Goal: Information Seeking & Learning: Learn about a topic

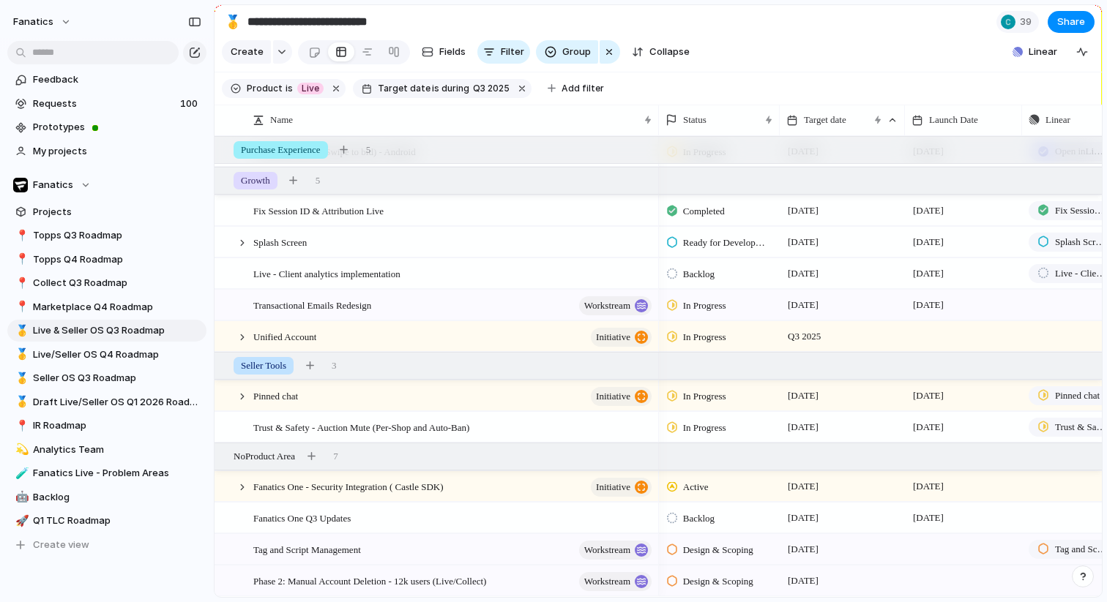
click at [145, 365] on div "📍 Topps Q3 Roadmap 📍 Topps Q4 Roadmap 📍 Collect Q3 Roadmap 📍 Marketplace Q4 Roa…" at bounding box center [106, 391] width 199 height 332
click at [132, 355] on span "Live/Seller OS Q4 Roadmap" at bounding box center [117, 355] width 168 height 15
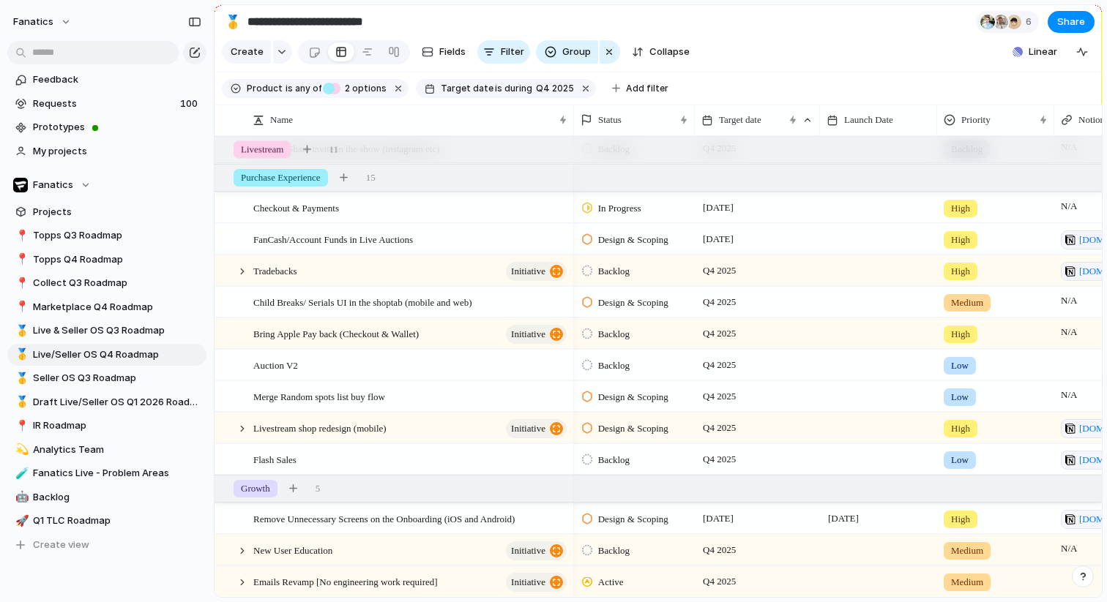
scroll to position [470, 0]
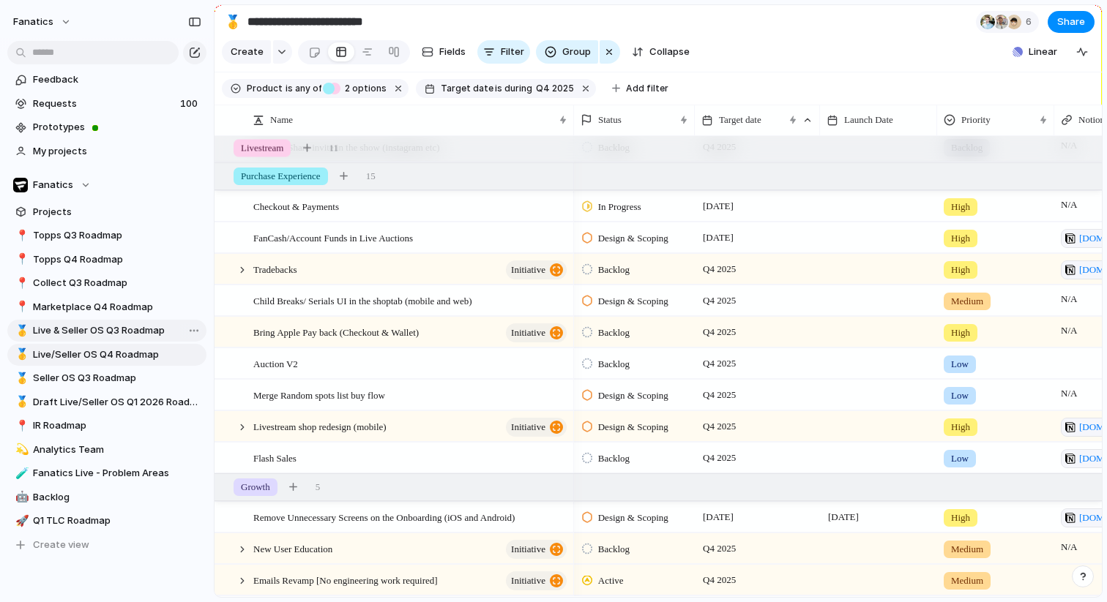
click at [118, 331] on span "Live & Seller OS Q3 Roadmap" at bounding box center [117, 330] width 168 height 15
type input "**********"
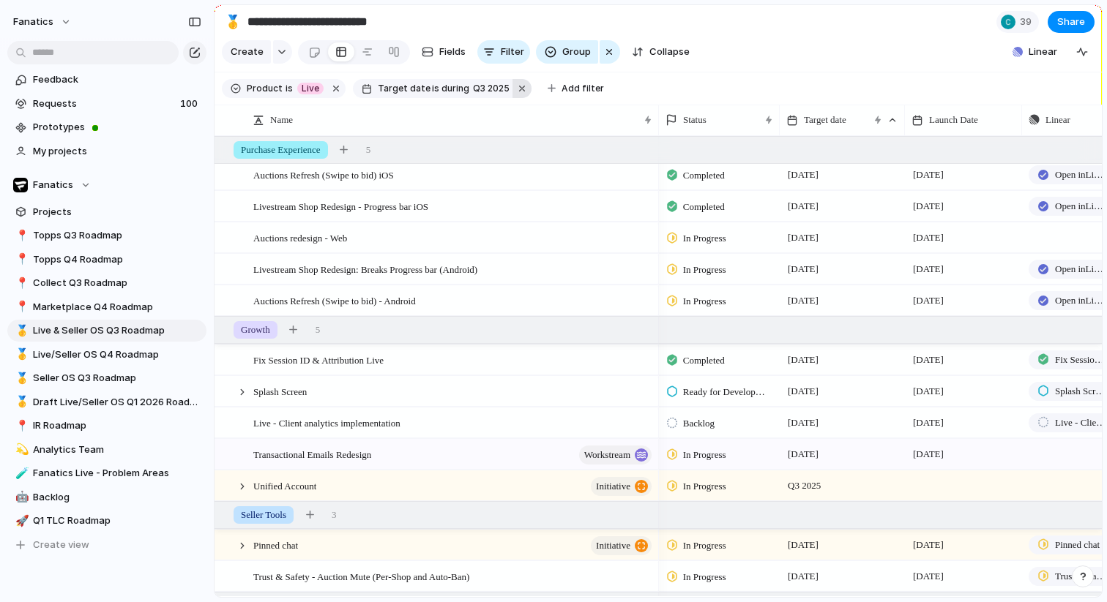
click at [514, 83] on button "button" at bounding box center [521, 88] width 19 height 19
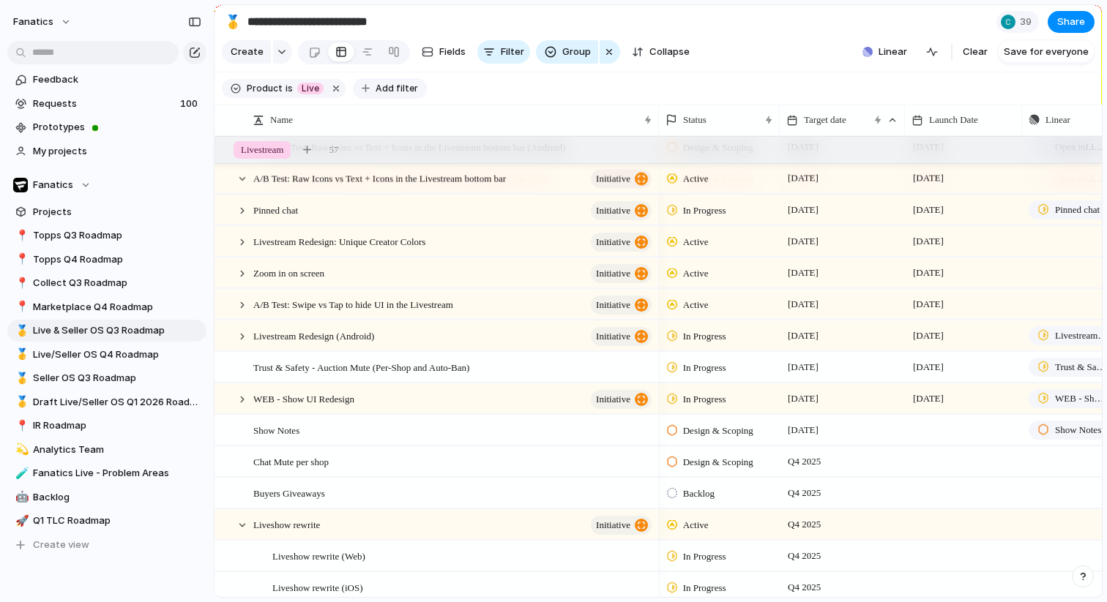
click at [388, 92] on span "Add filter" at bounding box center [396, 88] width 42 height 13
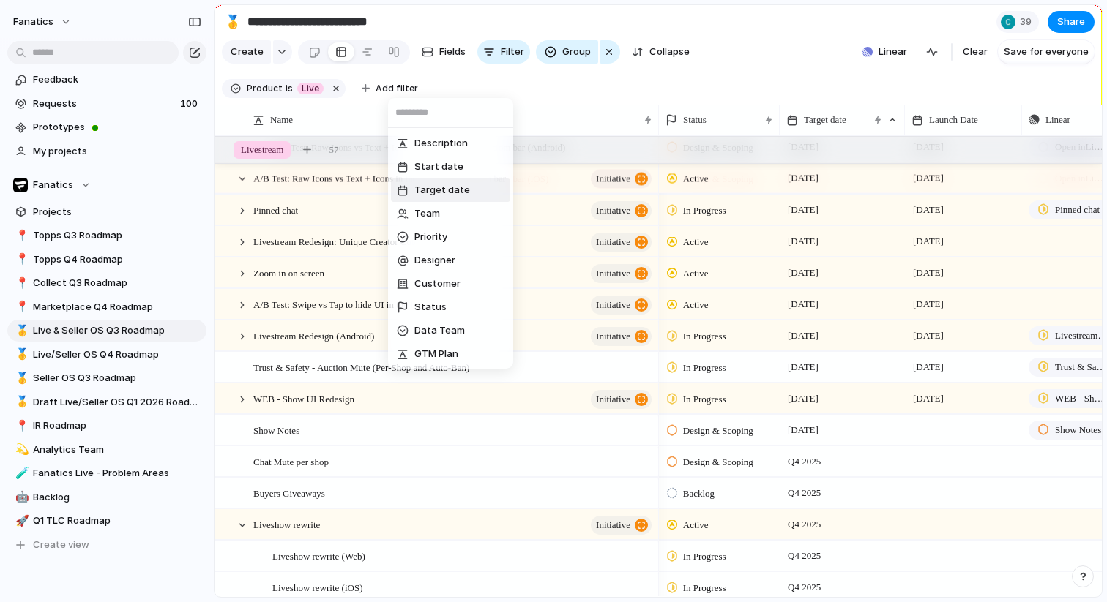
click at [431, 182] on li "Target date" at bounding box center [450, 190] width 119 height 23
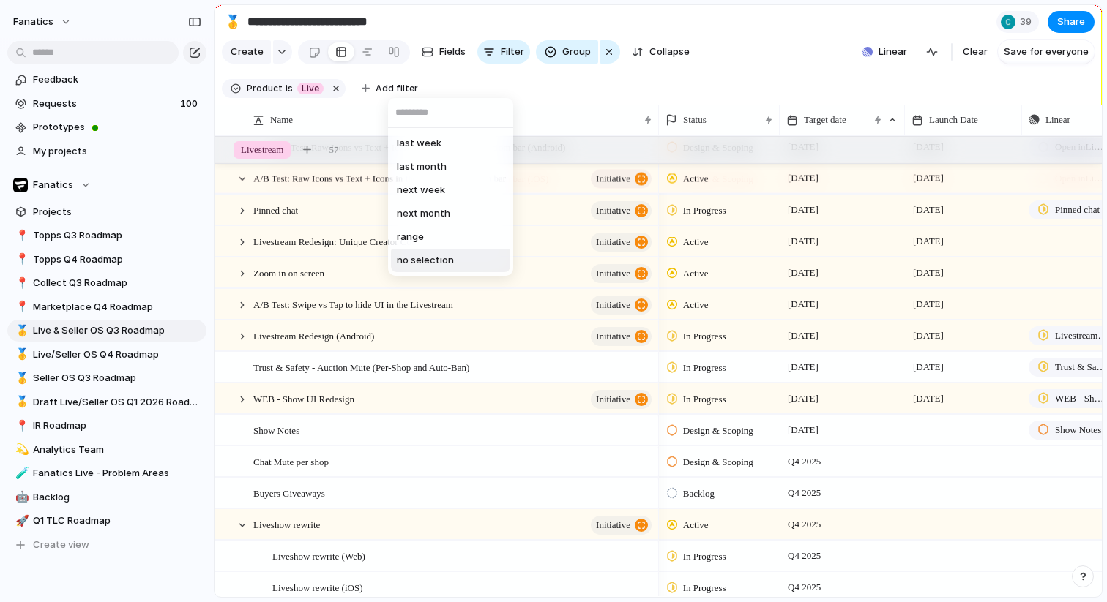
click at [422, 239] on span "range" at bounding box center [410, 237] width 27 height 15
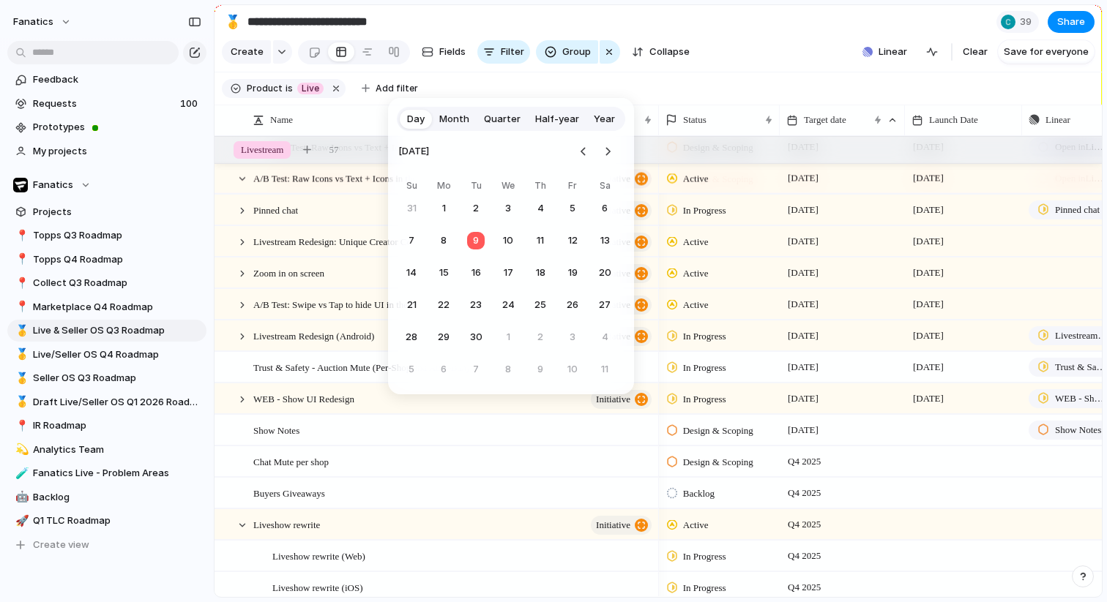
click at [506, 123] on span "Quarter" at bounding box center [502, 119] width 37 height 15
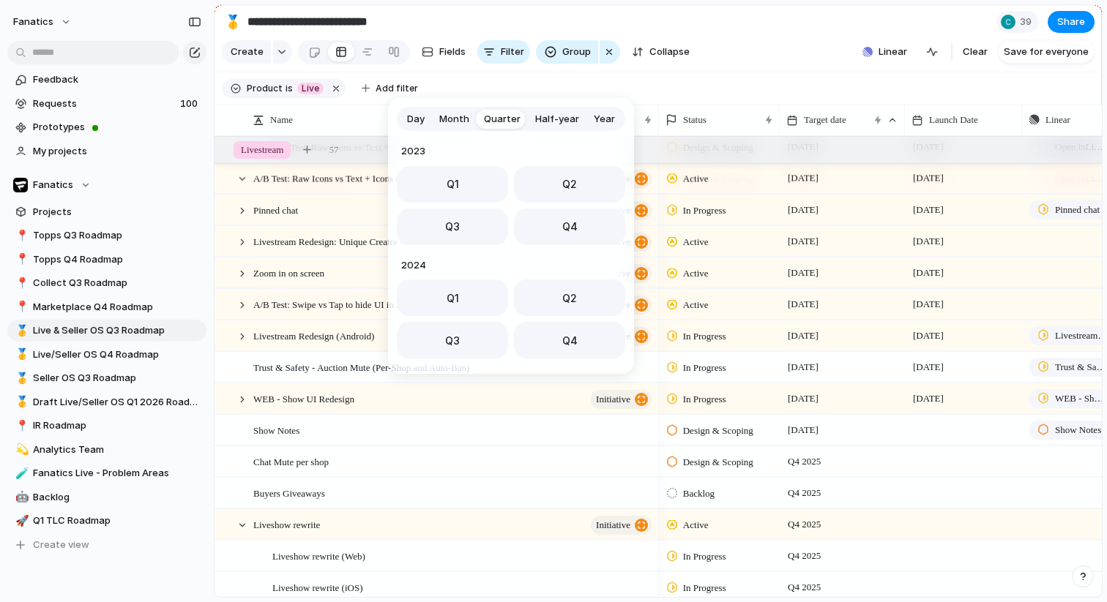
scroll to position [232, 0]
click at [464, 225] on button "Q3" at bounding box center [452, 222] width 111 height 37
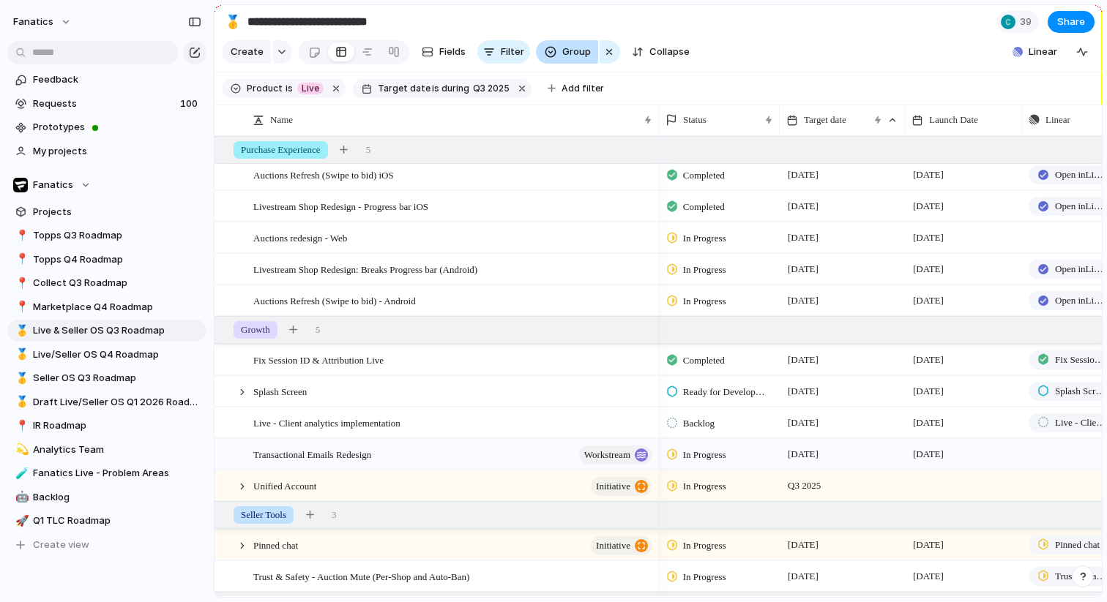
click at [594, 54] on div "Group" at bounding box center [578, 51] width 85 height 23
click at [603, 54] on div "button" at bounding box center [609, 52] width 12 height 18
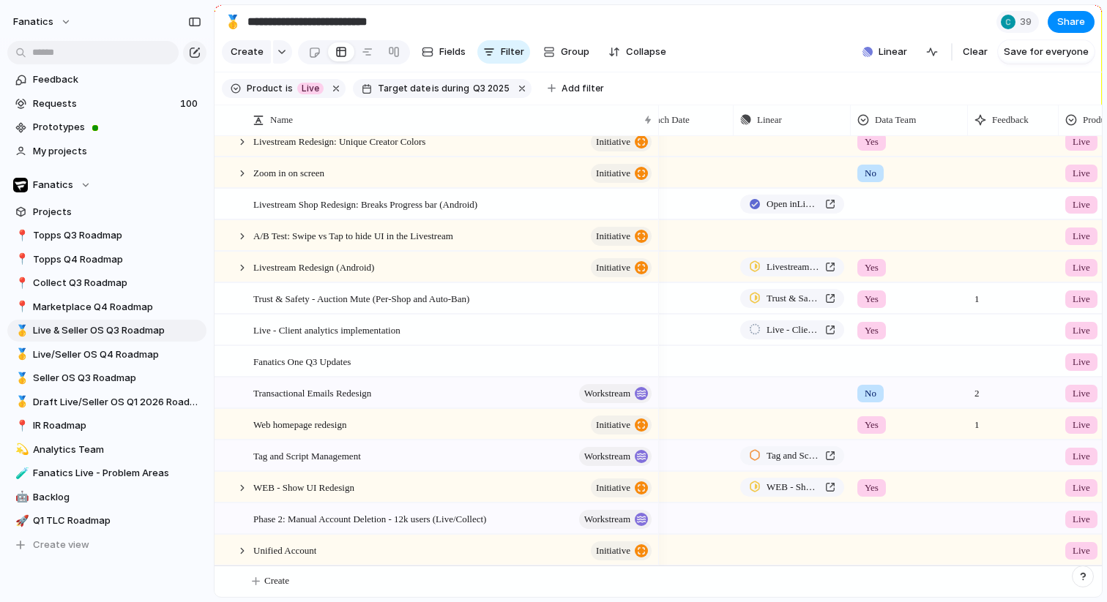
scroll to position [0, 327]
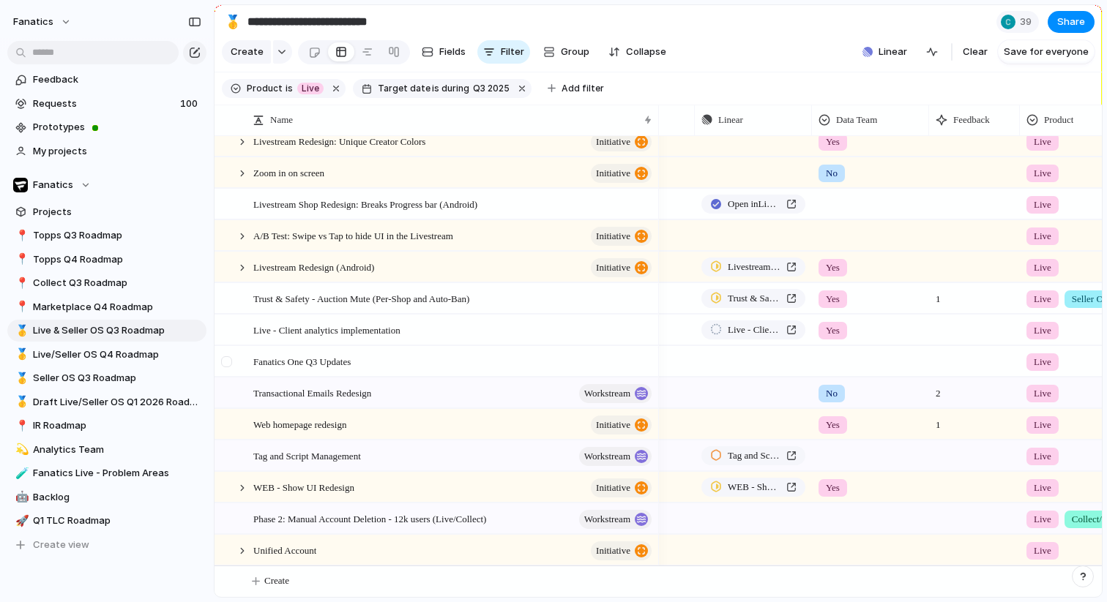
click at [226, 359] on div at bounding box center [226, 361] width 11 height 11
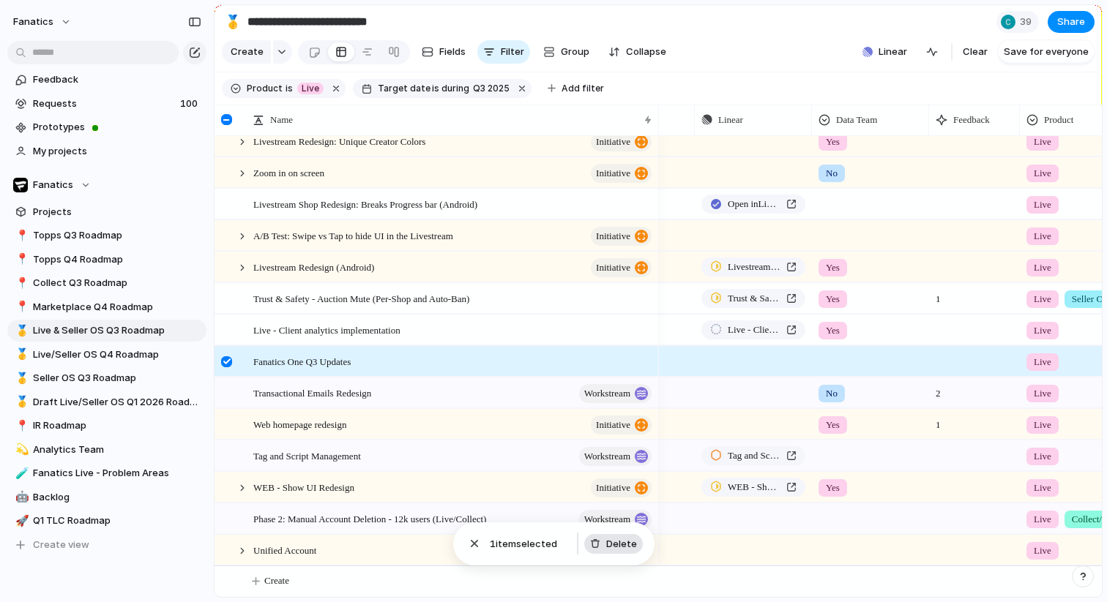
click at [620, 547] on span "Delete" at bounding box center [621, 544] width 31 height 15
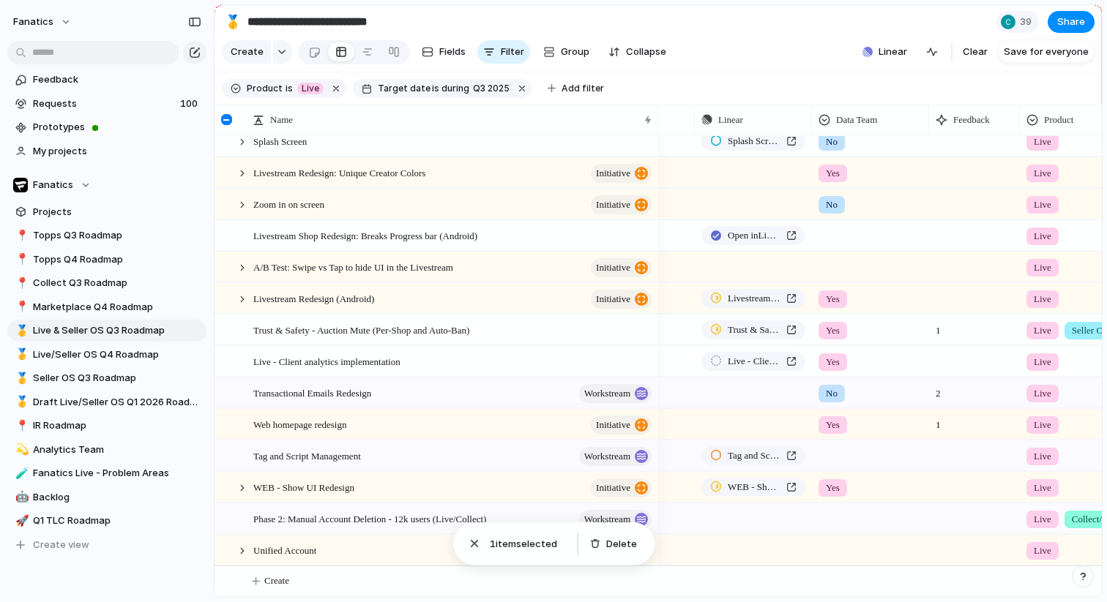
scroll to position [295, 0]
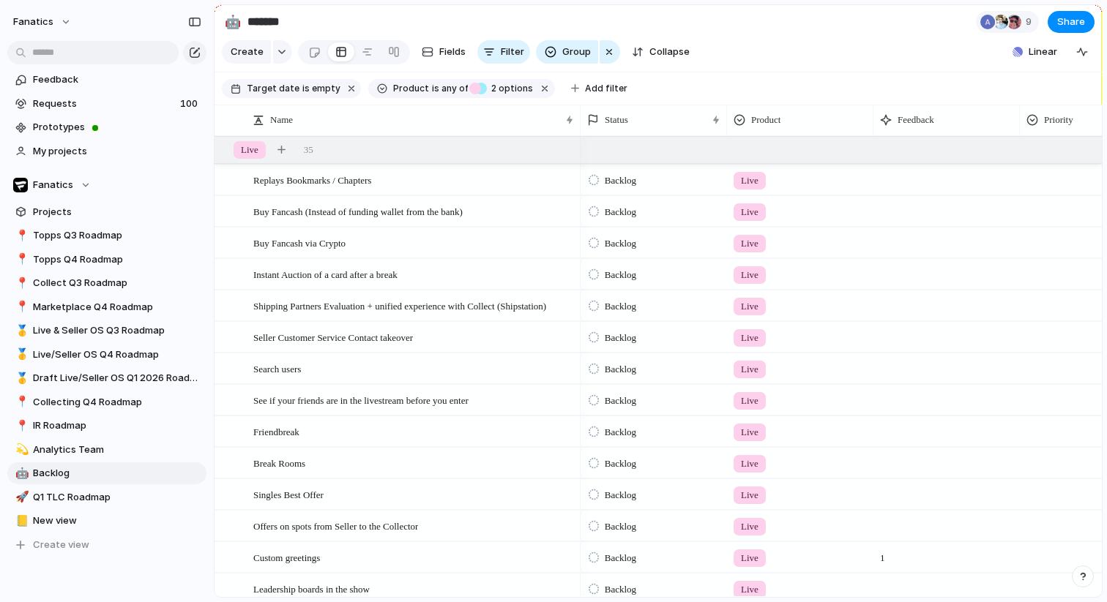
scroll to position [72, 0]
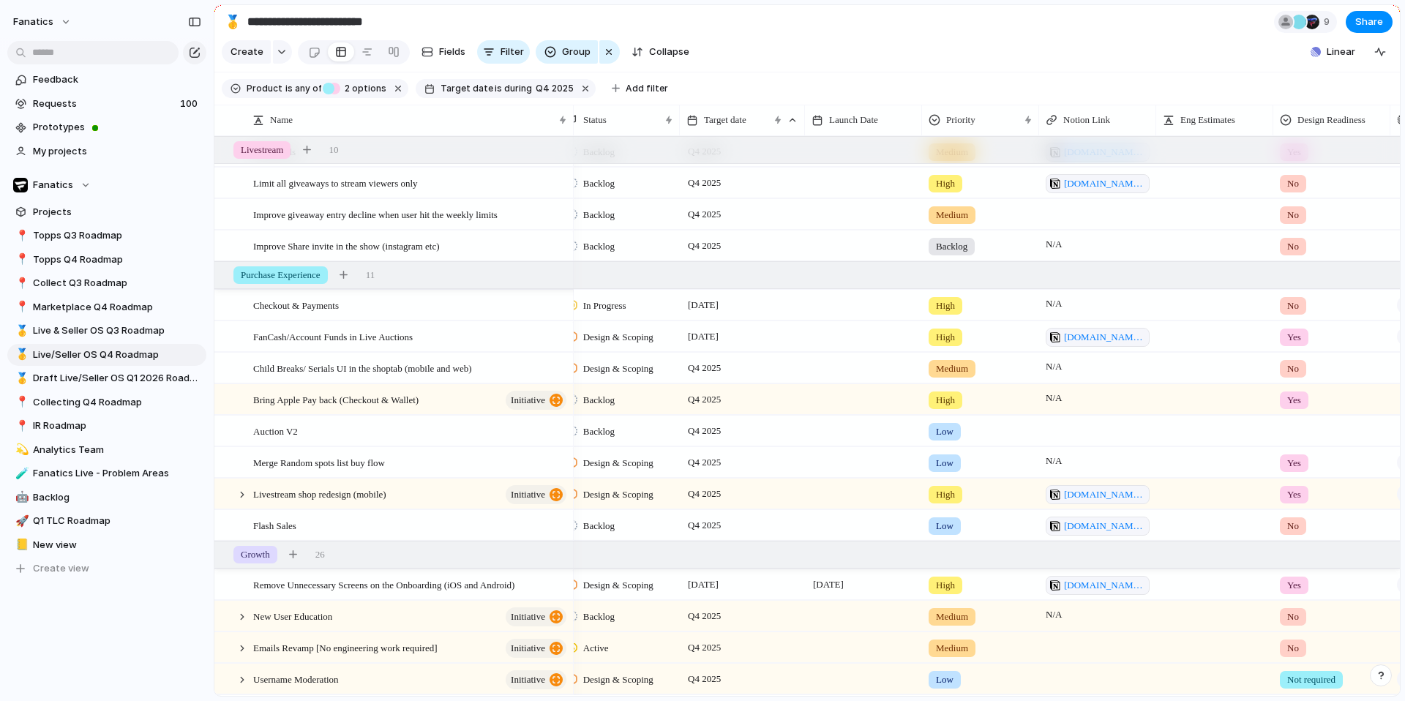
scroll to position [300, 0]
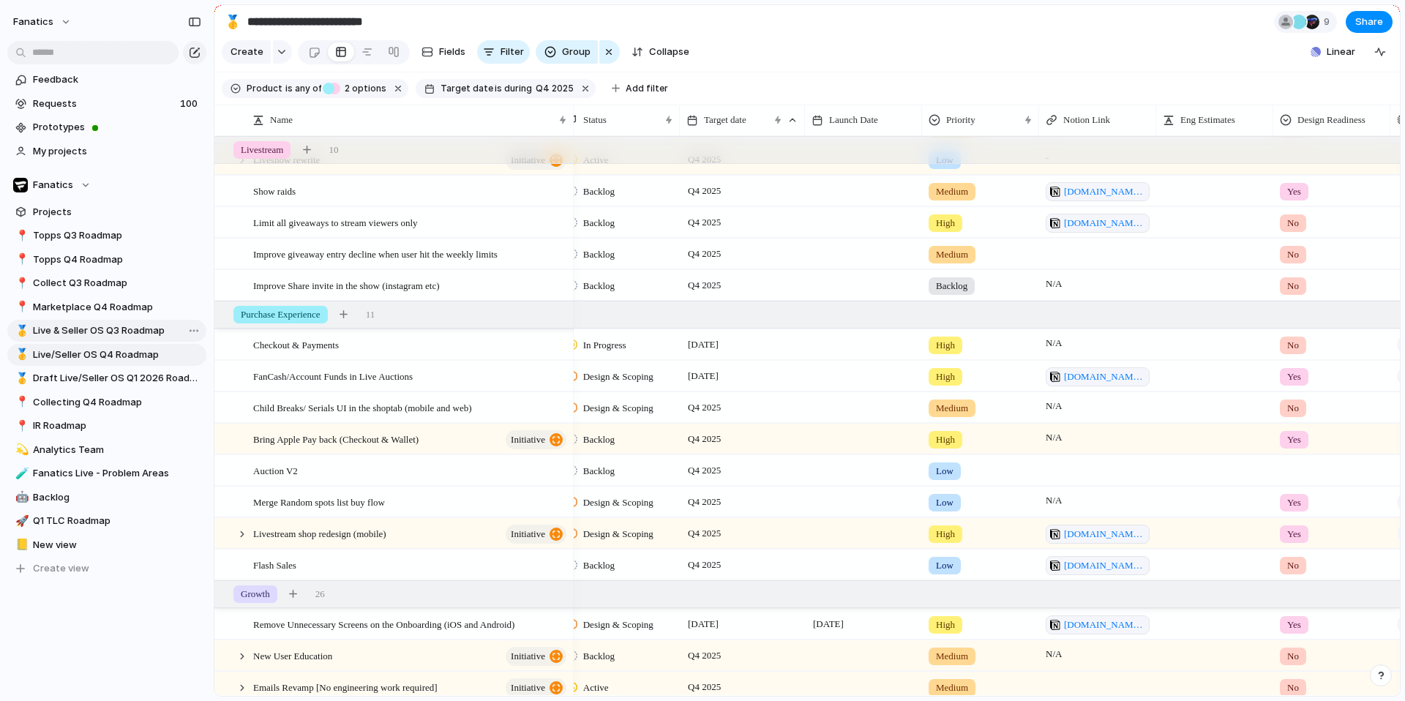
click at [104, 323] on span "Live & Seller OS Q3 Roadmap" at bounding box center [117, 330] width 168 height 15
type input "**********"
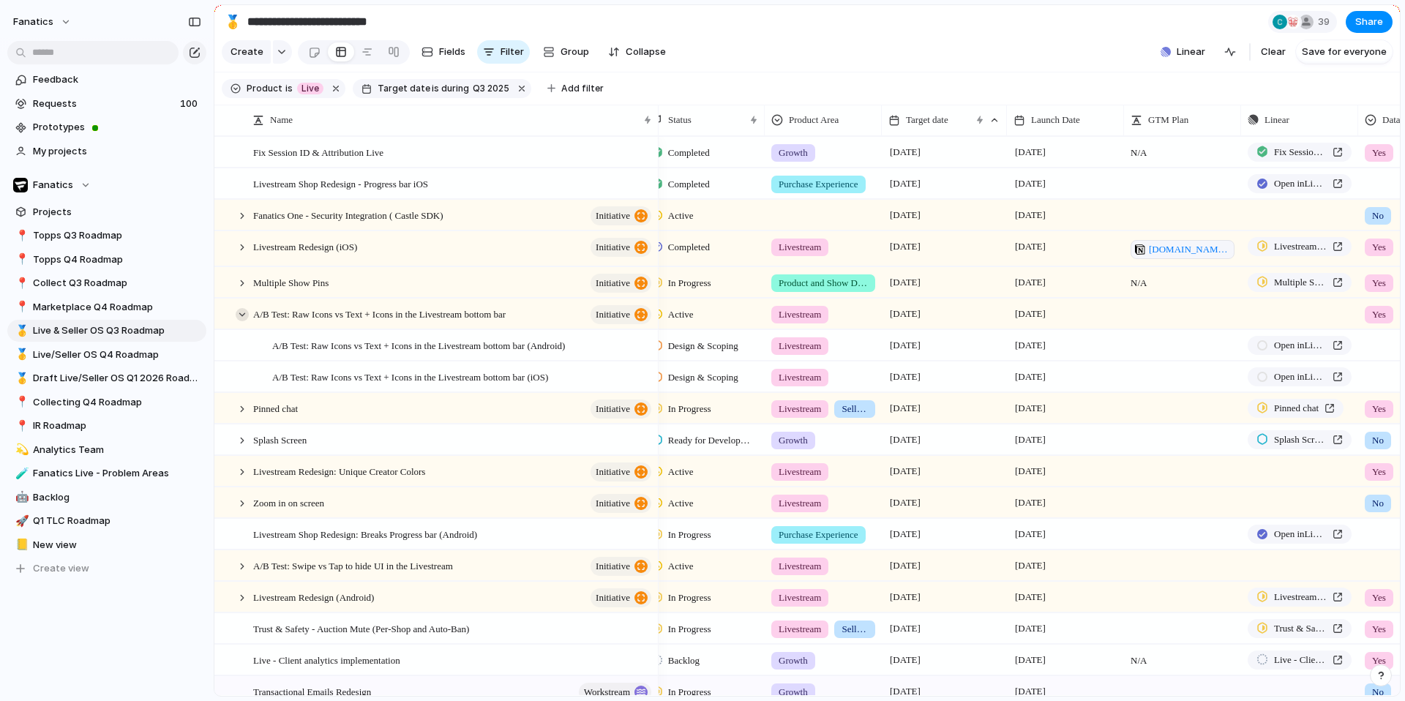
click at [242, 313] on div at bounding box center [242, 314] width 13 height 13
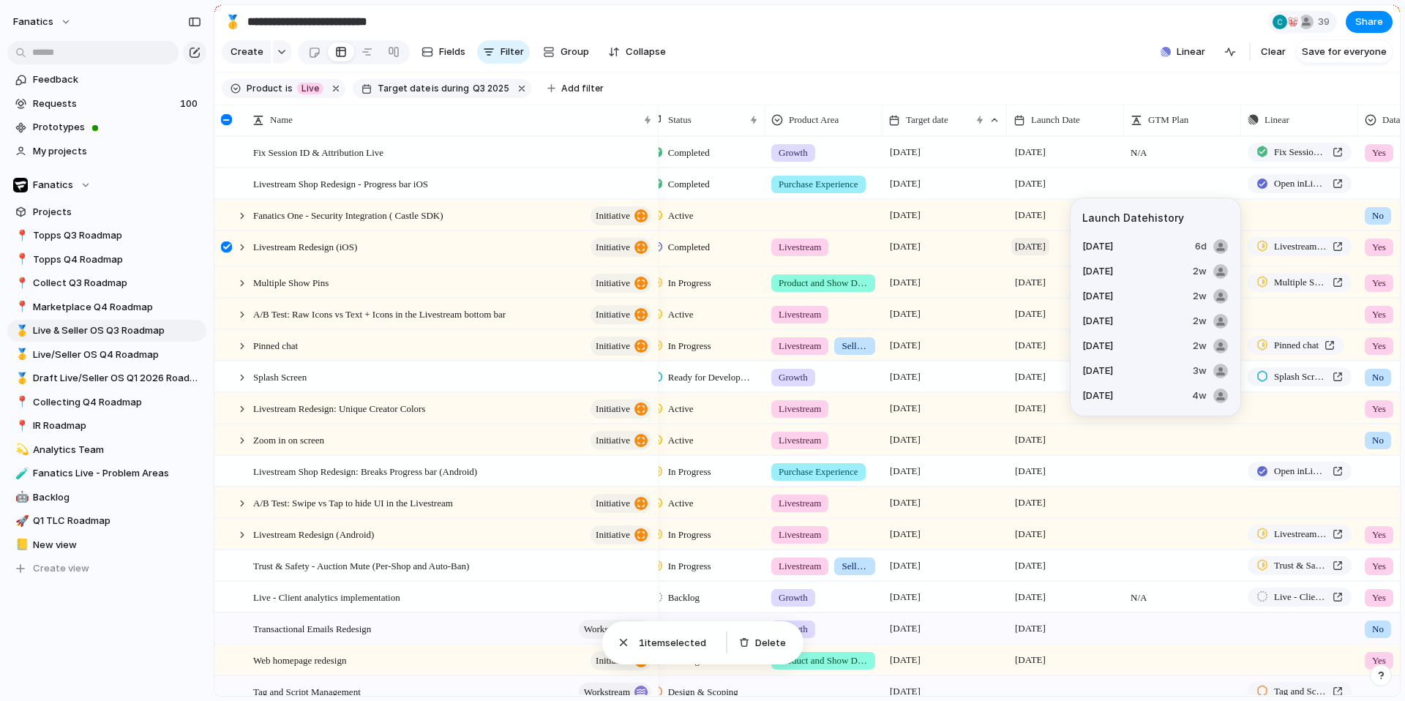
click at [1044, 252] on span "27 August" at bounding box center [1030, 247] width 38 height 18
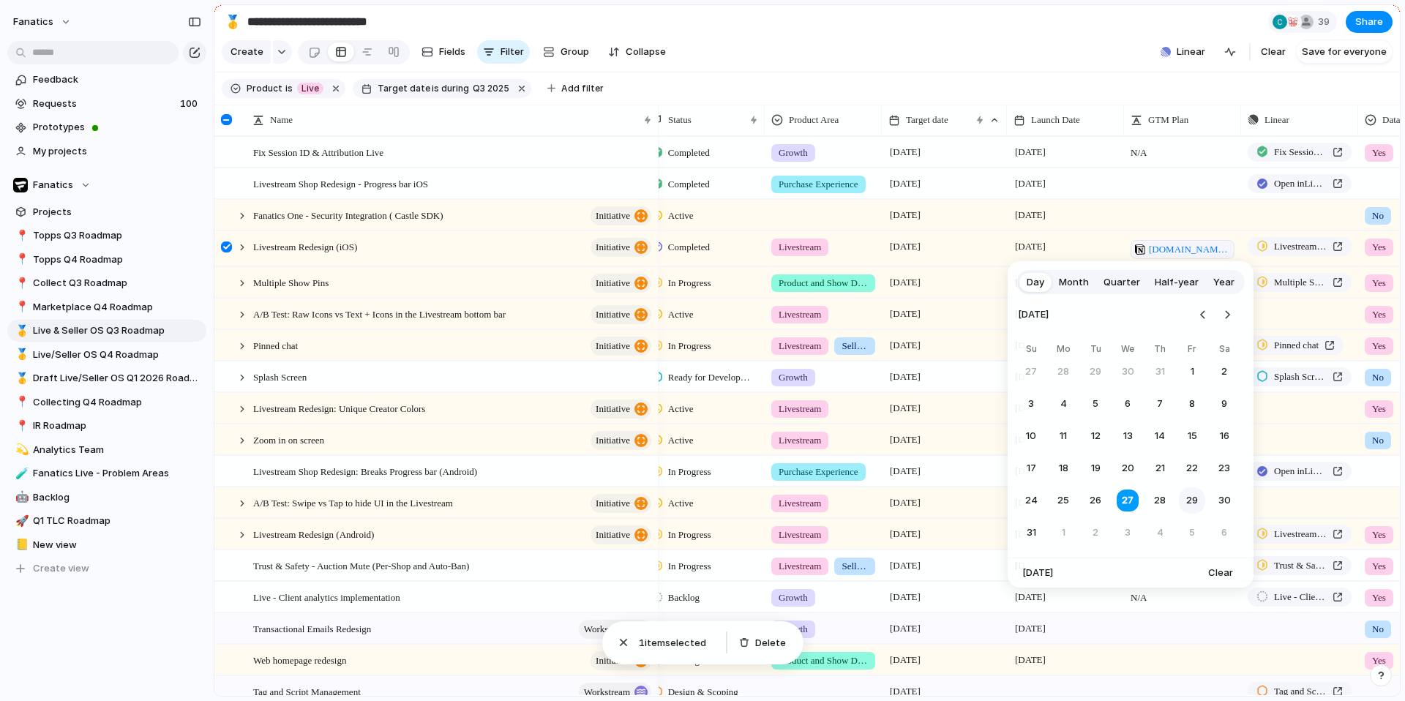
click at [1195, 497] on button "29" at bounding box center [1192, 500] width 26 height 26
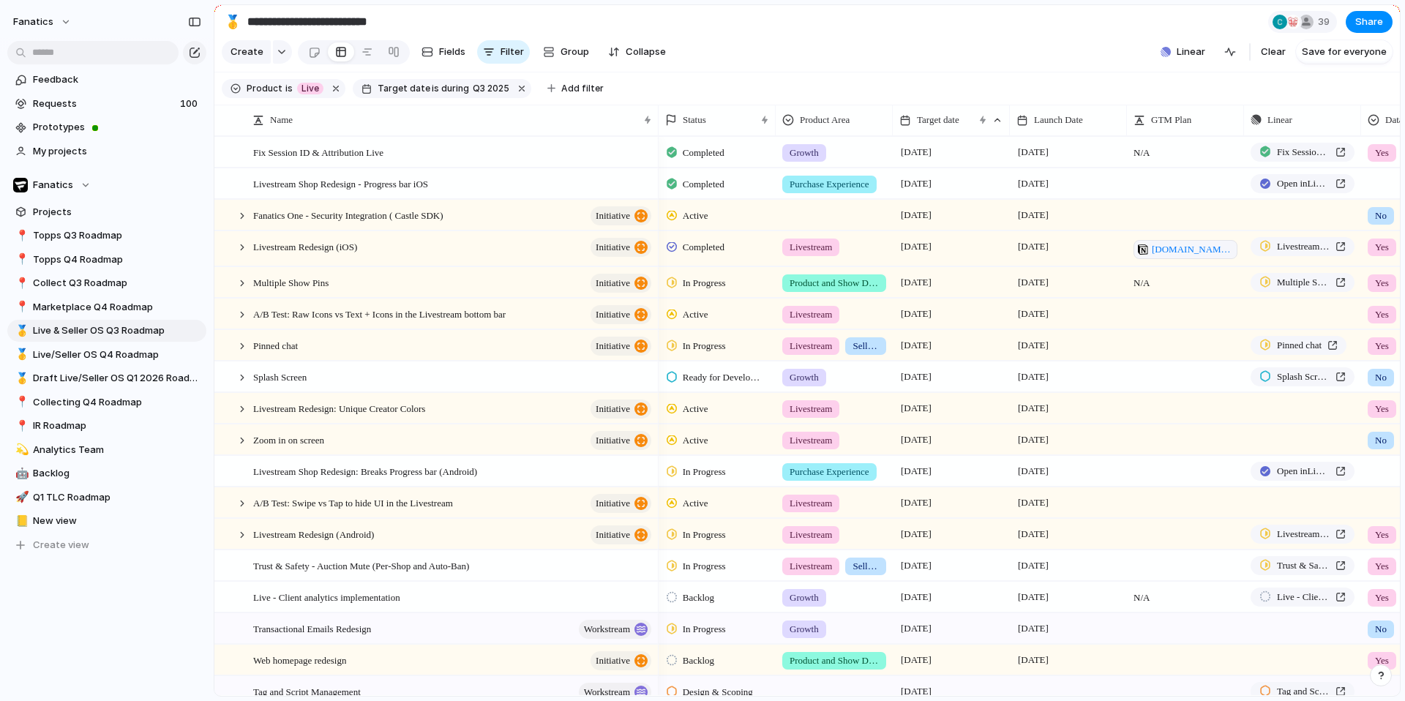
click at [714, 247] on span "Completed" at bounding box center [704, 247] width 42 height 15
click at [708, 248] on div "Planned Active Completed" at bounding box center [702, 350] width 1405 height 701
click at [703, 214] on span "Active" at bounding box center [696, 216] width 26 height 15
click at [721, 325] on span "Completed" at bounding box center [708, 328] width 51 height 15
click at [692, 289] on span "In Progress" at bounding box center [704, 283] width 43 height 15
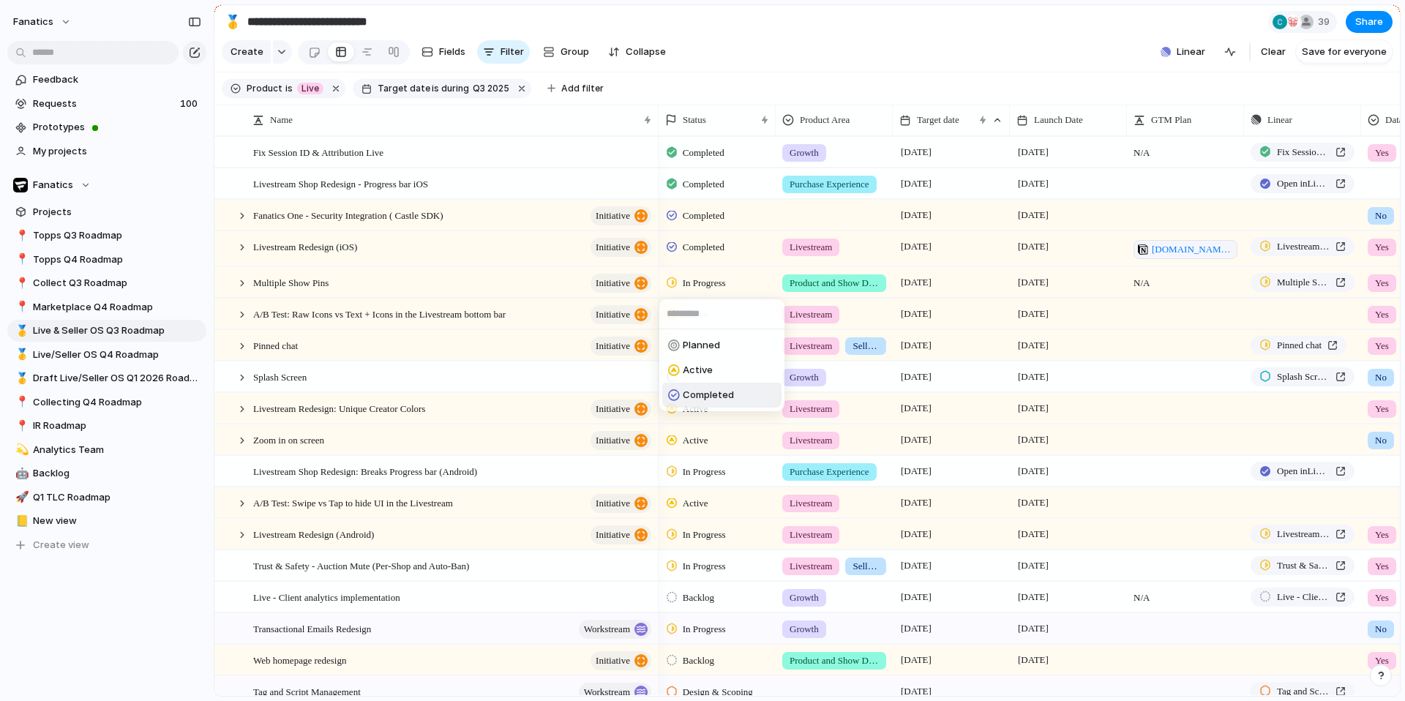
click at [719, 393] on span "Completed" at bounding box center [708, 395] width 51 height 15
click at [242, 247] on div at bounding box center [242, 247] width 13 height 13
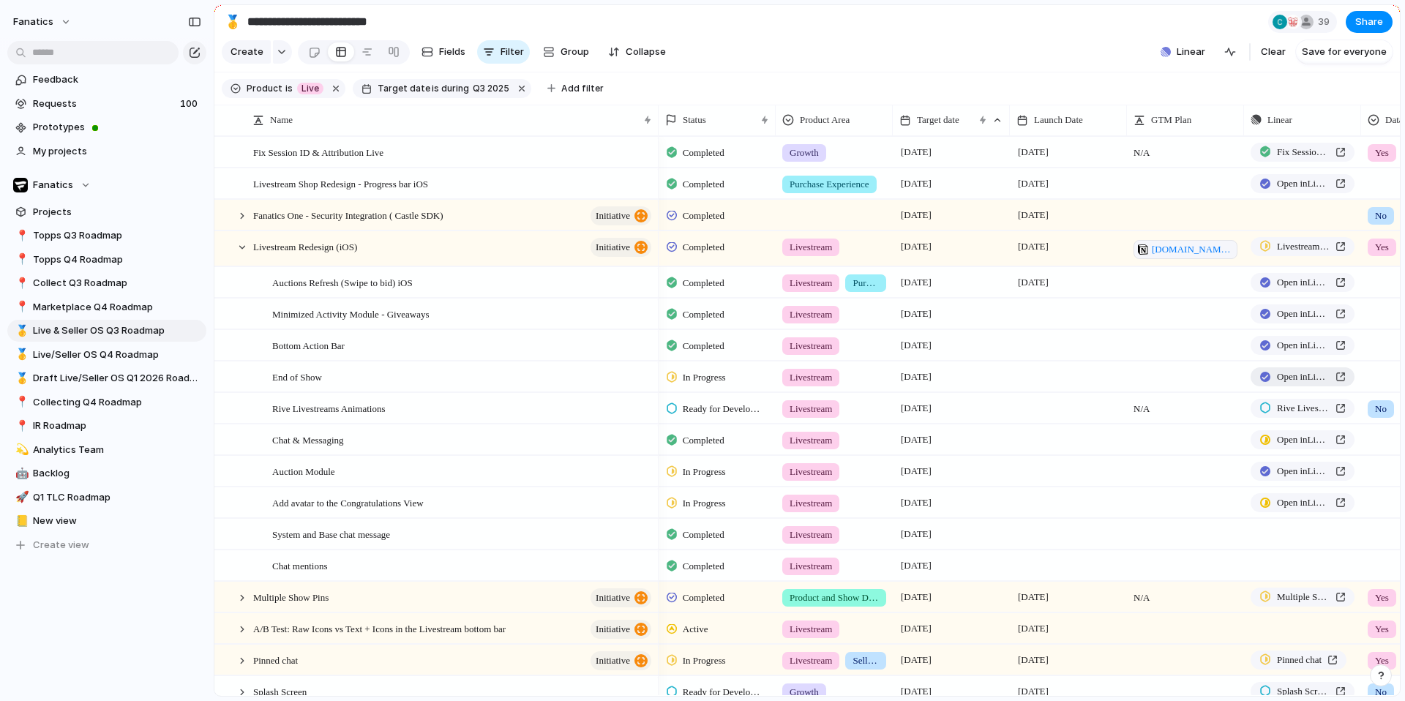
click at [1317, 378] on span "Open in Linear" at bounding box center [1303, 377] width 53 height 15
click at [711, 379] on span "In Progress" at bounding box center [704, 377] width 43 height 15
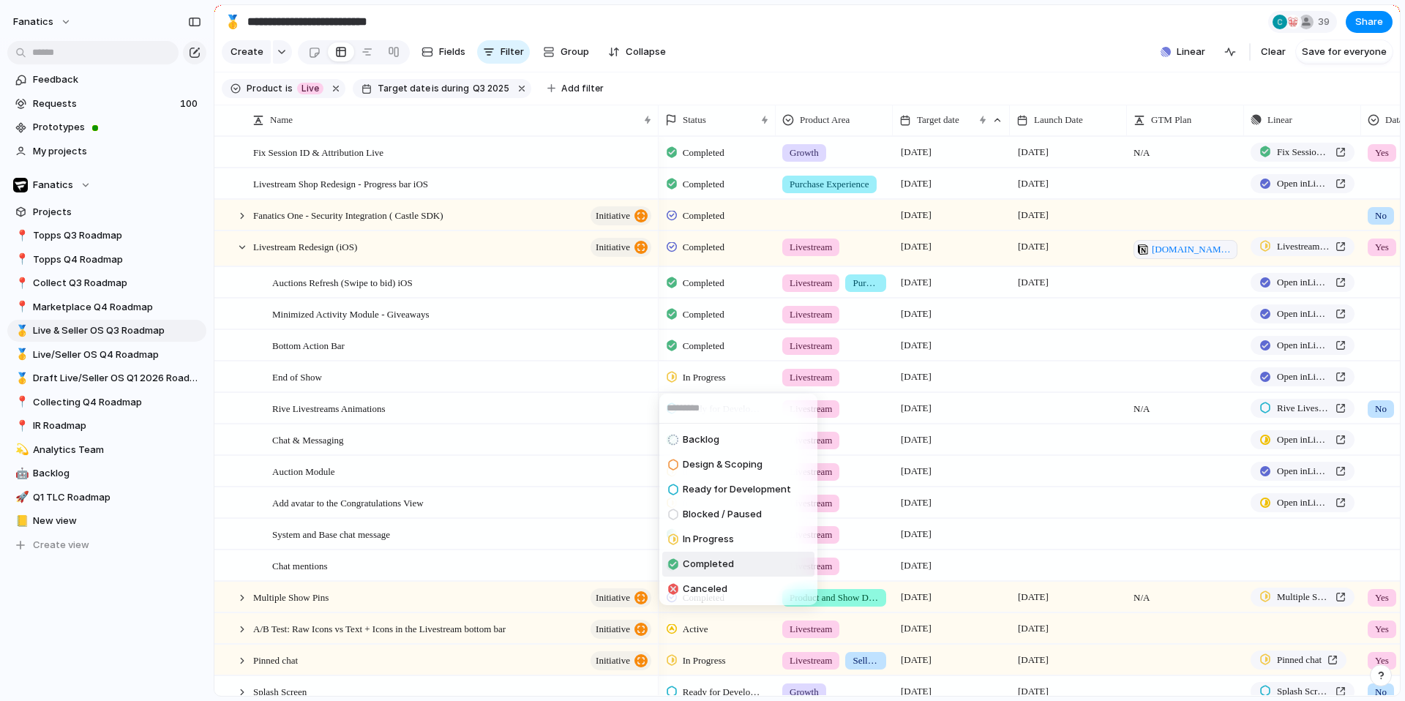
click at [707, 560] on span "Completed" at bounding box center [708, 564] width 51 height 15
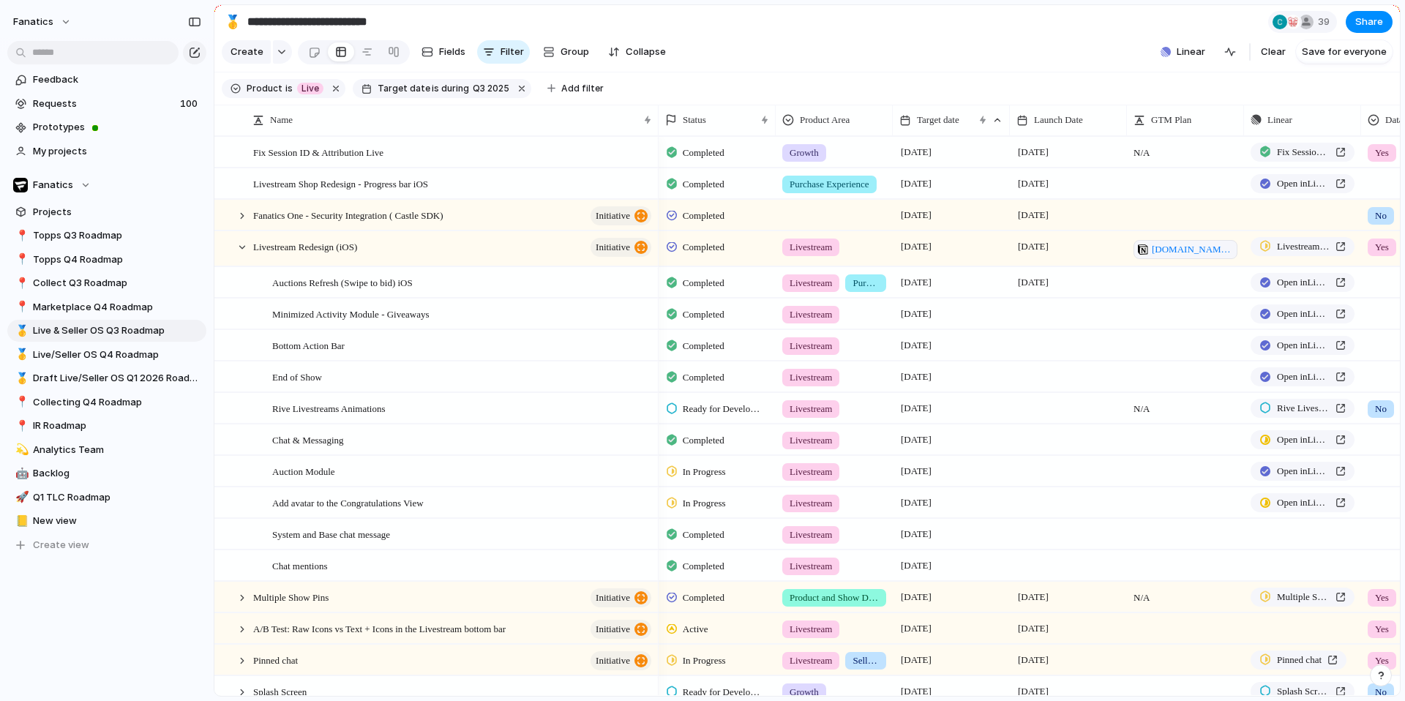
click at [695, 411] on span "Ready for Development" at bounding box center [723, 409] width 81 height 15
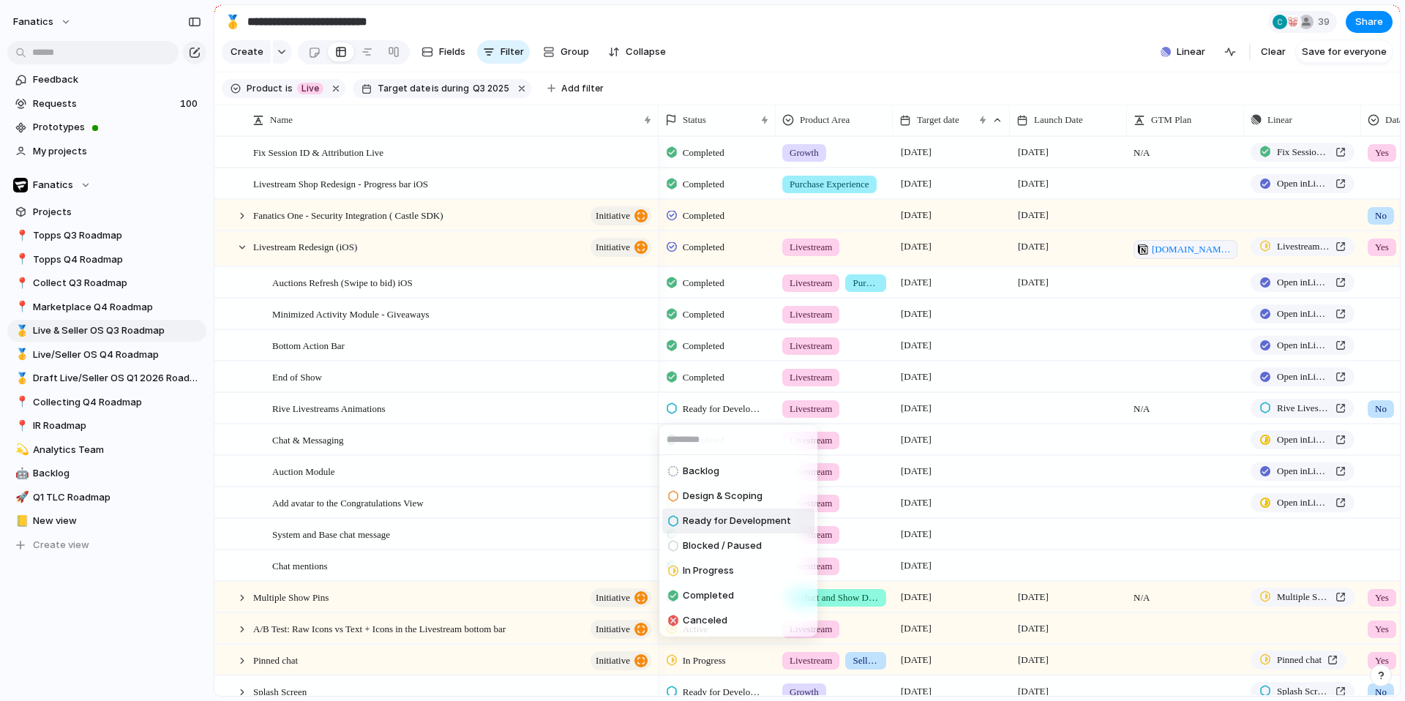
click at [304, 410] on div "Backlog Design & Scoping Ready for Development Blocked / Paused In Progress Com…" at bounding box center [702, 350] width 1405 height 701
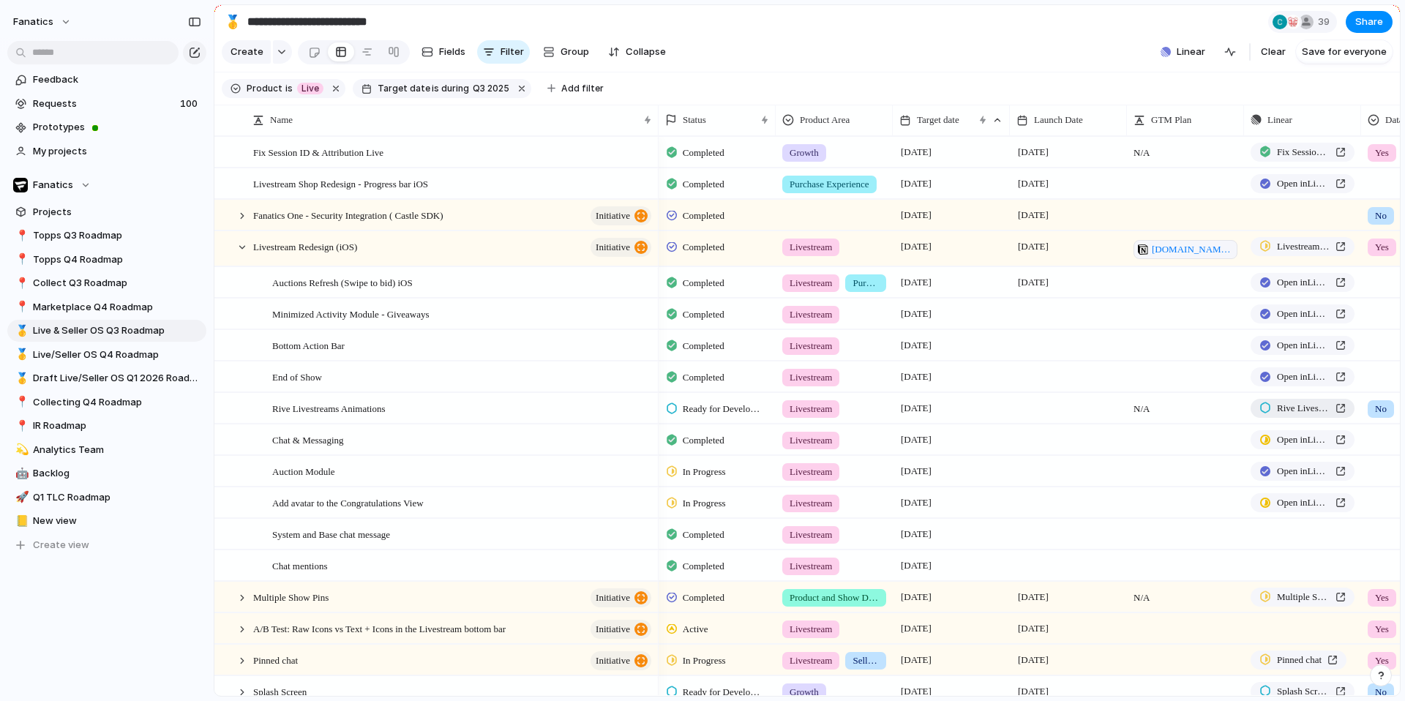
click at [1280, 409] on span "Rive Livestreams Animations" at bounding box center [1303, 408] width 53 height 15
click at [229, 408] on div at bounding box center [226, 408] width 11 height 11
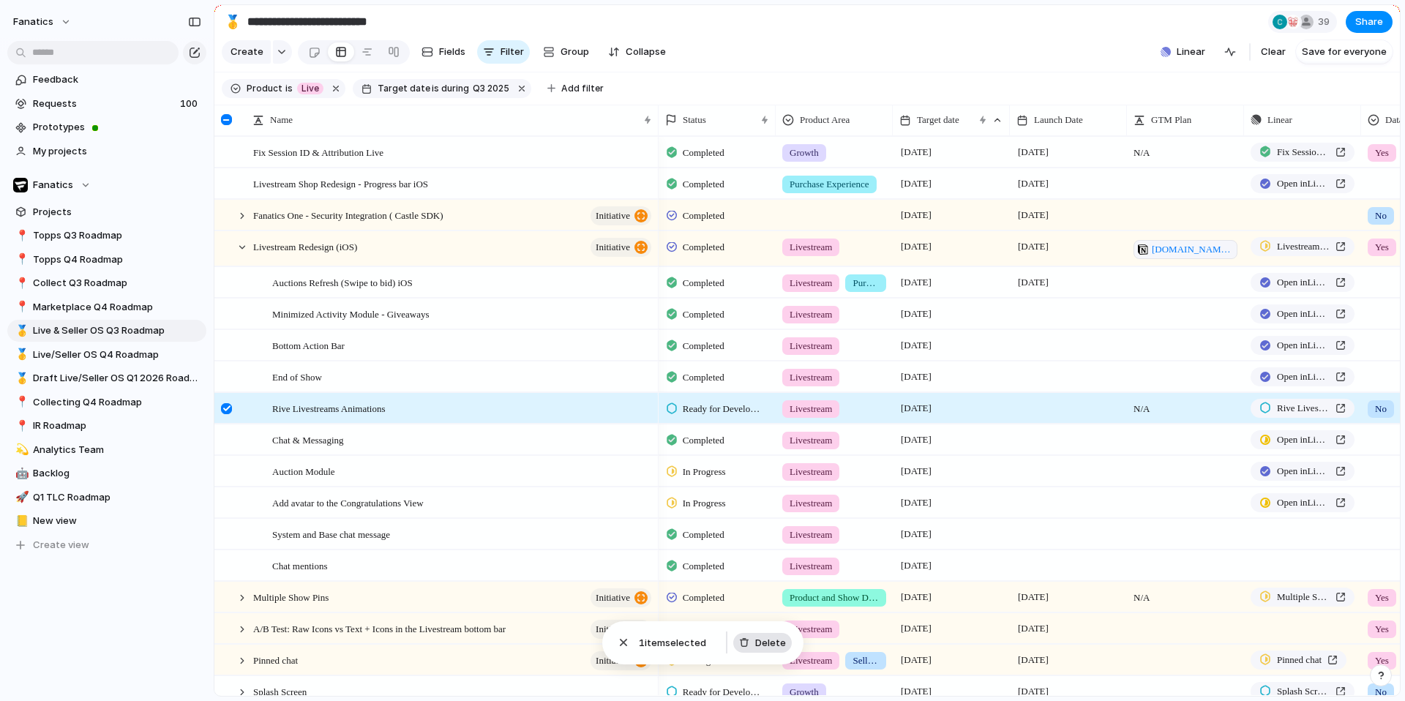
click at [767, 651] on button "Delete" at bounding box center [762, 643] width 59 height 20
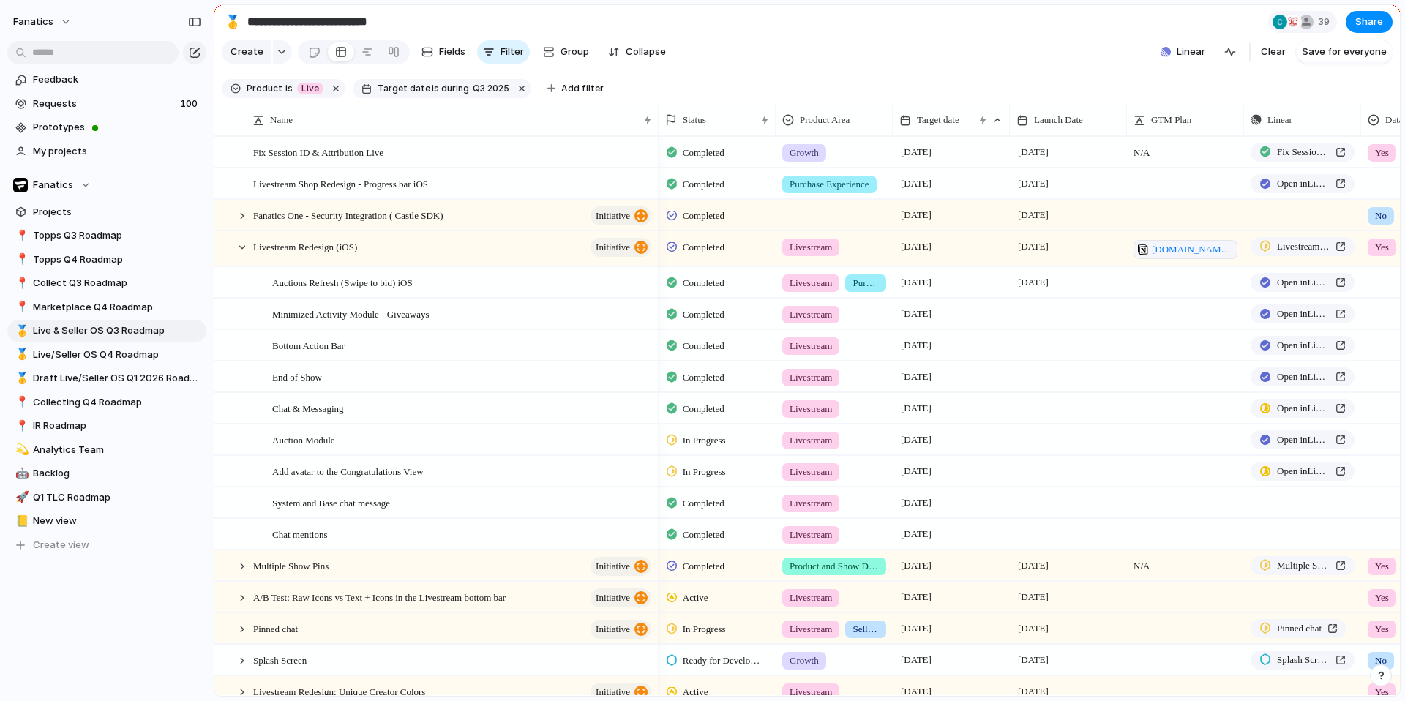
click at [694, 445] on span "In Progress" at bounding box center [704, 440] width 43 height 15
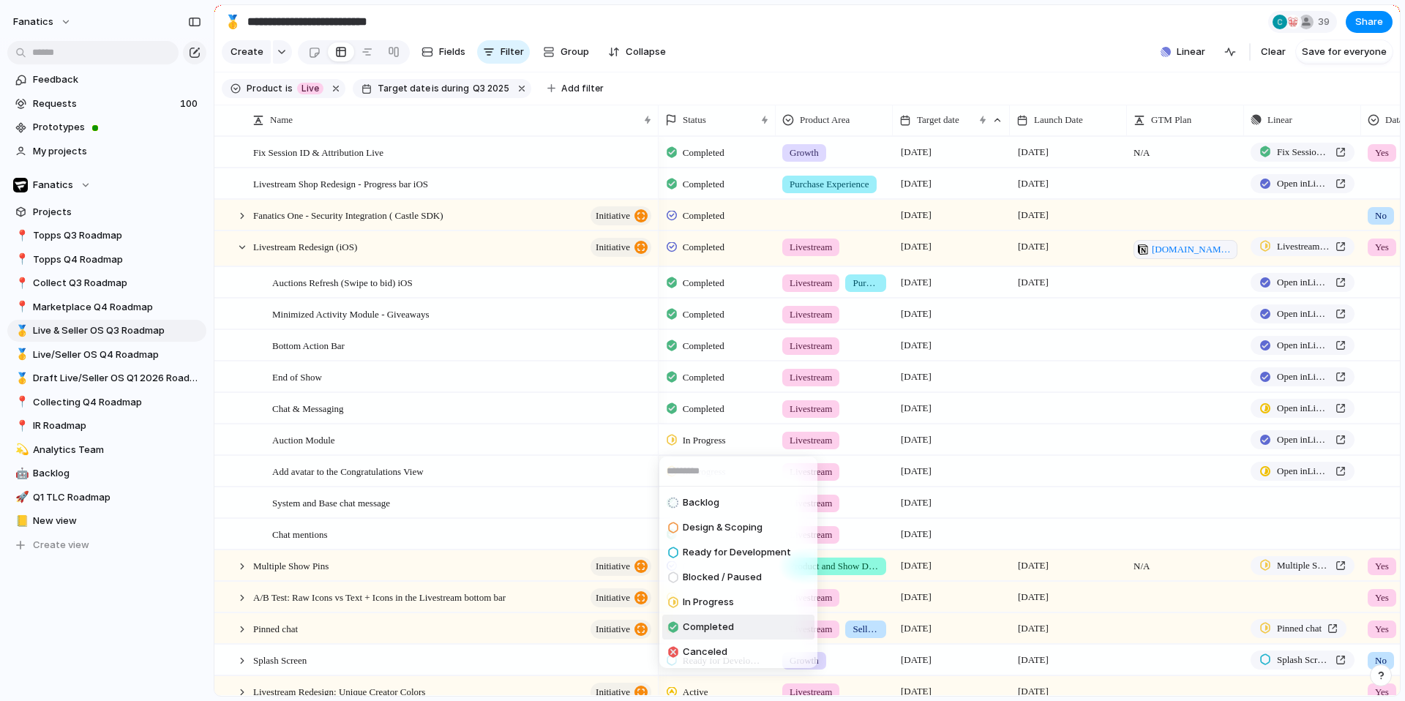
click at [717, 623] on span "Completed" at bounding box center [708, 627] width 51 height 15
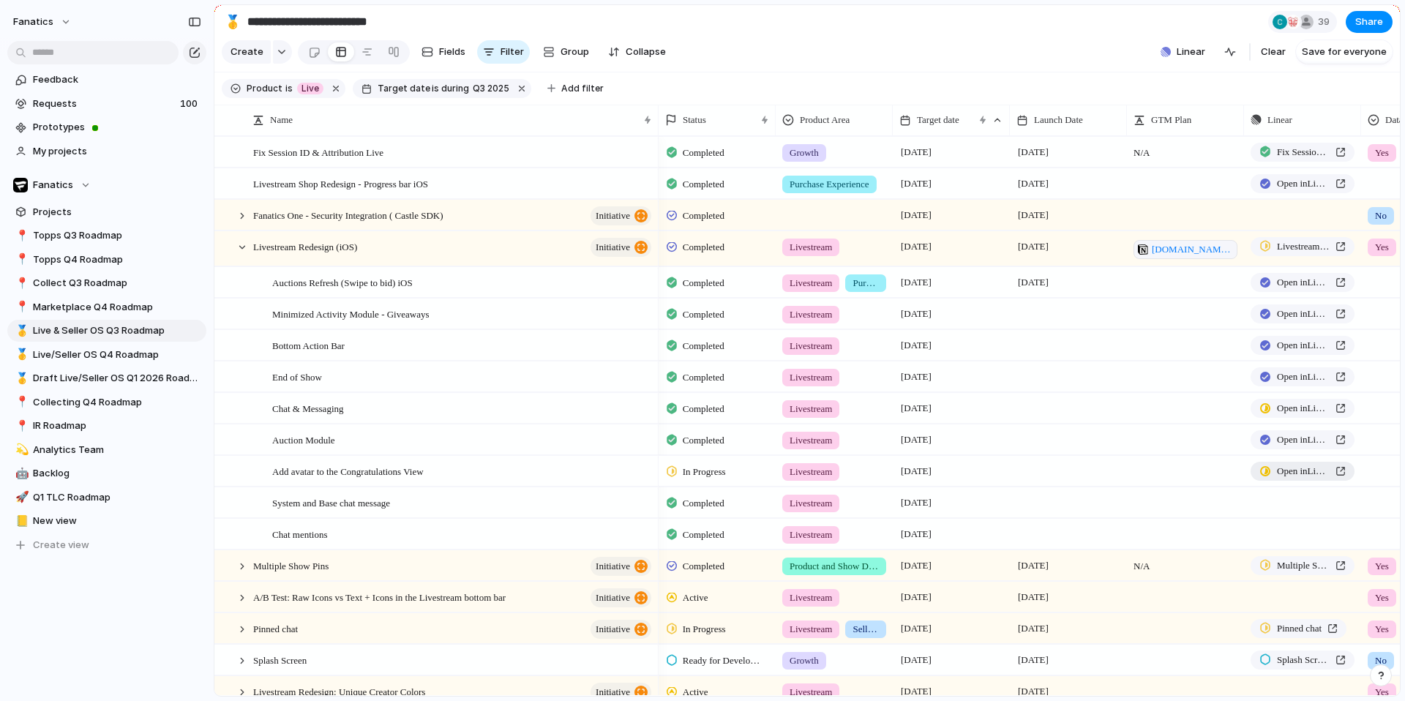
click at [1282, 468] on span "Open in Linear" at bounding box center [1303, 471] width 53 height 15
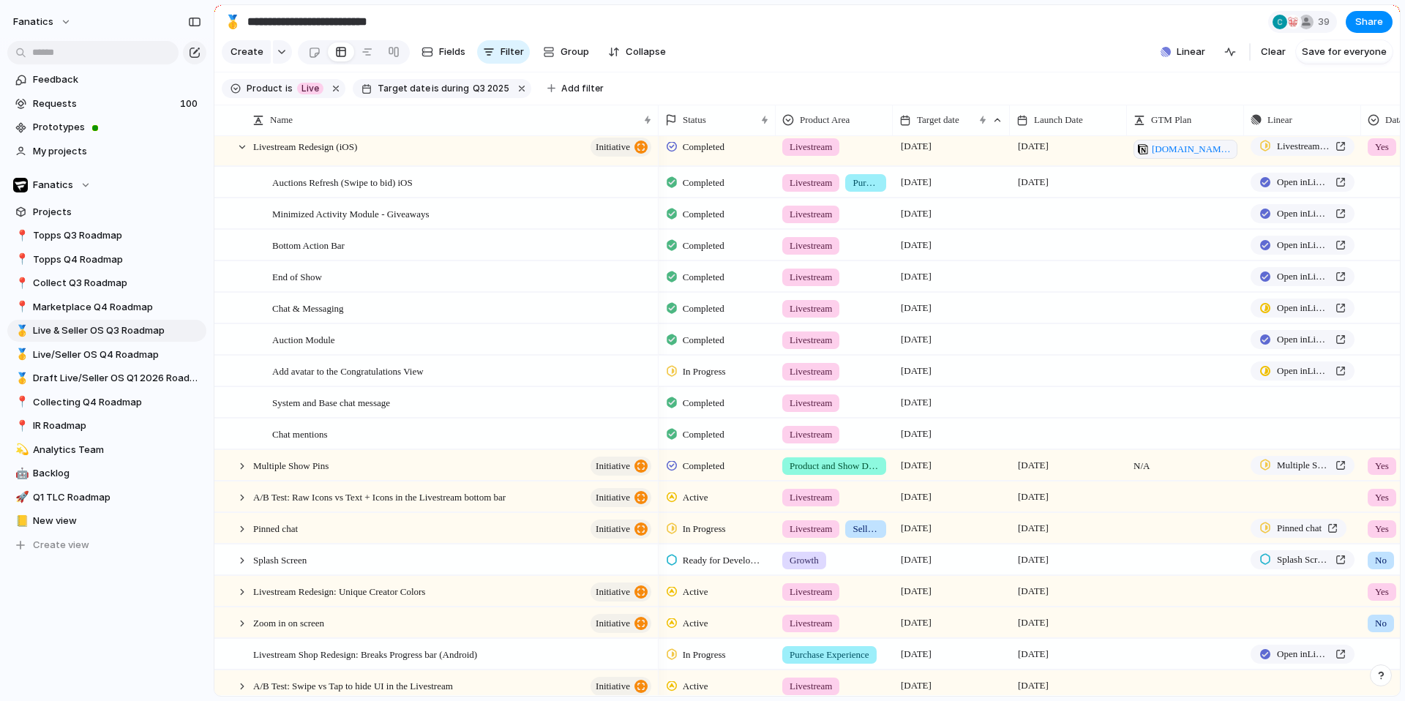
scroll to position [102, 0]
click at [244, 154] on div at bounding box center [242, 152] width 13 height 13
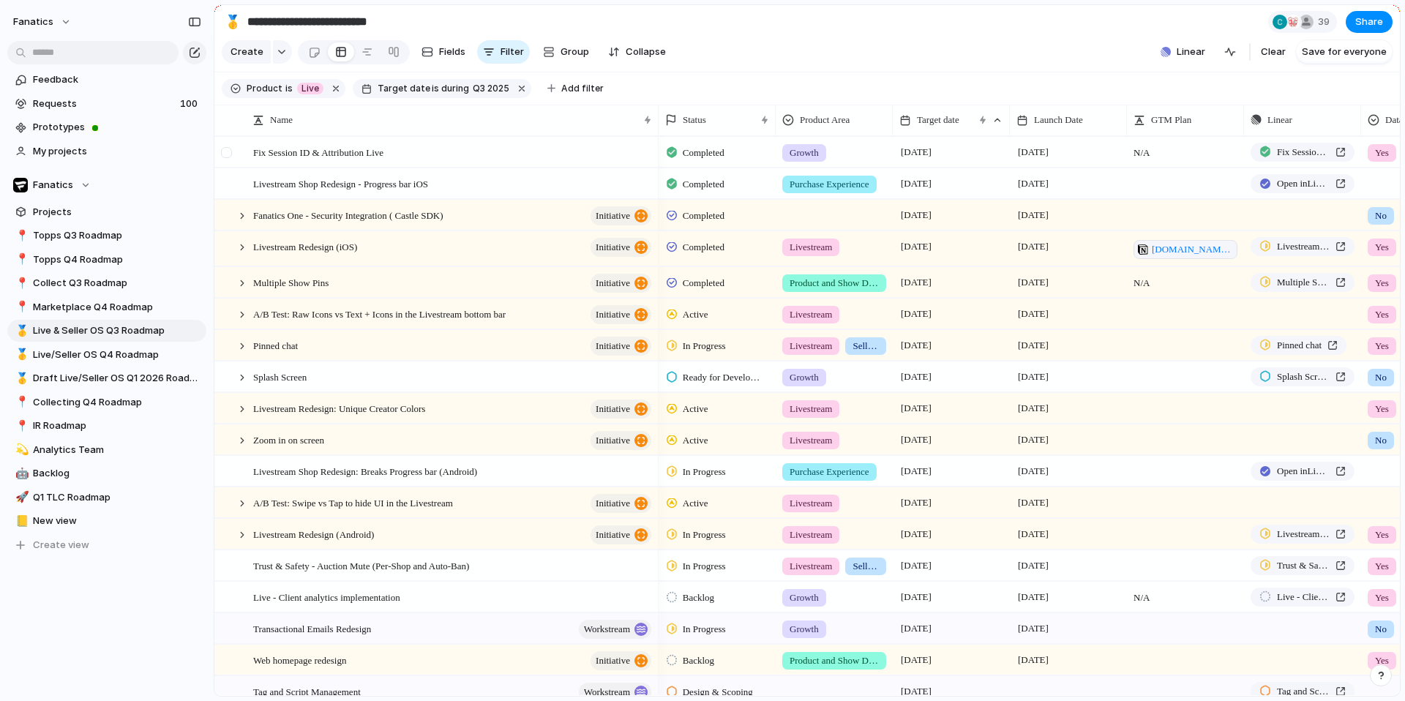
scroll to position [0, 1]
click at [244, 215] on div at bounding box center [242, 215] width 13 height 13
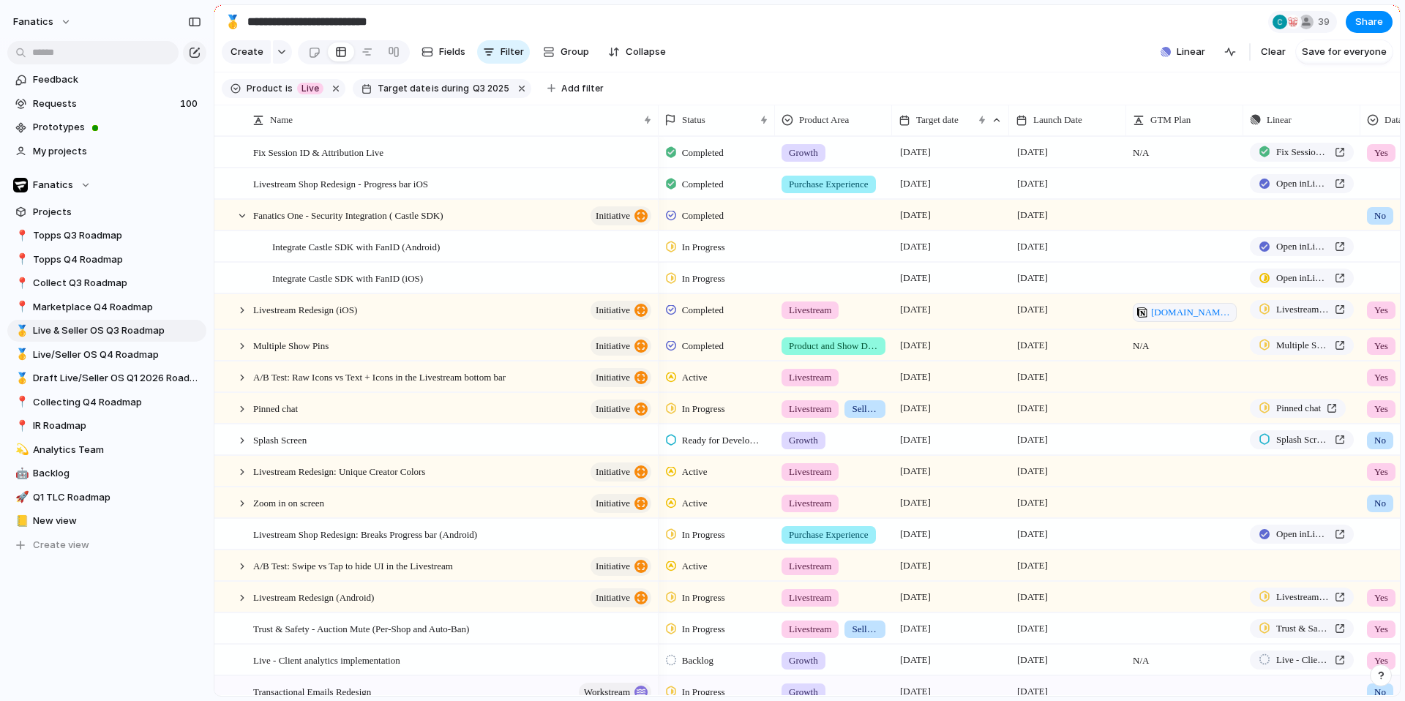
click at [714, 240] on span "In Progress" at bounding box center [703, 247] width 43 height 15
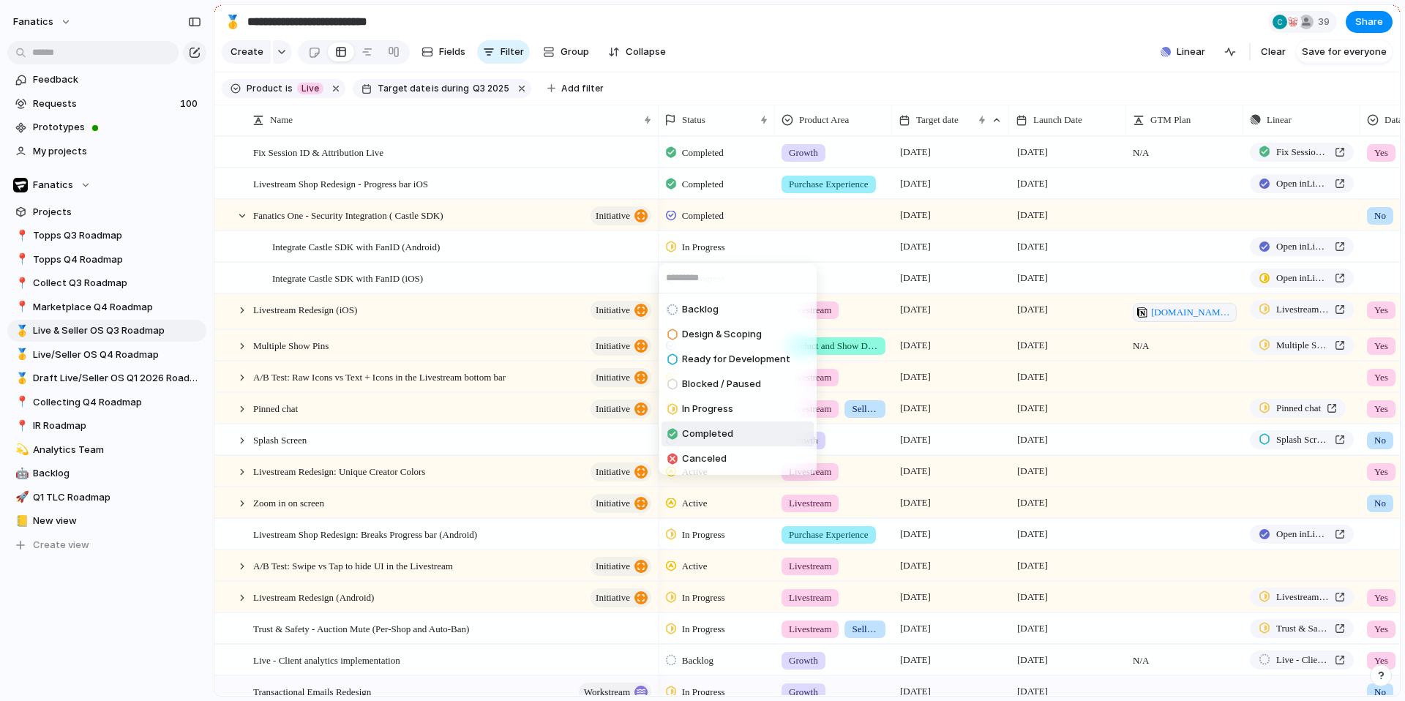
click at [726, 435] on span "Completed" at bounding box center [707, 434] width 51 height 15
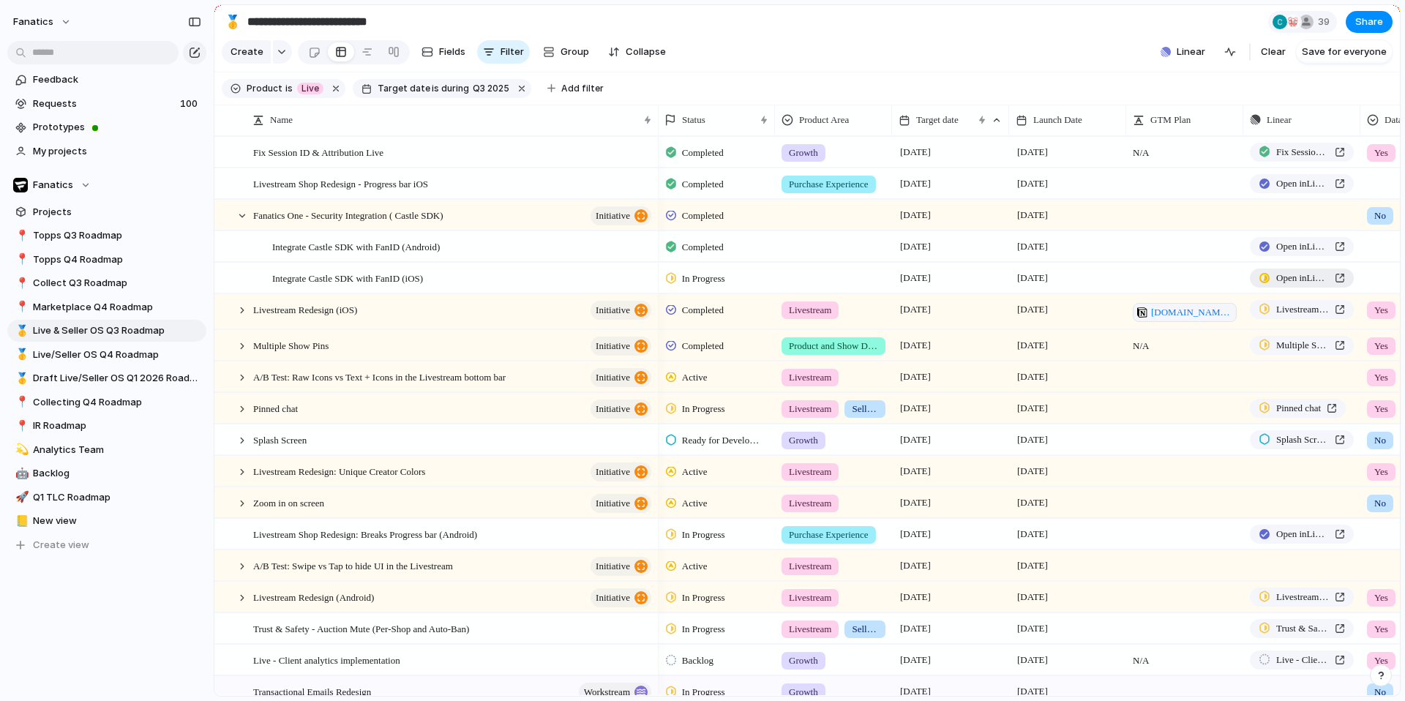
click at [1274, 283] on link "Open in Linear" at bounding box center [1302, 278] width 104 height 19
click at [241, 217] on div at bounding box center [242, 215] width 13 height 13
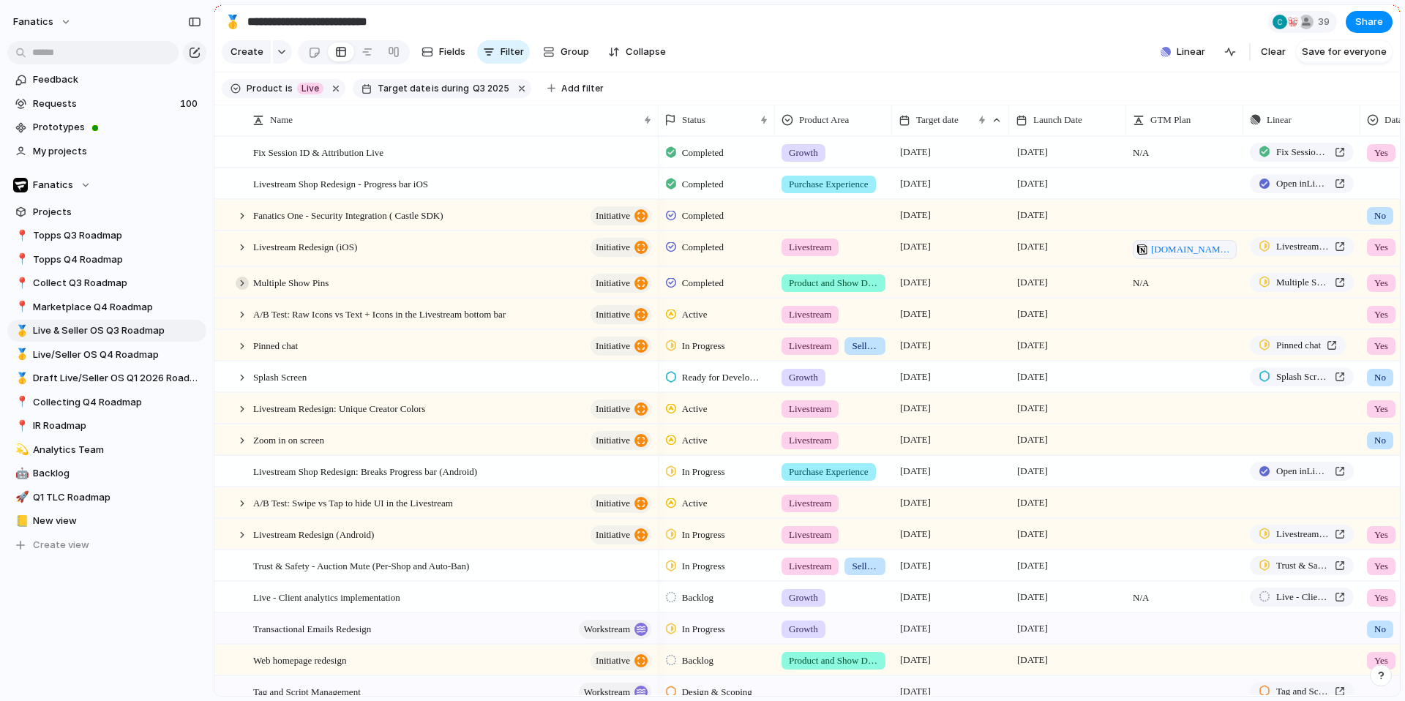
click at [237, 283] on div at bounding box center [242, 283] width 13 height 13
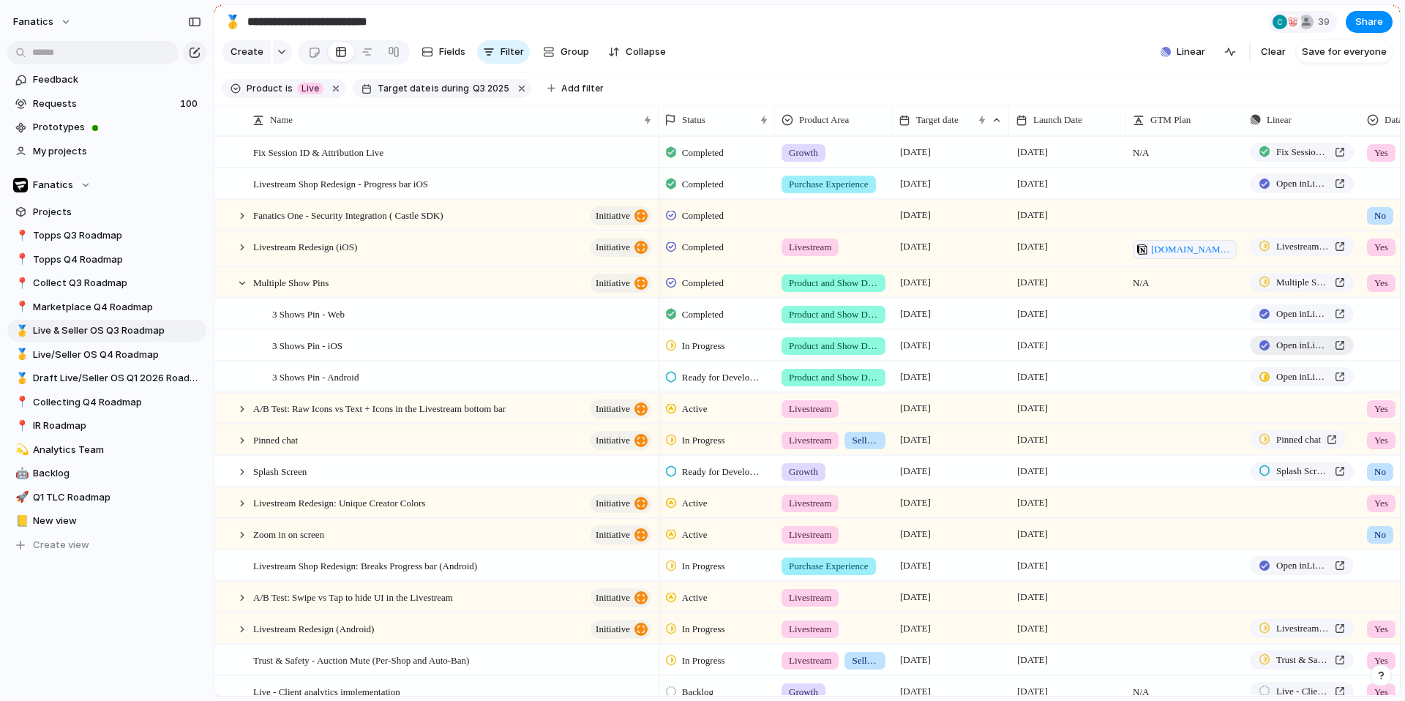
click at [1273, 341] on link "Open in Linear" at bounding box center [1302, 345] width 104 height 19
click at [692, 350] on span "In Progress" at bounding box center [703, 346] width 43 height 15
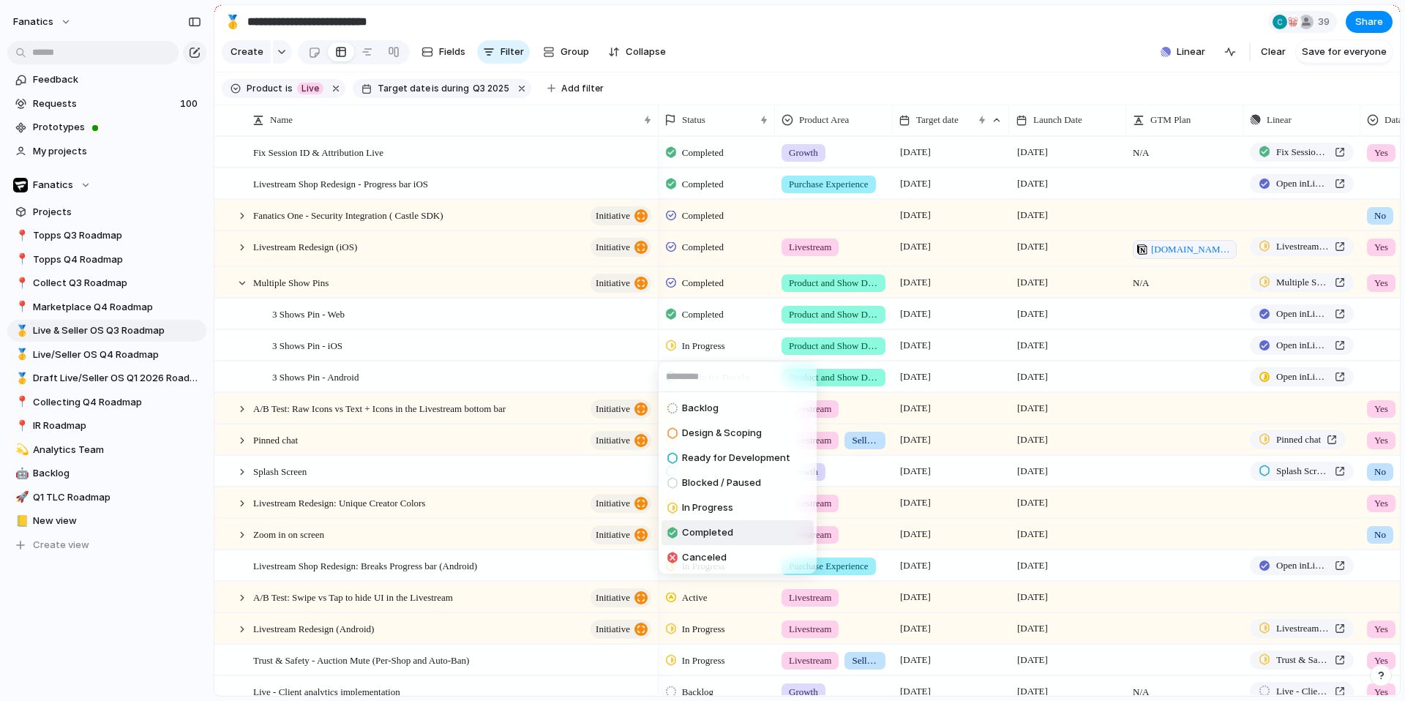
click at [693, 531] on span "Completed" at bounding box center [707, 532] width 51 height 15
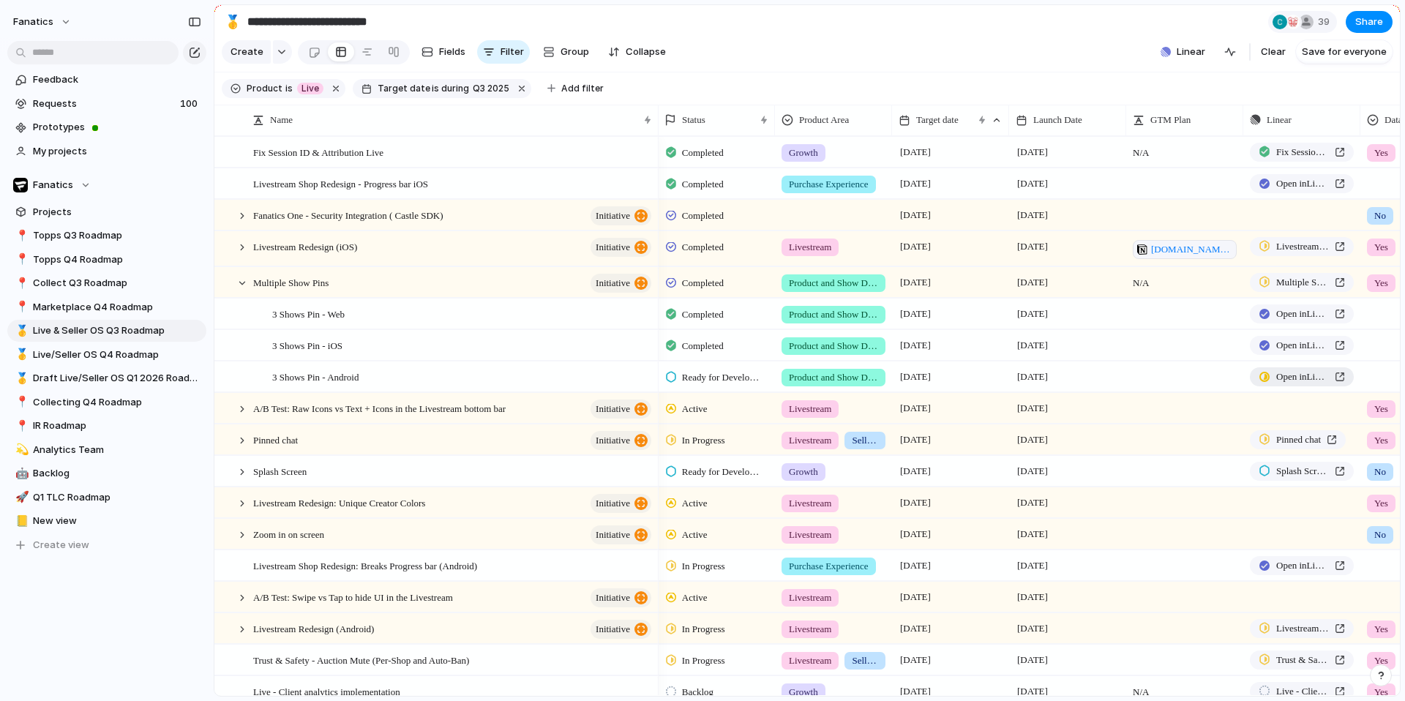
click at [1266, 382] on link "Open in Linear" at bounding box center [1302, 376] width 104 height 19
click at [242, 285] on div at bounding box center [242, 283] width 13 height 13
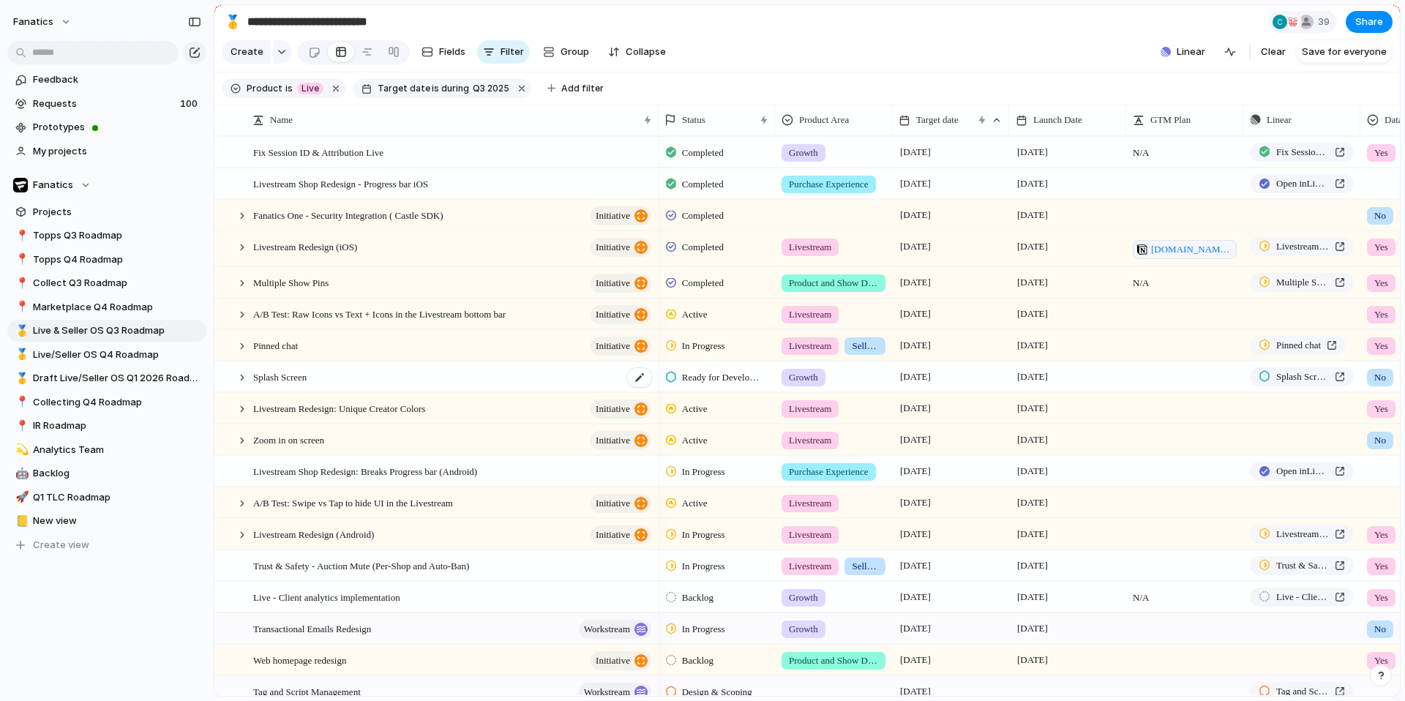
scroll to position [0, 2]
click at [713, 339] on span "In Progress" at bounding box center [702, 346] width 43 height 15
click at [428, 335] on div "Planned Active Completed" at bounding box center [702, 350] width 1405 height 701
click at [243, 347] on div at bounding box center [242, 346] width 13 height 13
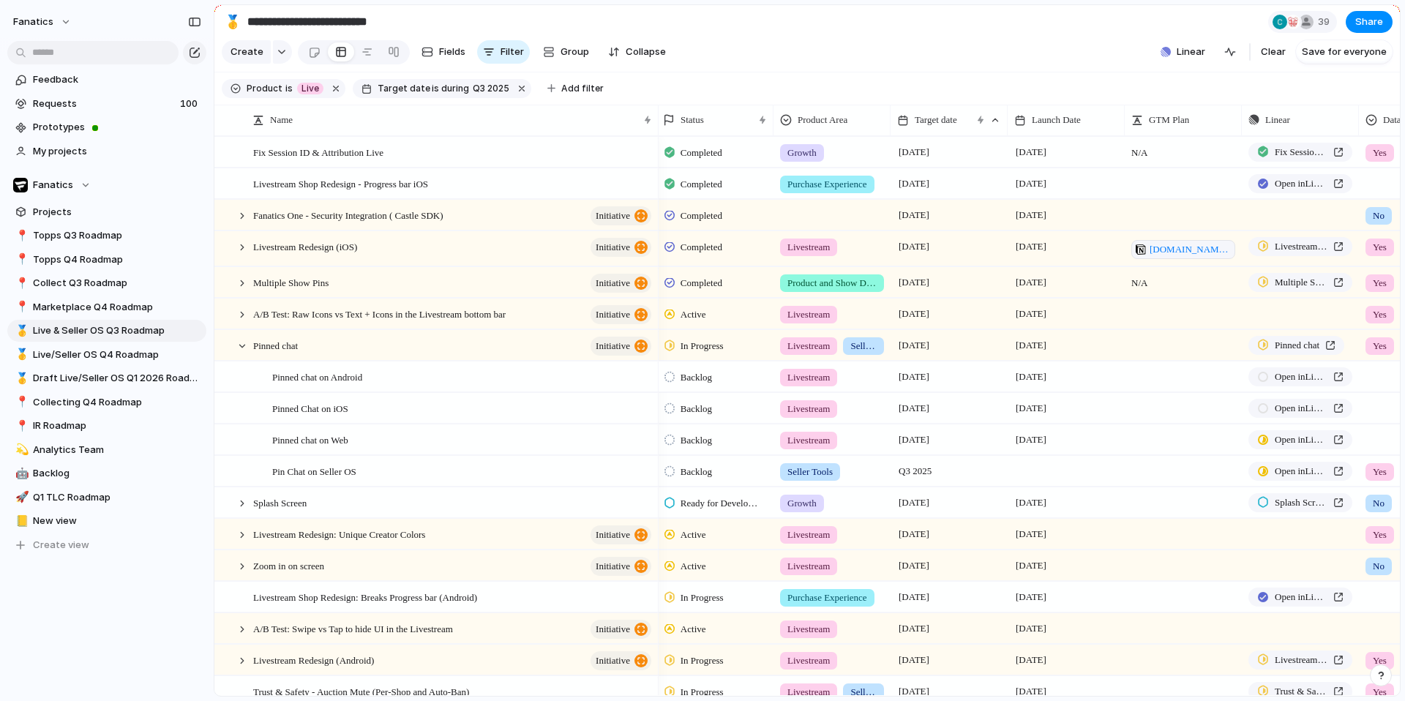
click at [689, 381] on span "Backlog" at bounding box center [696, 377] width 31 height 15
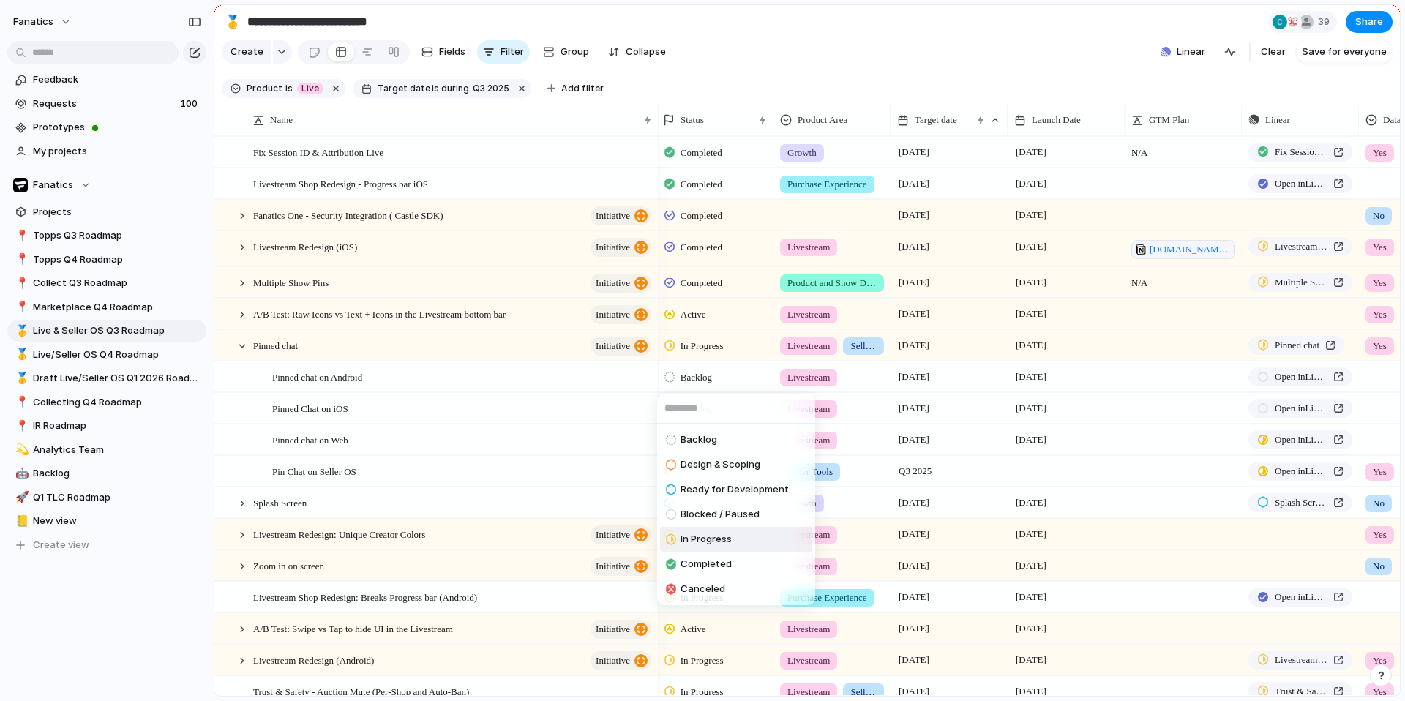
click at [722, 532] on span "In Progress" at bounding box center [706, 539] width 51 height 15
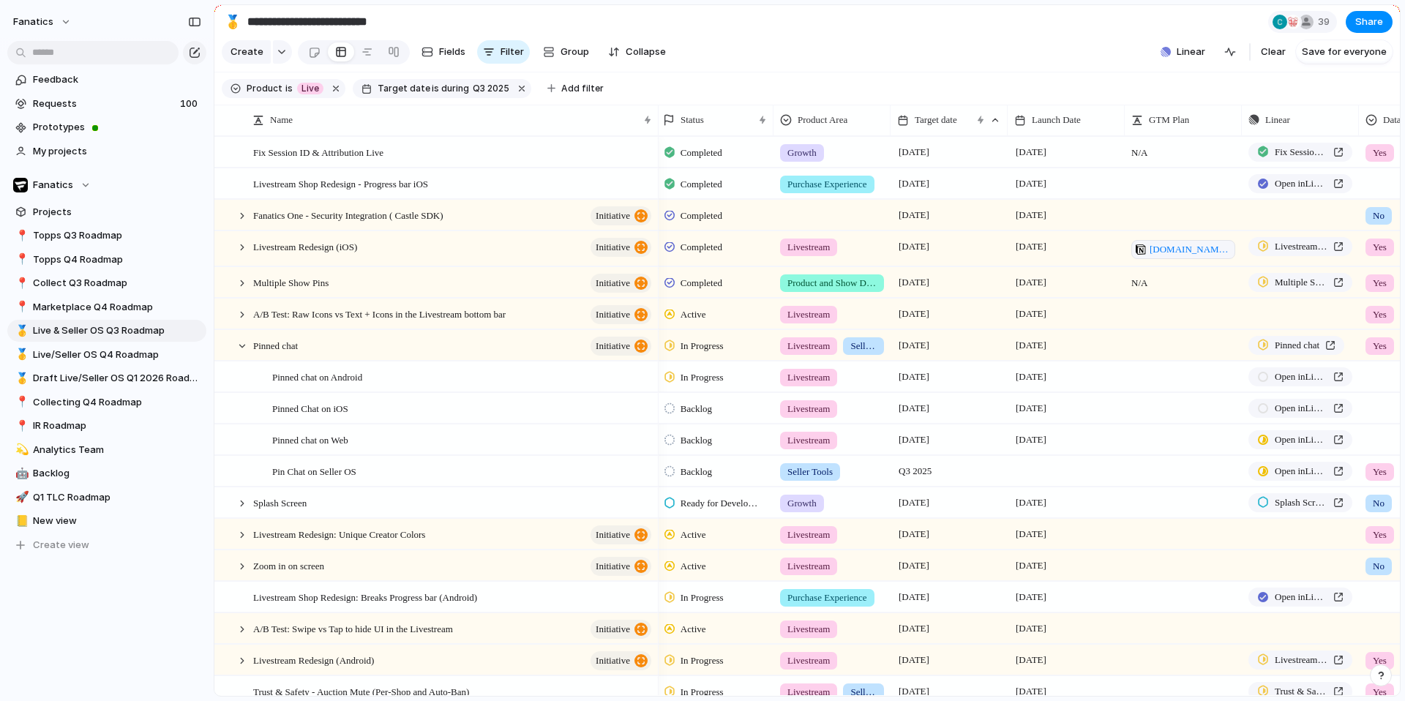
click at [702, 412] on span "Backlog" at bounding box center [696, 409] width 31 height 15
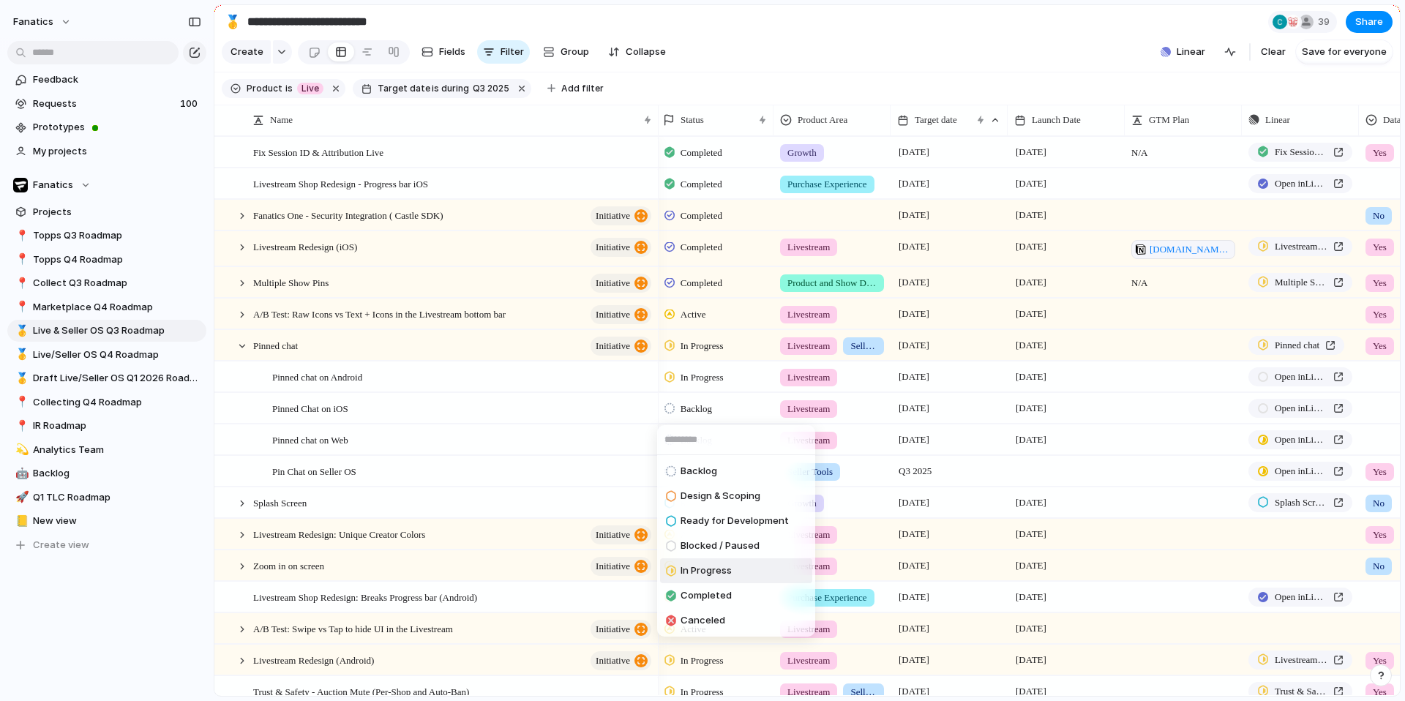
click at [713, 565] on span "In Progress" at bounding box center [706, 571] width 51 height 15
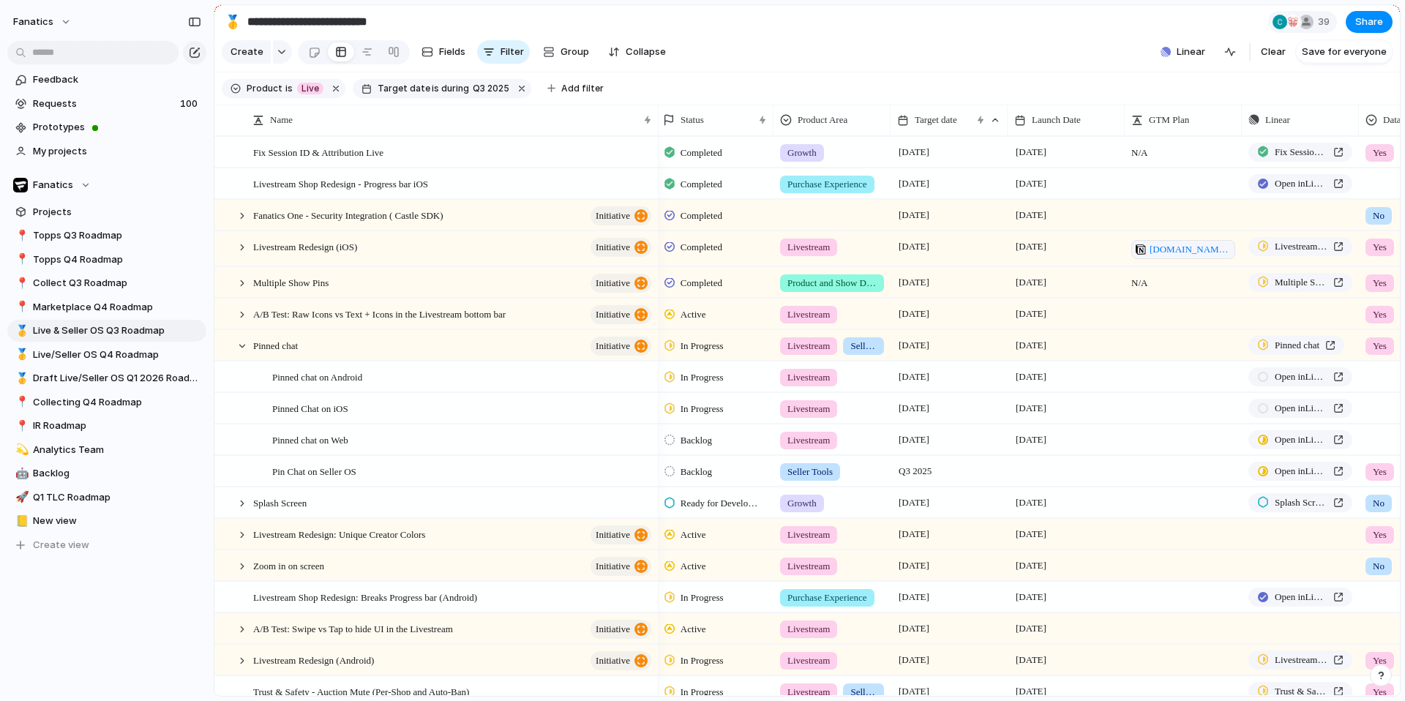
click at [698, 443] on span "Backlog" at bounding box center [696, 440] width 31 height 15
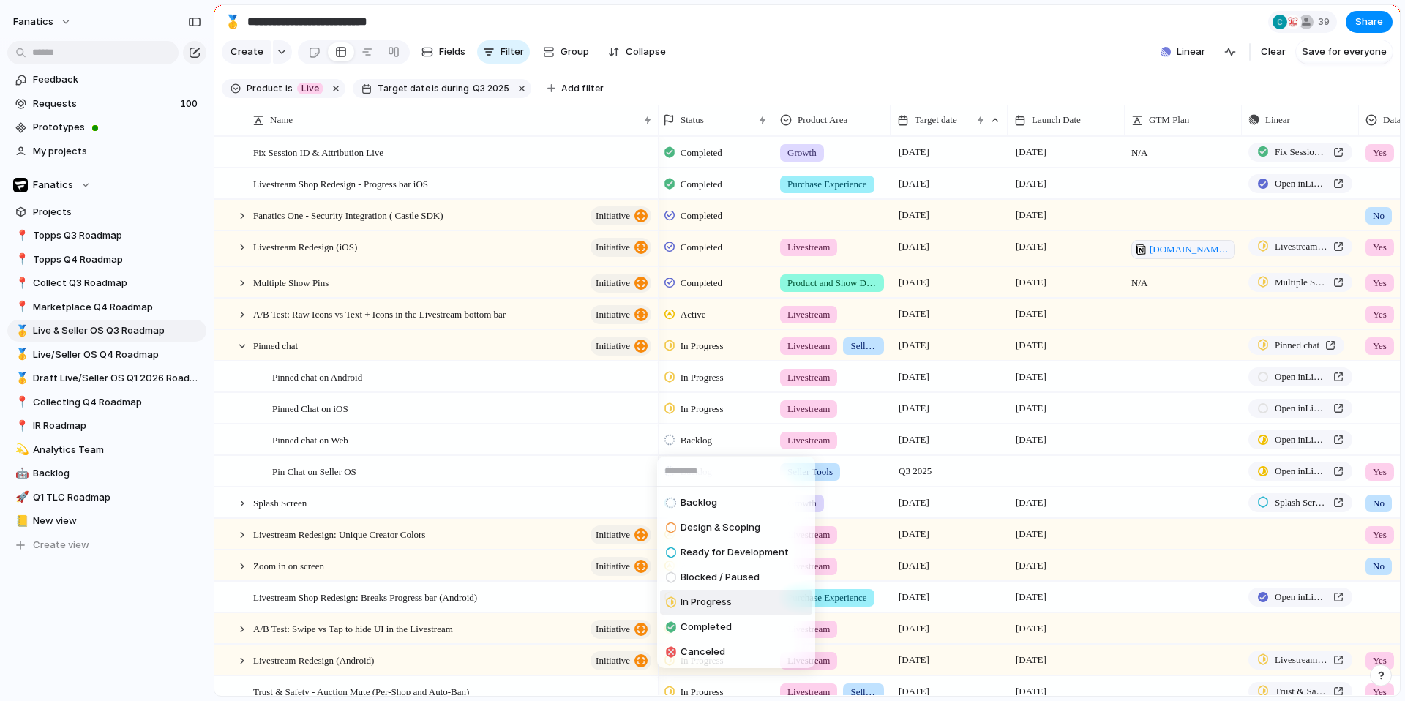
click at [710, 609] on div "In Progress" at bounding box center [699, 603] width 66 height 18
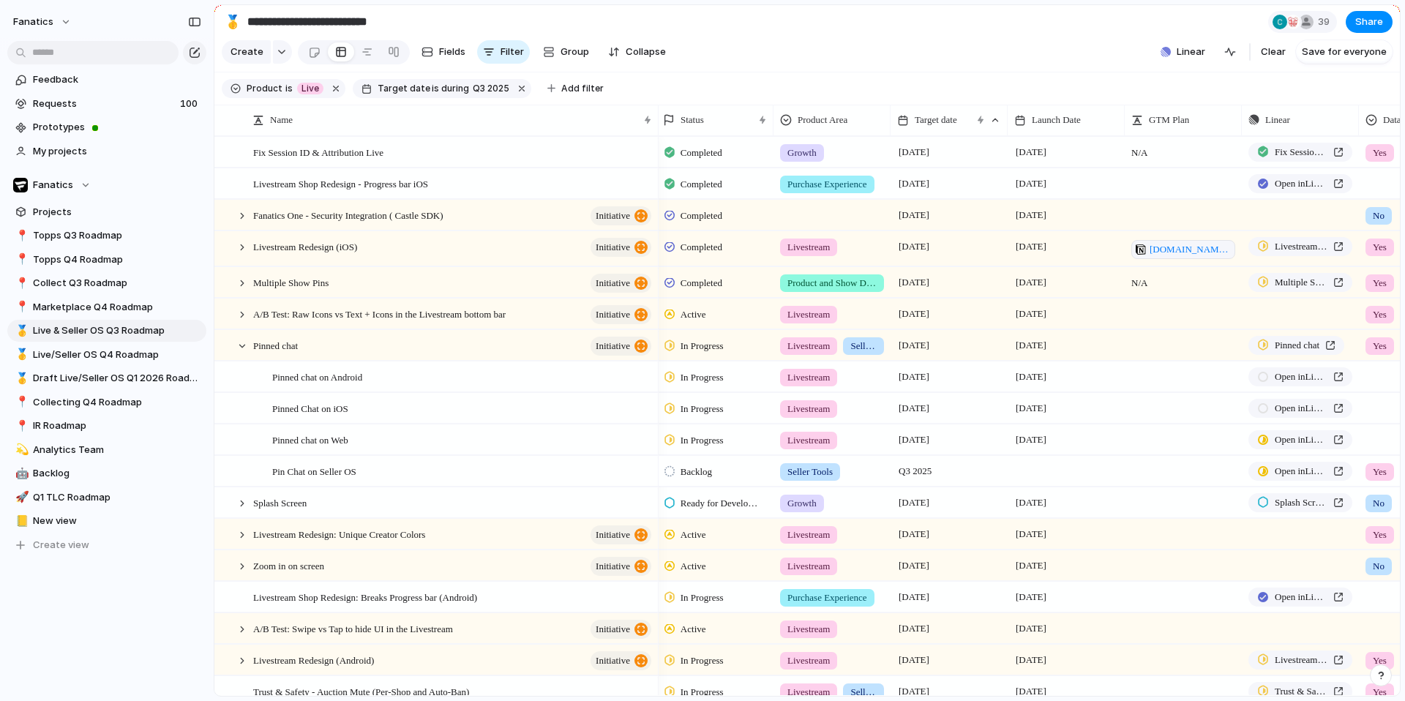
click at [687, 476] on span "Backlog" at bounding box center [696, 472] width 31 height 15
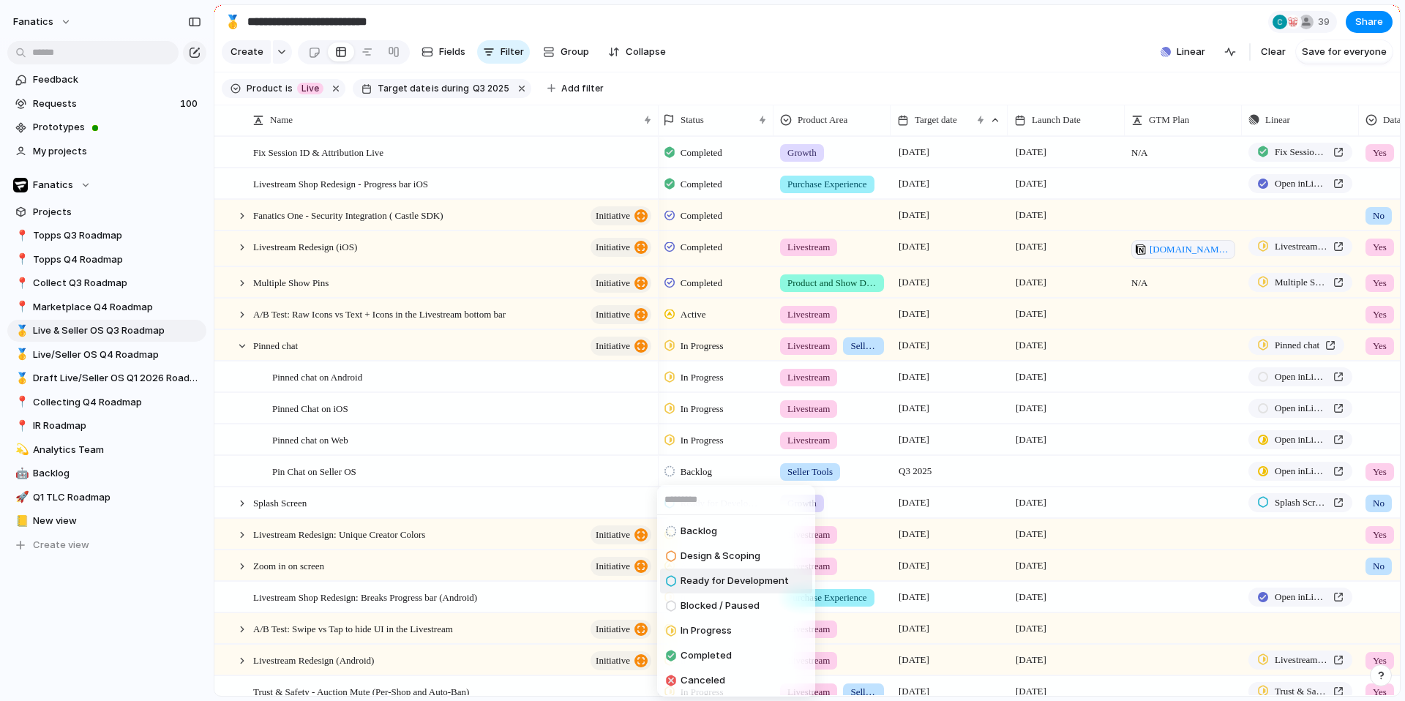
click at [715, 581] on span "Ready for Development" at bounding box center [735, 581] width 108 height 15
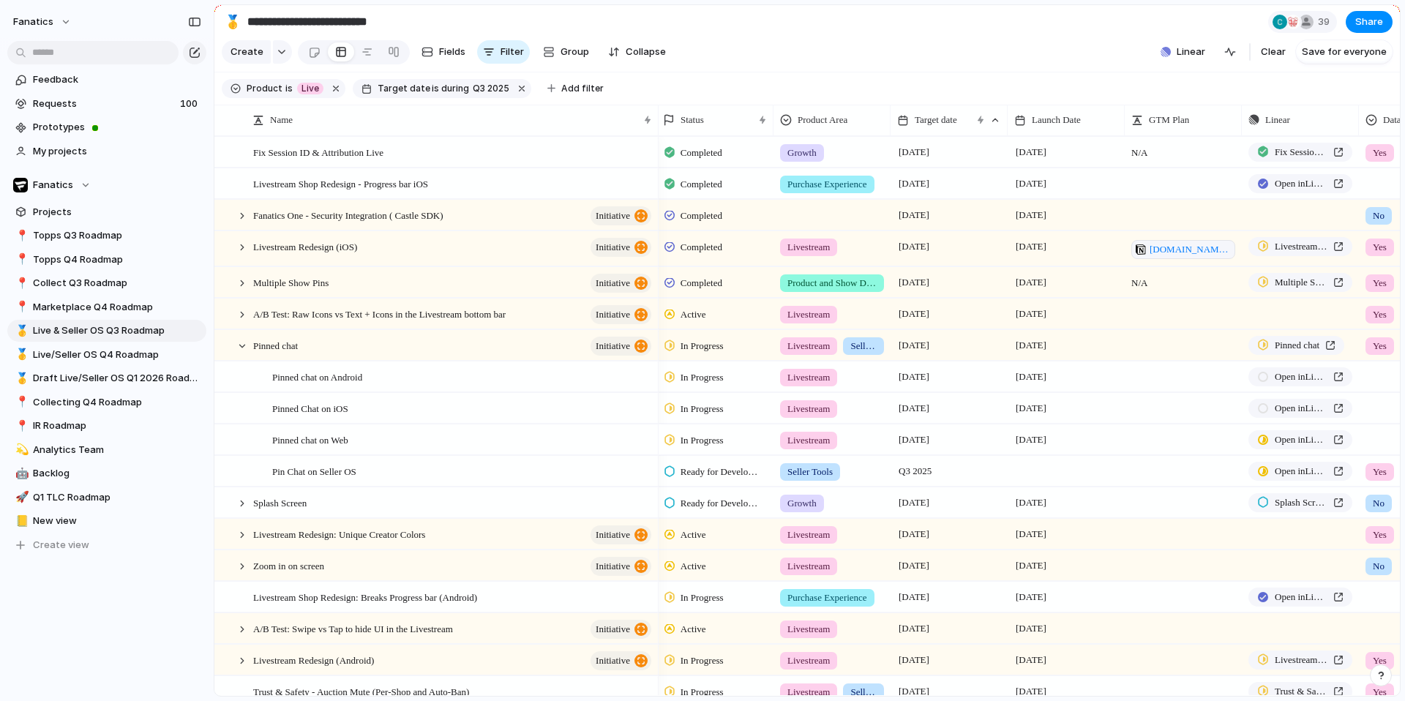
click at [698, 442] on span "In Progress" at bounding box center [702, 440] width 43 height 15
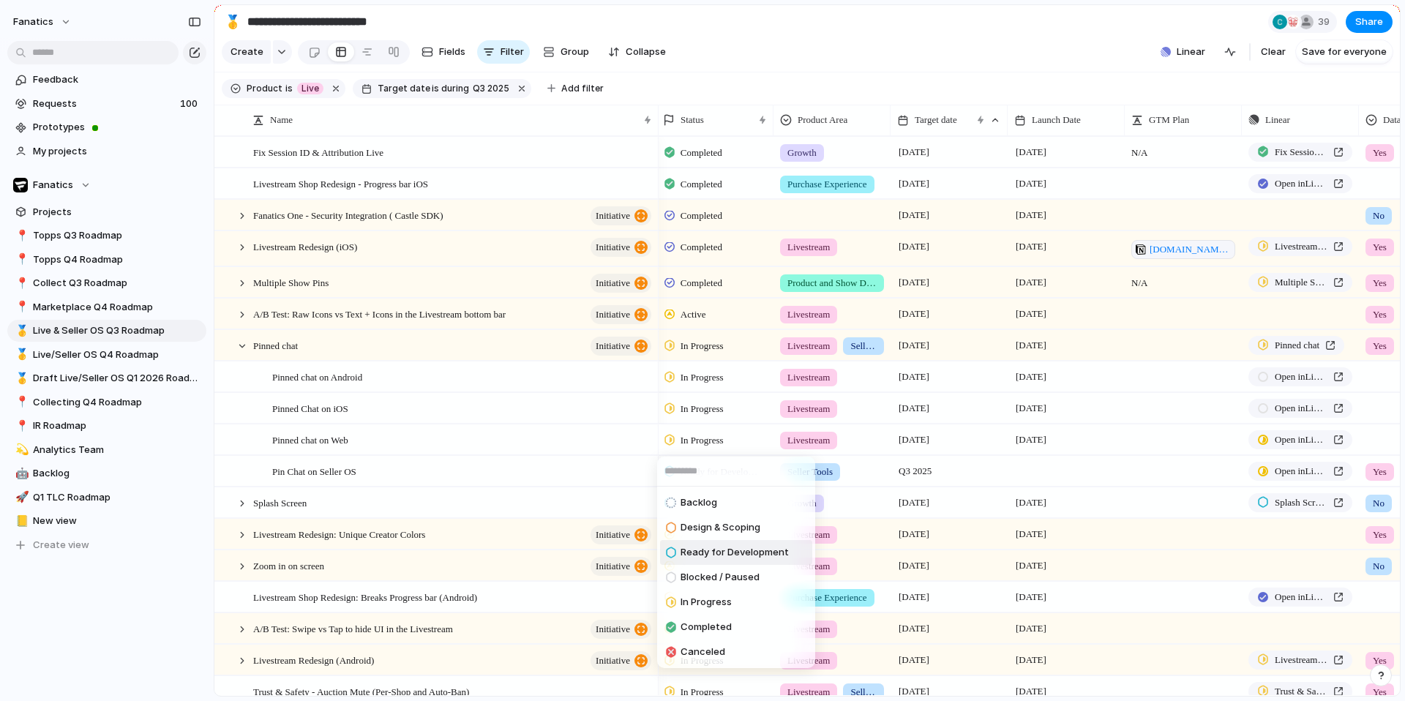
click at [708, 555] on span "Ready for Development" at bounding box center [735, 552] width 108 height 15
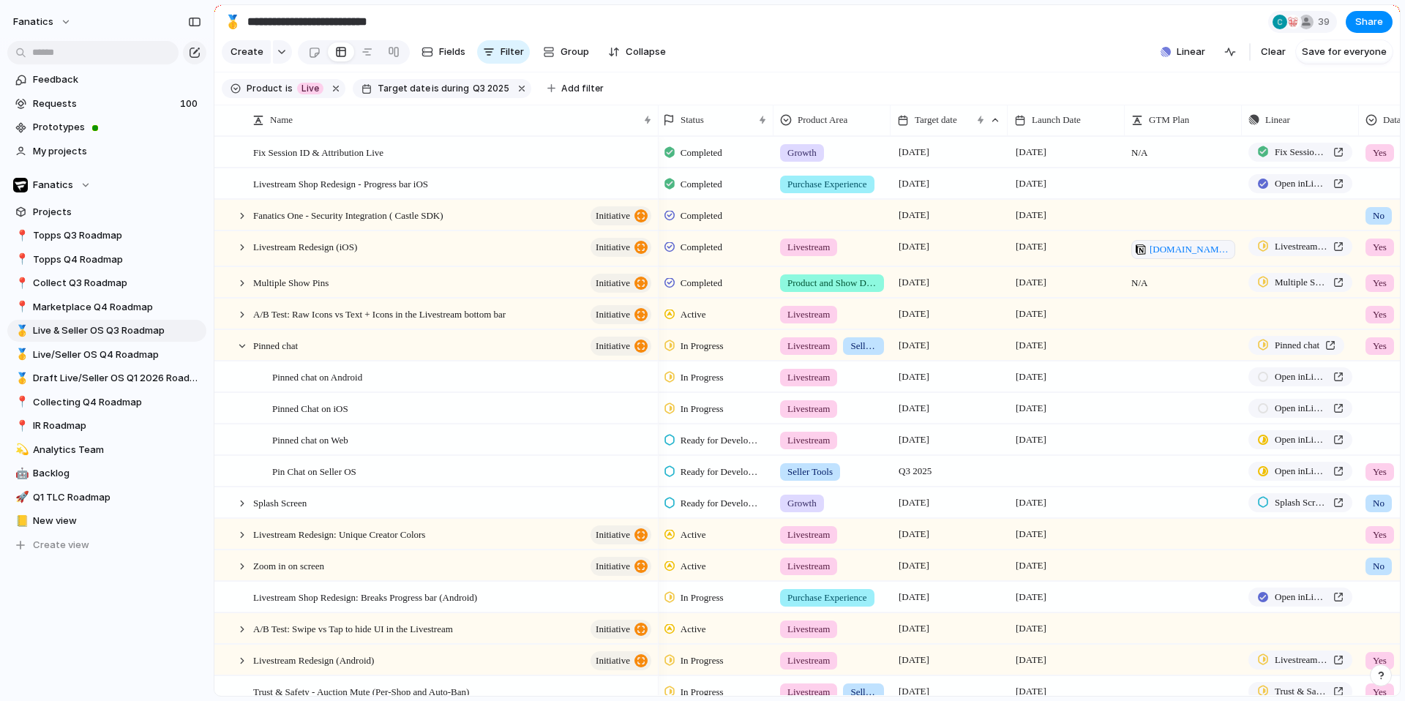
click at [702, 410] on span "In Progress" at bounding box center [702, 409] width 43 height 15
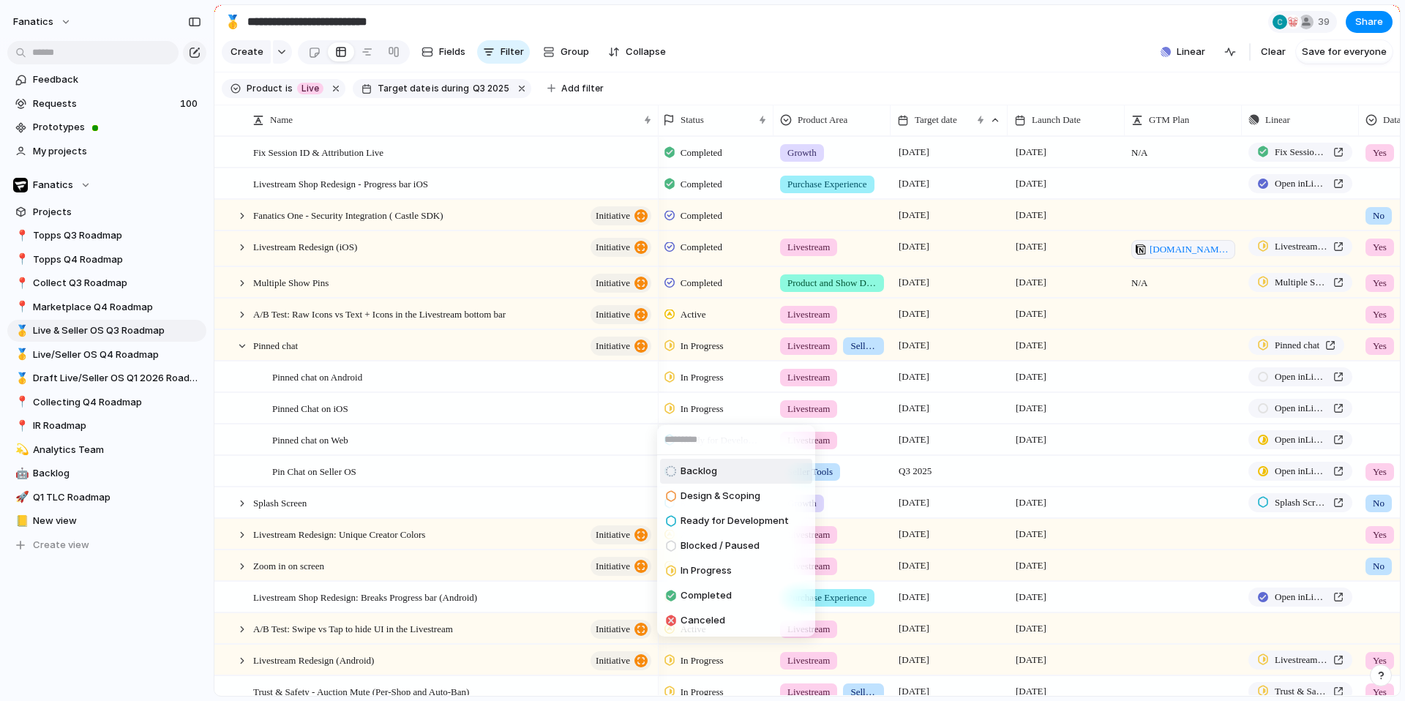
click at [720, 413] on div "Backlog Design & Scoping Ready for Development Blocked / Paused In Progress Com…" at bounding box center [702, 350] width 1405 height 701
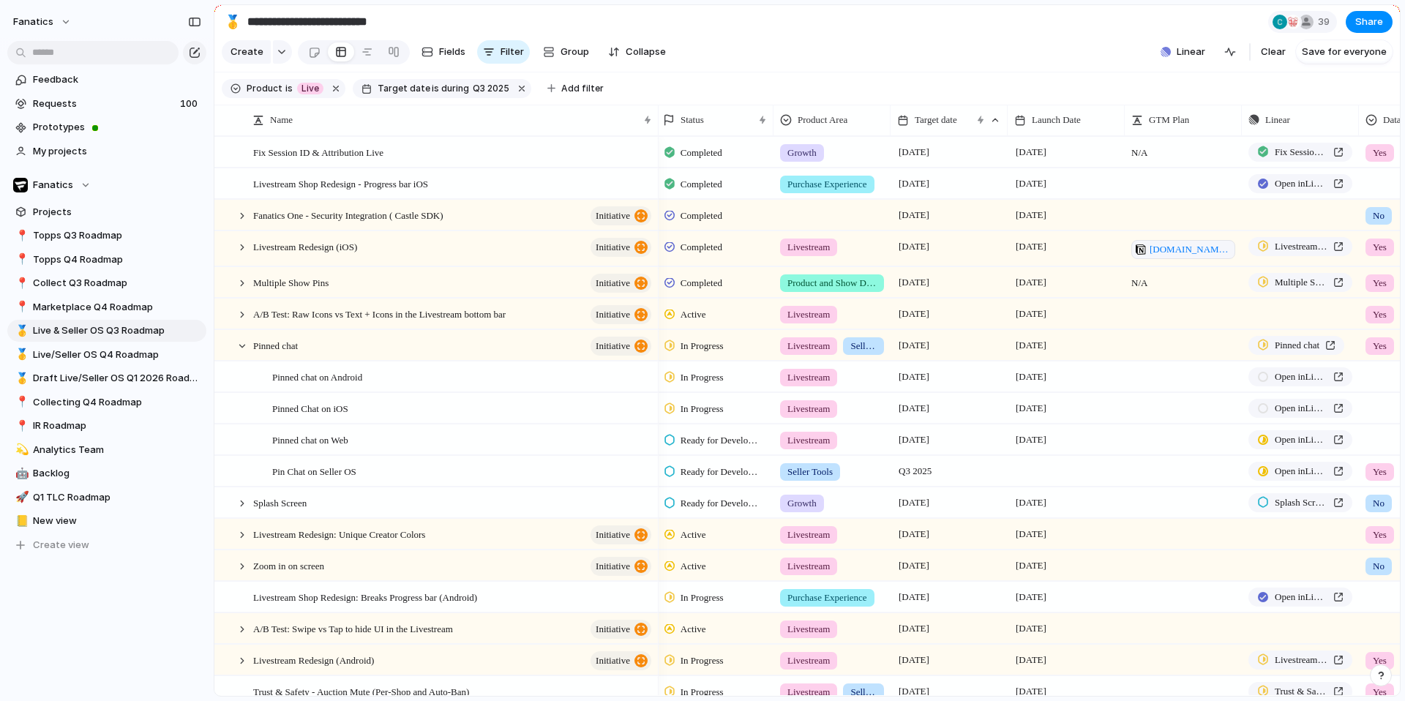
click at [725, 441] on span "Ready for Development" at bounding box center [721, 440] width 81 height 15
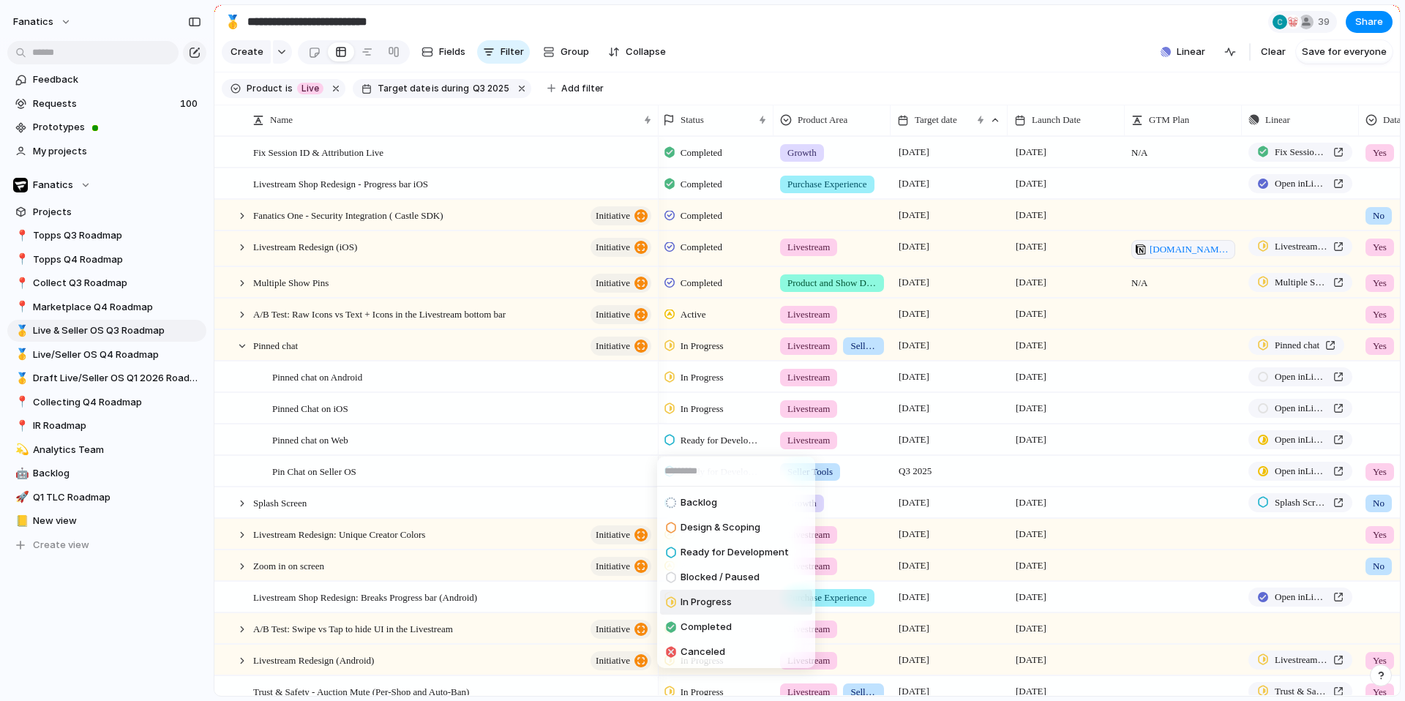
click at [727, 594] on div "In Progress" at bounding box center [699, 603] width 66 height 18
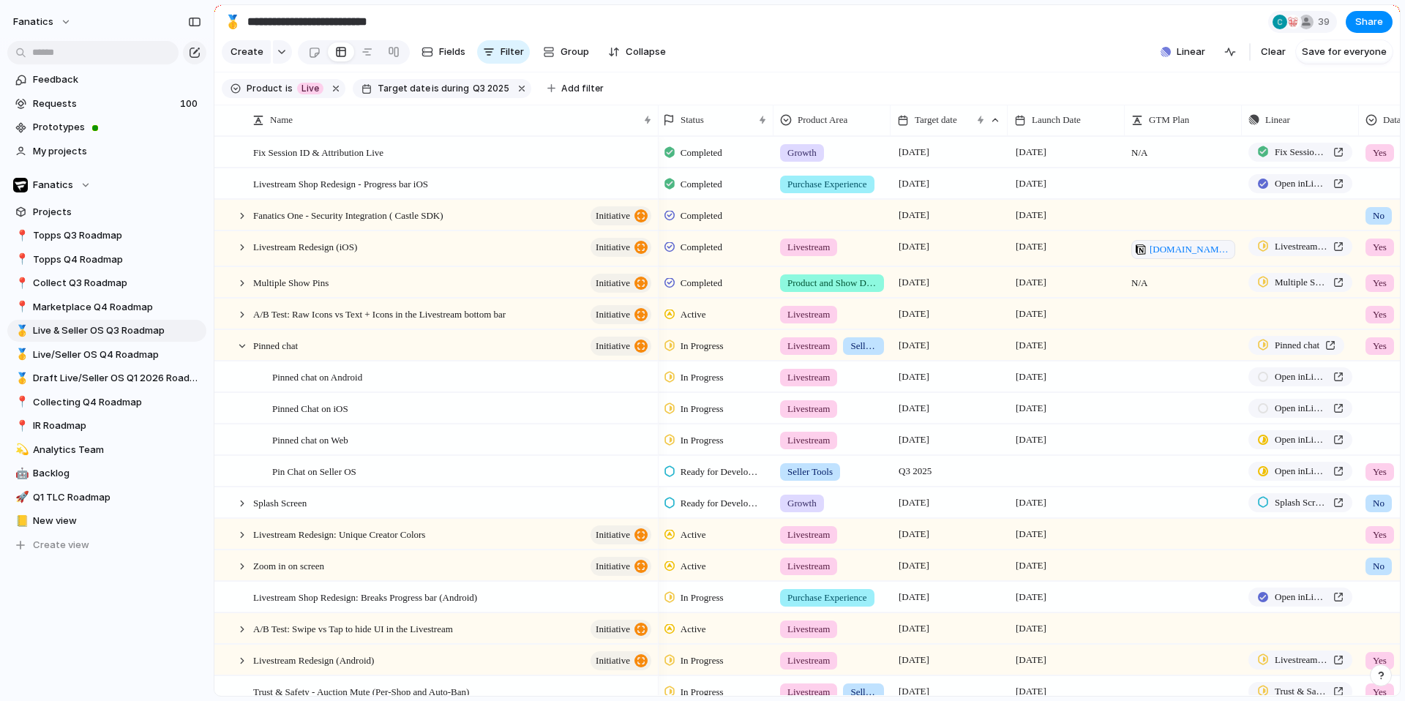
click at [701, 472] on span "Ready for Development" at bounding box center [721, 472] width 81 height 15
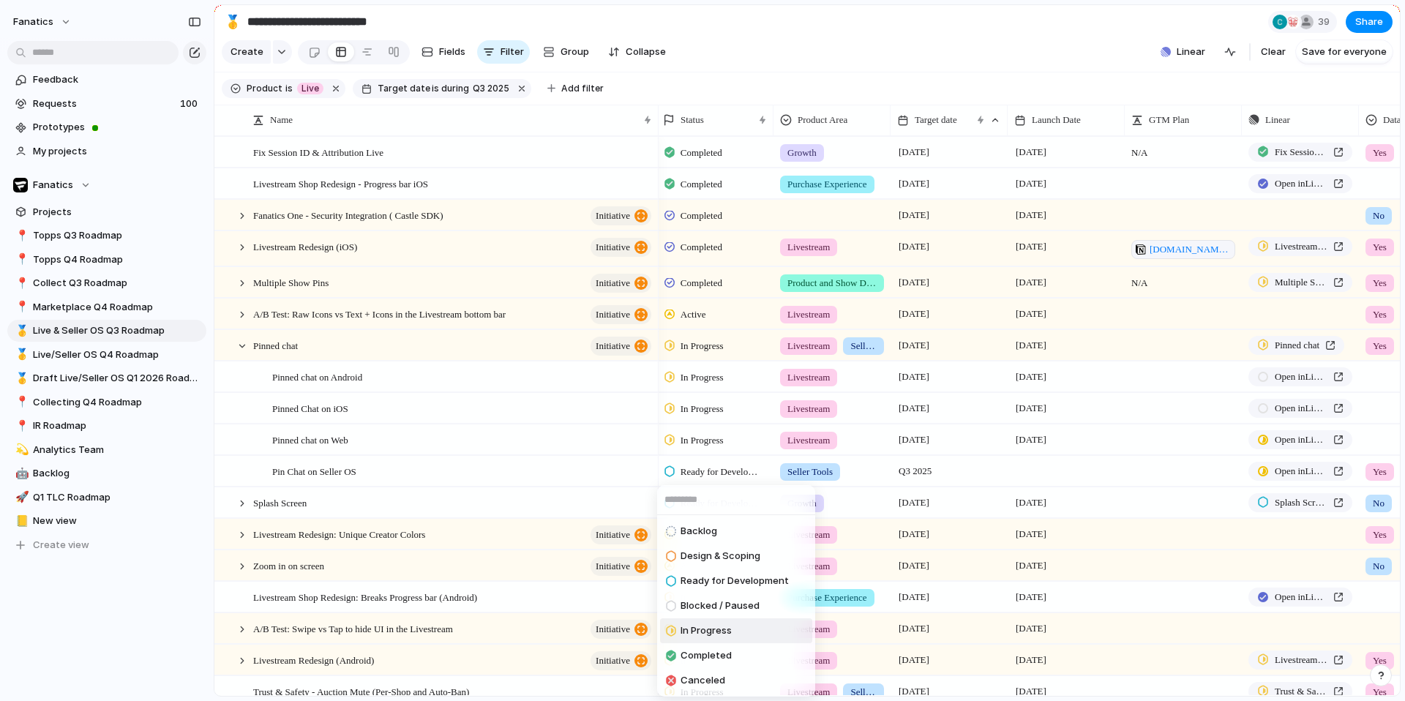
click at [715, 624] on span "In Progress" at bounding box center [706, 631] width 51 height 15
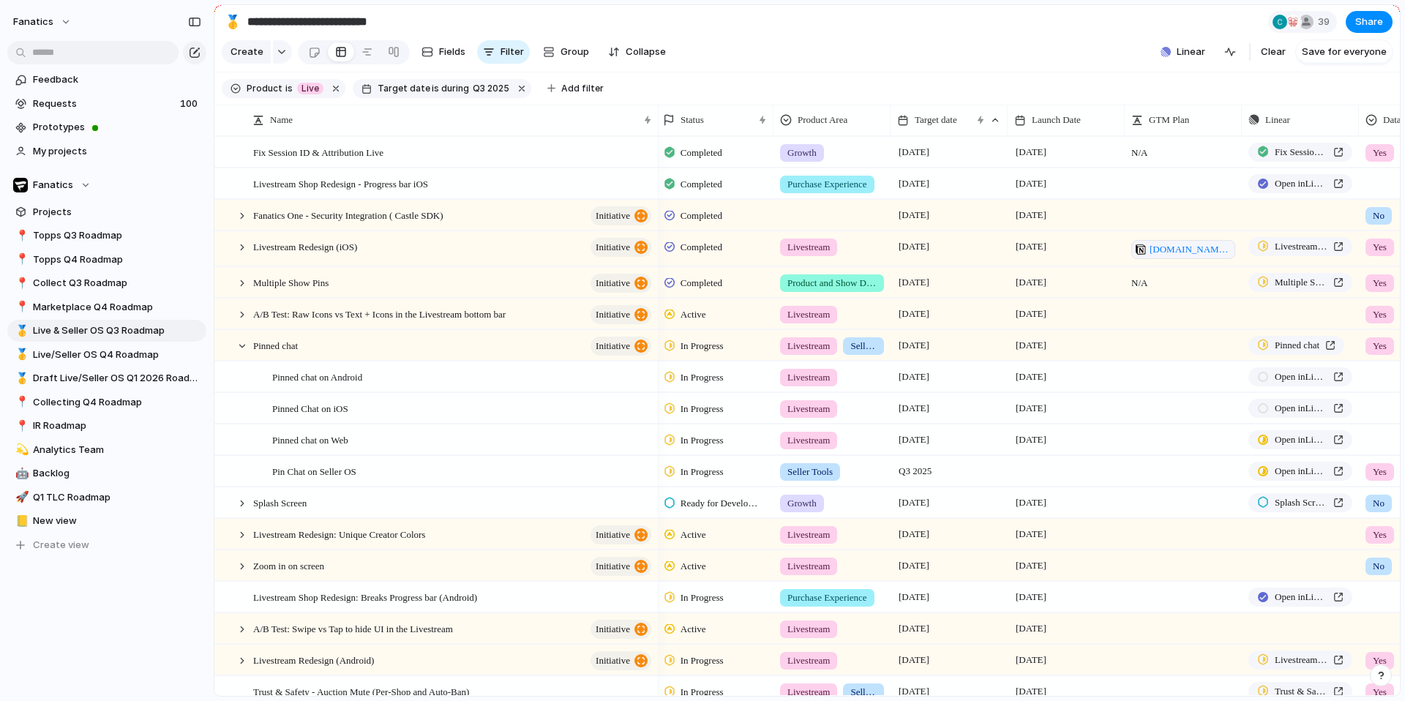
click at [687, 409] on span "In Progress" at bounding box center [702, 409] width 43 height 15
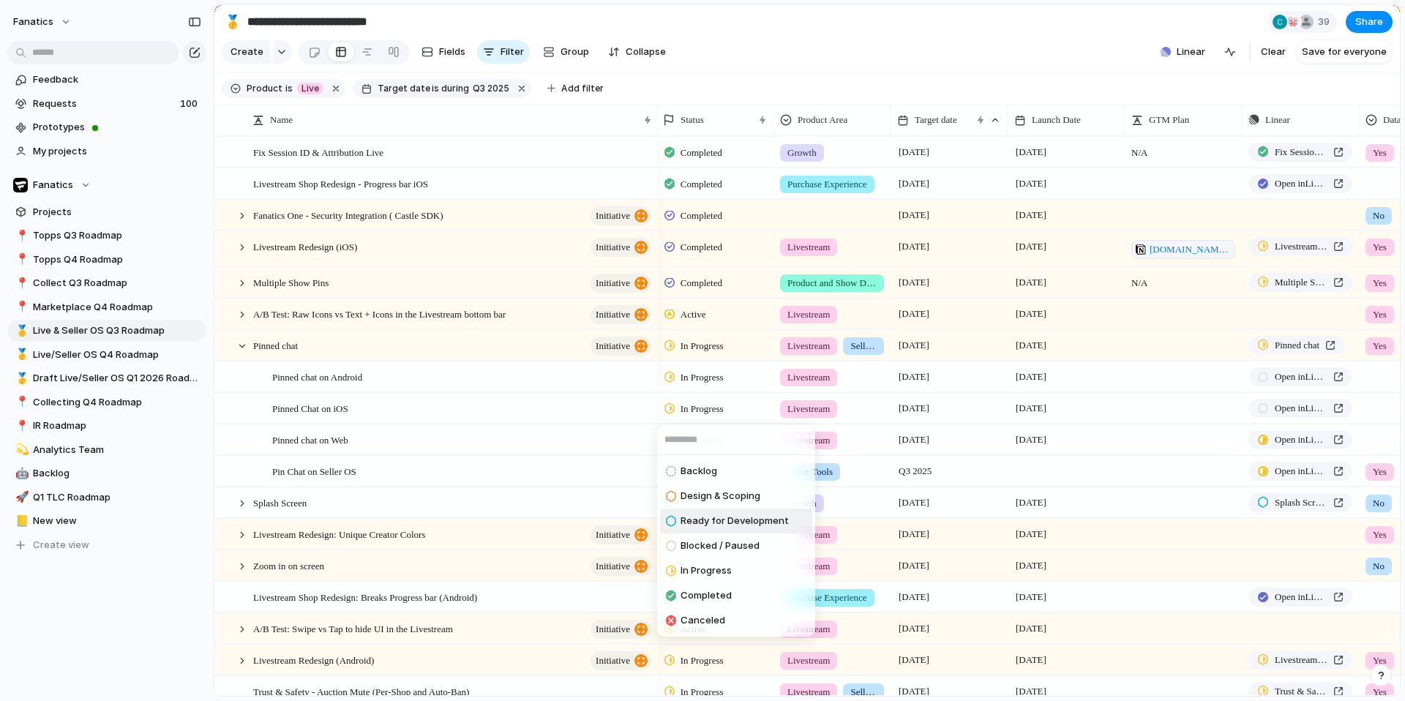
click at [692, 520] on span "Ready for Development" at bounding box center [735, 521] width 108 height 15
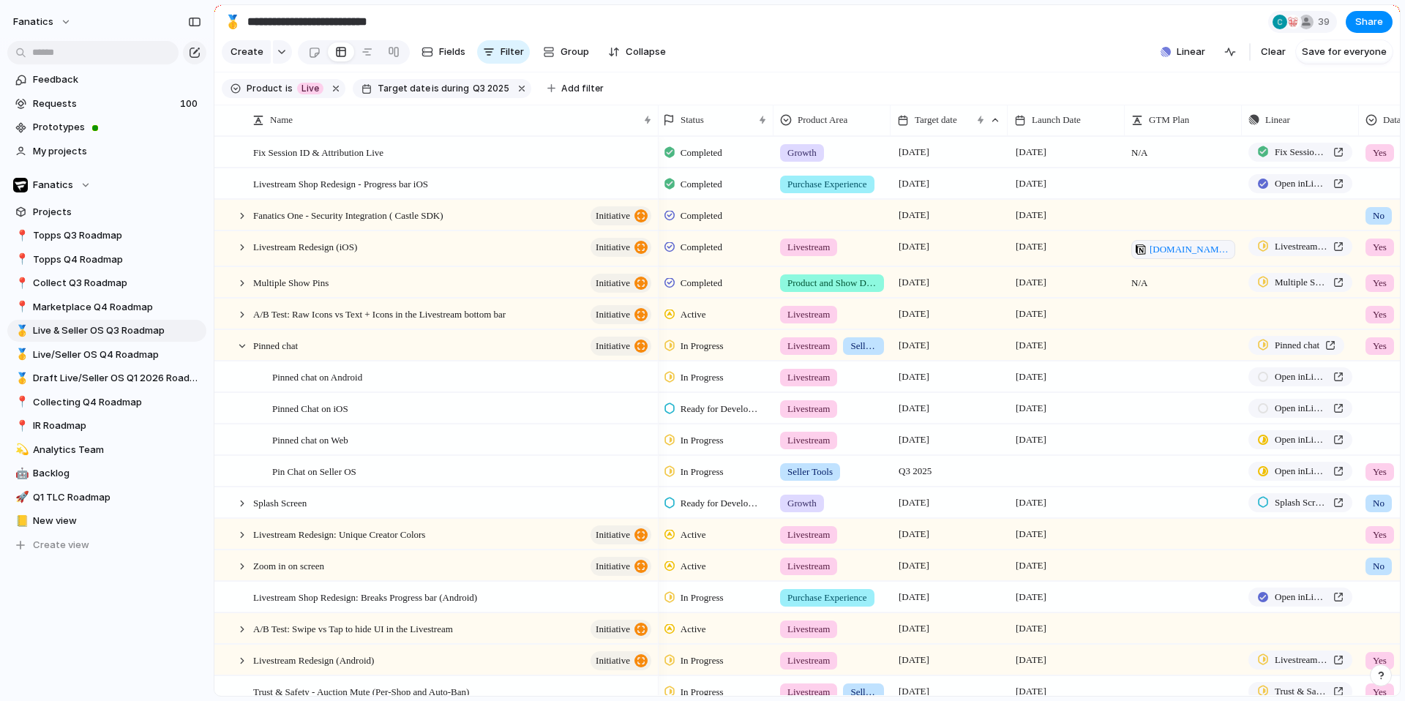
click at [689, 379] on span "In Progress" at bounding box center [702, 377] width 43 height 15
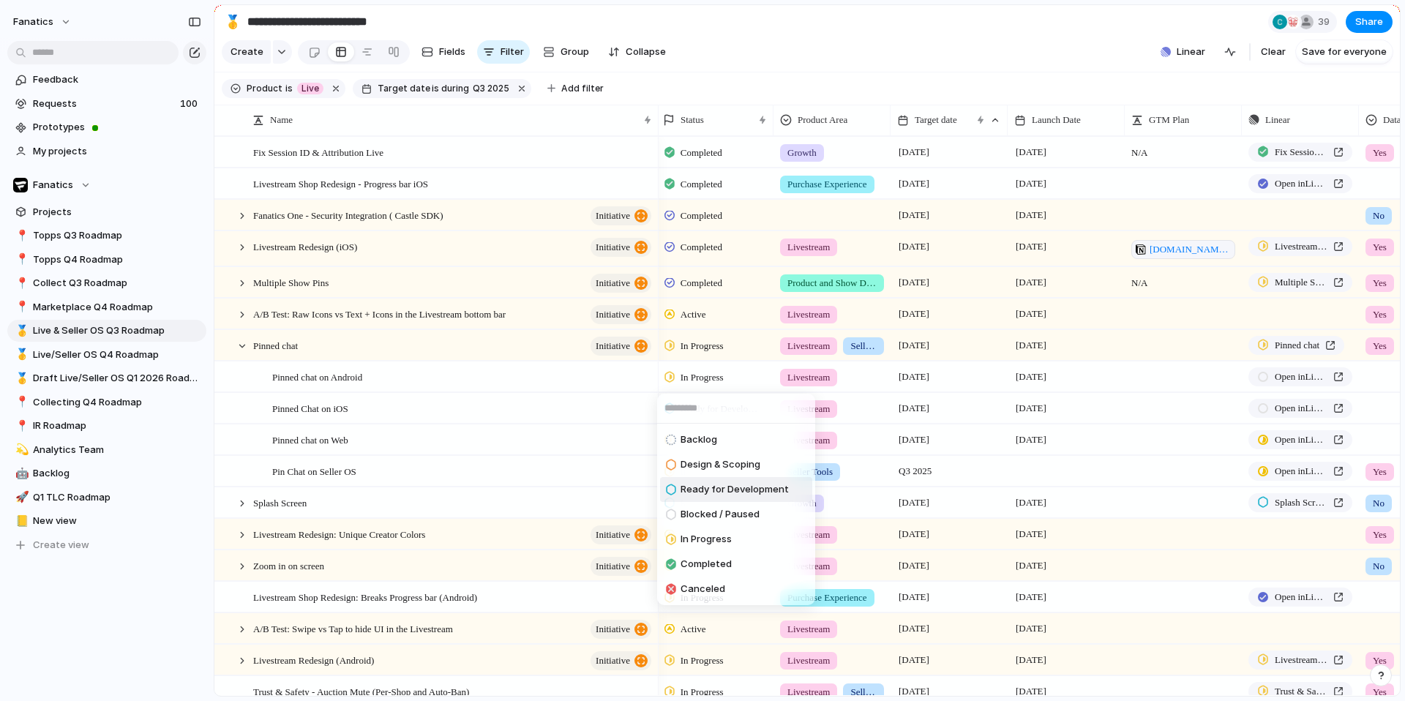
click at [721, 490] on span "Ready for Development" at bounding box center [735, 489] width 108 height 15
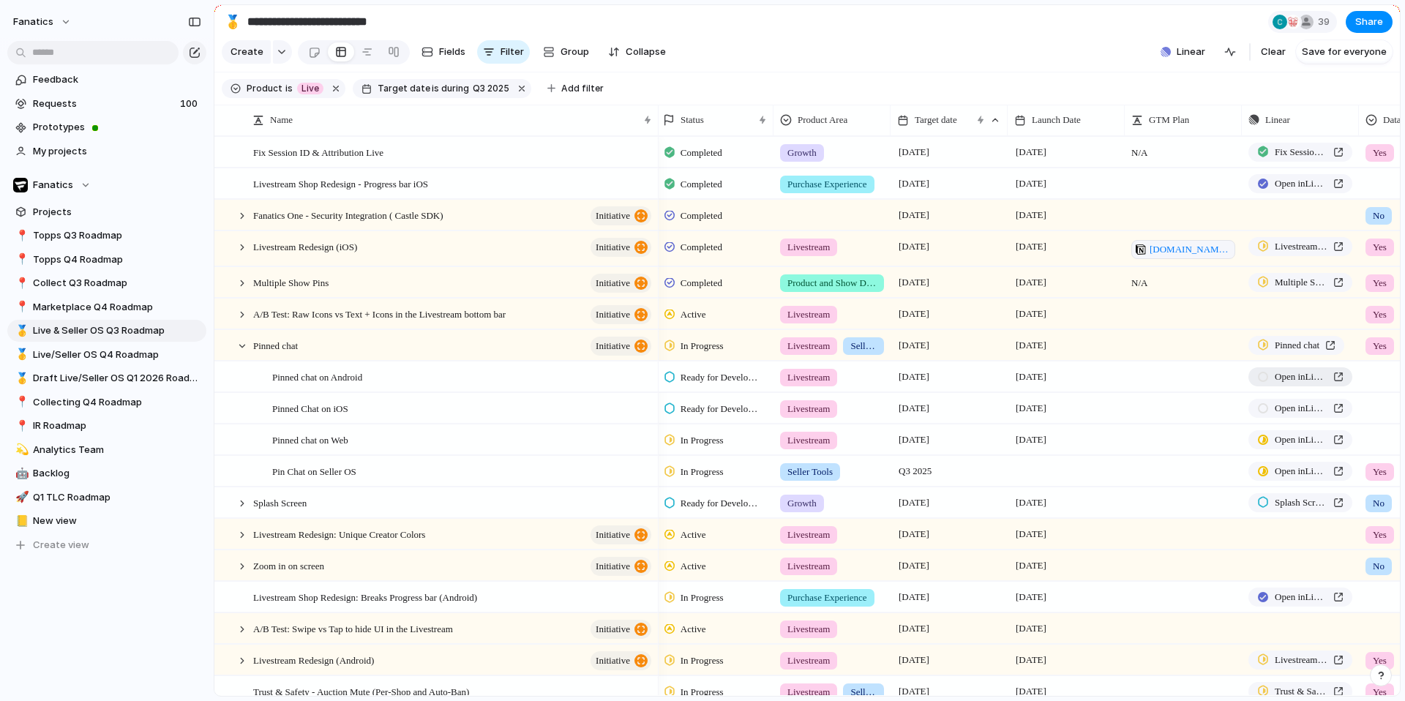
click at [1301, 384] on link "Open in Linear" at bounding box center [1301, 376] width 104 height 19
click at [237, 351] on div at bounding box center [242, 346] width 13 height 13
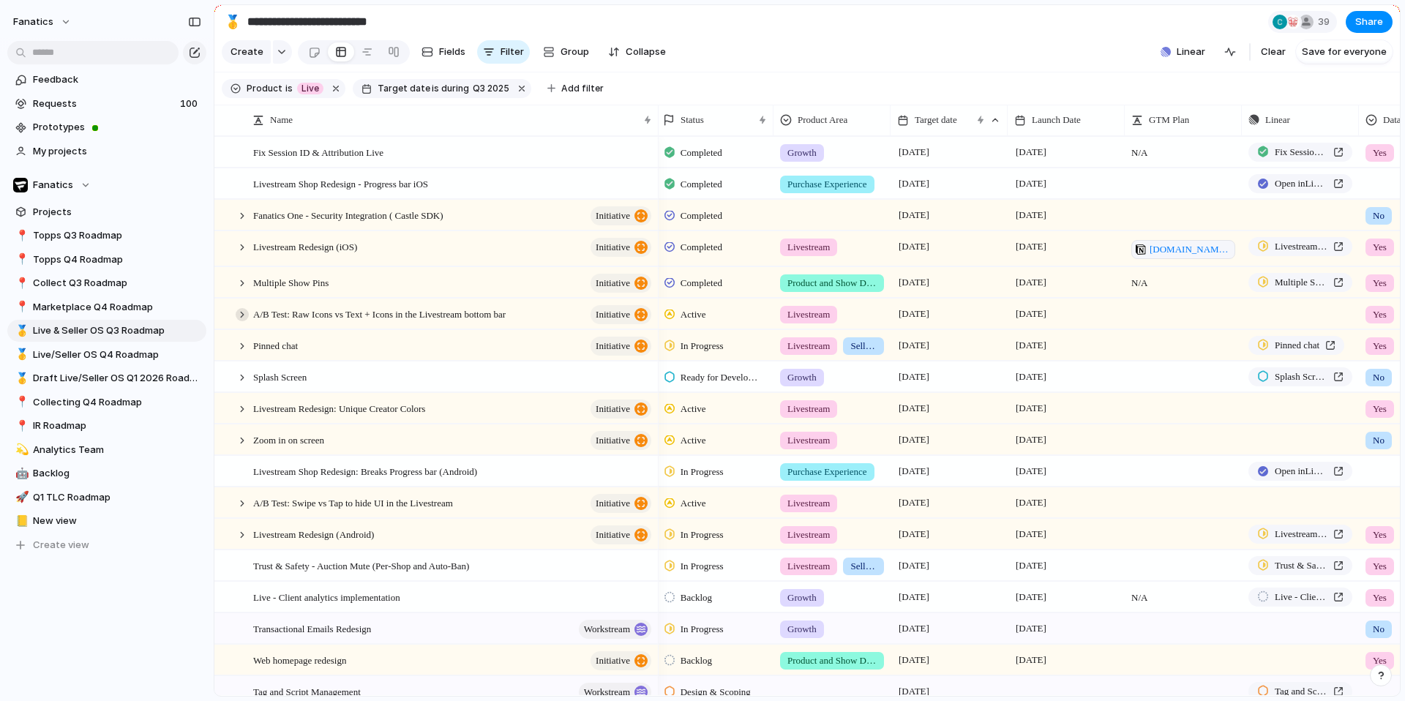
click at [240, 315] on div at bounding box center [242, 314] width 13 height 13
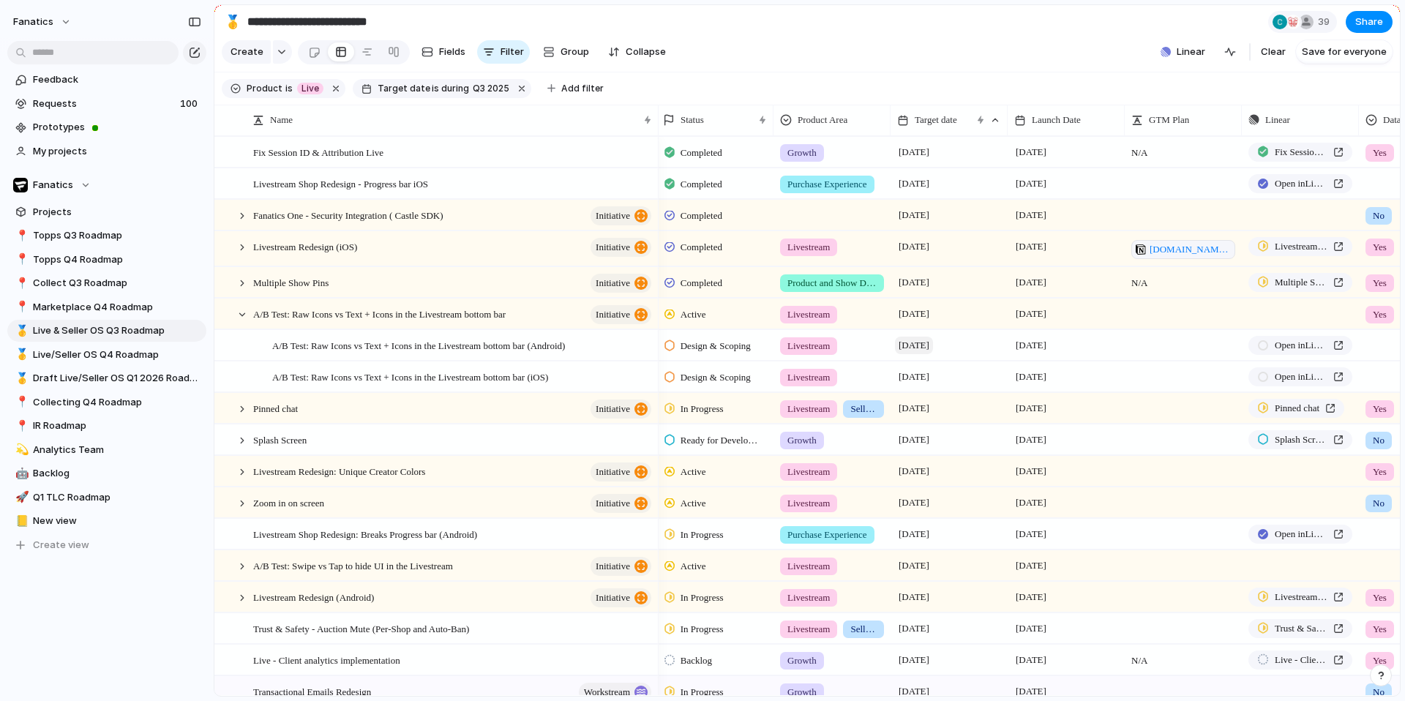
click at [916, 348] on span "[DATE]" at bounding box center [914, 346] width 38 height 18
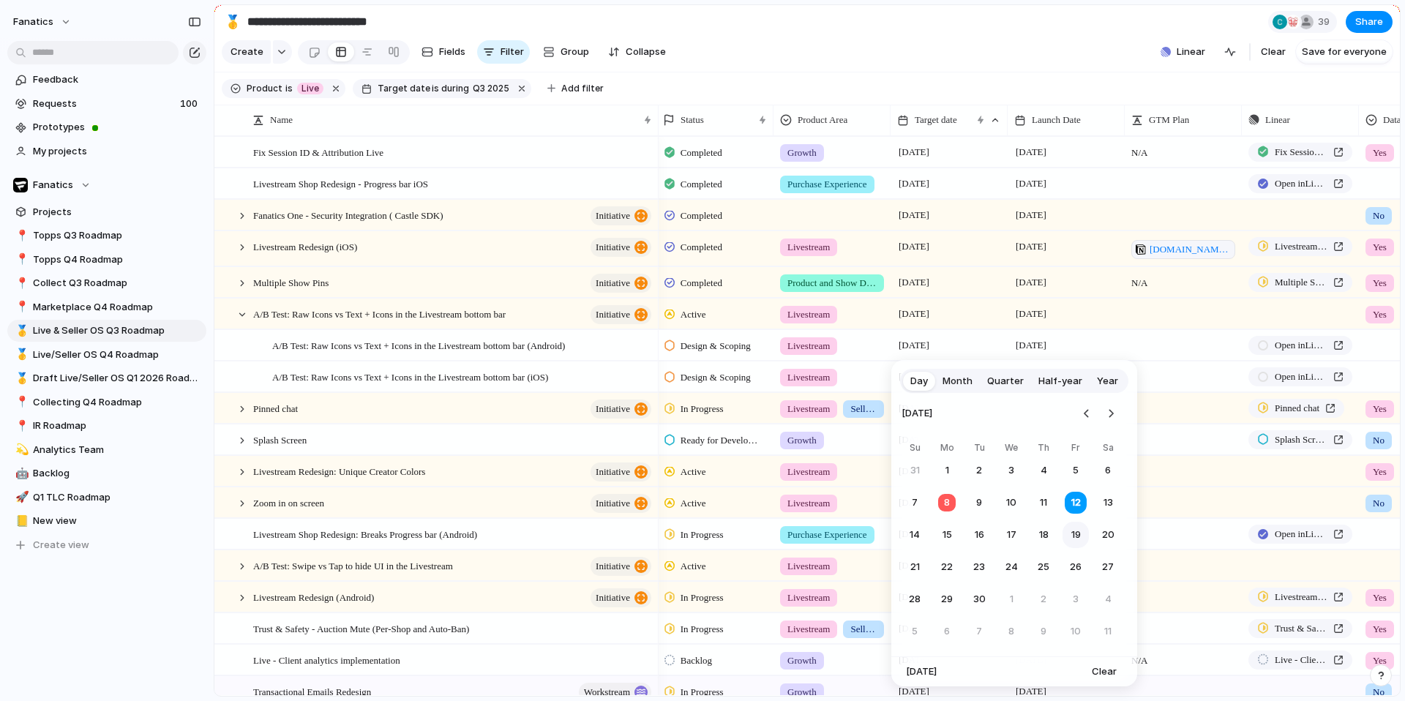
click at [1071, 534] on button "19" at bounding box center [1076, 535] width 26 height 26
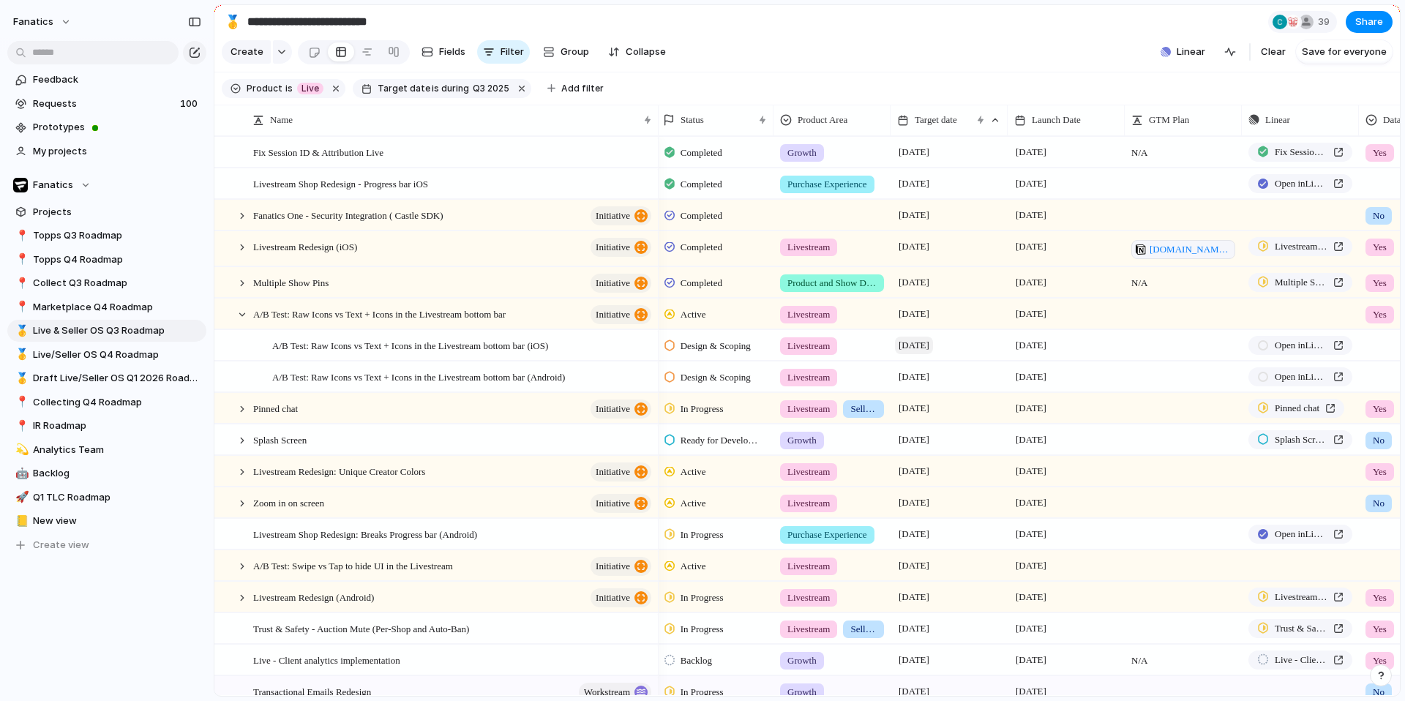
click at [931, 350] on span "[DATE]" at bounding box center [914, 346] width 38 height 18
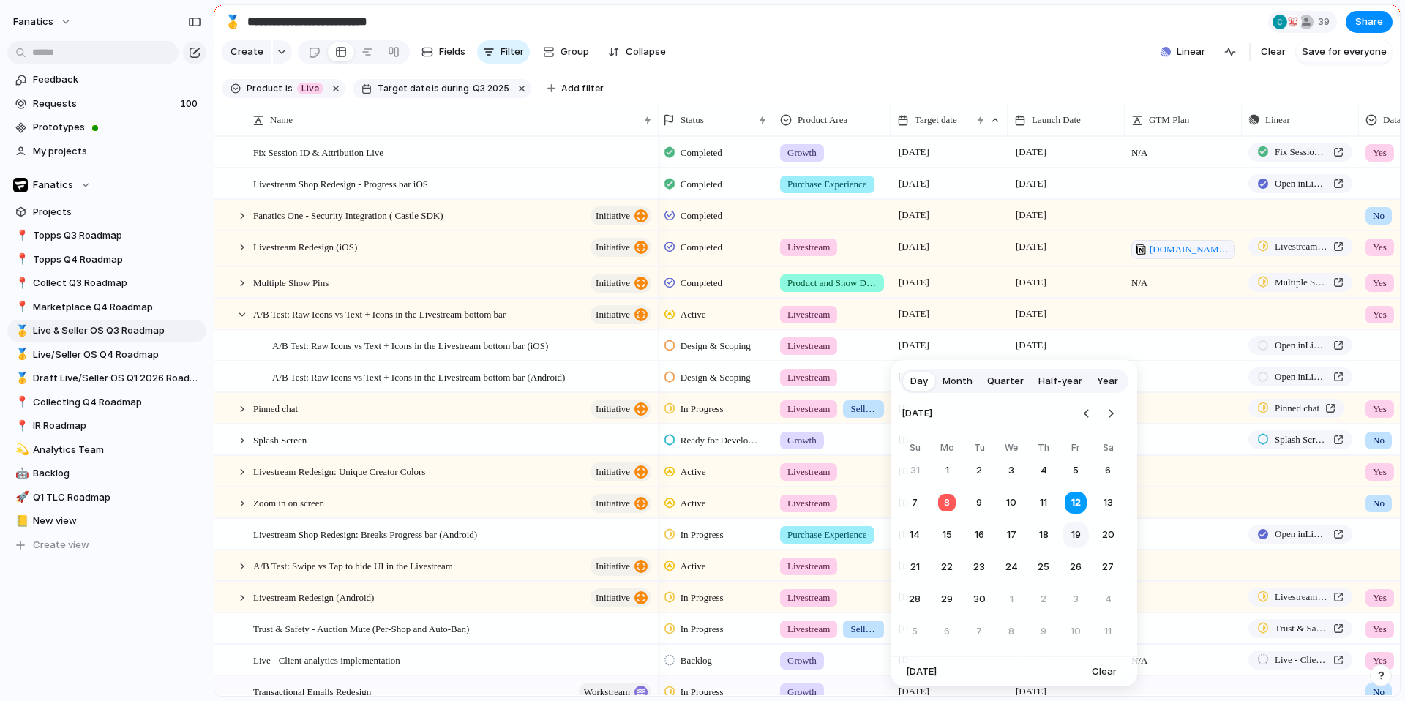
click at [1073, 536] on button "19" at bounding box center [1076, 535] width 26 height 26
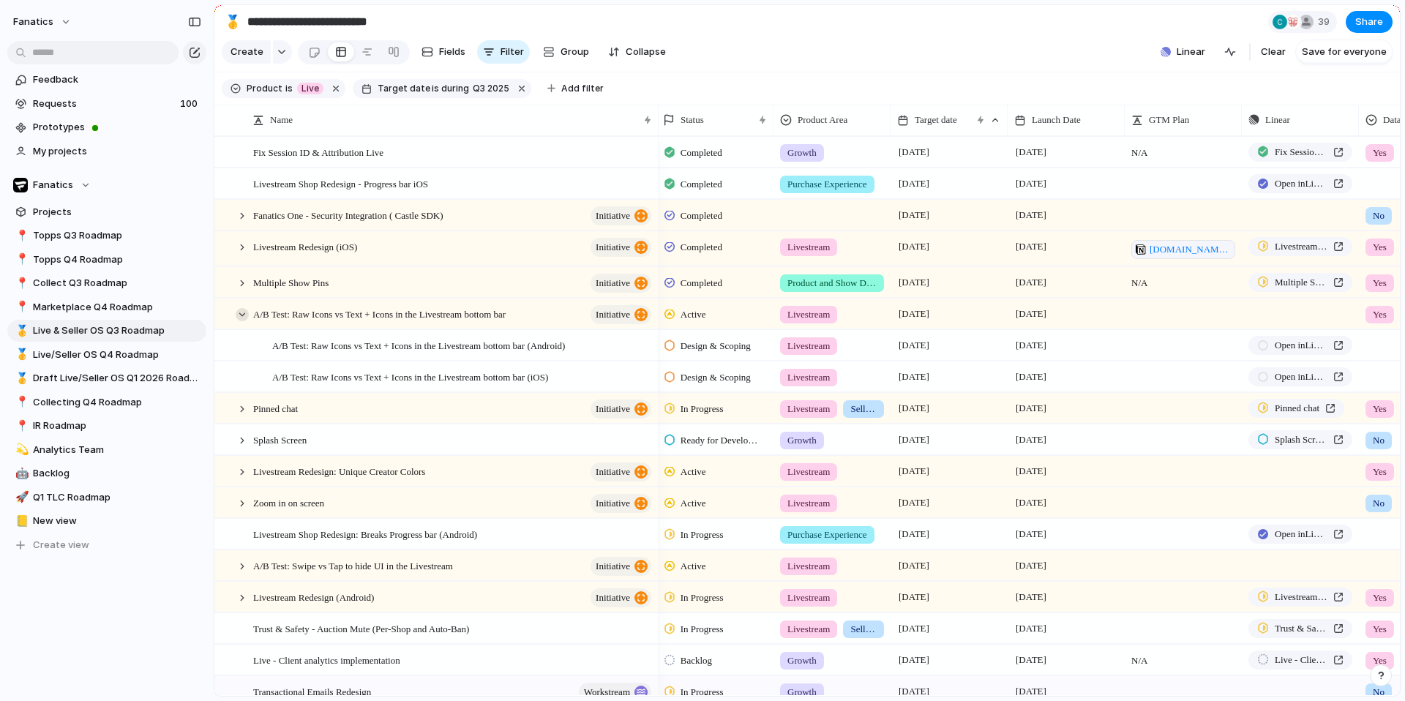
click at [238, 314] on div at bounding box center [242, 314] width 13 height 13
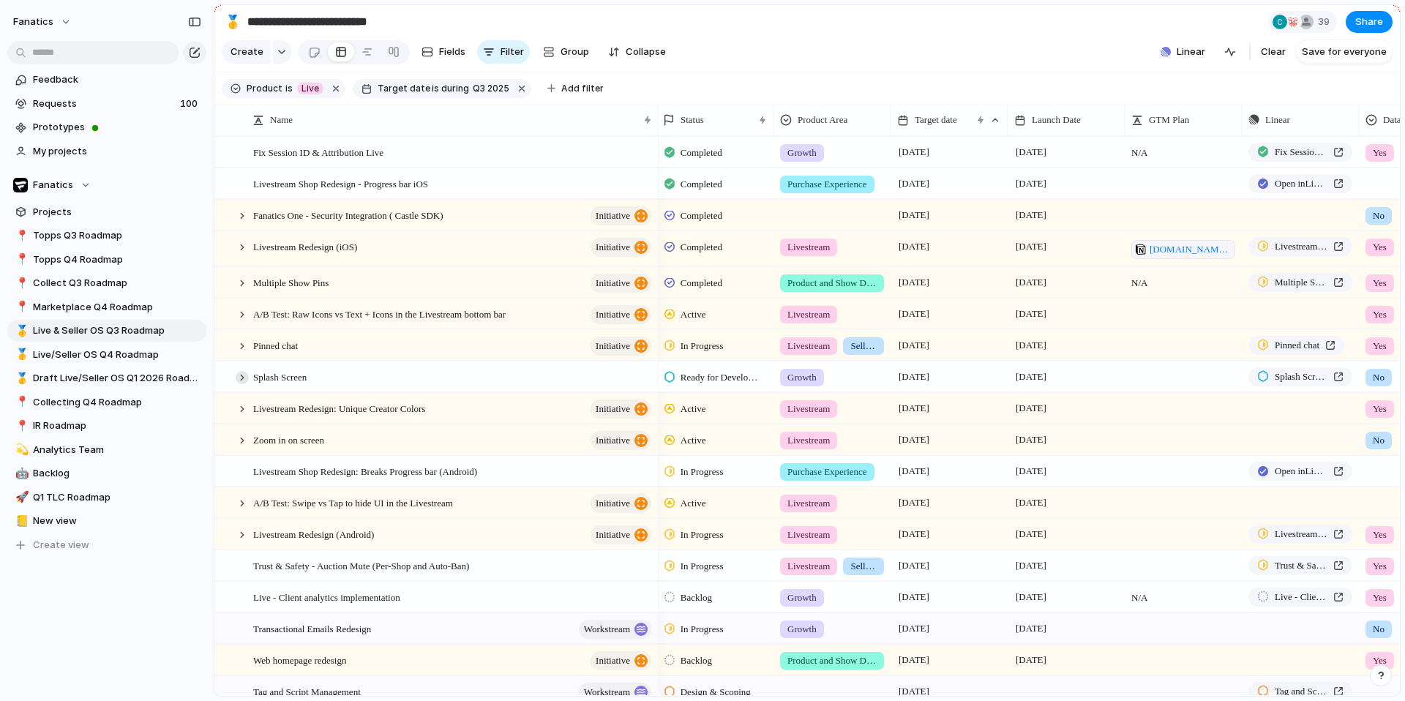
click at [239, 375] on div at bounding box center [242, 377] width 13 height 13
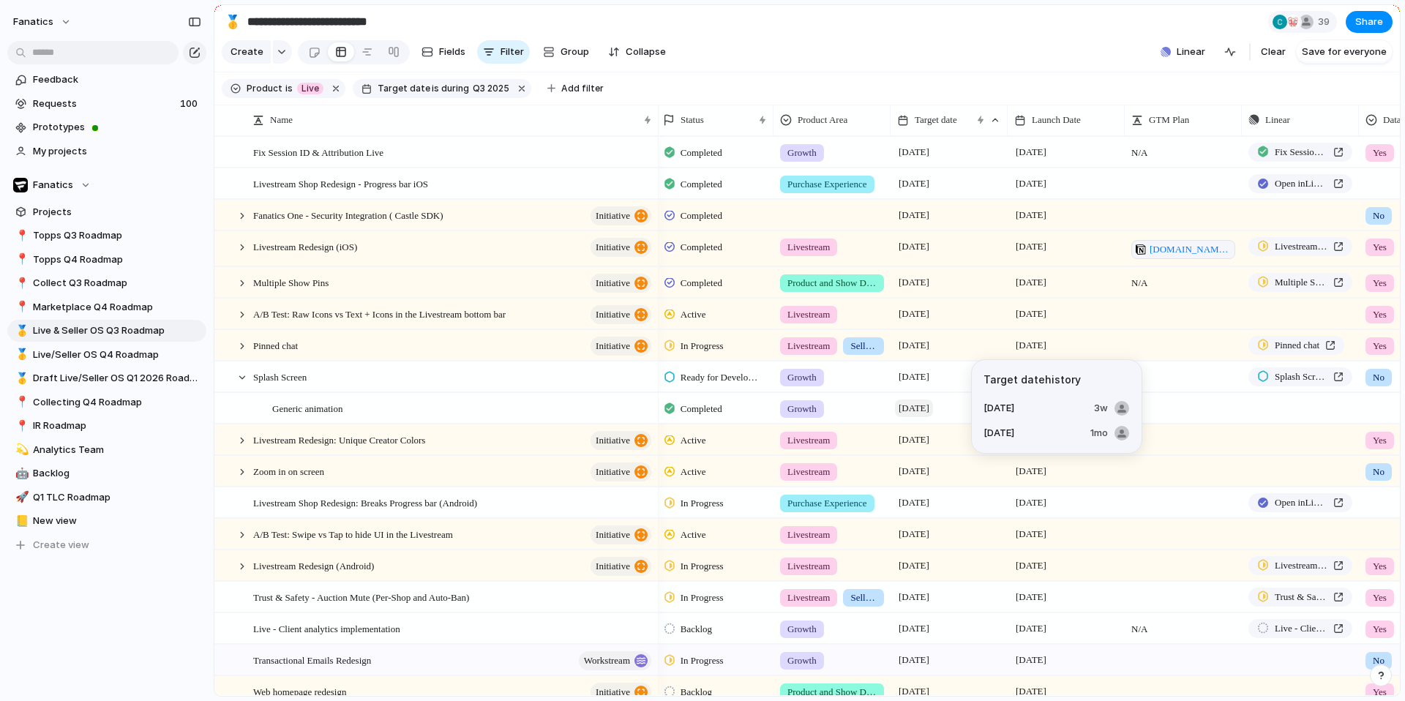
click at [921, 407] on span "[DATE]" at bounding box center [914, 409] width 38 height 18
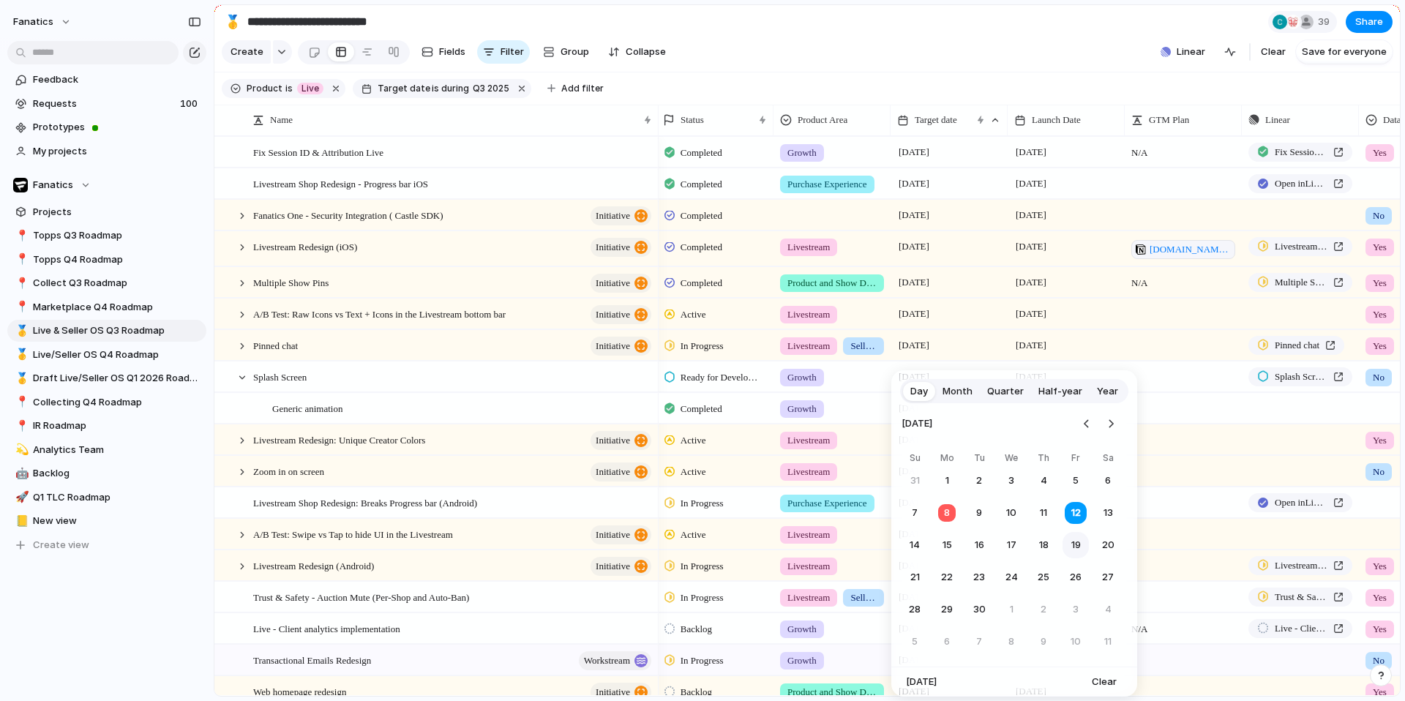
click at [1077, 539] on button "19" at bounding box center [1076, 545] width 26 height 26
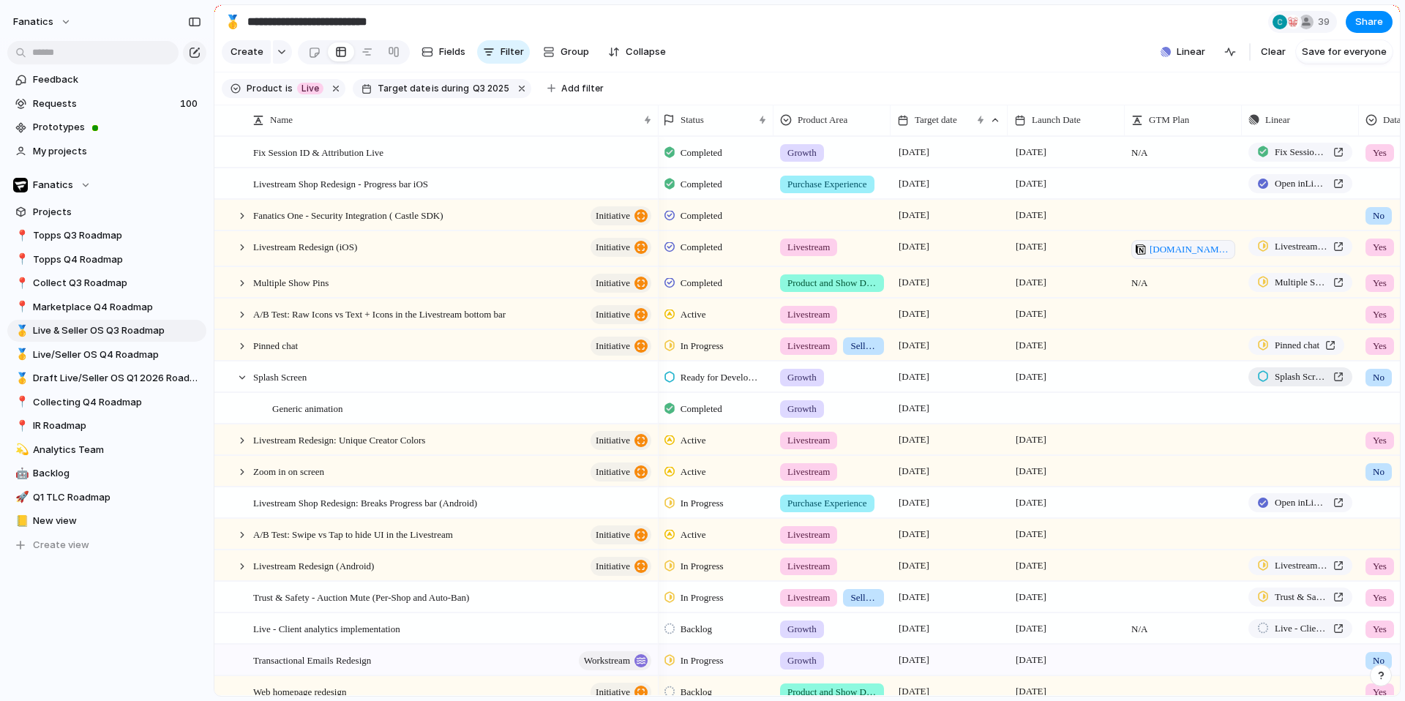
click at [1278, 380] on span "Splash Screen" at bounding box center [1301, 377] width 53 height 15
click at [416, 408] on div "Generic animation" at bounding box center [462, 409] width 381 height 30
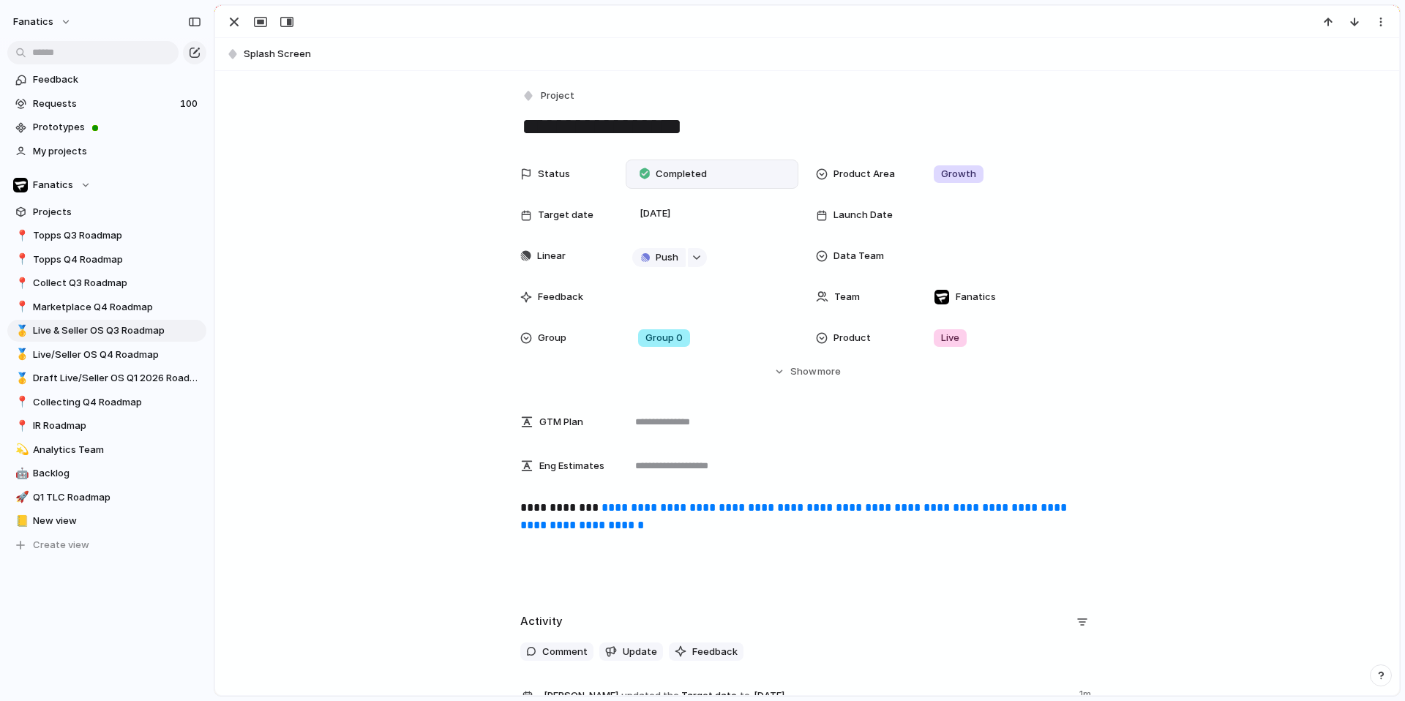
click at [679, 182] on div "Completed" at bounding box center [675, 174] width 86 height 20
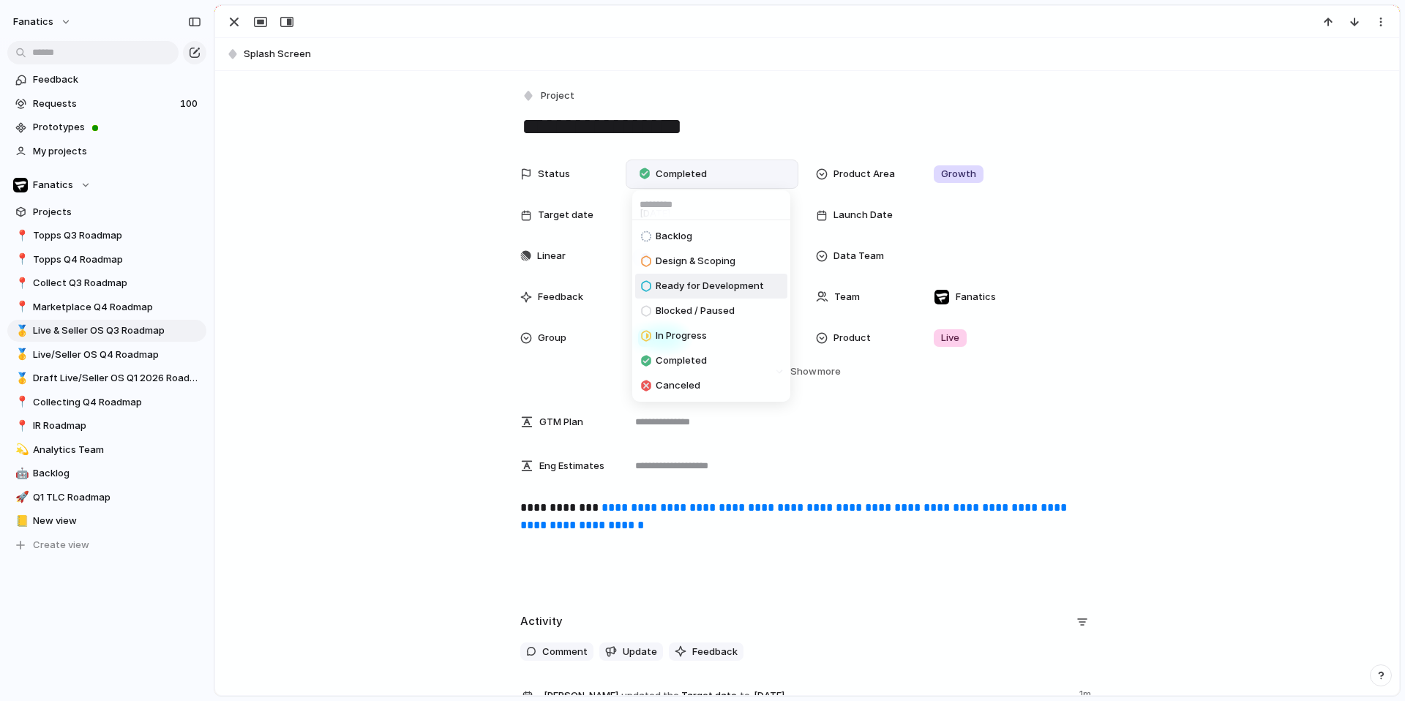
click at [696, 287] on span "Ready for Development" at bounding box center [710, 286] width 108 height 15
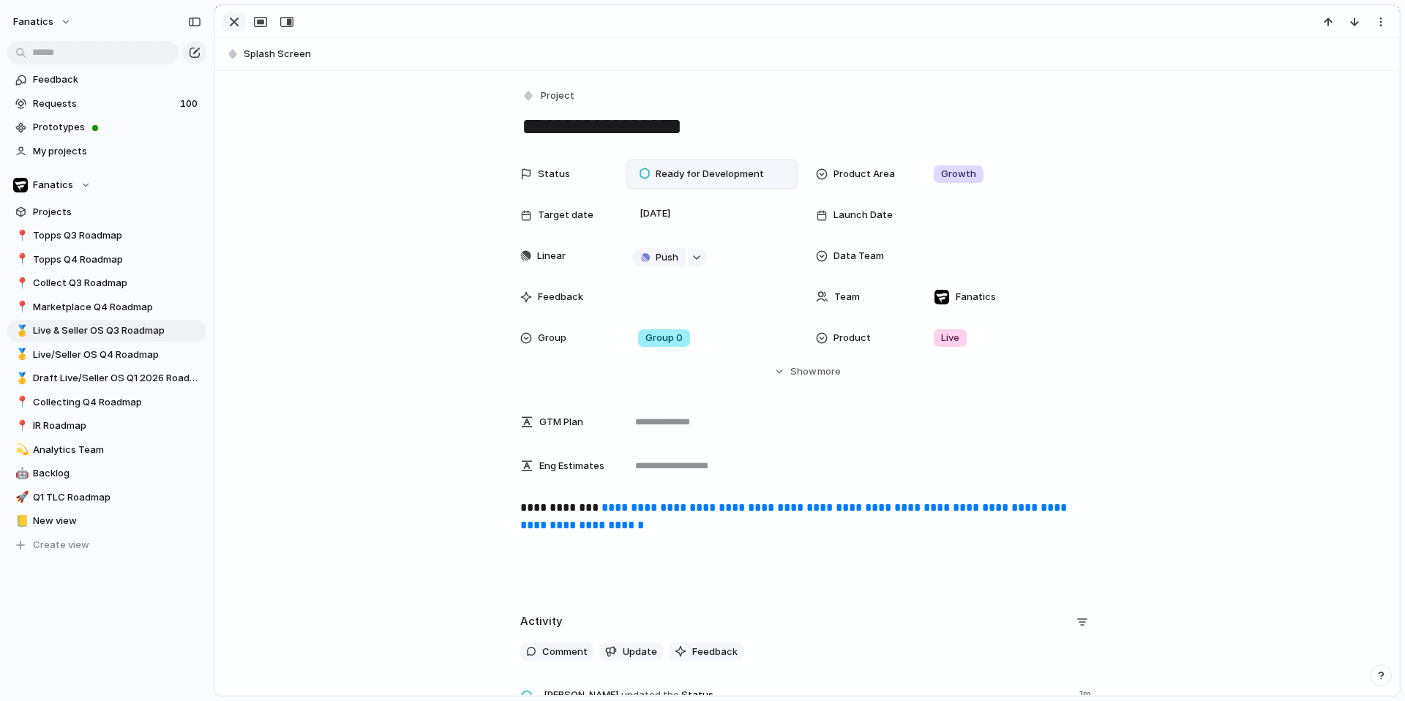
click at [233, 29] on div "button" at bounding box center [234, 22] width 18 height 18
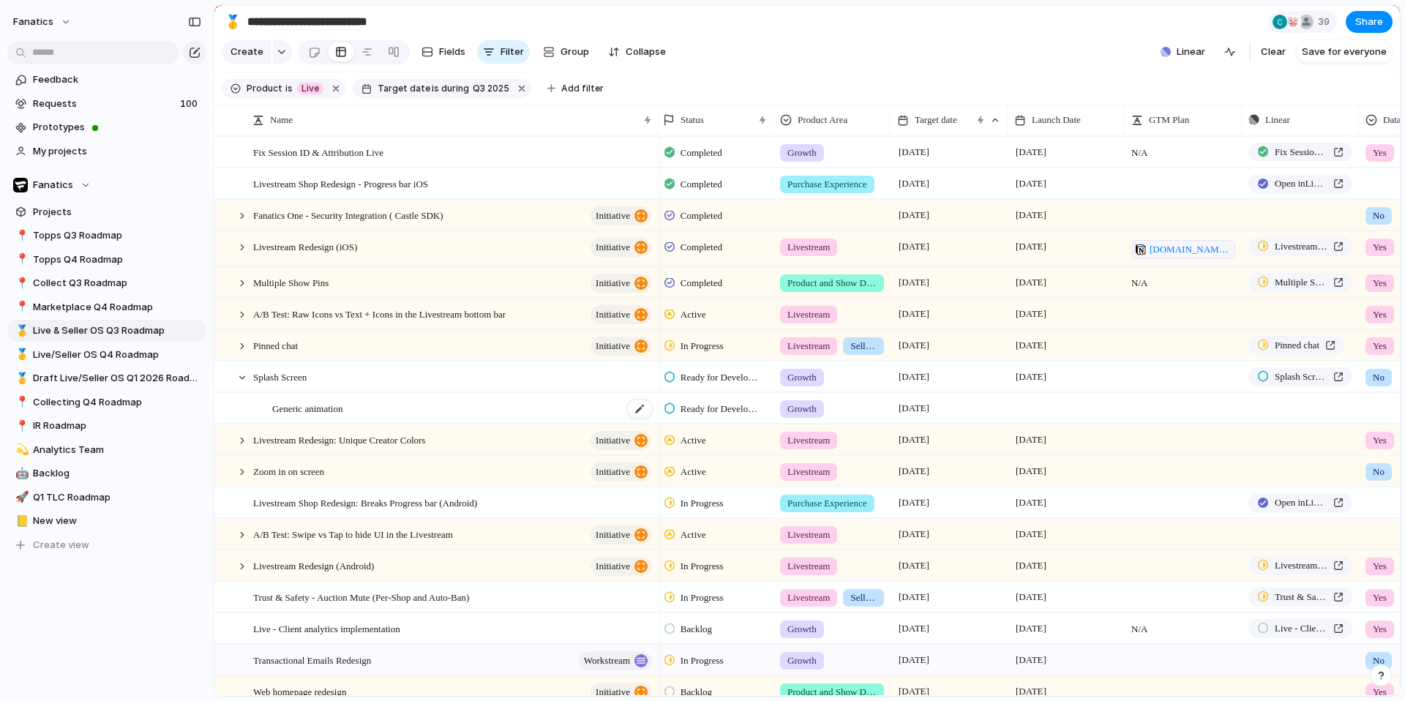
click at [343, 412] on span "Generic animation" at bounding box center [307, 408] width 70 height 17
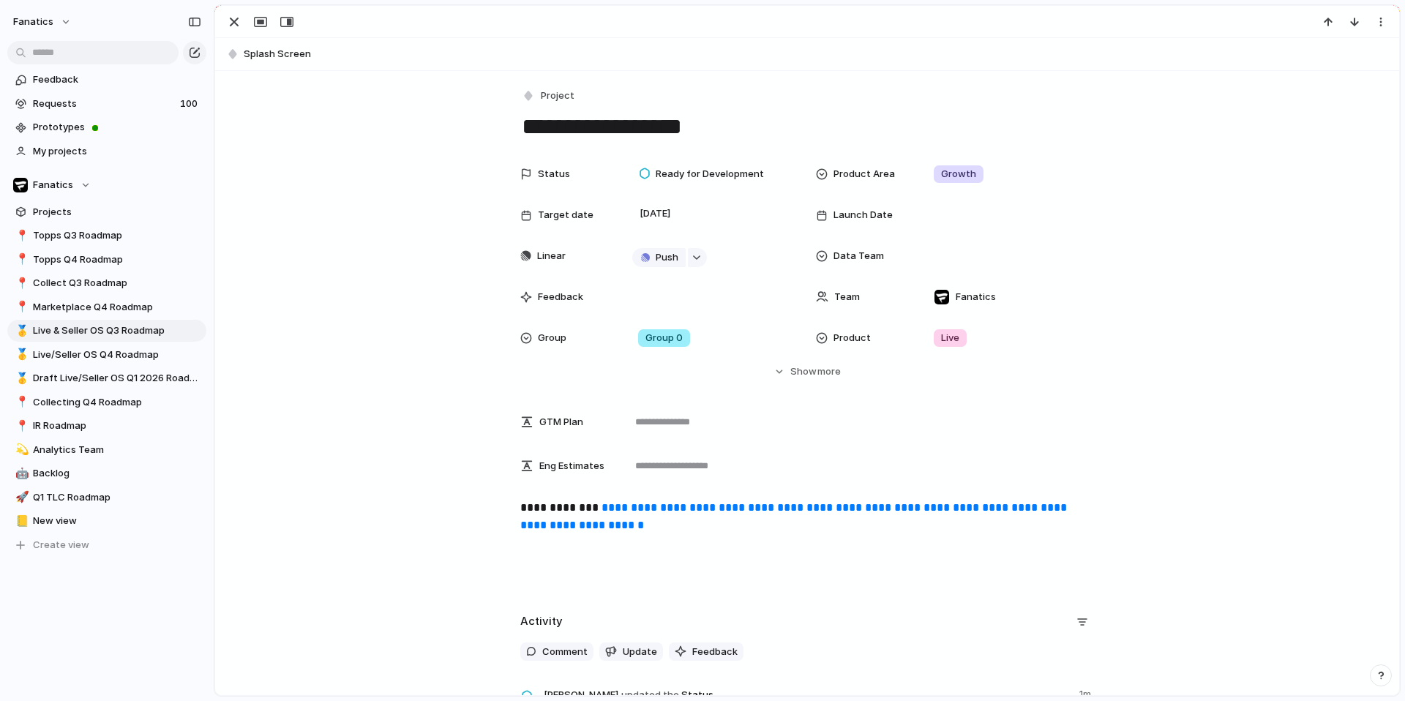
click at [727, 128] on textarea "**********" at bounding box center [807, 126] width 574 height 31
type textarea "**********"
click at [234, 20] on div "button" at bounding box center [234, 22] width 18 height 18
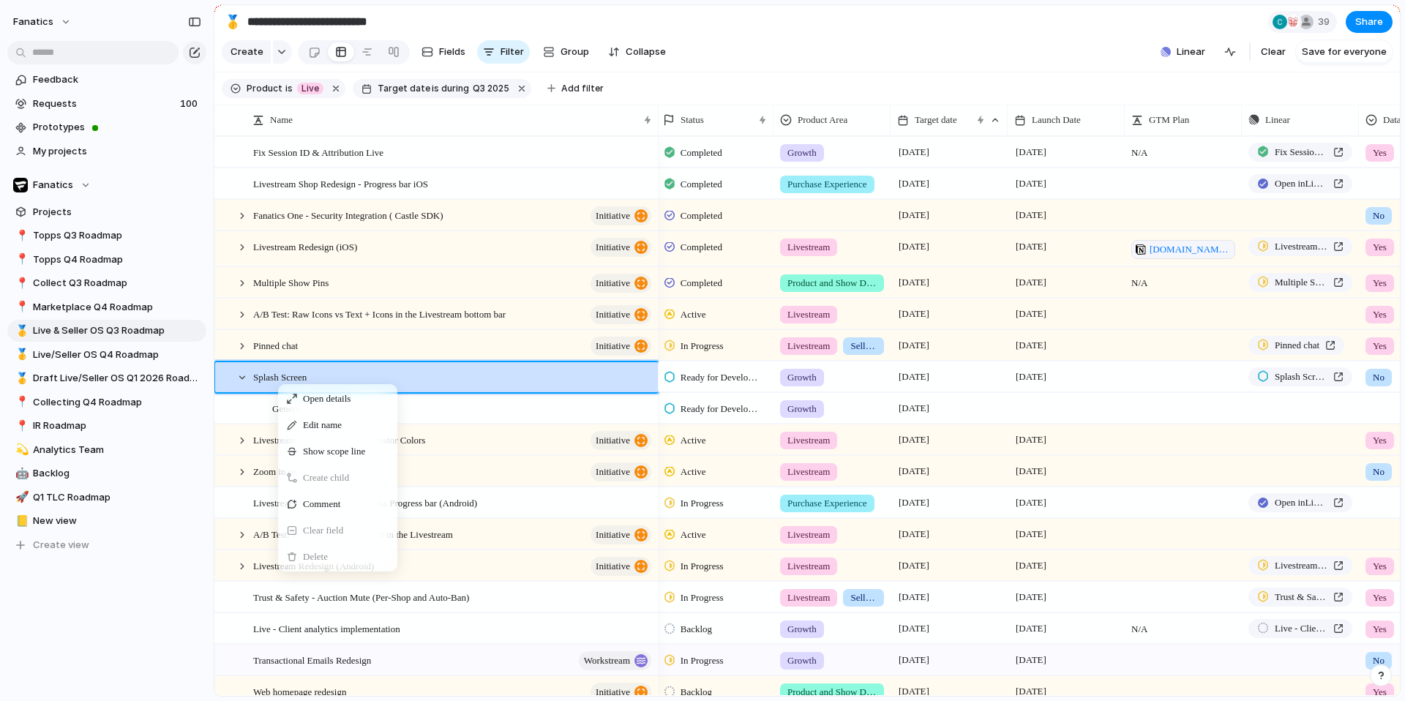
click at [321, 474] on span "Create child" at bounding box center [326, 478] width 46 height 15
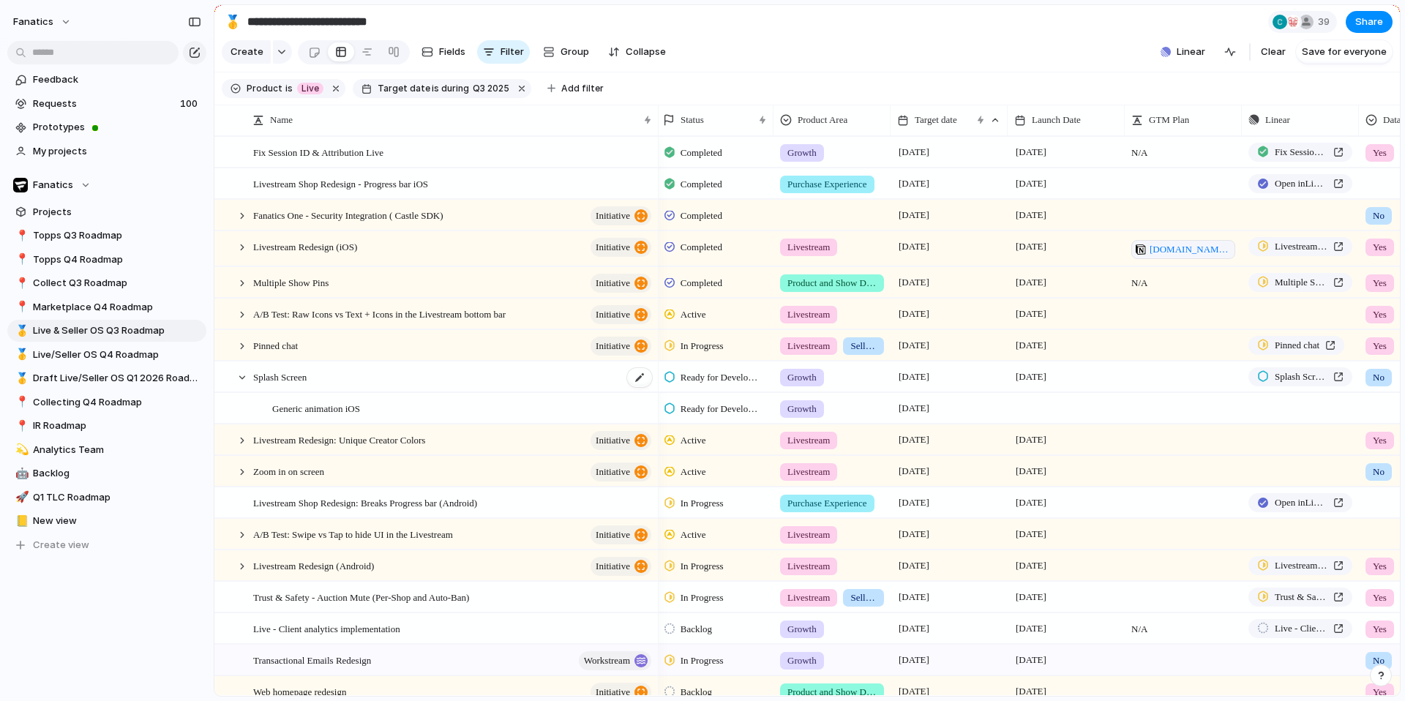
click at [441, 382] on div "Splash Screen" at bounding box center [453, 377] width 400 height 30
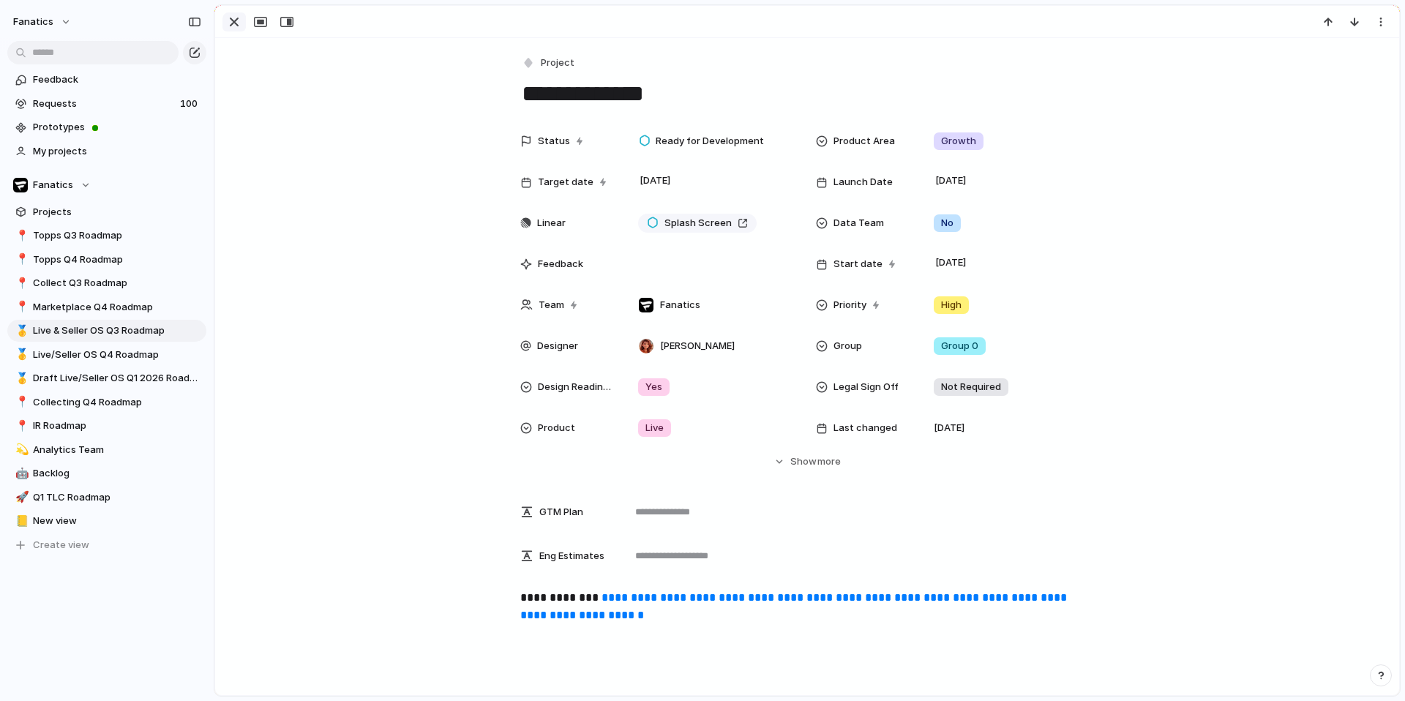
click at [240, 18] on div "button" at bounding box center [234, 22] width 18 height 18
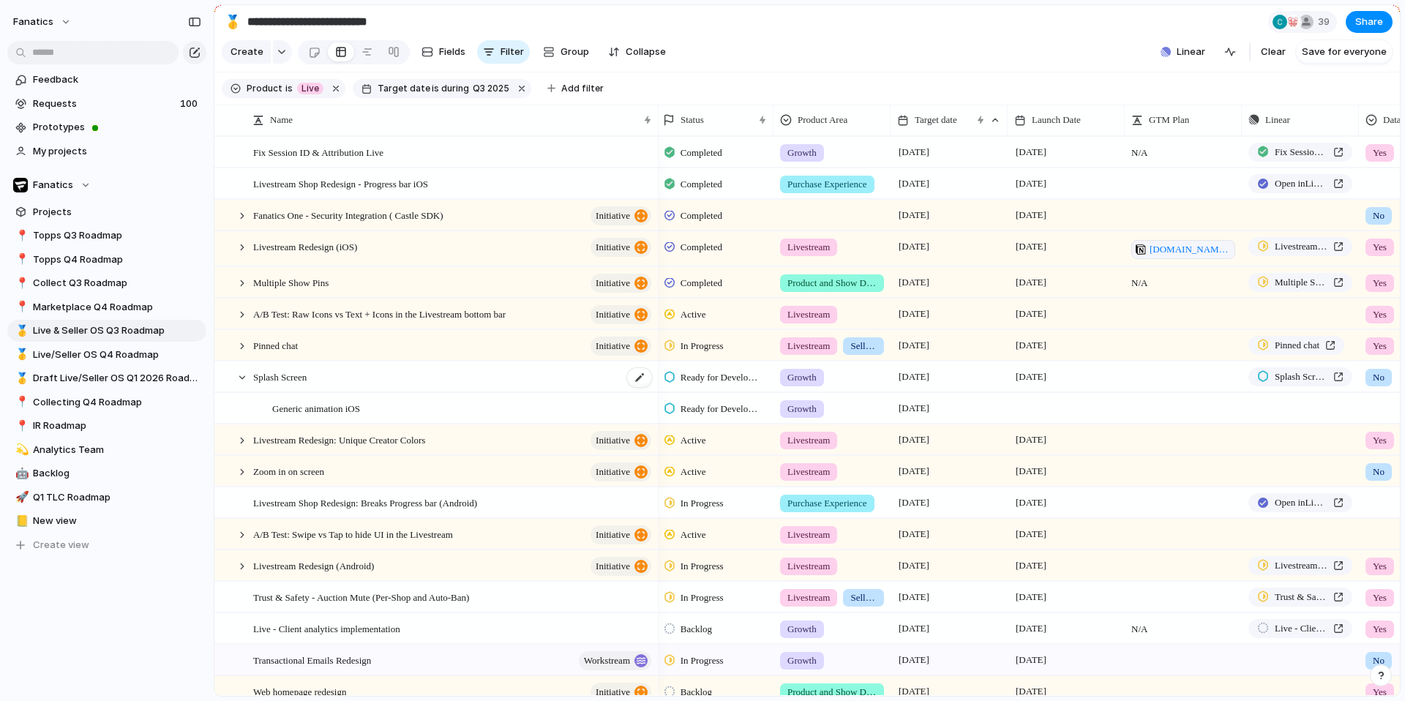
click at [343, 387] on div "Splash Screen" at bounding box center [453, 377] width 400 height 30
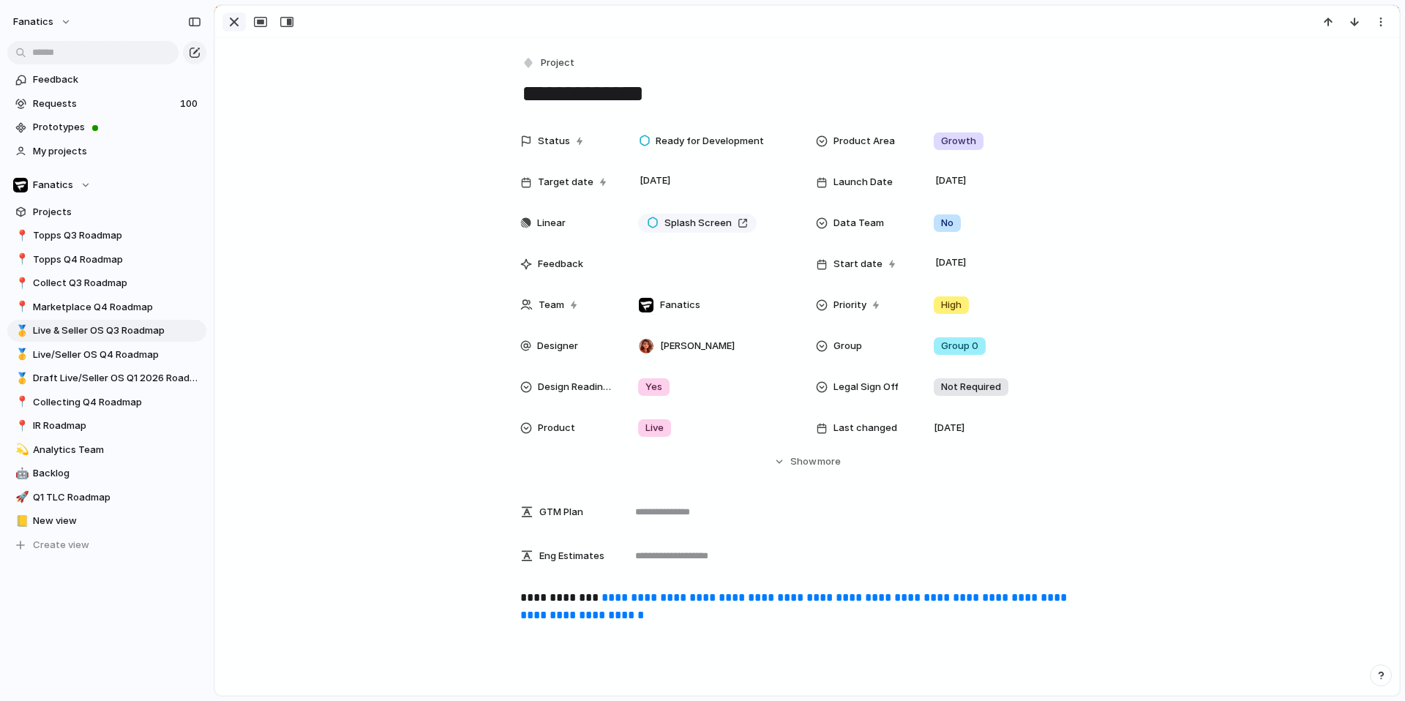
click at [225, 20] on div "button" at bounding box center [234, 22] width 18 height 18
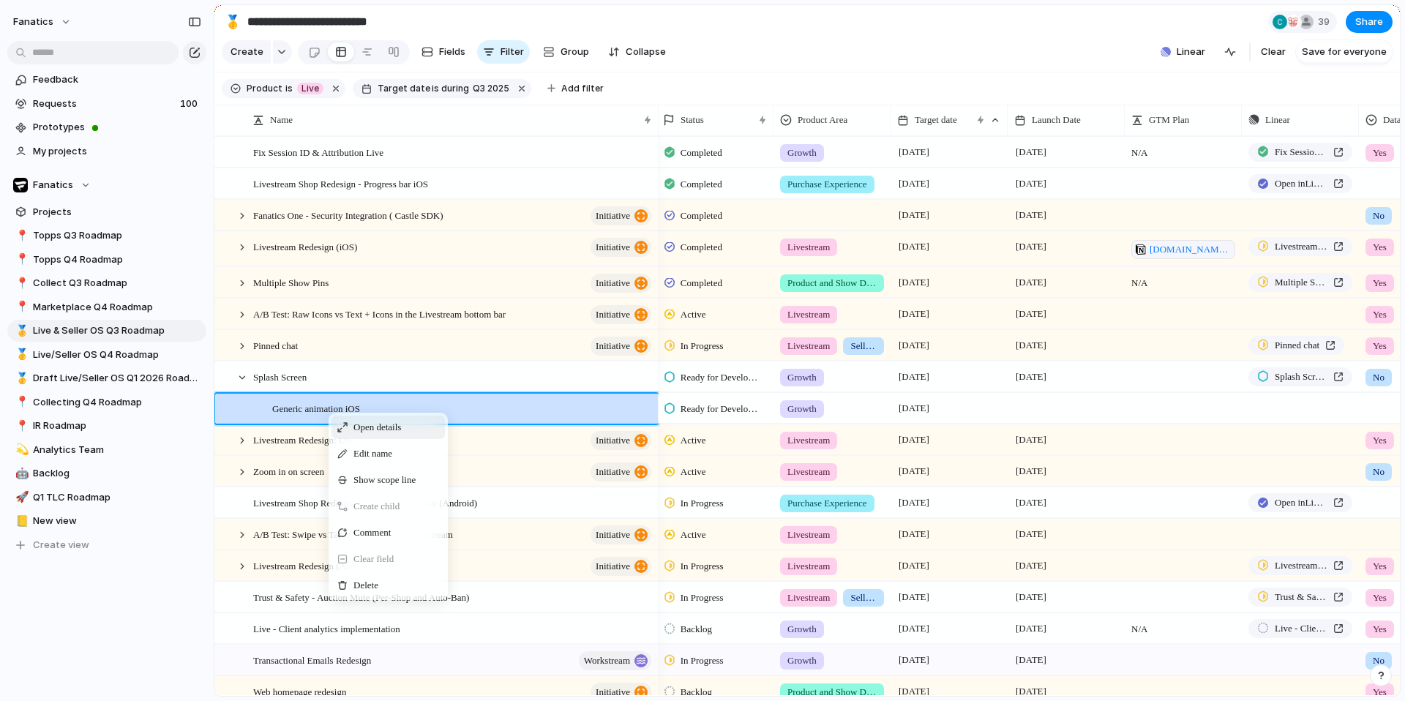
click at [361, 420] on span "Open details" at bounding box center [378, 427] width 48 height 15
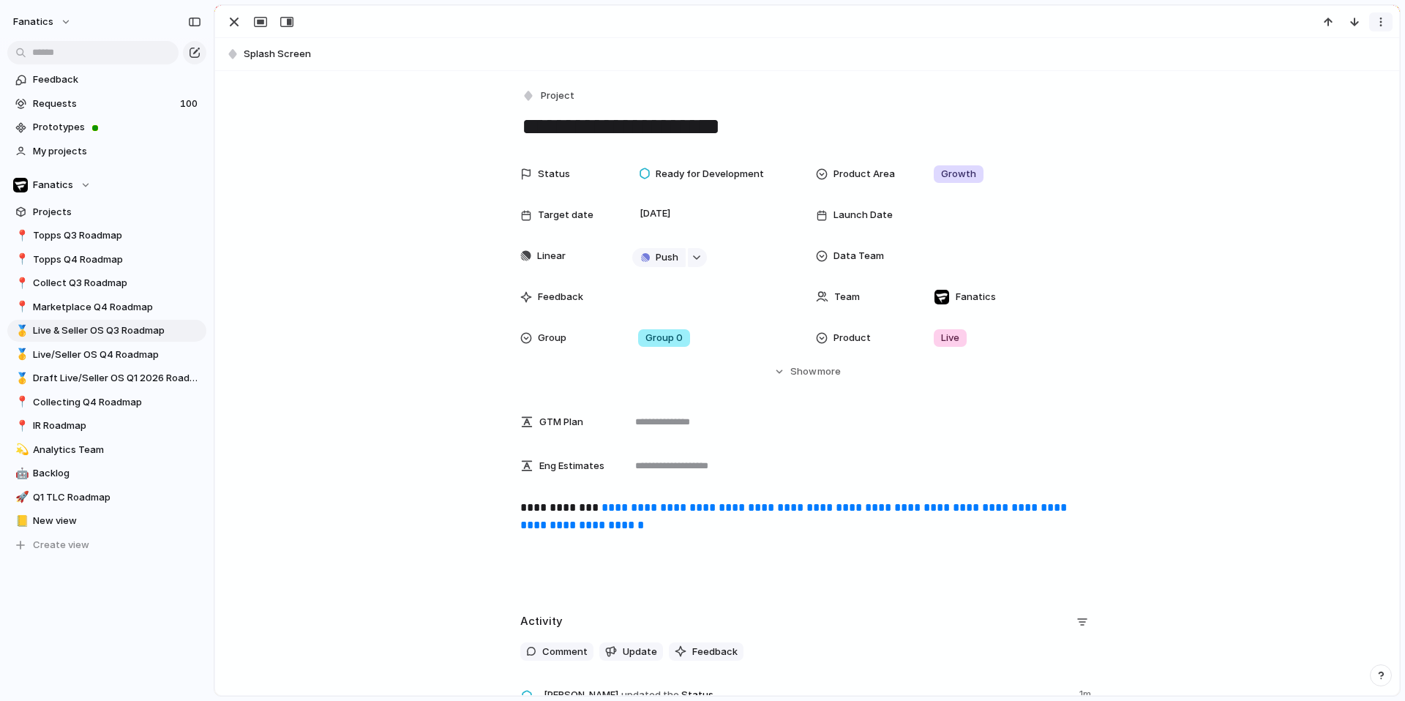
click at [1383, 18] on div "button" at bounding box center [1381, 22] width 12 height 12
click at [1219, 236] on div "Mark as duplicate Delete" at bounding box center [702, 350] width 1405 height 701
click at [240, 21] on div "button" at bounding box center [234, 22] width 18 height 18
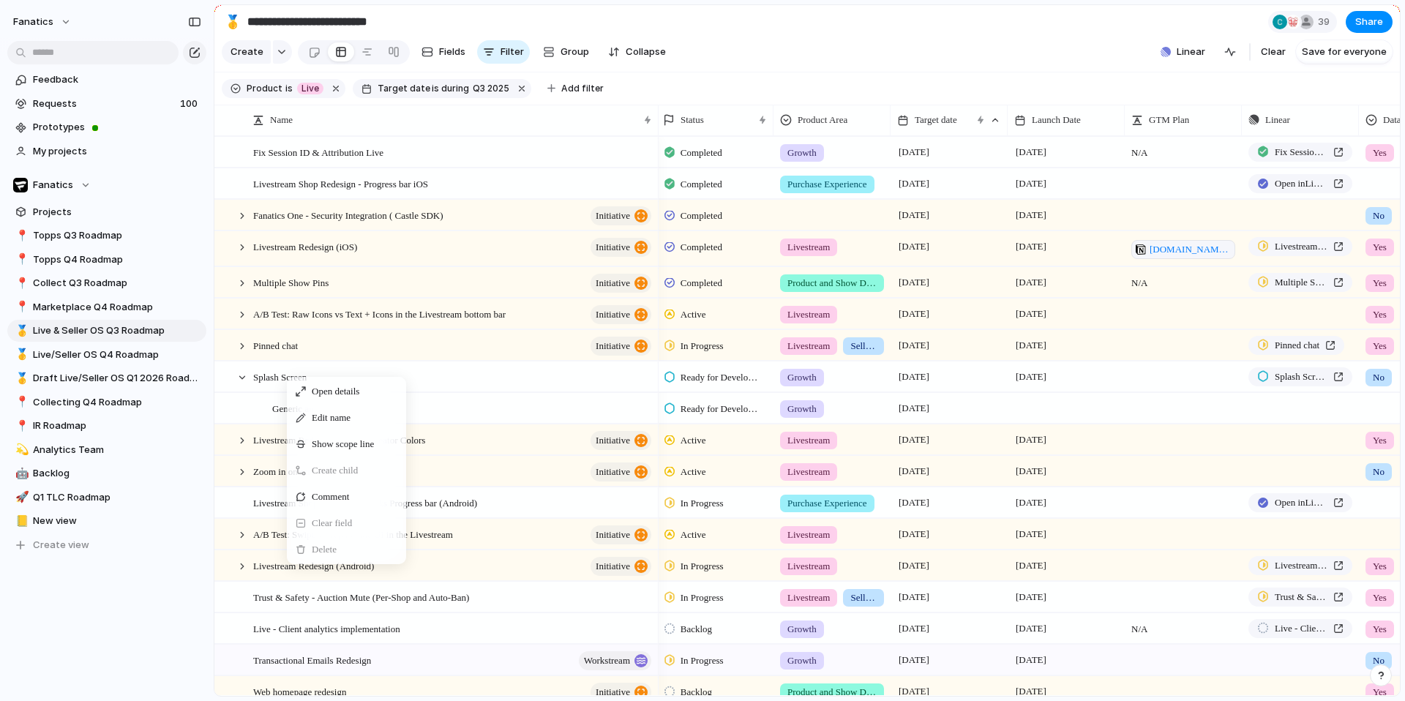
click at [337, 468] on span "Create child" at bounding box center [335, 470] width 46 height 15
click at [639, 378] on div at bounding box center [639, 377] width 25 height 19
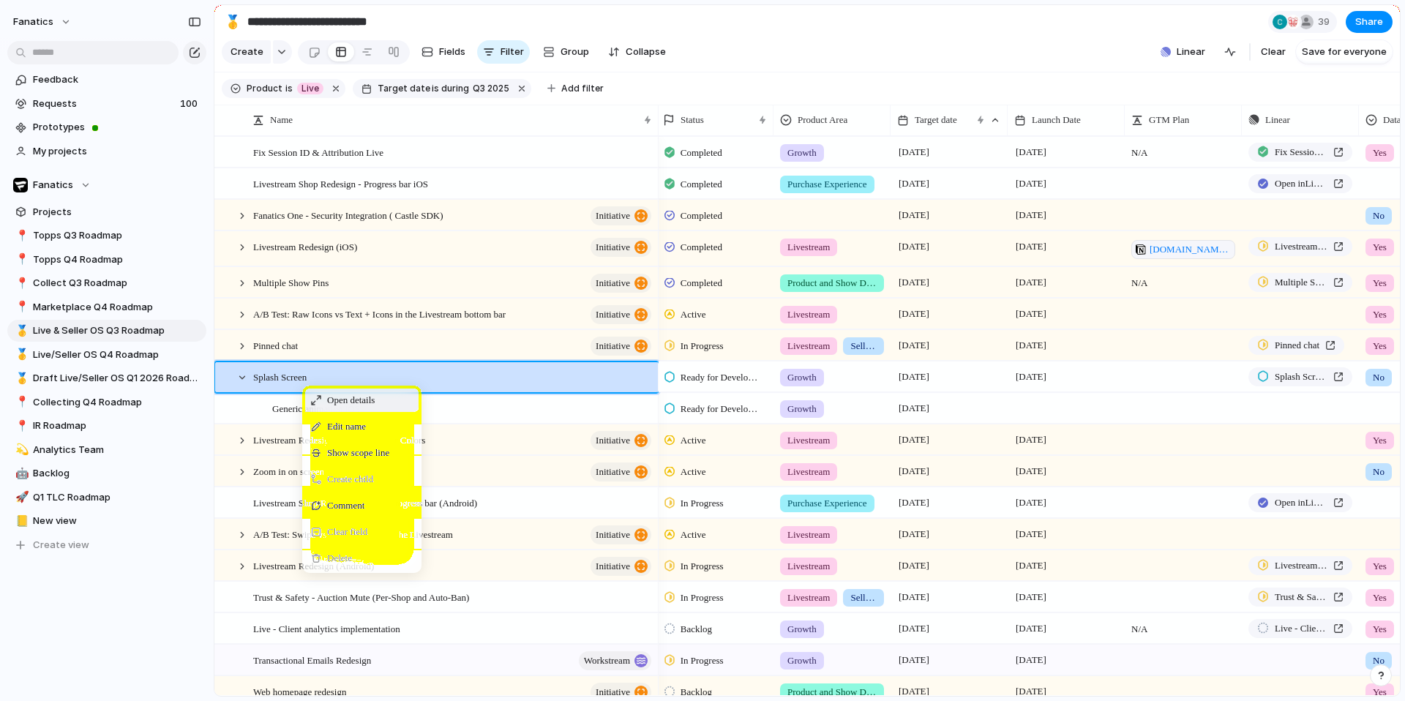
click at [324, 397] on div "Open details" at bounding box center [361, 400] width 113 height 23
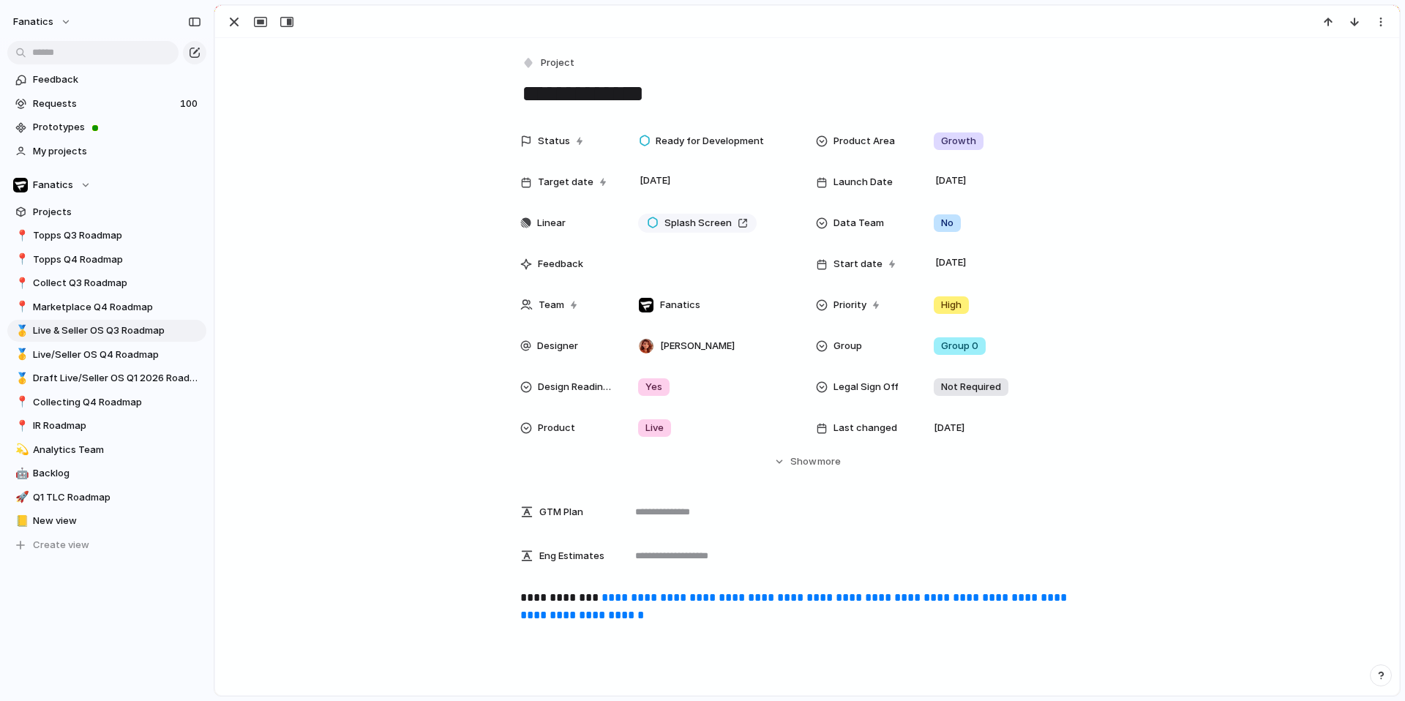
click at [550, 56] on span "Project" at bounding box center [558, 63] width 34 height 15
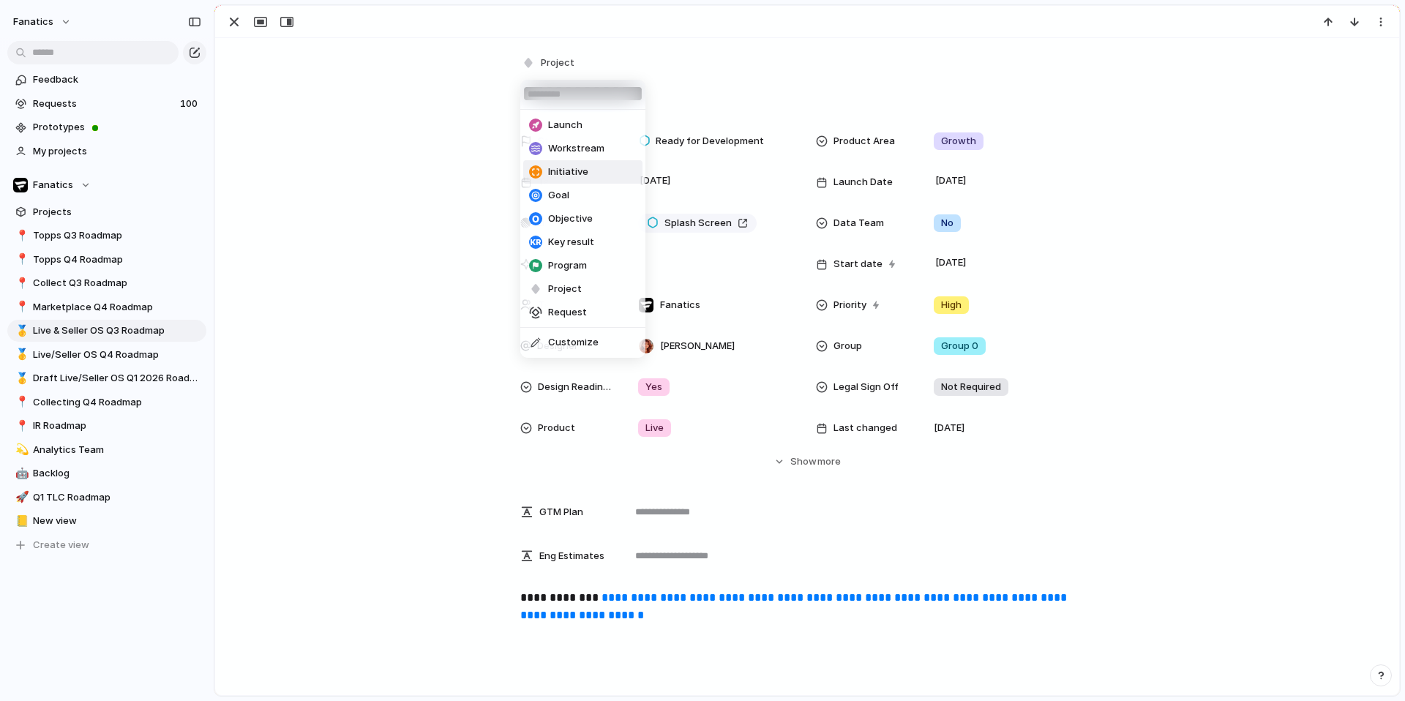
click at [576, 172] on span "Initiative" at bounding box center [568, 172] width 40 height 15
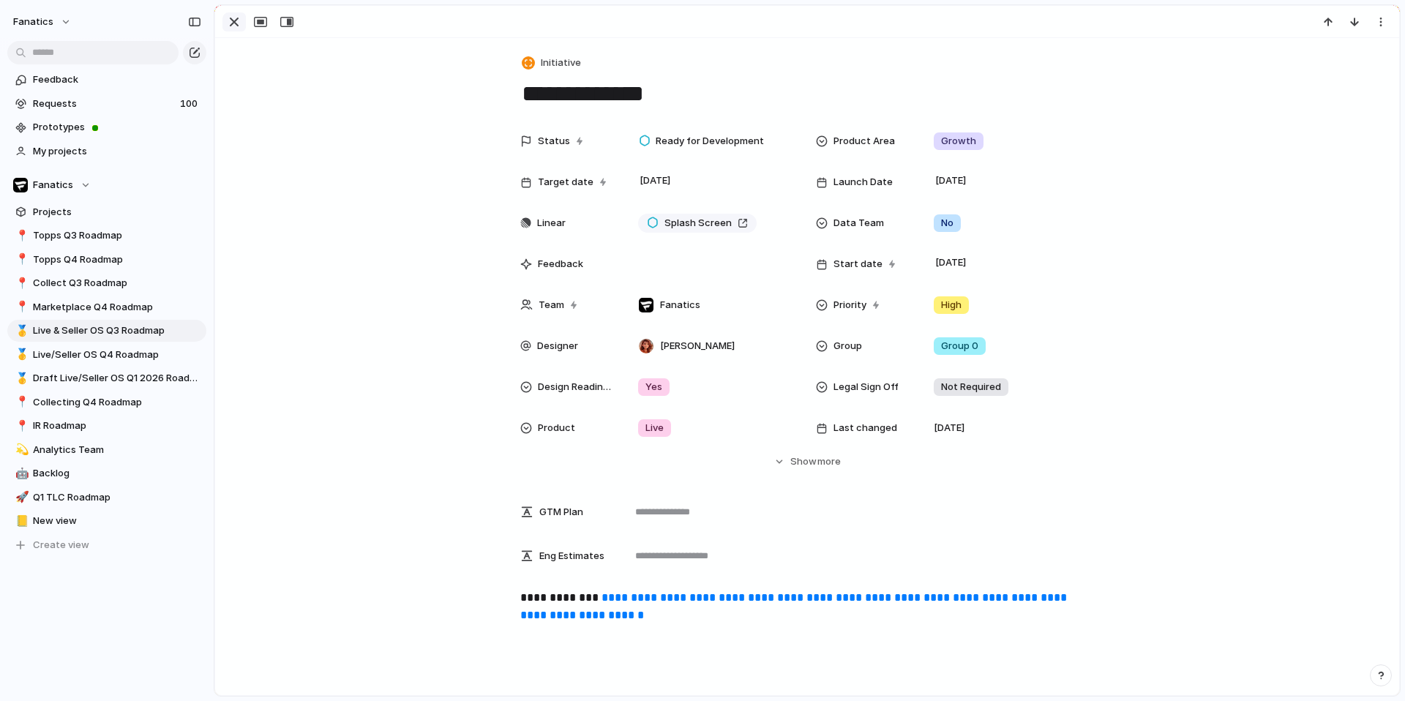
click at [226, 19] on div "button" at bounding box center [234, 22] width 18 height 18
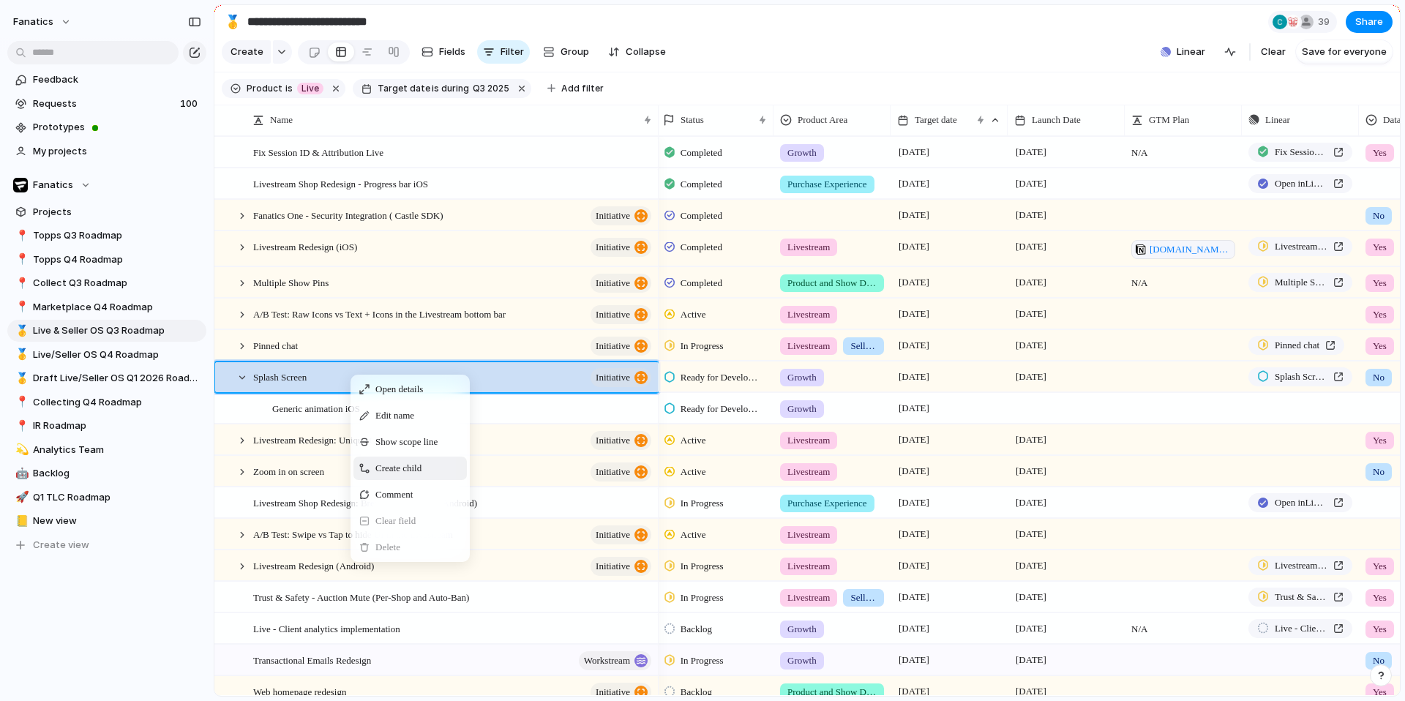
click at [417, 468] on span "Create child" at bounding box center [398, 468] width 46 height 15
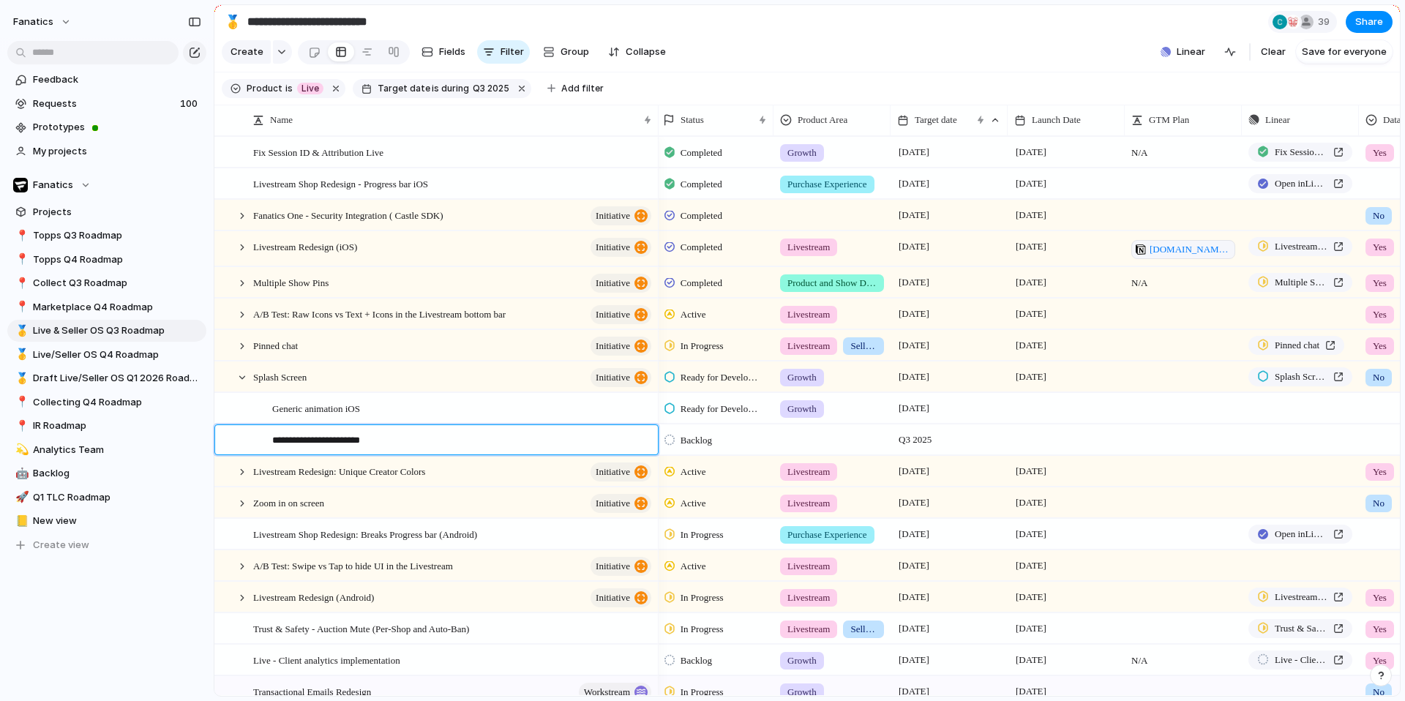
type textarea "**********"
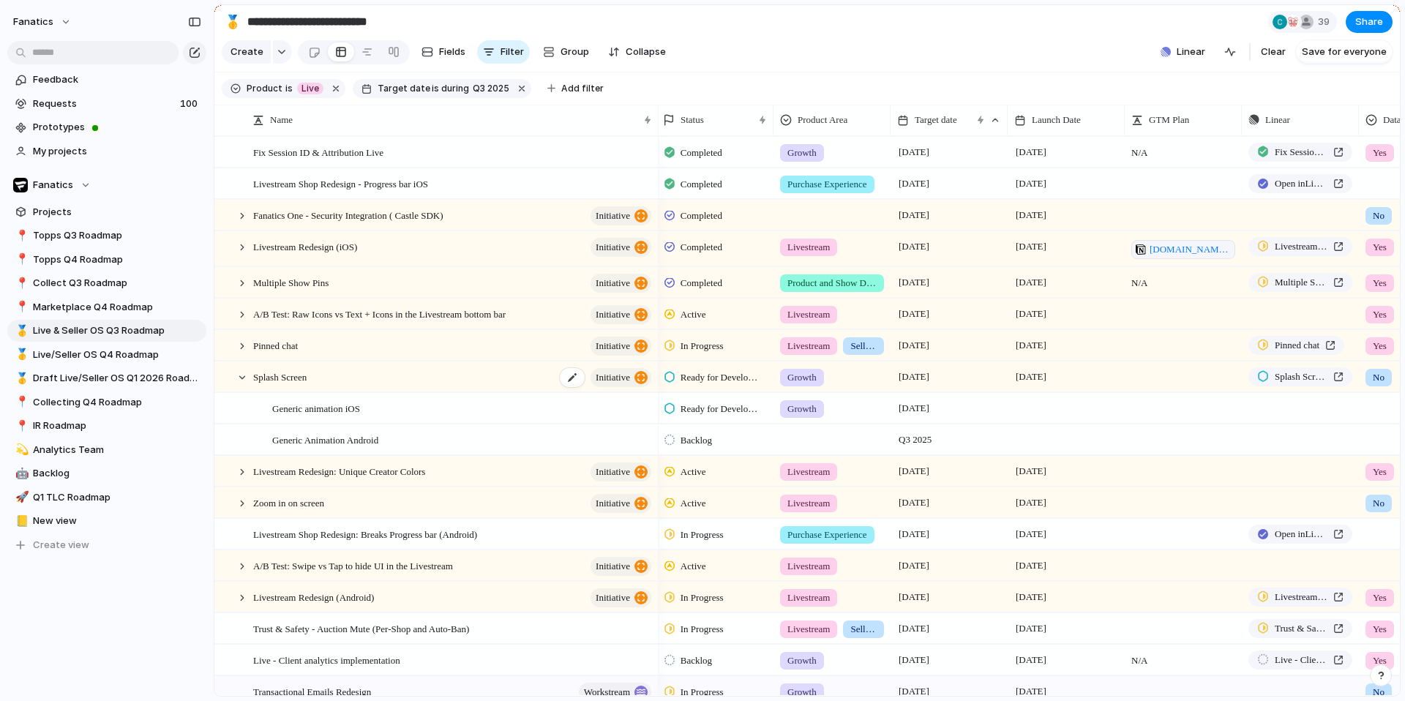
click at [340, 381] on div "Splash Screen initiative" at bounding box center [453, 377] width 400 height 30
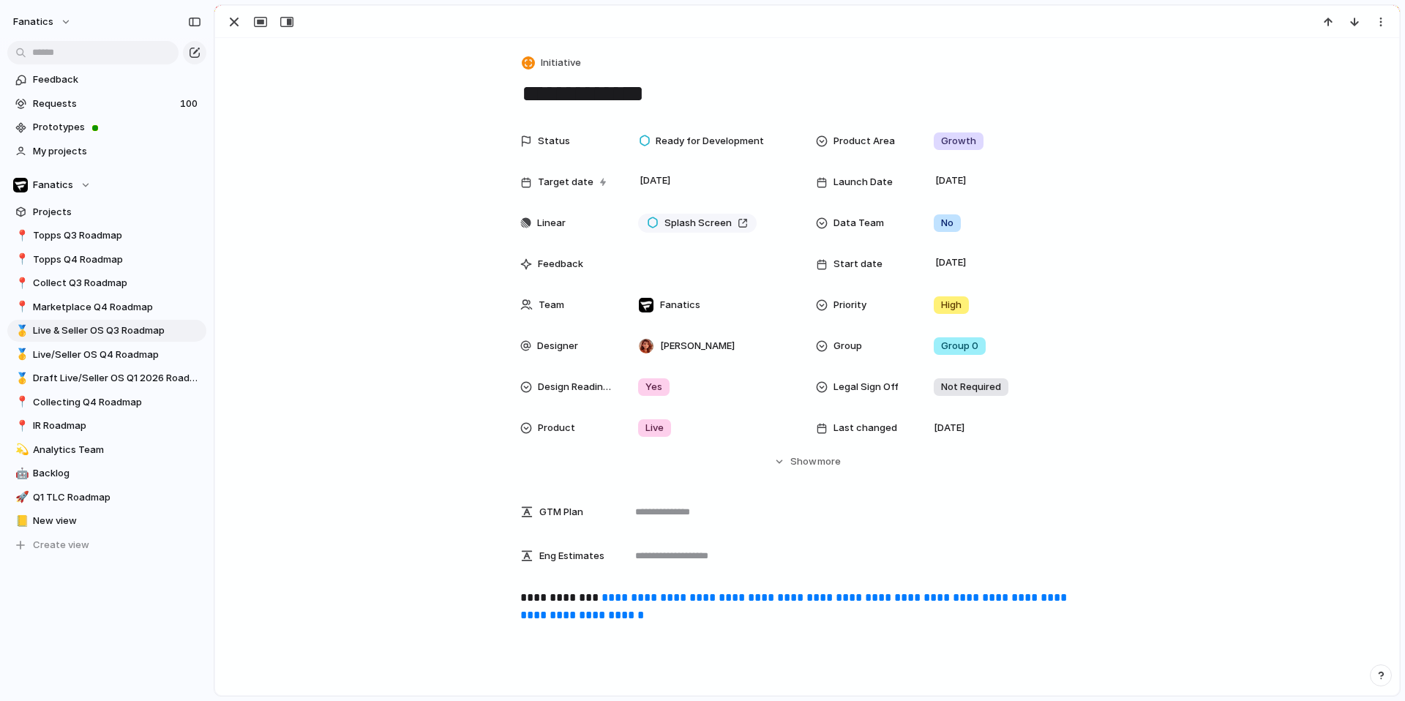
click at [705, 93] on textarea "**********" at bounding box center [807, 93] width 574 height 31
type textarea "**********"
click at [236, 20] on div "button" at bounding box center [234, 22] width 18 height 18
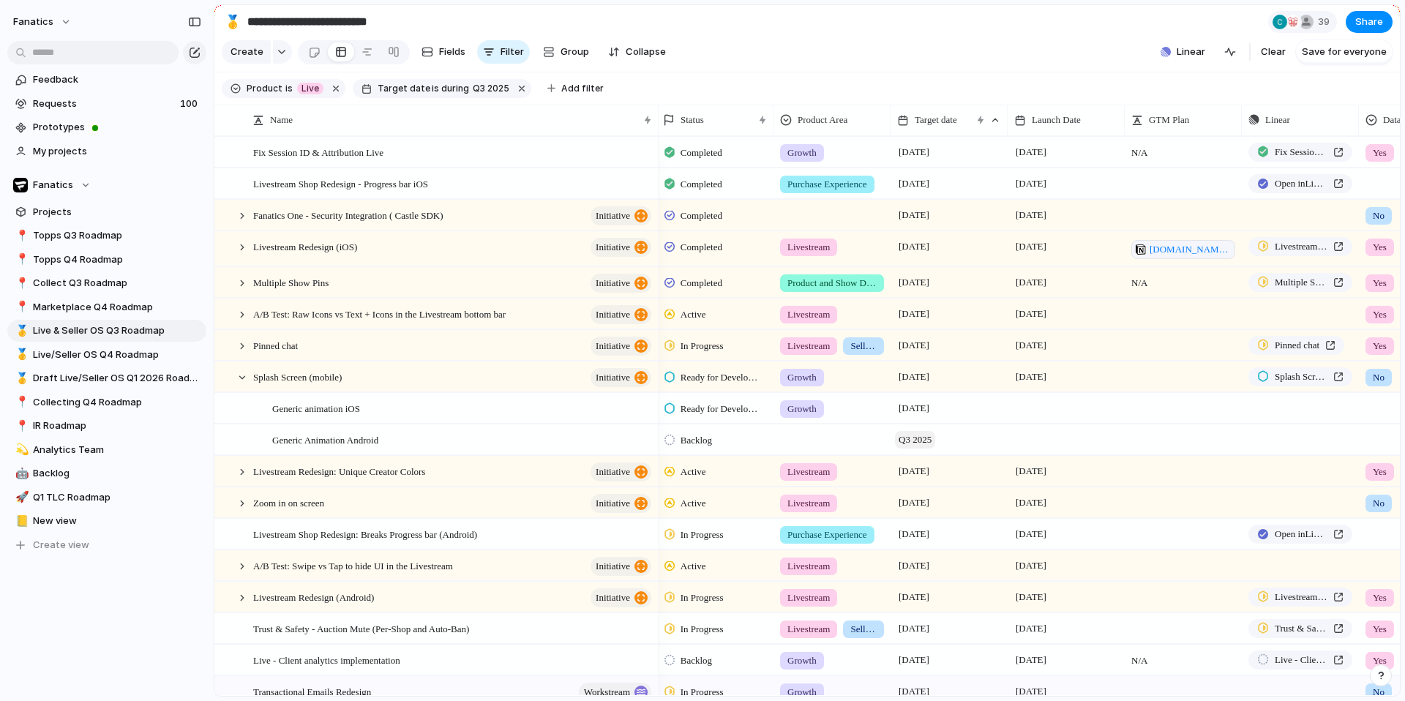
click at [923, 438] on span "Q3 2025" at bounding box center [915, 440] width 40 height 18
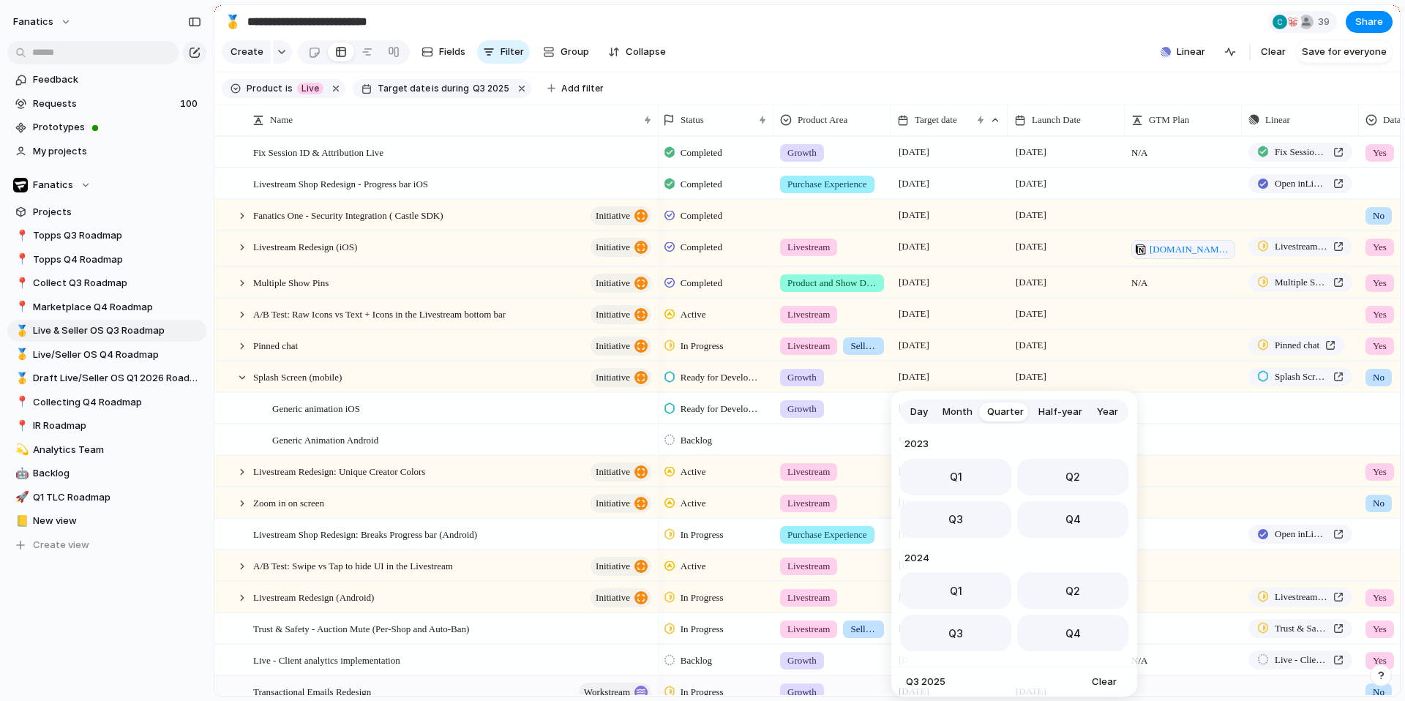
scroll to position [232, 0]
click at [921, 414] on span "Day" at bounding box center [919, 412] width 18 height 15
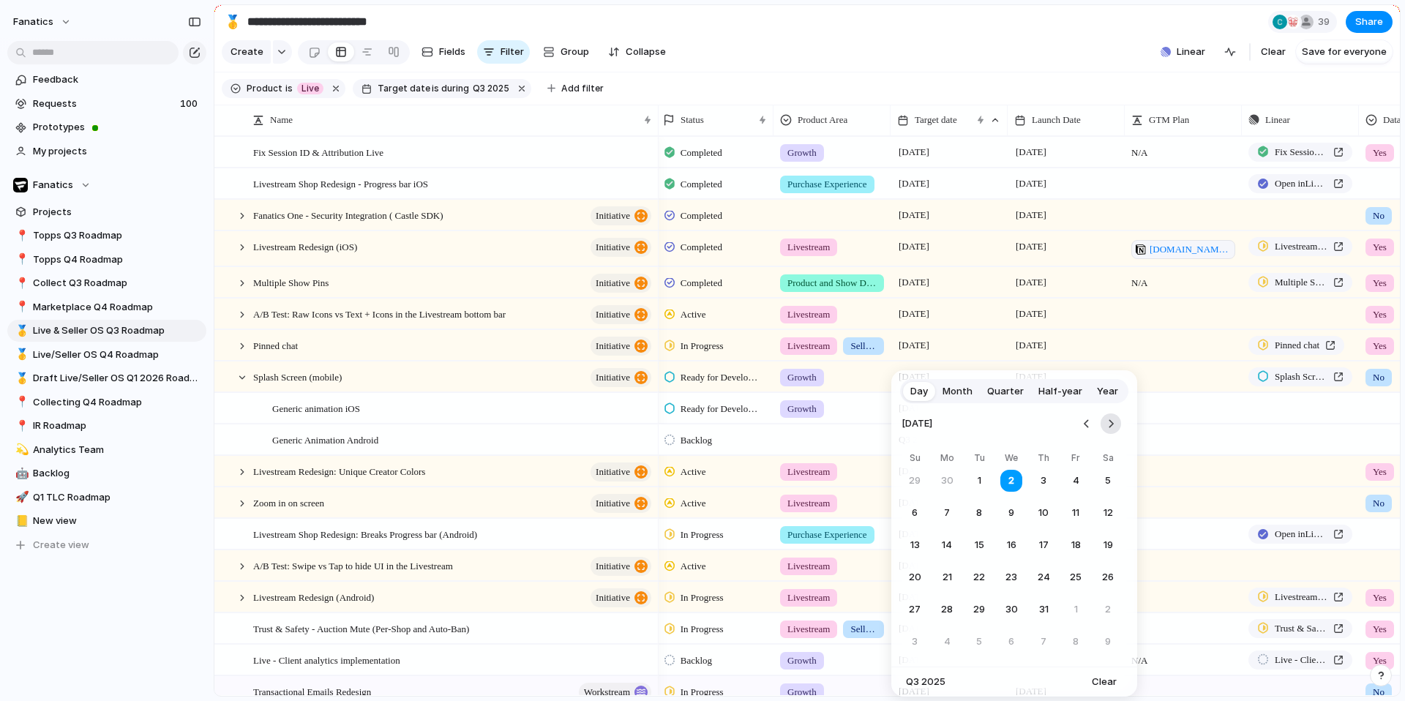
click at [1117, 429] on button "Go to the Next Month" at bounding box center [1111, 424] width 20 height 20
click at [1077, 545] on button "19" at bounding box center [1076, 545] width 26 height 26
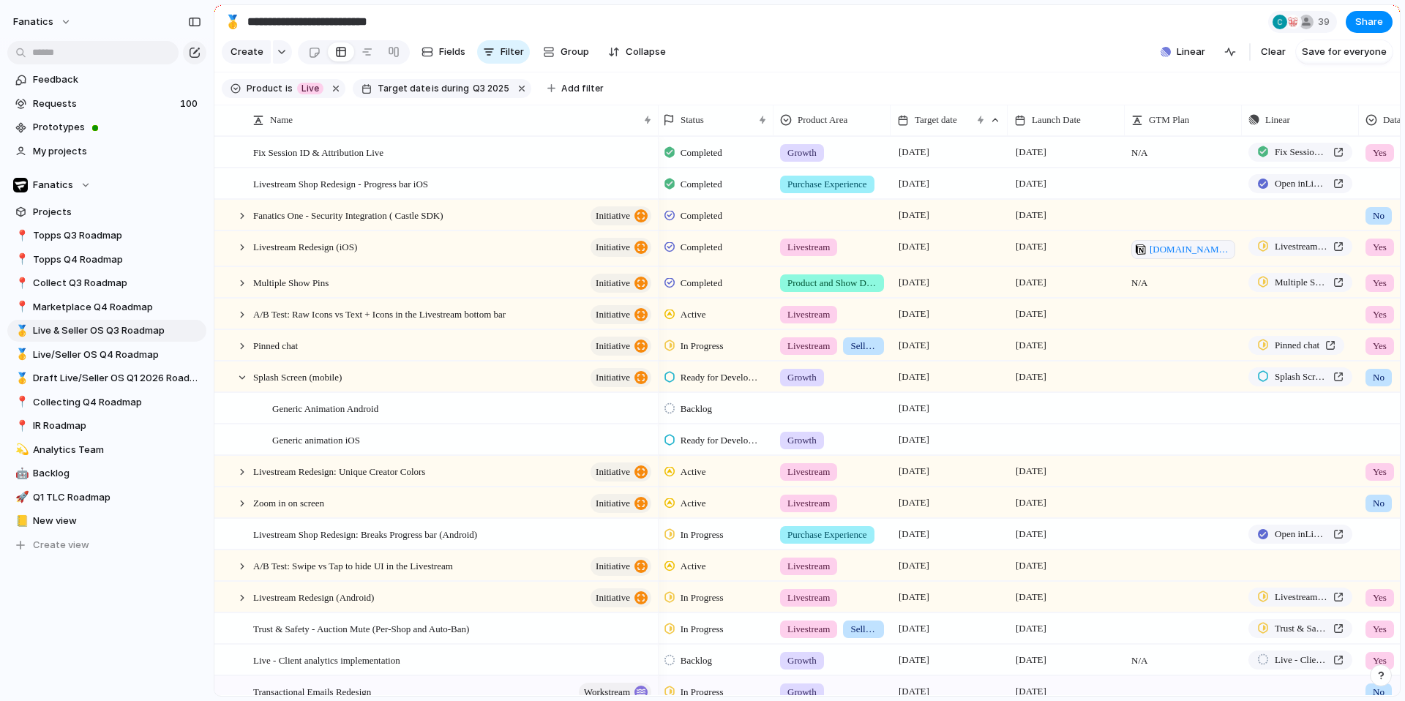
click at [1056, 406] on div at bounding box center [1066, 408] width 117 height 30
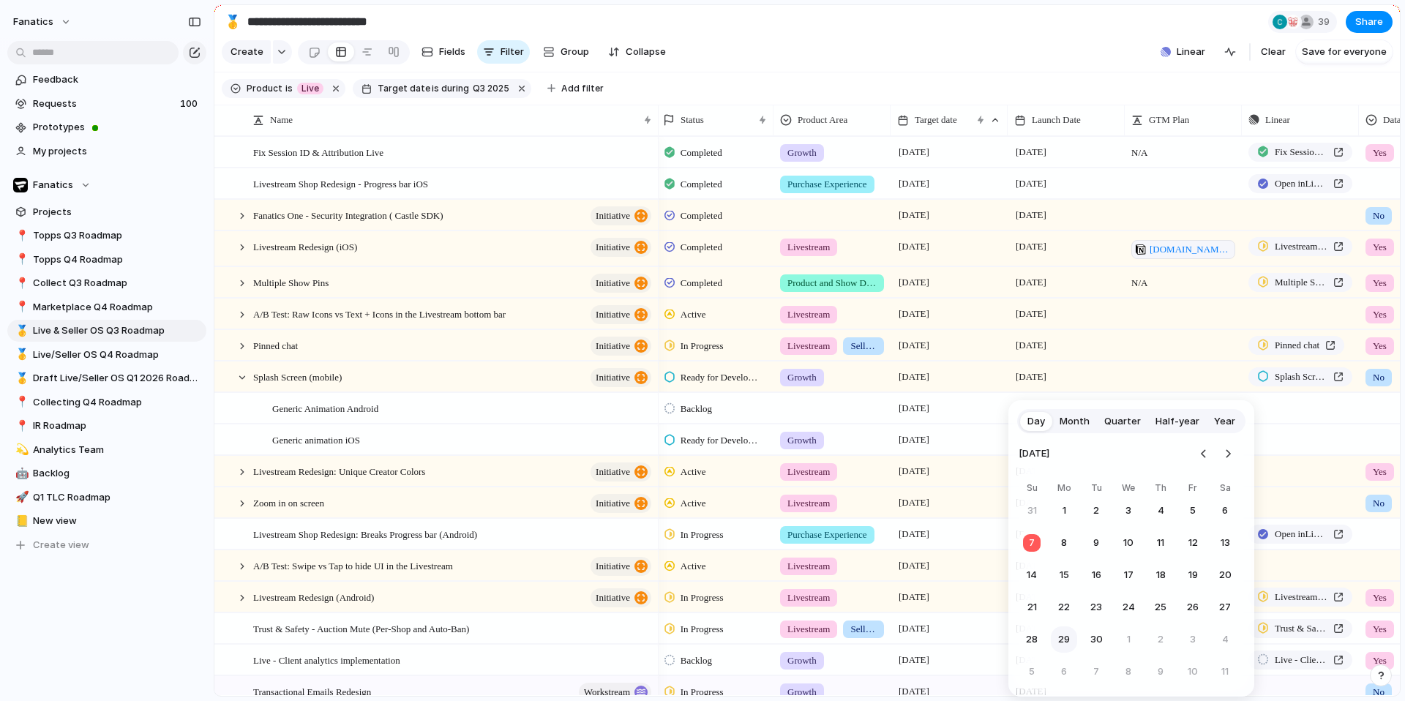
click at [1061, 645] on button "29" at bounding box center [1064, 639] width 26 height 26
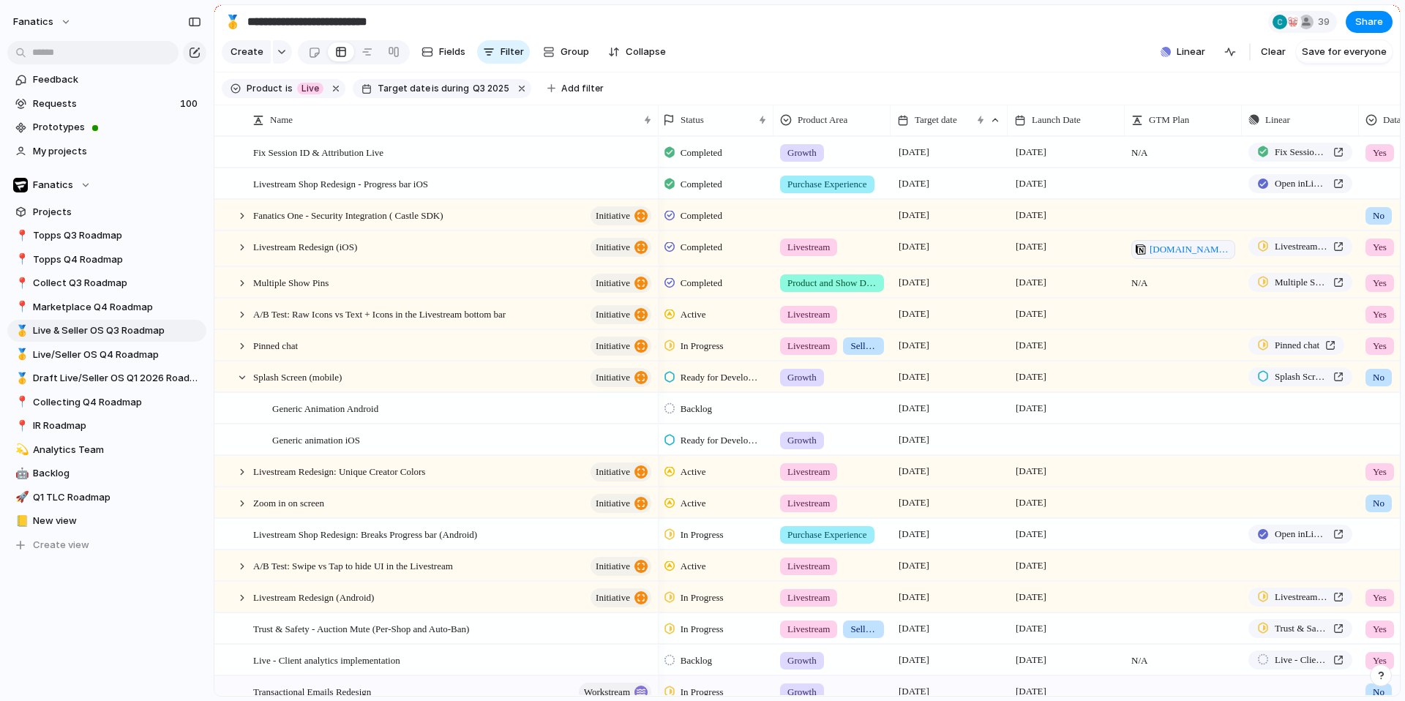
click at [1061, 435] on div at bounding box center [1066, 439] width 117 height 30
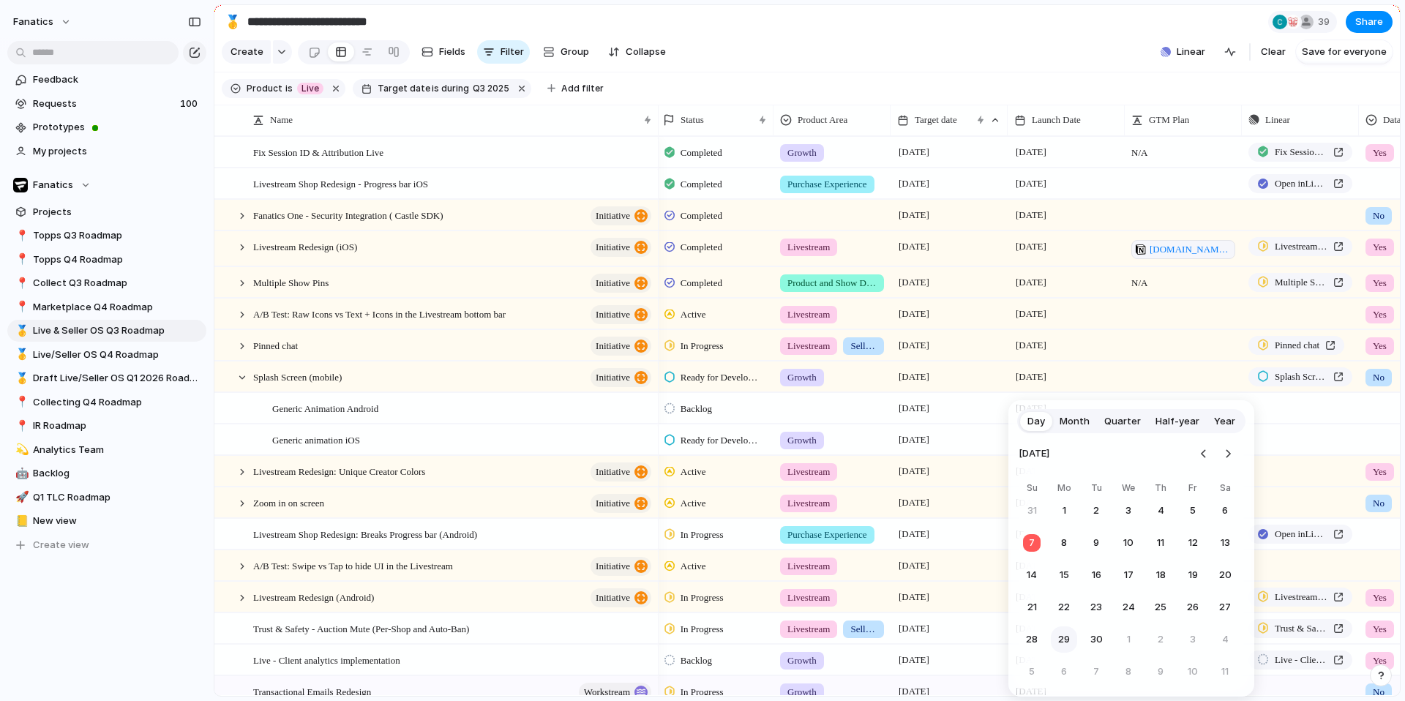
click at [1070, 643] on button "29" at bounding box center [1064, 639] width 26 height 26
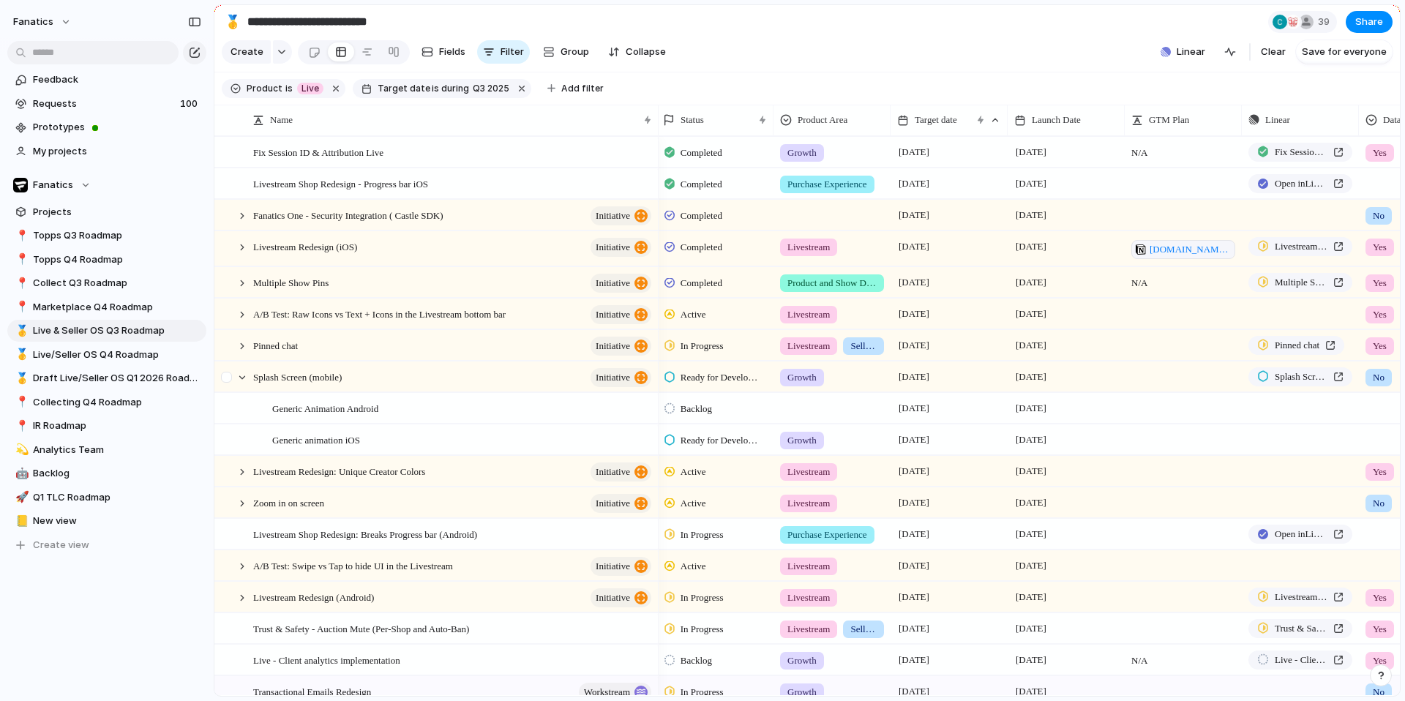
click at [249, 377] on div at bounding box center [235, 377] width 40 height 30
click at [244, 379] on div at bounding box center [242, 377] width 13 height 13
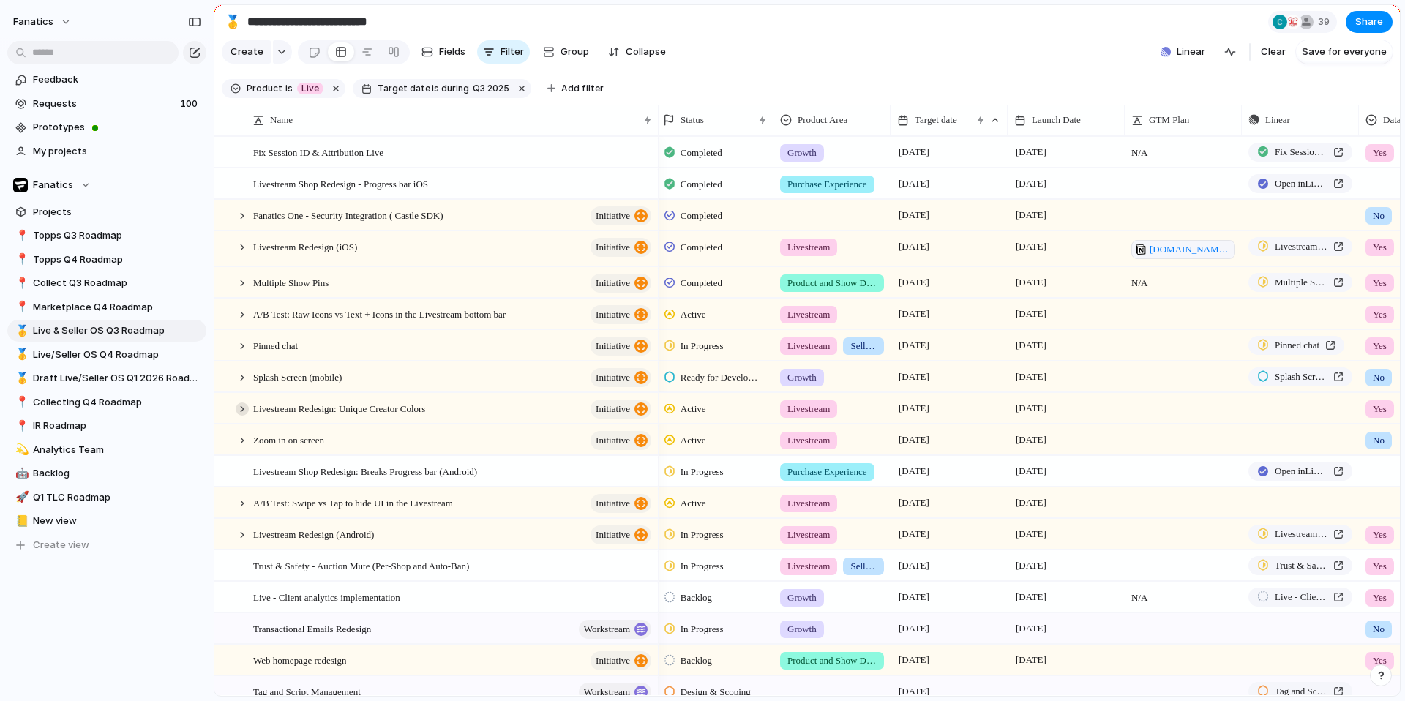
click at [247, 406] on div at bounding box center [242, 409] width 13 height 13
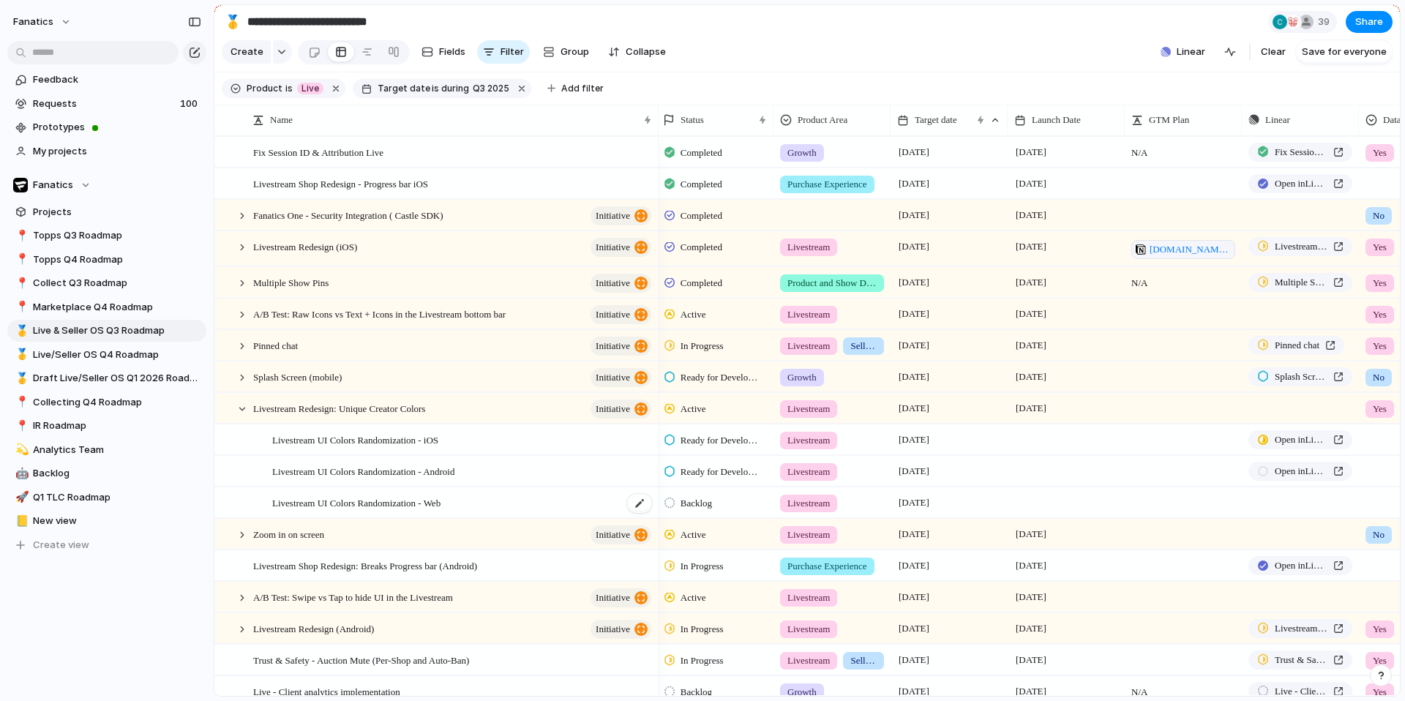
click at [498, 507] on div "Livestream UI Colors Randomization - Web" at bounding box center [462, 503] width 381 height 30
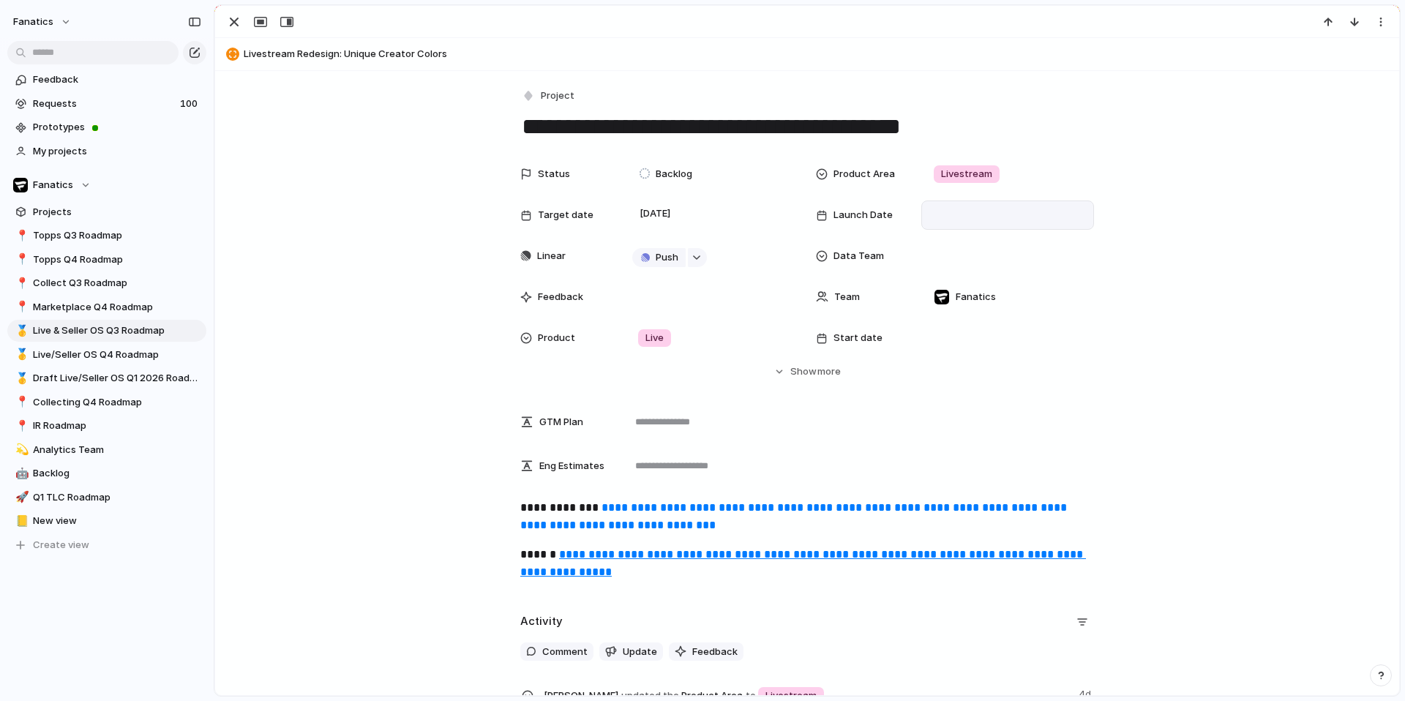
click at [965, 215] on div at bounding box center [1008, 215] width 160 height 16
click at [757, 226] on div "Day Month Quarter Half-year Year September 2025 Su Mo Tu We Th Fr Sa 31 1 2 3 4…" at bounding box center [702, 350] width 1405 height 701
click at [393, 229] on div "Status Backlog Product Area Livestream Target date 30 September Launch Date Lin…" at bounding box center [807, 270] width 1149 height 220
click at [229, 15] on div "button" at bounding box center [234, 22] width 18 height 18
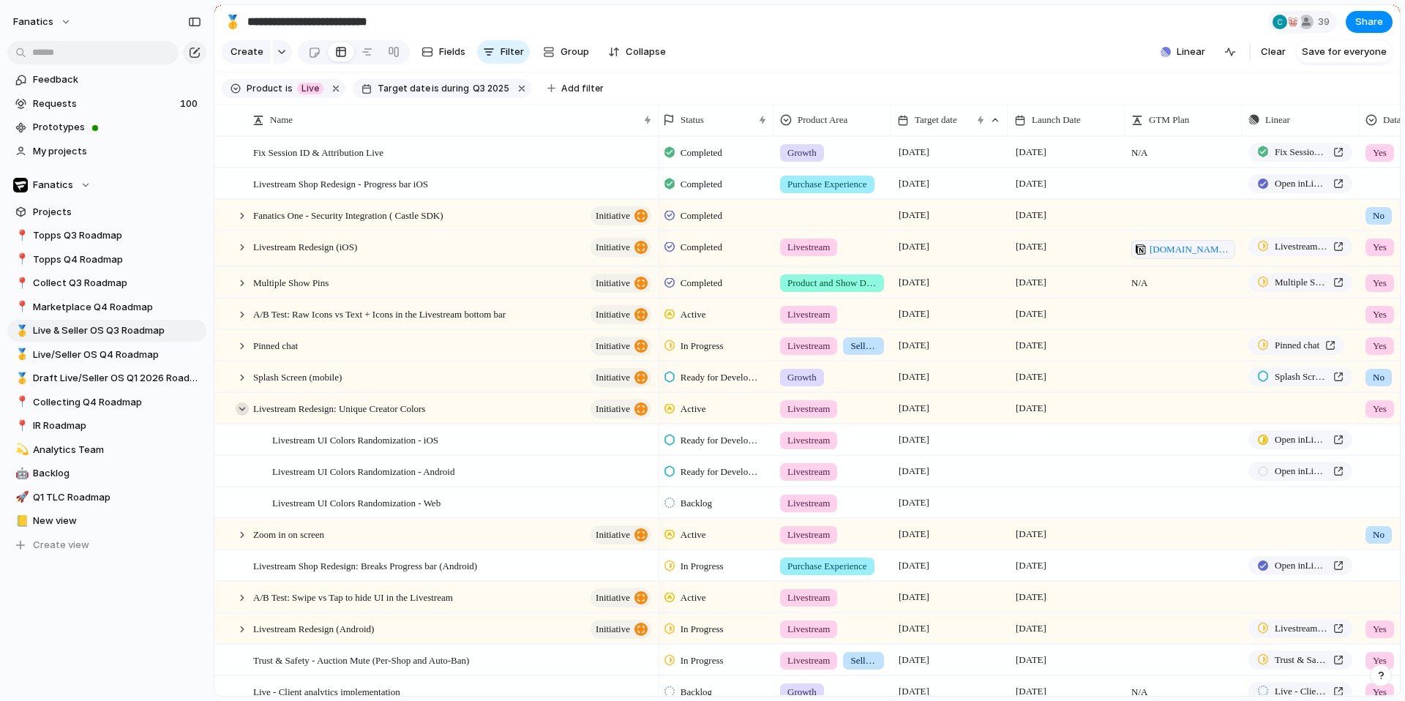
click at [245, 413] on div at bounding box center [242, 409] width 13 height 13
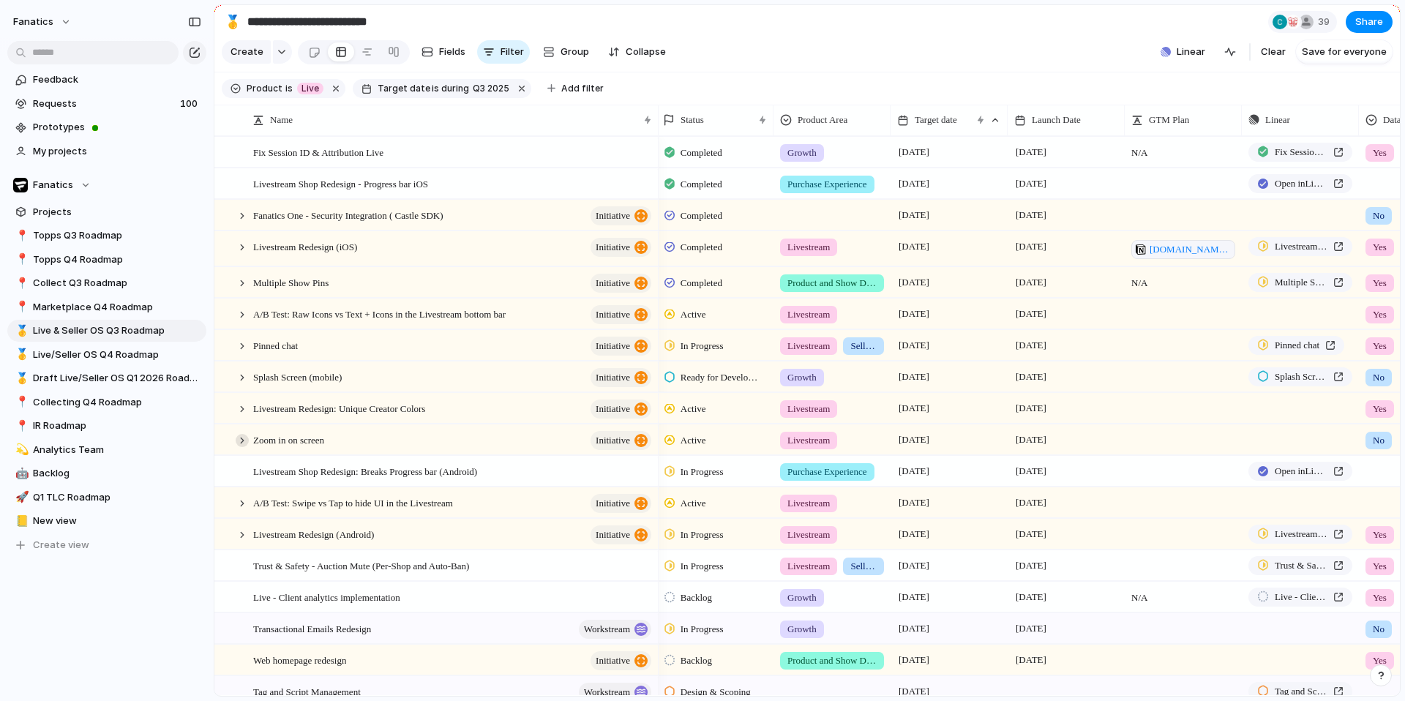
click at [239, 440] on div at bounding box center [242, 440] width 13 height 13
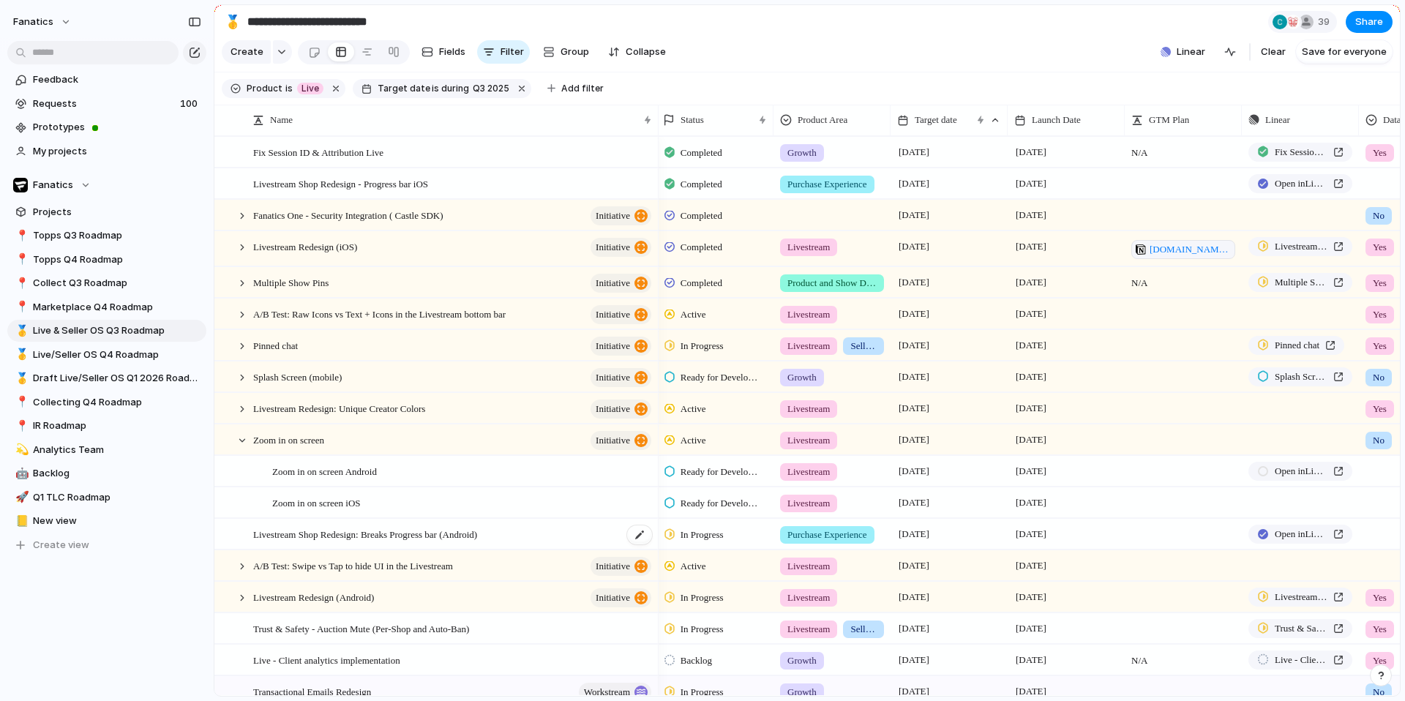
click at [364, 530] on span "Livestream Shop Redesign: Breaks Progress bar (Android)" at bounding box center [365, 533] width 224 height 17
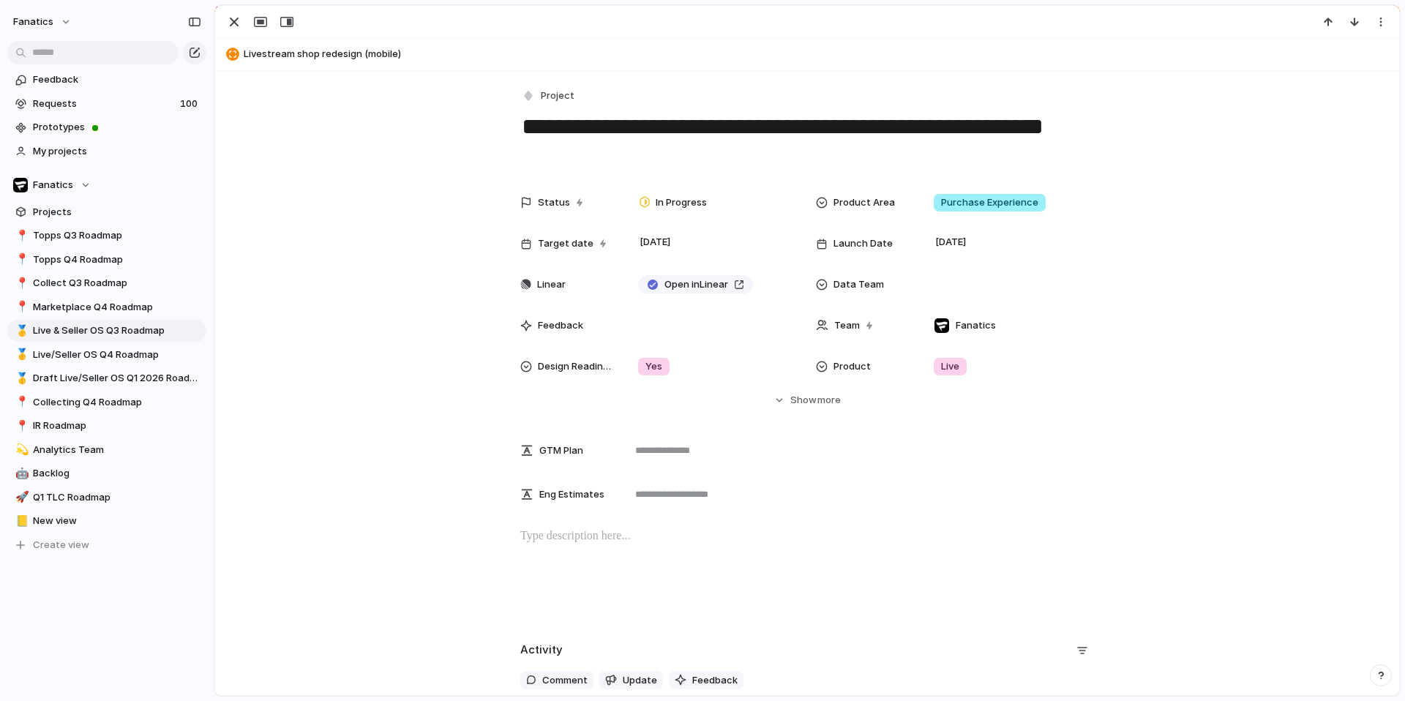
click at [370, 51] on span "Livestream shop redesign (mobile)" at bounding box center [818, 54] width 1149 height 15
type textarea "**********"
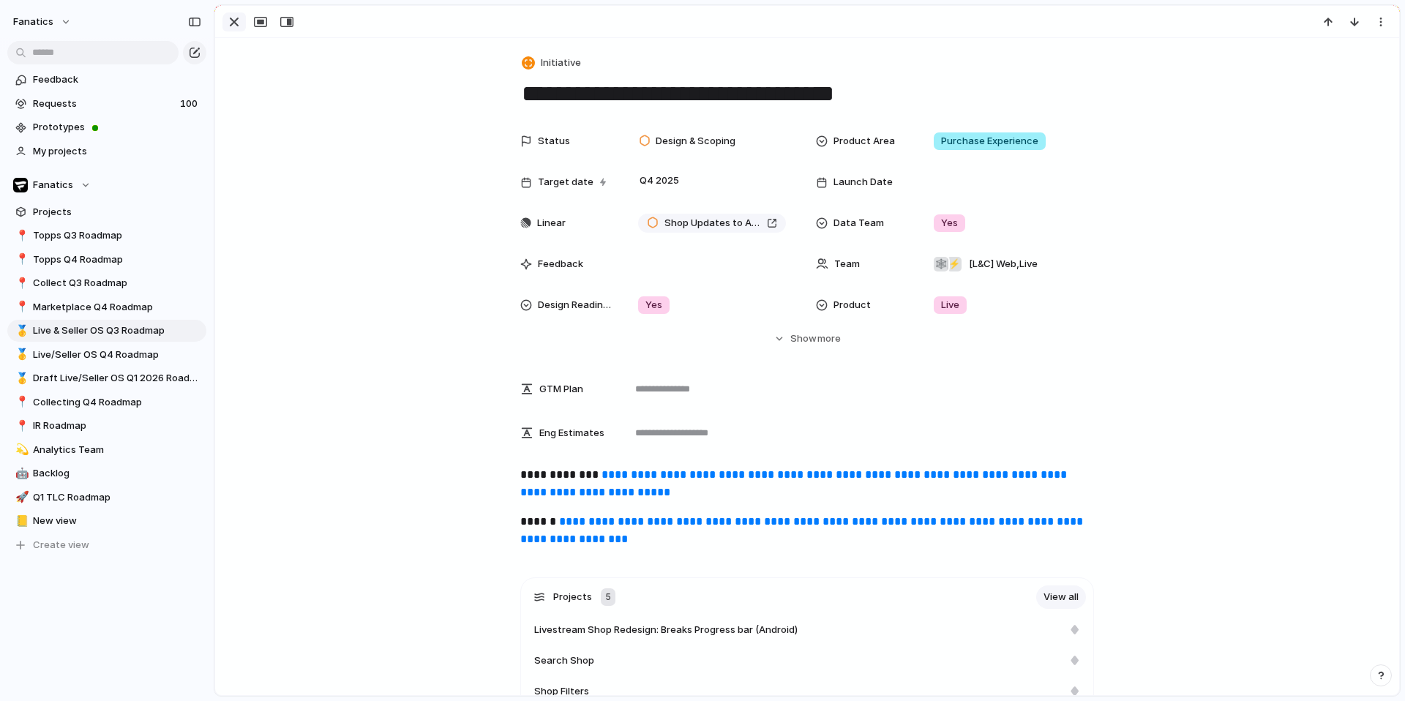
click at [225, 20] on button "button" at bounding box center [233, 21] width 23 height 19
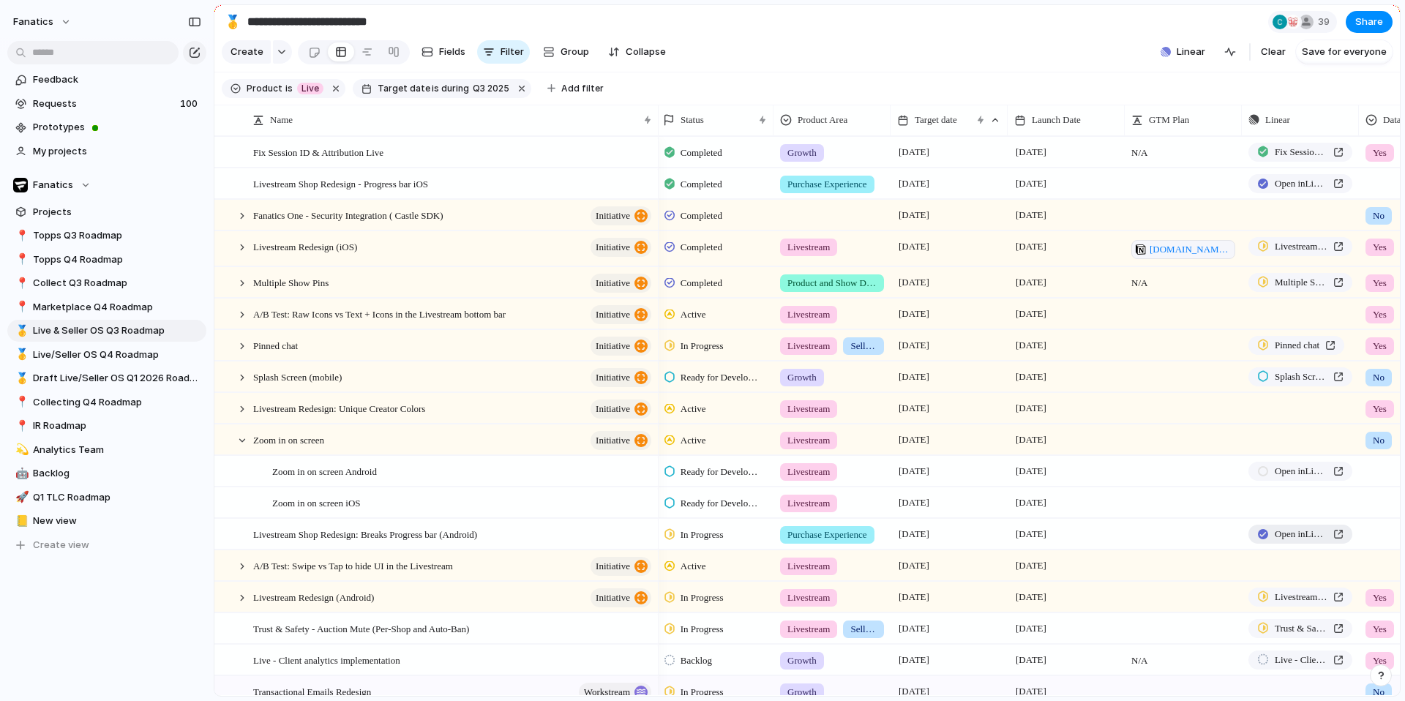
click at [1290, 533] on span "Open in Linear" at bounding box center [1301, 534] width 53 height 15
click at [708, 535] on span "In Progress" at bounding box center [702, 535] width 43 height 15
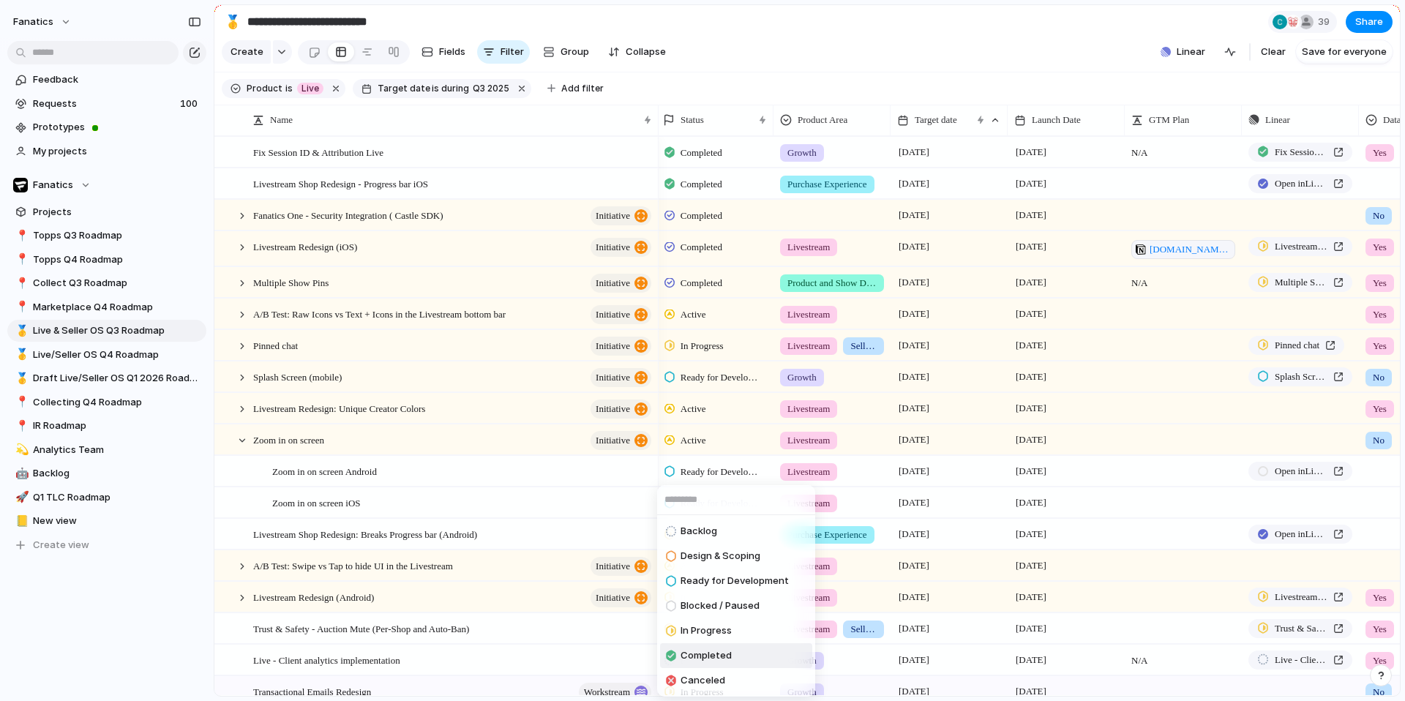
click at [708, 654] on span "Completed" at bounding box center [706, 655] width 51 height 15
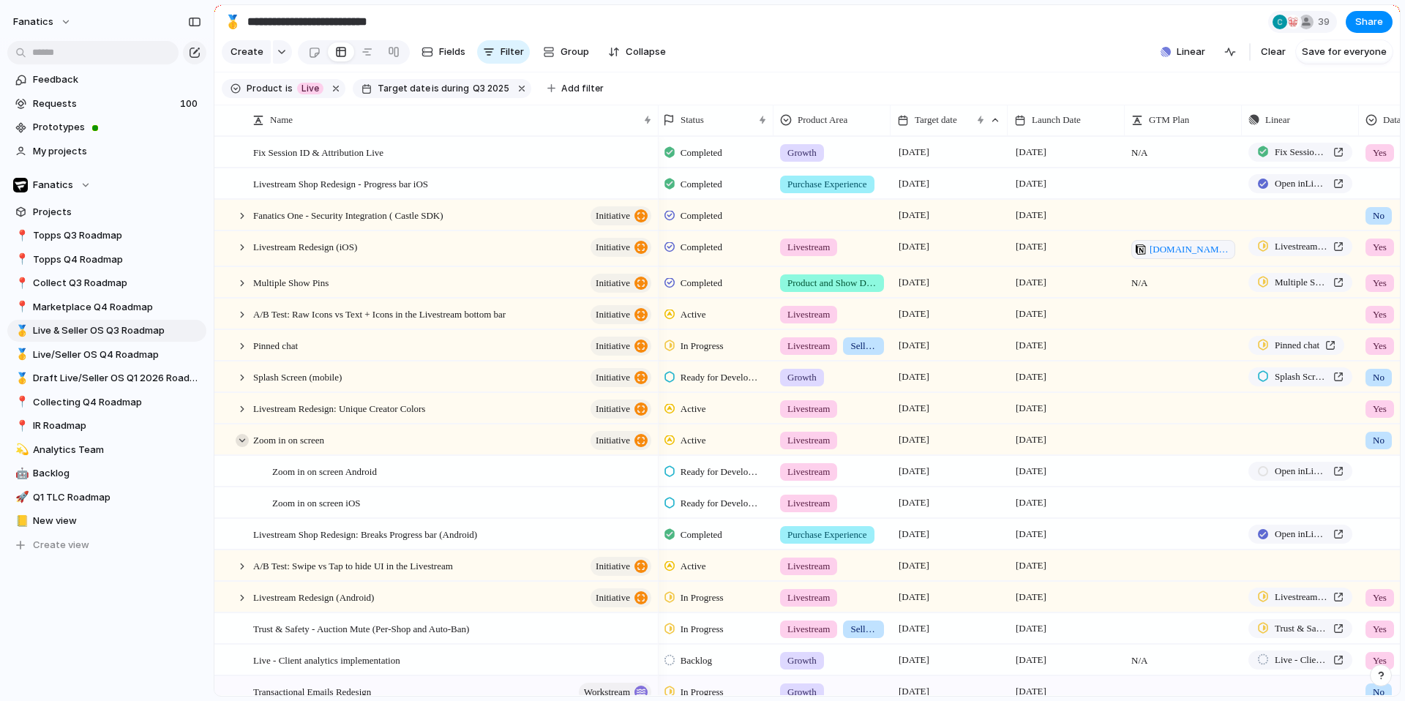
click at [239, 438] on div at bounding box center [242, 440] width 13 height 13
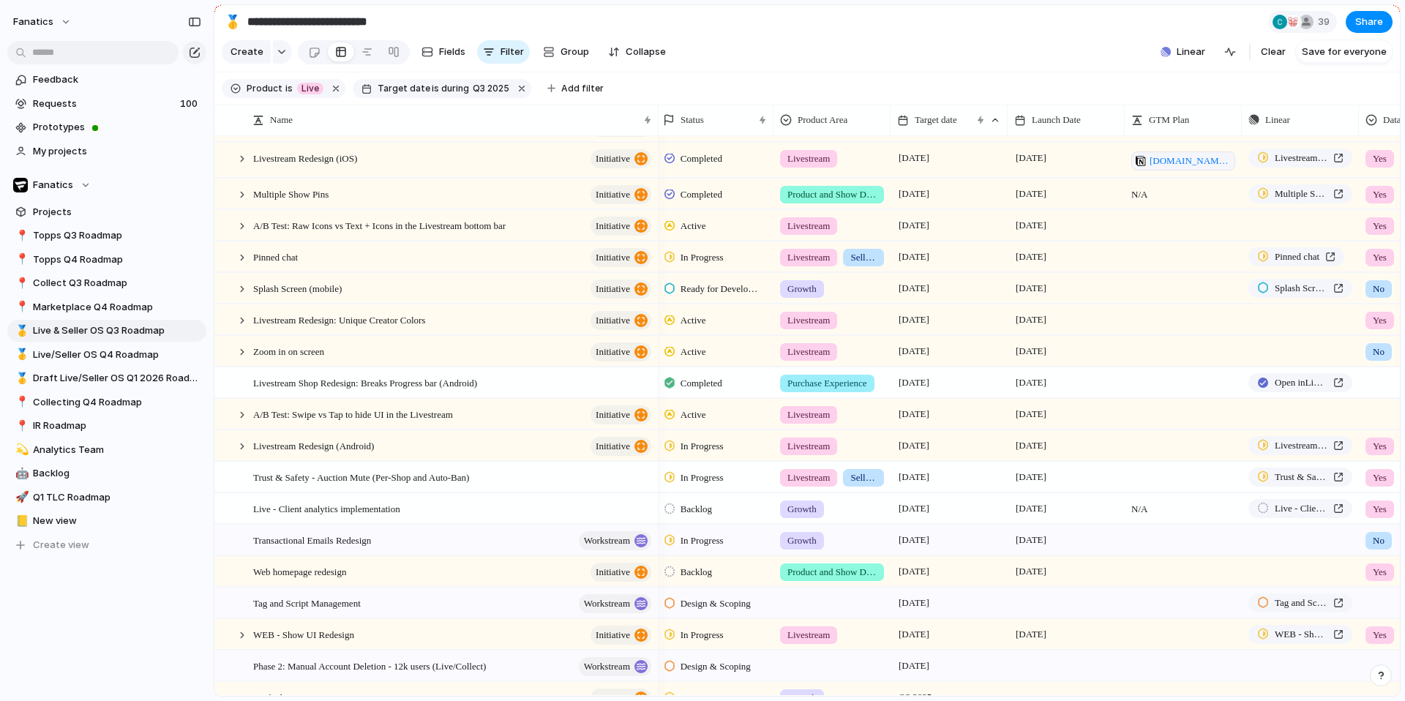
scroll to position [90, 0]
click at [237, 408] on div at bounding box center [242, 413] width 13 height 13
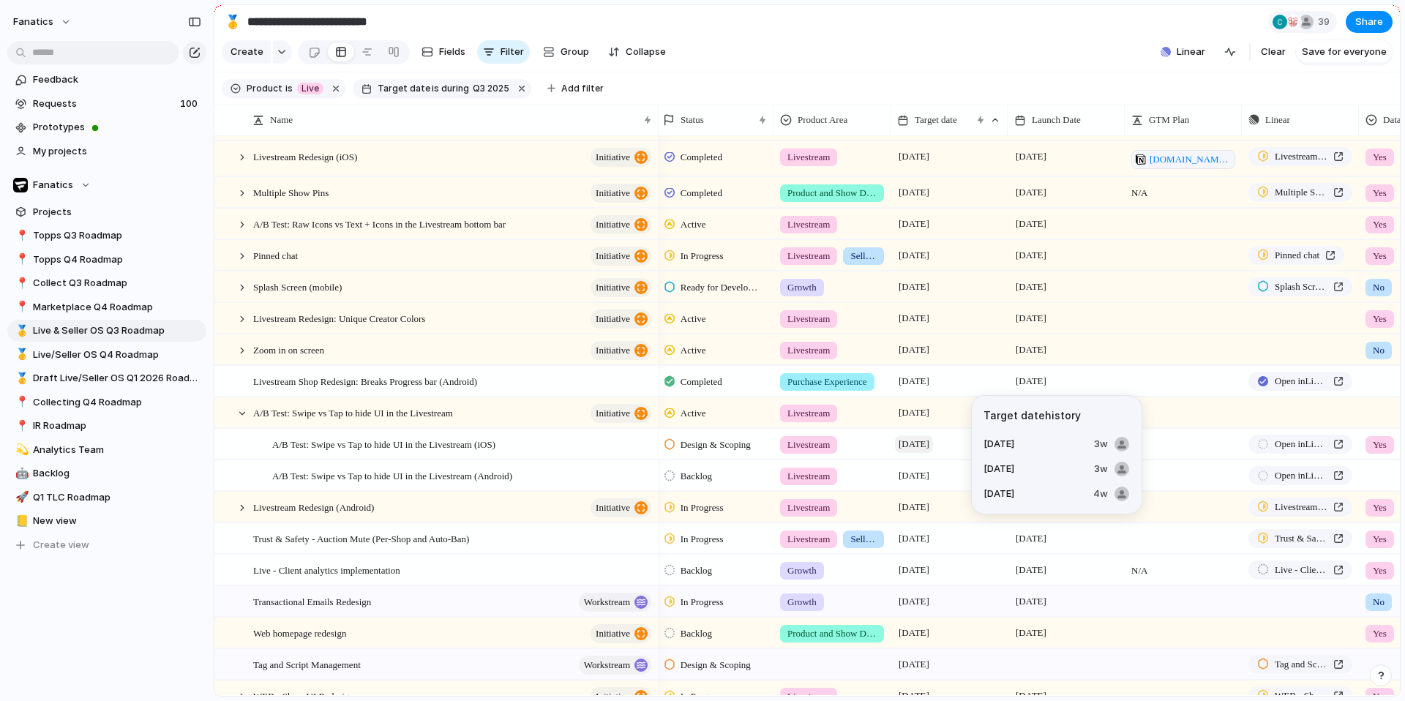
click at [920, 446] on span "[DATE]" at bounding box center [914, 444] width 38 height 18
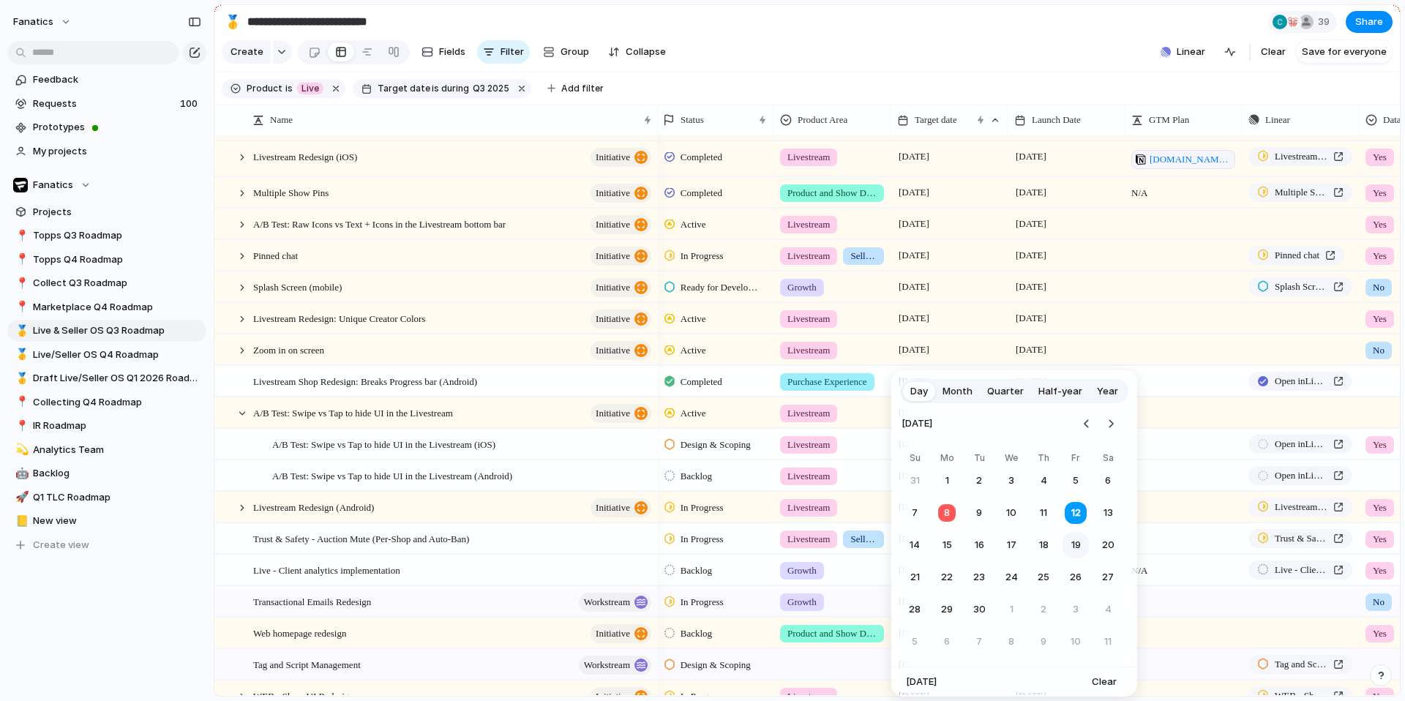
click at [1077, 547] on button "19" at bounding box center [1076, 545] width 26 height 26
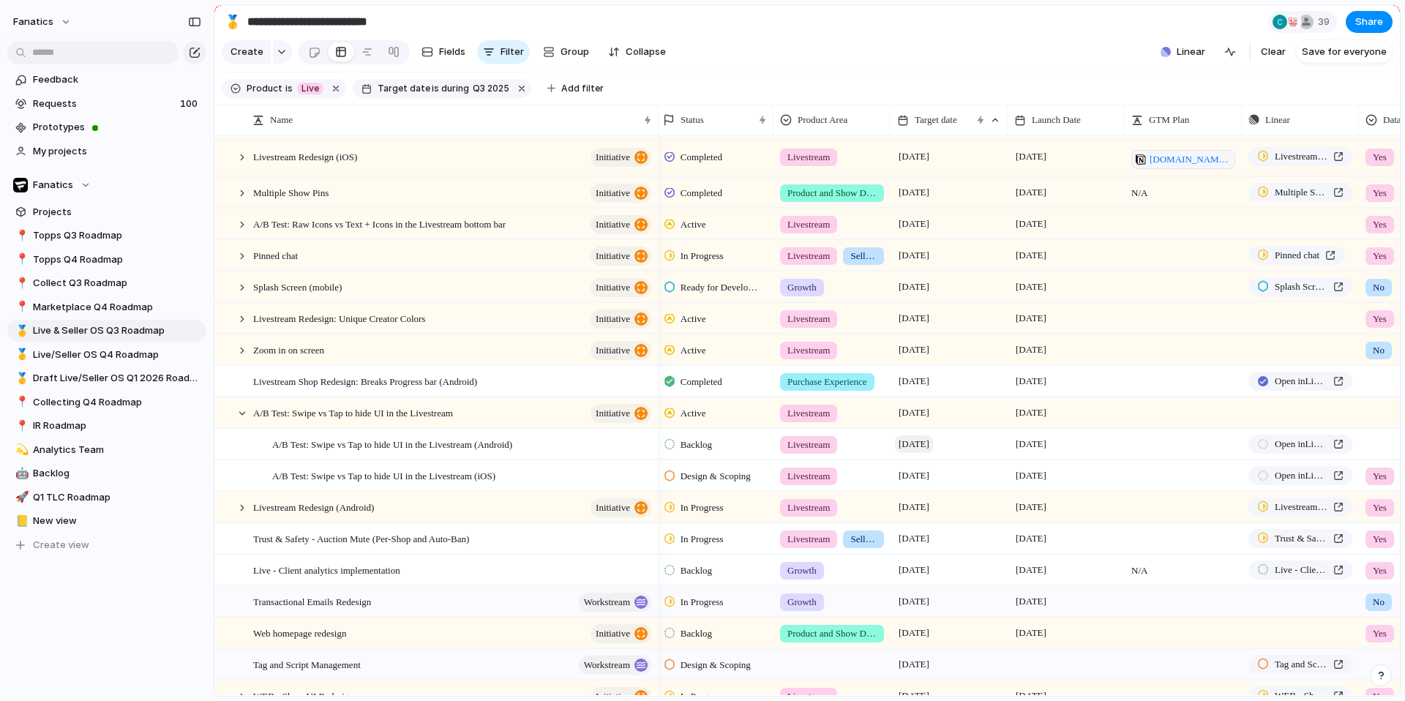
click at [909, 447] on span "[DATE]" at bounding box center [914, 444] width 38 height 18
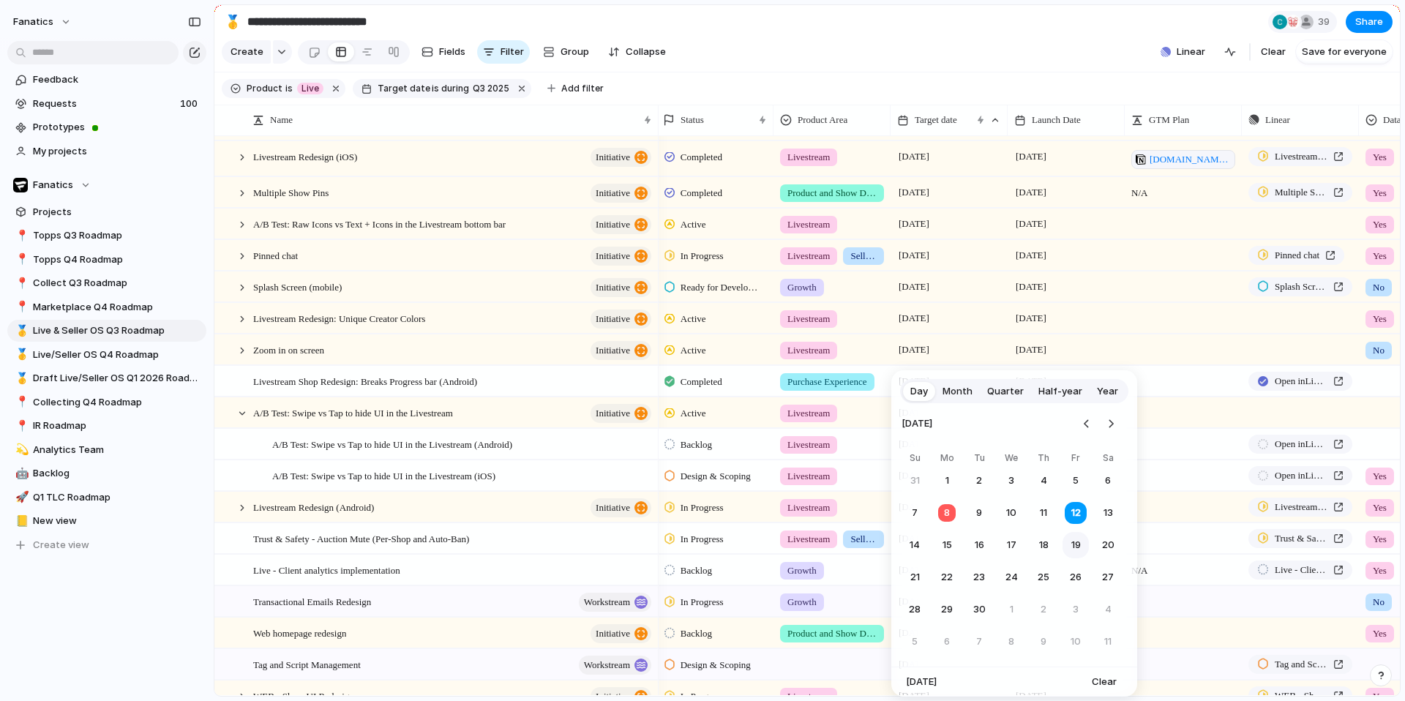
click at [1081, 550] on button "19" at bounding box center [1076, 545] width 26 height 26
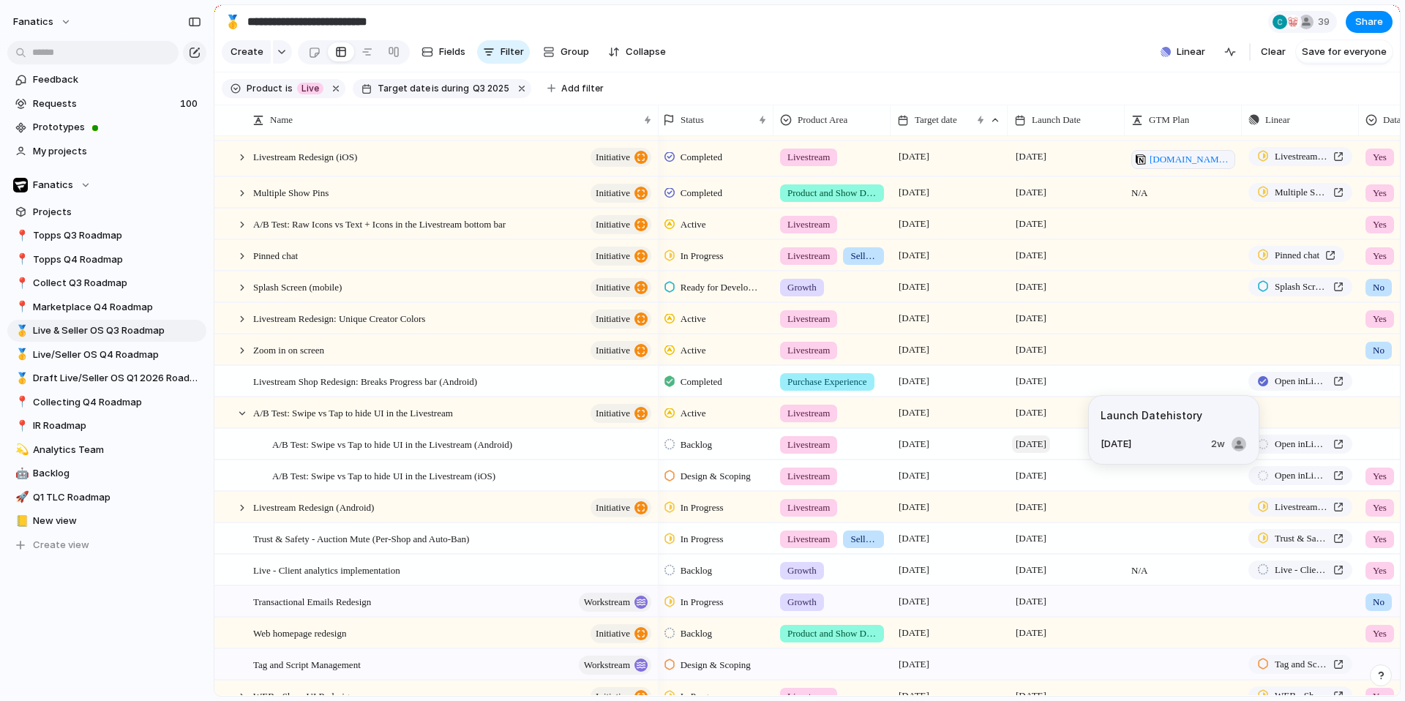
click at [1050, 444] on span "[DATE]" at bounding box center [1031, 444] width 38 height 18
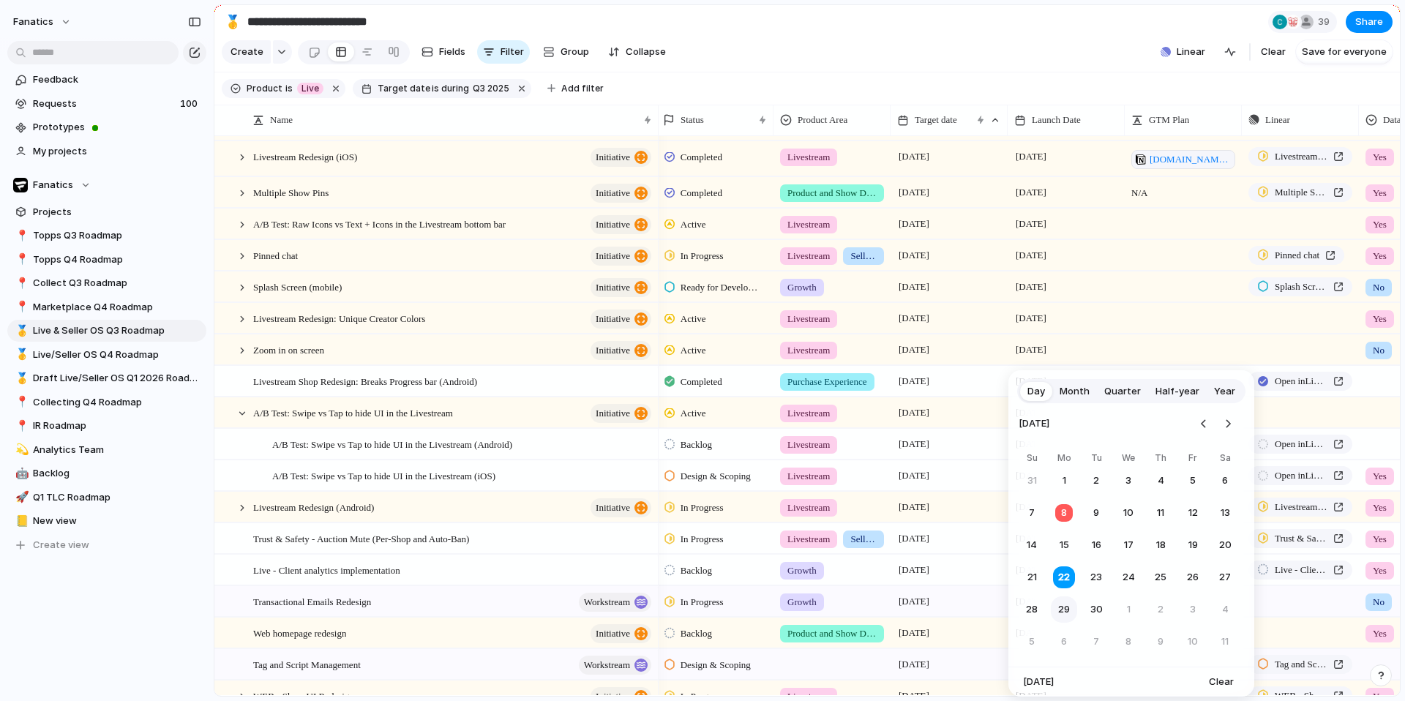
click at [1066, 605] on button "29" at bounding box center [1064, 609] width 26 height 26
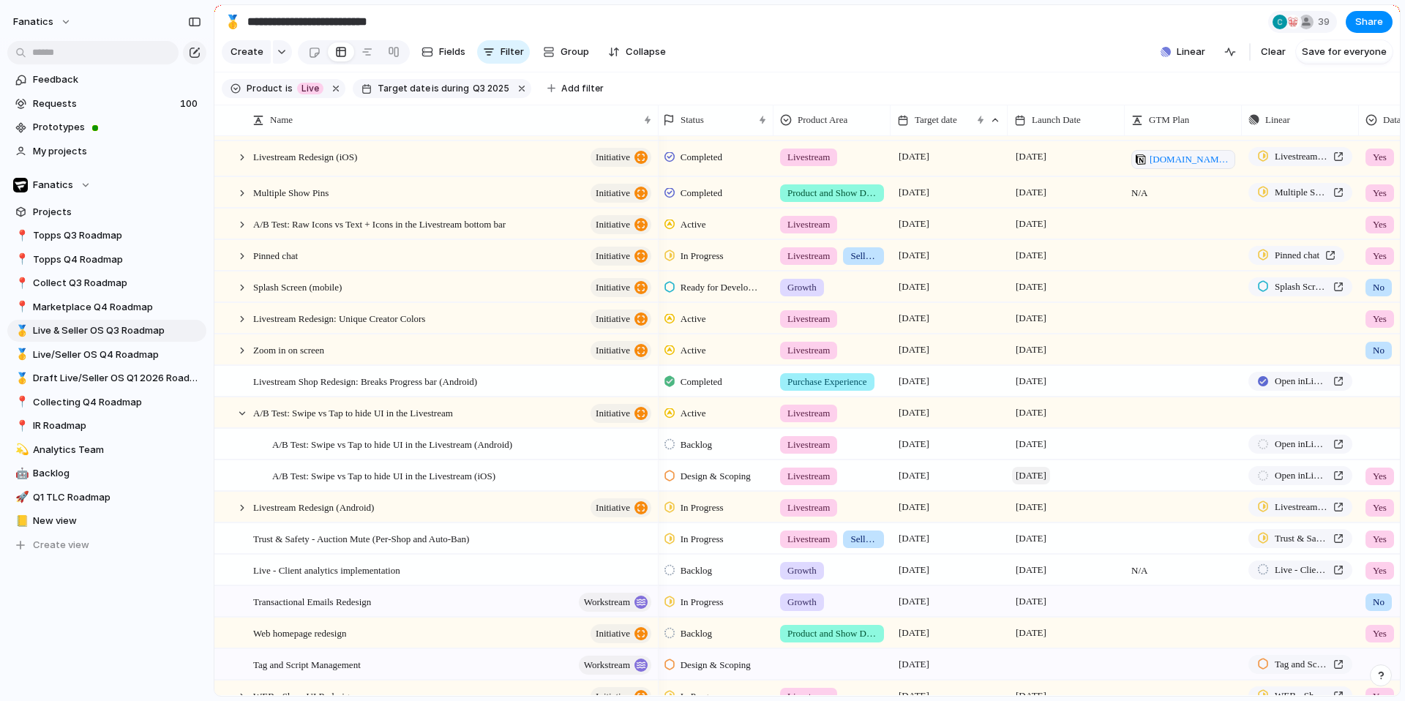
click at [1043, 476] on span "[DATE]" at bounding box center [1031, 476] width 38 height 18
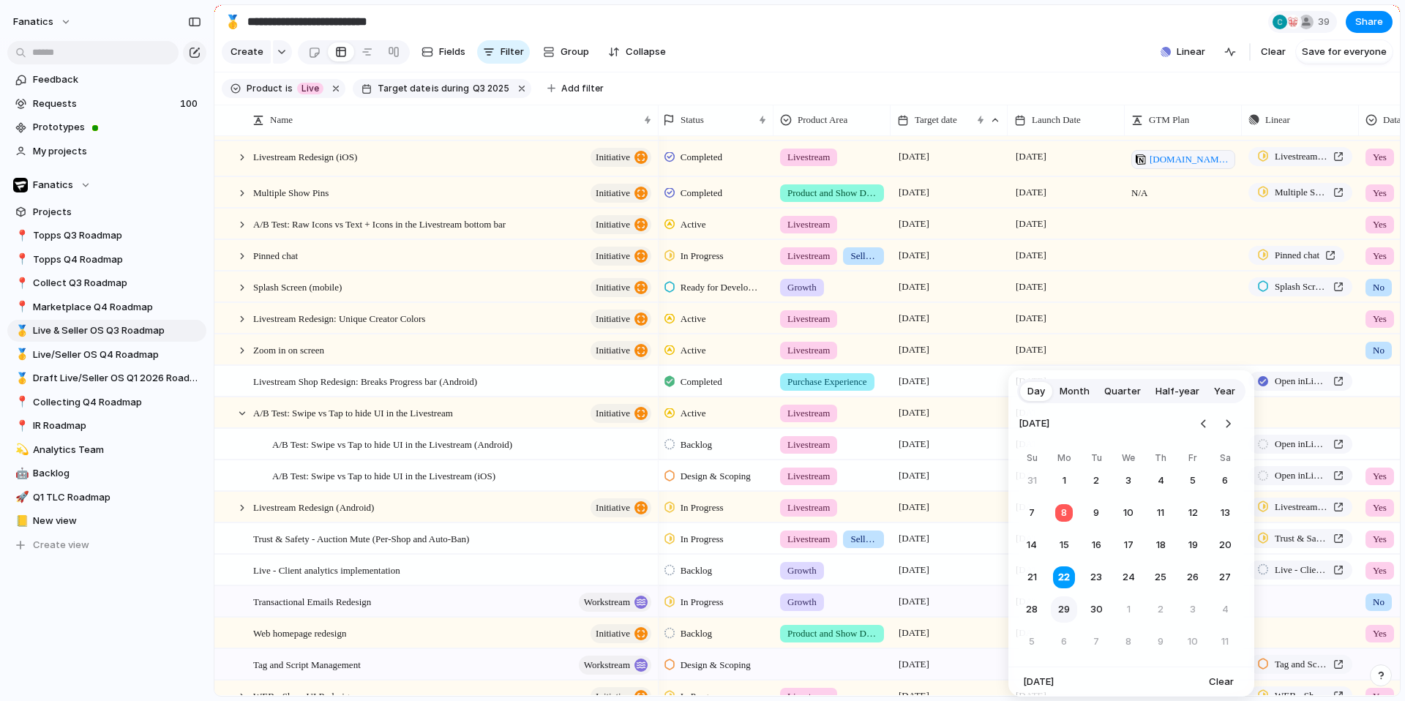
click at [1063, 610] on button "29" at bounding box center [1064, 609] width 26 height 26
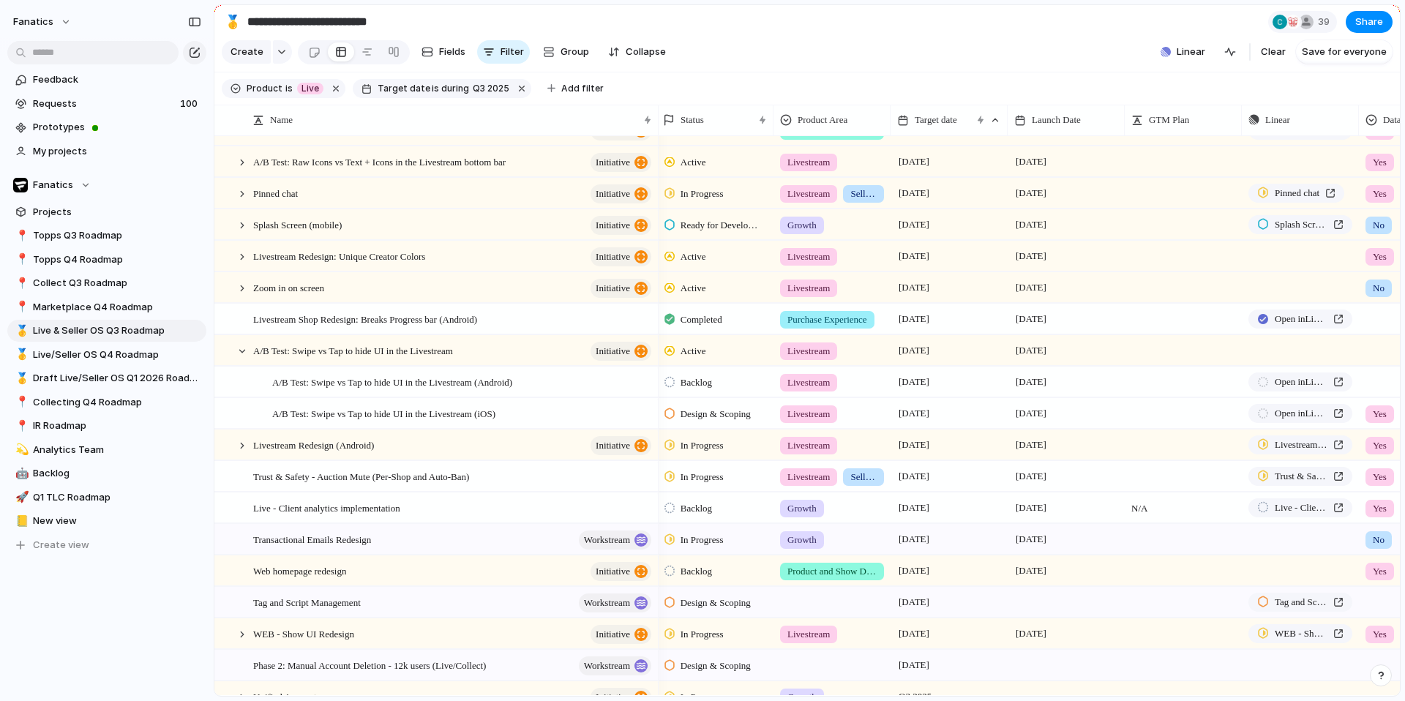
scroll to position [154, 0]
click at [239, 346] on div at bounding box center [242, 349] width 13 height 13
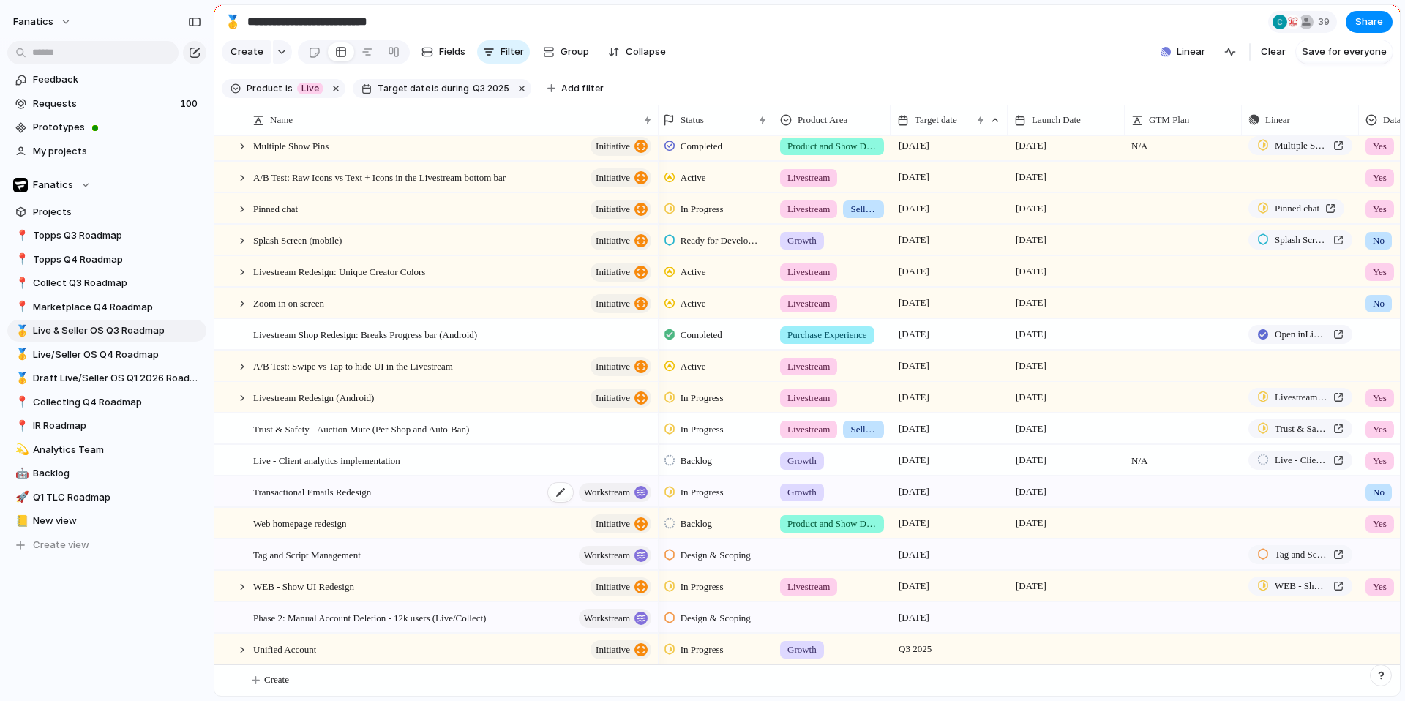
click at [518, 483] on div "Transactional Emails Redesign workstream" at bounding box center [453, 492] width 400 height 30
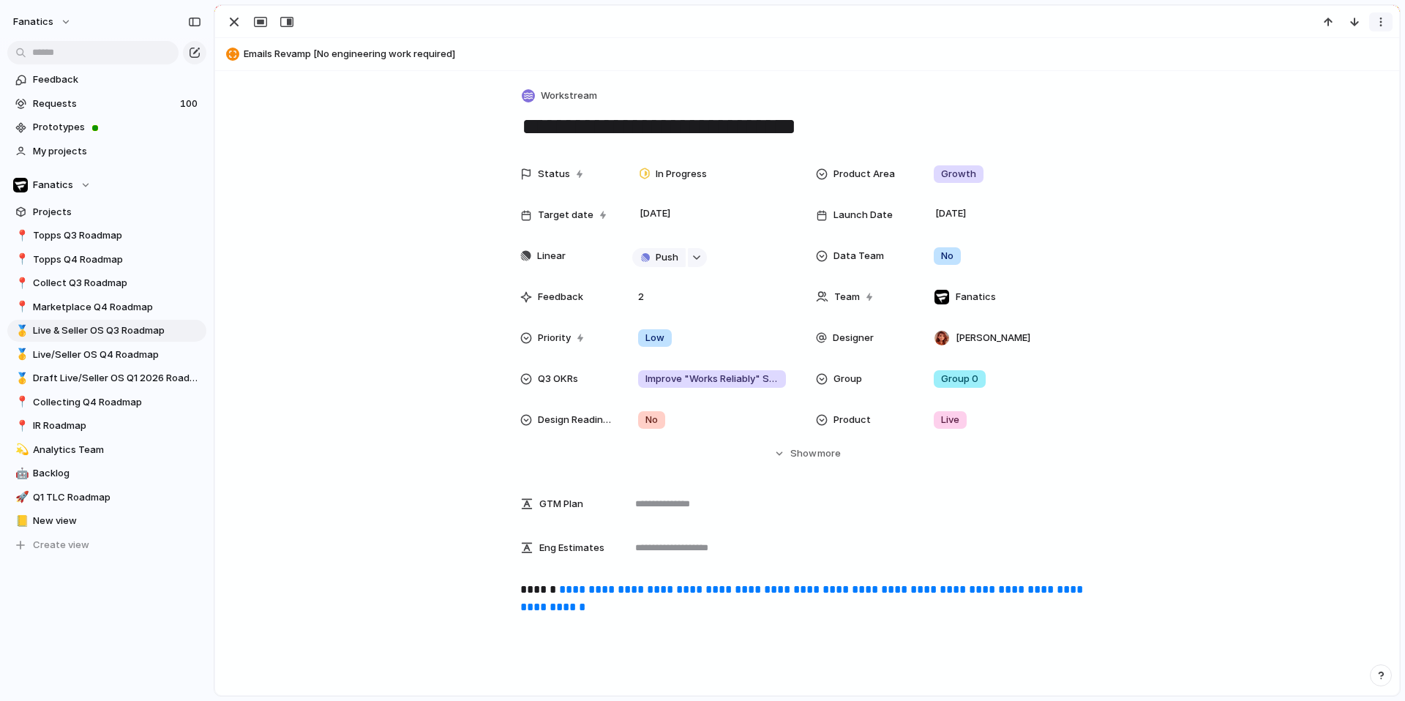
click at [1388, 22] on button "button" at bounding box center [1380, 21] width 23 height 19
click at [1108, 70] on div "Mark as duplicate Delete" at bounding box center [702, 350] width 1405 height 701
click at [1377, 19] on div "button" at bounding box center [1381, 22] width 12 height 12
click at [1295, 84] on li "Delete" at bounding box center [1336, 75] width 110 height 23
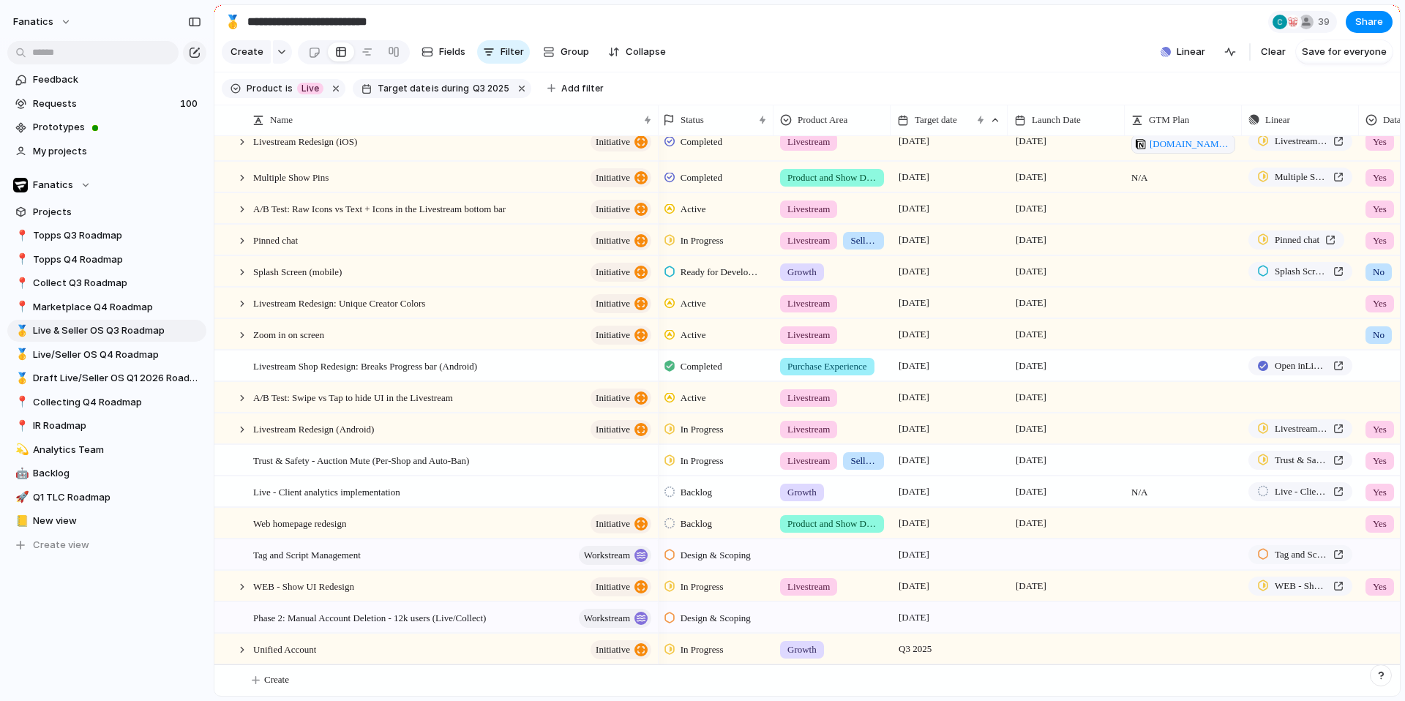
scroll to position [105, 0]
click at [1280, 552] on span "Tag and Script Management" at bounding box center [1301, 554] width 53 height 15
click at [59, 525] on span "New view" at bounding box center [117, 521] width 168 height 15
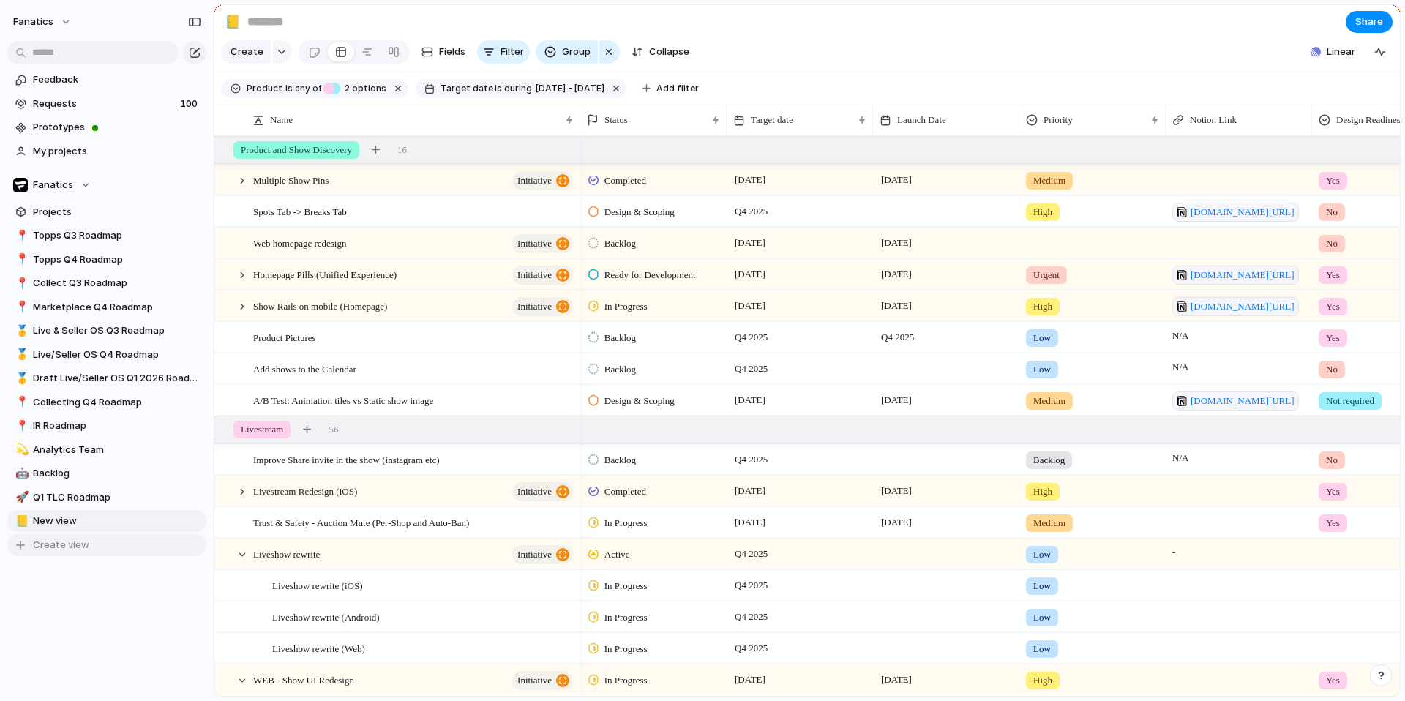
click at [56, 546] on span "Create view" at bounding box center [61, 545] width 56 height 15
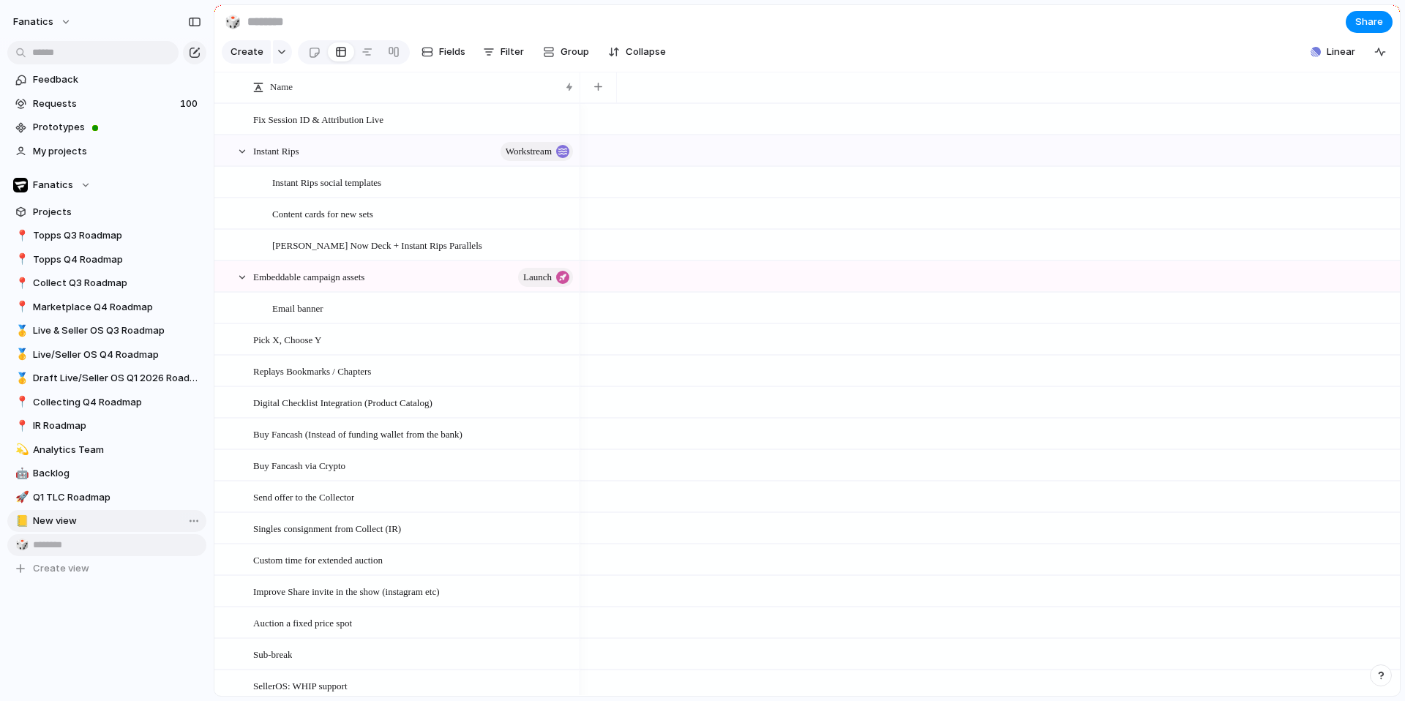
click at [50, 527] on span "New view" at bounding box center [117, 521] width 168 height 15
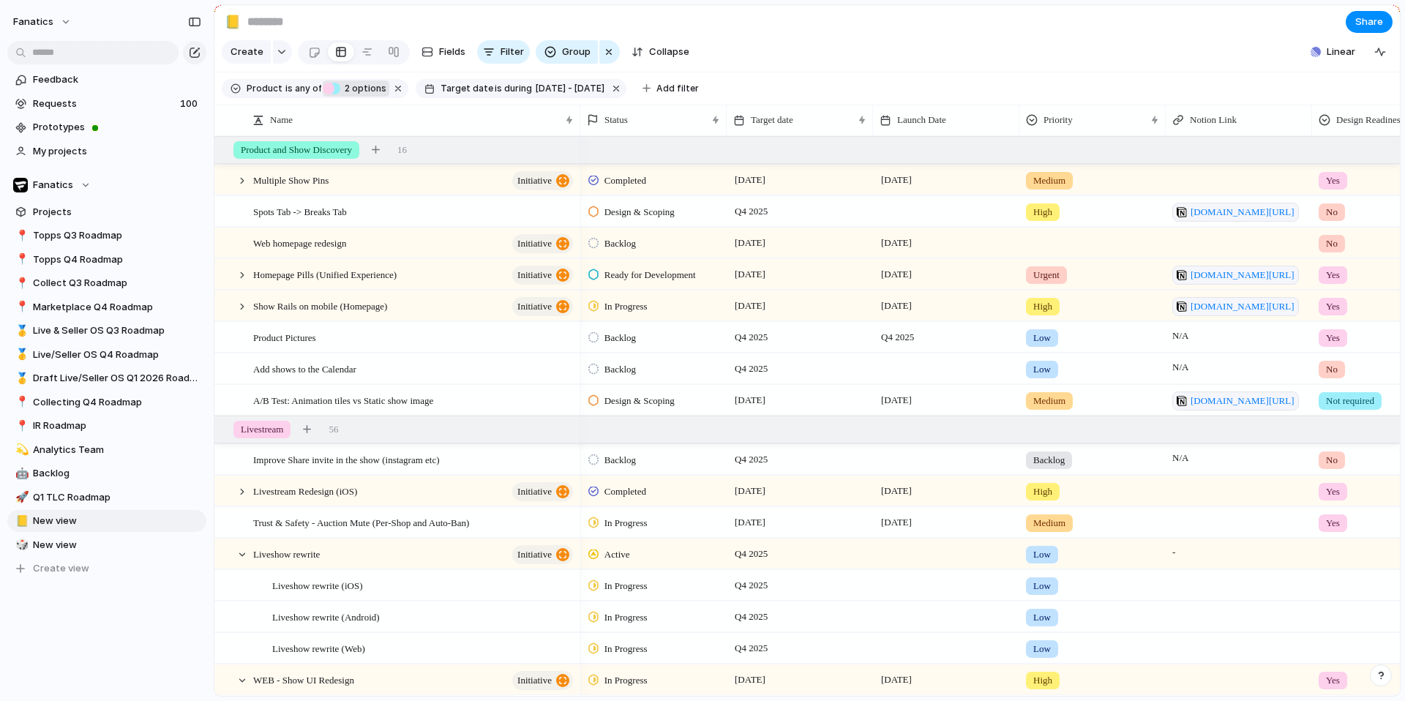
click at [368, 91] on span "2 options" at bounding box center [363, 88] width 46 height 13
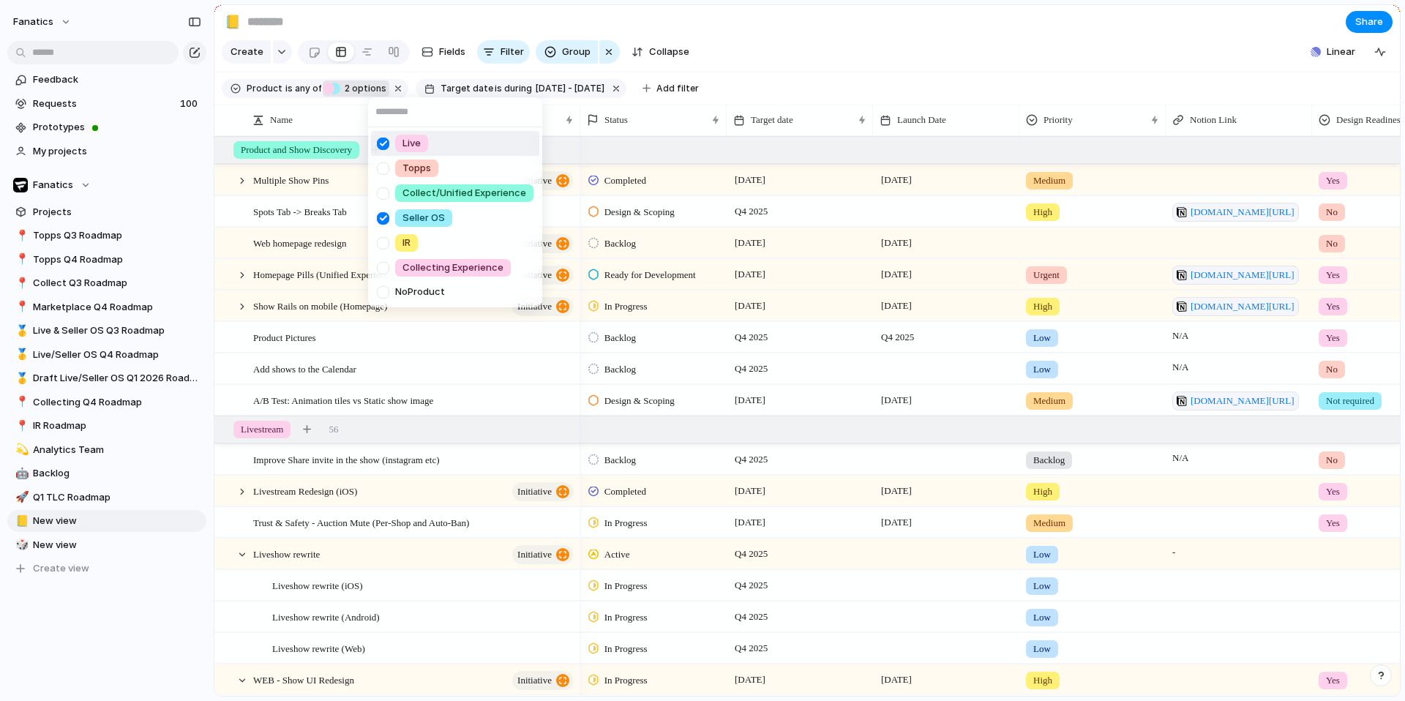
click at [387, 145] on div at bounding box center [383, 144] width 26 height 26
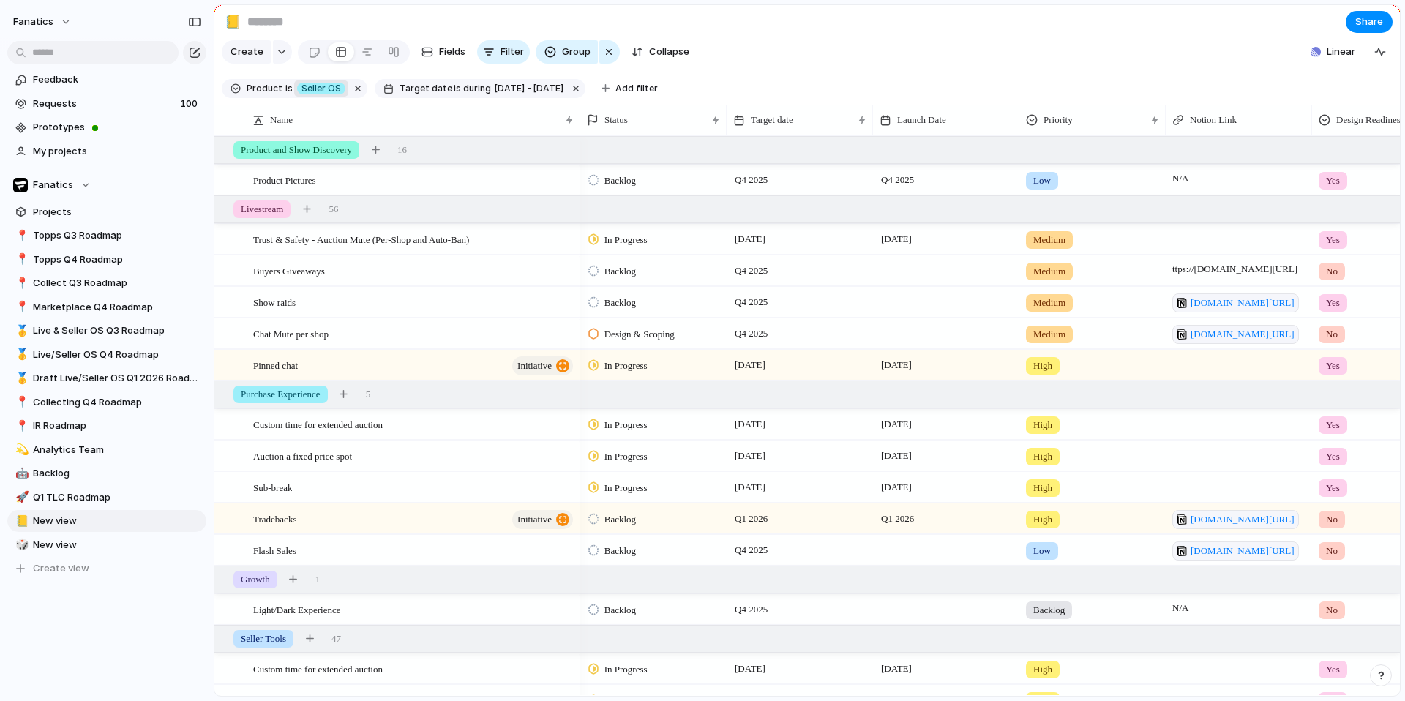
click at [809, 64] on div "Live Topps Collect/Unified Experience Seller OS IR Collecting Experience No Pro…" at bounding box center [702, 350] width 1405 height 701
click at [611, 45] on button "button" at bounding box center [609, 51] width 20 height 23
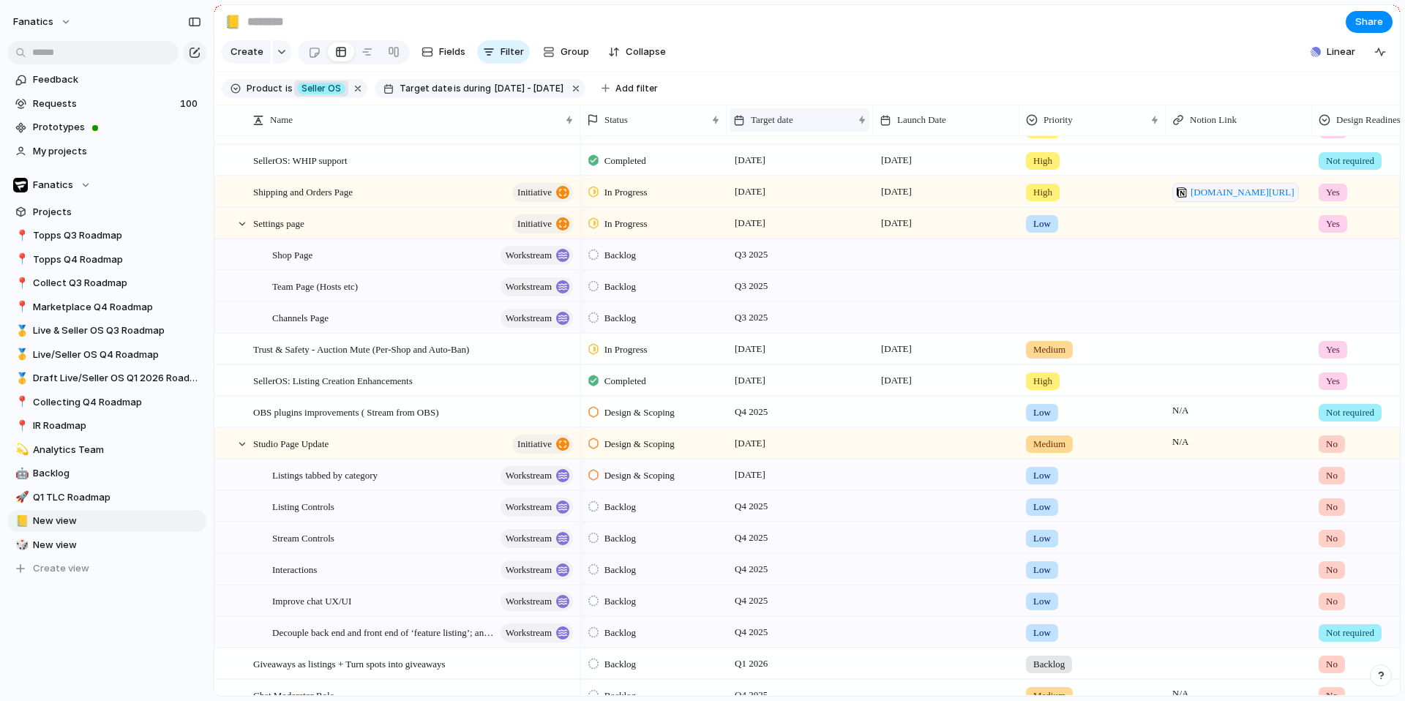
click at [793, 126] on span "Target date" at bounding box center [772, 120] width 42 height 15
click at [816, 188] on li "Sort ascending" at bounding box center [787, 198] width 108 height 23
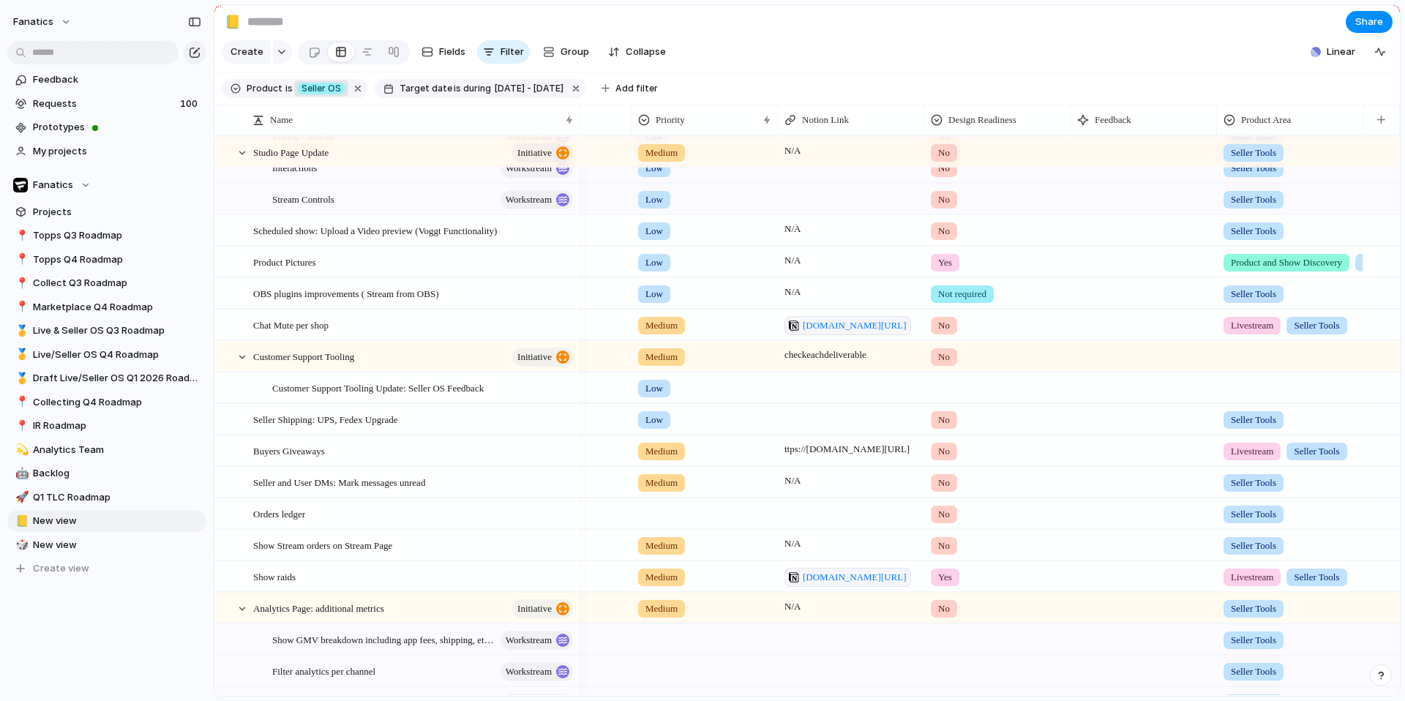
click at [1253, 360] on div at bounding box center [1290, 354] width 145 height 24
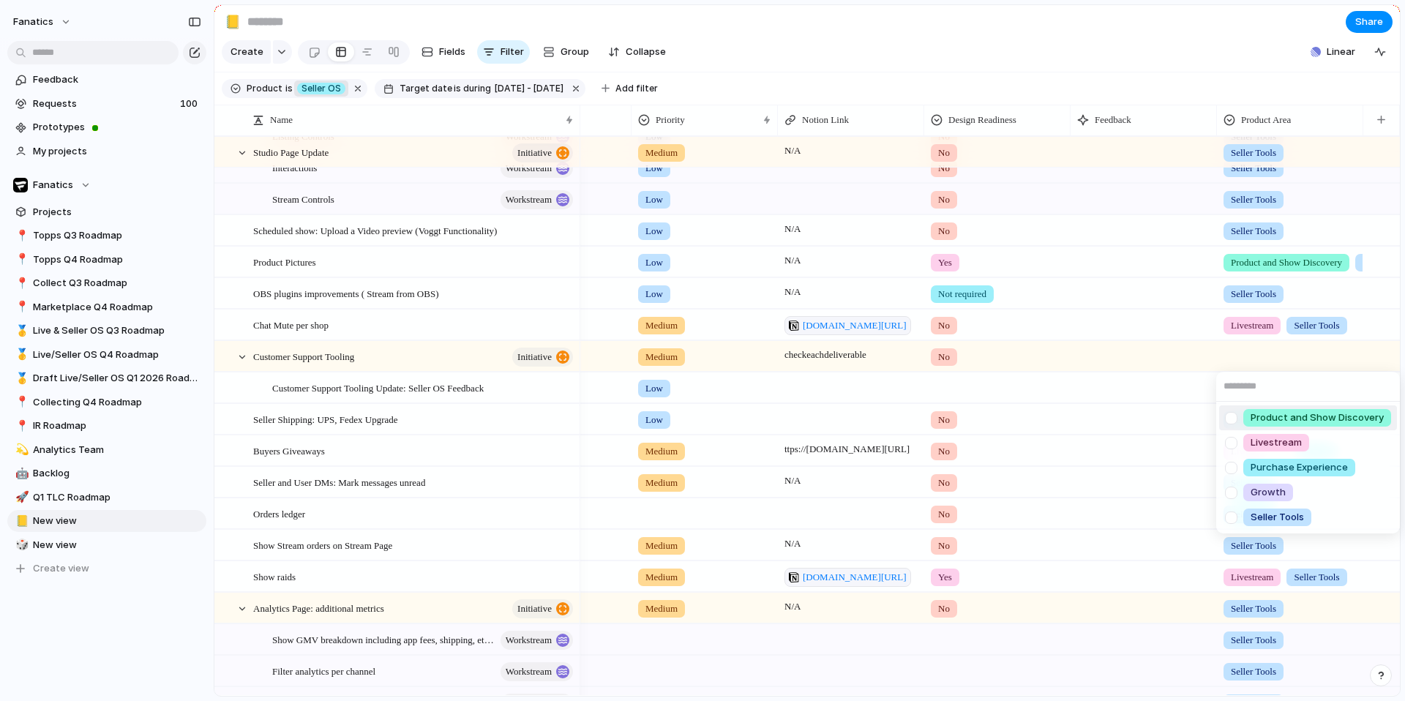
click at [1164, 371] on div "Product and Show Discovery Livestream Purchase Experience Growth Seller Tools" at bounding box center [702, 350] width 1405 height 701
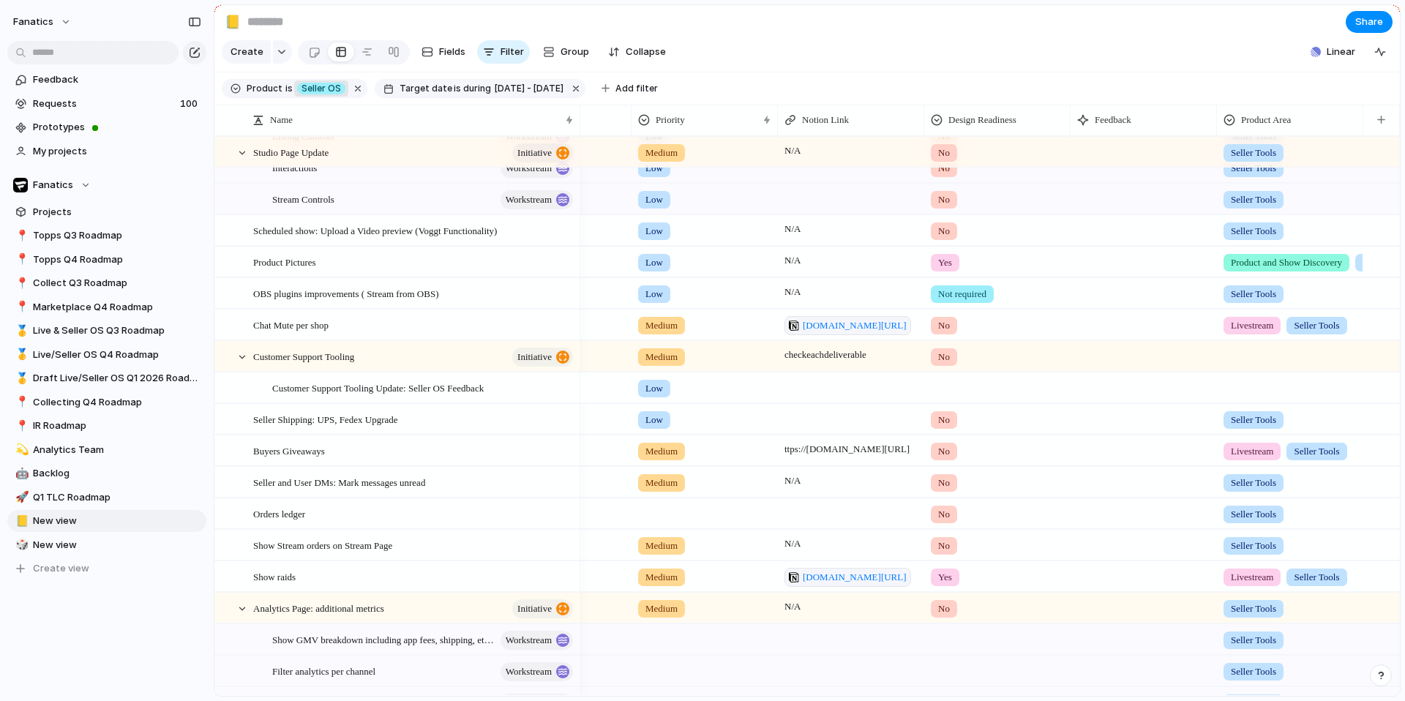
click at [1254, 389] on div at bounding box center [1290, 385] width 145 height 24
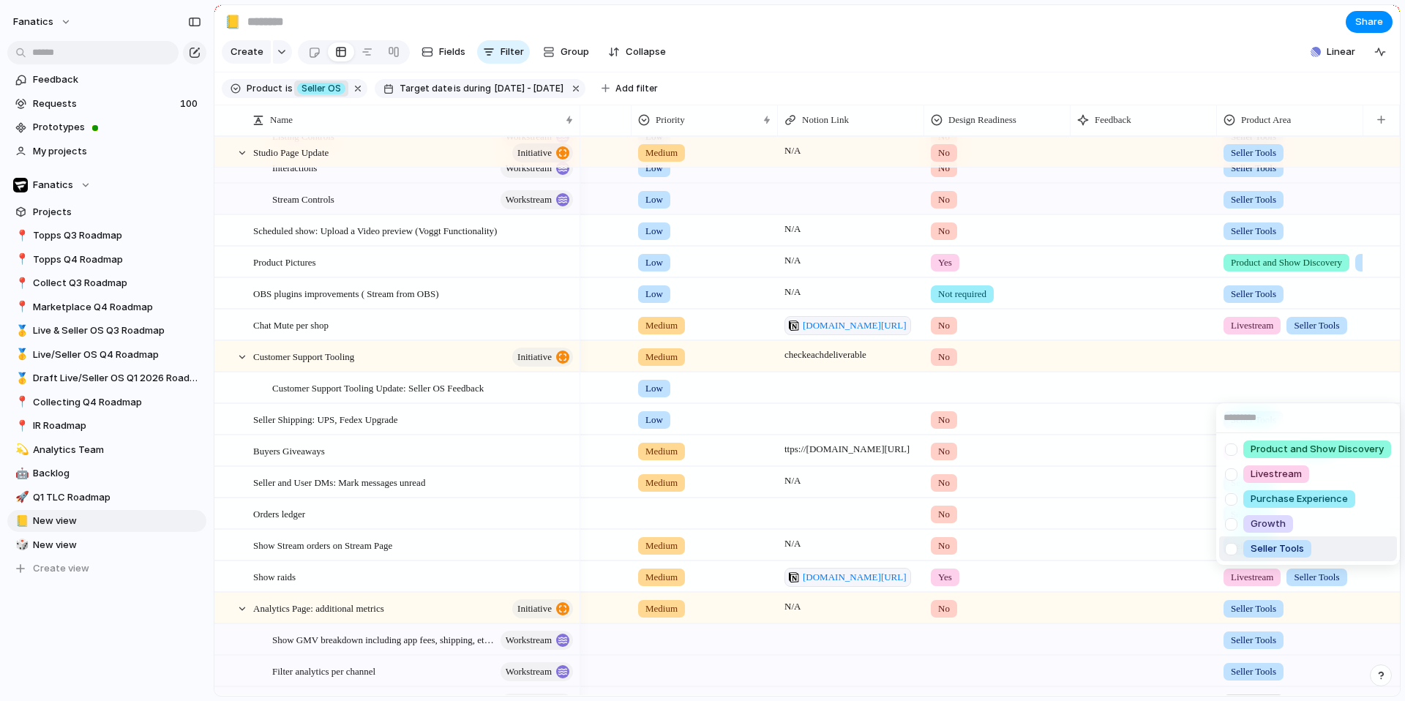
click at [1234, 551] on div at bounding box center [1232, 549] width 26 height 26
click at [1234, 347] on div "Product and Show Discovery Livestream Purchase Experience Growth Seller Tools" at bounding box center [702, 350] width 1405 height 701
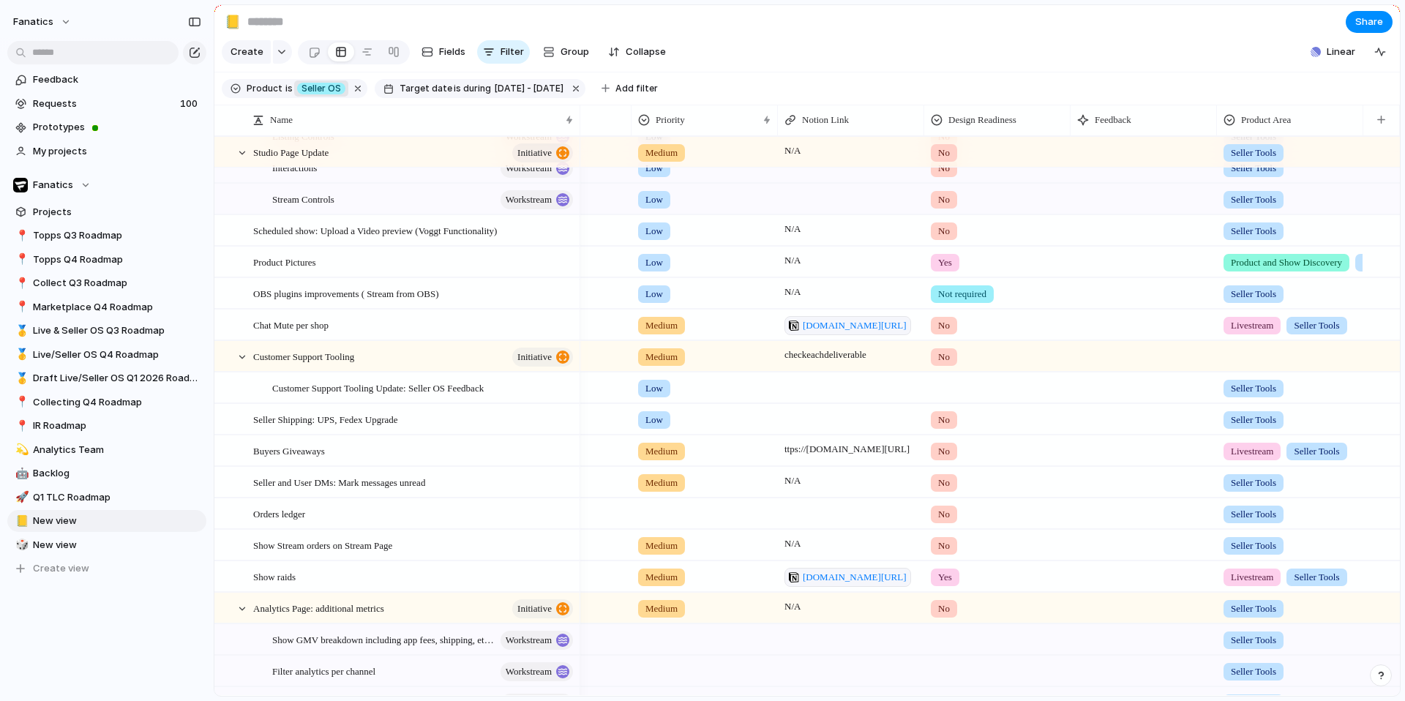
click at [1235, 362] on div at bounding box center [1290, 354] width 145 height 24
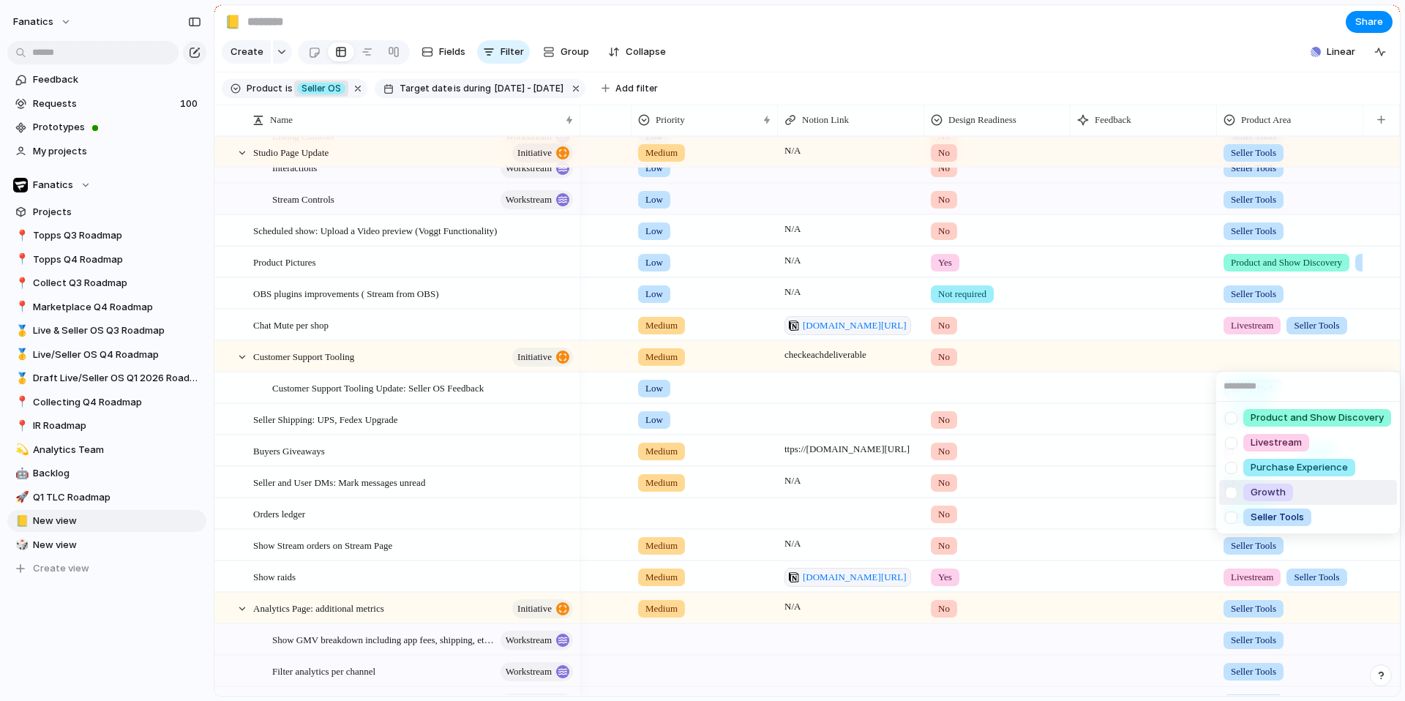
click at [1231, 489] on div at bounding box center [1232, 493] width 26 height 26
click at [1163, 390] on div "Product and Show Discovery Livestream Purchase Experience Growth Seller Tools" at bounding box center [702, 350] width 1405 height 701
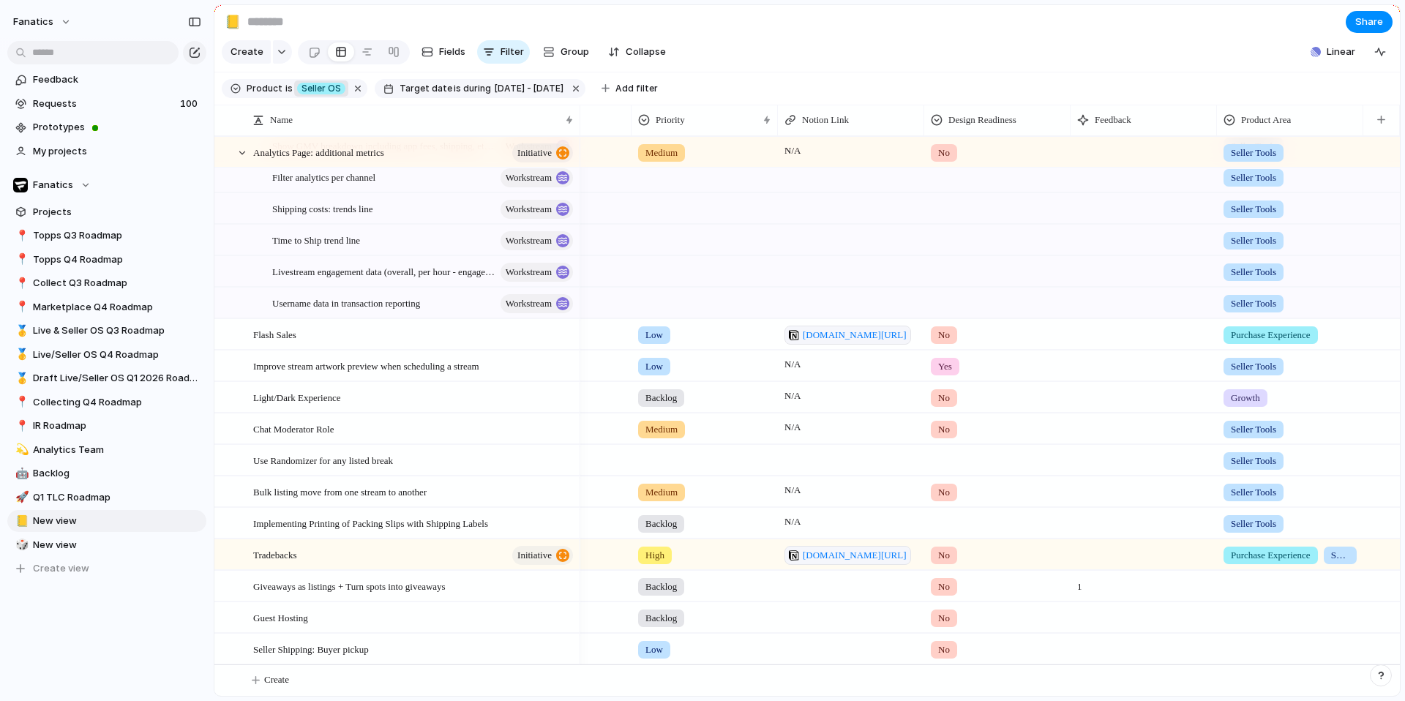
click at [1242, 587] on div at bounding box center [1290, 584] width 145 height 24
click at [1202, 609] on div "Product and Show Discovery Livestream Purchase Experience Growth Seller Tools" at bounding box center [702, 350] width 1405 height 701
click at [1239, 585] on div at bounding box center [1290, 584] width 145 height 24
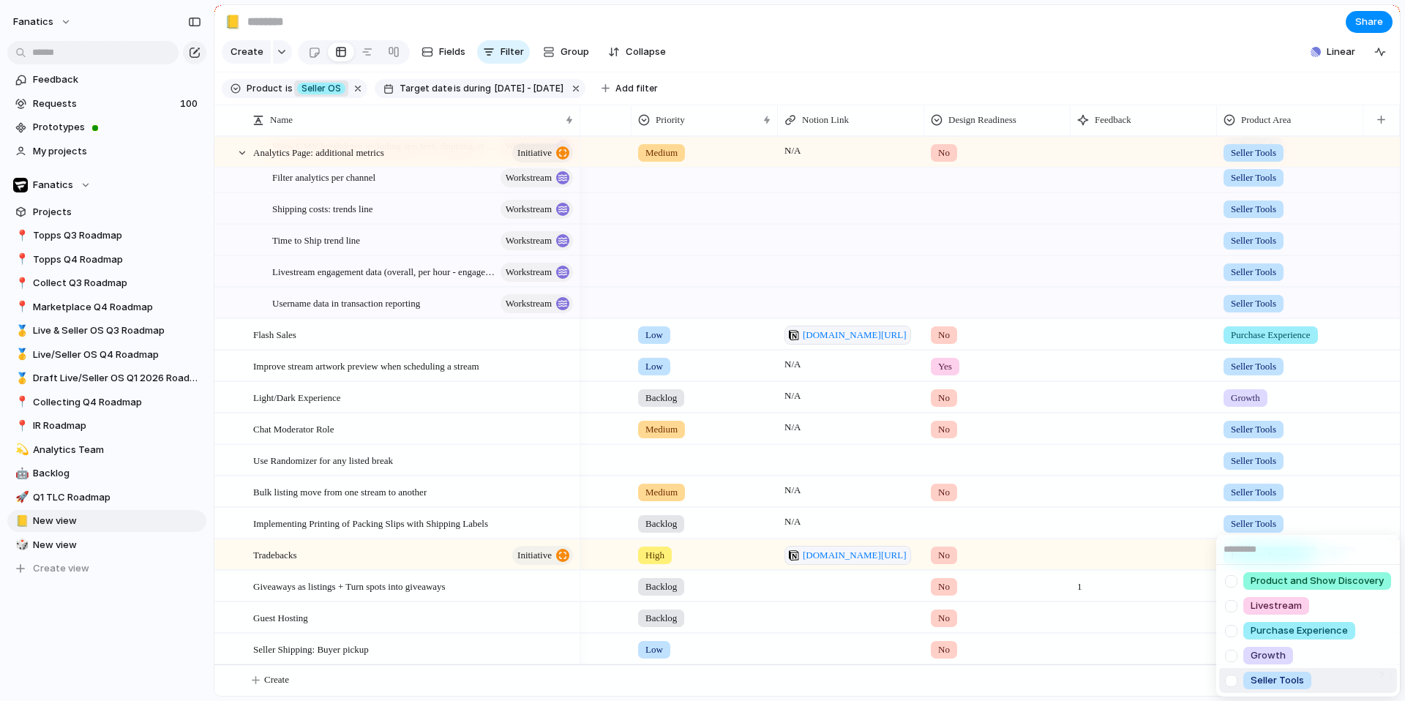
click at [1280, 682] on span "Seller Tools" at bounding box center [1277, 680] width 53 height 15
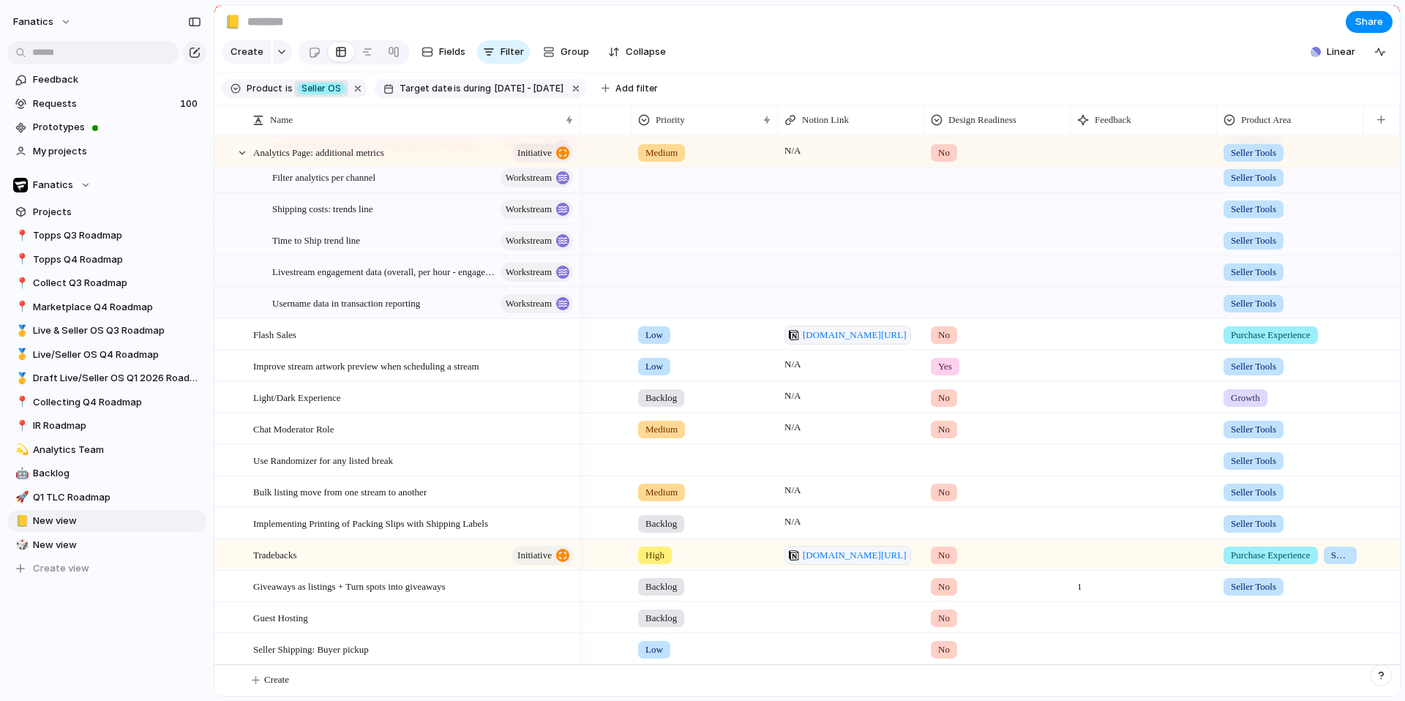
click at [1314, 592] on div "Seller Tools" at bounding box center [1290, 584] width 145 height 24
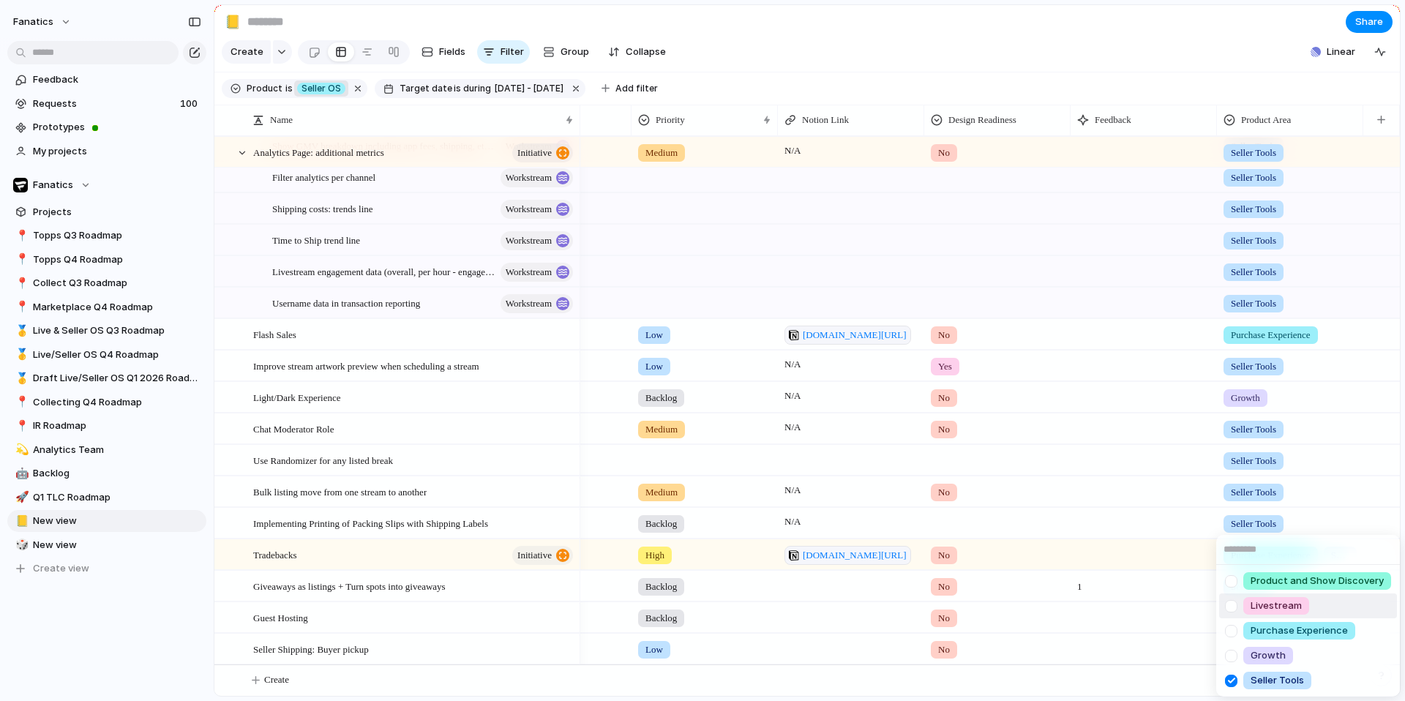
click at [1280, 602] on span "Livestream" at bounding box center [1276, 606] width 51 height 15
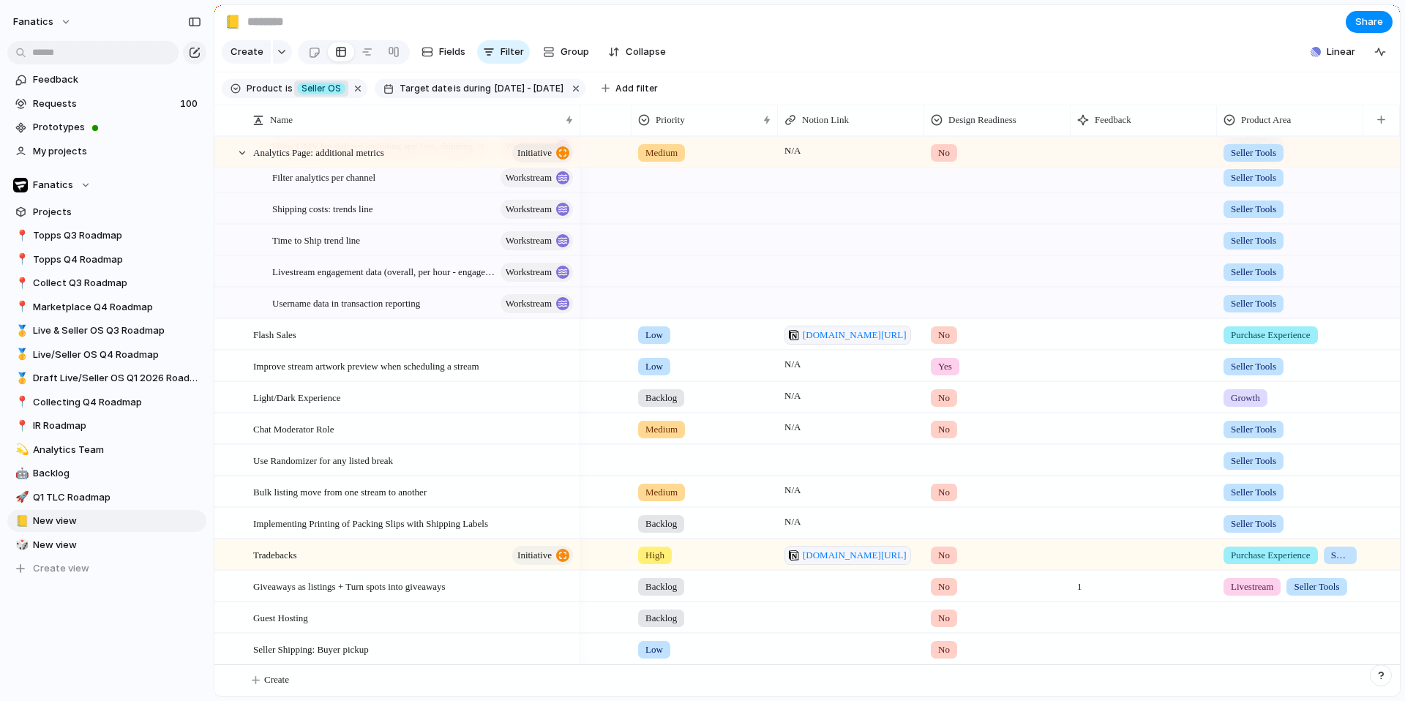
click at [1253, 618] on div at bounding box center [1290, 615] width 145 height 24
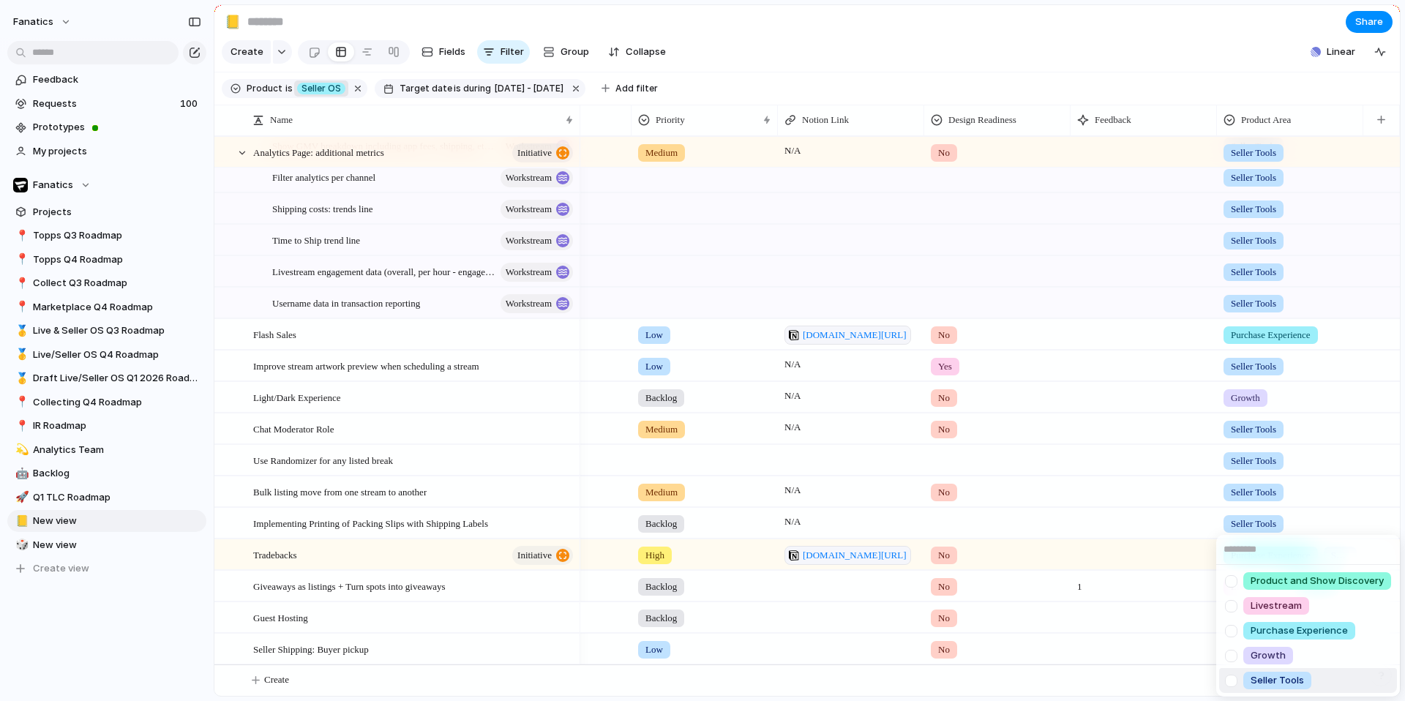
click at [1265, 675] on span "Seller Tools" at bounding box center [1277, 680] width 53 height 15
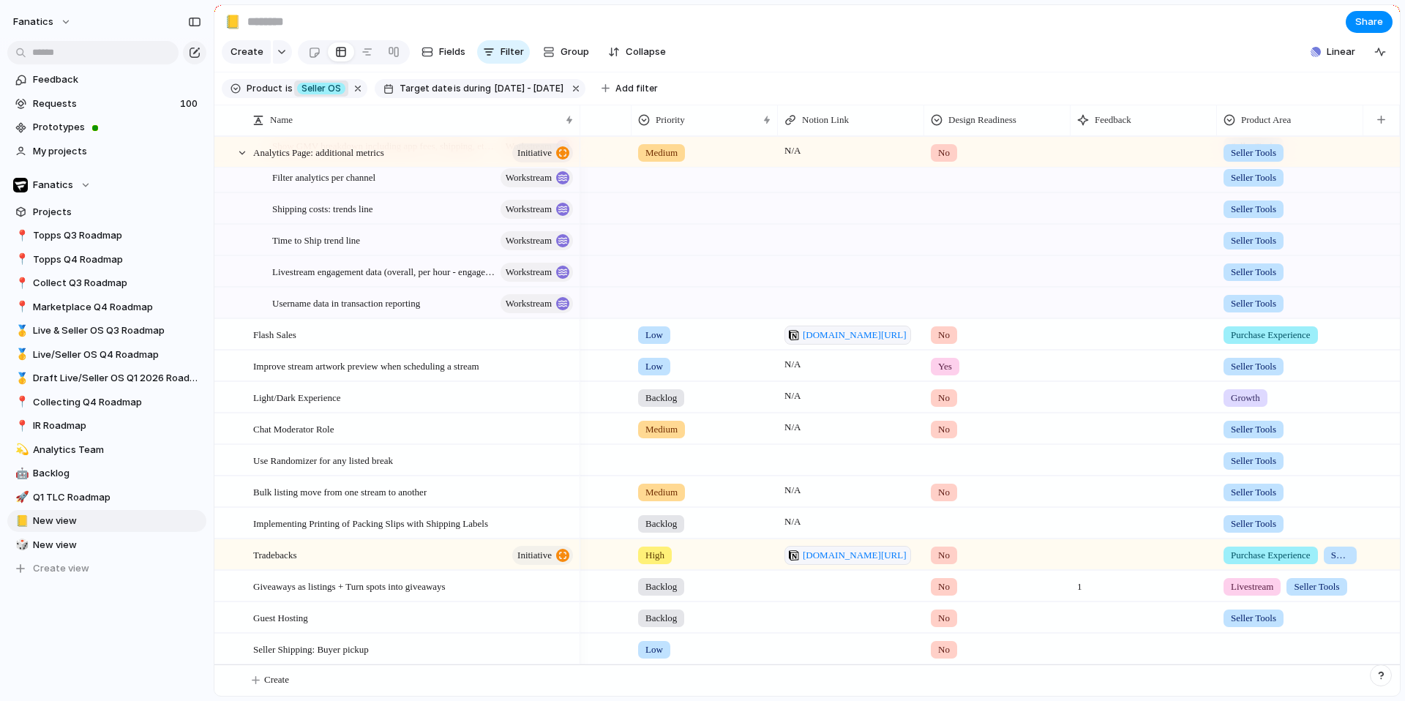
click at [1255, 651] on div at bounding box center [1290, 647] width 145 height 24
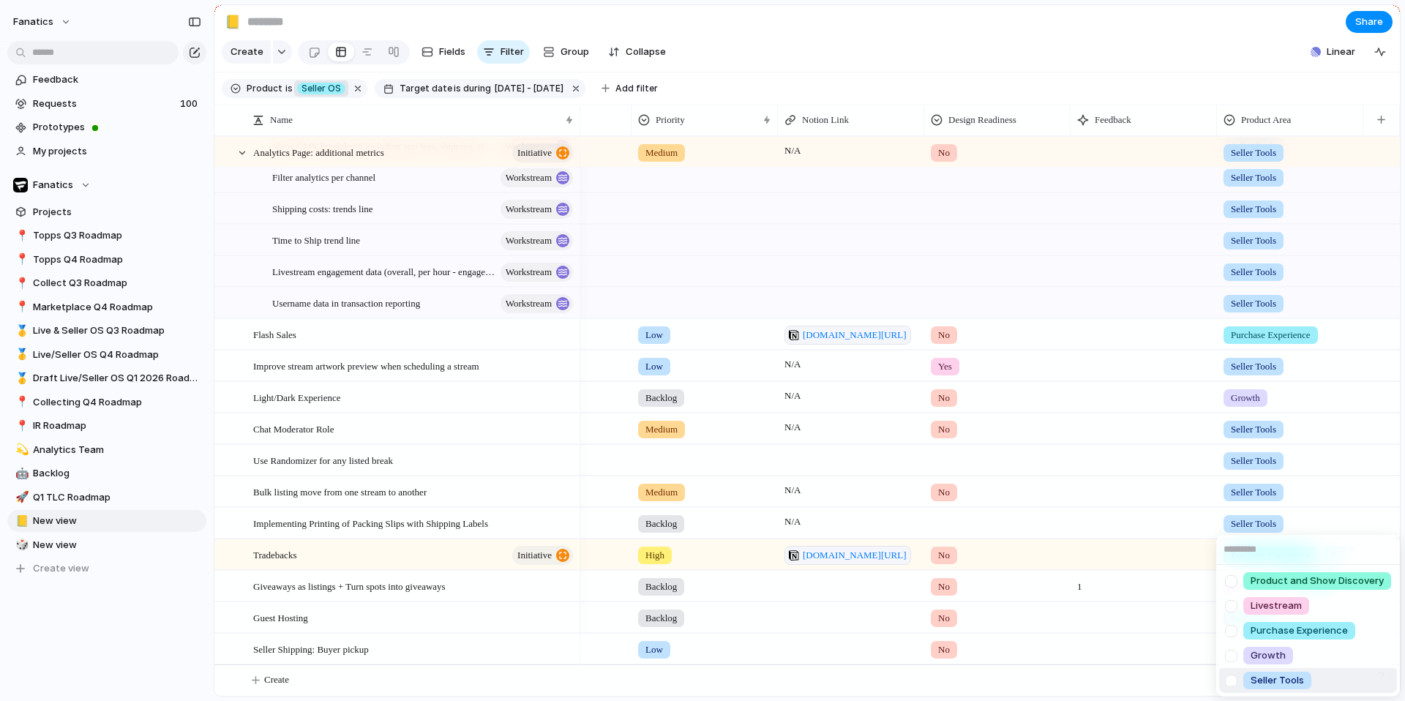
click at [1235, 680] on div at bounding box center [1232, 681] width 26 height 26
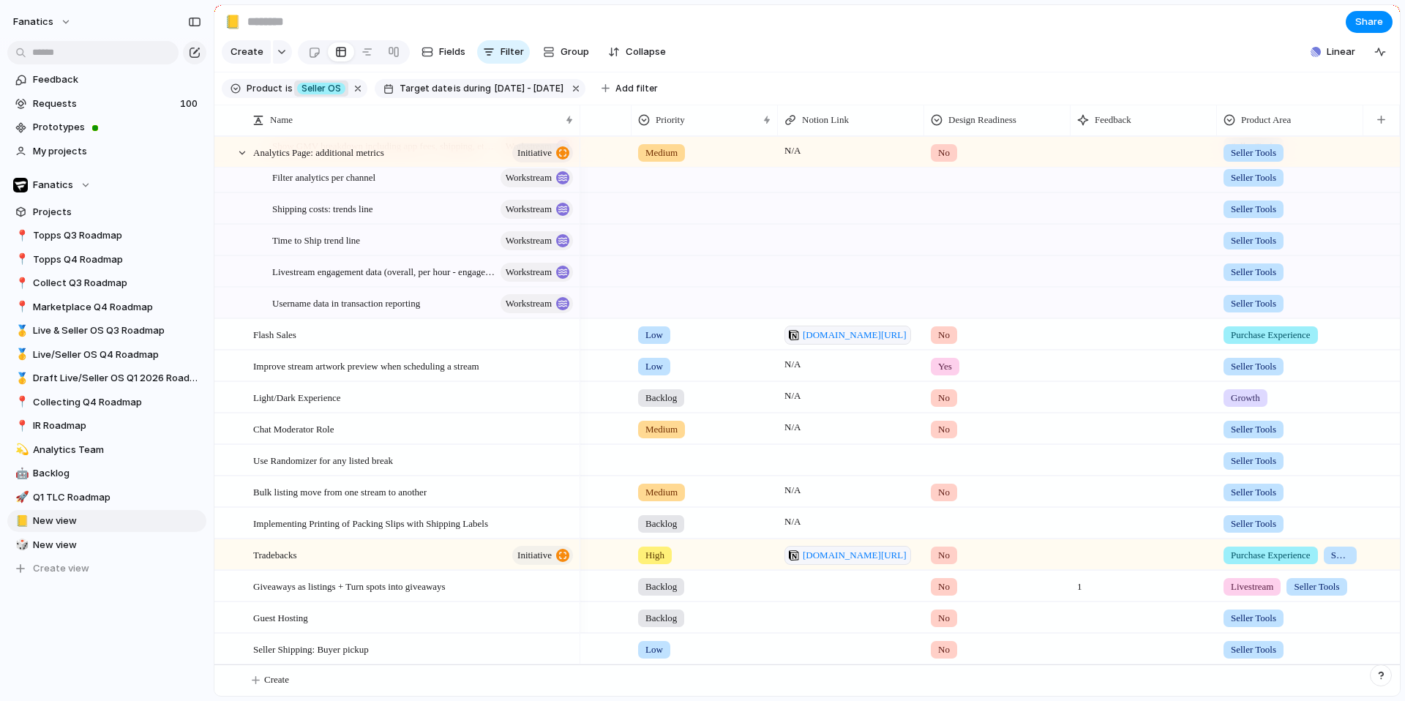
click at [1122, 477] on div "Product and Show Discovery Livestream Purchase Experience Growth Seller Tools" at bounding box center [702, 350] width 1405 height 701
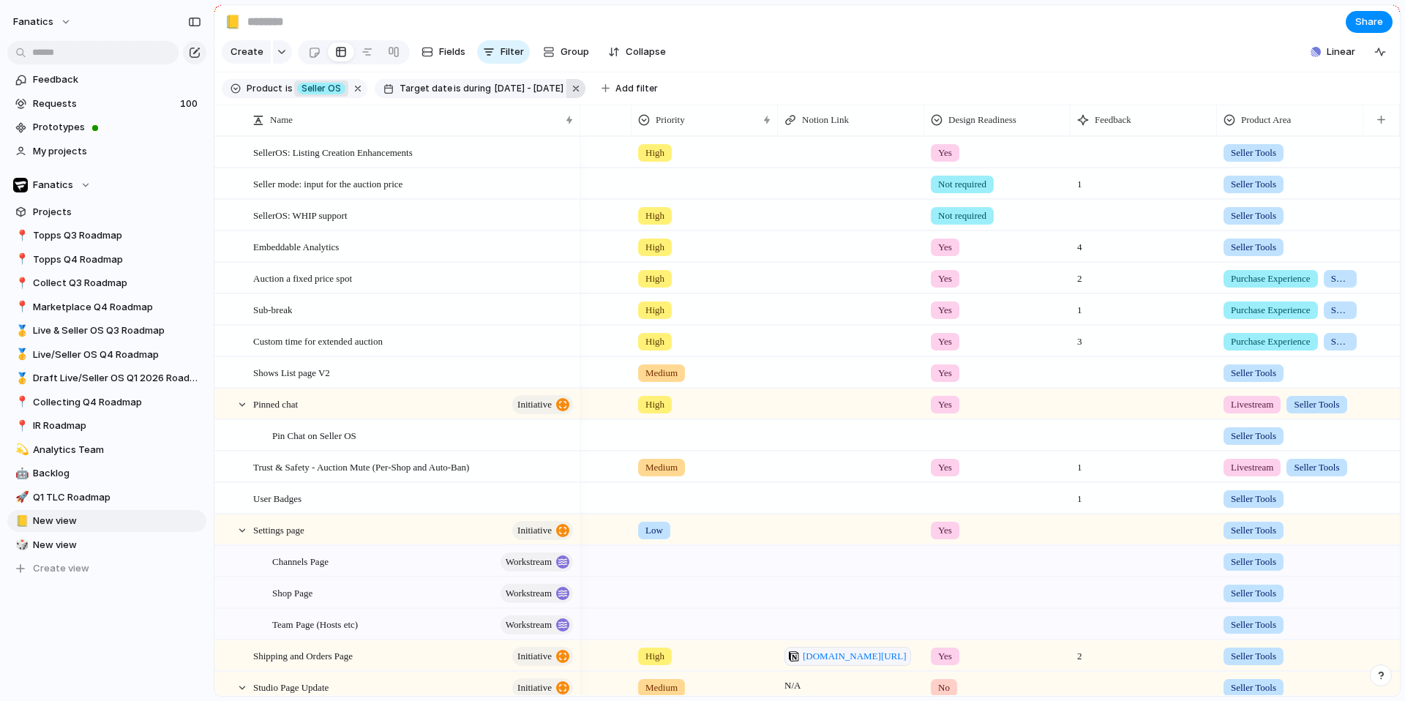
click at [582, 88] on button "button" at bounding box center [575, 88] width 19 height 19
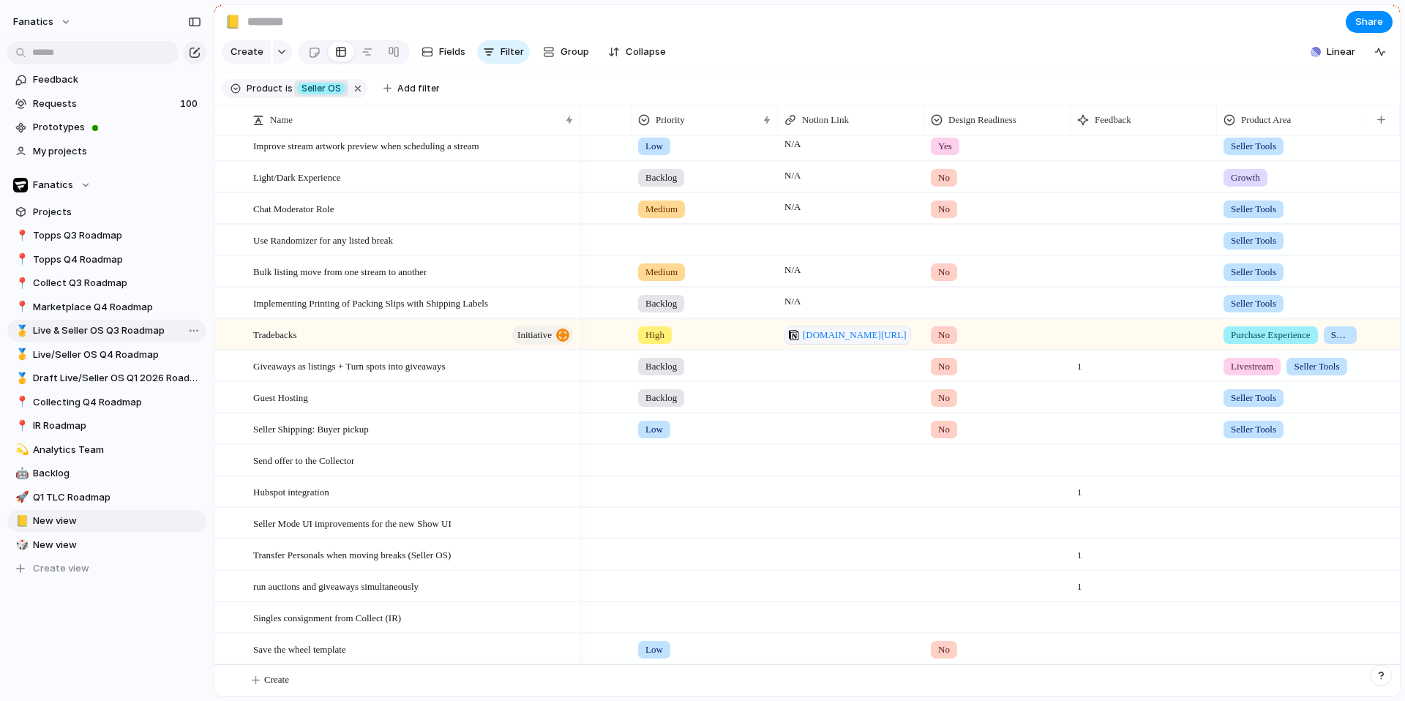
click at [94, 338] on link "🥇 Live & Seller OS Q3 Roadmap" at bounding box center [106, 331] width 199 height 22
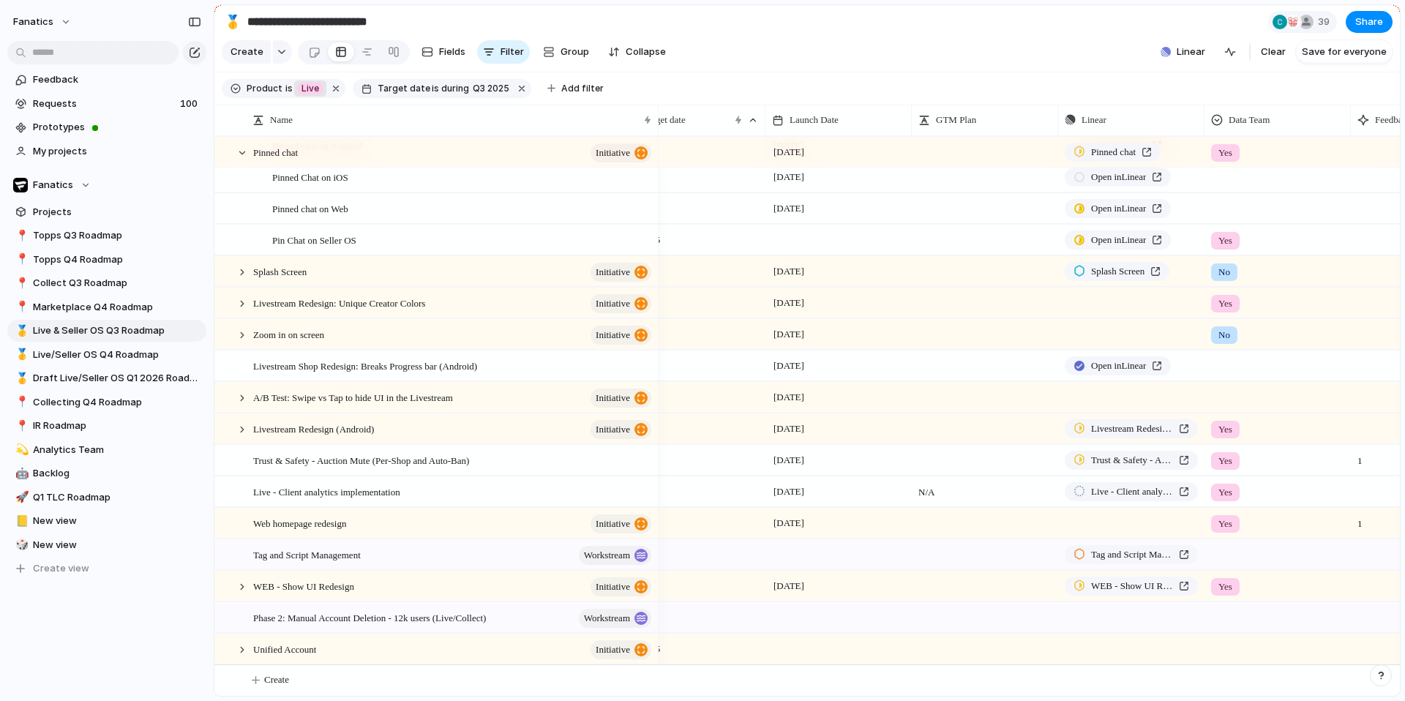
click at [306, 99] on div "Product is Live Target date is during Q3 2025 Add filter" at bounding box center [417, 88] width 391 height 26
click at [302, 91] on span "Live" at bounding box center [311, 88] width 18 height 13
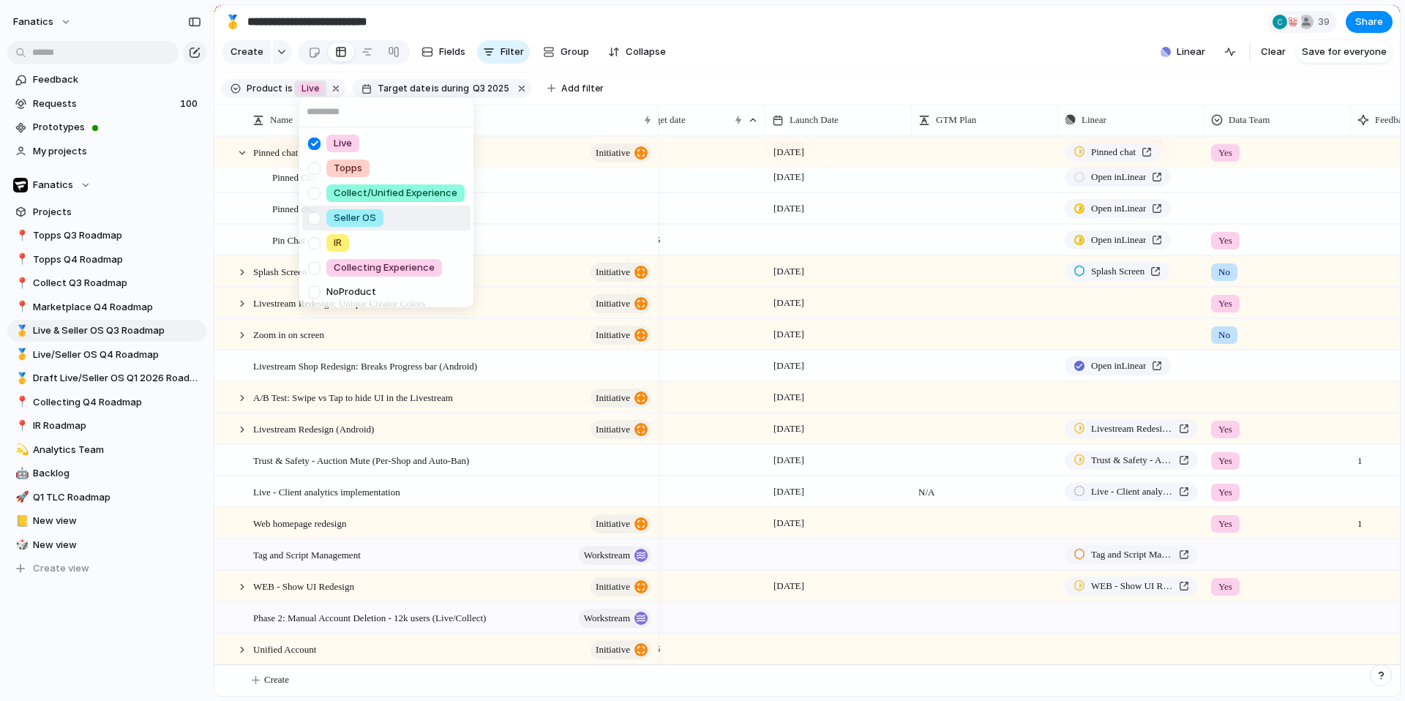
click at [312, 217] on div at bounding box center [315, 219] width 26 height 26
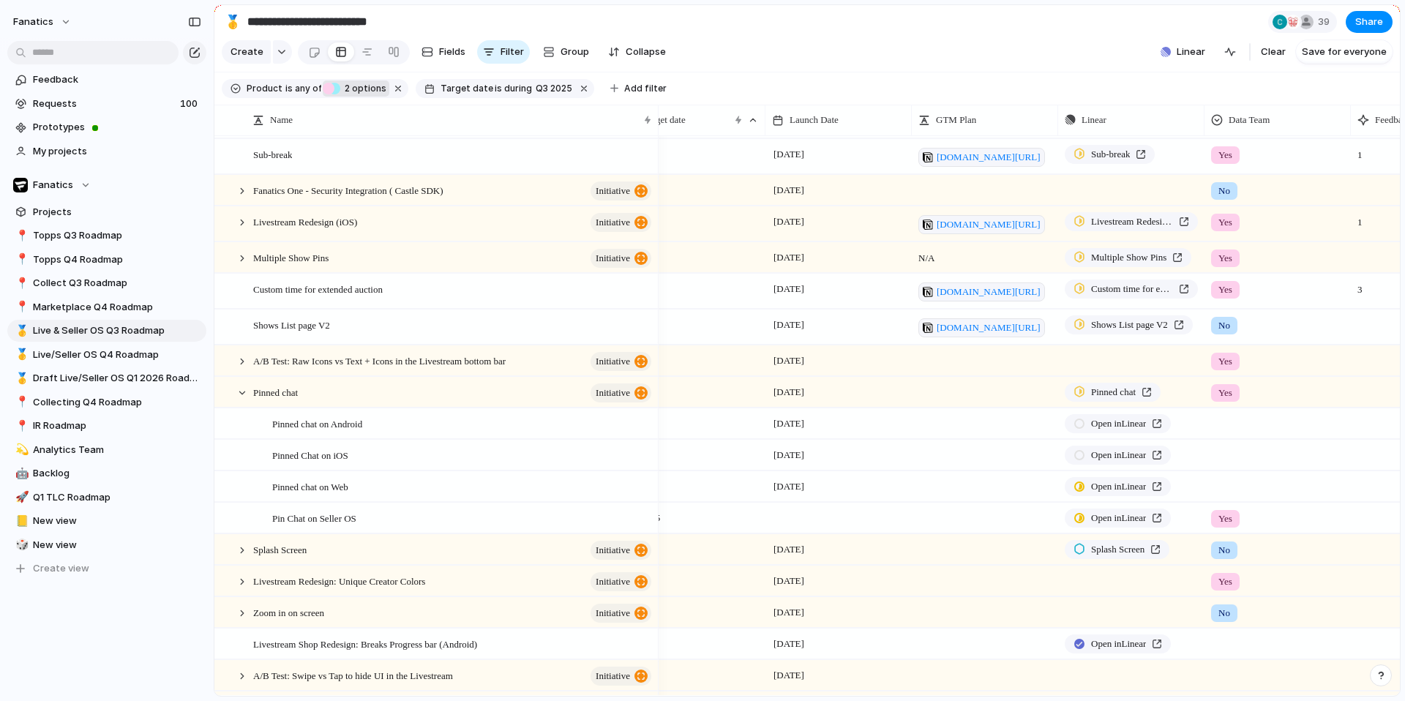
click at [722, 51] on div "Live Topps Collect/Unified Experience Seller OS IR Collecting Experience No Pro…" at bounding box center [702, 350] width 1405 height 701
click at [1338, 59] on button "Save for everyone" at bounding box center [1344, 51] width 97 height 23
click at [565, 53] on span "Group" at bounding box center [575, 52] width 29 height 15
click at [837, 36] on div "Team Priority Designer Customer Status Data Team Q3 OKRs Campaign type Group De…" at bounding box center [702, 350] width 1405 height 701
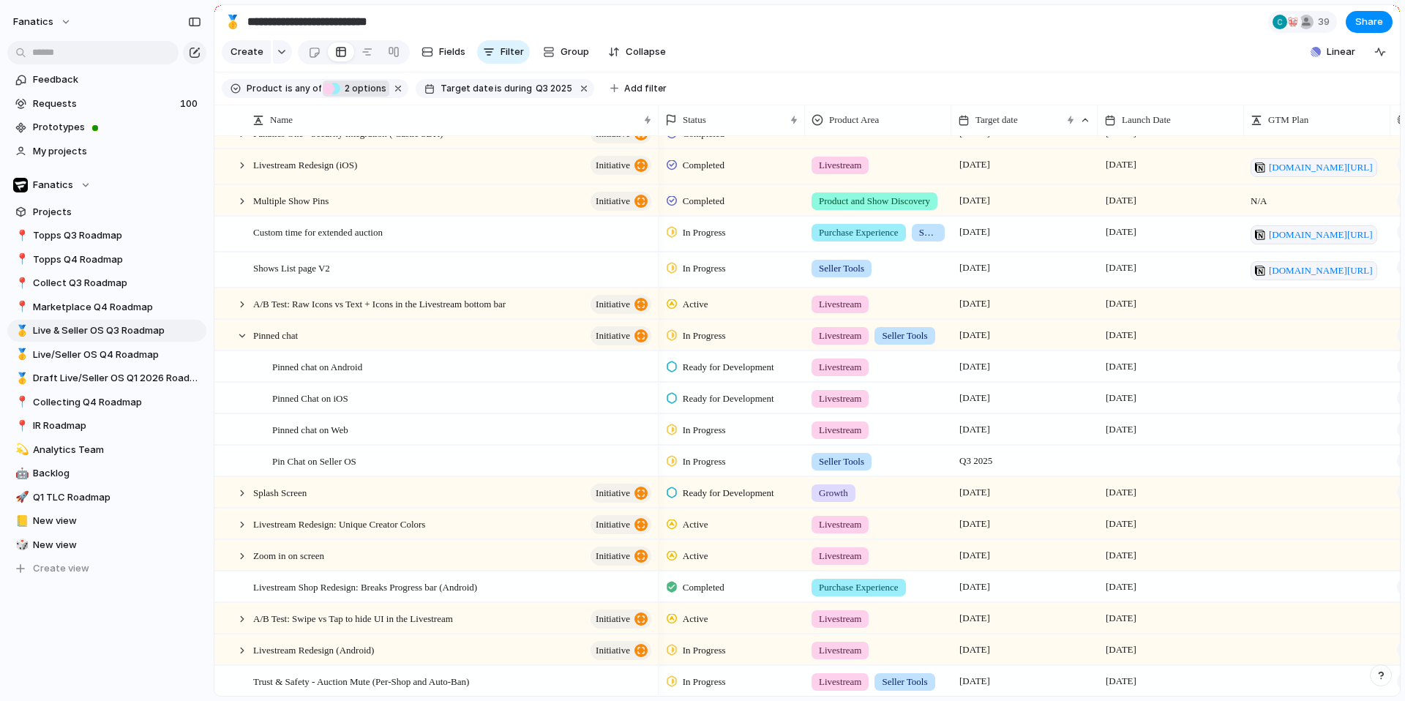
click at [1127, 458] on div at bounding box center [1171, 461] width 146 height 30
click at [988, 457] on span "Q3 2025" at bounding box center [976, 461] width 40 height 18
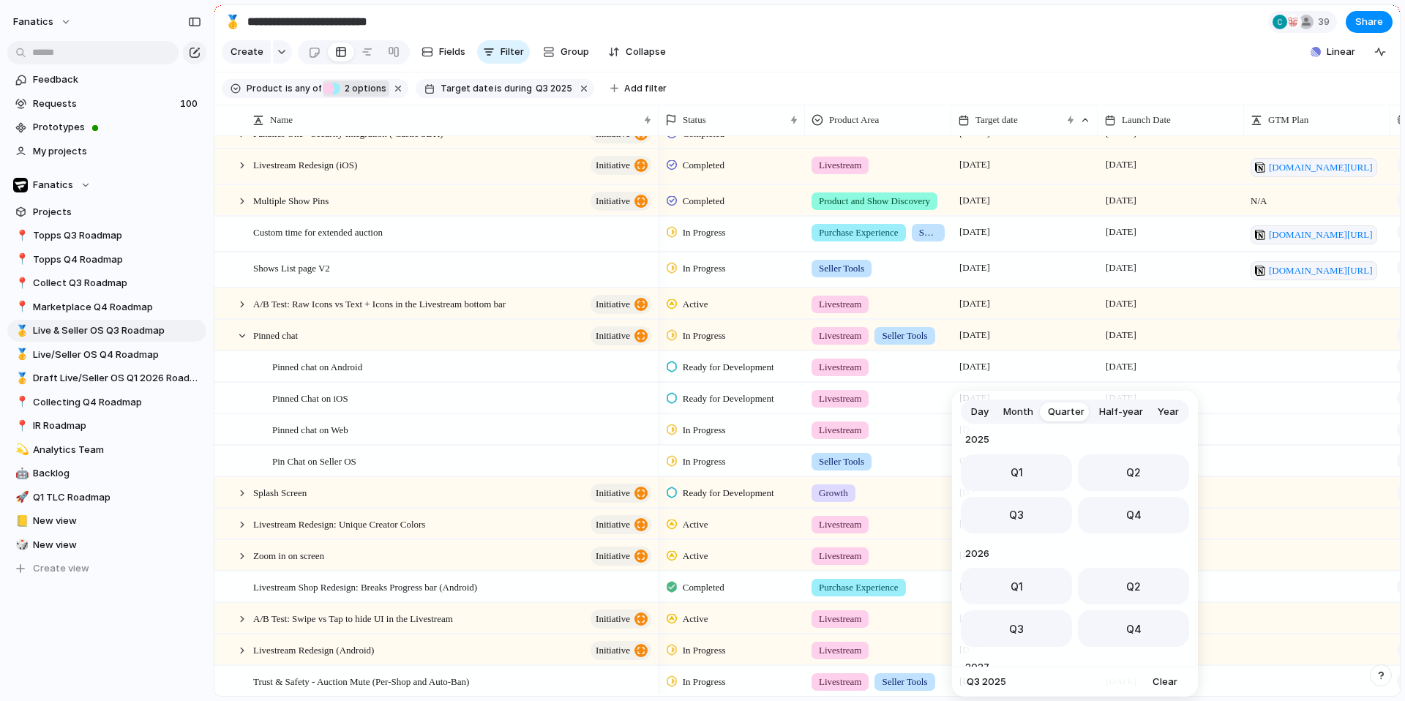
click at [973, 408] on span "Day" at bounding box center [980, 412] width 18 height 15
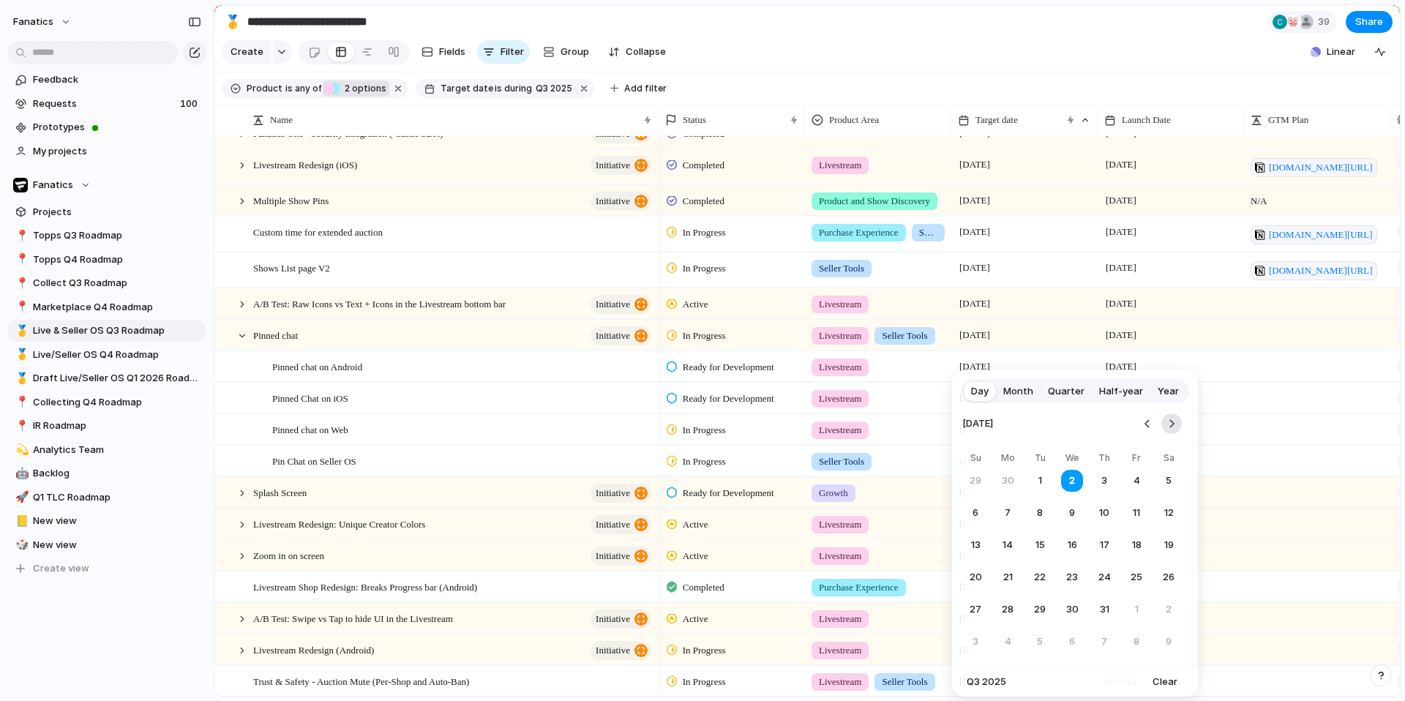
click at [1179, 427] on button "Go to the Next Month" at bounding box center [1172, 424] width 20 height 20
click at [1134, 546] on button "19" at bounding box center [1136, 545] width 26 height 26
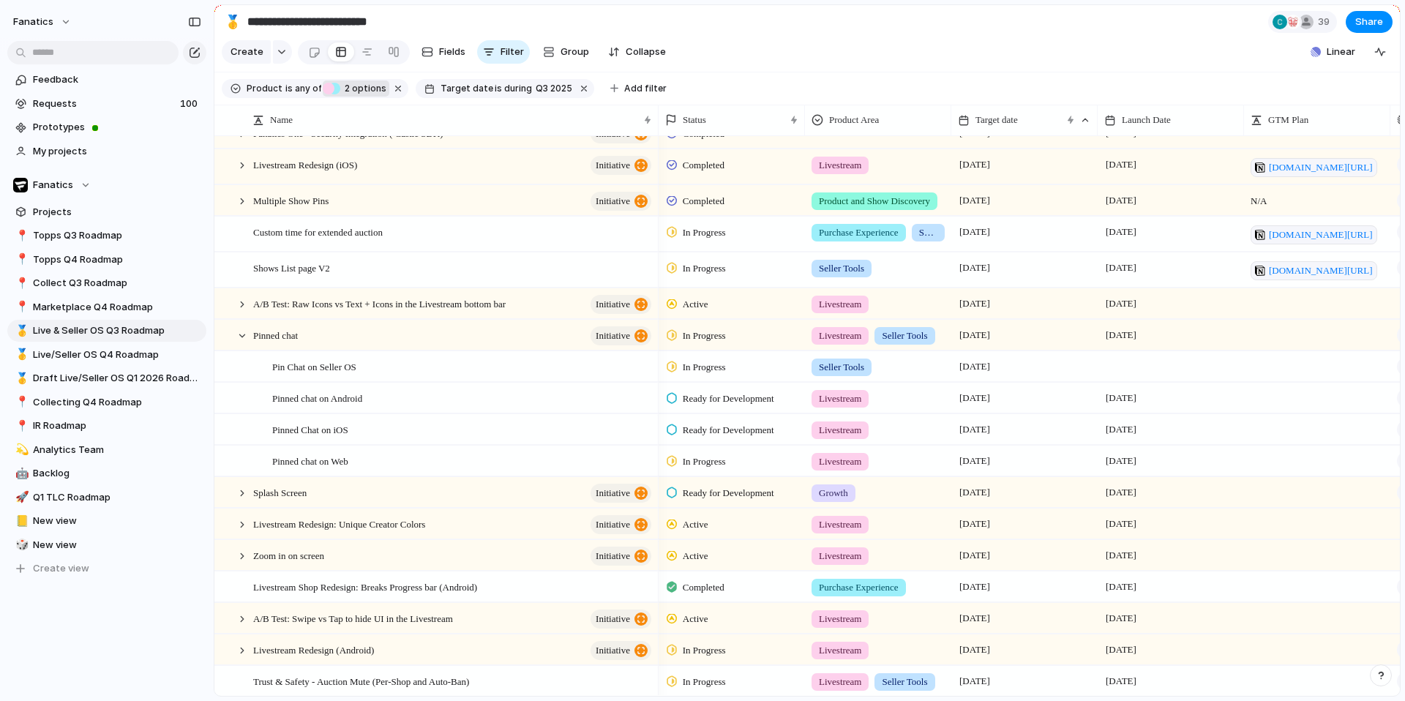
click at [1121, 367] on div at bounding box center [1171, 366] width 146 height 30
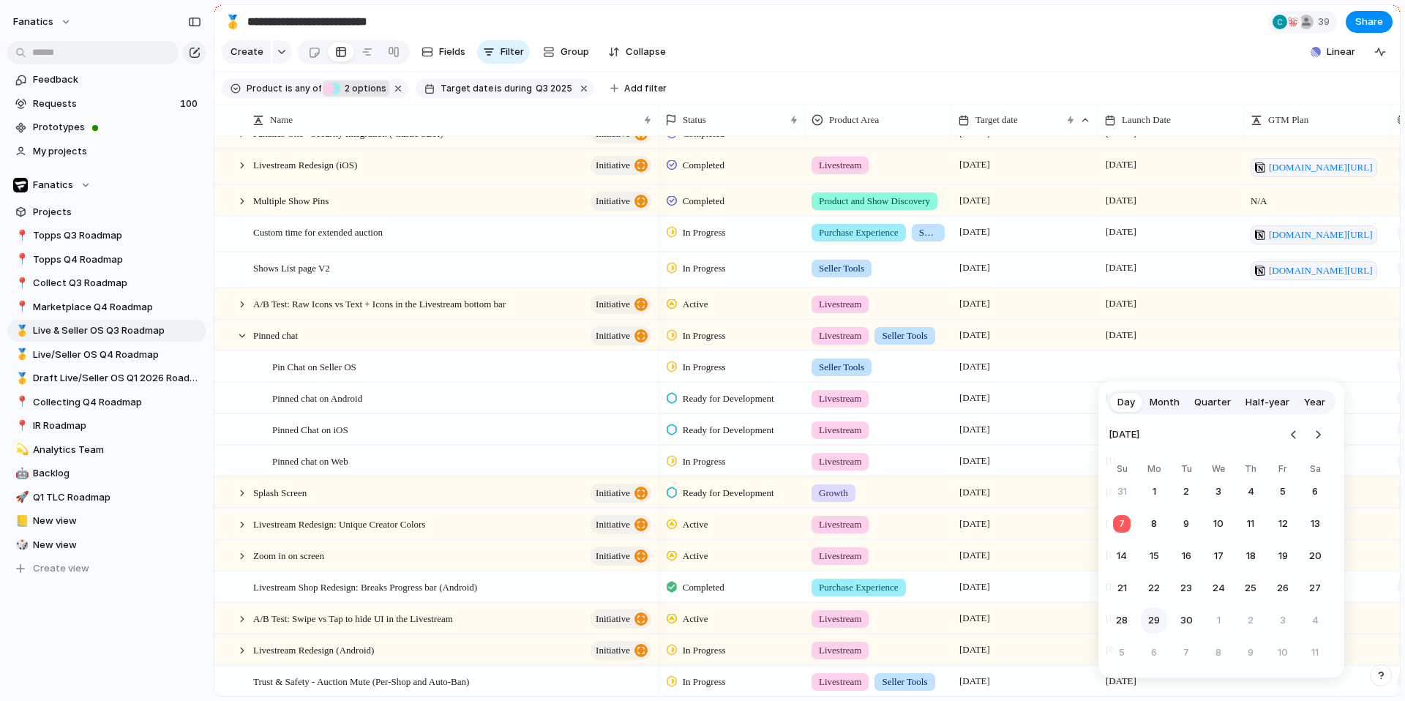
click at [1154, 619] on button "29" at bounding box center [1154, 620] width 26 height 26
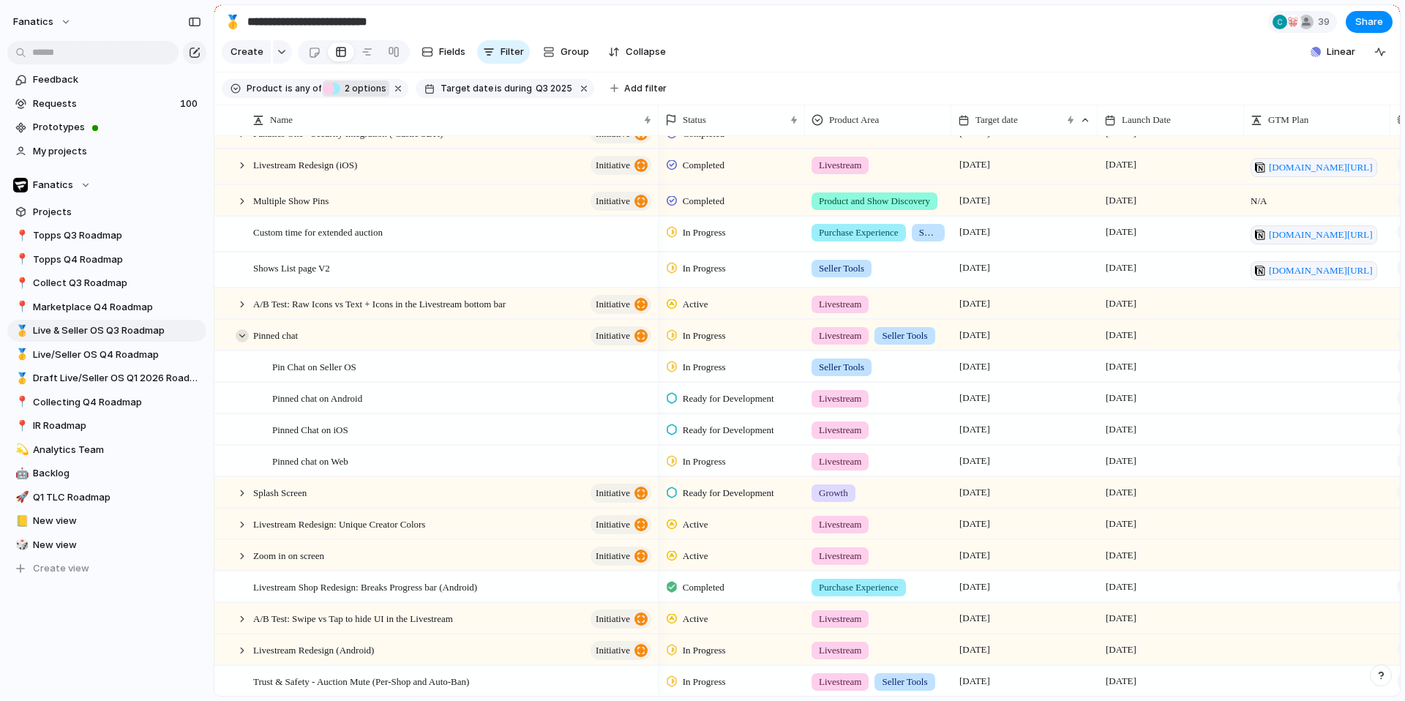
click at [239, 340] on div at bounding box center [242, 335] width 13 height 13
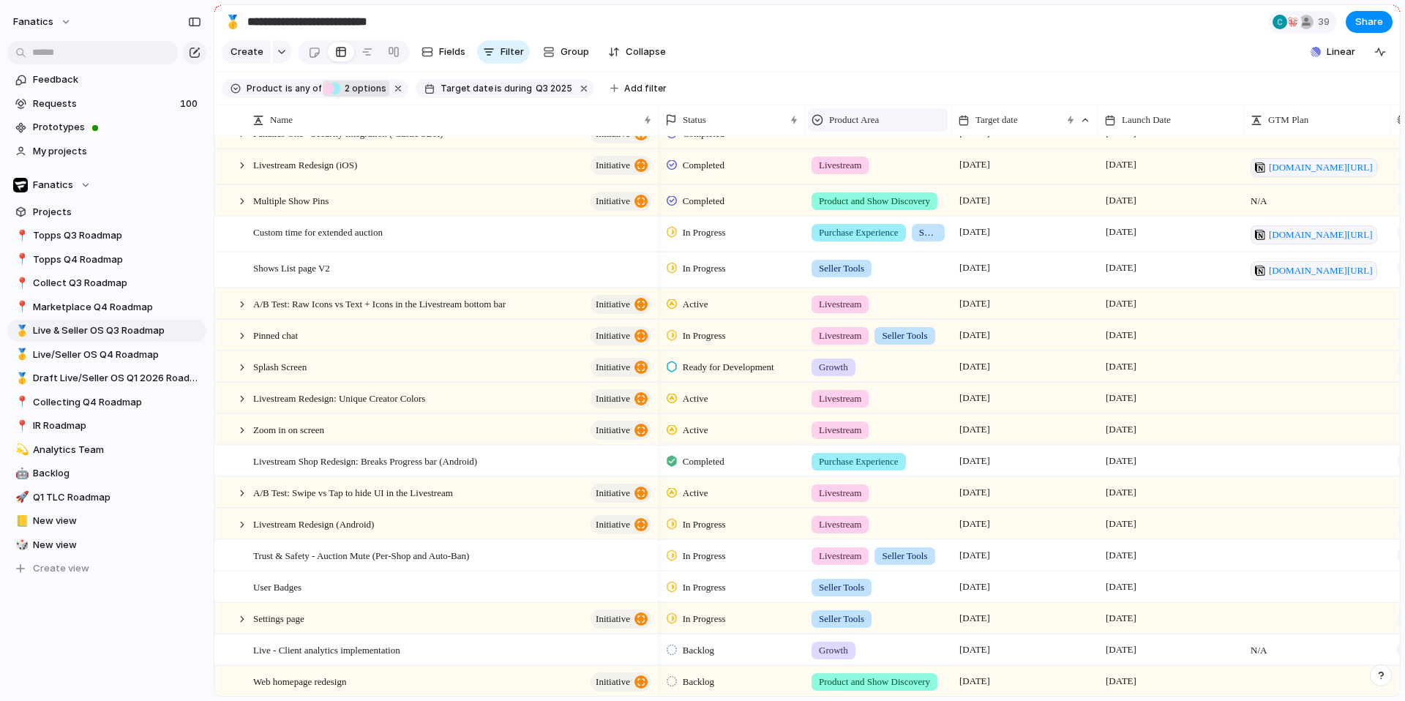
click at [905, 117] on div "Product Area" at bounding box center [878, 120] width 132 height 15
click at [950, 135] on div "Modify Hide Sort ascending Sort descending" at bounding box center [702, 350] width 1405 height 701
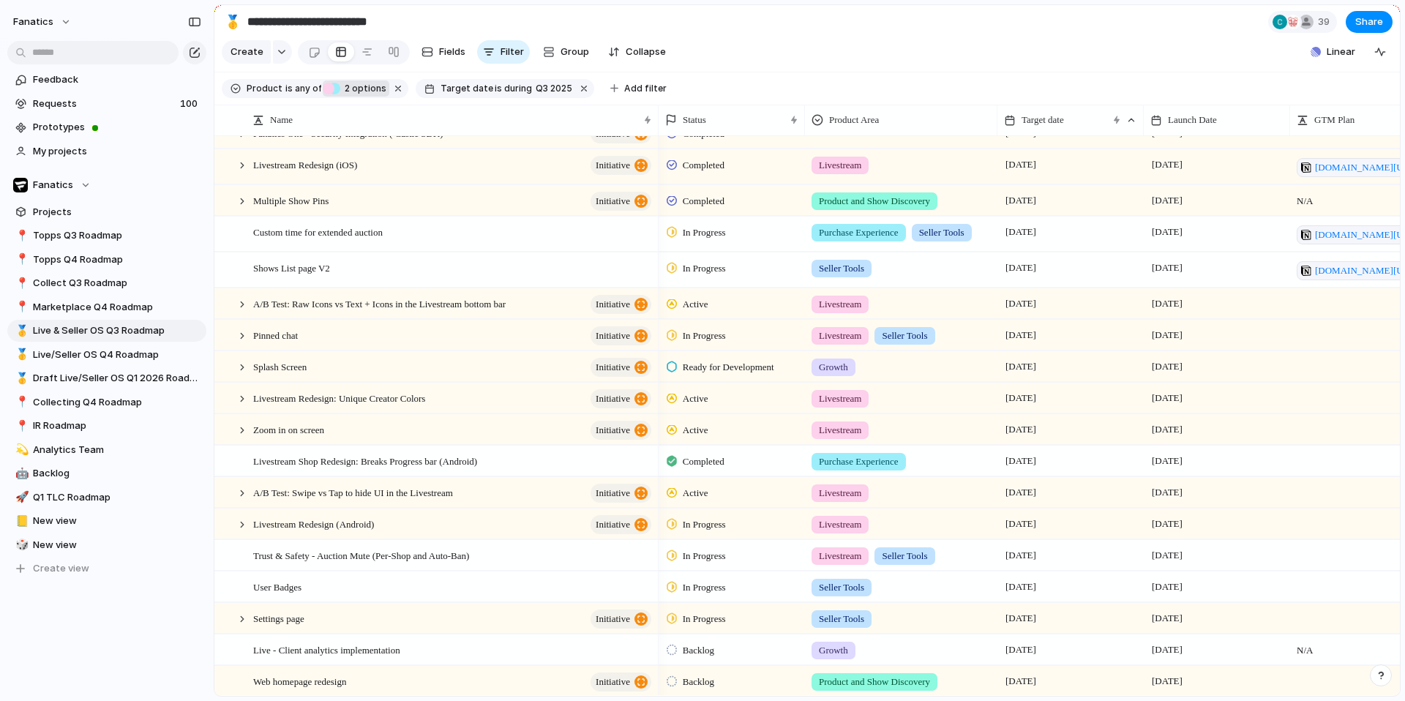
drag, startPoint x: 948, startPoint y: 119, endPoint x: 994, endPoint y: 126, distance: 46.6
click at [994, 126] on div at bounding box center [996, 120] width 7 height 31
click at [803, 112] on div at bounding box center [804, 120] width 7 height 31
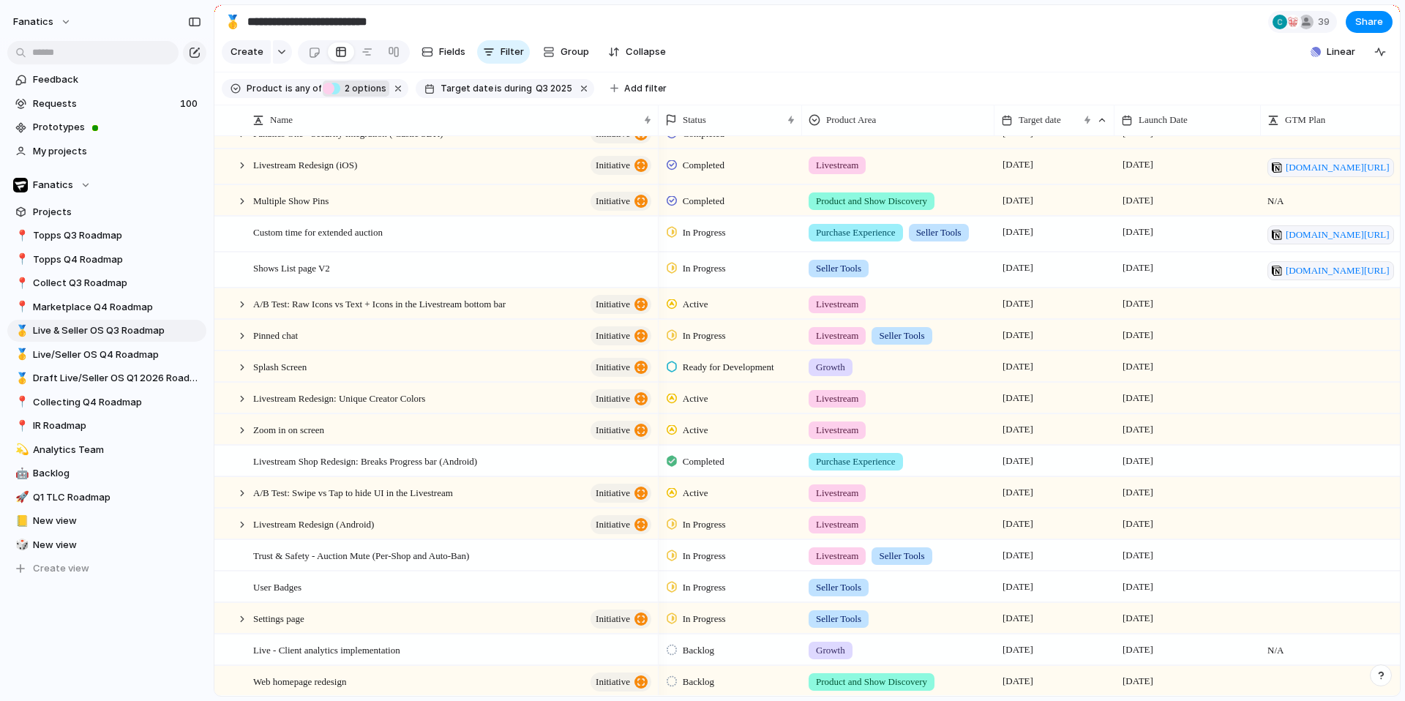
drag, startPoint x: 1140, startPoint y: 115, endPoint x: 1116, endPoint y: 119, distance: 24.4
click at [1113, 119] on div at bounding box center [1113, 120] width 7 height 31
drag, startPoint x: 1260, startPoint y: 122, endPoint x: 1241, endPoint y: 122, distance: 19.0
click at [1242, 123] on div at bounding box center [1241, 120] width 7 height 31
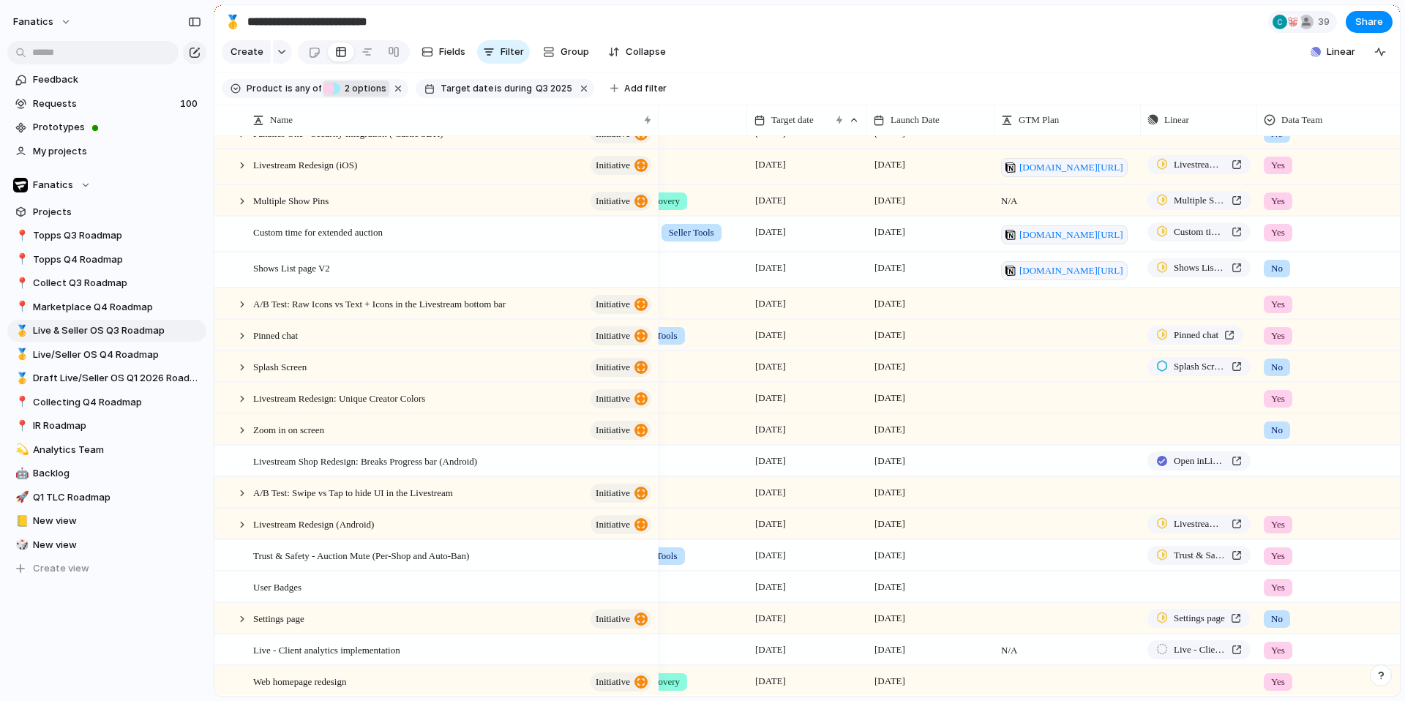
drag, startPoint x: 1287, startPoint y: 113, endPoint x: 1257, endPoint y: 119, distance: 30.6
click at [1257, 119] on div at bounding box center [1256, 120] width 7 height 31
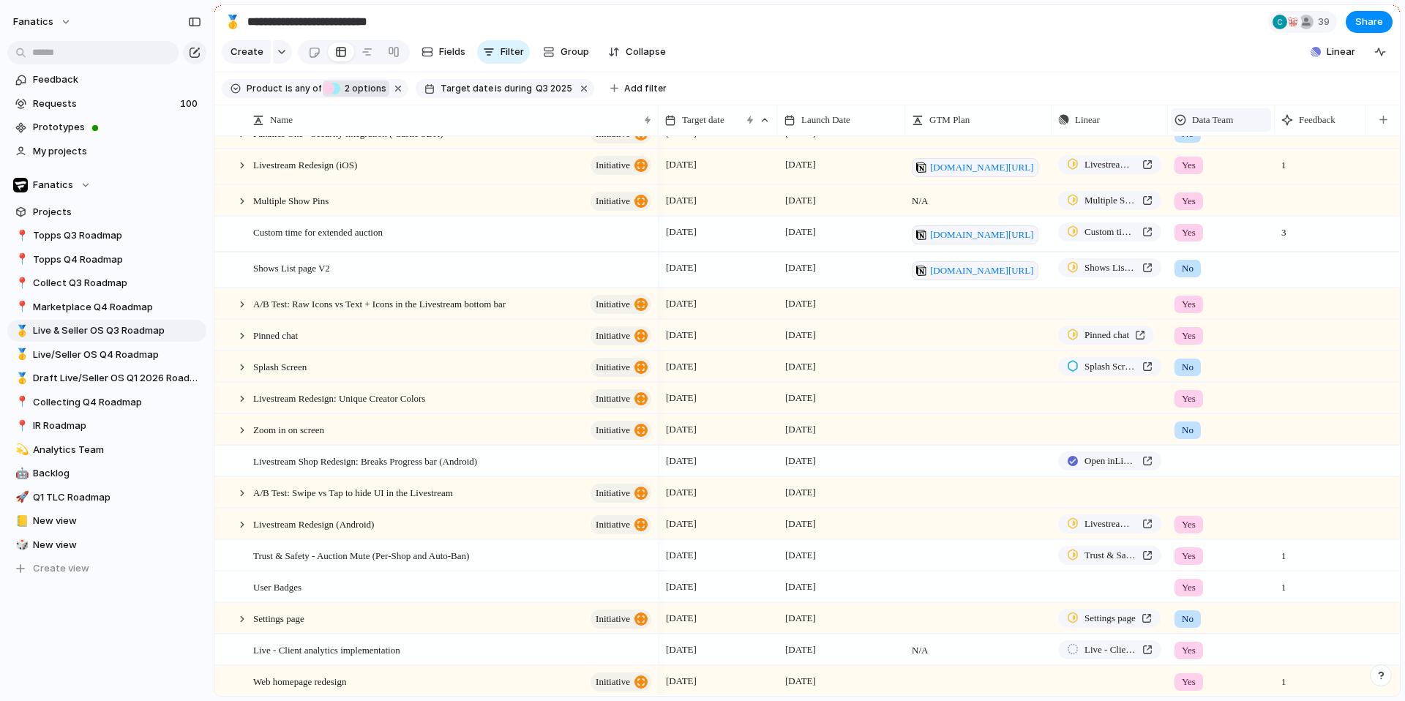
drag, startPoint x: 1273, startPoint y: 124, endPoint x: 1233, endPoint y: 127, distance: 39.6
click at [1233, 127] on div "Data Team" at bounding box center [1221, 120] width 107 height 31
click at [1395, 113] on button "button" at bounding box center [1384, 120] width 30 height 26
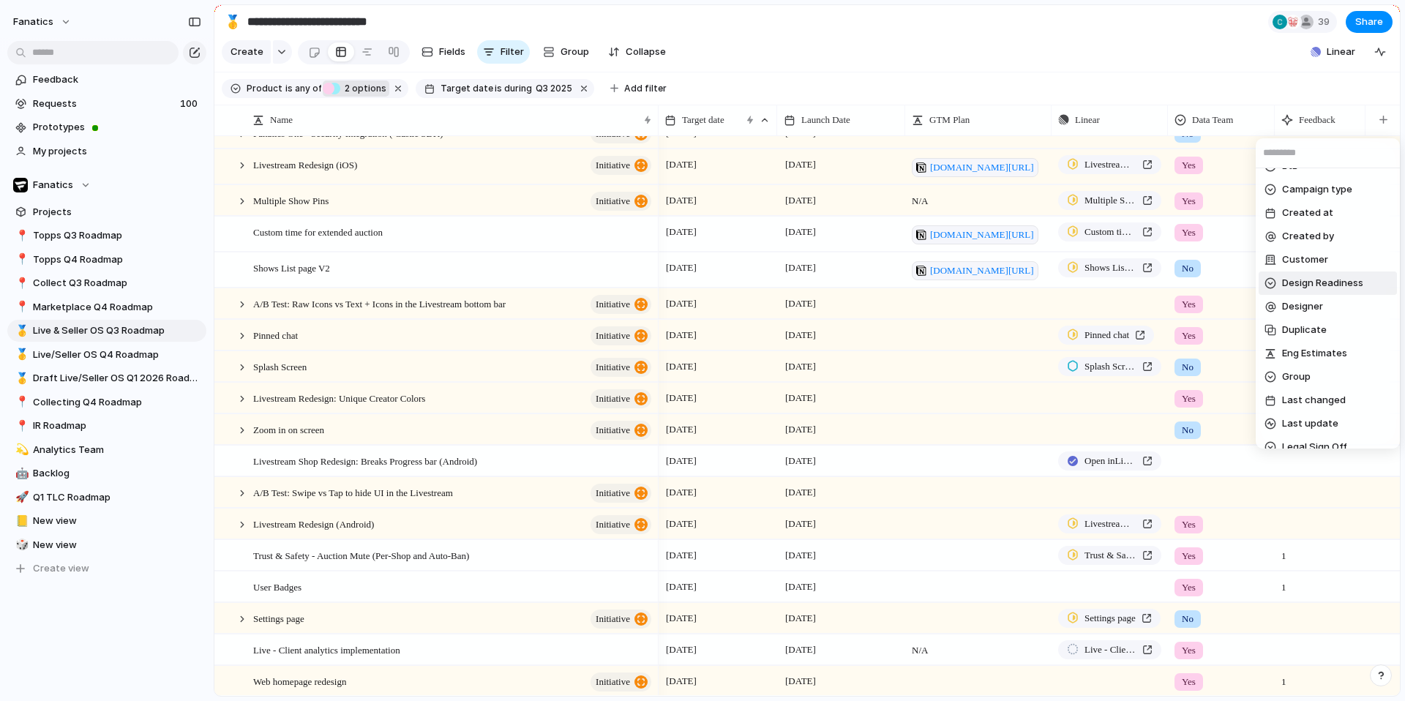
click at [1308, 281] on span "Design Readiness" at bounding box center [1322, 283] width 81 height 15
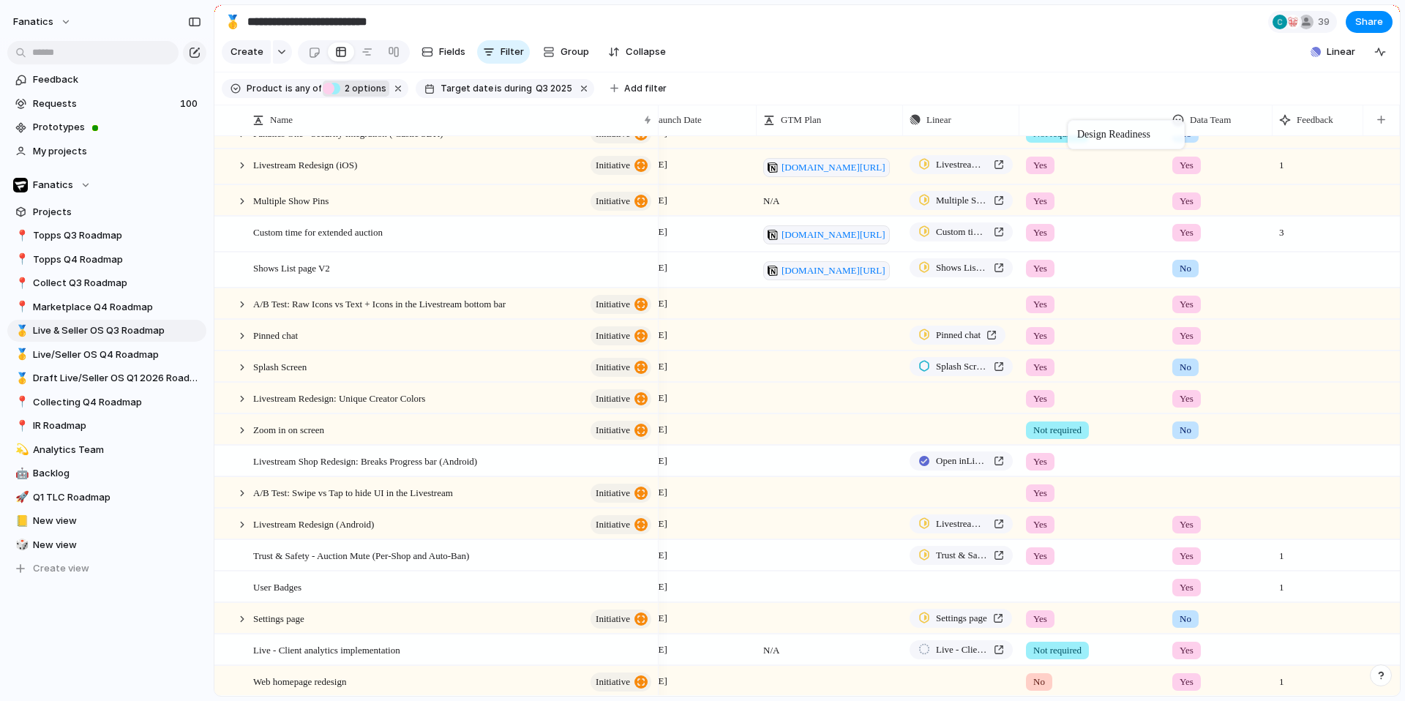
drag, startPoint x: 1309, startPoint y: 127, endPoint x: 1070, endPoint y: 121, distance: 239.4
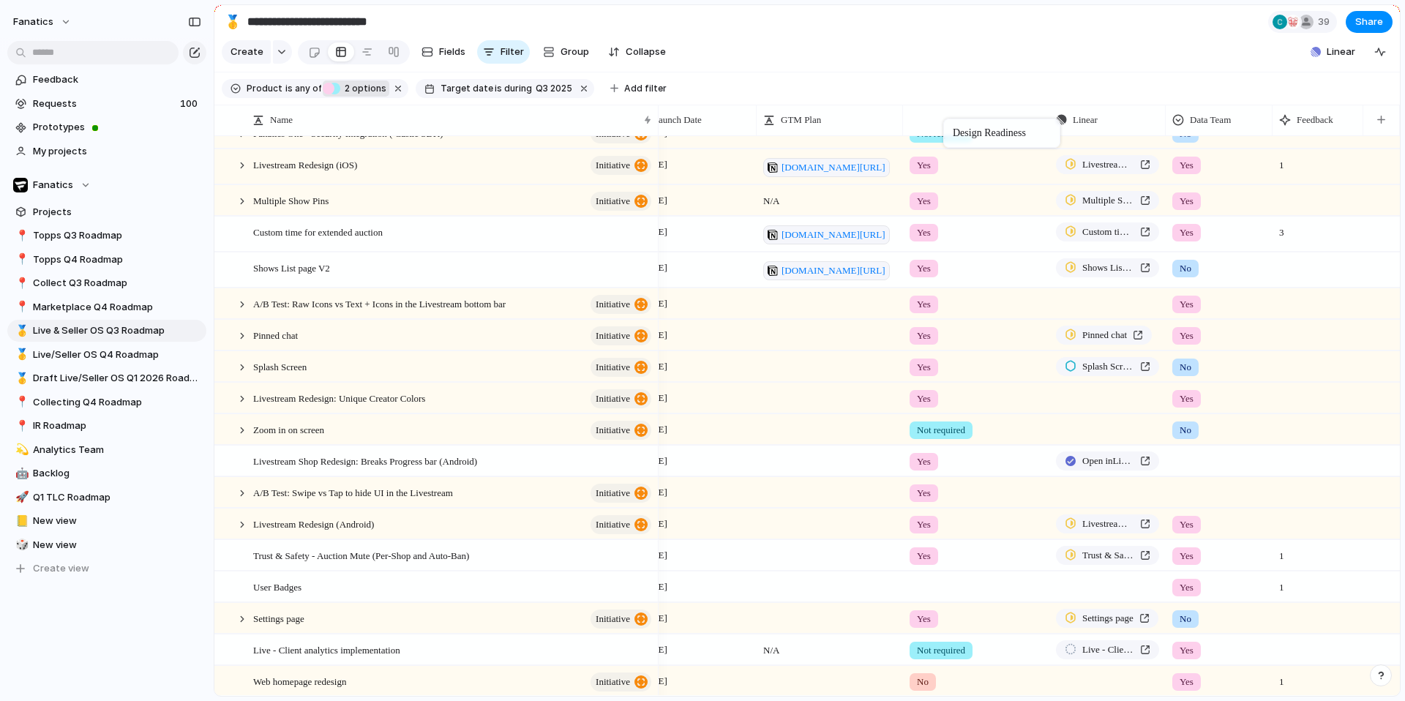
drag, startPoint x: 1079, startPoint y: 121, endPoint x: 948, endPoint y: 121, distance: 131.0
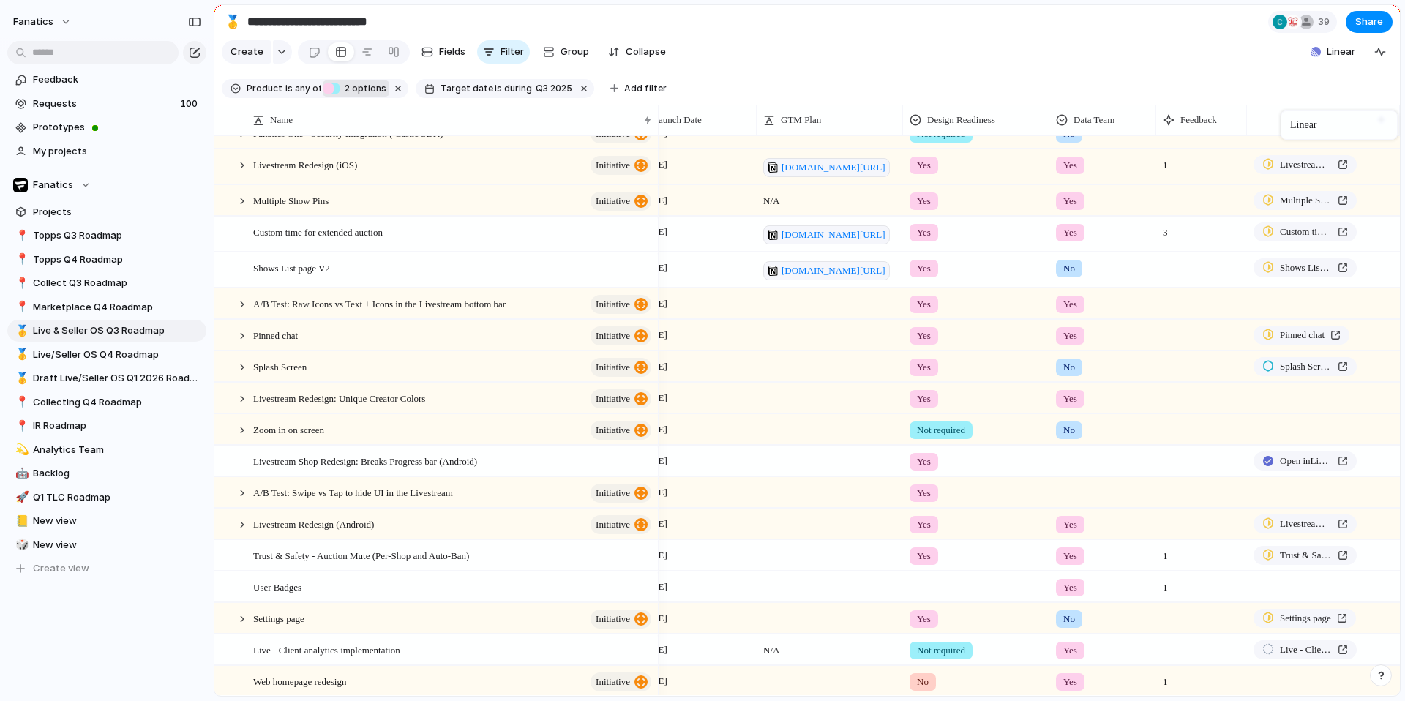
drag, startPoint x: 1074, startPoint y: 116, endPoint x: 1297, endPoint y: 111, distance: 223.3
click at [1382, 124] on button "button" at bounding box center [1381, 120] width 30 height 26
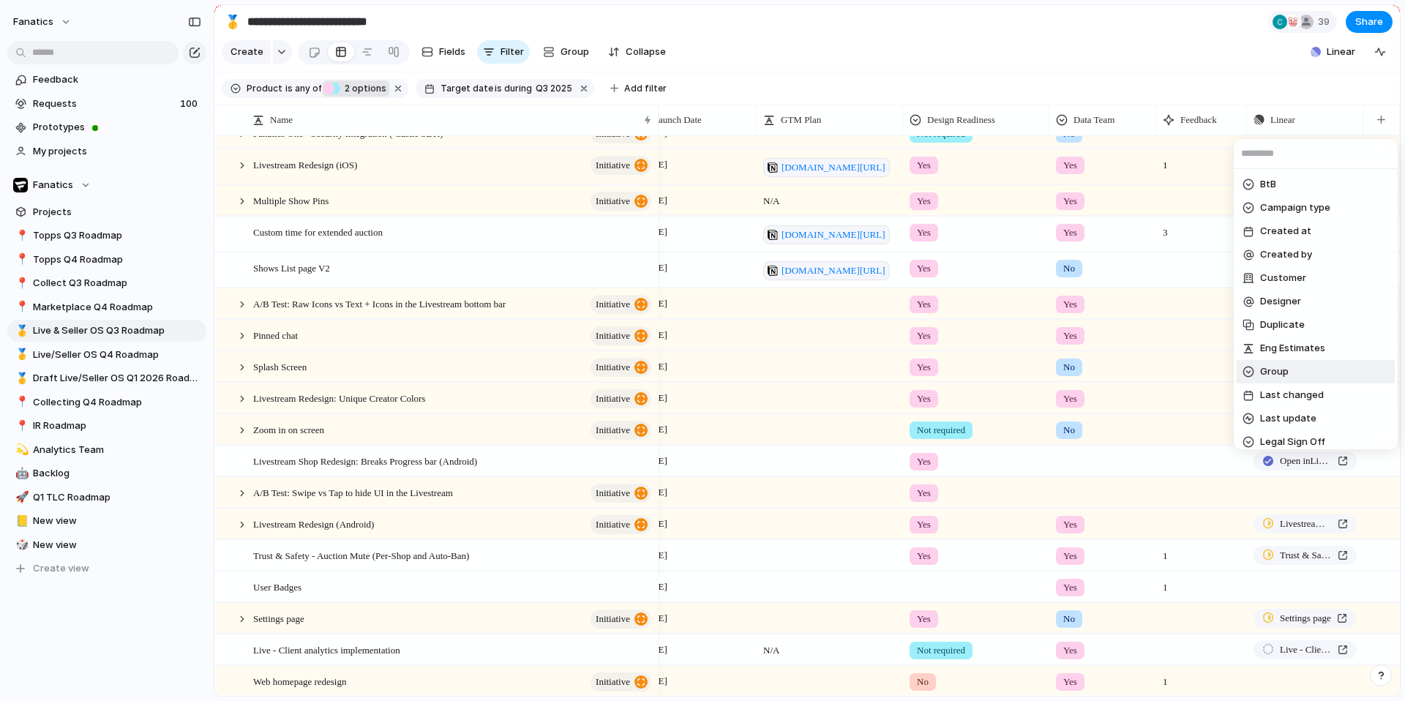
click at [1271, 373] on span "Group" at bounding box center [1274, 371] width 29 height 15
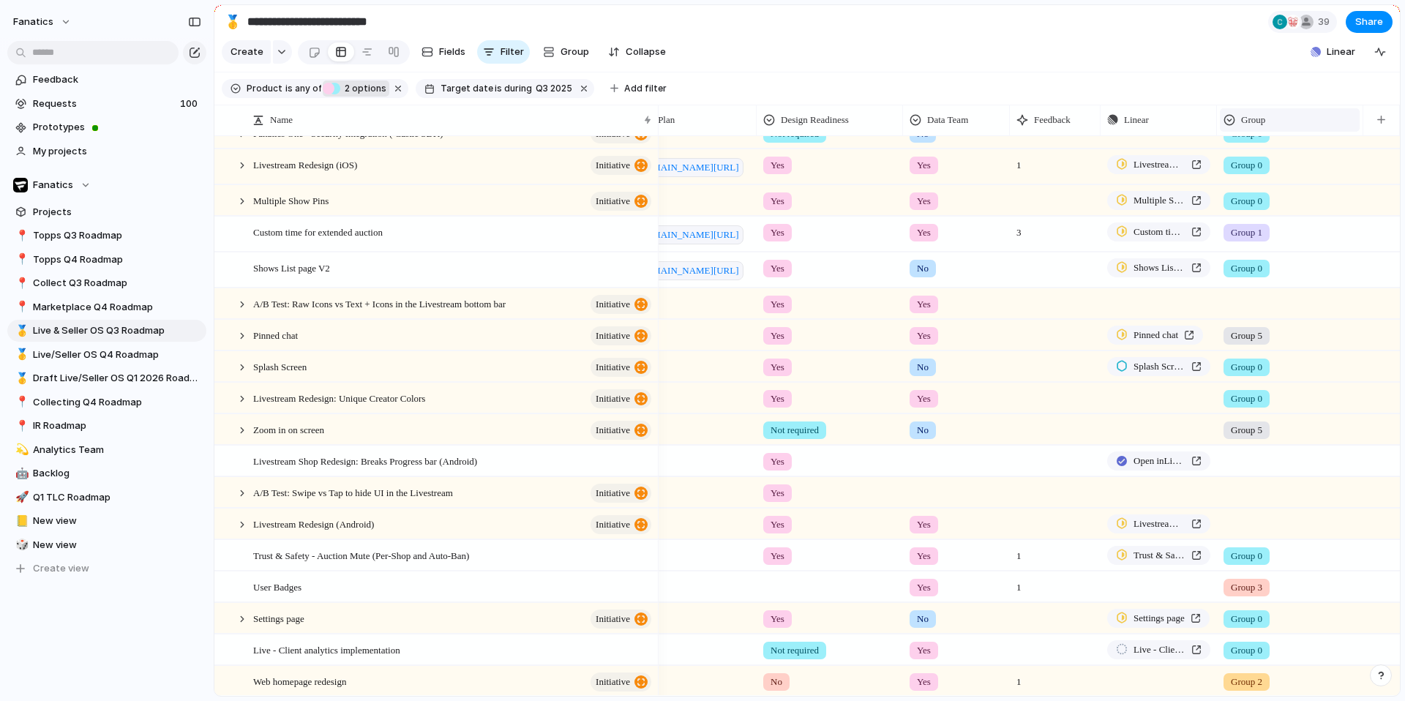
click at [1276, 130] on div "Group" at bounding box center [1290, 119] width 140 height 23
click at [1265, 155] on span "Modify" at bounding box center [1263, 152] width 31 height 15
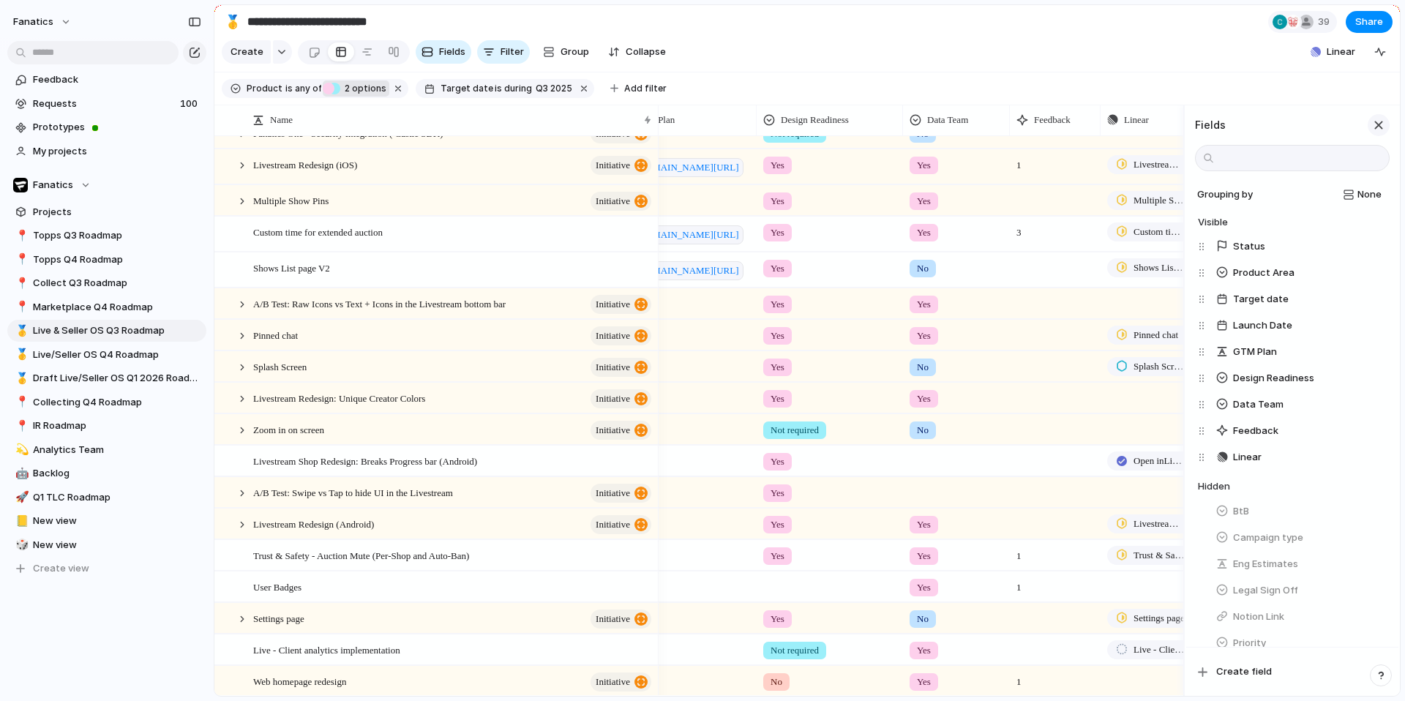
click at [1385, 123] on div "button" at bounding box center [1379, 125] width 16 height 16
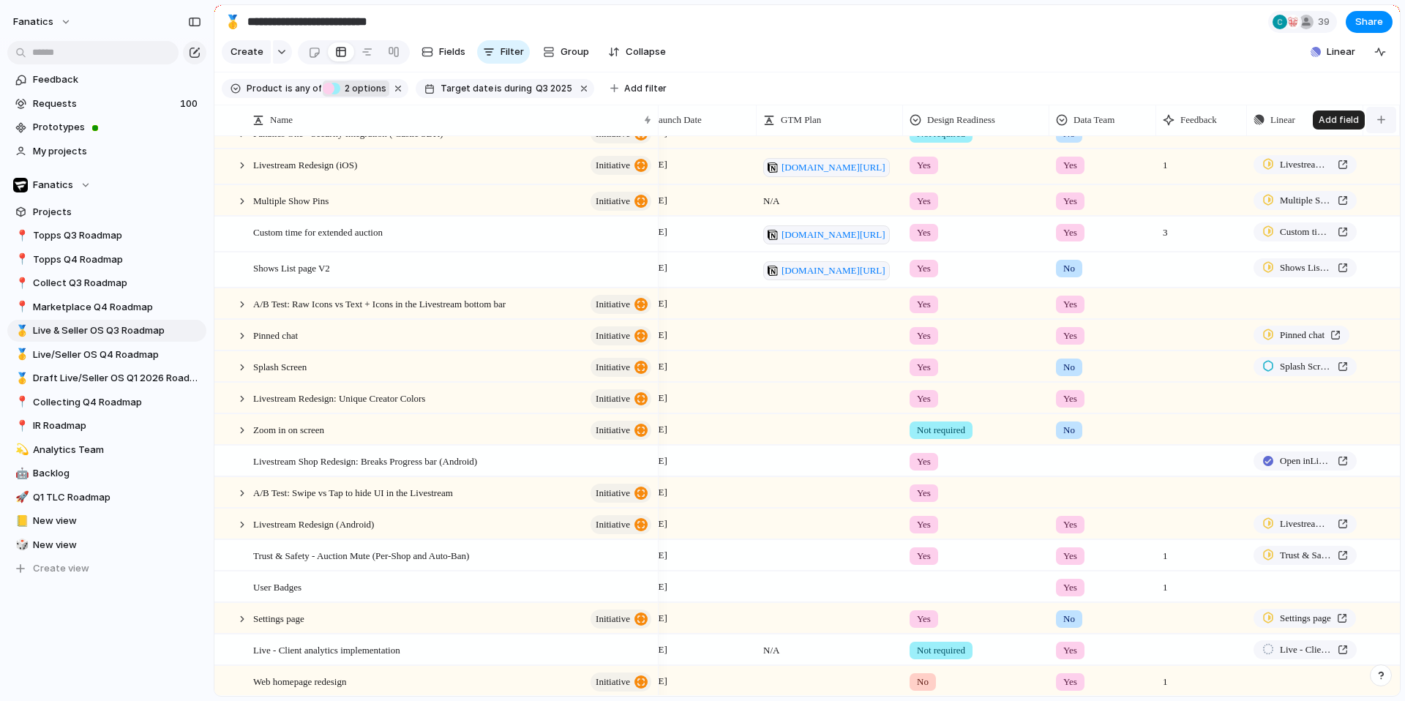
click at [1383, 119] on div "button" at bounding box center [1381, 120] width 8 height 8
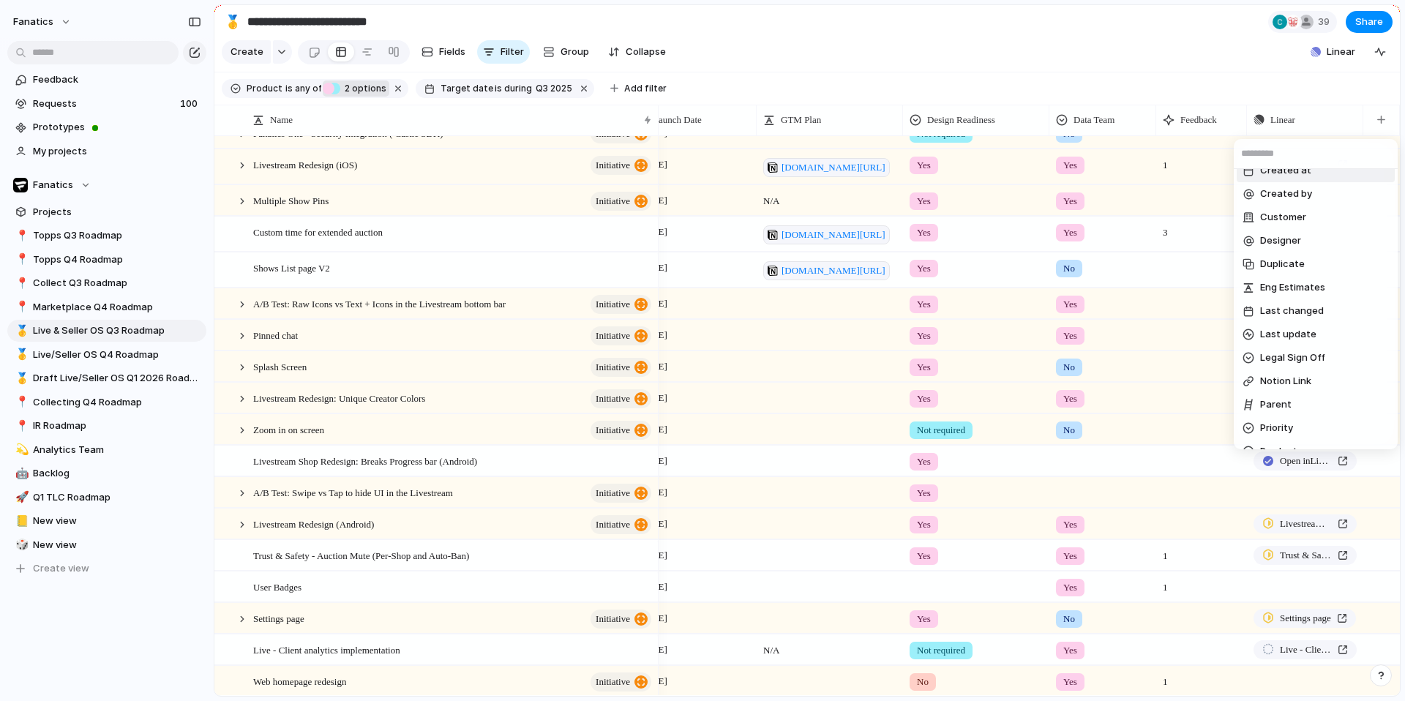
click at [1239, 55] on div "BtB Campaign type Created at Created by Customer Designer Duplicate Eng Estimat…" at bounding box center [702, 350] width 1405 height 701
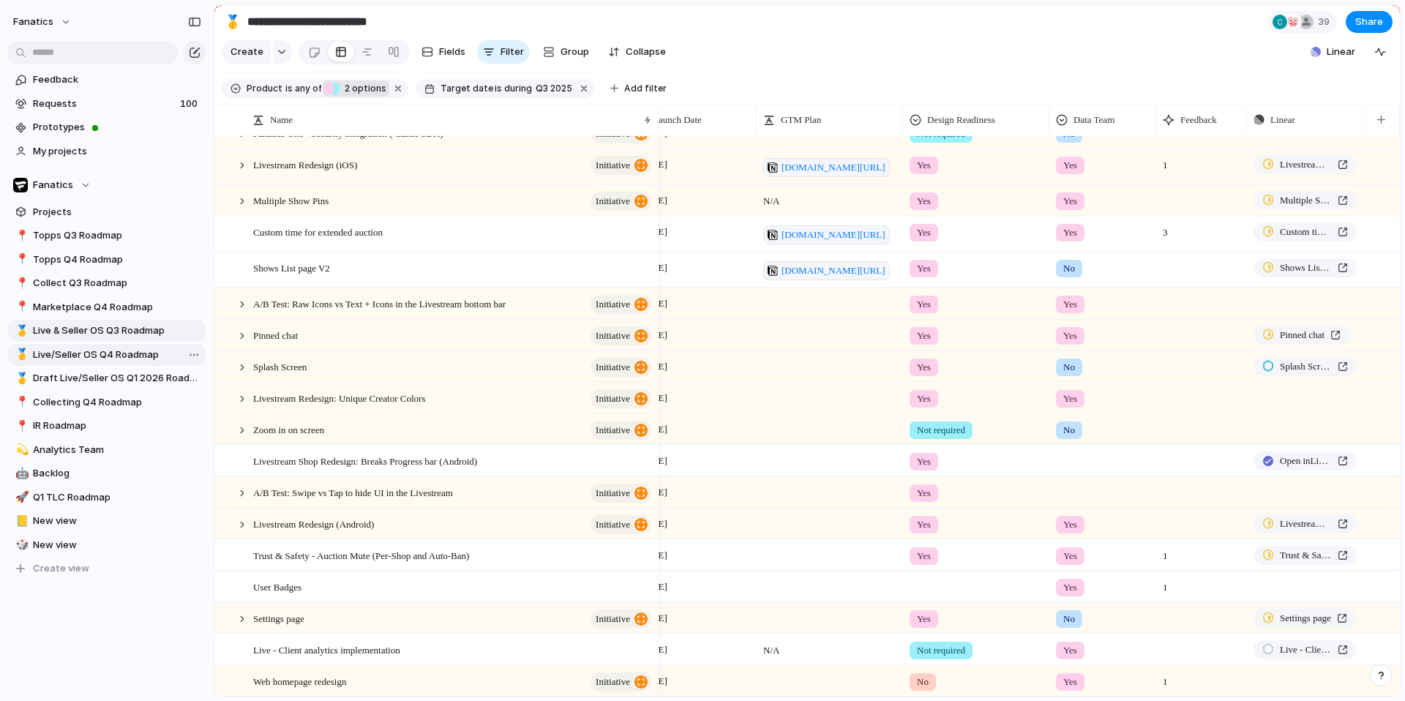
click at [132, 350] on span "Live/Seller OS Q4 Roadmap" at bounding box center [117, 355] width 168 height 15
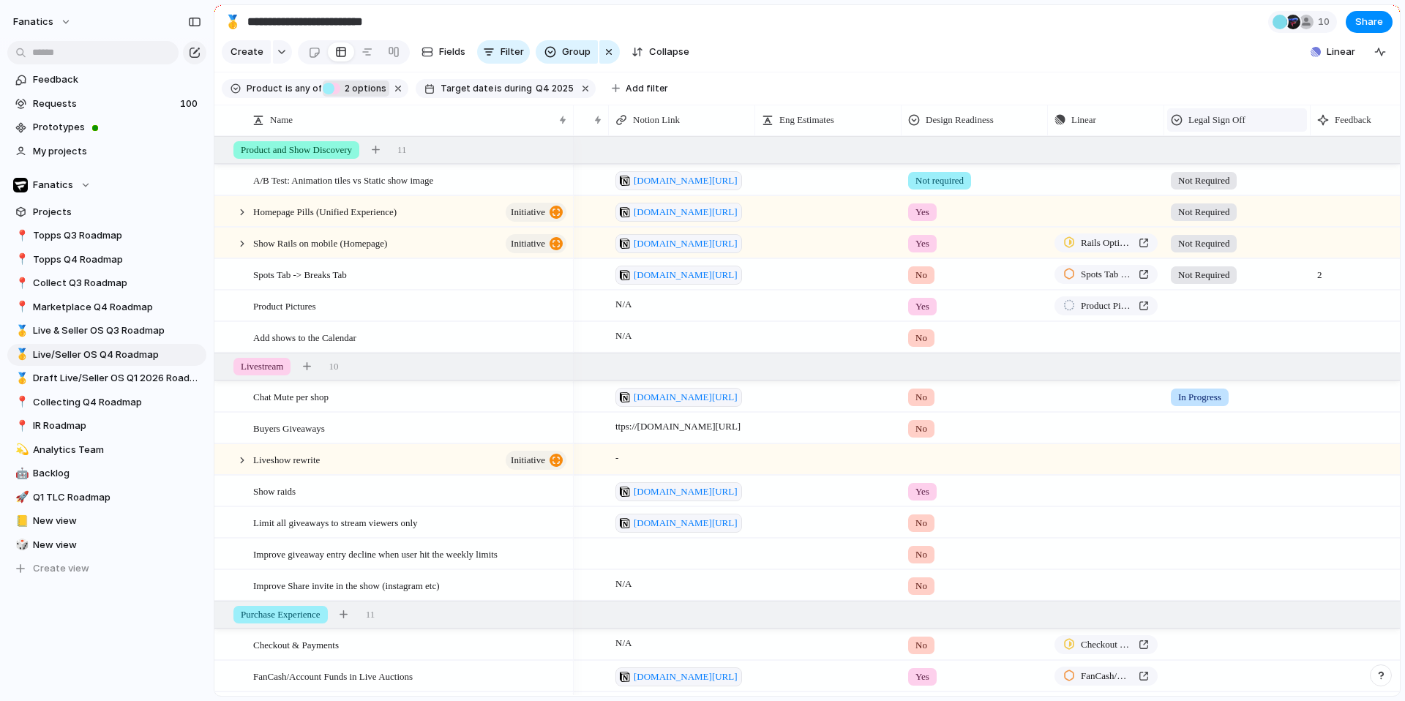
click at [1212, 121] on span "Legal Sign Off" at bounding box center [1217, 120] width 57 height 15
click at [1216, 173] on li "Hide" at bounding box center [1224, 176] width 108 height 23
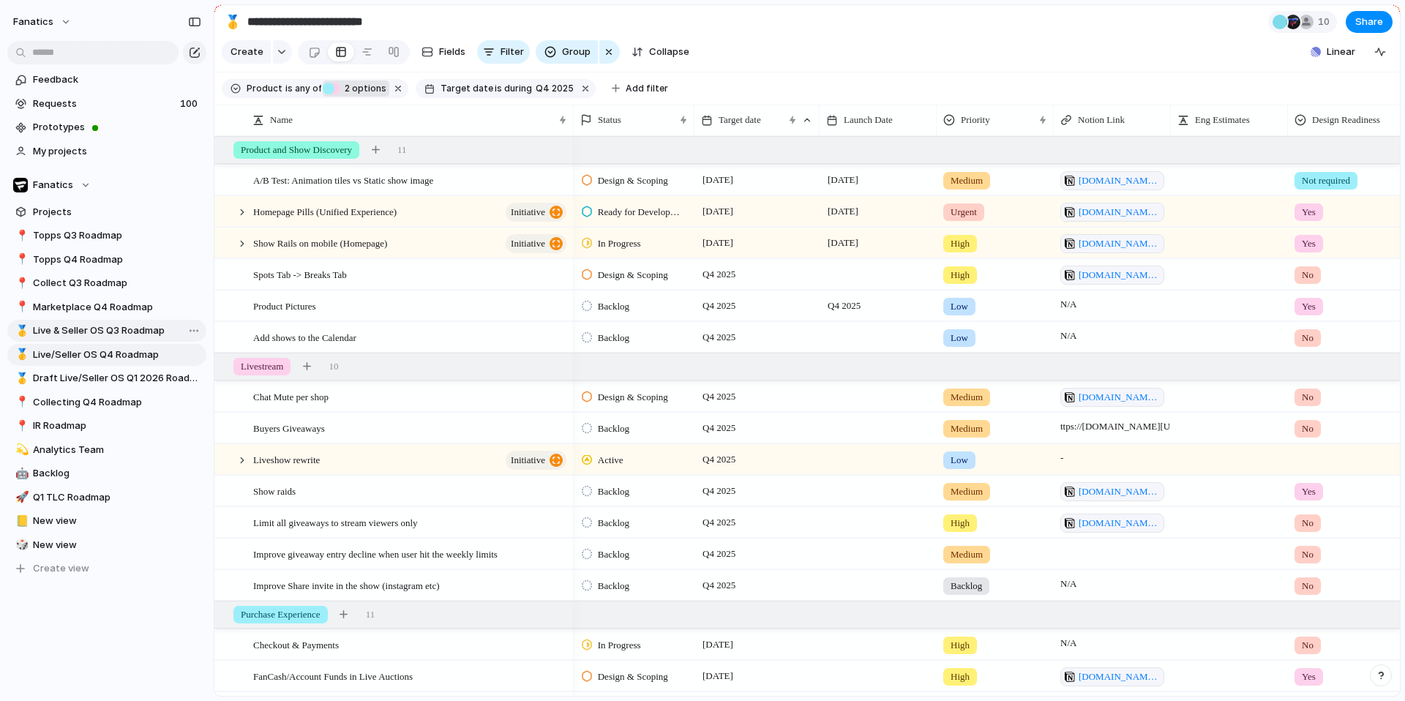
click at [127, 334] on span "Live & Seller OS Q3 Roadmap" at bounding box center [117, 330] width 168 height 15
type input "**********"
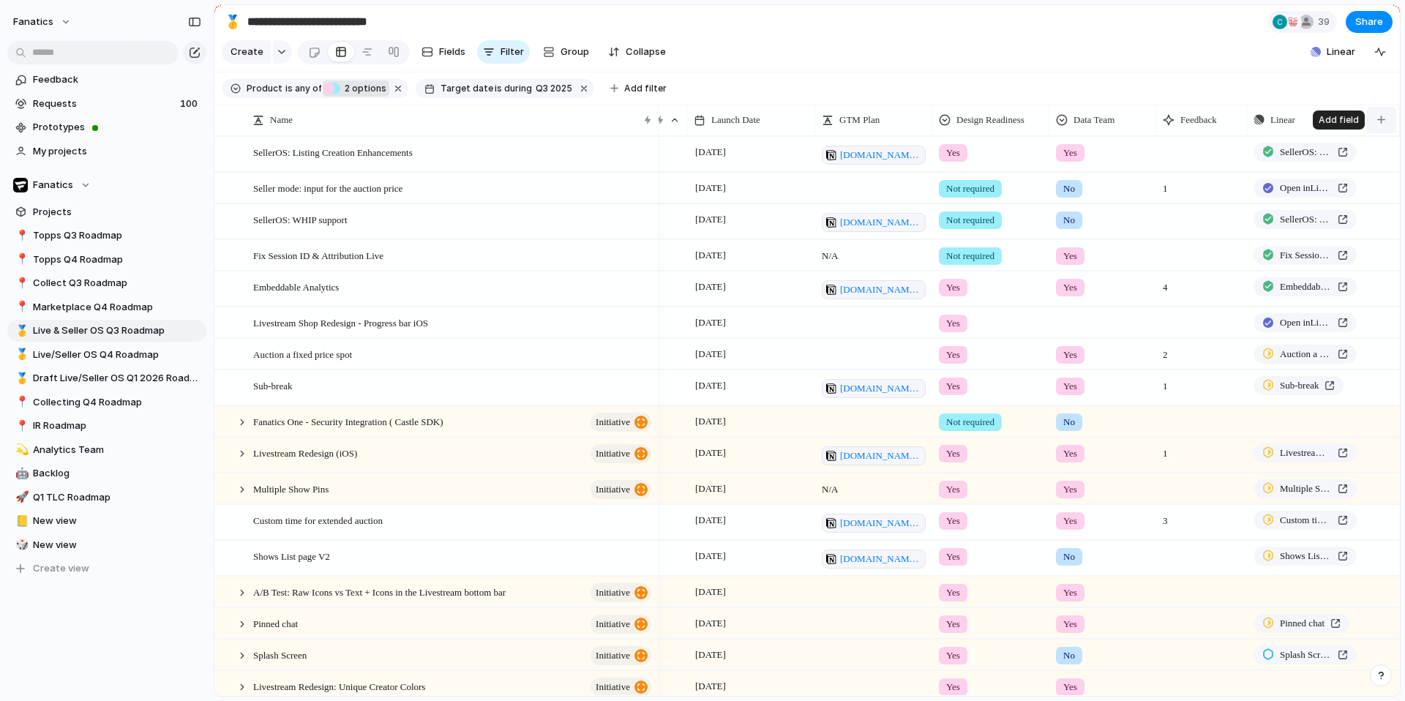
click at [1388, 117] on button "button" at bounding box center [1381, 120] width 30 height 26
type input "**"
click at [1289, 190] on li "BtB" at bounding box center [1316, 184] width 158 height 23
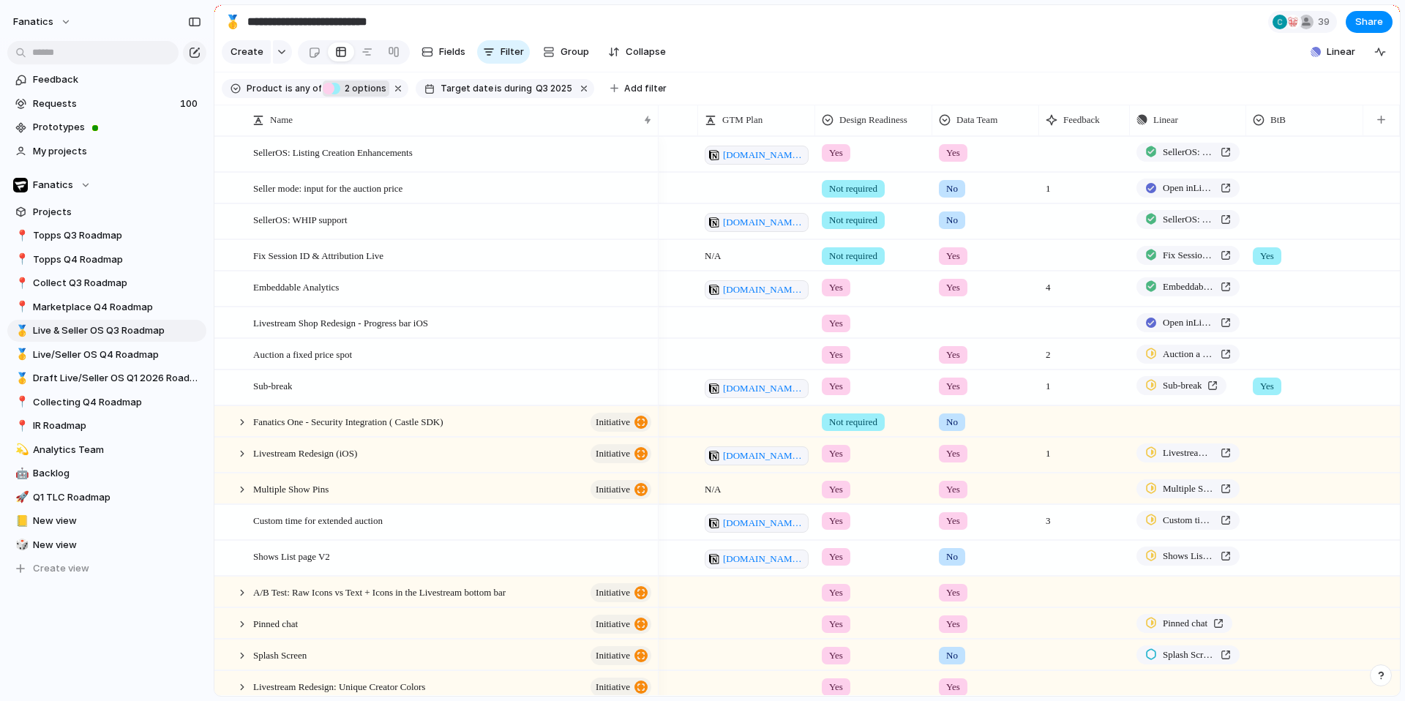
click at [1282, 224] on div at bounding box center [1305, 217] width 116 height 24
click at [1288, 280] on span "Yes" at bounding box center [1290, 281] width 17 height 15
click at [1285, 288] on div at bounding box center [1305, 284] width 116 height 24
click at [1287, 357] on li "Yes" at bounding box center [1309, 348] width 119 height 25
click at [1279, 320] on div at bounding box center [1305, 320] width 116 height 24
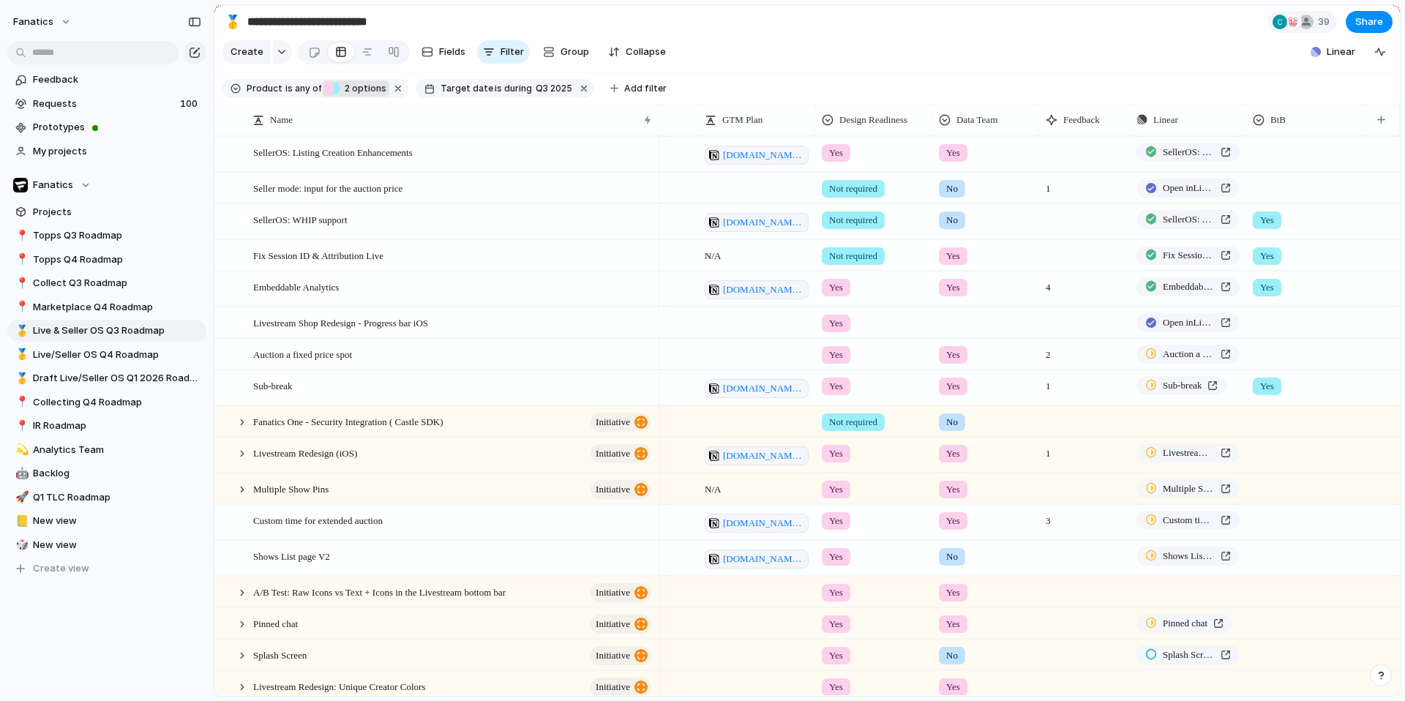
click at [1277, 322] on div "Yes" at bounding box center [702, 350] width 1405 height 701
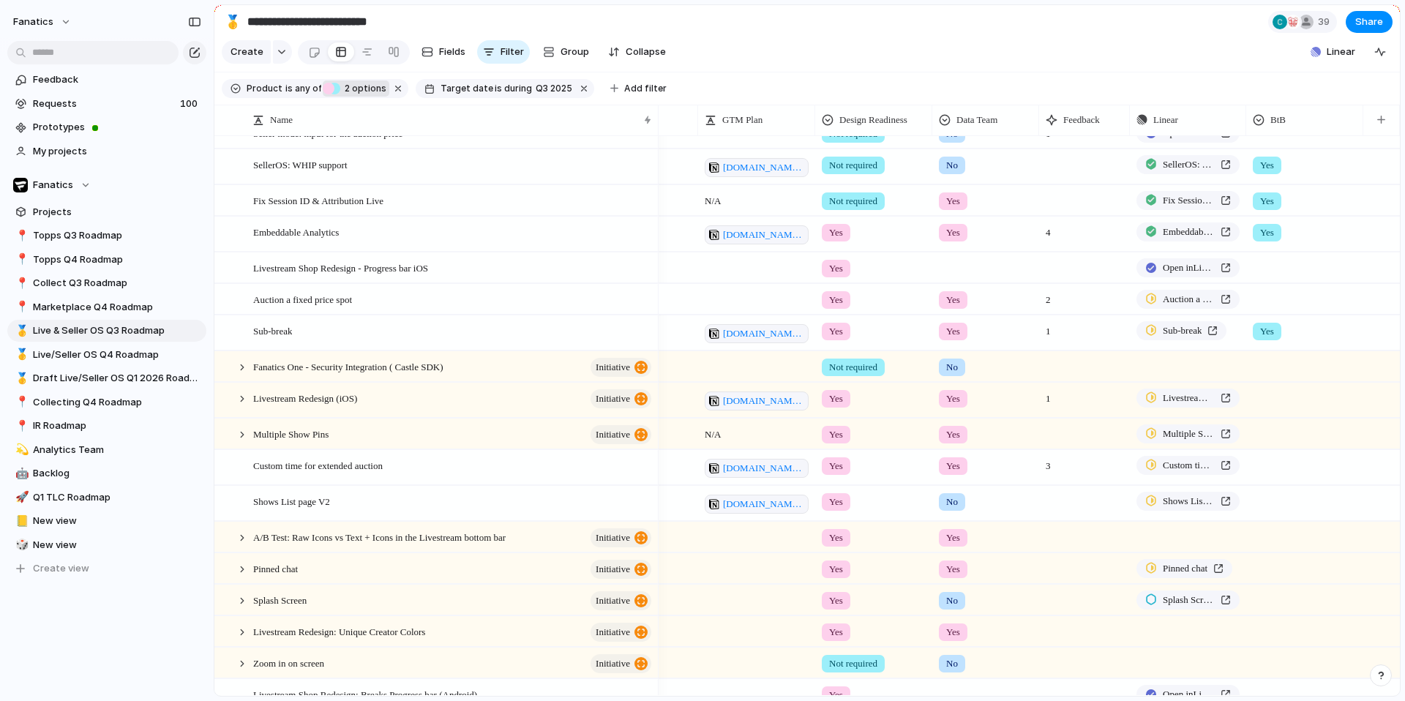
click at [1272, 300] on div at bounding box center [1305, 297] width 116 height 24
click at [1276, 367] on div "Yes" at bounding box center [1289, 361] width 31 height 18
click at [1274, 400] on div at bounding box center [1305, 396] width 116 height 24
click at [1283, 461] on span "Yes" at bounding box center [1290, 459] width 17 height 15
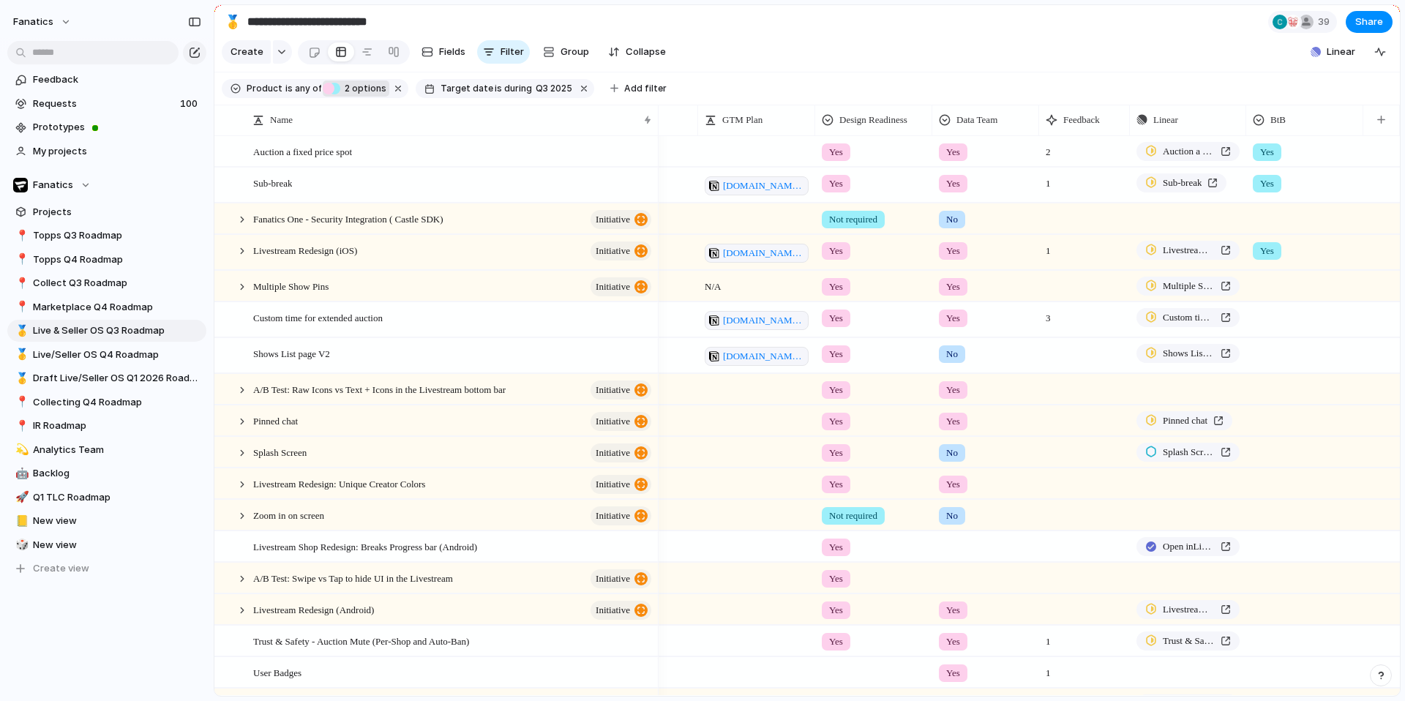
click at [1268, 324] on div at bounding box center [1305, 315] width 116 height 24
click at [1276, 384] on div "Yes" at bounding box center [1289, 379] width 31 height 18
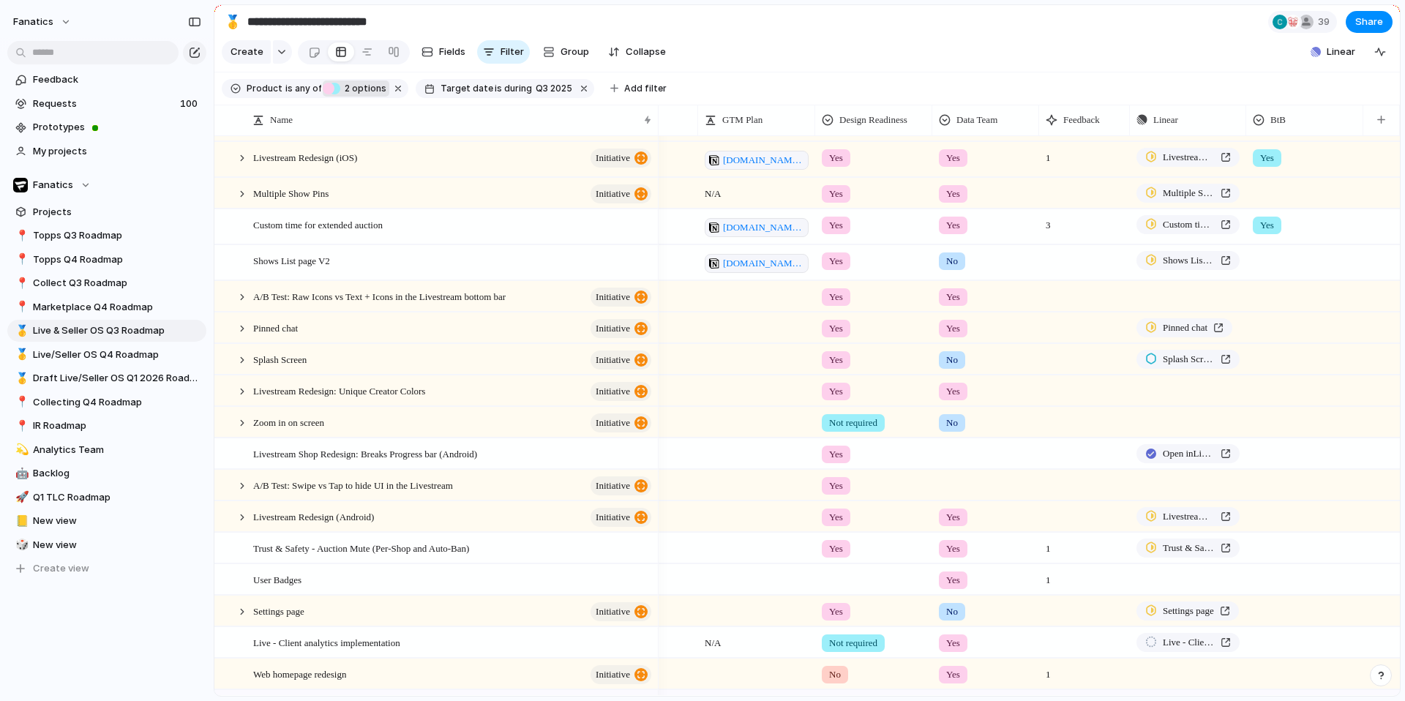
click at [1267, 329] on div at bounding box center [1305, 325] width 116 height 24
click at [1282, 385] on span "Yes" at bounding box center [1290, 389] width 17 height 15
click at [1278, 362] on div at bounding box center [1305, 357] width 116 height 24
click at [1287, 420] on span "Yes" at bounding box center [1290, 421] width 17 height 15
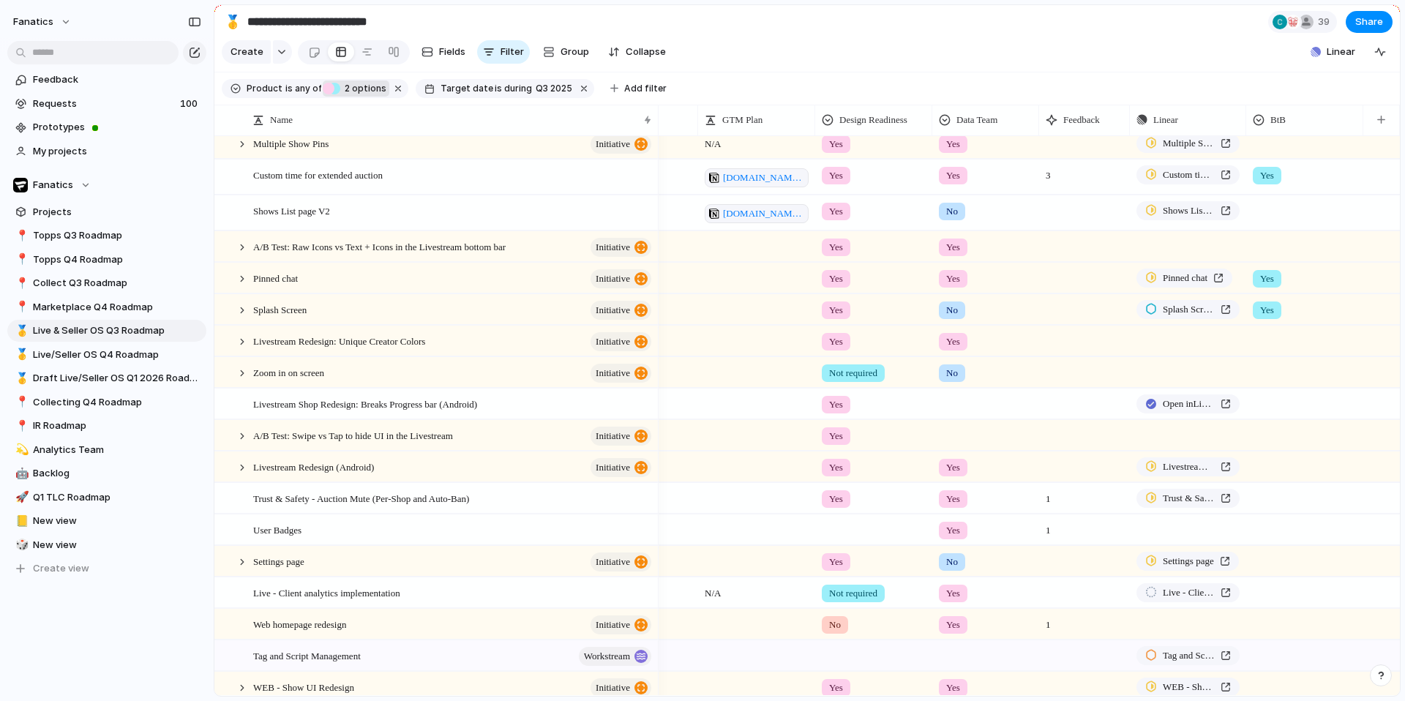
click at [1269, 375] on div at bounding box center [1305, 370] width 116 height 24
click at [1282, 431] on span "Yes" at bounding box center [1290, 434] width 17 height 15
click at [1276, 433] on div at bounding box center [1305, 433] width 116 height 24
click at [1288, 492] on span "Yes" at bounding box center [1290, 497] width 17 height 15
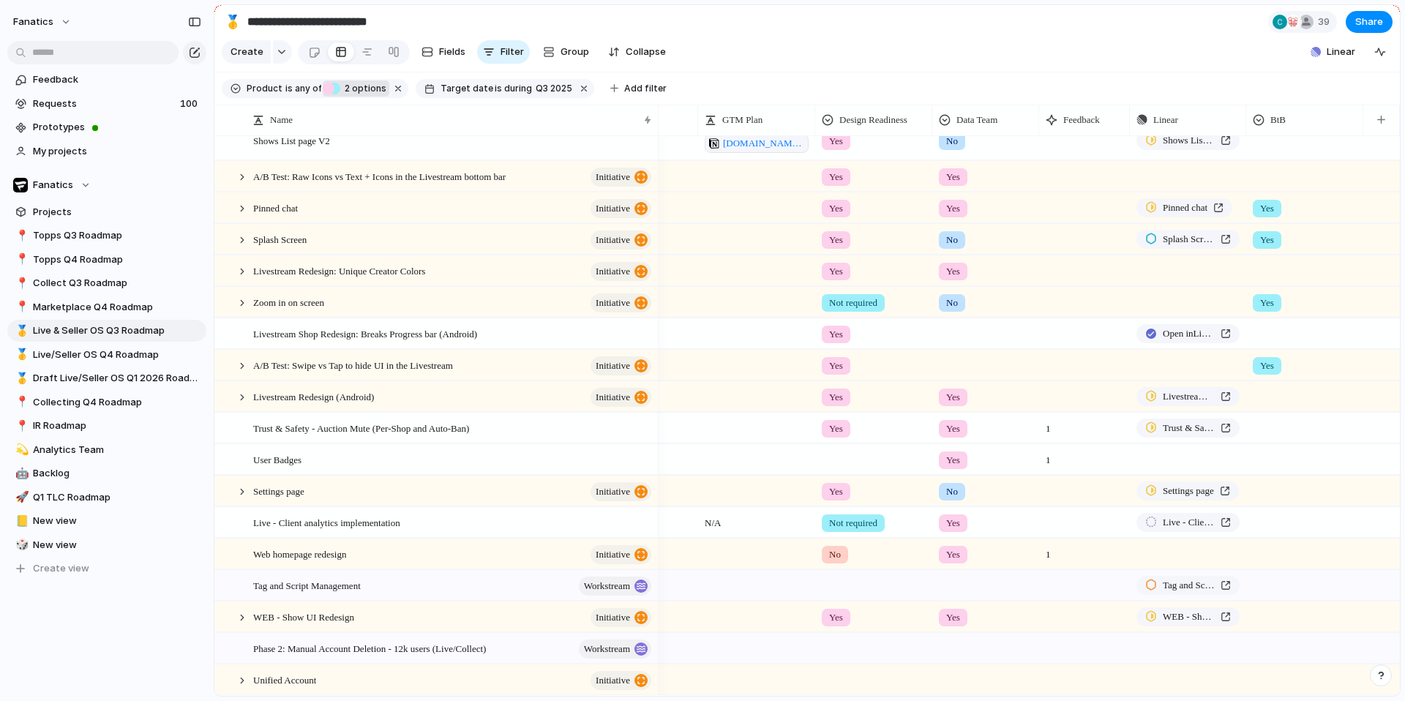
click at [1259, 397] on div at bounding box center [1305, 394] width 116 height 24
click at [1275, 455] on div "Yes" at bounding box center [1289, 458] width 31 height 18
click at [1271, 428] on div at bounding box center [1305, 426] width 116 height 24
click at [1282, 492] on span "Yes" at bounding box center [1290, 489] width 17 height 15
click at [1272, 465] on div at bounding box center [1305, 457] width 116 height 24
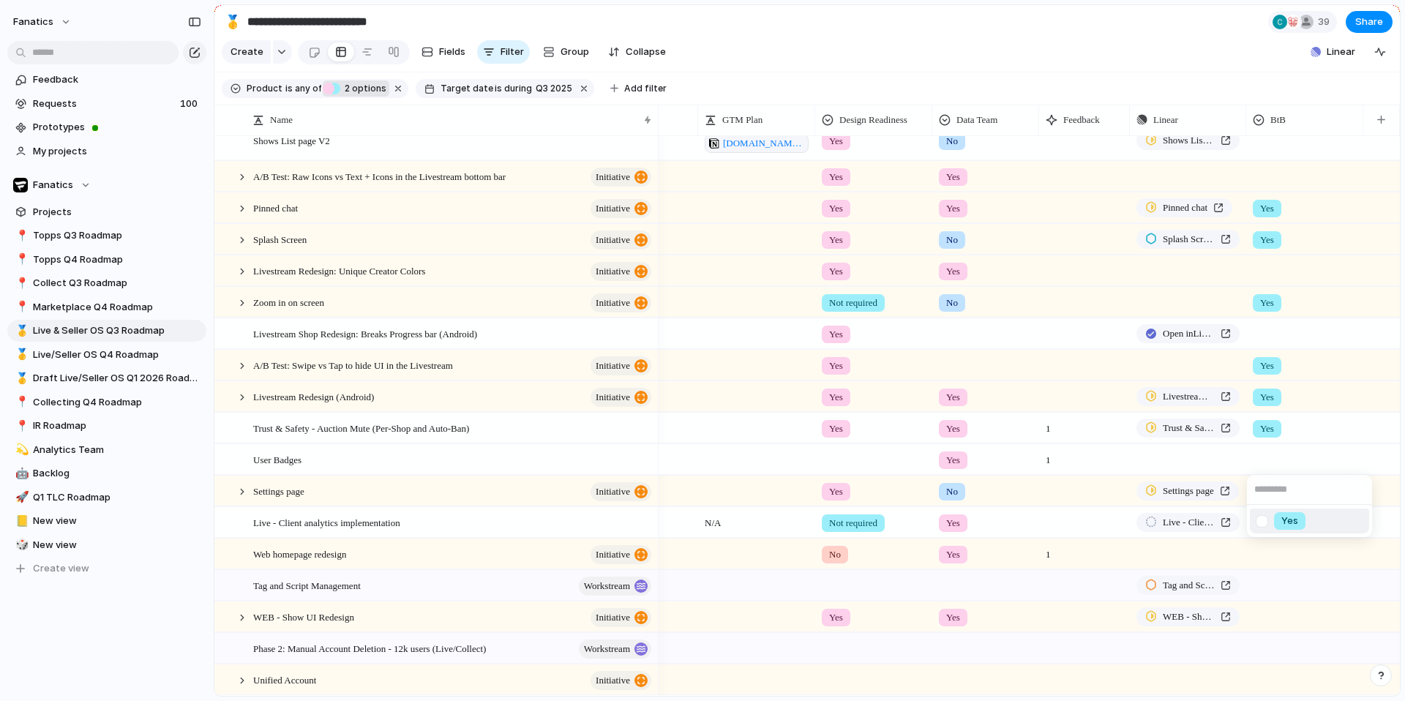
click at [1283, 517] on span "Yes" at bounding box center [1290, 521] width 17 height 15
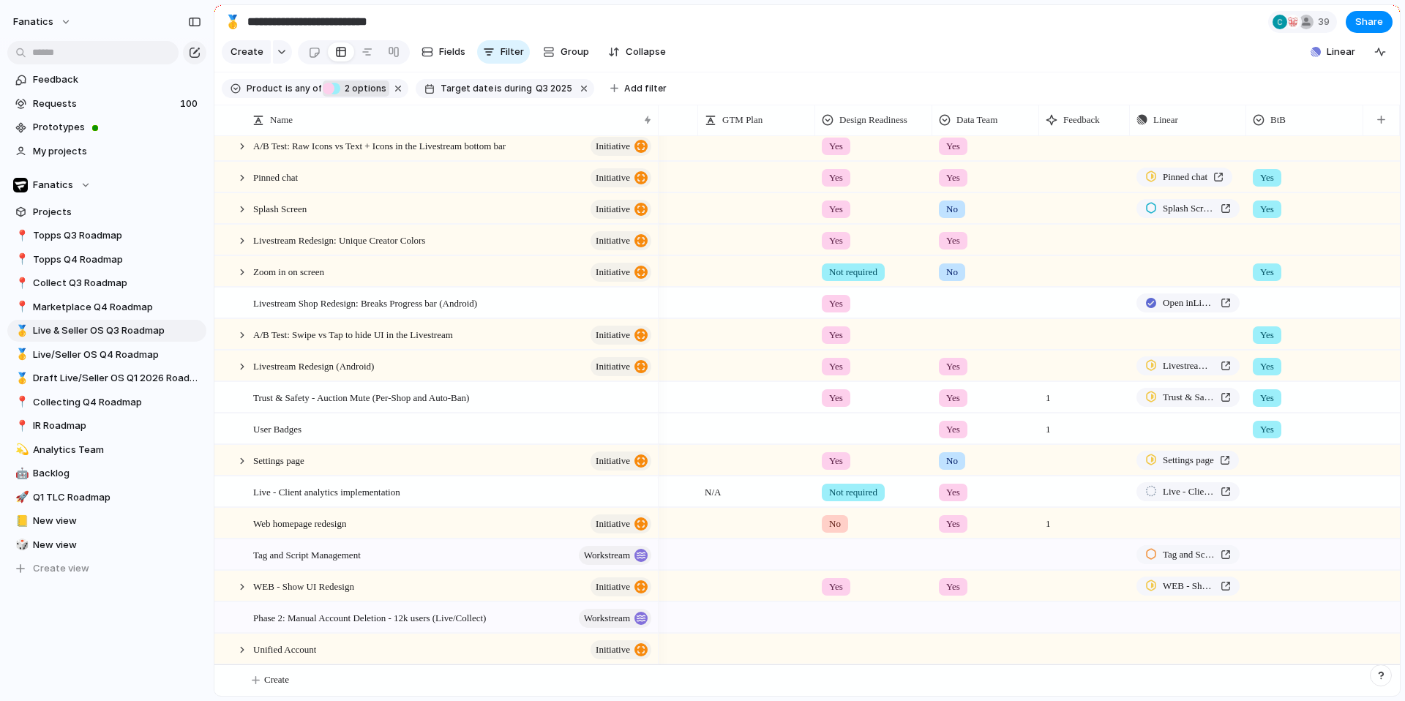
click at [1260, 526] on div at bounding box center [1305, 521] width 116 height 24
click at [1276, 583] on div "Yes" at bounding box center [1289, 585] width 31 height 18
click at [1273, 586] on div at bounding box center [1305, 584] width 116 height 24
click at [1284, 654] on span "Yes" at bounding box center [1290, 647] width 17 height 15
click at [114, 362] on link "🥇 Live/Seller OS Q4 Roadmap" at bounding box center [106, 355] width 199 height 22
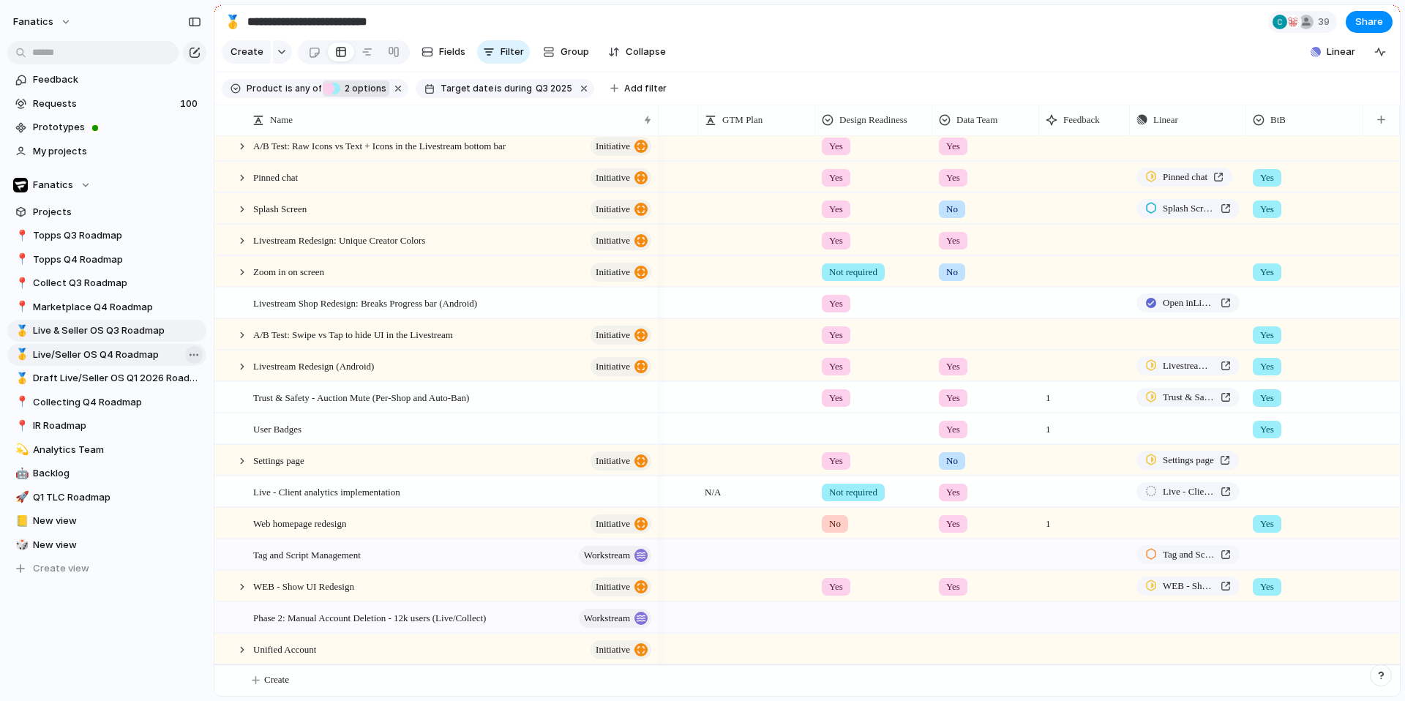
type input "**********"
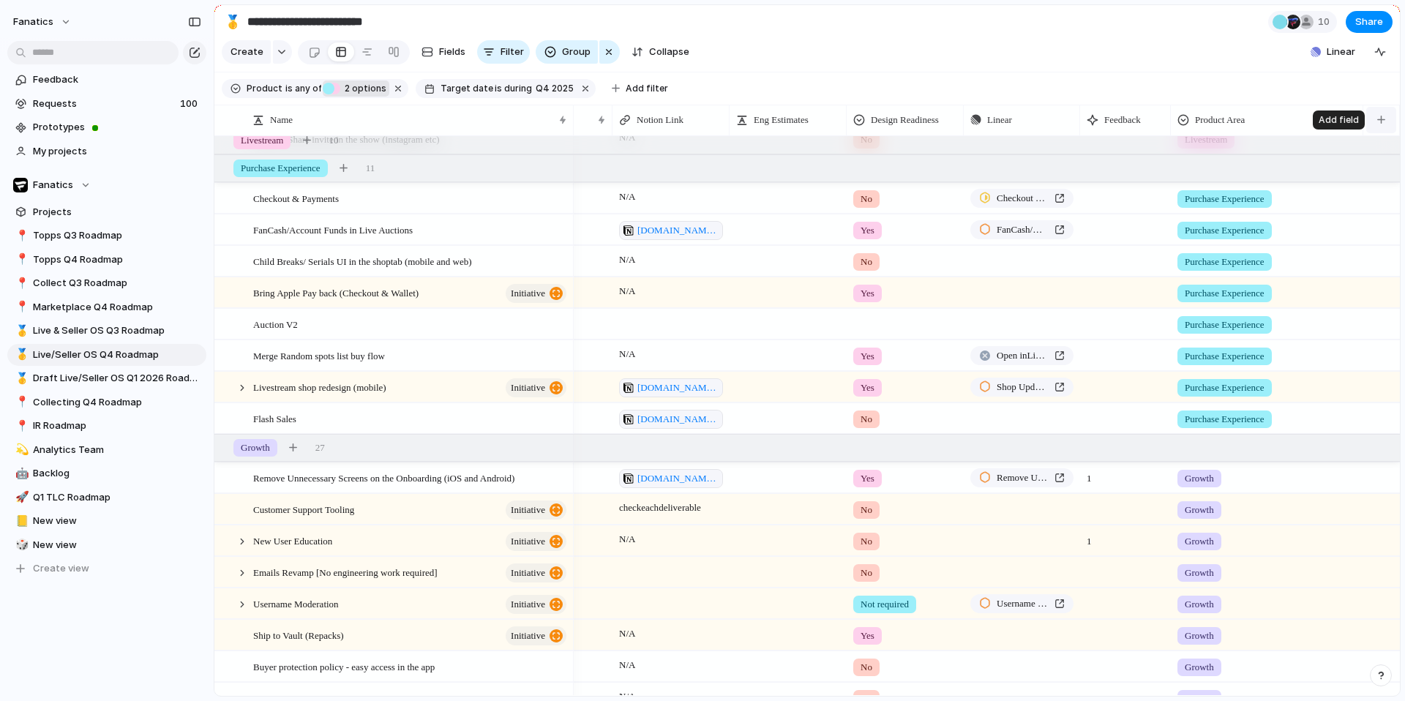
click at [1376, 130] on button "button" at bounding box center [1381, 120] width 30 height 26
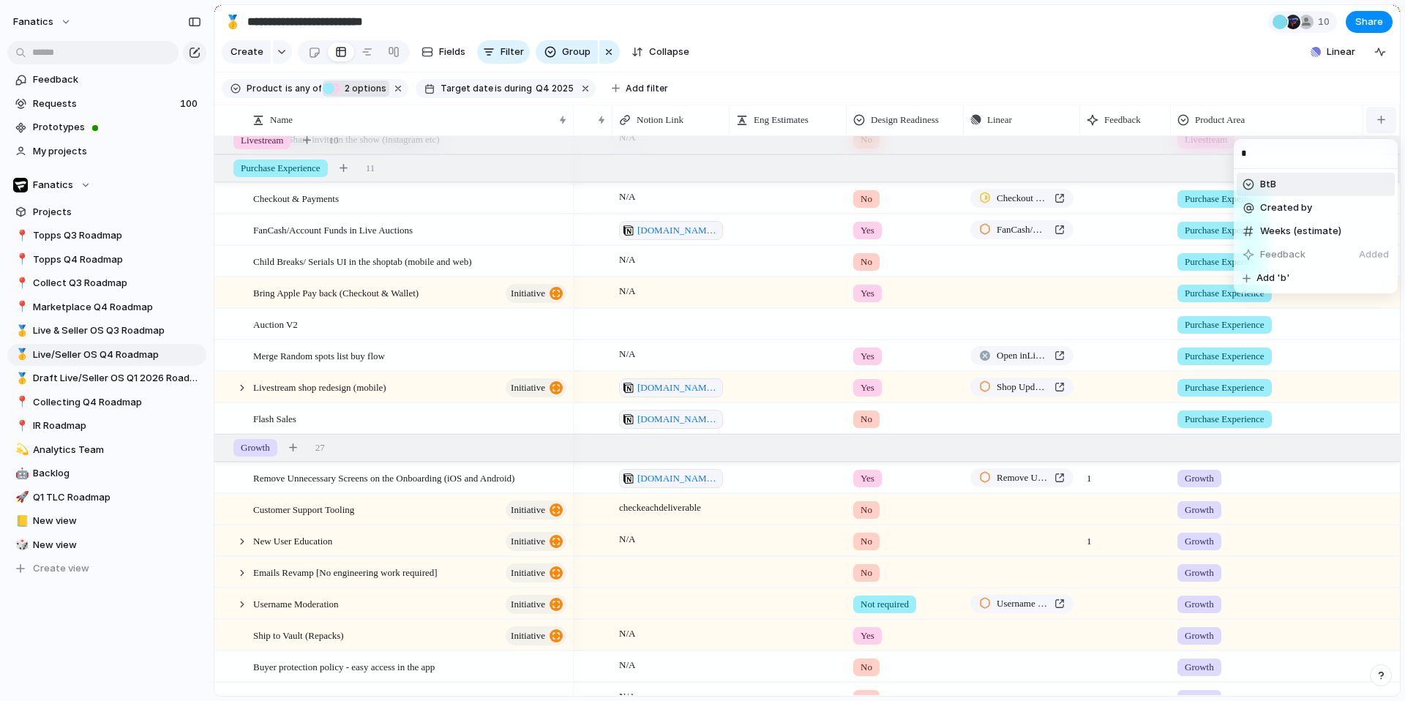
type input "**"
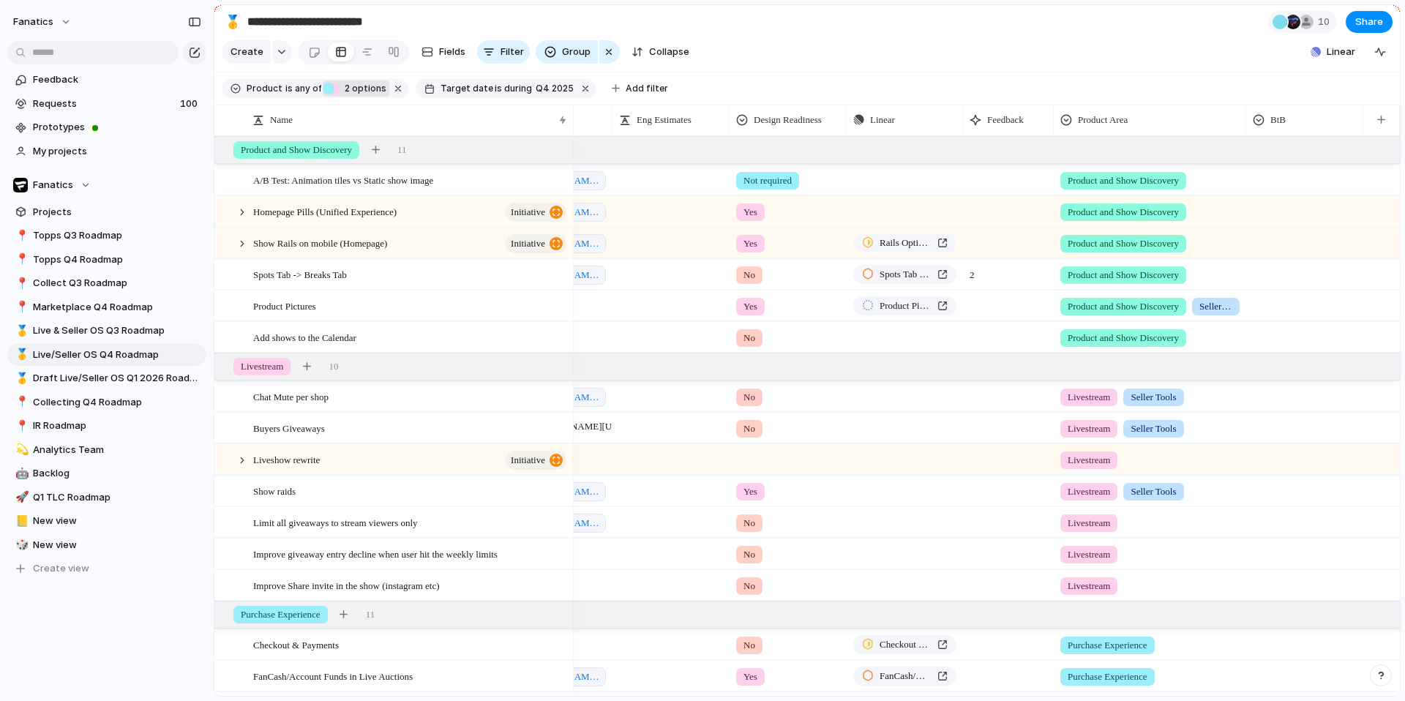
click at [1279, 183] on div at bounding box center [1305, 177] width 116 height 24
click at [1282, 248] on span "Yes" at bounding box center [1290, 241] width 17 height 15
click at [1280, 203] on div at bounding box center [1305, 209] width 116 height 24
click at [1279, 209] on div "Yes" at bounding box center [702, 350] width 1405 height 701
click at [1276, 250] on div at bounding box center [1305, 240] width 116 height 24
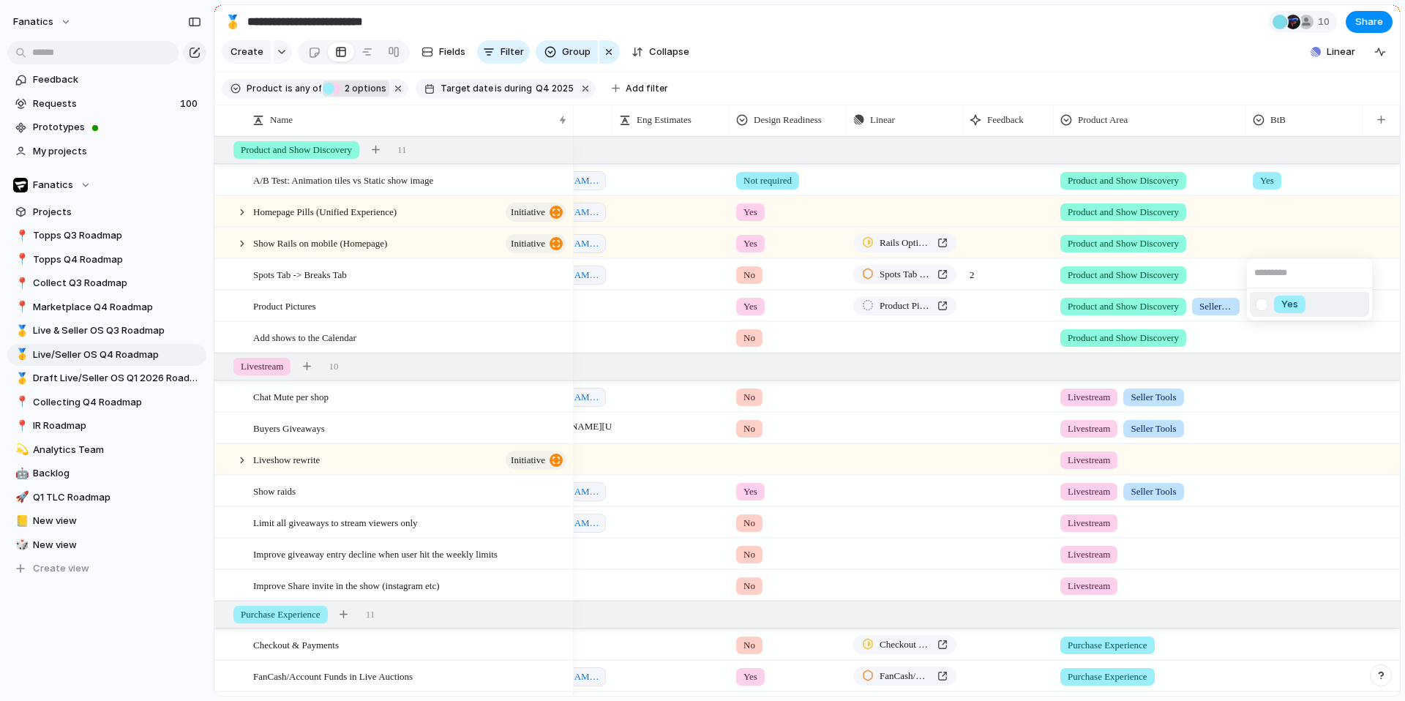
click at [1276, 250] on div "Yes" at bounding box center [702, 350] width 1405 height 701
click at [1279, 275] on div at bounding box center [1305, 272] width 116 height 24
click at [1289, 335] on span "Yes" at bounding box center [1290, 336] width 17 height 15
click at [1278, 242] on div at bounding box center [1305, 240] width 116 height 24
click at [1263, 306] on div at bounding box center [1262, 305] width 26 height 26
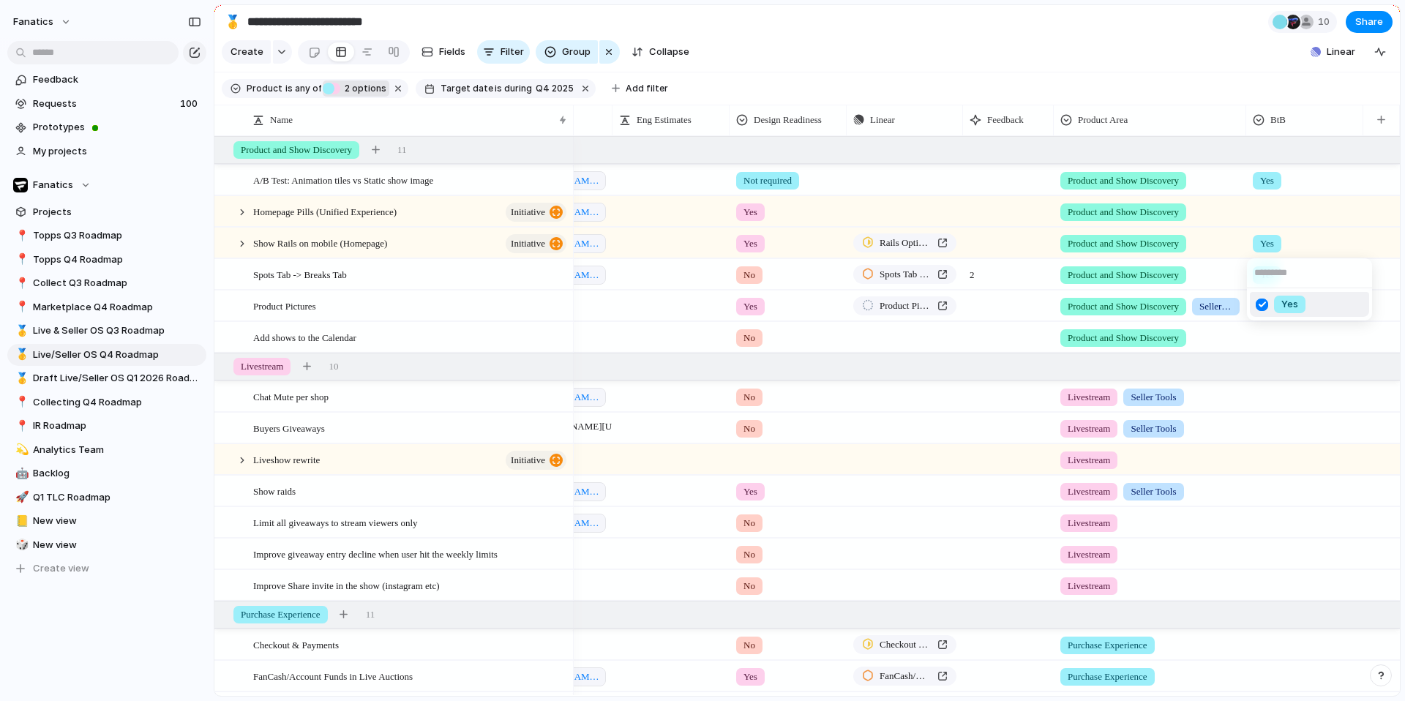
click at [1282, 220] on div "Yes" at bounding box center [702, 350] width 1405 height 701
click at [1263, 203] on div at bounding box center [1305, 209] width 116 height 24
click at [1265, 271] on div at bounding box center [1262, 274] width 26 height 26
click at [1334, 342] on div "Yes" at bounding box center [702, 350] width 1405 height 701
click at [1269, 431] on div at bounding box center [1305, 426] width 116 height 24
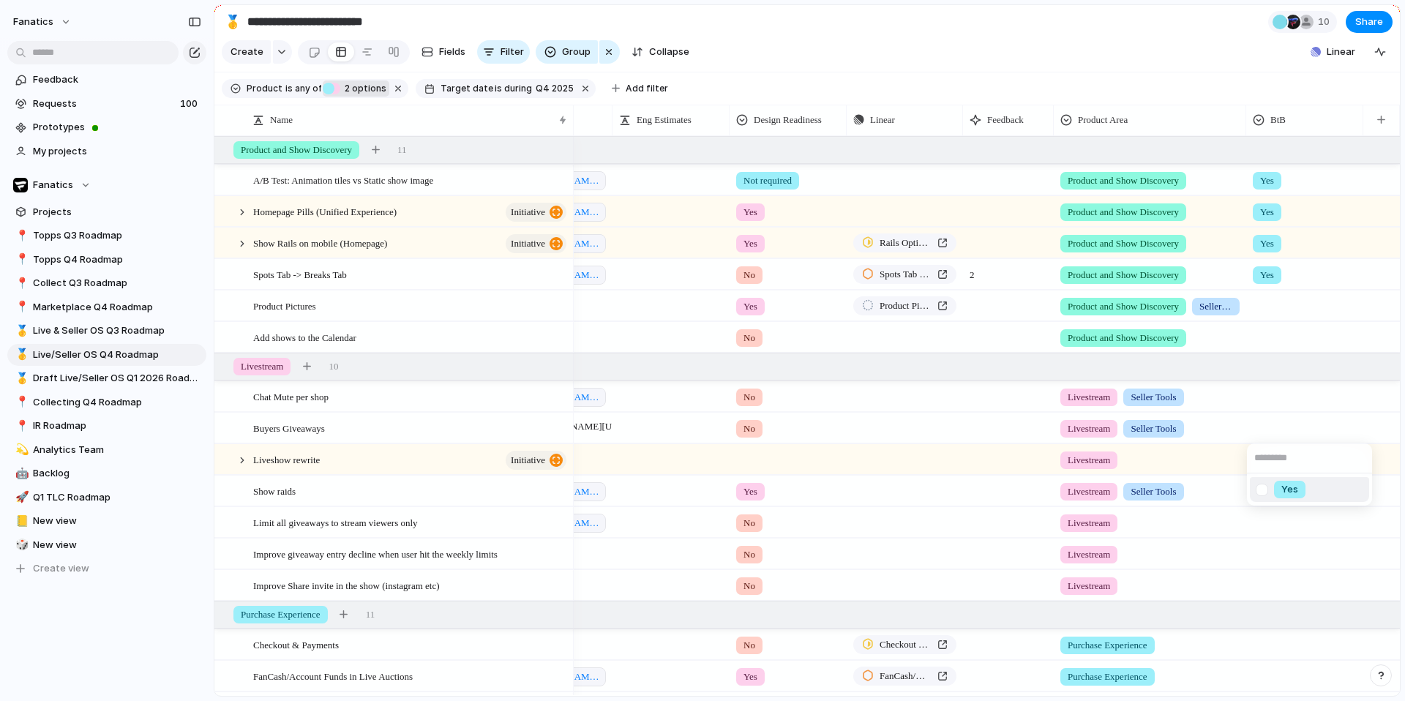
click at [1279, 493] on div "Yes" at bounding box center [1289, 490] width 31 height 18
click at [1271, 402] on div at bounding box center [1305, 394] width 116 height 24
click at [1282, 459] on span "Yes" at bounding box center [1290, 458] width 17 height 15
click at [138, 329] on span "Live & Seller OS Q3 Roadmap" at bounding box center [117, 330] width 168 height 15
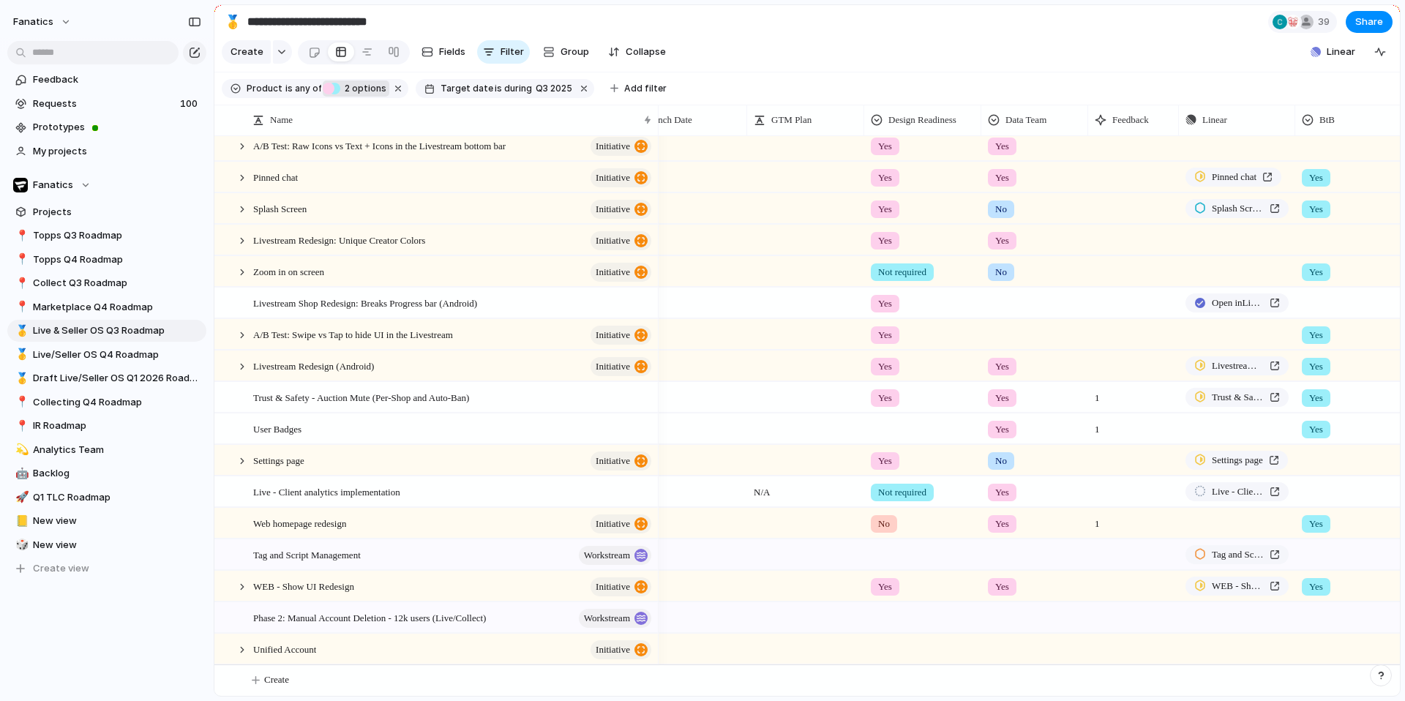
scroll to position [0, 510]
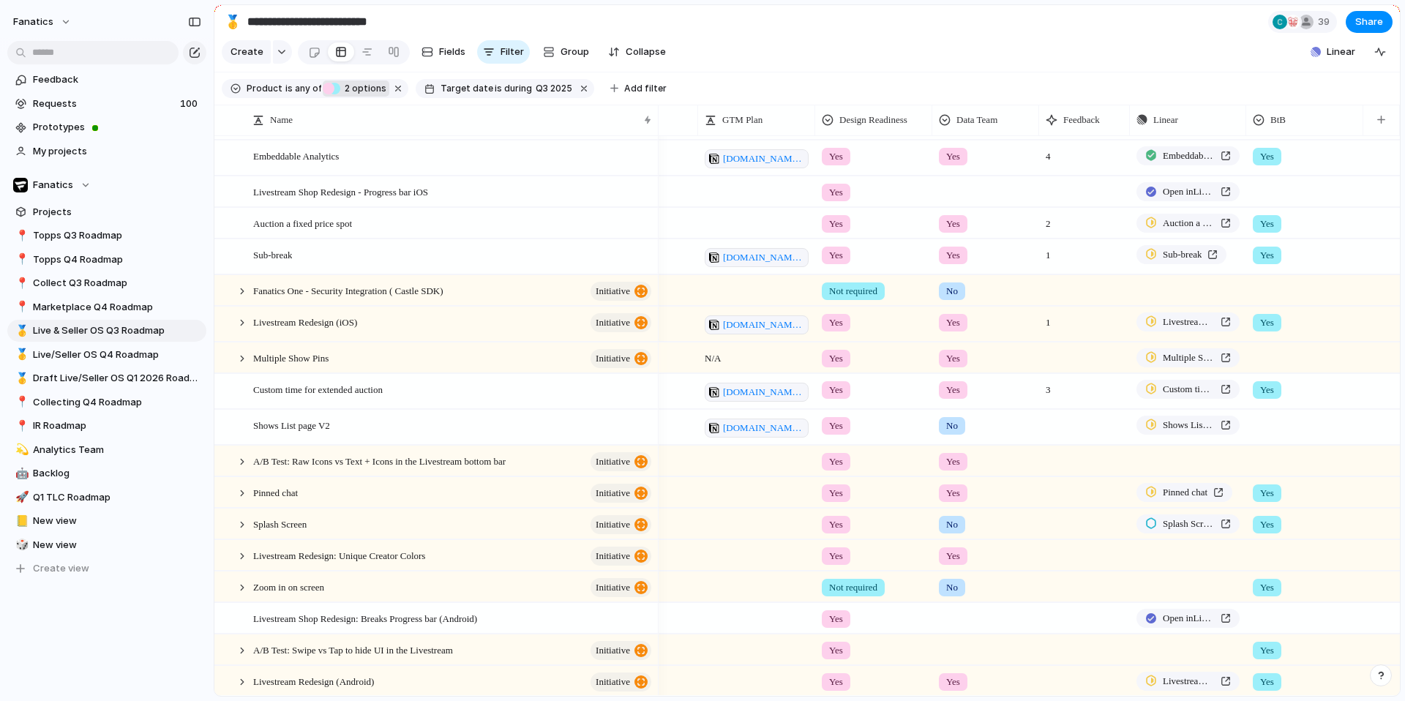
click at [1273, 364] on div at bounding box center [1305, 355] width 116 height 24
click at [1277, 419] on div "Yes" at bounding box center [1289, 420] width 31 height 18
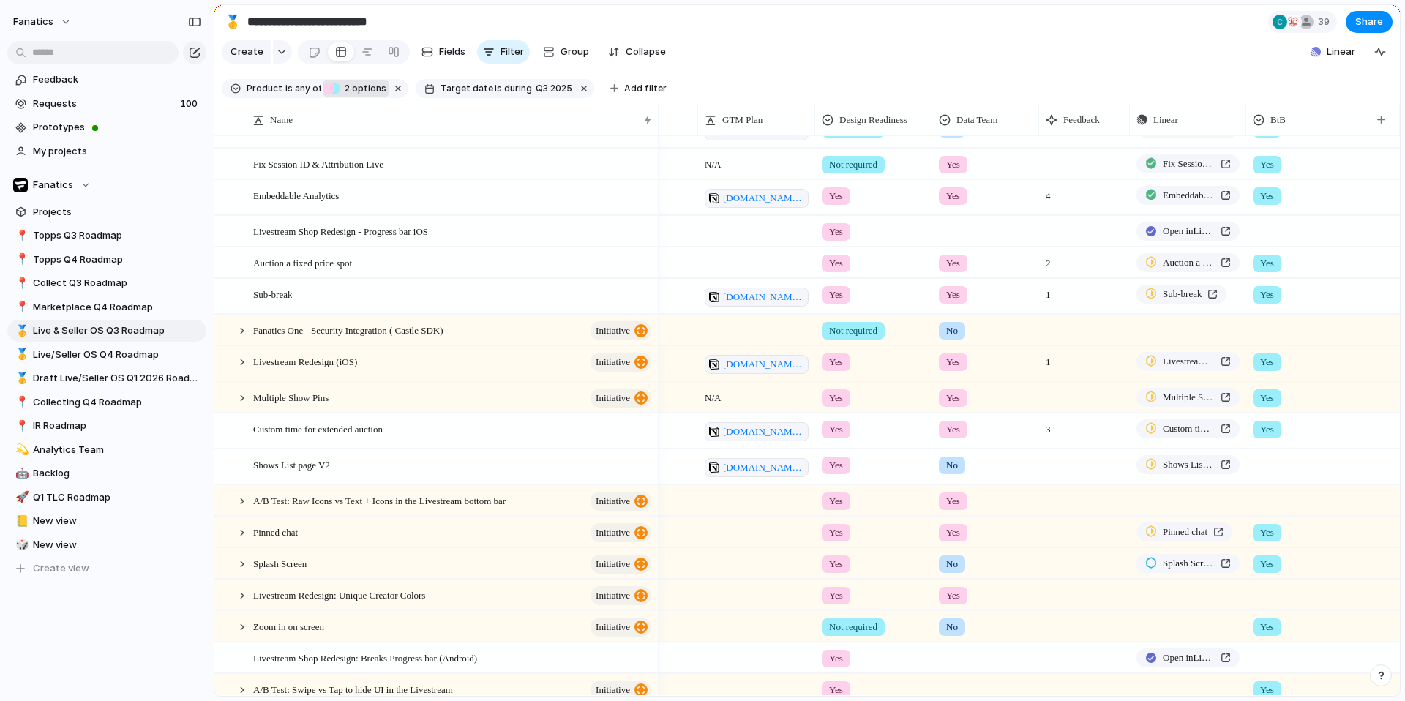
click at [1283, 335] on div at bounding box center [1305, 327] width 116 height 24
click at [1276, 296] on div "Yes" at bounding box center [702, 350] width 1405 height 701
click at [1271, 294] on span "Yes" at bounding box center [1267, 295] width 14 height 15
click at [1264, 354] on div at bounding box center [1262, 356] width 26 height 26
click at [1292, 301] on div "Yes" at bounding box center [702, 350] width 1405 height 701
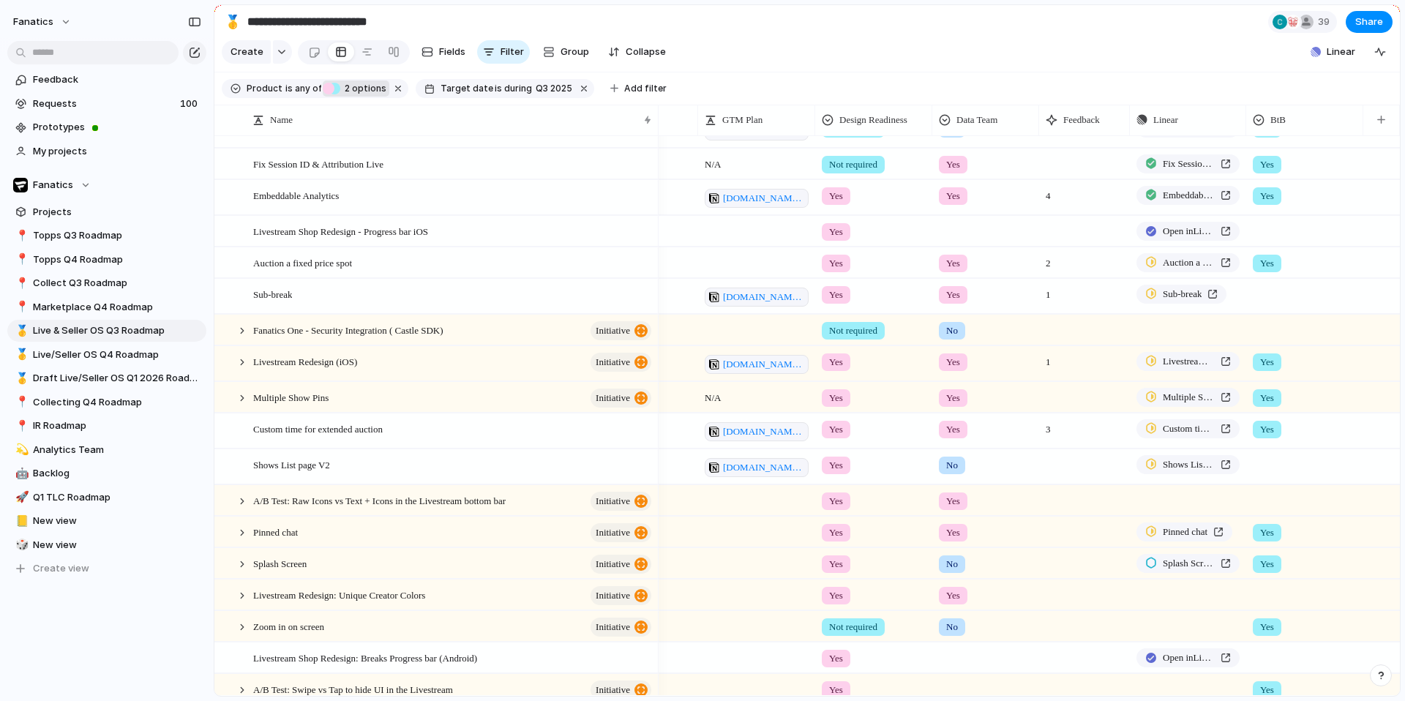
click at [1277, 224] on div at bounding box center [1305, 229] width 116 height 24
click at [1265, 292] on div at bounding box center [1262, 293] width 26 height 26
click at [1260, 369] on div "Yes" at bounding box center [702, 350] width 1405 height 701
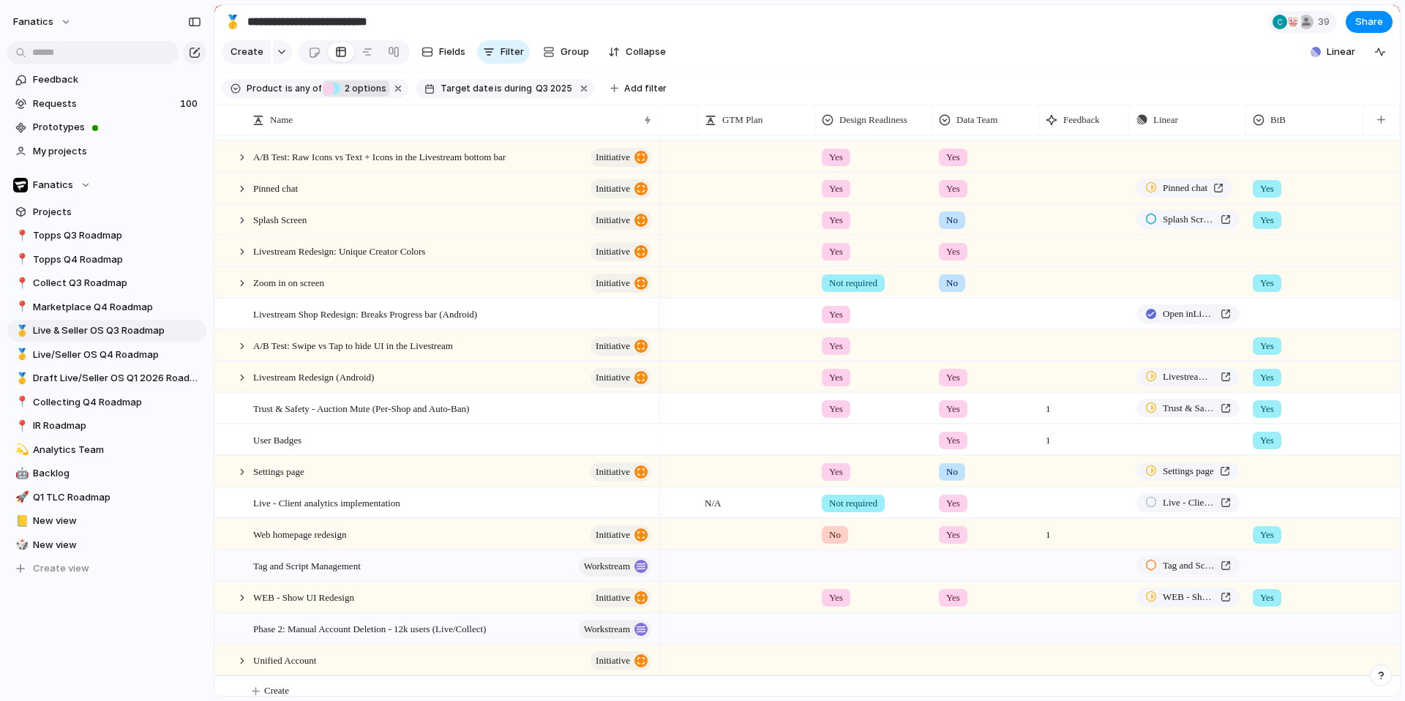
click at [1270, 441] on span "Yes" at bounding box center [1267, 440] width 14 height 15
click at [1270, 441] on div "Yes" at bounding box center [702, 350] width 1405 height 701
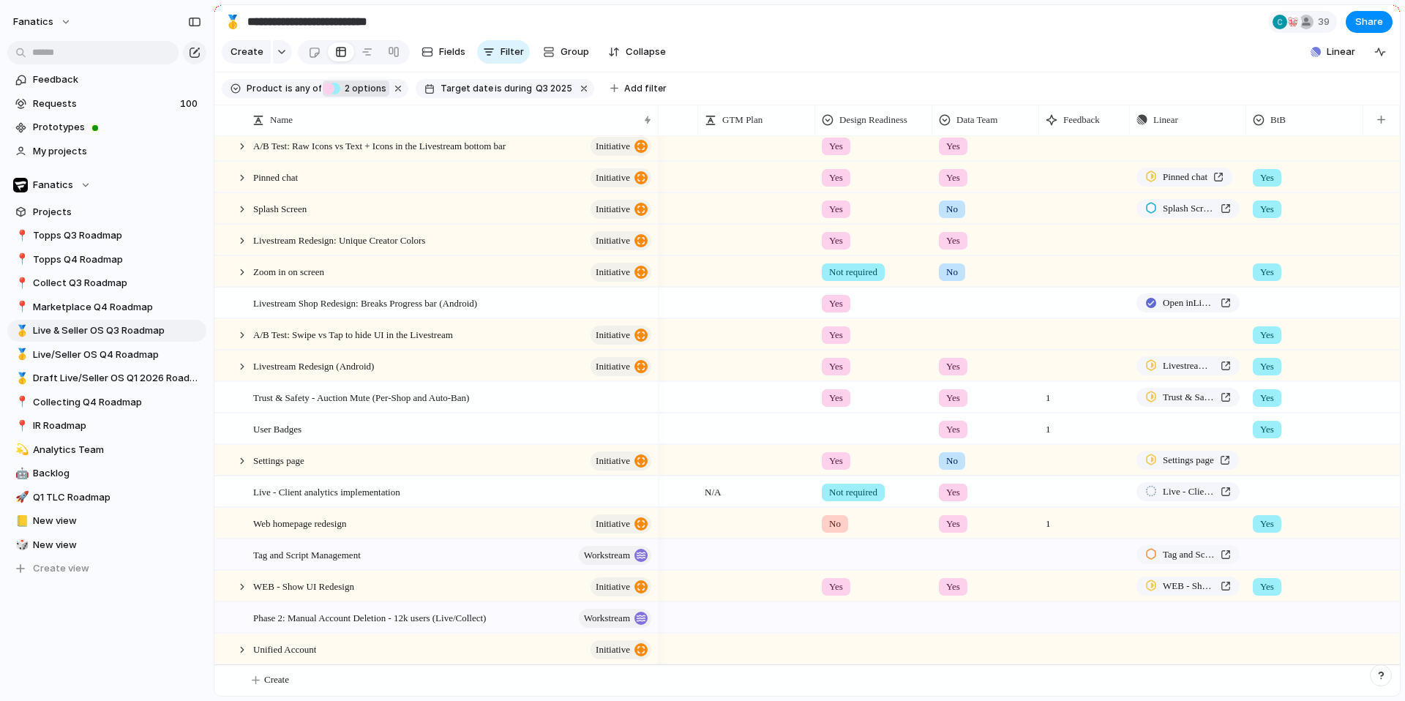
click at [1274, 505] on div at bounding box center [1304, 491] width 117 height 30
click at [1273, 491] on div "Yes" at bounding box center [702, 350] width 1405 height 701
click at [126, 351] on span "Live/Seller OS Q4 Roadmap" at bounding box center [117, 355] width 168 height 15
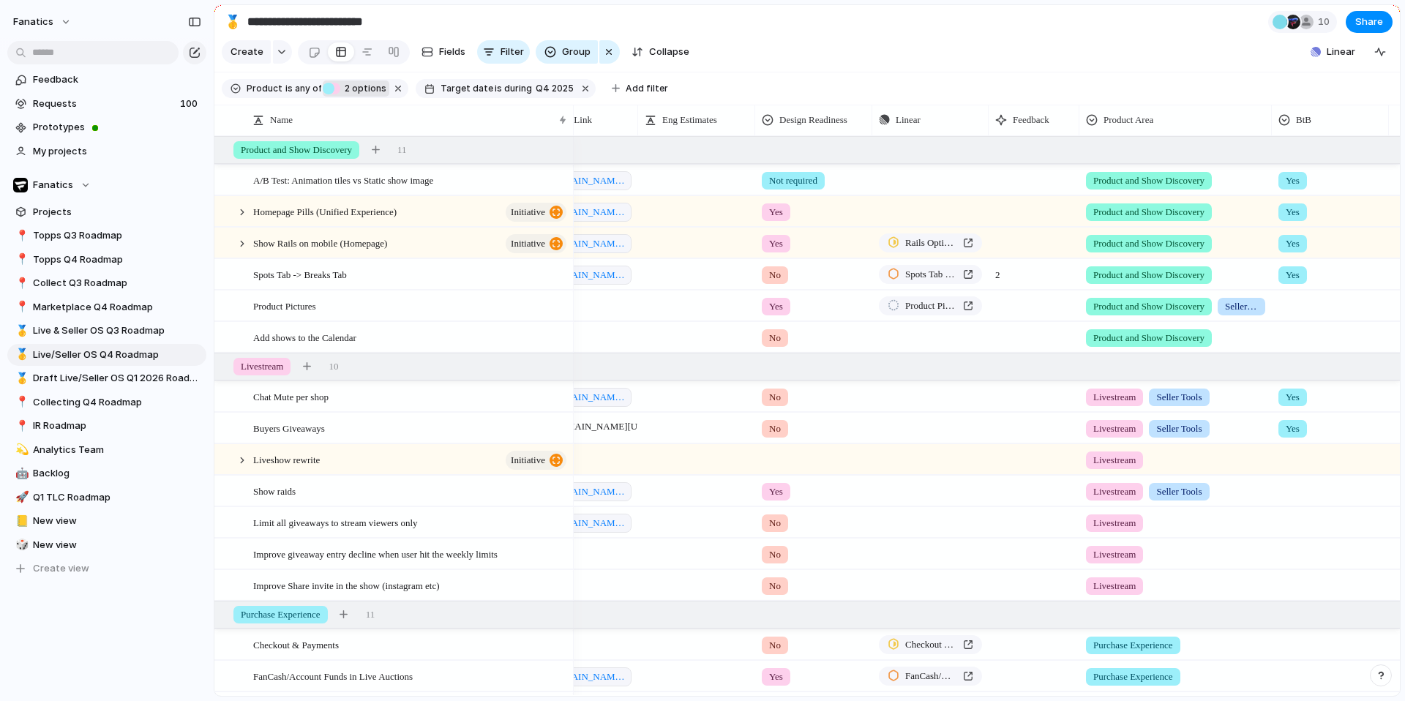
click at [1295, 495] on div at bounding box center [1331, 488] width 116 height 24
click at [1287, 555] on div at bounding box center [1288, 553] width 26 height 26
click at [1266, 461] on div "Yes" at bounding box center [702, 350] width 1405 height 701
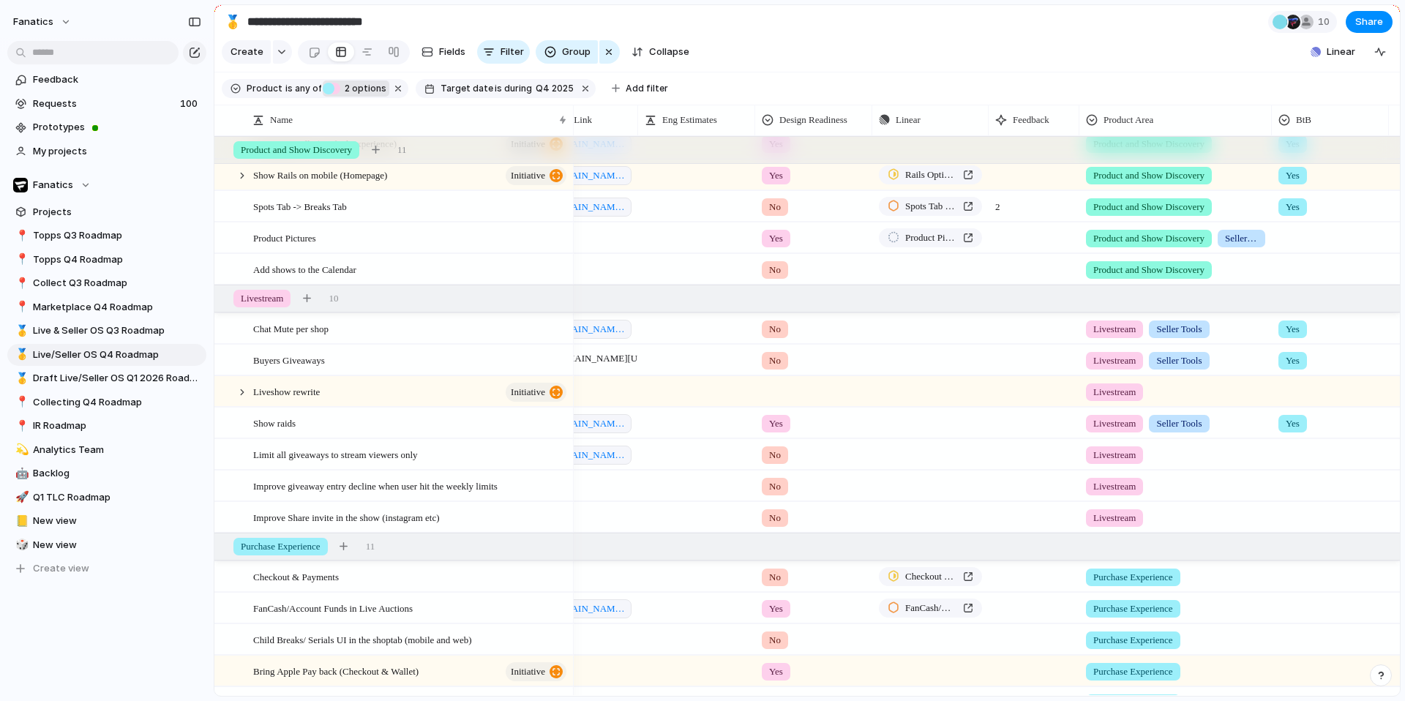
click at [1294, 463] on div at bounding box center [1331, 452] width 116 height 24
click at [1301, 513] on div "Yes" at bounding box center [1315, 516] width 31 height 18
click at [1296, 491] on div at bounding box center [1331, 483] width 116 height 24
click at [1298, 543] on div at bounding box center [1288, 548] width 26 height 26
click at [1207, 481] on div "Yes" at bounding box center [702, 350] width 1405 height 701
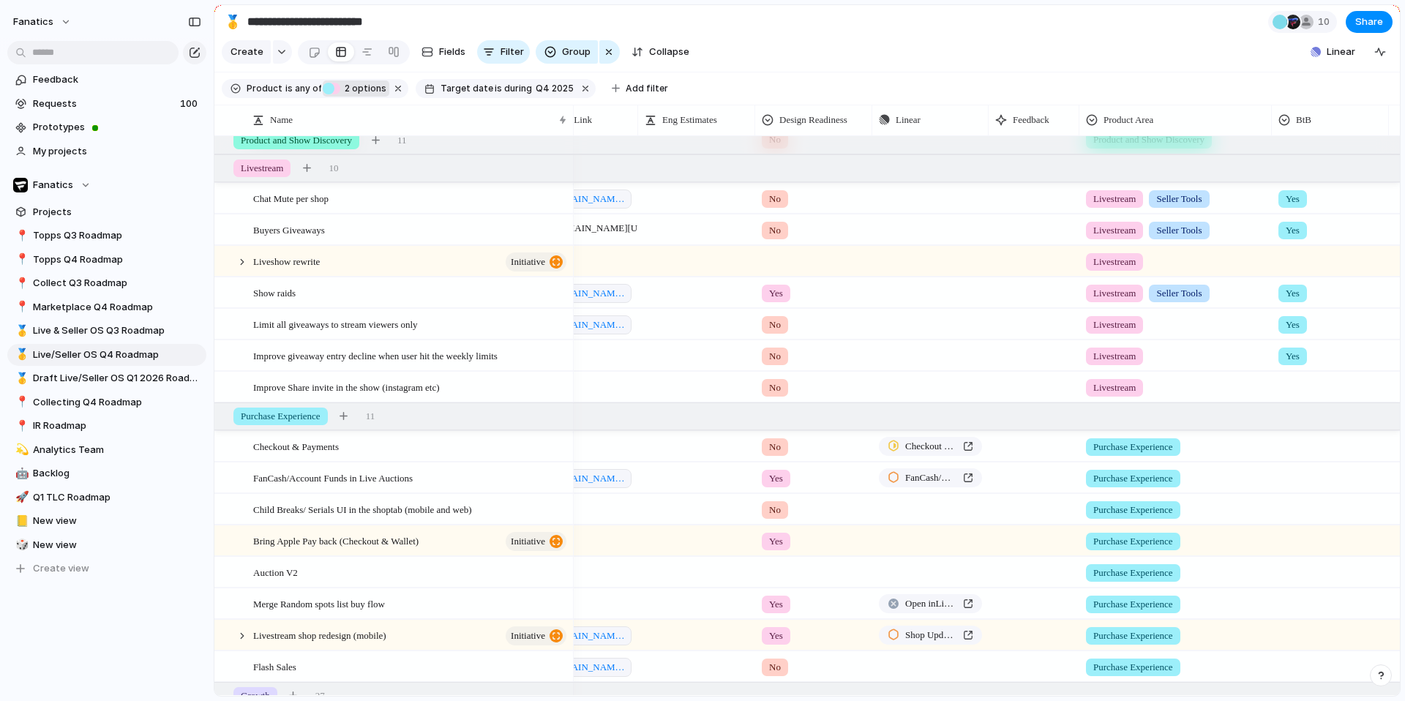
click at [1308, 445] on div at bounding box center [1331, 444] width 116 height 24
click at [1303, 503] on div "Yes" at bounding box center [1315, 508] width 31 height 18
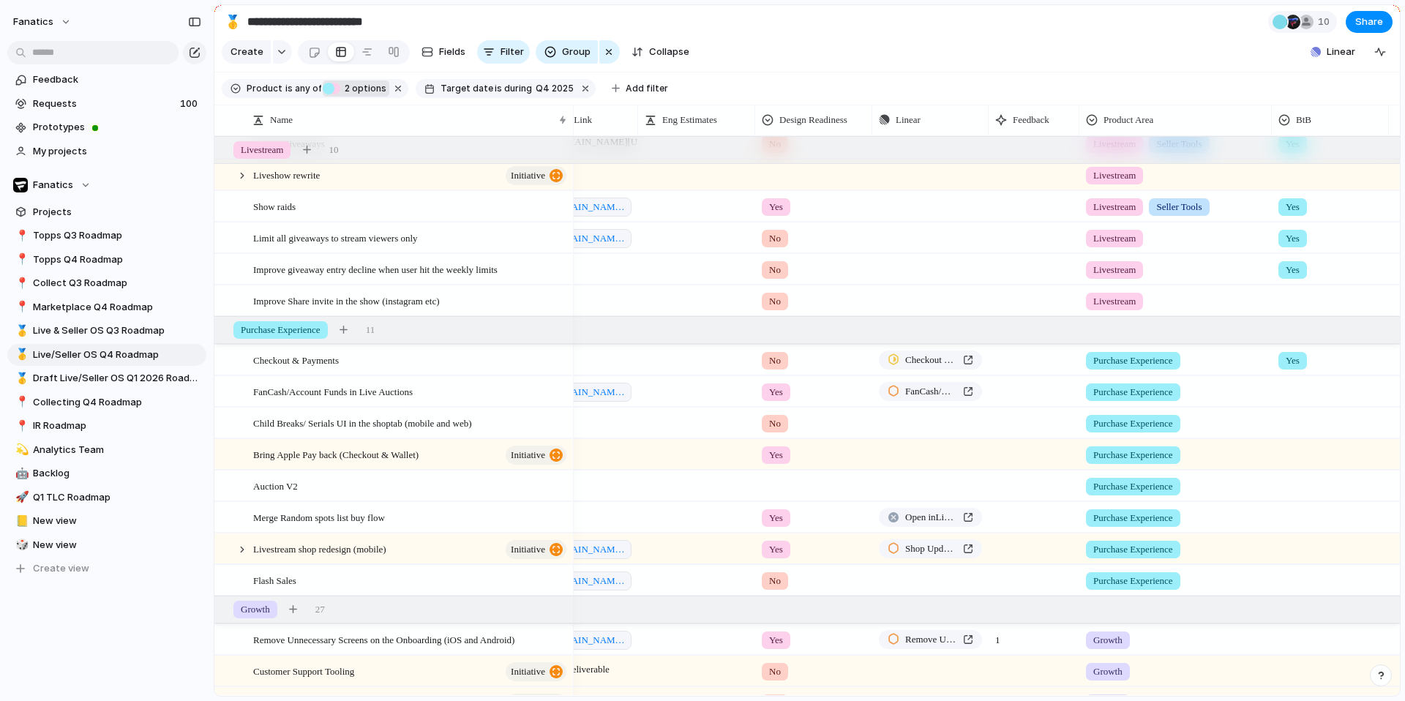
click at [1298, 391] on div at bounding box center [1331, 389] width 116 height 24
click at [1303, 455] on div "Yes" at bounding box center [1315, 453] width 31 height 18
click at [1295, 427] on div at bounding box center [1331, 420] width 116 height 24
click at [1287, 490] on div at bounding box center [1288, 485] width 26 height 26
drag, startPoint x: 1251, startPoint y: 453, endPoint x: 1284, endPoint y: 453, distance: 33.7
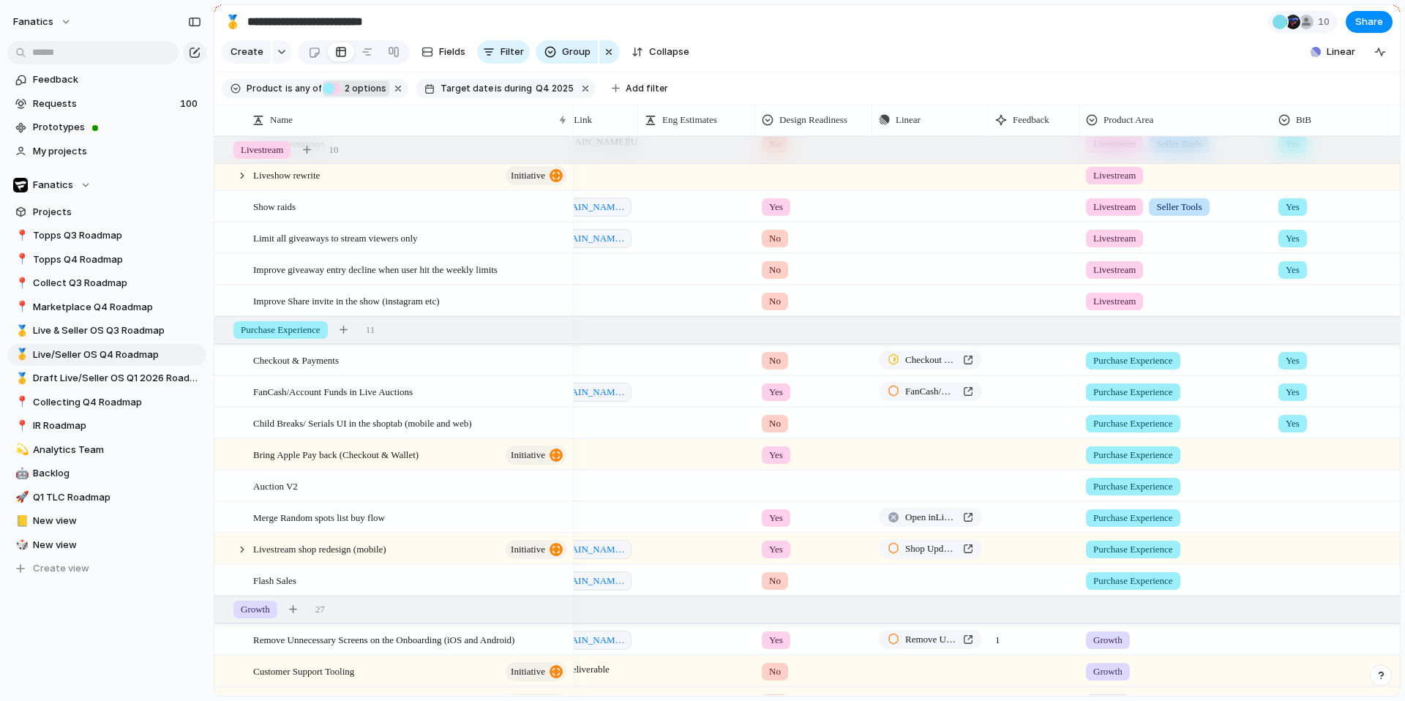
click at [1251, 453] on div "Yes" at bounding box center [702, 350] width 1405 height 701
click at [1289, 453] on div at bounding box center [1331, 452] width 116 height 24
click at [1285, 515] on div at bounding box center [1288, 517] width 26 height 26
click at [1290, 577] on div "Yes" at bounding box center [702, 350] width 1405 height 701
click at [1301, 550] on div at bounding box center [1331, 546] width 116 height 24
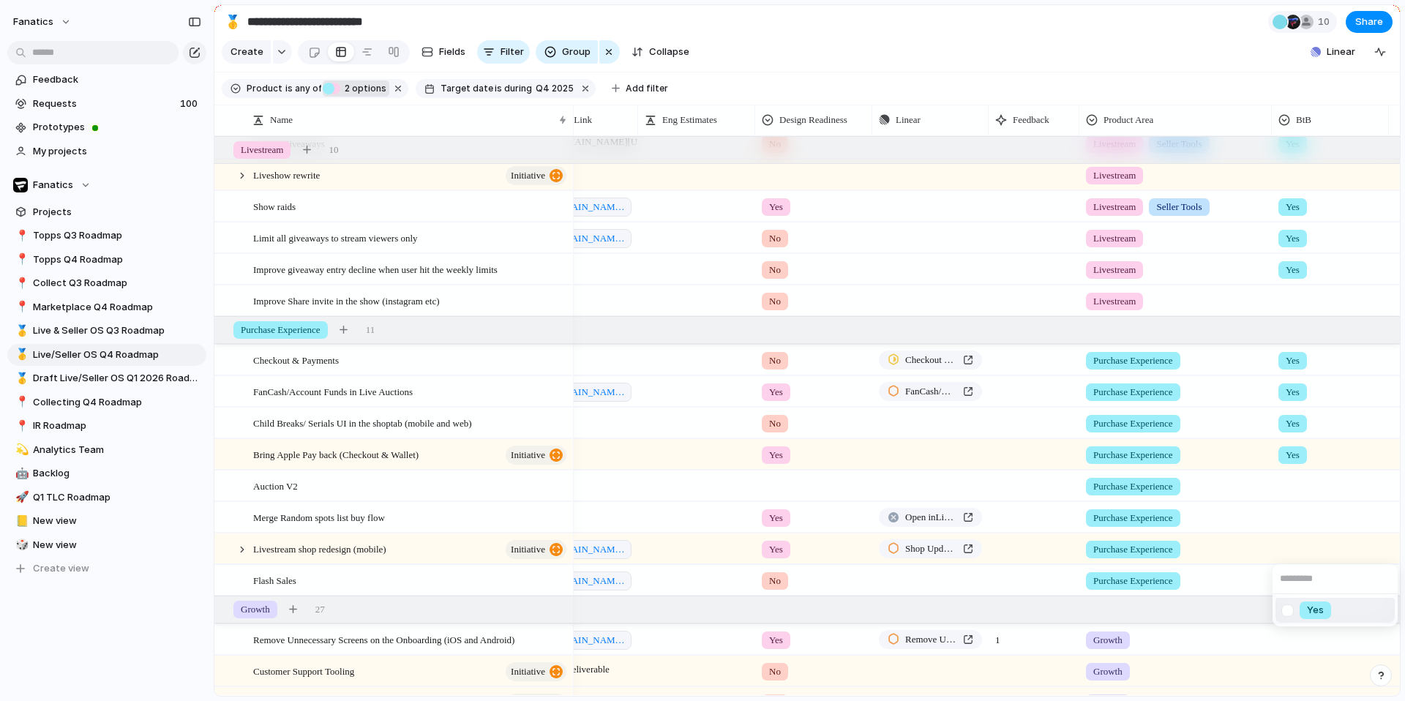
click at [1289, 610] on div at bounding box center [1288, 611] width 26 height 26
drag, startPoint x: 1250, startPoint y: 572, endPoint x: 1285, endPoint y: 591, distance: 40.0
click at [1250, 572] on div "Yes" at bounding box center [702, 350] width 1405 height 701
click at [1291, 583] on div at bounding box center [1331, 578] width 116 height 24
click at [1290, 647] on div at bounding box center [1288, 642] width 26 height 26
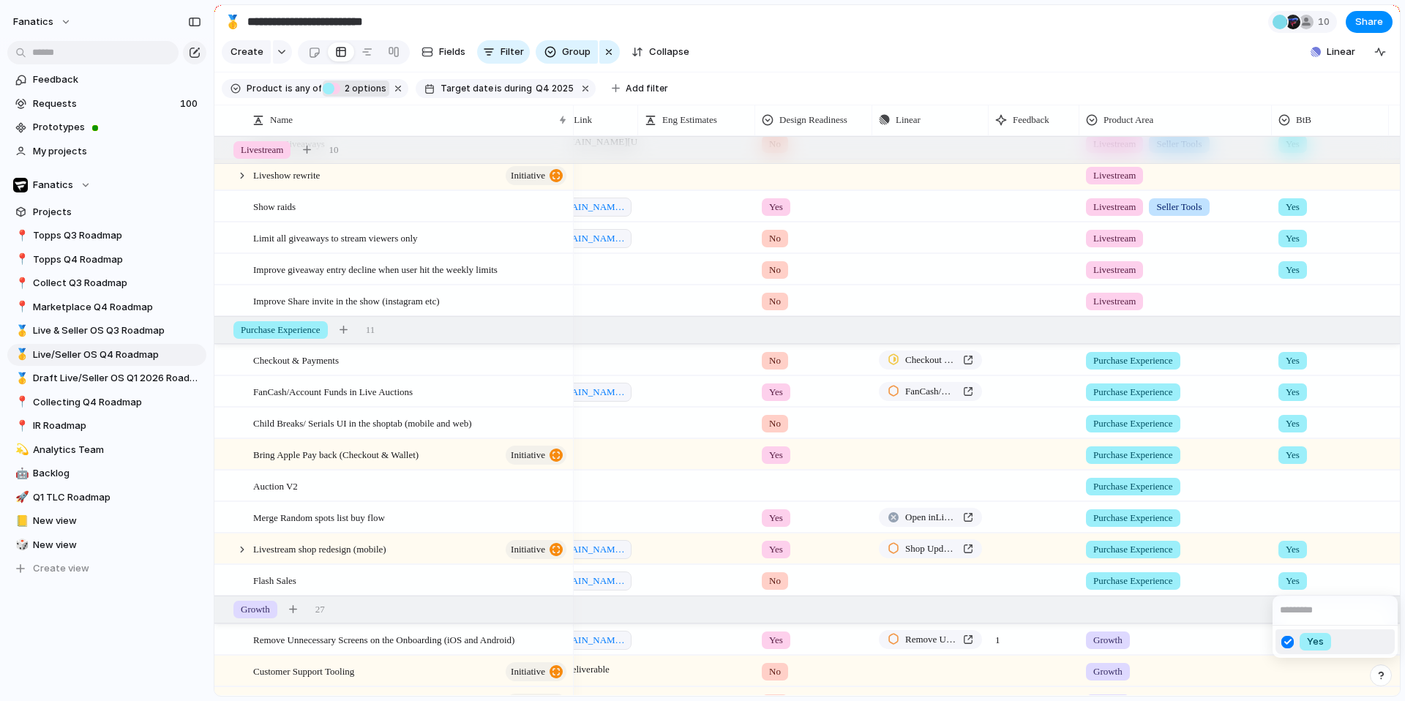
click at [1252, 542] on div "Yes" at bounding box center [702, 350] width 1405 height 701
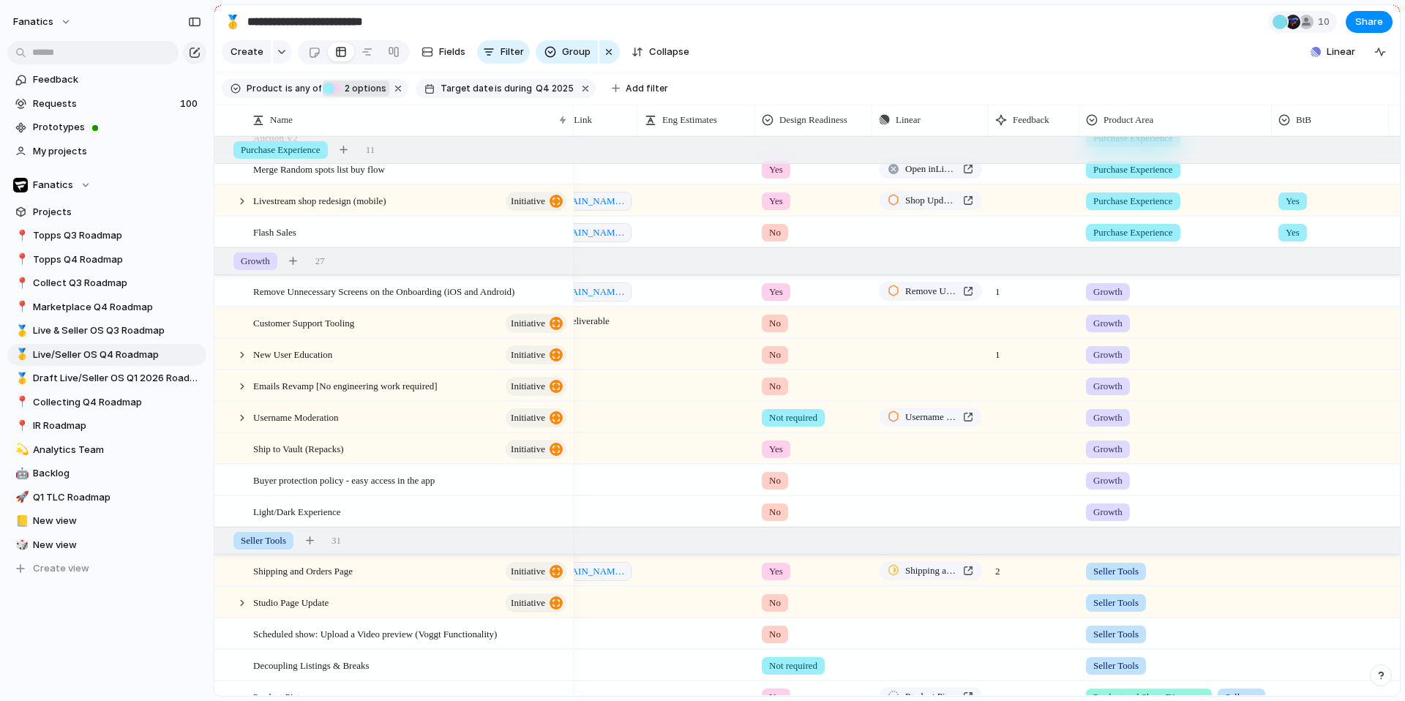
click at [1282, 322] on div at bounding box center [1331, 320] width 116 height 24
click at [1290, 386] on div at bounding box center [1288, 385] width 26 height 26
click at [1276, 520] on div "Yes" at bounding box center [702, 350] width 1405 height 701
click at [1287, 516] on div at bounding box center [1331, 509] width 116 height 24
click at [1288, 574] on div at bounding box center [1288, 574] width 26 height 26
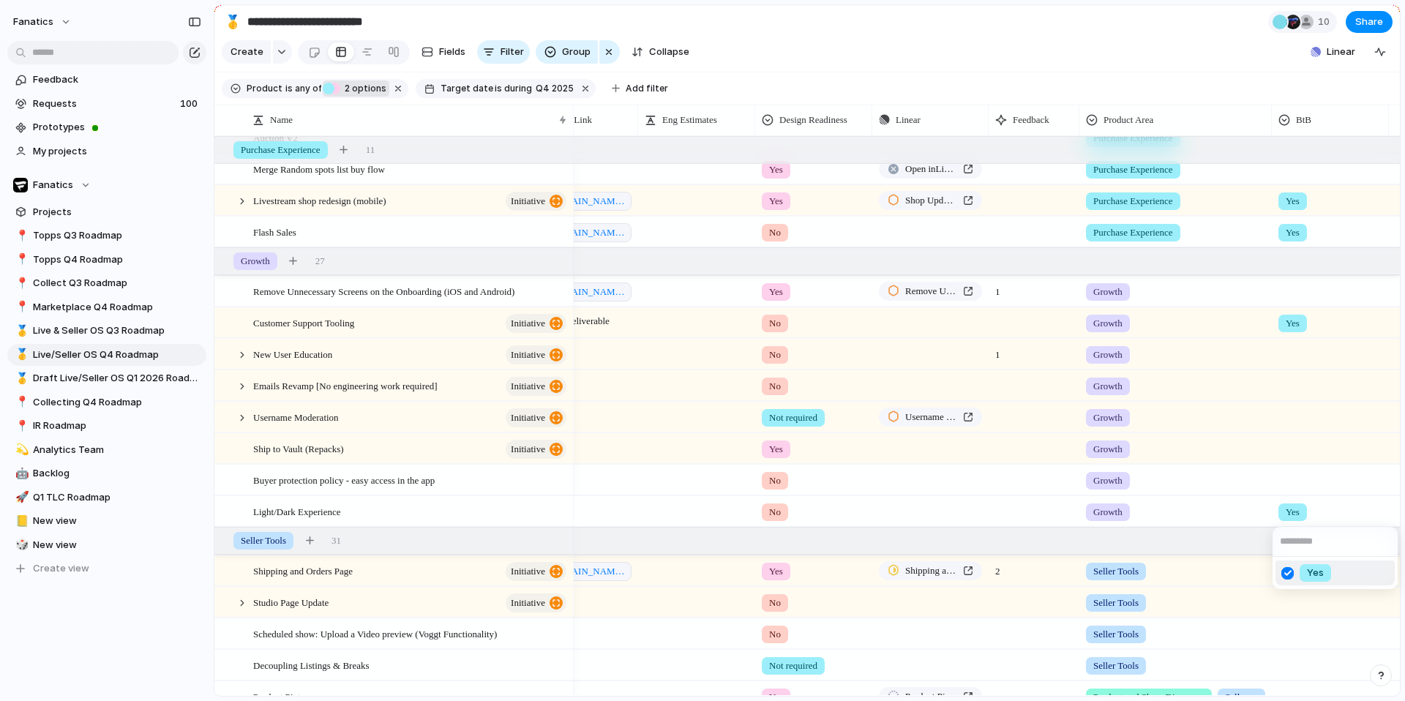
click at [1299, 479] on div "Yes" at bounding box center [702, 350] width 1405 height 701
click at [1290, 449] on div at bounding box center [1331, 446] width 116 height 24
click at [1290, 449] on div "Yes" at bounding box center [702, 350] width 1405 height 701
click at [1288, 421] on div at bounding box center [1331, 415] width 116 height 24
click at [1295, 477] on div at bounding box center [1288, 479] width 26 height 26
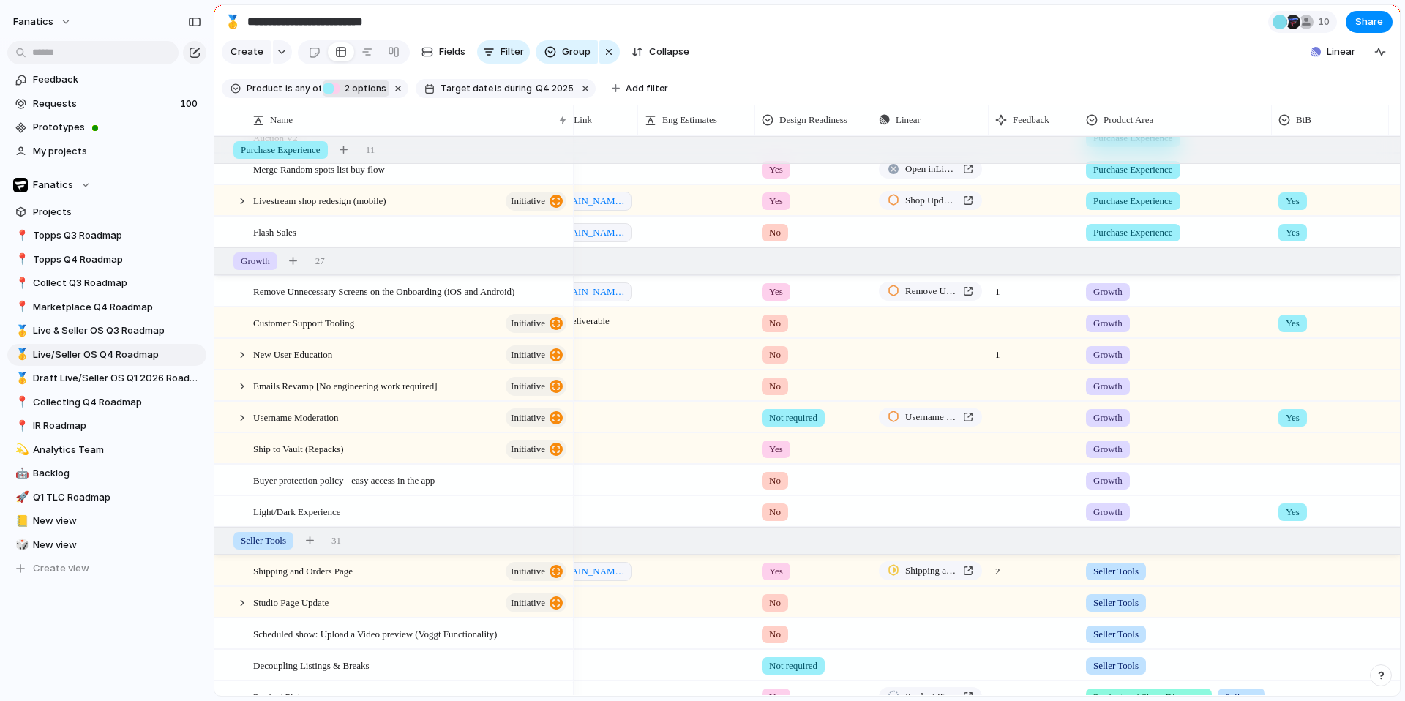
click at [226, 387] on div "Yes" at bounding box center [702, 350] width 1405 height 701
click at [228, 386] on div at bounding box center [226, 386] width 11 height 11
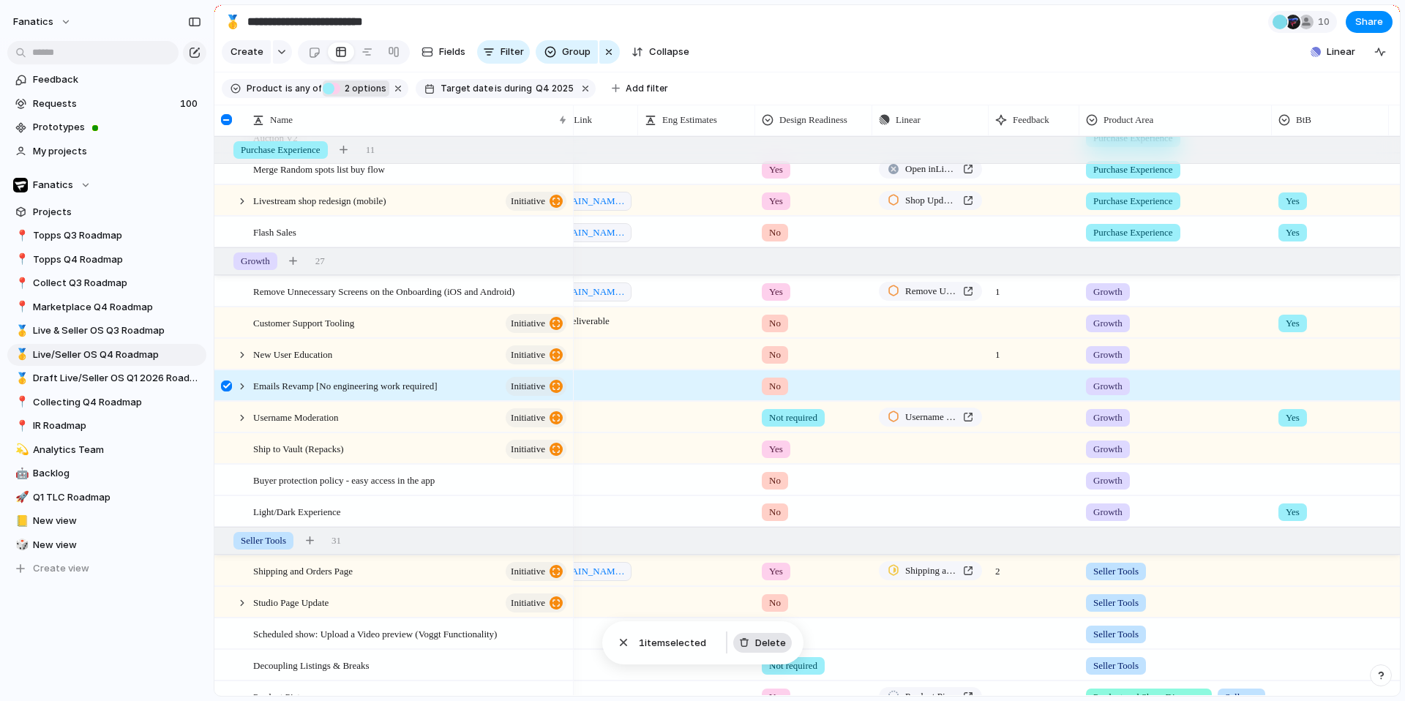
click at [779, 643] on span "Delete" at bounding box center [770, 643] width 31 height 15
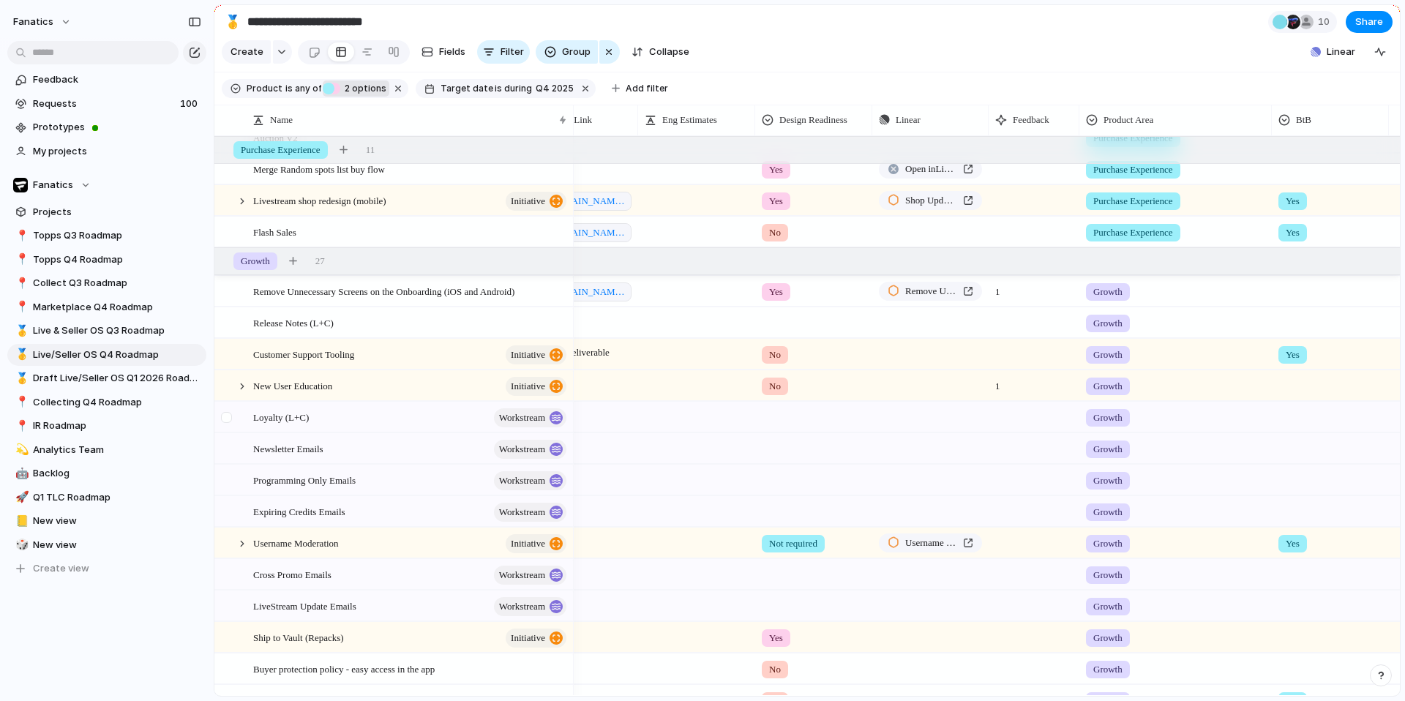
click at [225, 416] on div at bounding box center [226, 417] width 11 height 11
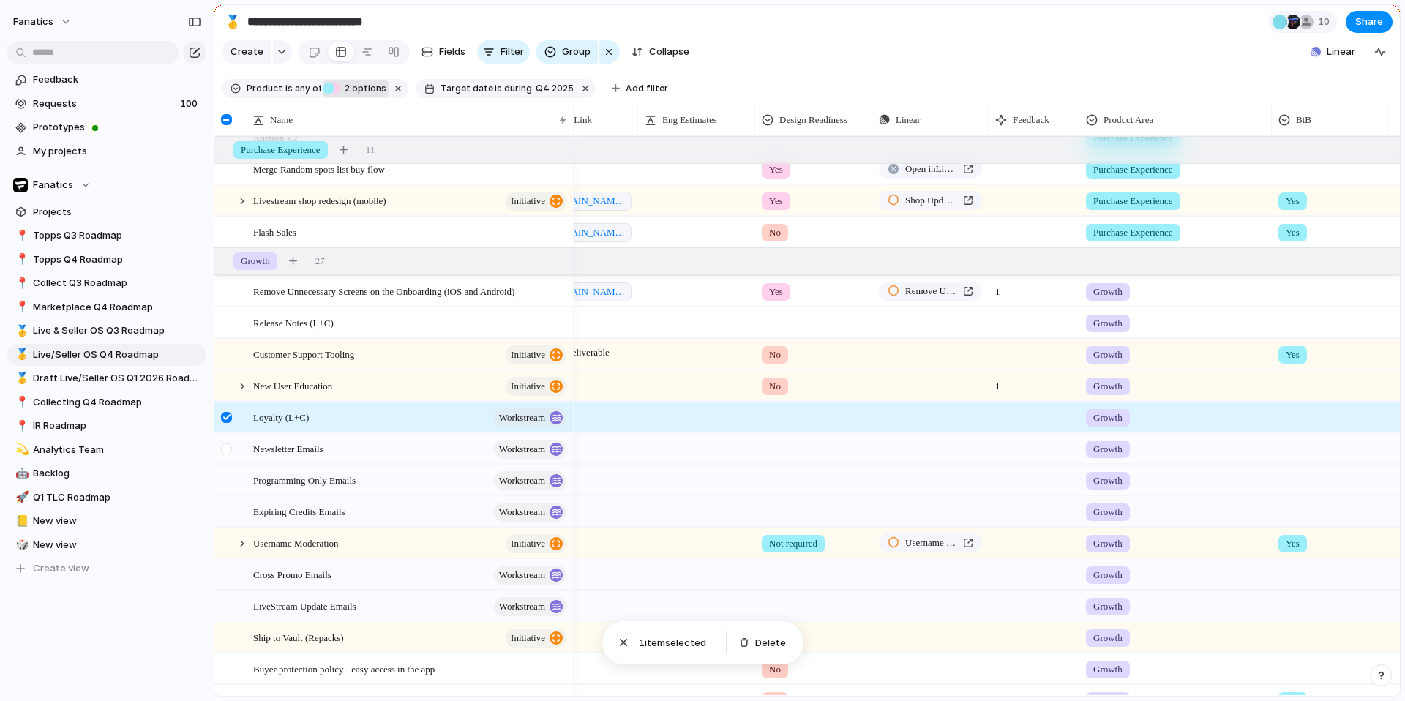
click at [225, 444] on div at bounding box center [226, 449] width 11 height 11
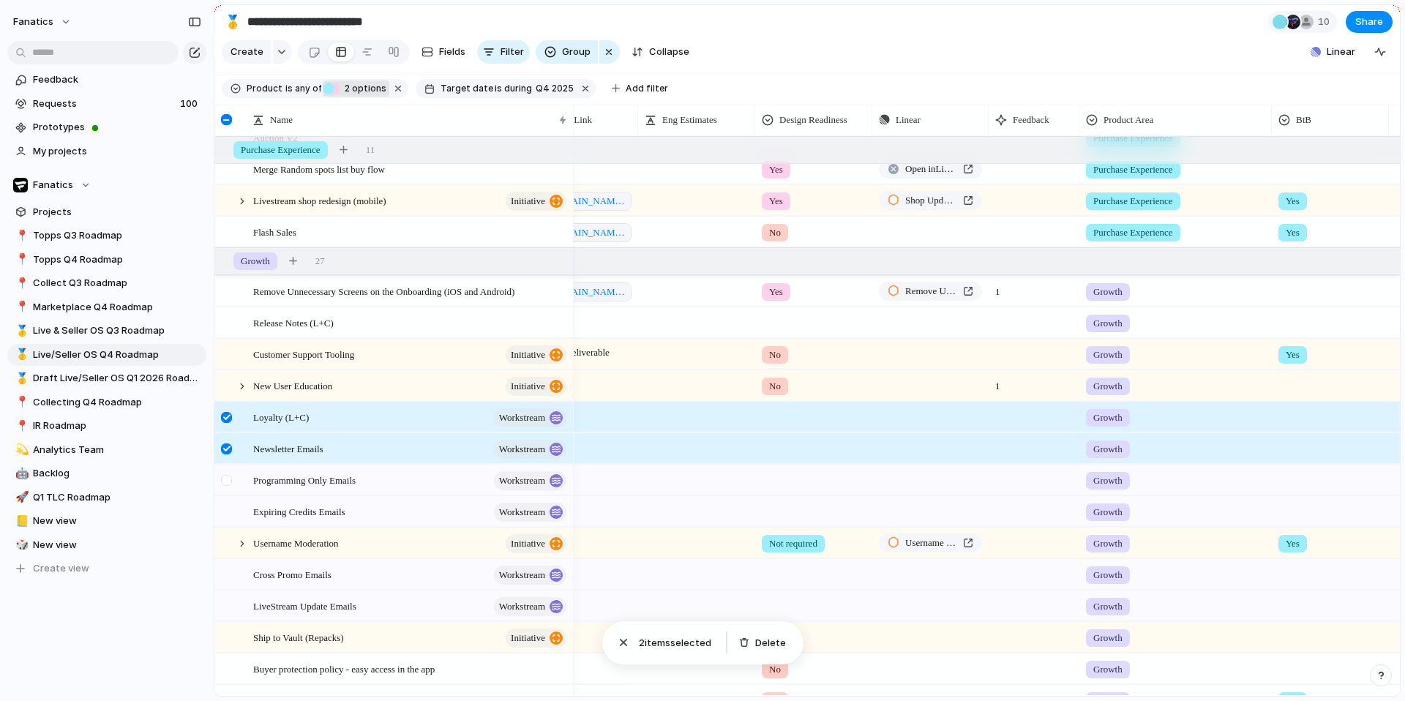
click at [224, 475] on div at bounding box center [226, 480] width 11 height 11
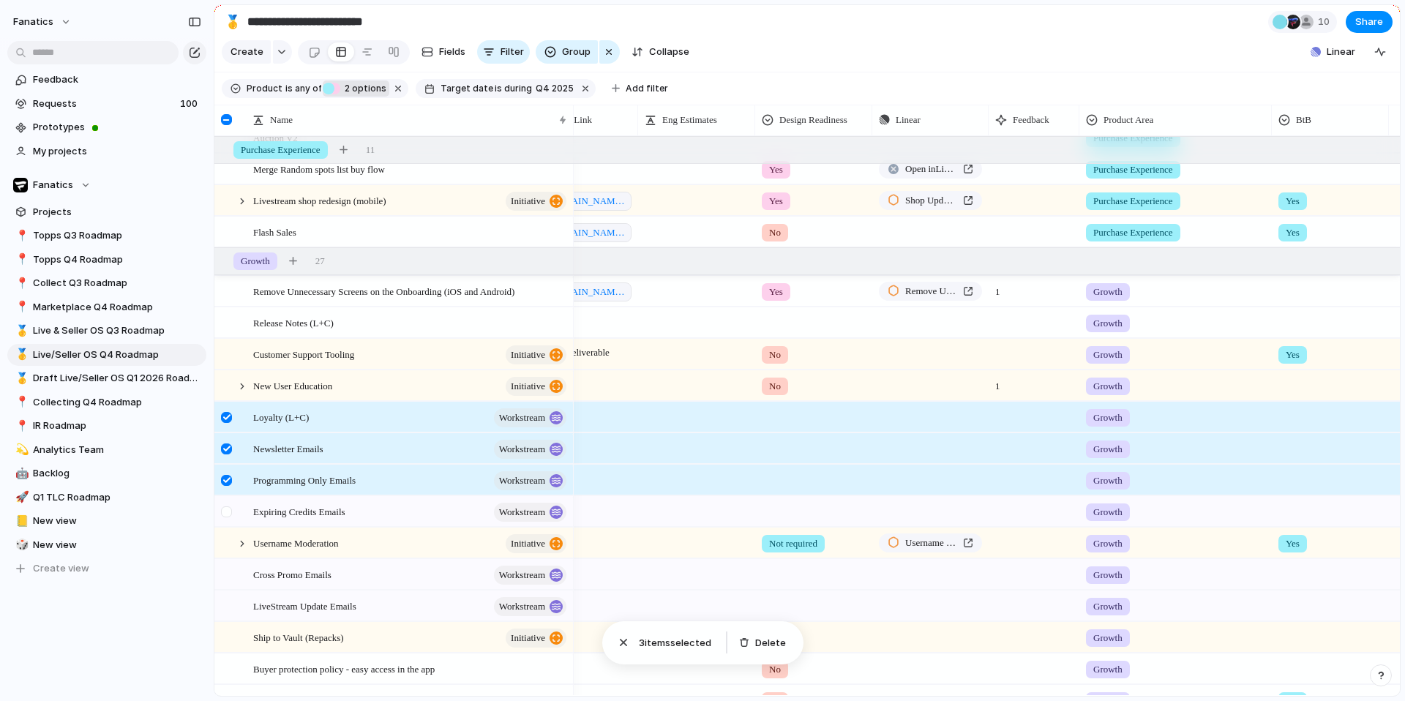
click at [227, 512] on div at bounding box center [226, 511] width 11 height 11
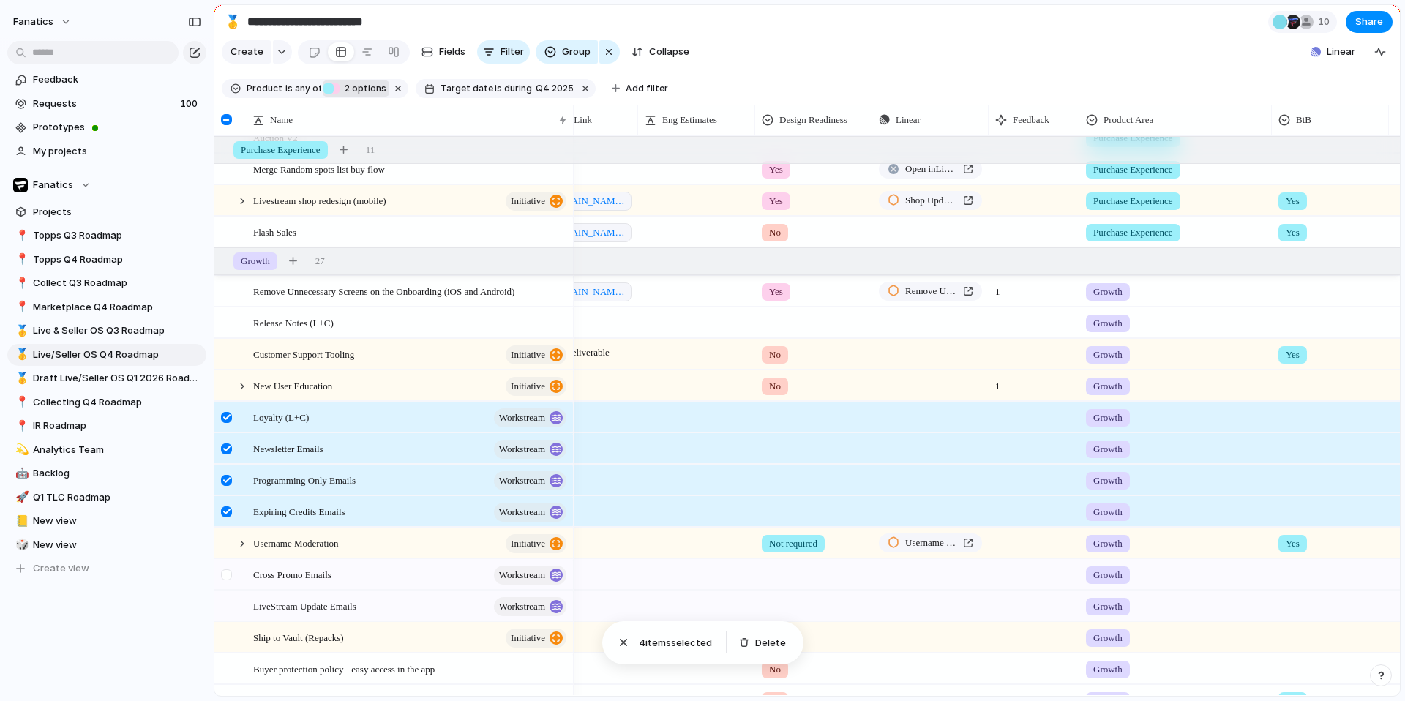
click at [225, 572] on div at bounding box center [226, 574] width 11 height 11
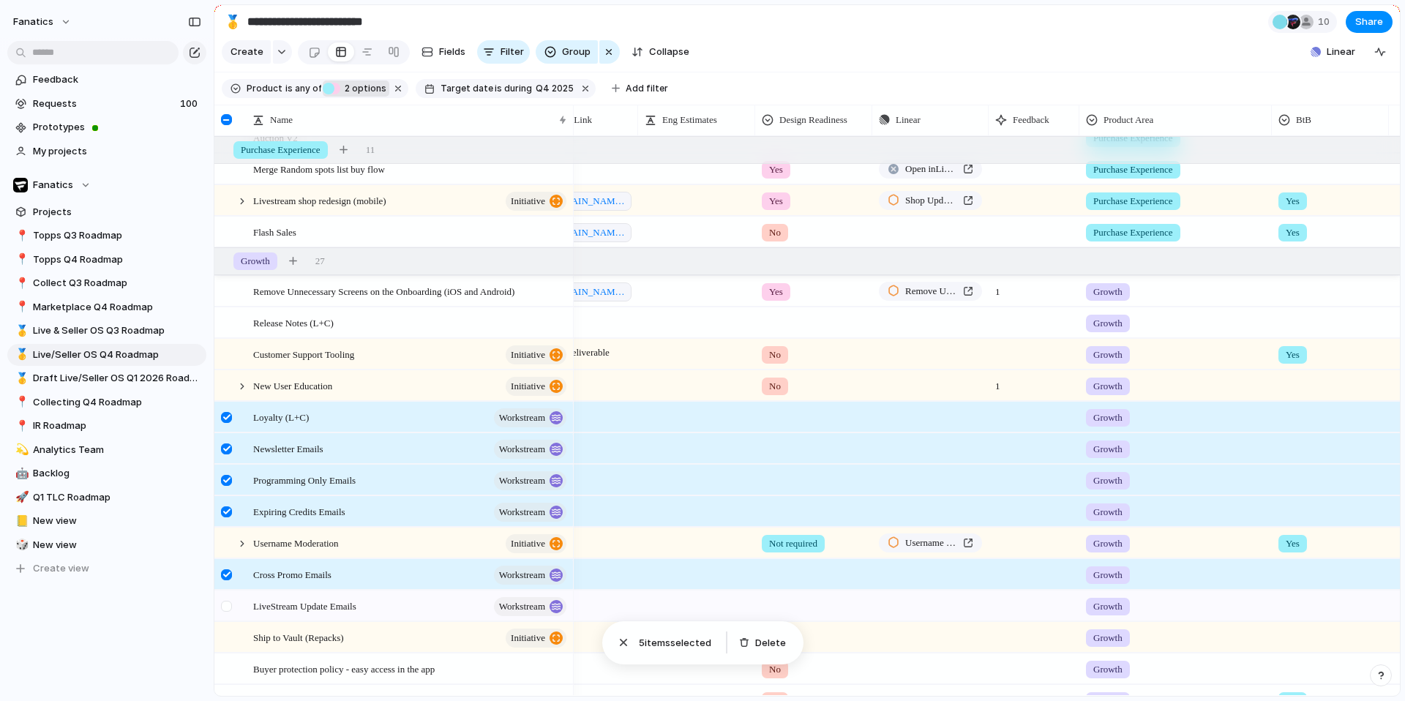
click at [225, 601] on div at bounding box center [226, 606] width 11 height 11
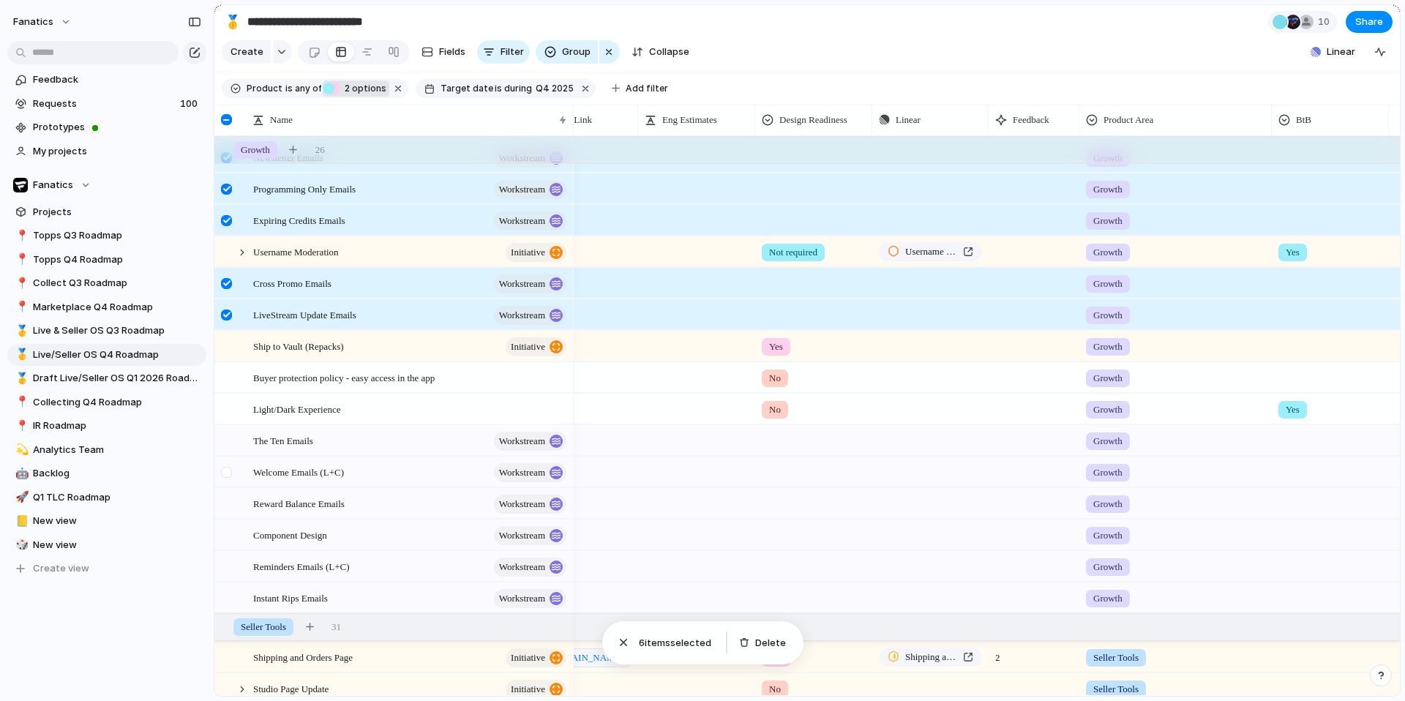
scroll to position [929, 0]
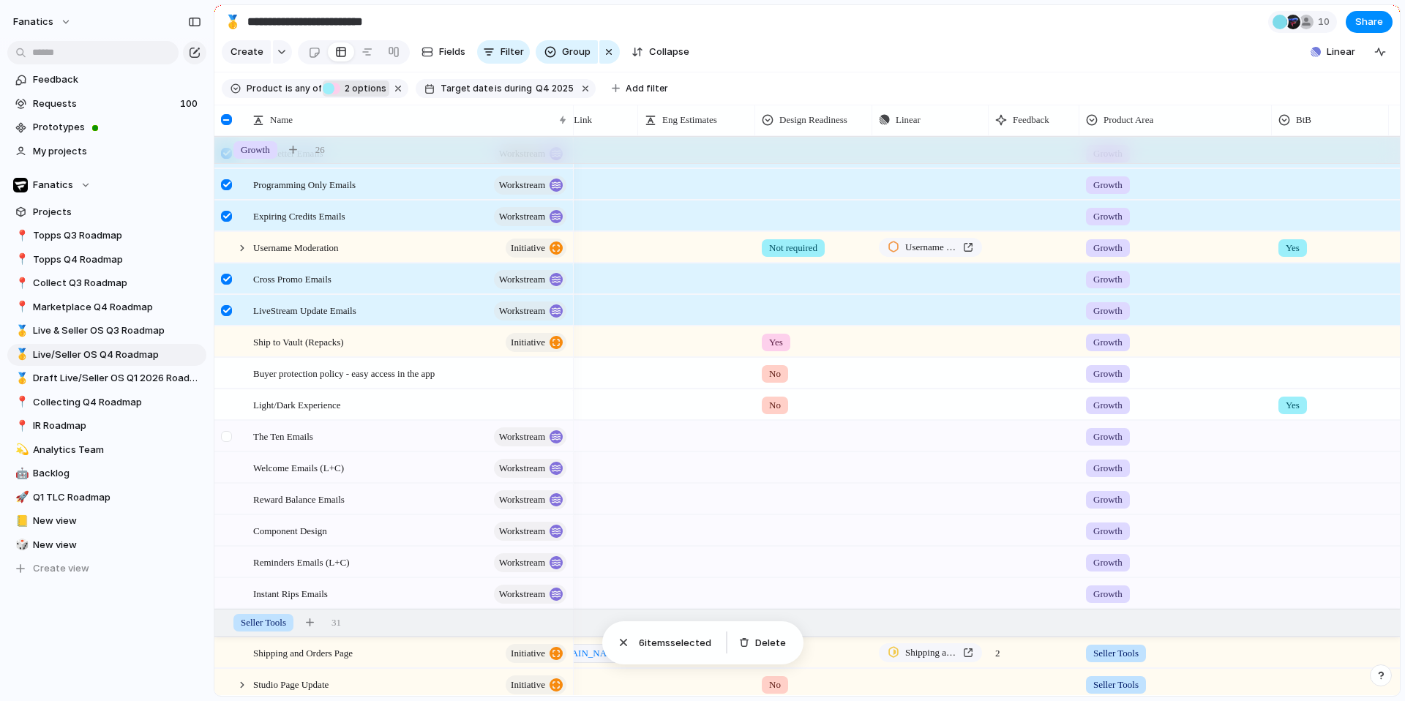
click at [233, 433] on div at bounding box center [228, 442] width 26 height 40
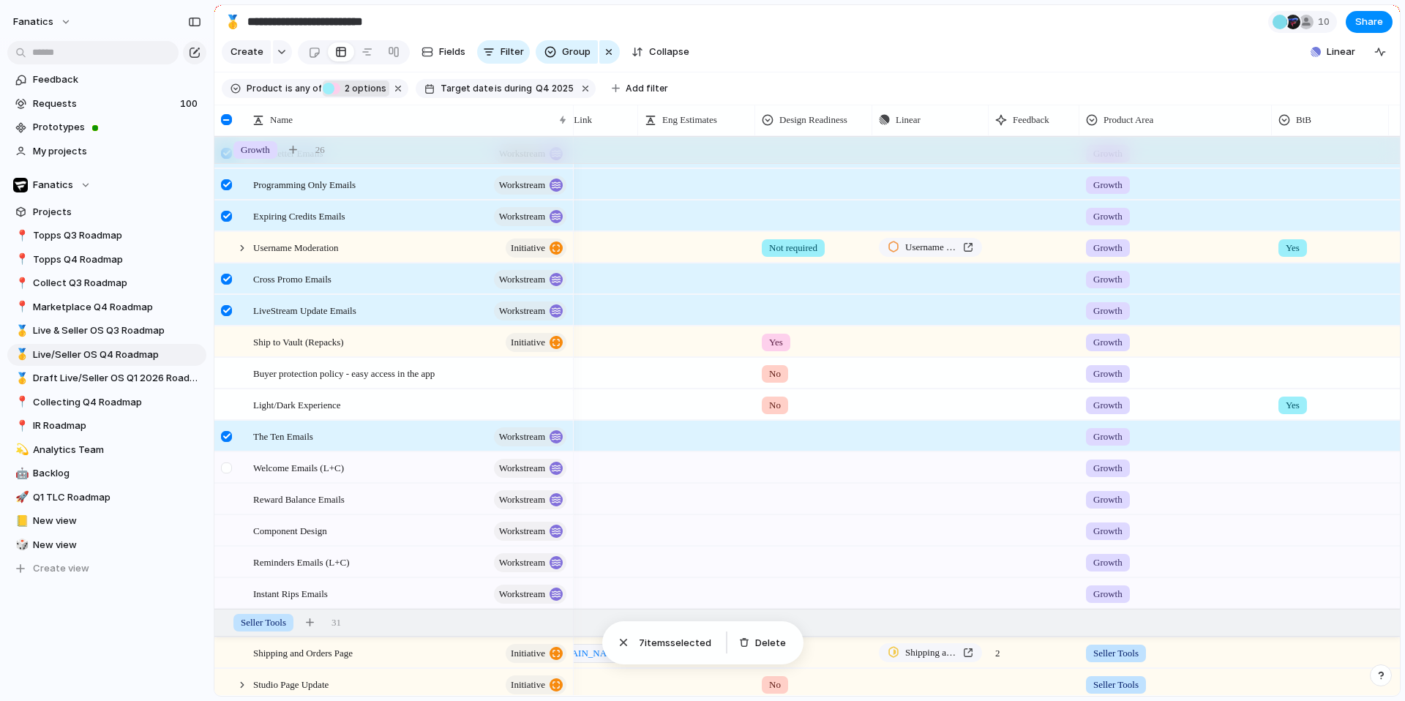
click at [225, 471] on div at bounding box center [226, 468] width 11 height 11
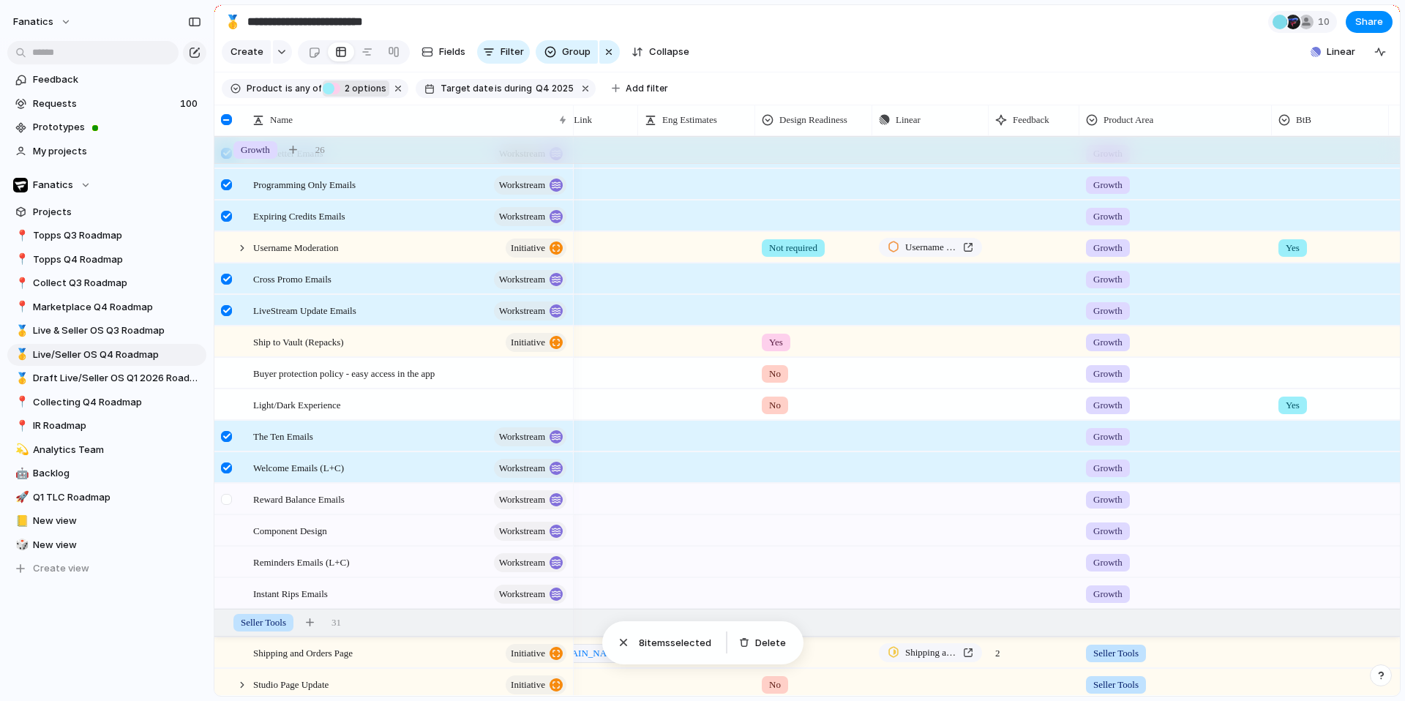
click at [223, 498] on div at bounding box center [226, 499] width 11 height 11
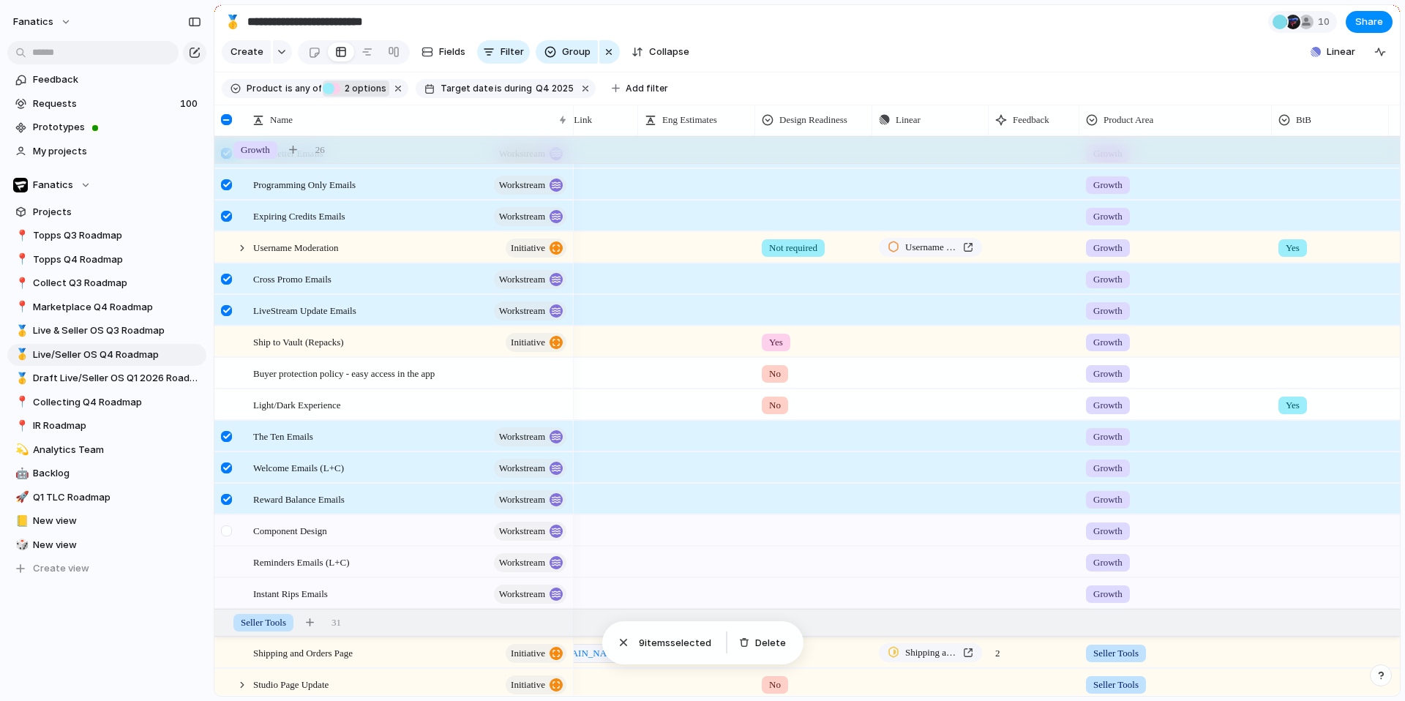
click at [225, 532] on div at bounding box center [226, 530] width 11 height 11
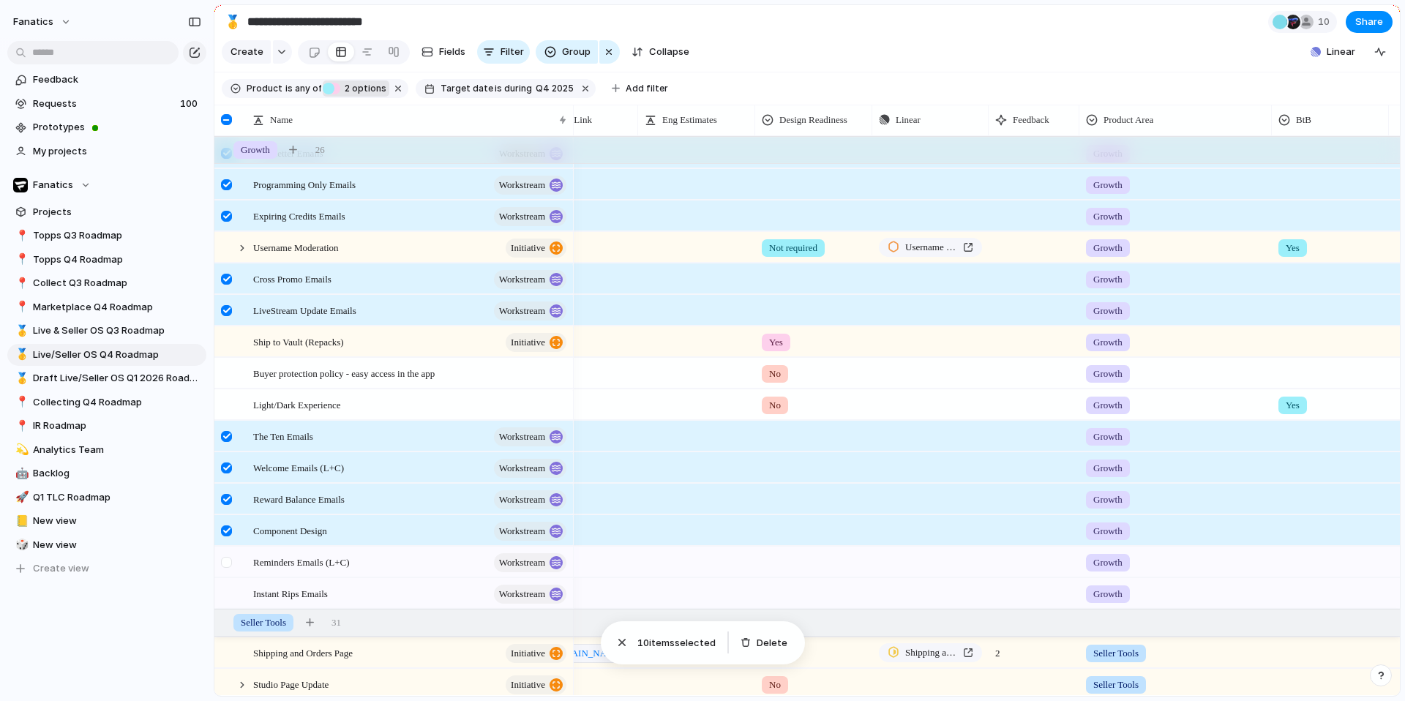
click at [224, 566] on div at bounding box center [226, 562] width 11 height 11
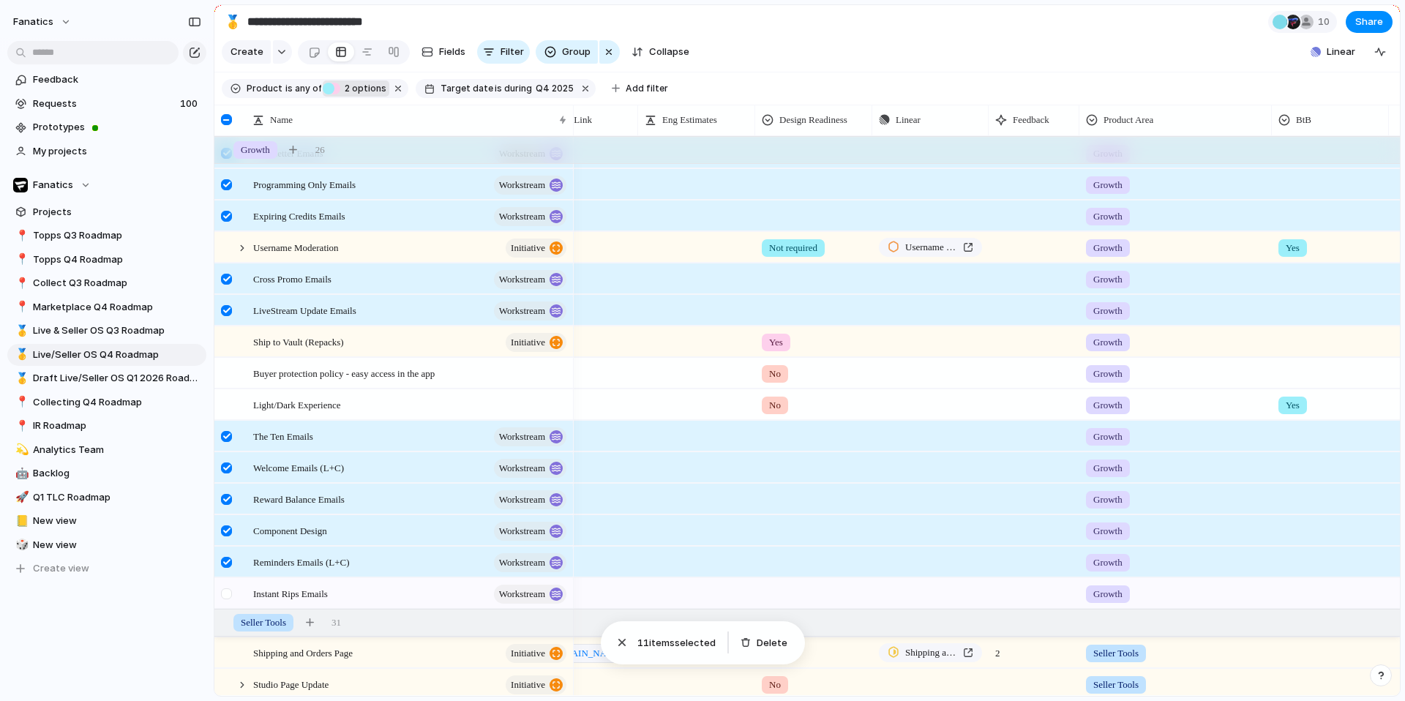
click at [224, 594] on div at bounding box center [226, 593] width 11 height 11
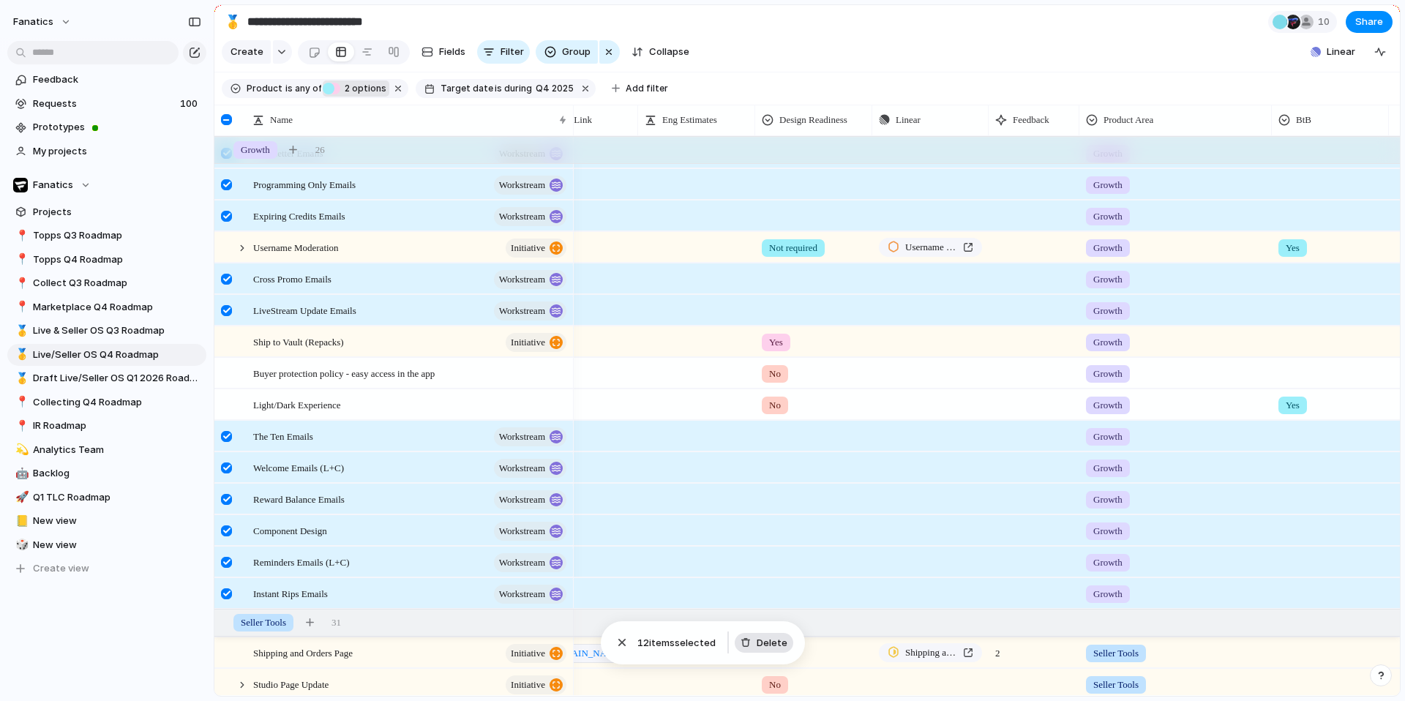
click at [749, 636] on button "Delete" at bounding box center [764, 643] width 59 height 20
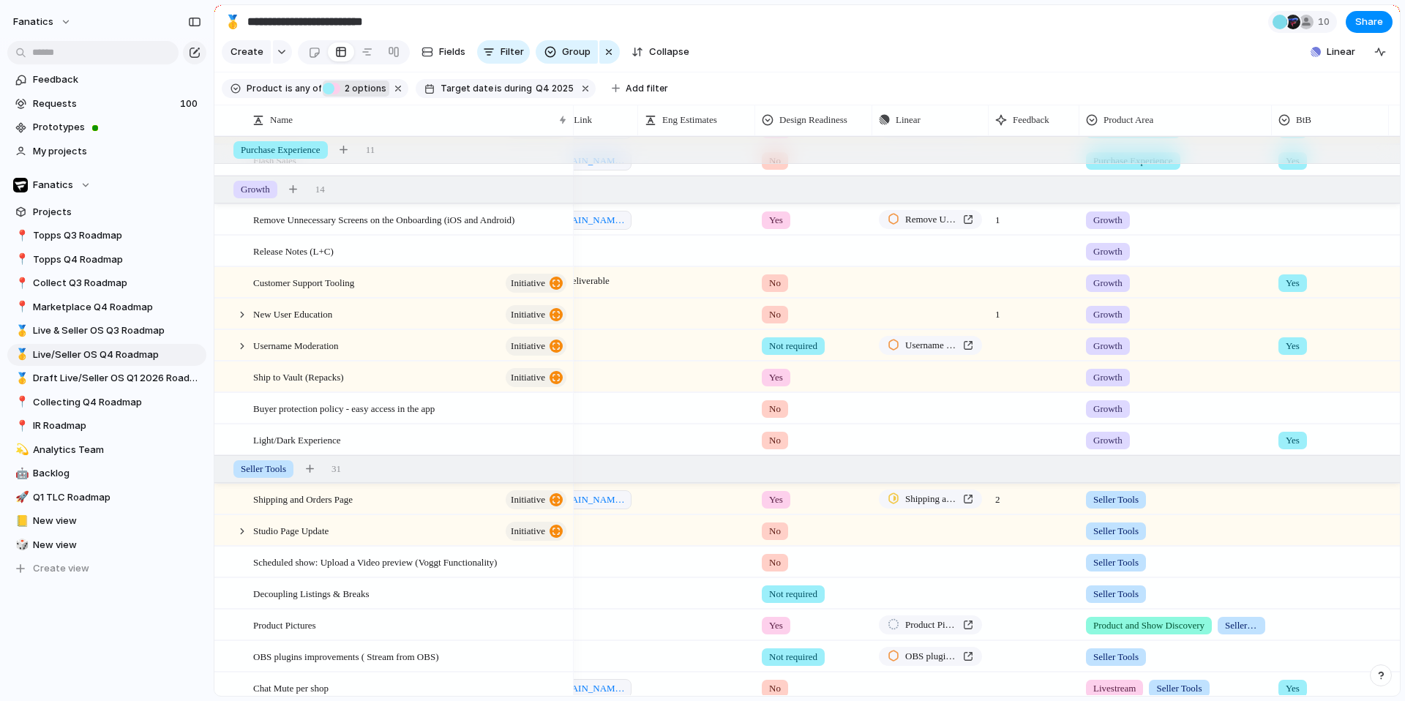
scroll to position [590, 0]
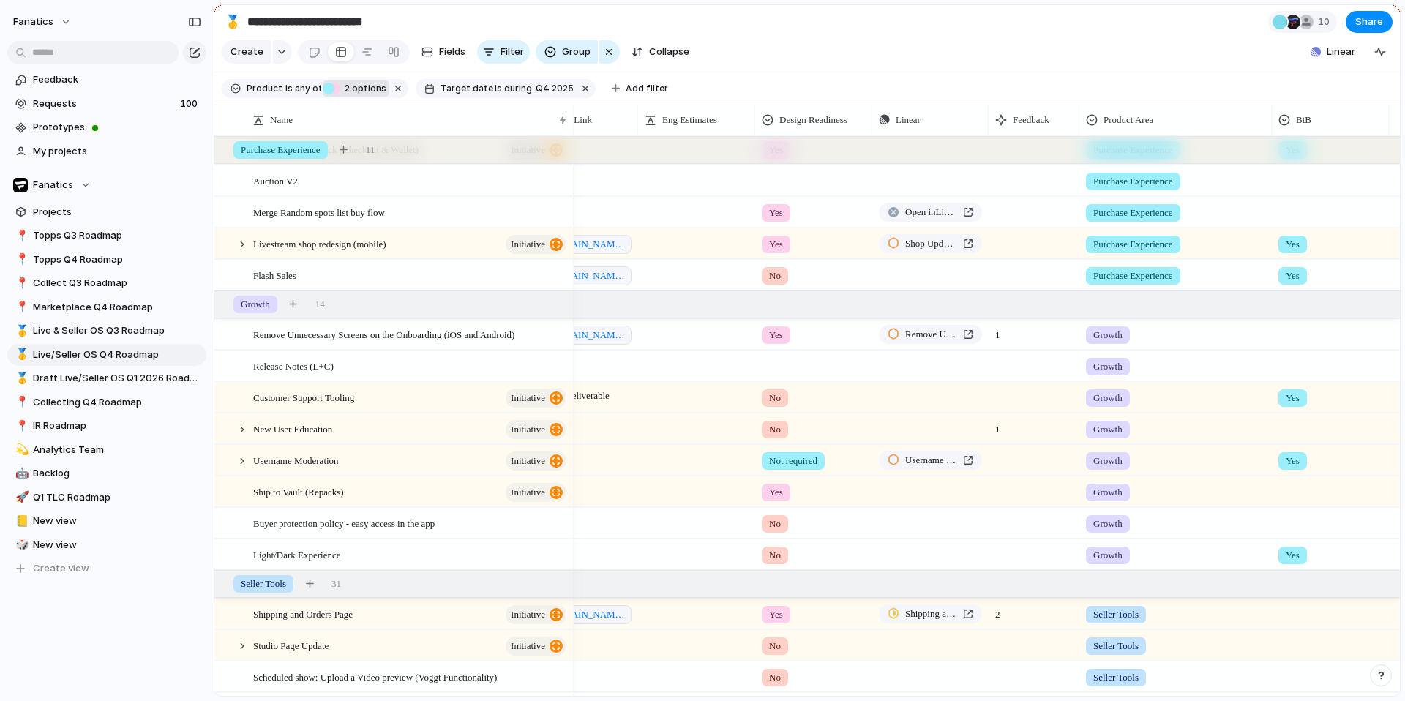
click at [1306, 336] on div at bounding box center [1331, 332] width 116 height 24
click at [1307, 392] on span "Yes" at bounding box center [1315, 396] width 17 height 15
click at [225, 367] on div at bounding box center [226, 366] width 11 height 11
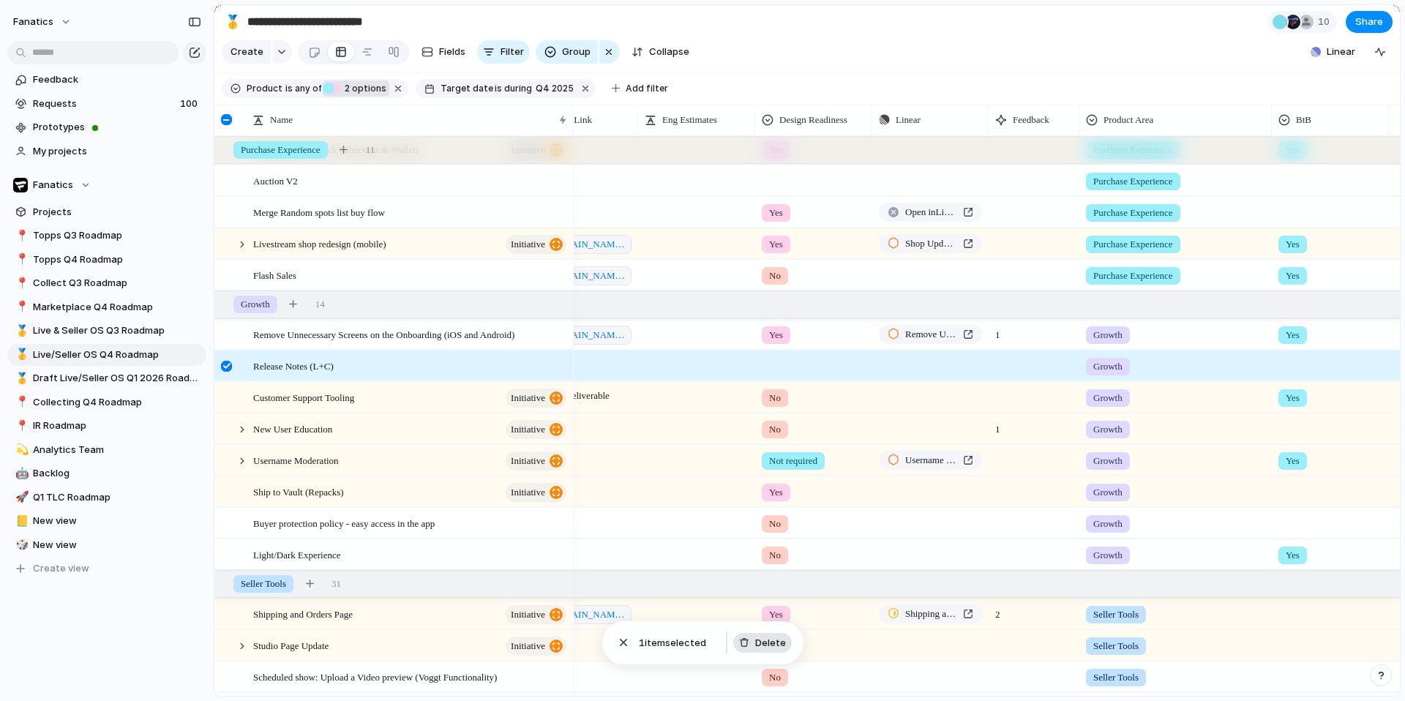
click at [767, 643] on span "Delete" at bounding box center [770, 643] width 31 height 15
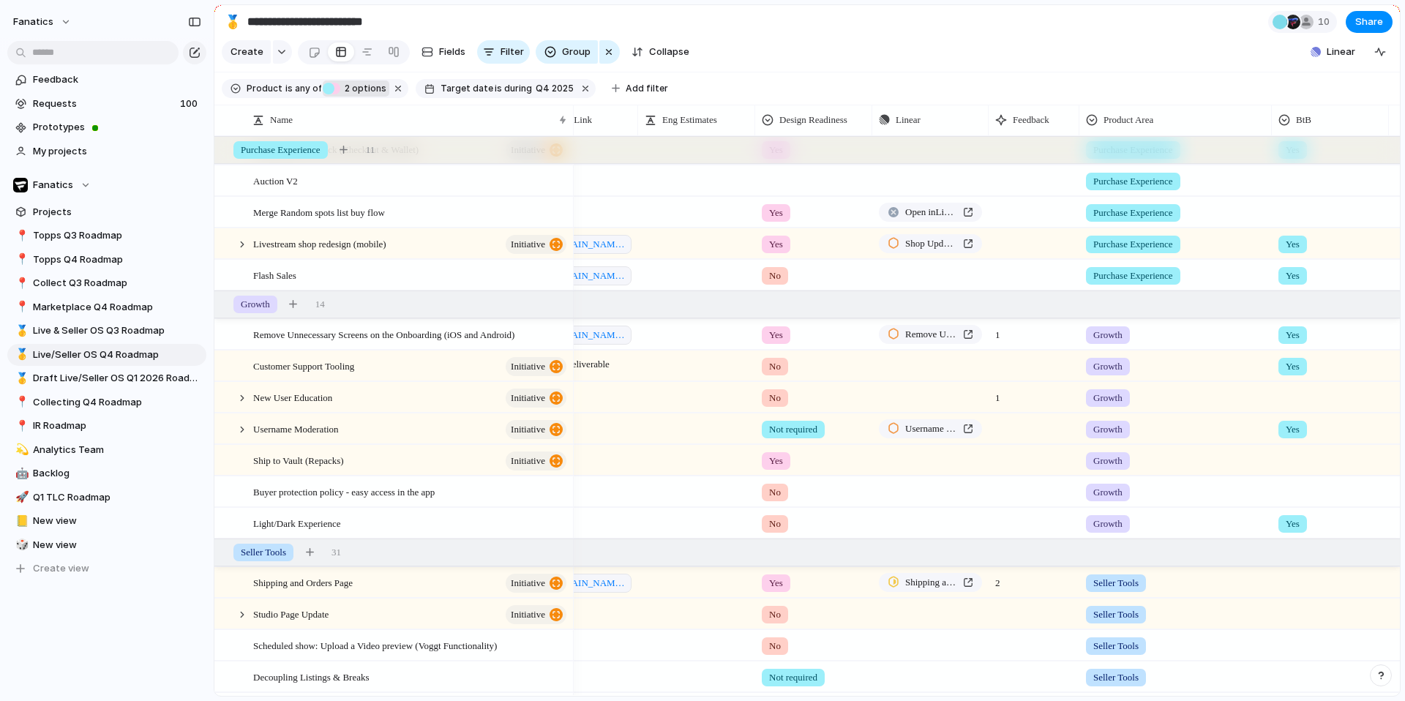
click at [1288, 398] on div at bounding box center [1331, 395] width 116 height 24
click at [1282, 457] on div at bounding box center [1288, 459] width 26 height 26
click at [1186, 474] on div "Yes" at bounding box center [702, 350] width 1405 height 701
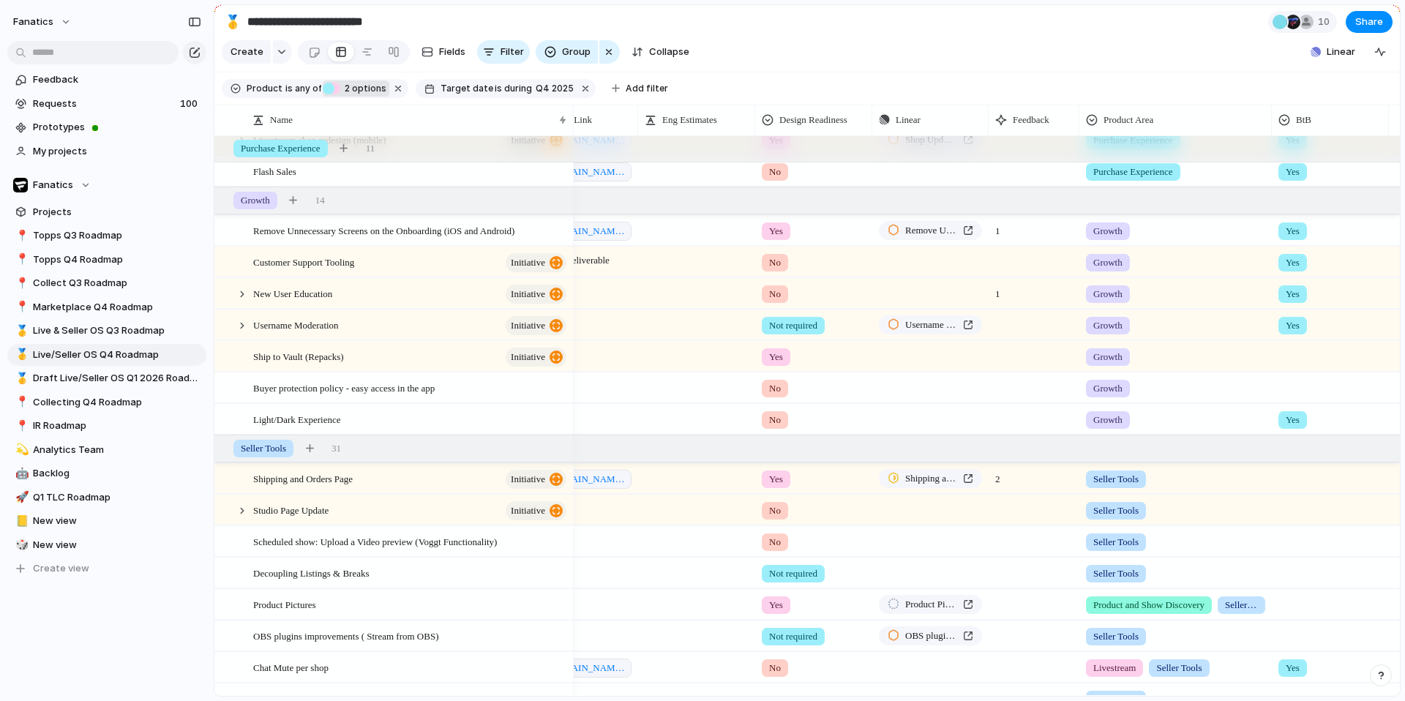
scroll to position [902, 0]
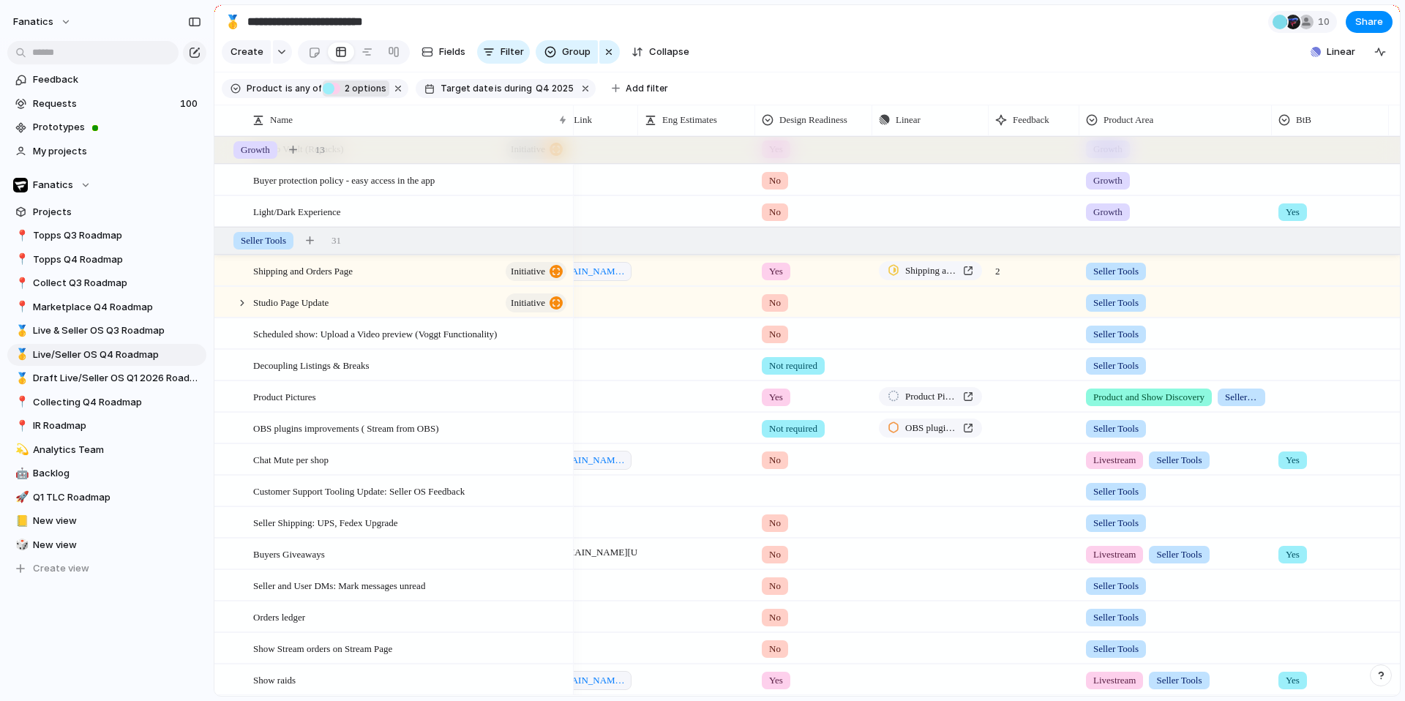
click at [1288, 271] on div at bounding box center [1331, 268] width 116 height 24
click at [1290, 337] on div at bounding box center [1288, 333] width 26 height 26
click at [1276, 370] on div "Yes" at bounding box center [702, 350] width 1405 height 701
click at [1287, 338] on div at bounding box center [1331, 331] width 116 height 24
click at [1290, 394] on div at bounding box center [1288, 396] width 26 height 26
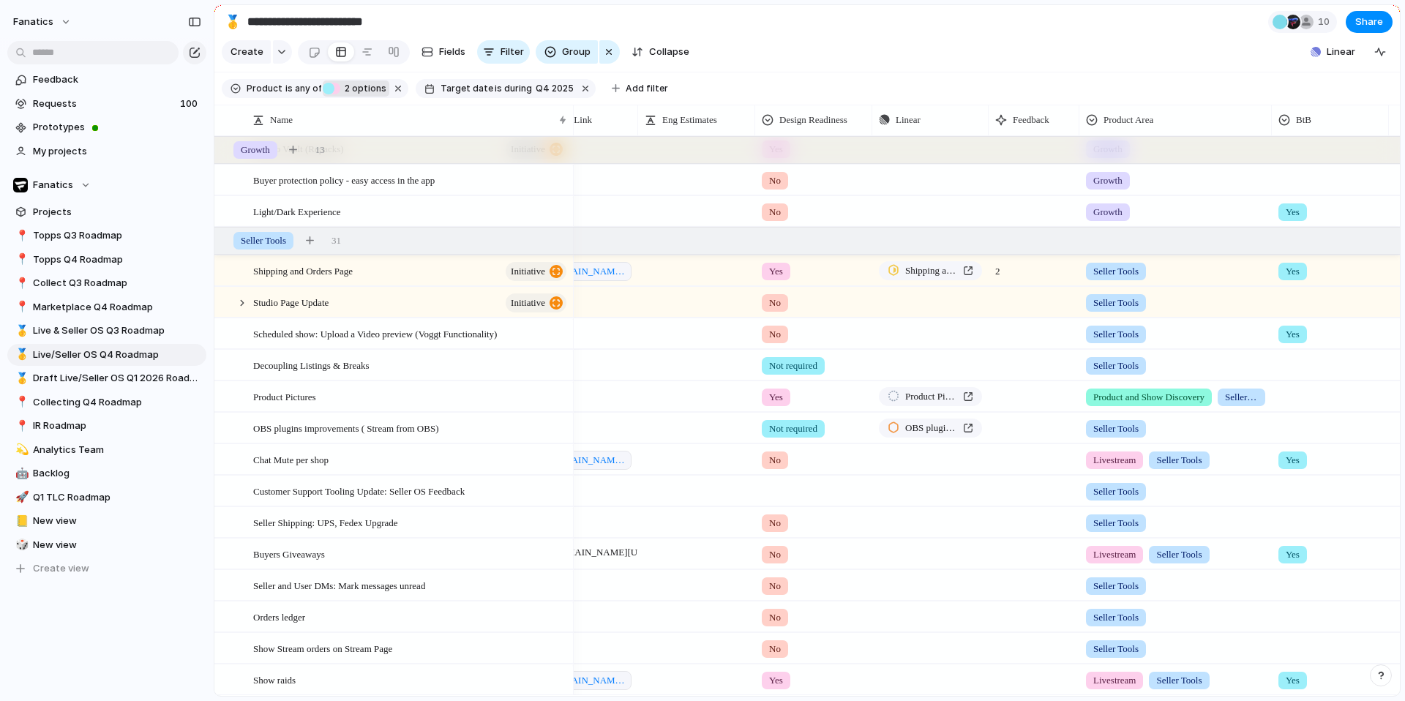
click at [1282, 479] on div "Yes" at bounding box center [702, 350] width 1405 height 701
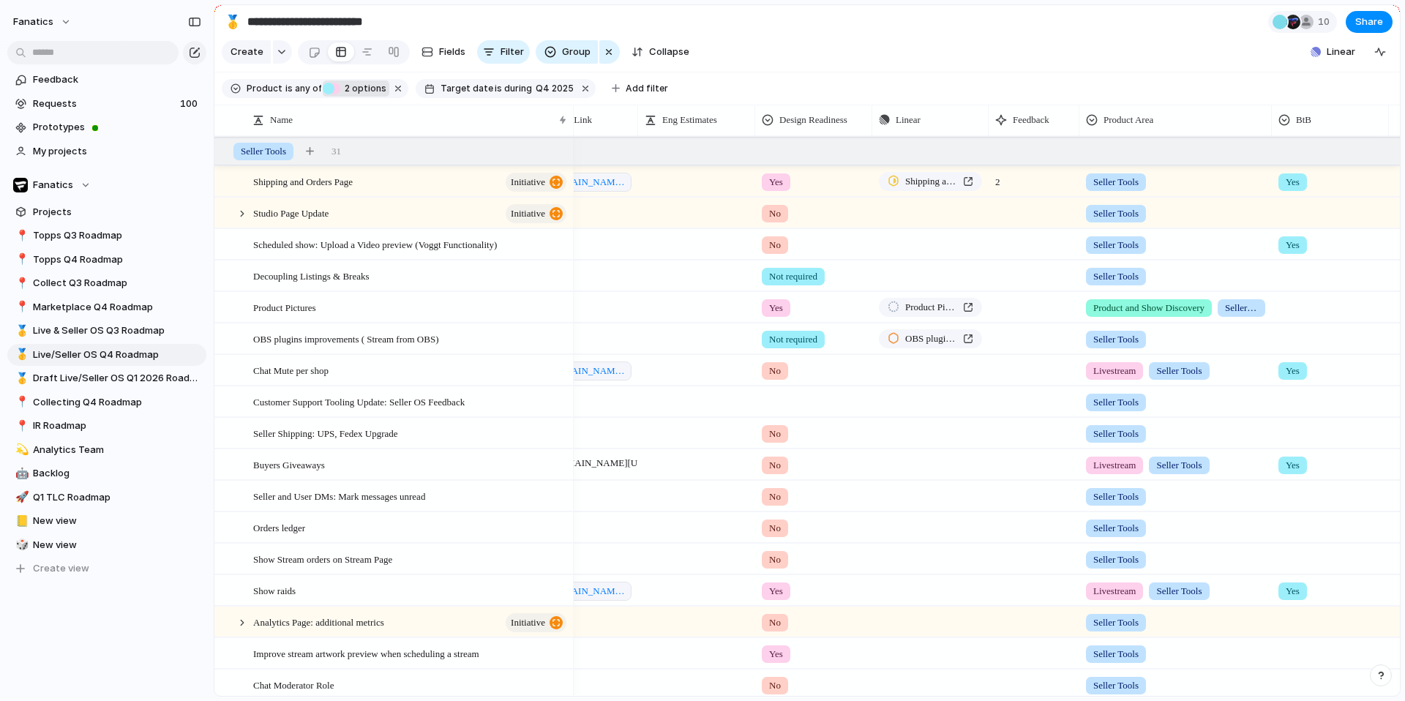
scroll to position [1050, 0]
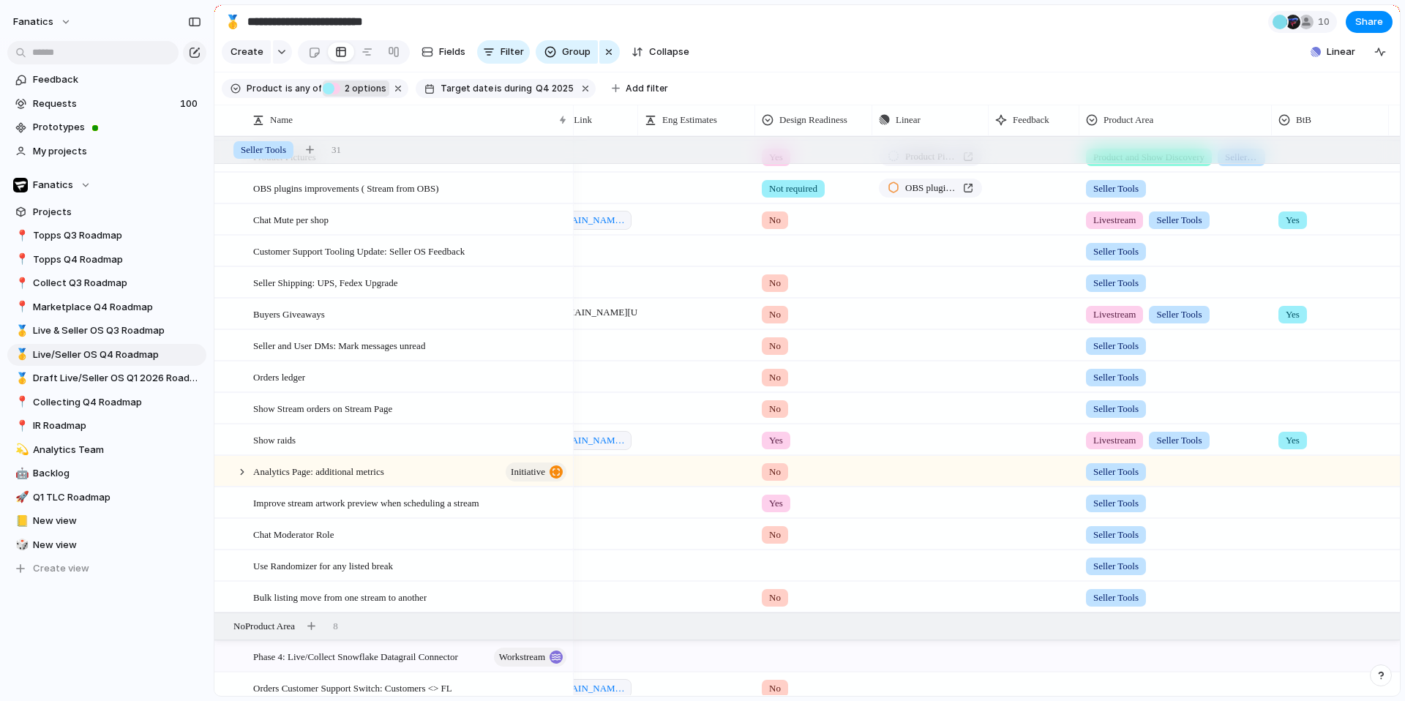
click at [1289, 476] on div at bounding box center [1331, 469] width 116 height 24
click at [1287, 533] on div at bounding box center [1288, 533] width 26 height 26
click at [1268, 569] on div "Yes" at bounding box center [702, 350] width 1405 height 701
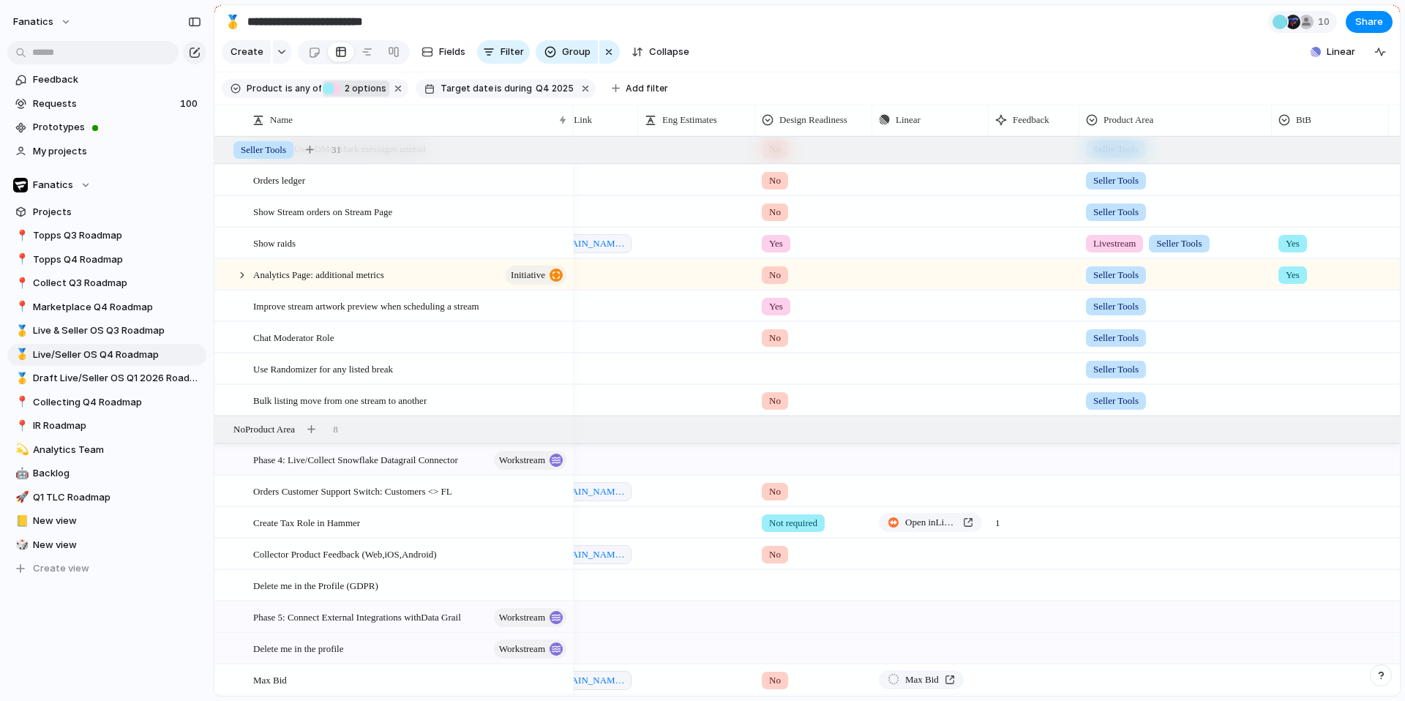
click at [1140, 516] on div at bounding box center [1175, 520] width 191 height 24
click at [1095, 630] on div at bounding box center [1095, 631] width 26 height 26
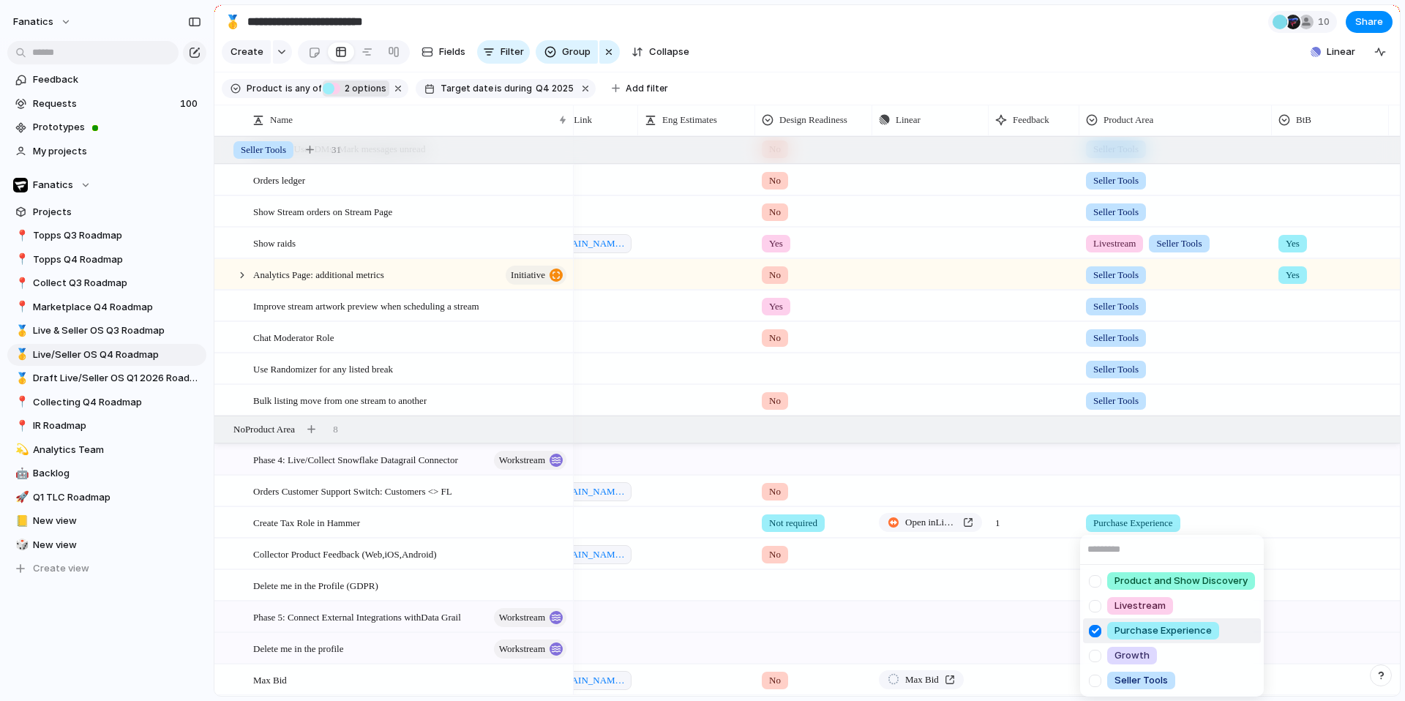
click at [1008, 602] on div "Product and Show Discovery Livestream Purchase Experience Growth Seller Tools" at bounding box center [702, 350] width 1405 height 701
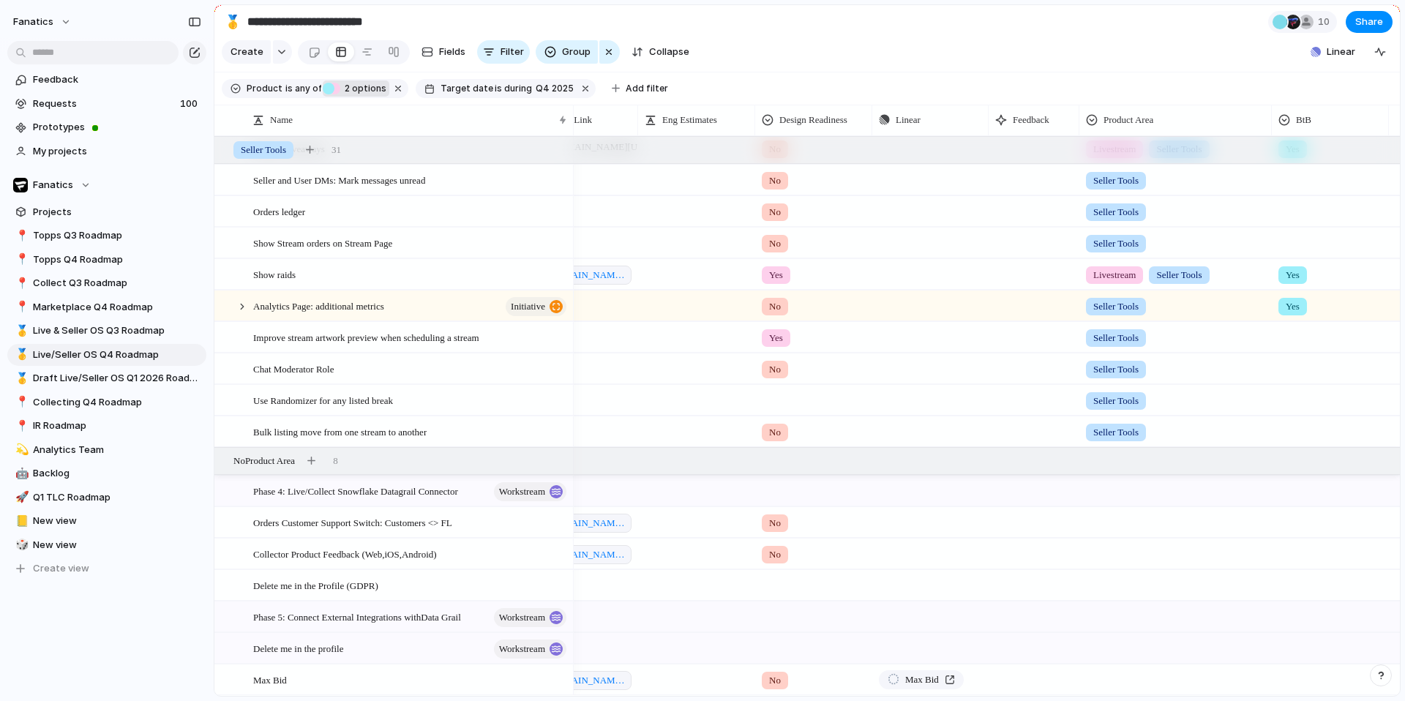
click at [1113, 556] on div at bounding box center [1175, 551] width 191 height 24
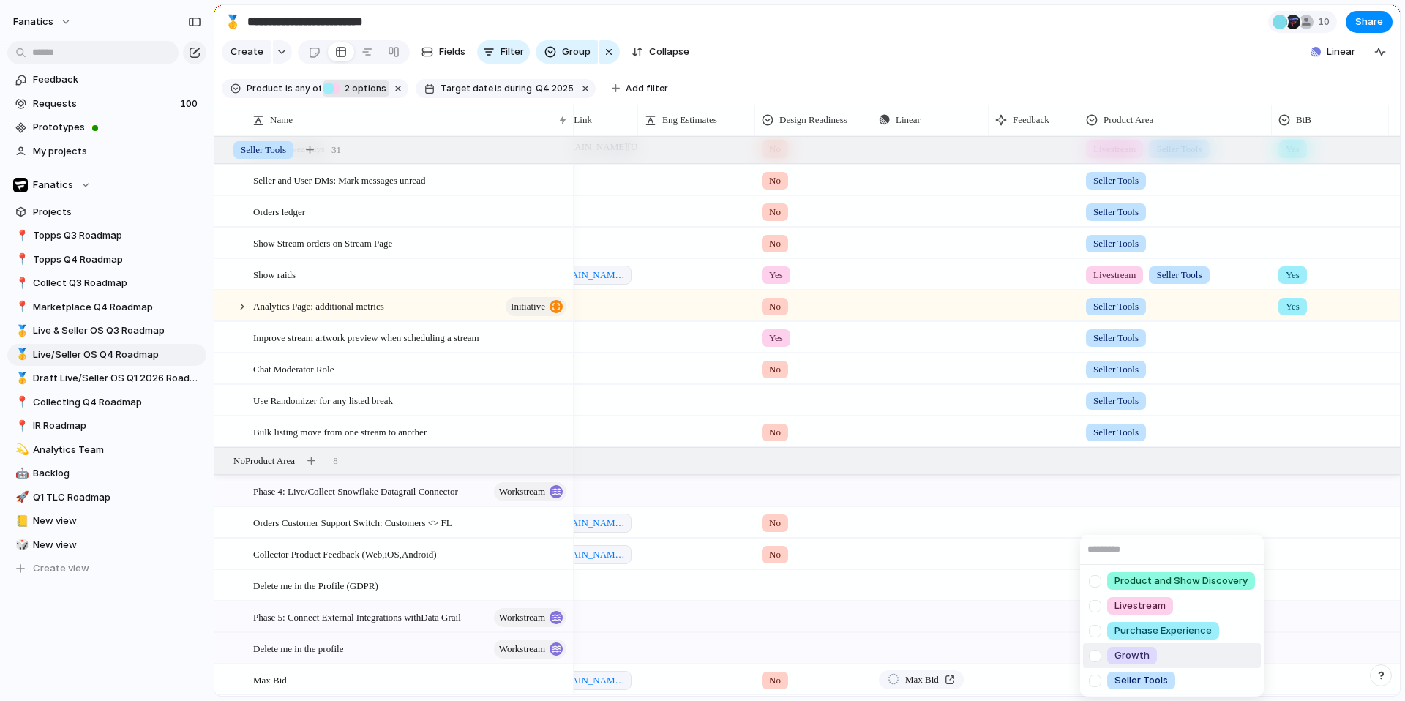
click at [1129, 654] on span "Growth" at bounding box center [1132, 655] width 35 height 15
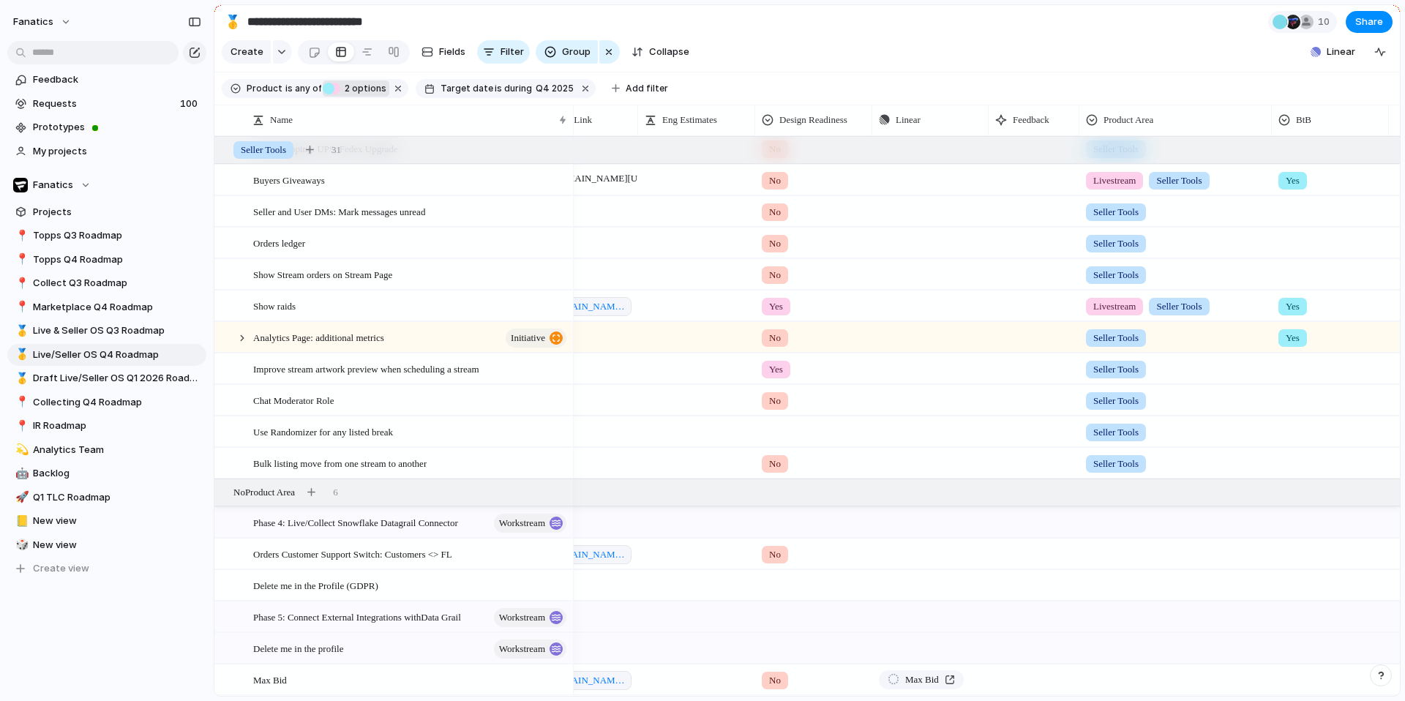
click at [1107, 684] on div at bounding box center [1175, 677] width 191 height 24
click at [1314, 681] on div "Product and Show Discovery Livestream Purchase Experience Growth Seller Tools" at bounding box center [702, 350] width 1405 height 701
click at [1293, 681] on div at bounding box center [1331, 677] width 116 height 24
click at [1315, 681] on span "Yes" at bounding box center [1315, 680] width 17 height 15
click at [1101, 681] on div at bounding box center [1175, 677] width 191 height 24
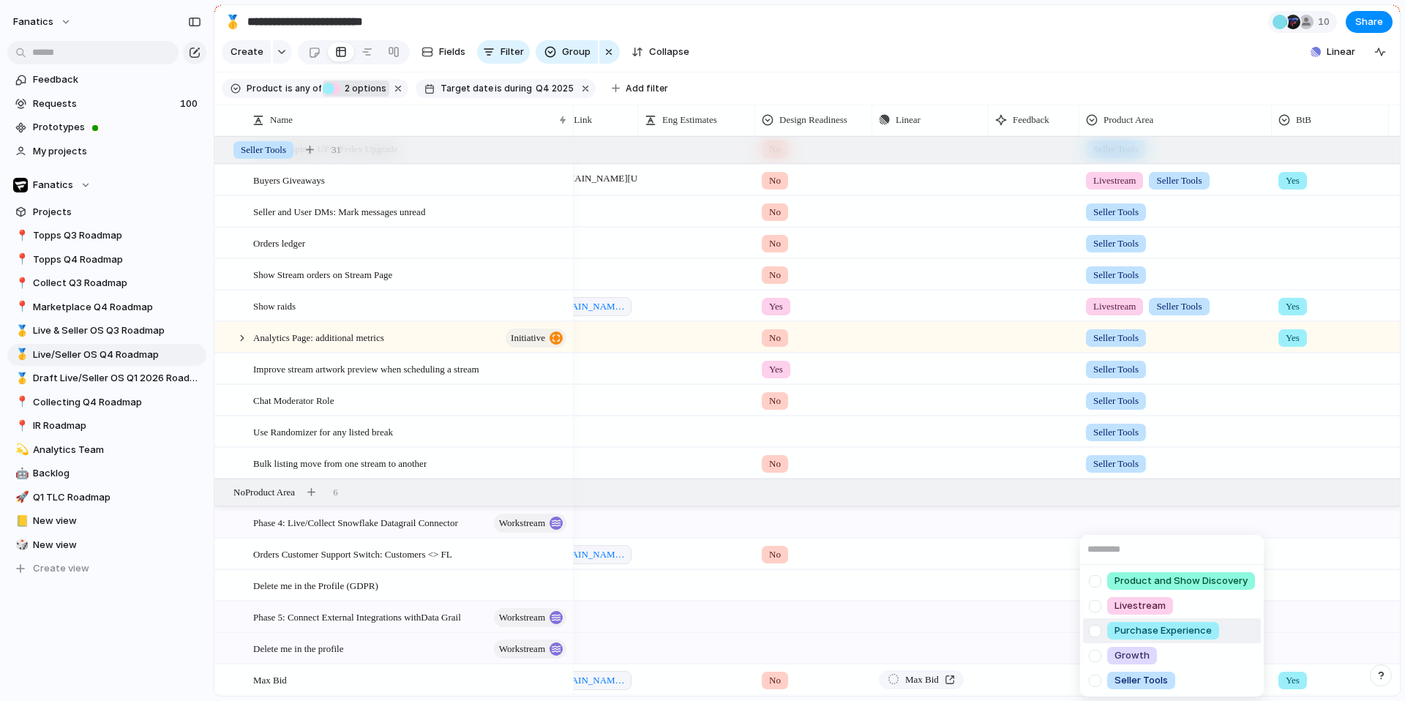
click at [1131, 626] on span "Purchase Experience" at bounding box center [1163, 631] width 97 height 15
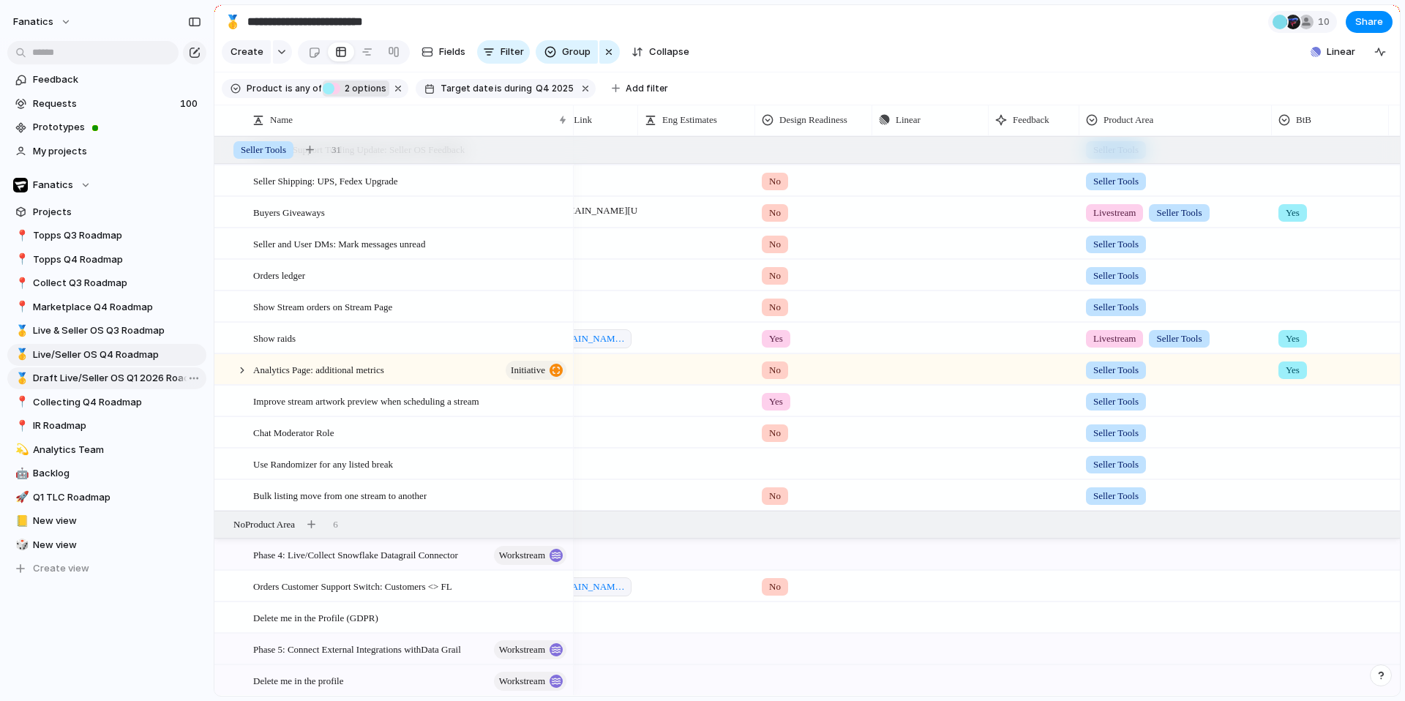
click at [124, 383] on span "Draft Live/Seller OS Q1 2026 Roadmap" at bounding box center [117, 378] width 168 height 15
type input "**********"
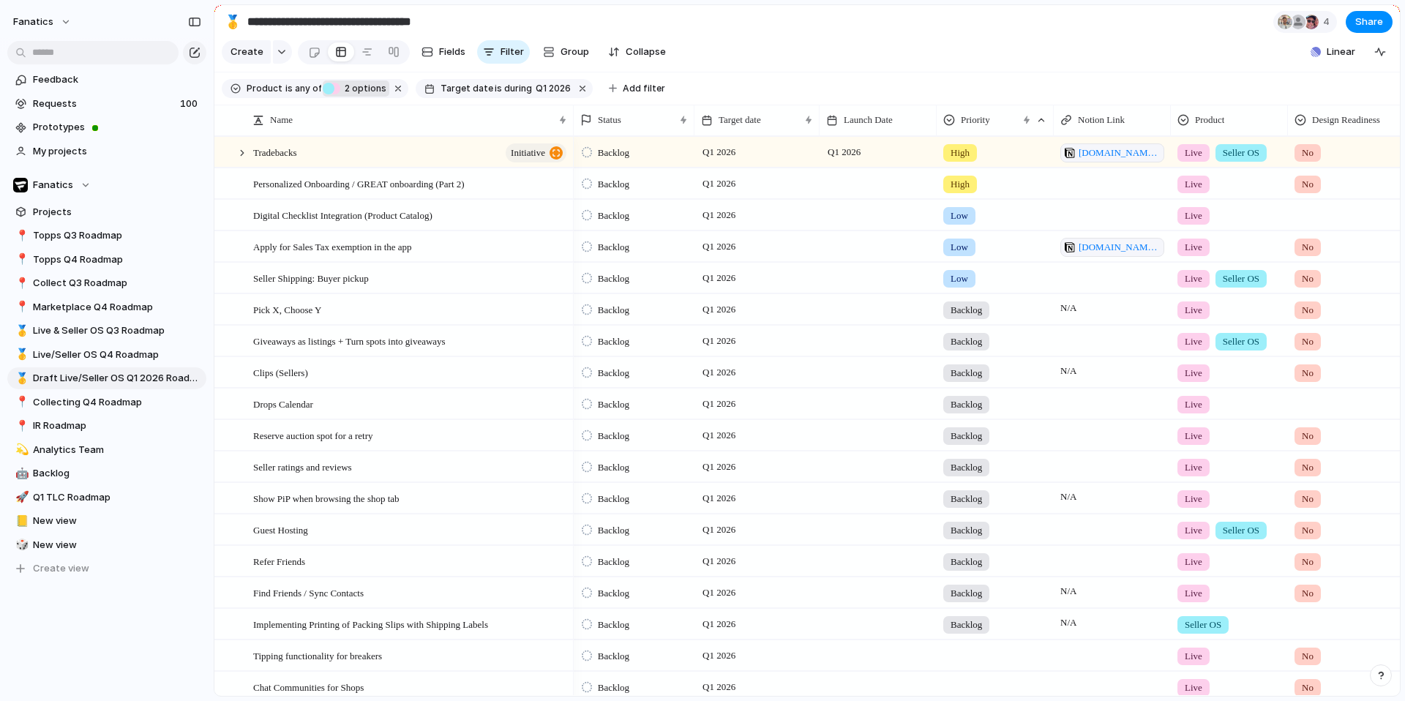
scroll to position [0, 222]
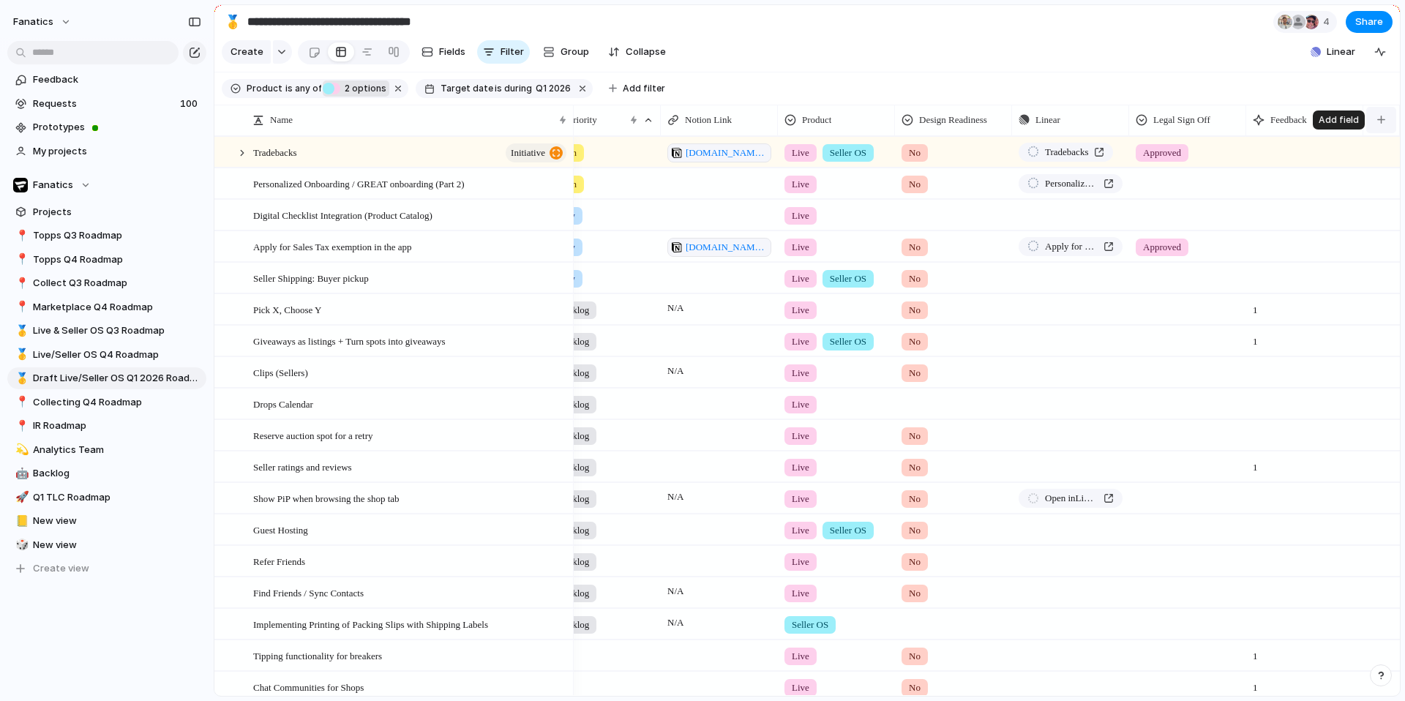
click at [1374, 121] on button "button" at bounding box center [1381, 120] width 30 height 26
type input "***"
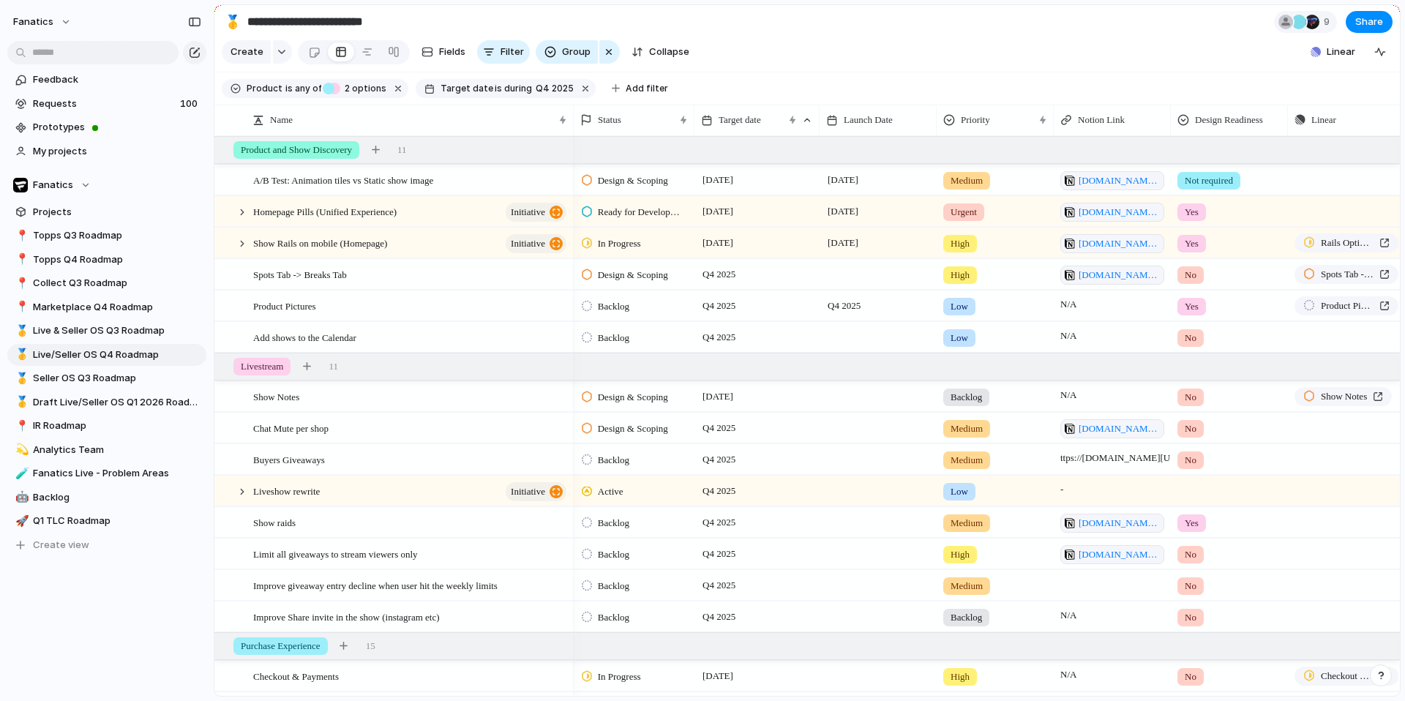
scroll to position [0, 87]
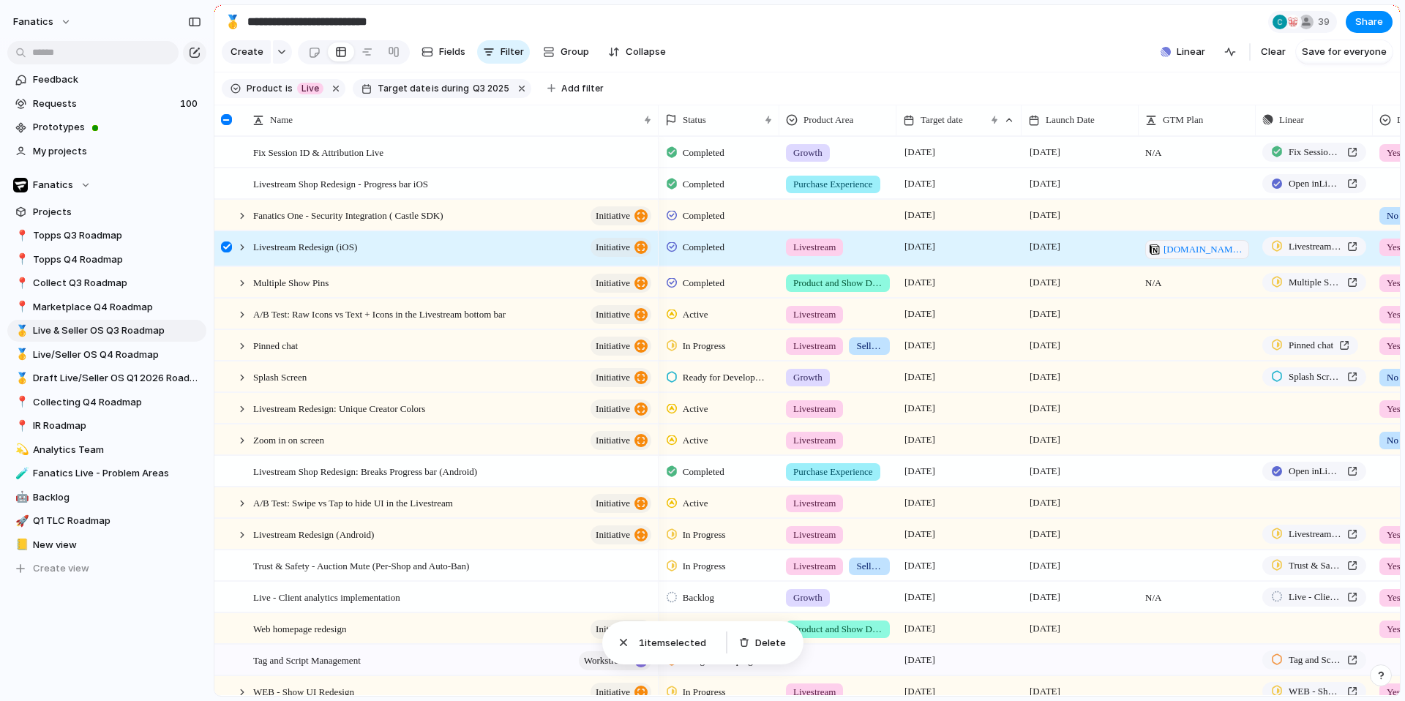
scroll to position [0, 15]
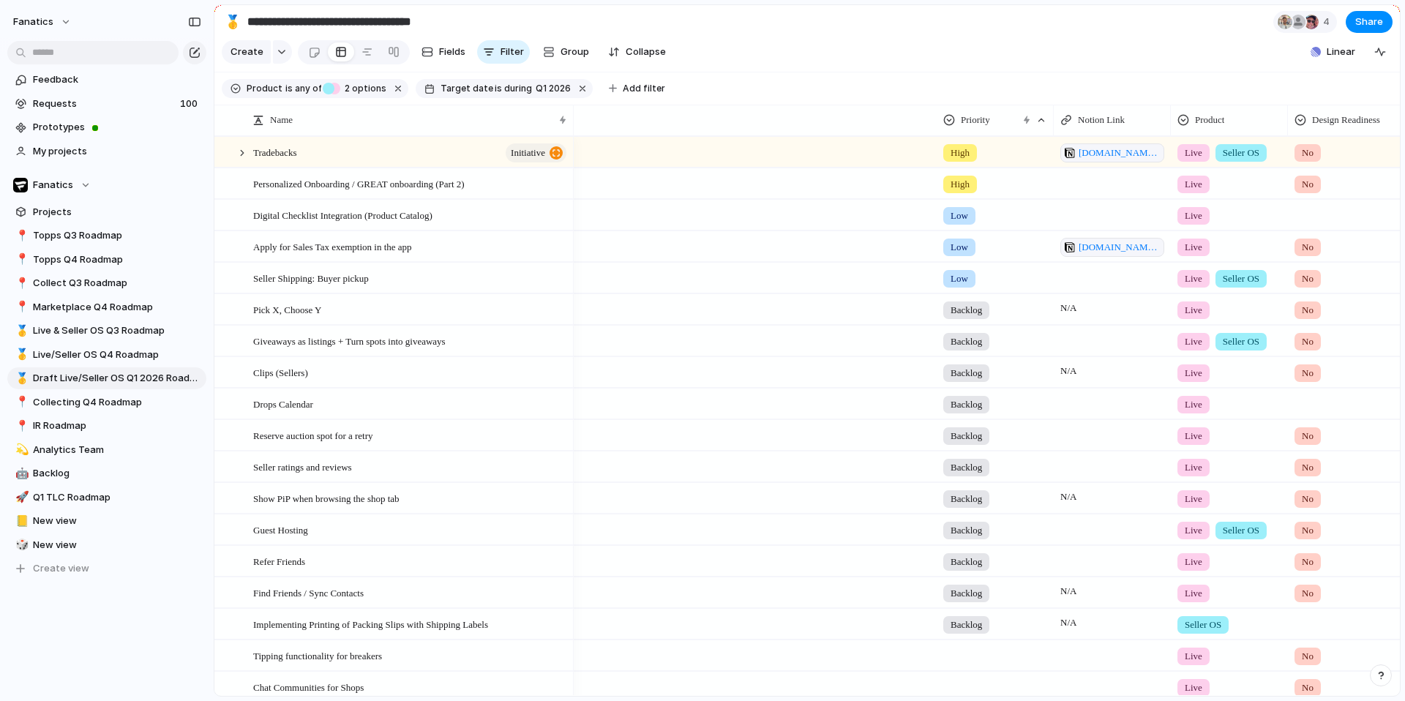
scroll to position [0, 510]
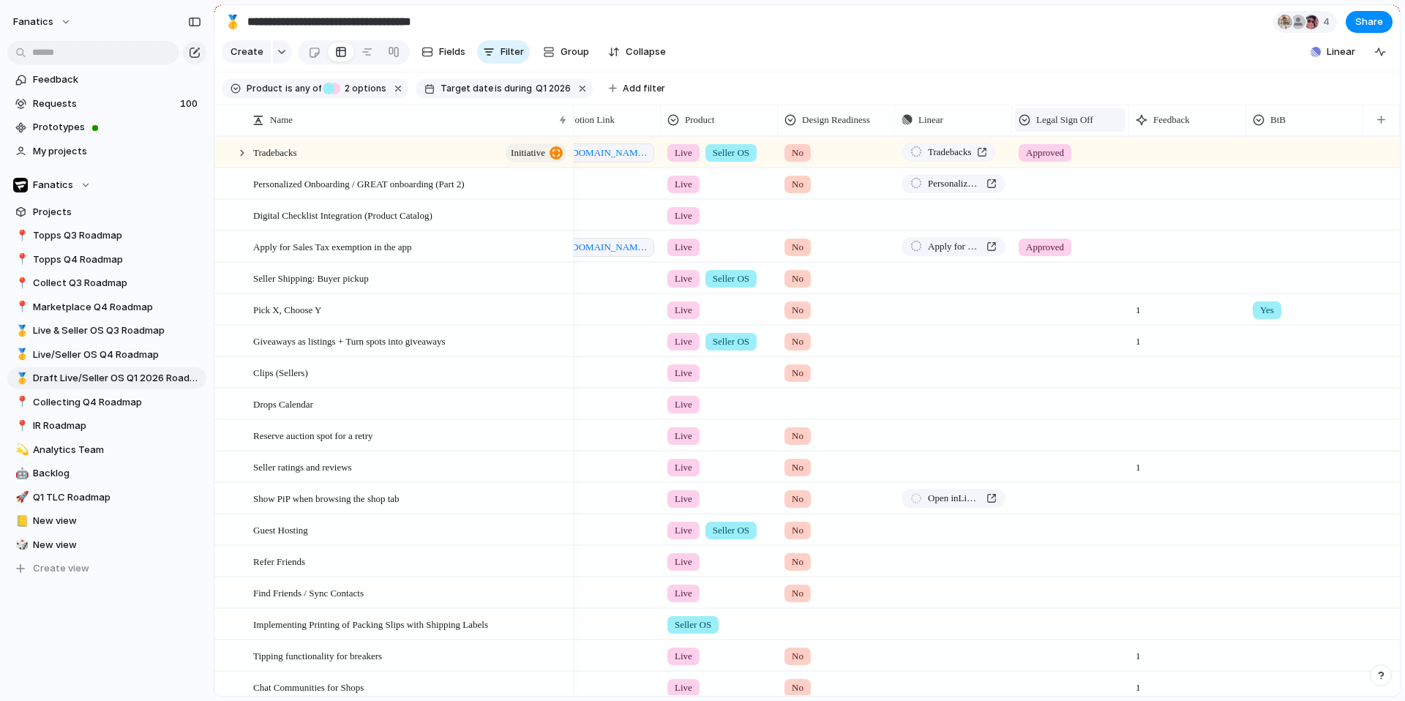
click at [1049, 127] on div "Legal Sign Off" at bounding box center [1070, 119] width 111 height 23
click at [1053, 175] on span "Hide" at bounding box center [1053, 176] width 20 height 15
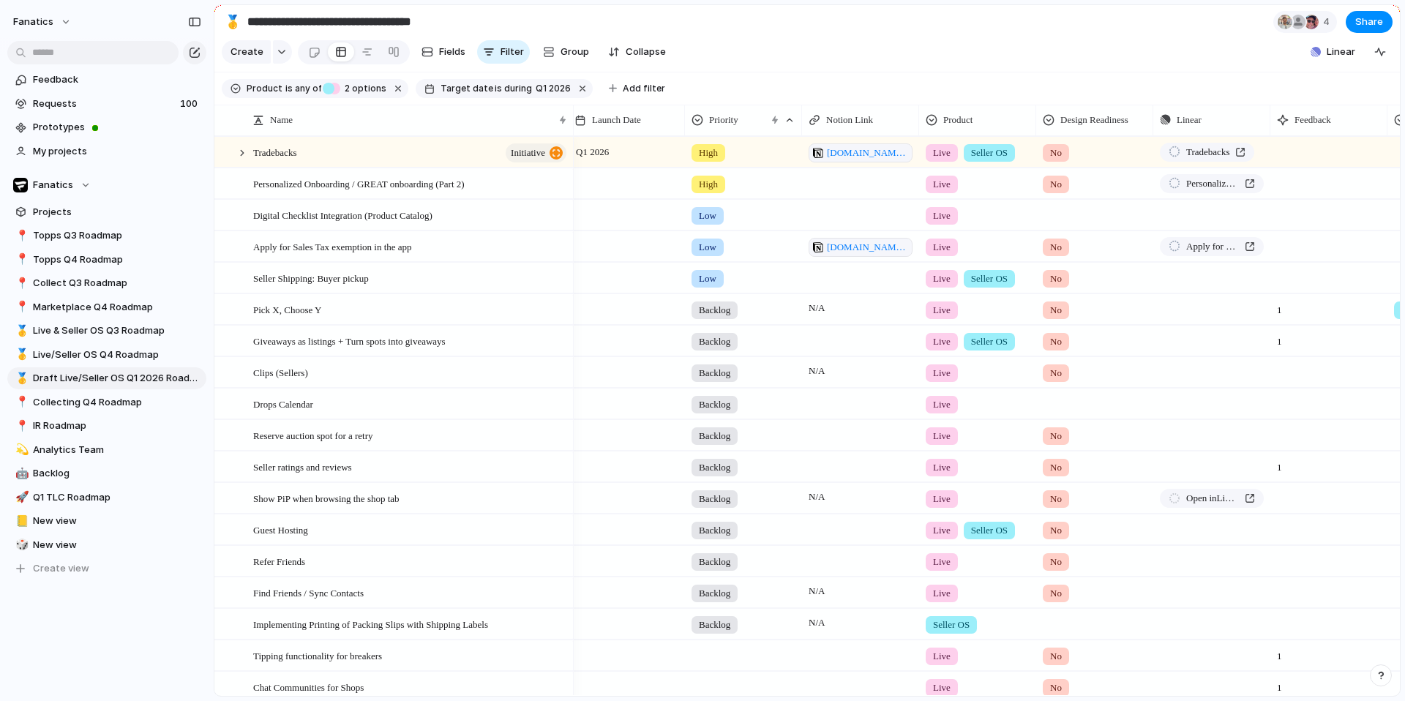
scroll to position [0, 393]
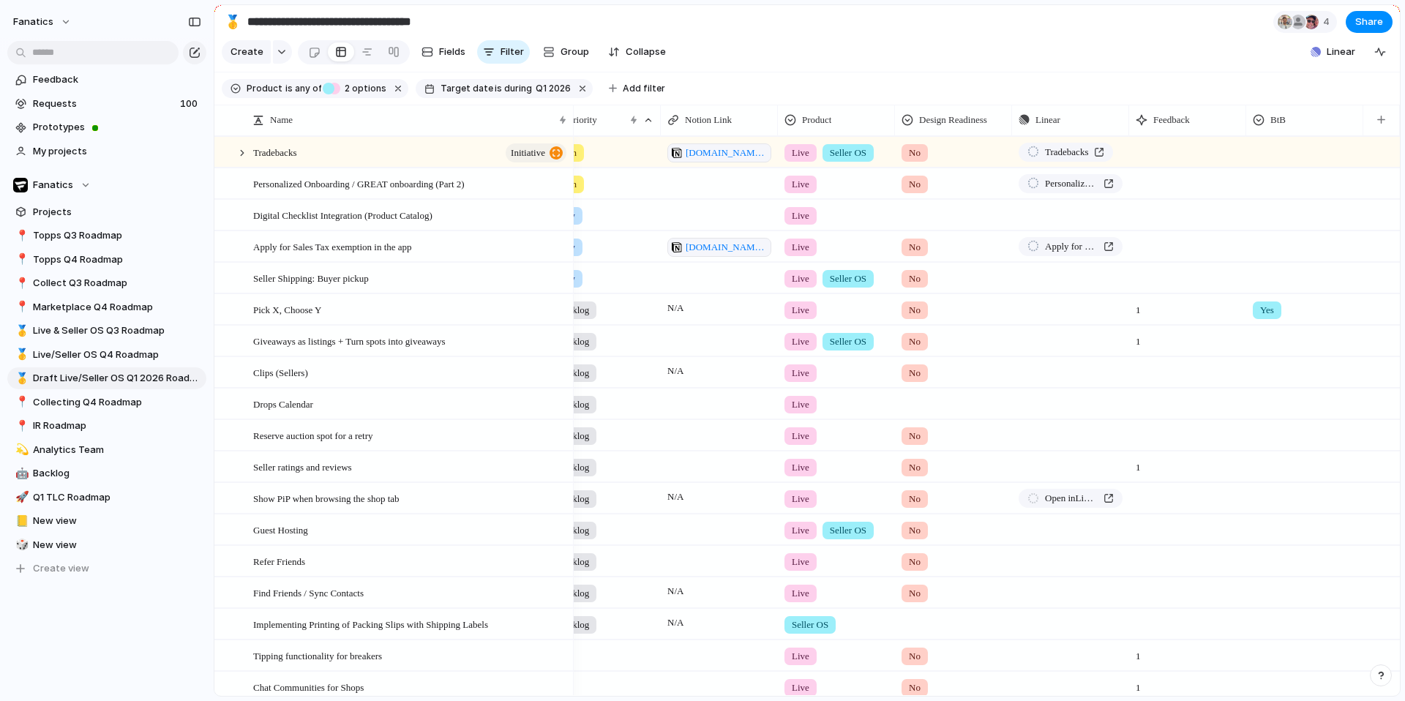
click at [1287, 147] on div at bounding box center [1305, 150] width 116 height 24
click at [1286, 211] on span "Yes" at bounding box center [1290, 213] width 17 height 15
click at [1273, 184] on div at bounding box center [1305, 181] width 116 height 24
click at [1267, 253] on div at bounding box center [1262, 246] width 26 height 26
click at [1271, 285] on div "Yes" at bounding box center [702, 350] width 1405 height 701
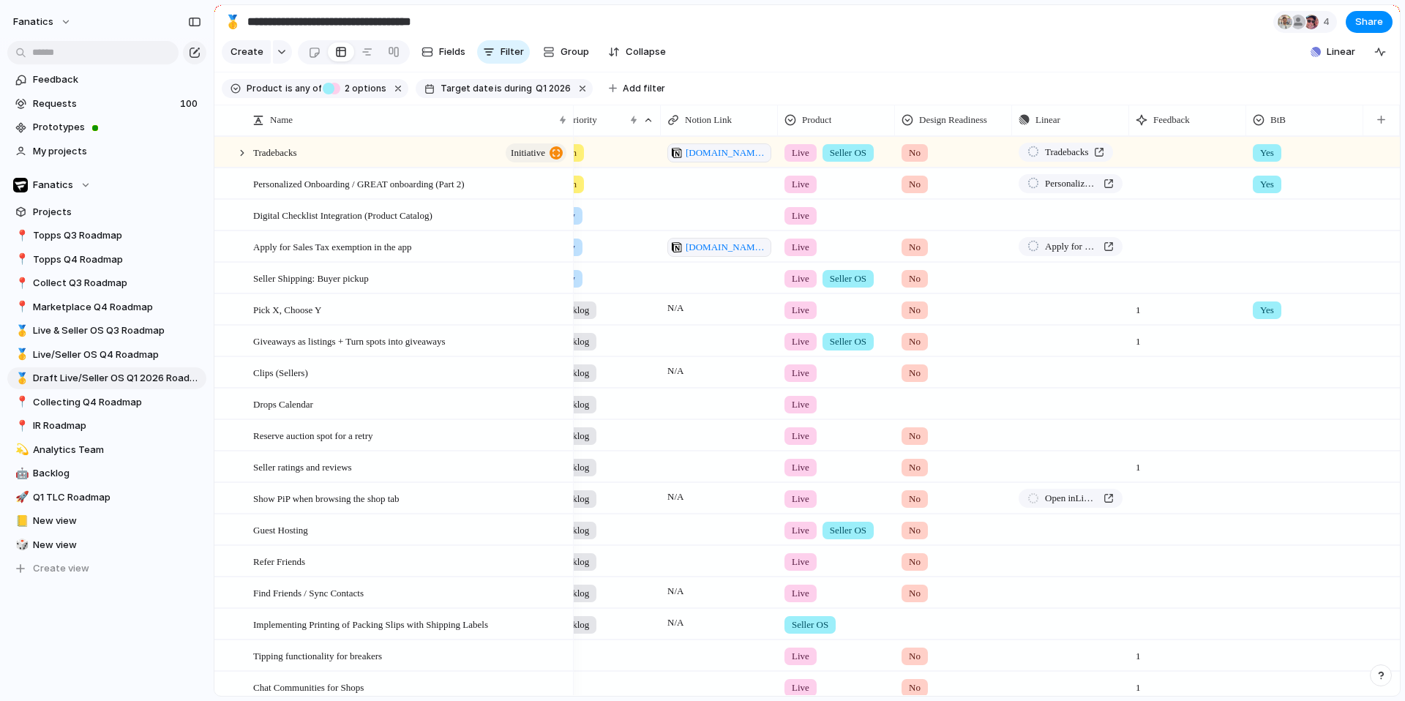
click at [1269, 343] on div at bounding box center [1305, 338] width 116 height 24
click at [1266, 404] on div at bounding box center [1262, 403] width 26 height 26
click at [1263, 433] on div "Yes" at bounding box center [702, 350] width 1405 height 701
click at [1264, 375] on div at bounding box center [1305, 370] width 116 height 24
click at [1263, 434] on div at bounding box center [1262, 435] width 26 height 26
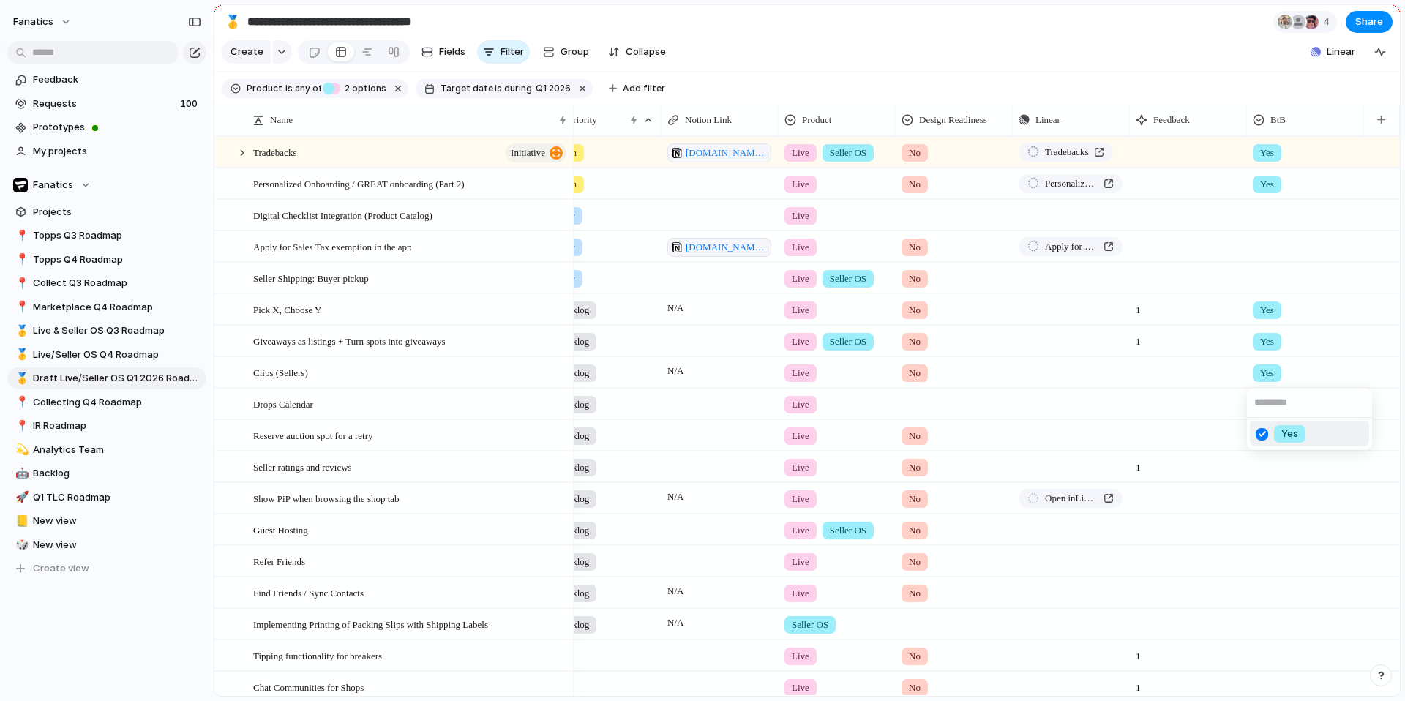
click at [1264, 478] on div "Yes" at bounding box center [702, 350] width 1405 height 701
click at [1257, 470] on div at bounding box center [1305, 464] width 116 height 24
click at [1257, 531] on div at bounding box center [1262, 529] width 26 height 26
click at [1265, 433] on div "Yes" at bounding box center [702, 350] width 1405 height 701
click at [1265, 433] on div at bounding box center [1305, 433] width 116 height 24
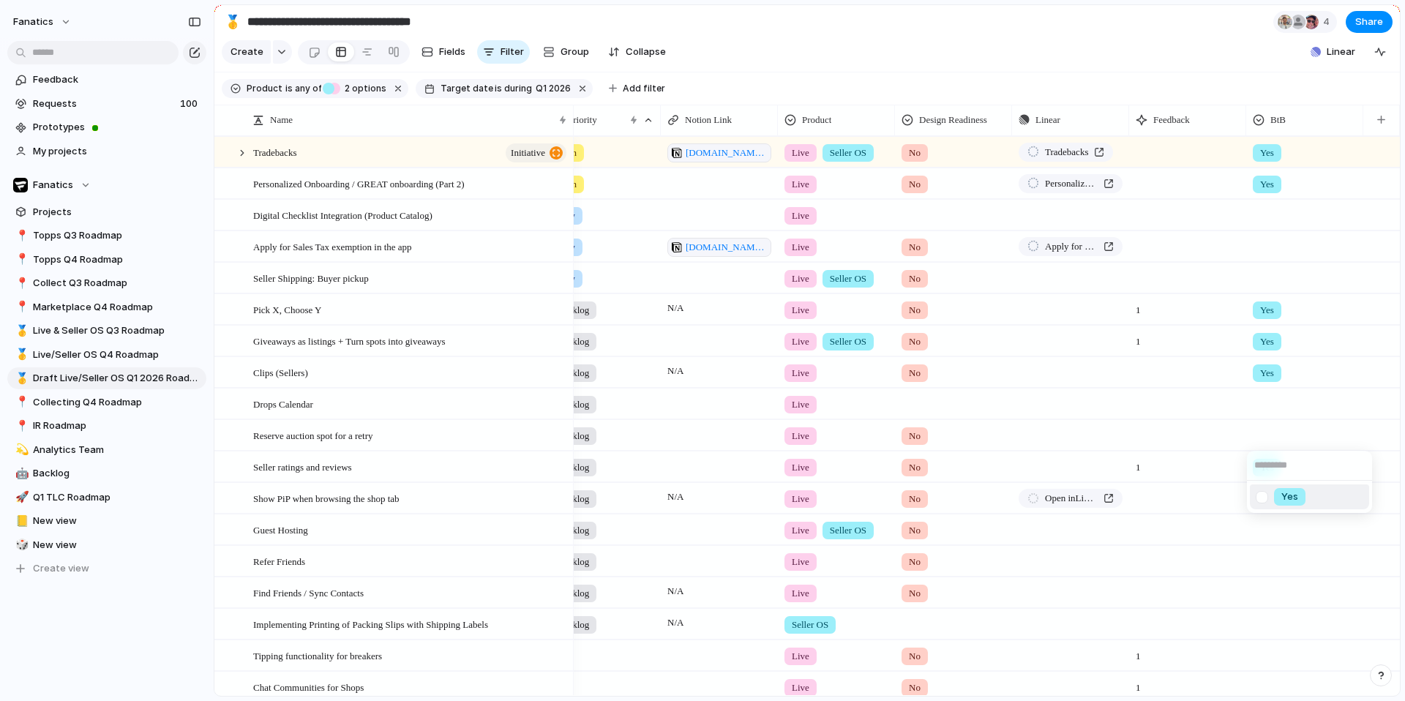
click at [1265, 495] on div at bounding box center [1262, 498] width 26 height 26
click at [1243, 541] on div "Yes" at bounding box center [702, 350] width 1405 height 701
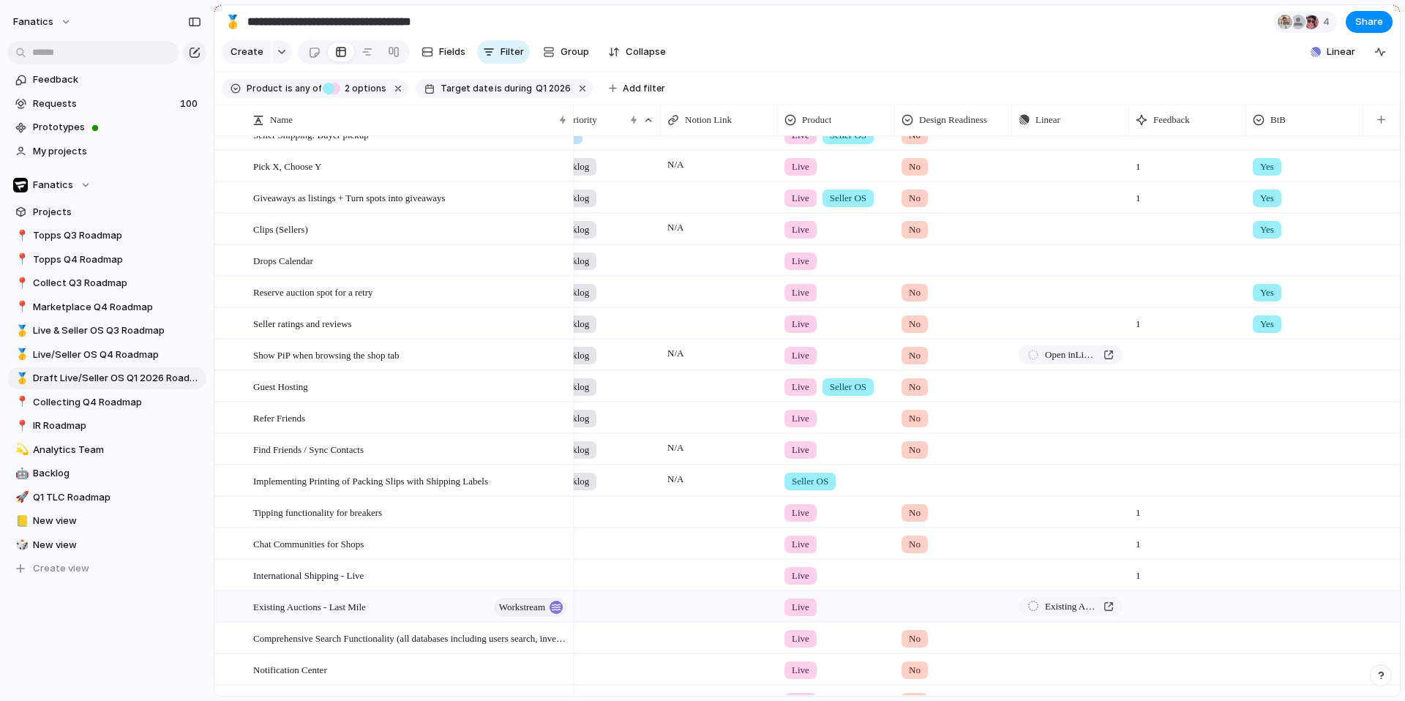
scroll to position [154, 0]
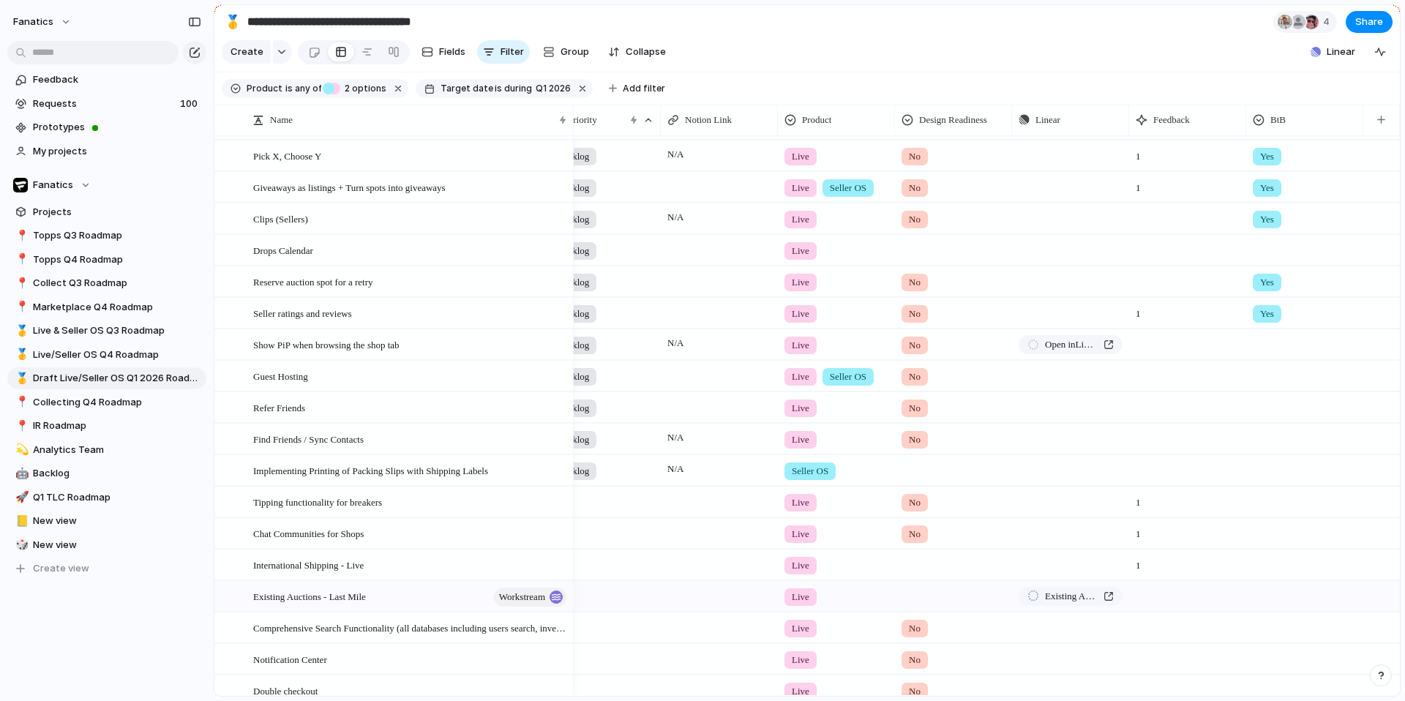
click at [1263, 446] on div at bounding box center [1305, 436] width 116 height 24
click at [1266, 503] on div at bounding box center [1262, 501] width 26 height 26
click at [1258, 542] on div "Yes" at bounding box center [702, 350] width 1405 height 701
click at [1271, 433] on span "Yes" at bounding box center [1267, 440] width 14 height 15
click at [1264, 498] on div at bounding box center [1262, 501] width 26 height 26
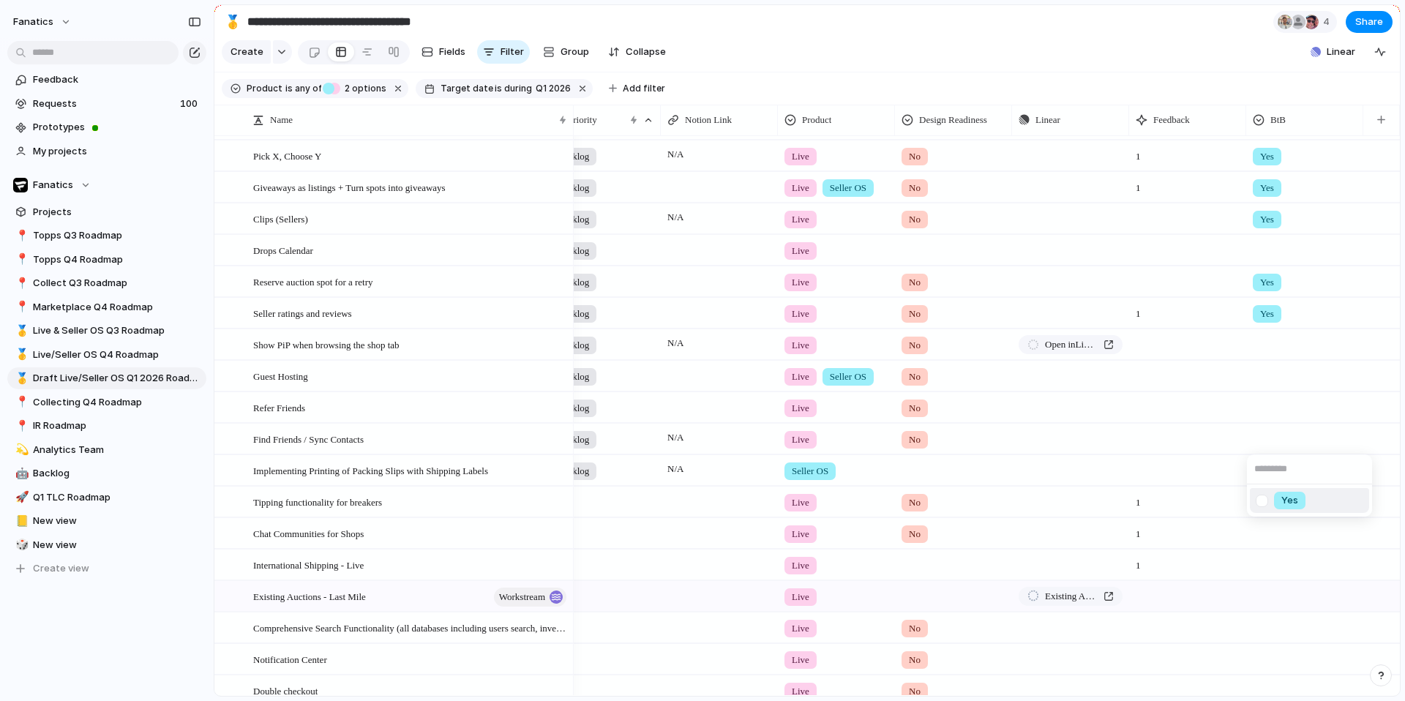
click at [1189, 555] on div "Yes" at bounding box center [702, 350] width 1405 height 701
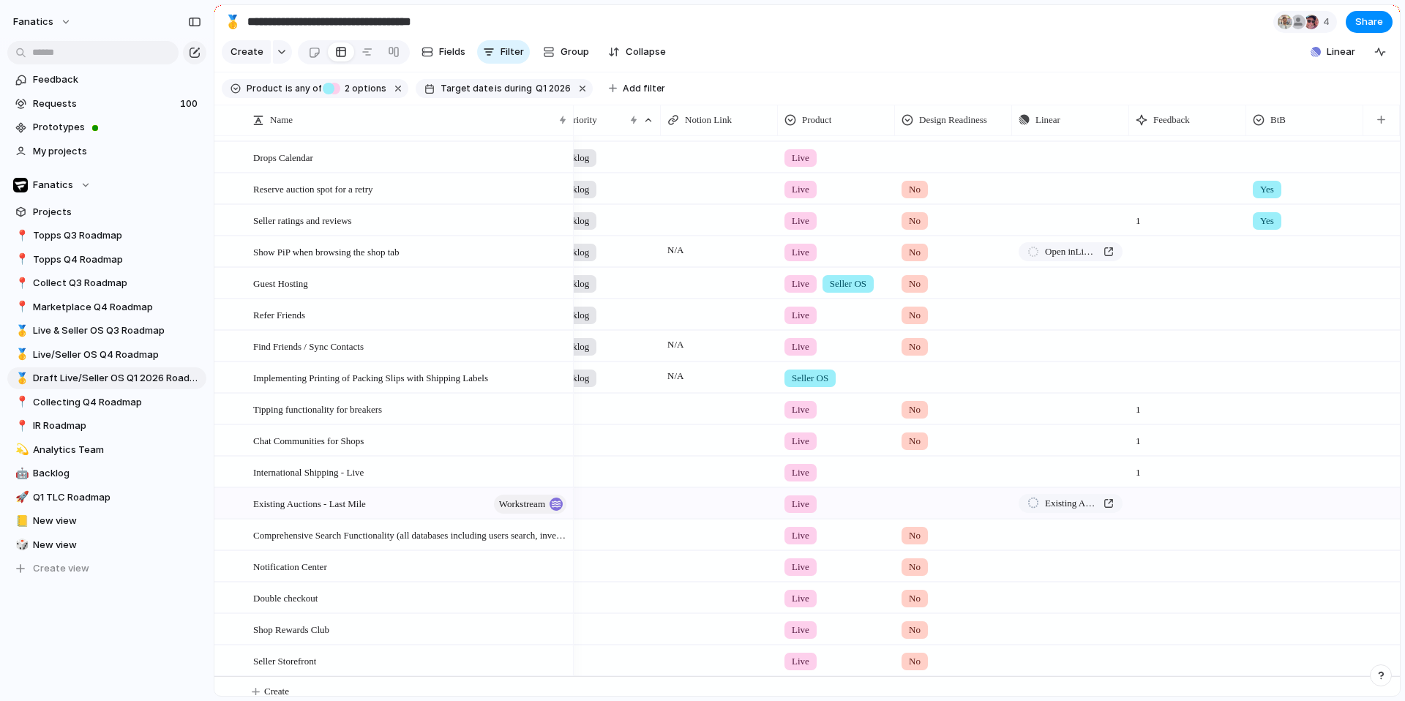
click at [1261, 441] on div at bounding box center [1305, 438] width 116 height 24
click at [1263, 504] on div at bounding box center [1262, 503] width 26 height 26
click at [1268, 380] on div "Yes" at bounding box center [702, 350] width 1405 height 701
click at [1268, 413] on div at bounding box center [1305, 406] width 116 height 24
click at [1262, 468] on div at bounding box center [1262, 471] width 26 height 26
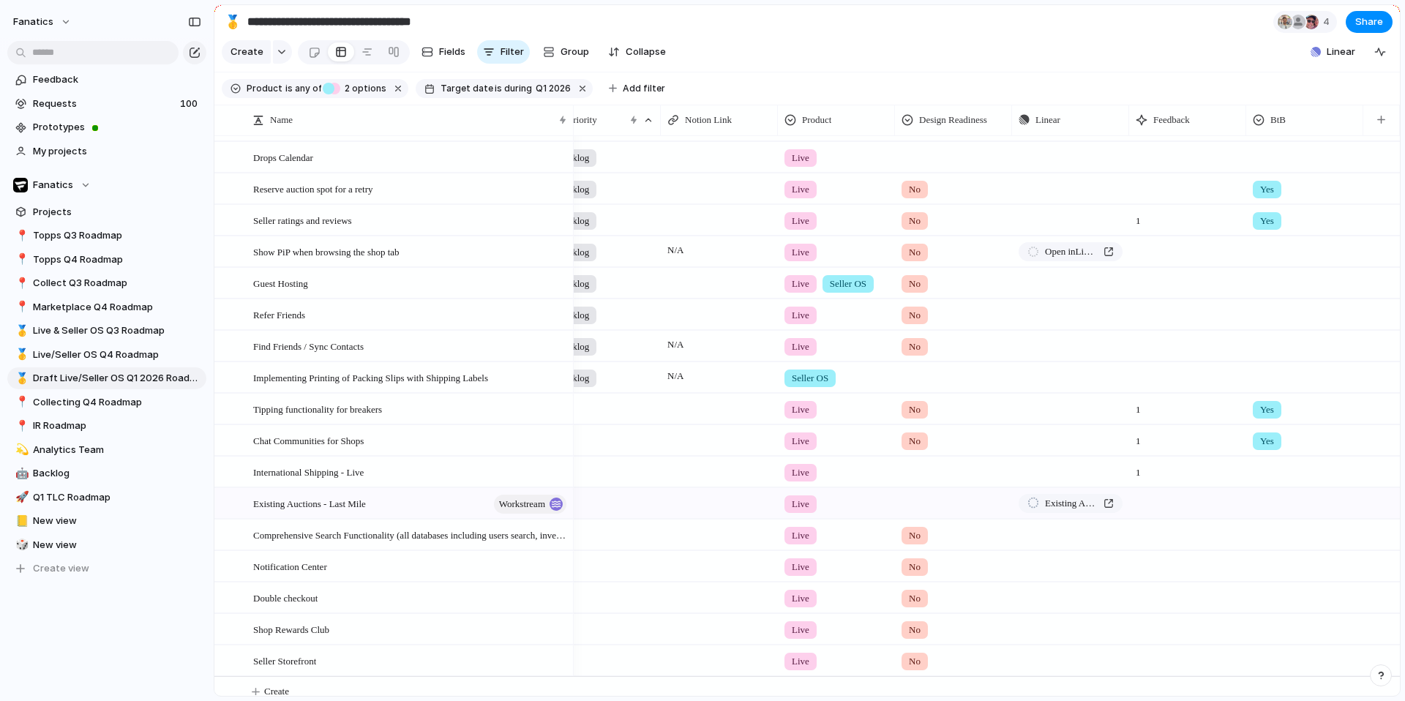
click at [1243, 362] on div "Yes" at bounding box center [702, 350] width 1405 height 701
click at [1276, 351] on div at bounding box center [1305, 344] width 116 height 24
click at [1260, 411] on div at bounding box center [1262, 408] width 26 height 26
click at [1251, 315] on div "Yes" at bounding box center [702, 350] width 1405 height 701
click at [1259, 315] on div at bounding box center [1305, 312] width 116 height 24
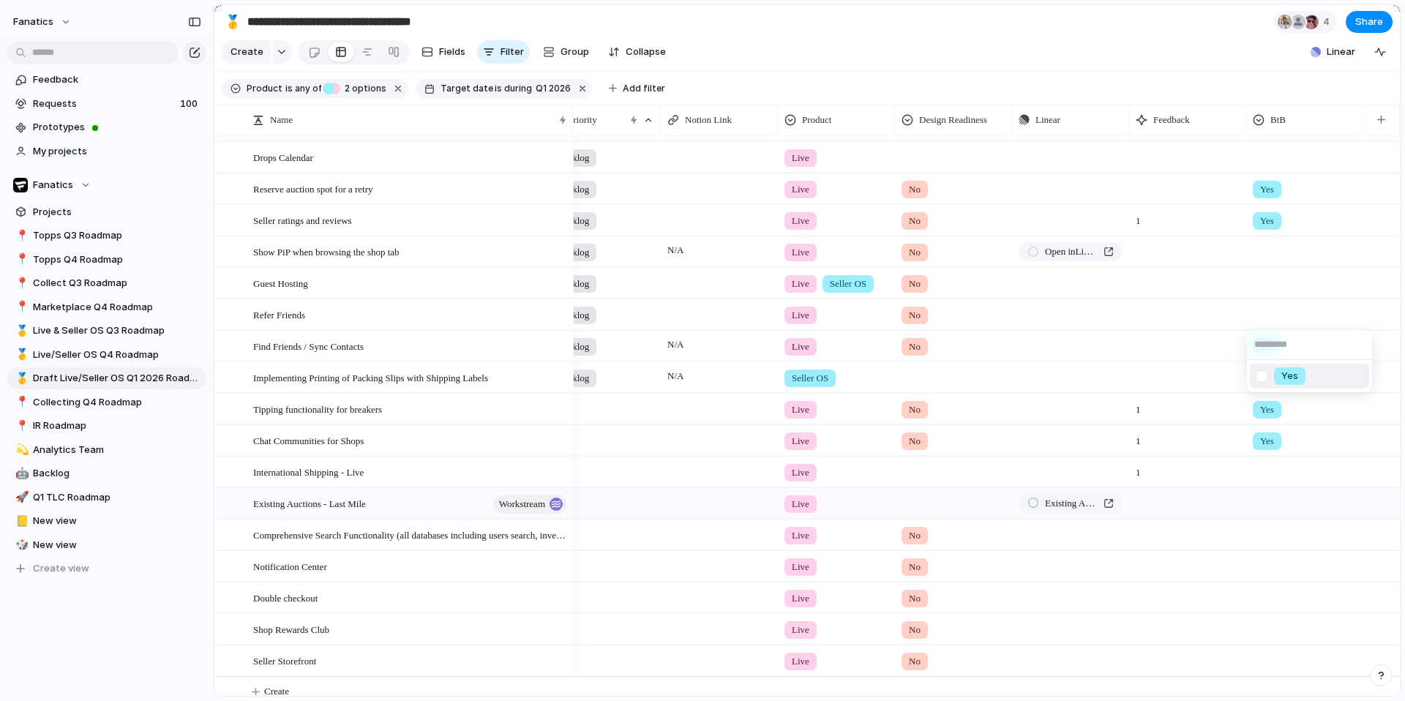
click at [1260, 378] on div at bounding box center [1262, 377] width 26 height 26
click at [1260, 278] on div "Yes" at bounding box center [702, 350] width 1405 height 701
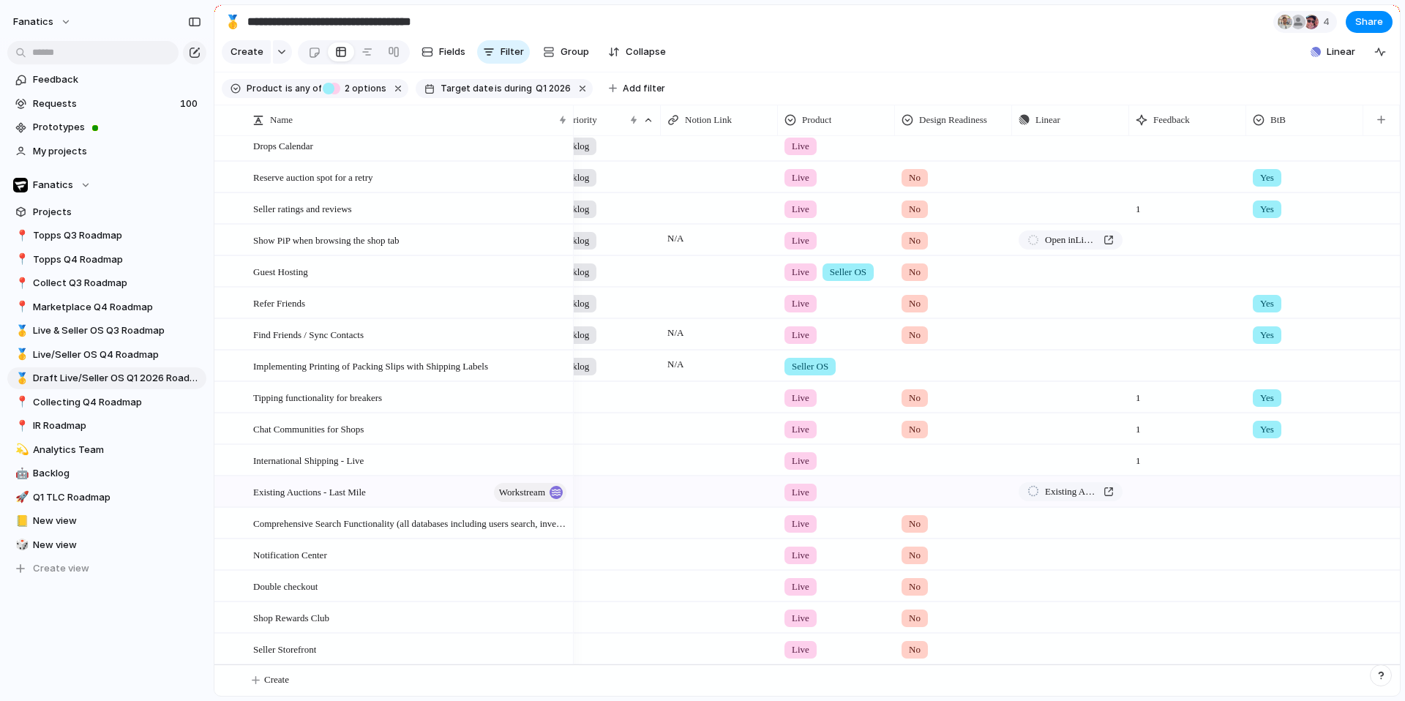
scroll to position [239, 0]
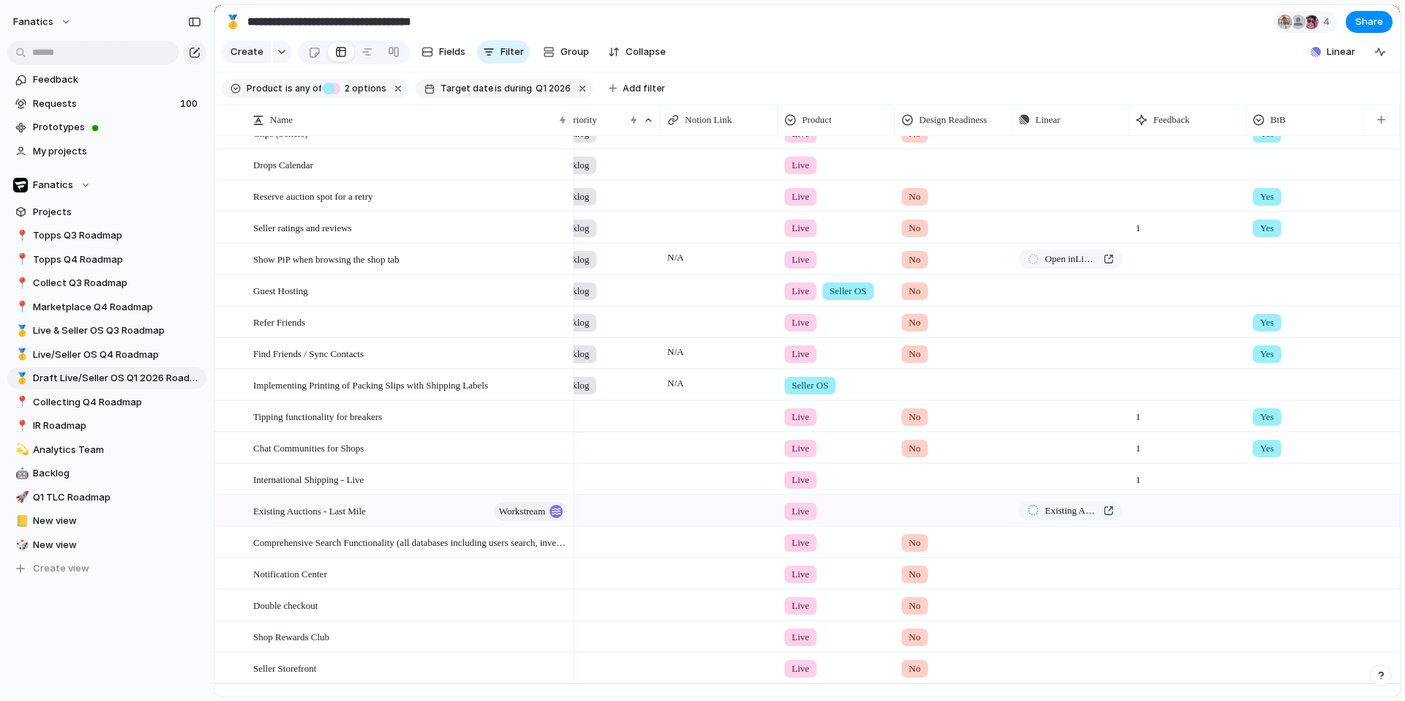
click at [1268, 165] on div at bounding box center [1305, 162] width 116 height 24
click at [1260, 220] on div at bounding box center [1262, 227] width 26 height 26
click at [1260, 603] on div "Yes" at bounding box center [702, 350] width 1405 height 701
click at [1262, 612] on div at bounding box center [1305, 603] width 116 height 24
click at [1266, 670] on div at bounding box center [1262, 667] width 26 height 26
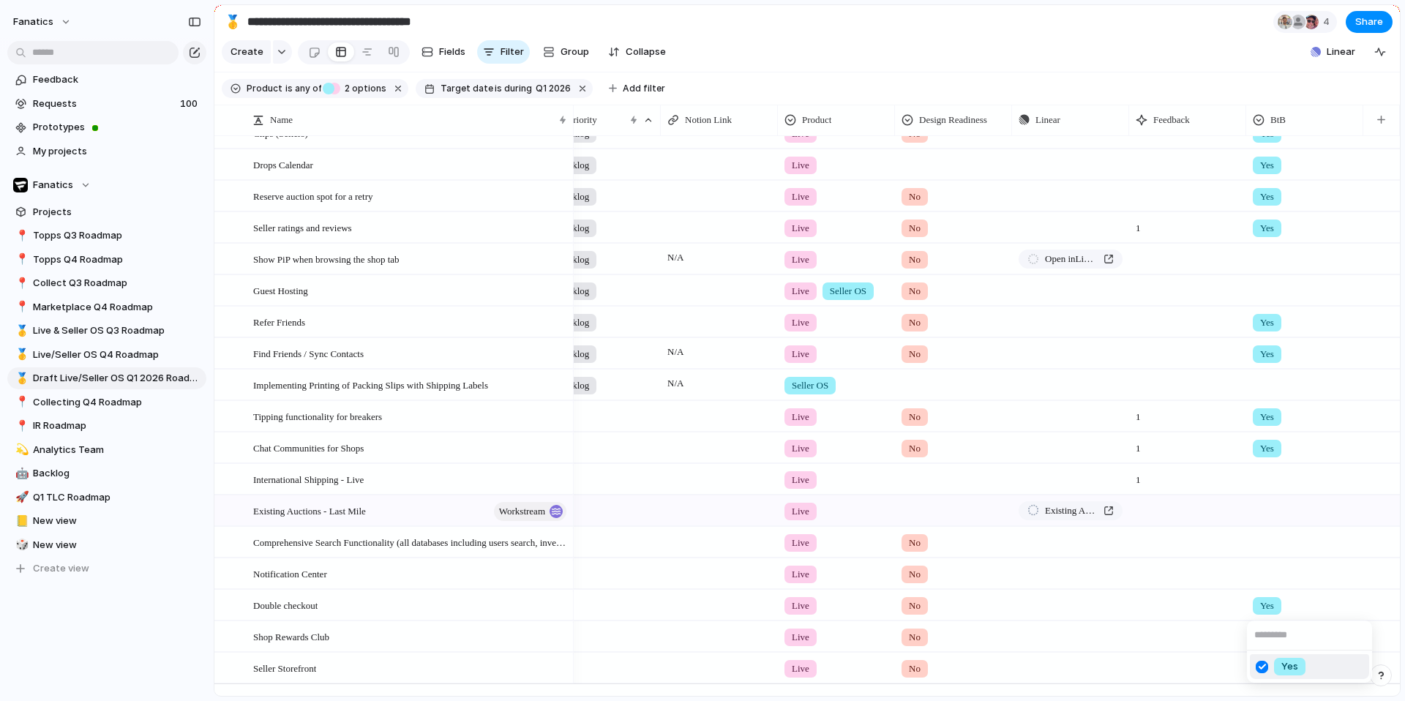
click at [1258, 574] on div "Yes" at bounding box center [702, 350] width 1405 height 701
click at [1263, 574] on div at bounding box center [1305, 571] width 116 height 24
click at [1264, 636] on div at bounding box center [1262, 636] width 26 height 26
click at [1257, 668] on div "Yes" at bounding box center [702, 350] width 1405 height 701
click at [1257, 672] on div at bounding box center [1305, 666] width 116 height 24
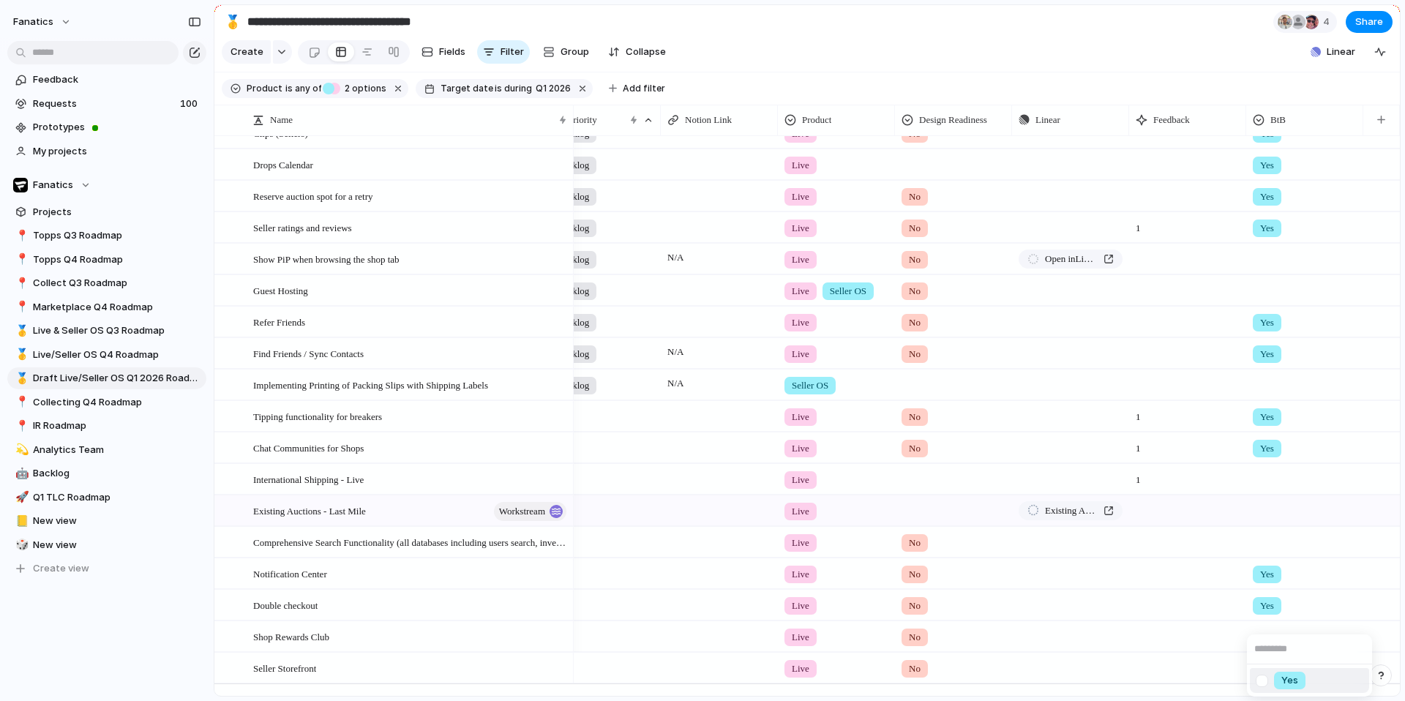
click at [1260, 678] on div at bounding box center [1262, 681] width 26 height 26
click at [313, 673] on div "Yes" at bounding box center [702, 350] width 1405 height 701
click at [308, 664] on span "Seller Storefront" at bounding box center [284, 667] width 63 height 17
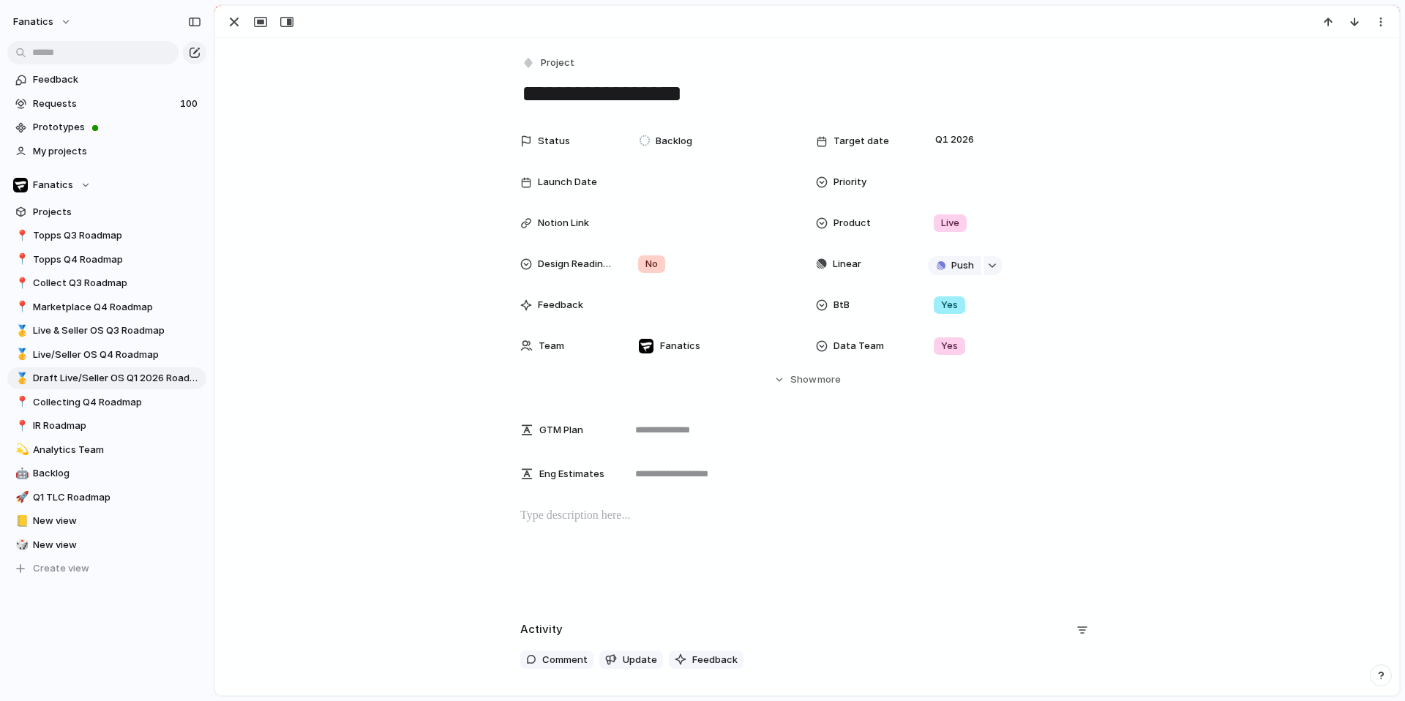
click at [634, 113] on div "**********" at bounding box center [807, 470] width 1184 height 865
click at [630, 100] on textarea "**********" at bounding box center [807, 93] width 574 height 31
type textarea "**********"
click at [233, 25] on div "button" at bounding box center [234, 22] width 18 height 18
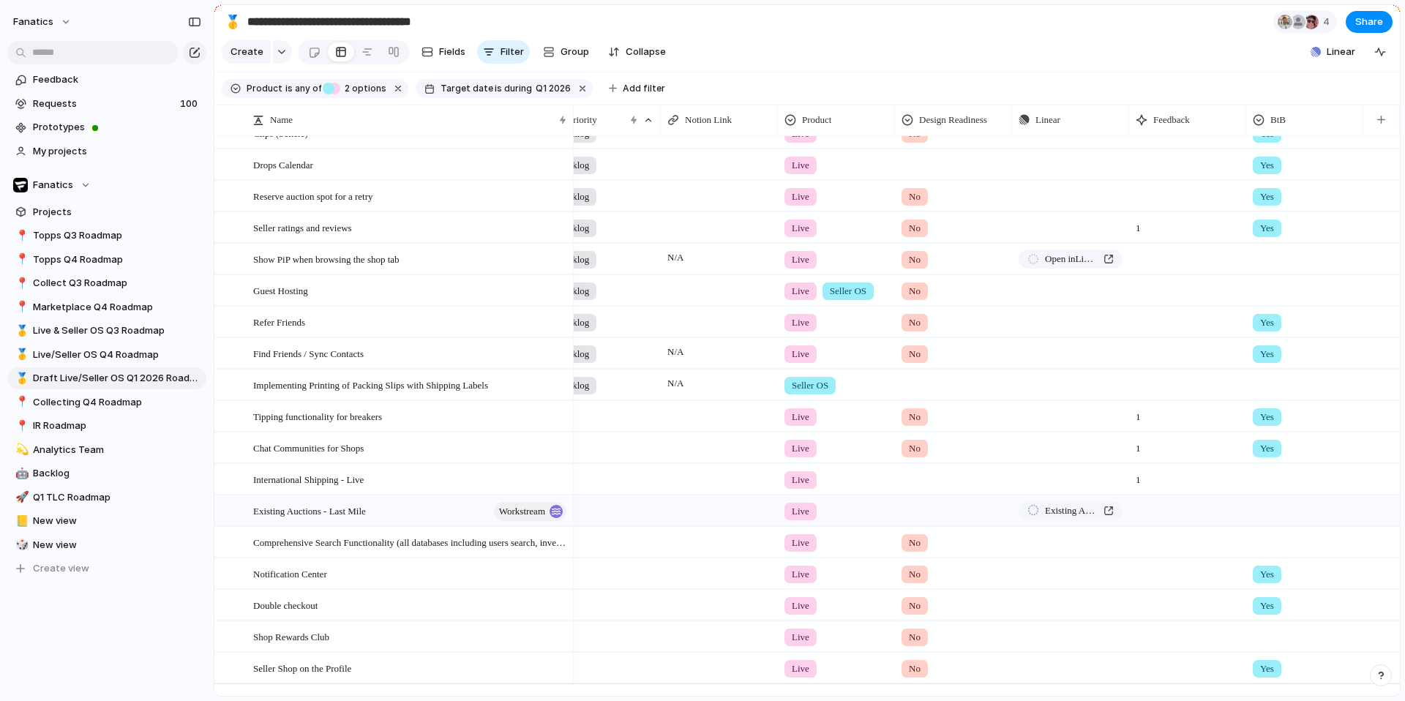
click at [1281, 543] on div at bounding box center [1305, 540] width 116 height 24
click at [1259, 605] on div at bounding box center [1262, 604] width 26 height 26
click at [1266, 477] on div "Yes" at bounding box center [702, 350] width 1405 height 701
click at [88, 542] on span "New view" at bounding box center [117, 545] width 168 height 15
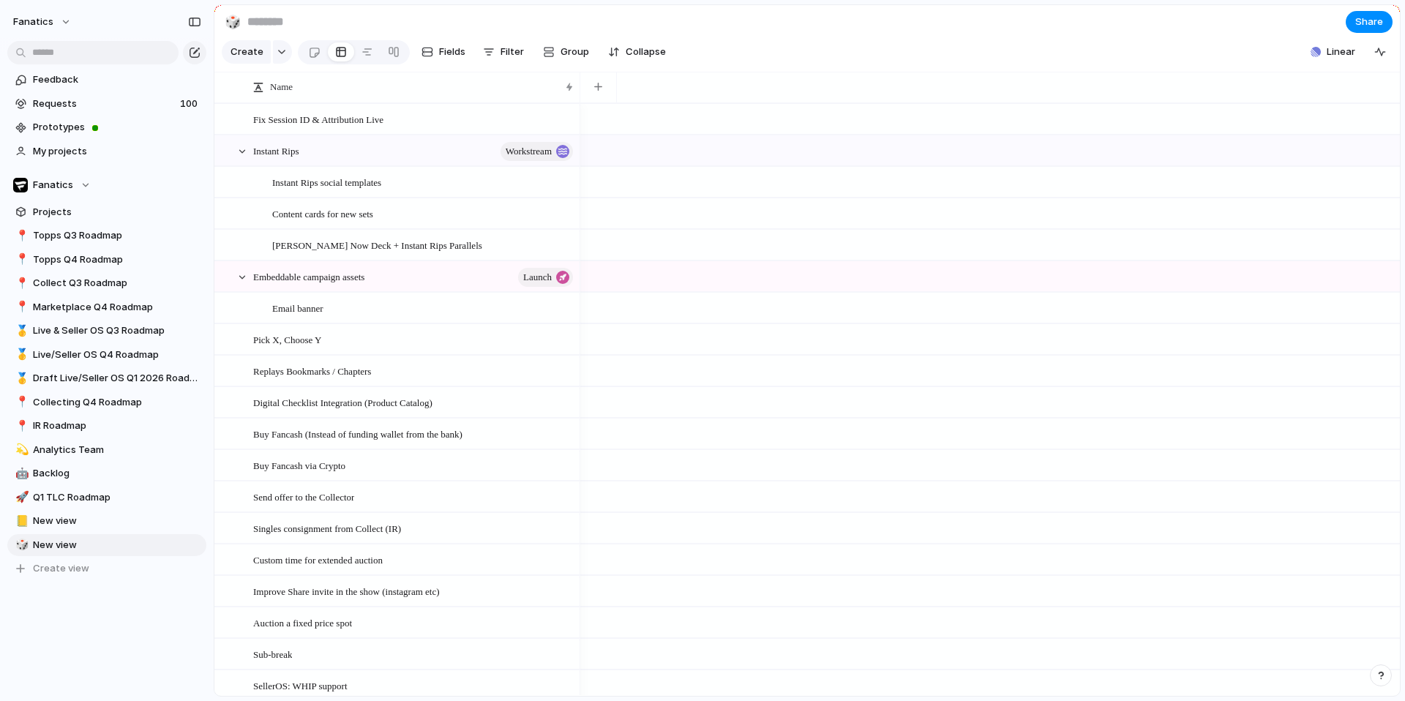
click at [277, 25] on input at bounding box center [352, 22] width 217 height 26
type input "**********"
click at [431, 21] on section "**********" at bounding box center [807, 21] width 1186 height 33
click at [599, 86] on div "button" at bounding box center [598, 87] width 8 height 8
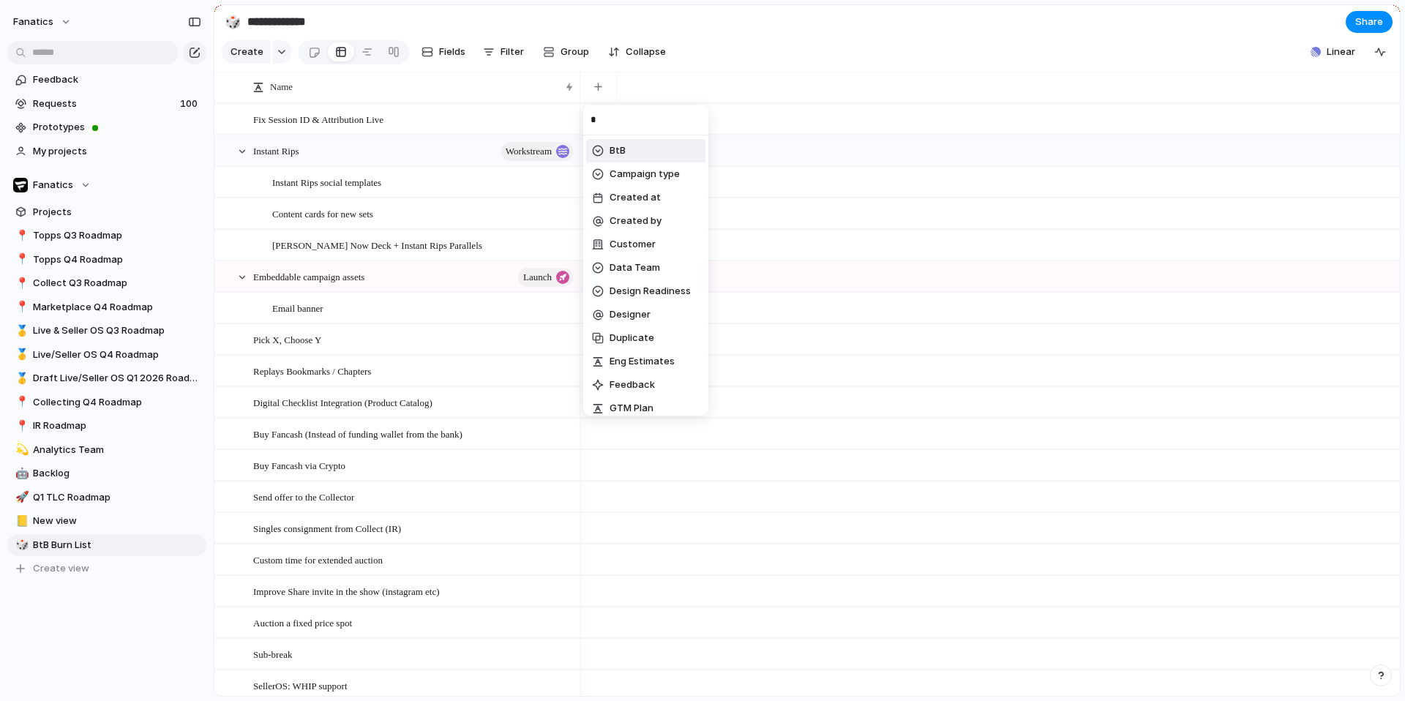
type input "**"
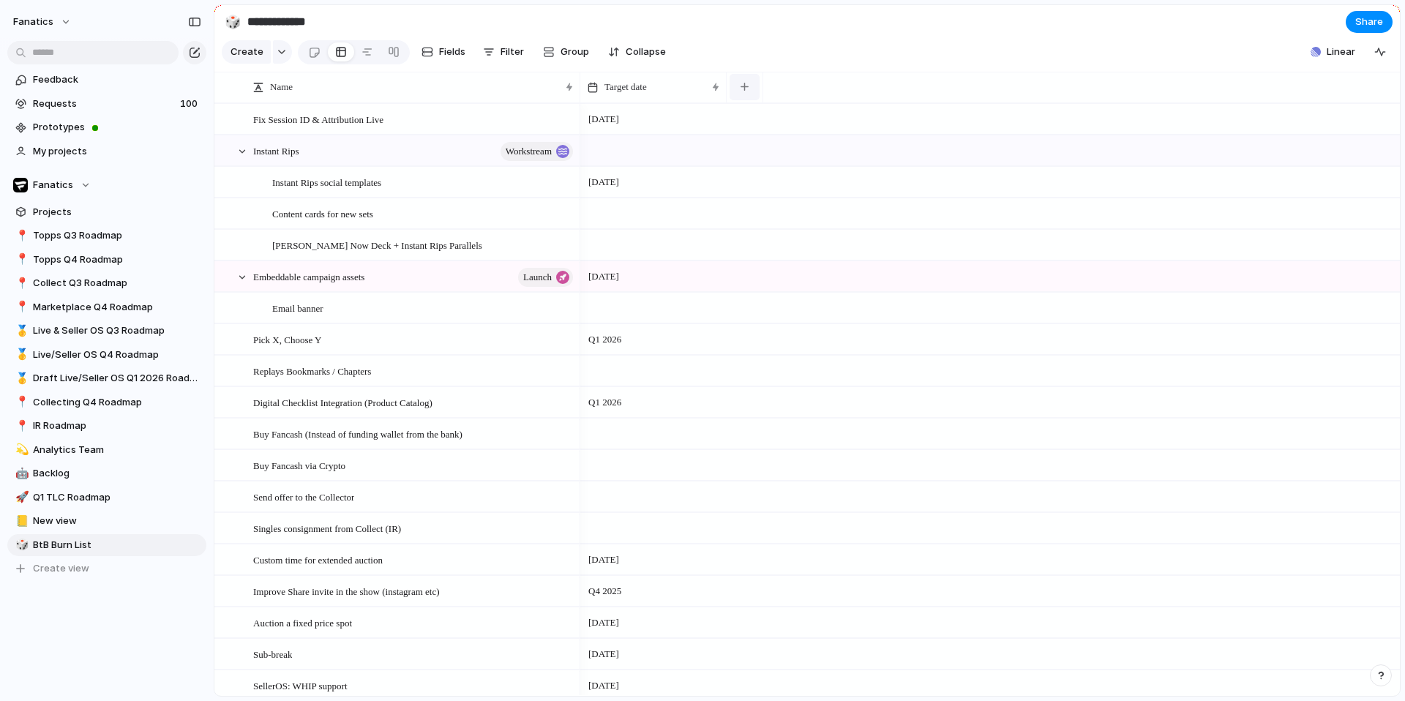
click at [750, 89] on button "button" at bounding box center [745, 87] width 30 height 26
type input "****"
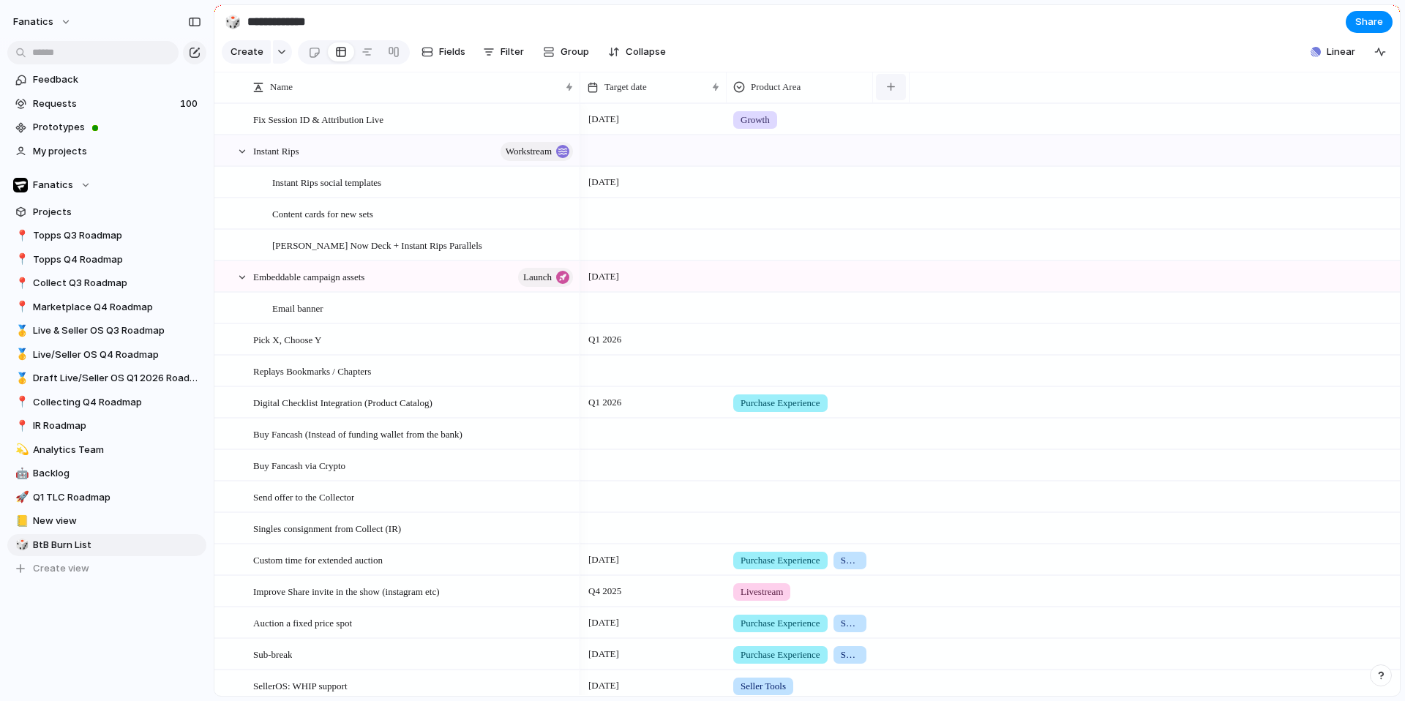
click at [891, 80] on button "button" at bounding box center [891, 87] width 30 height 26
type input "****"
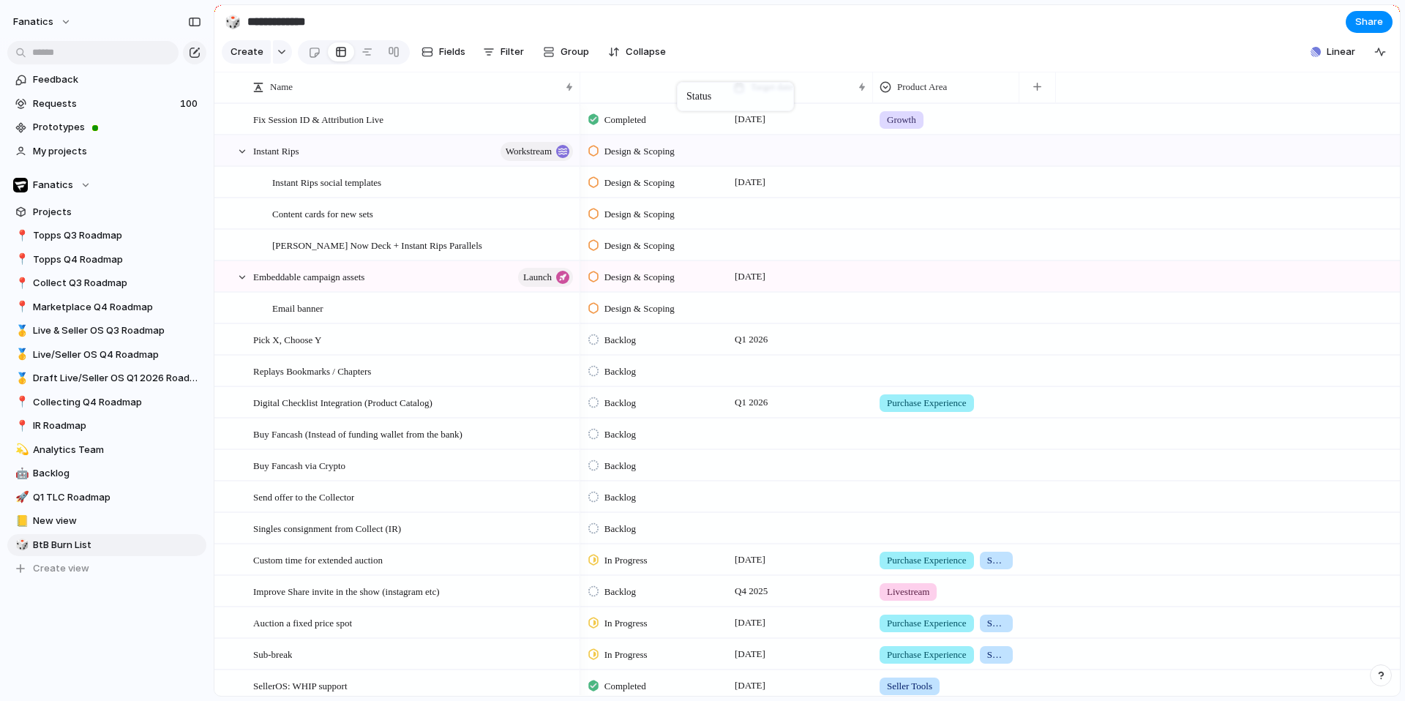
drag, startPoint x: 921, startPoint y: 85, endPoint x: 648, endPoint y: 83, distance: 272.3
click at [496, 48] on button "Filter" at bounding box center [503, 51] width 53 height 23
type input "***"
click at [605, 13] on div "Yes No BtB" at bounding box center [702, 350] width 1405 height 701
click at [506, 55] on span "Filter" at bounding box center [512, 52] width 23 height 15
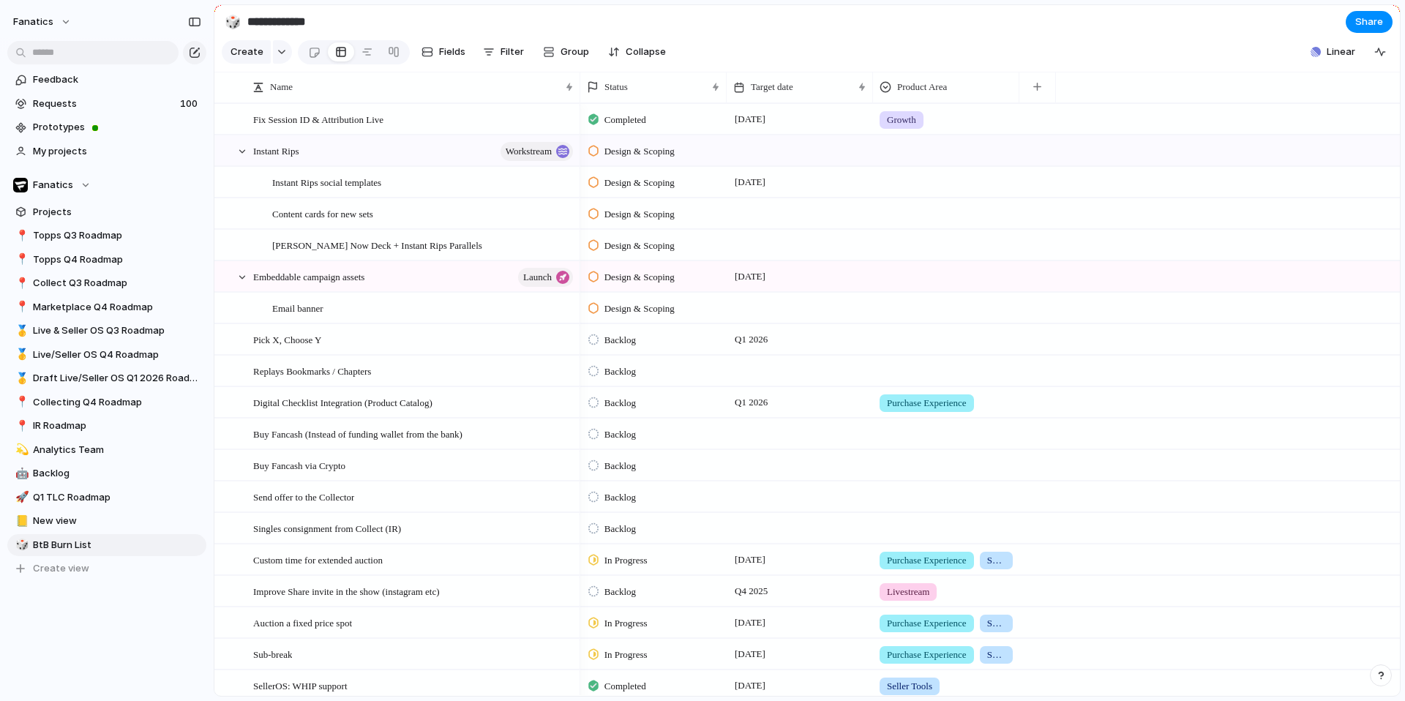
click at [525, 18] on div "Description Start date Target date Team Priority Designer Customer Status Data …" at bounding box center [702, 350] width 1405 height 701
click at [502, 45] on span "Filter" at bounding box center [512, 52] width 23 height 15
type input "***"
click at [519, 96] on div at bounding box center [517, 98] width 26 height 26
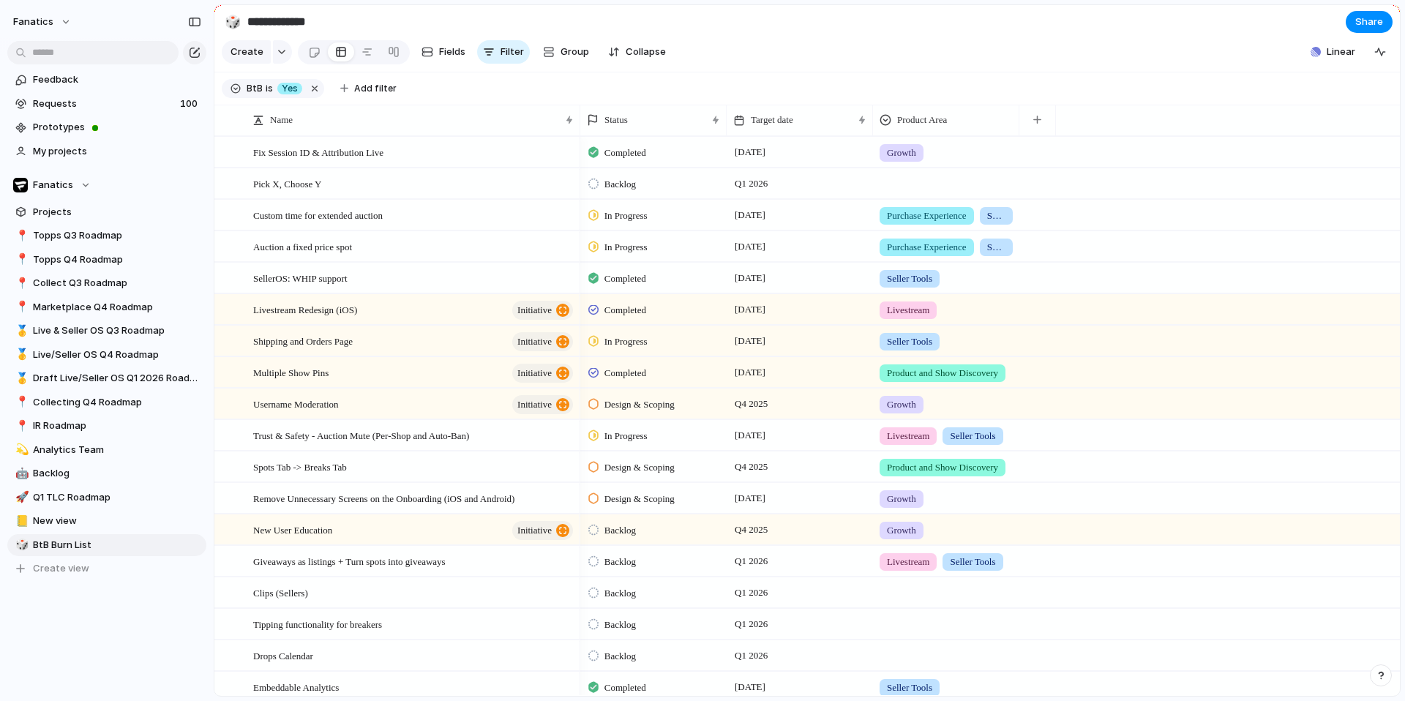
click at [785, 1] on div "Yes No BtB" at bounding box center [702, 350] width 1405 height 701
click at [919, 184] on div at bounding box center [946, 181] width 145 height 24
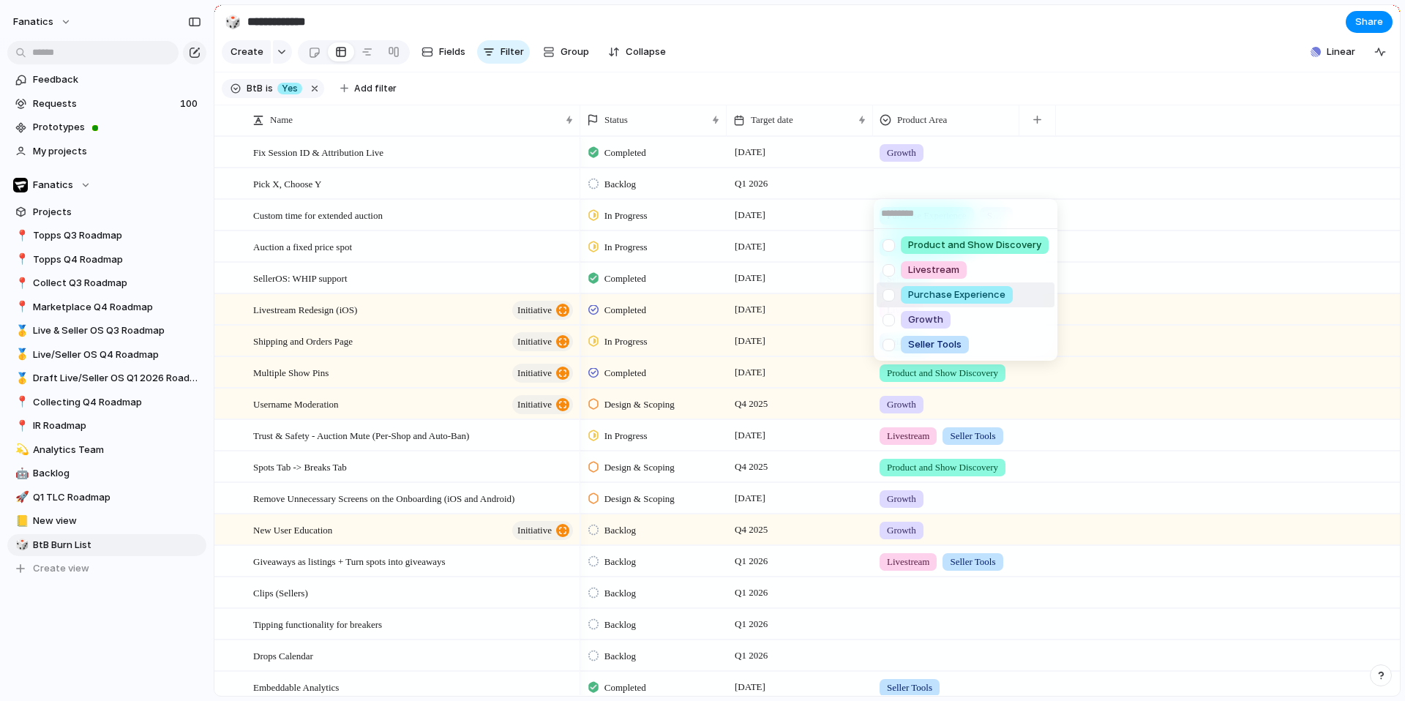
click at [938, 296] on span "Purchase Experience" at bounding box center [956, 295] width 97 height 15
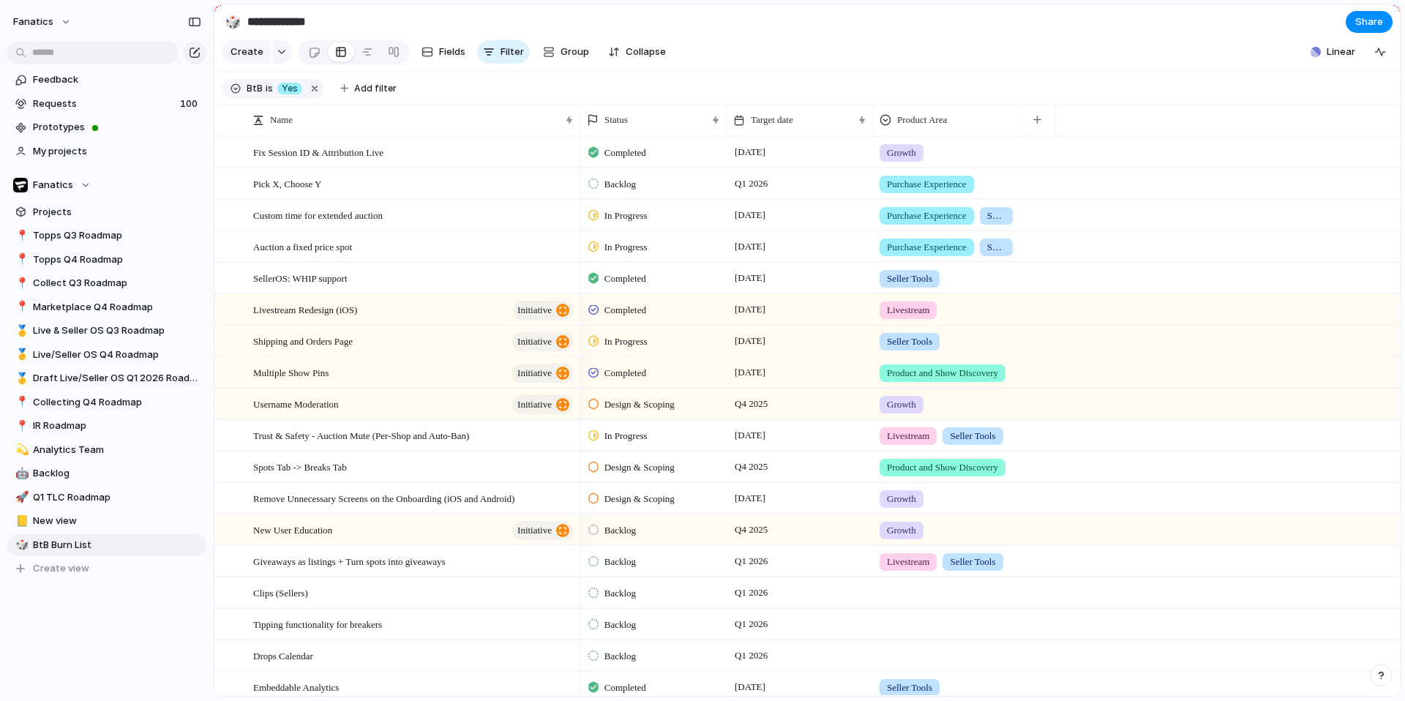
scroll to position [233, 0]
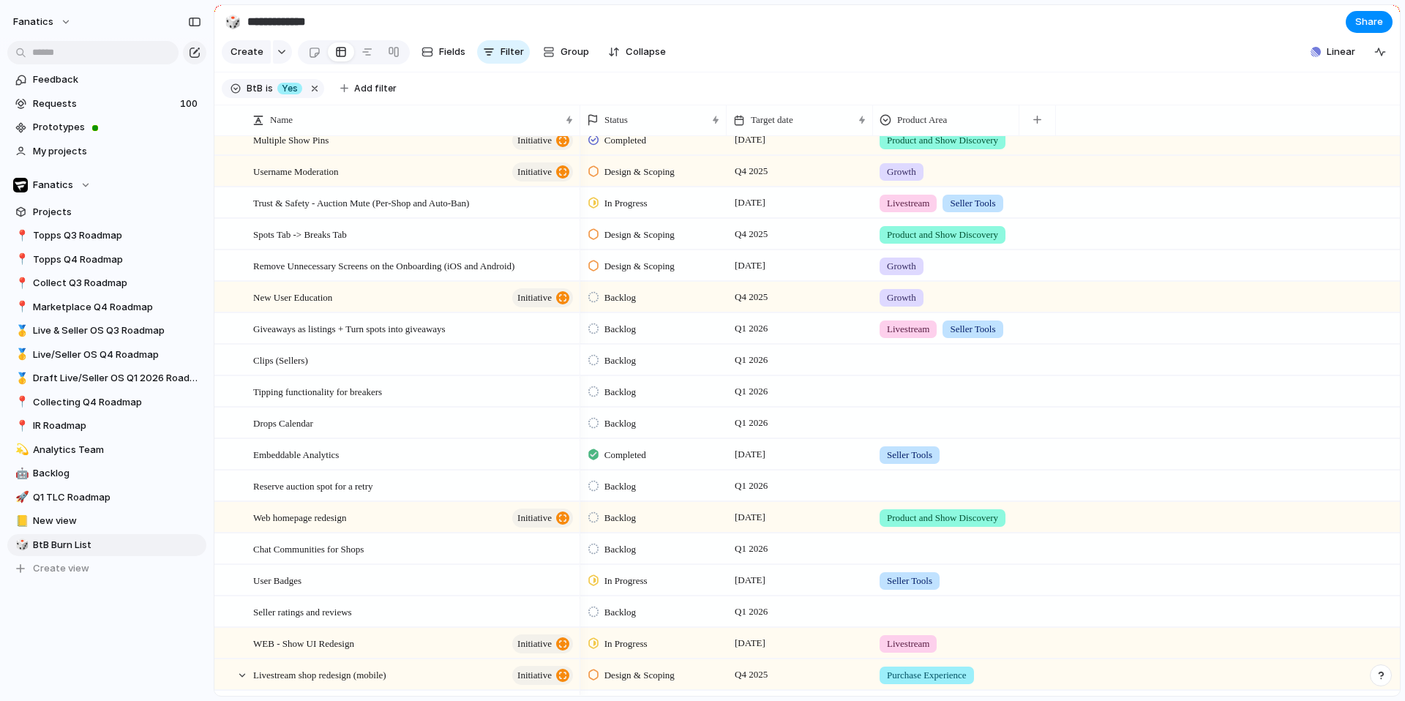
click at [909, 367] on div at bounding box center [946, 357] width 145 height 24
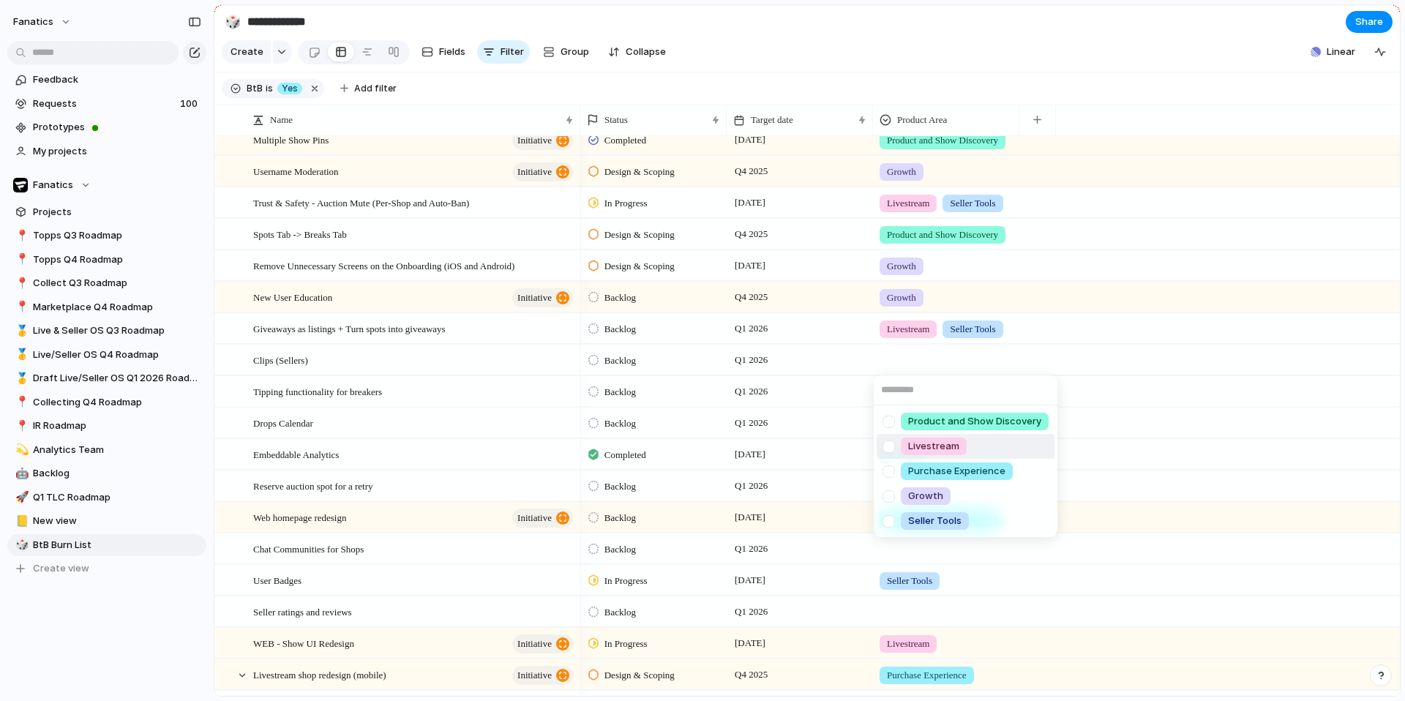
click at [920, 446] on span "Livestream" at bounding box center [933, 446] width 51 height 15
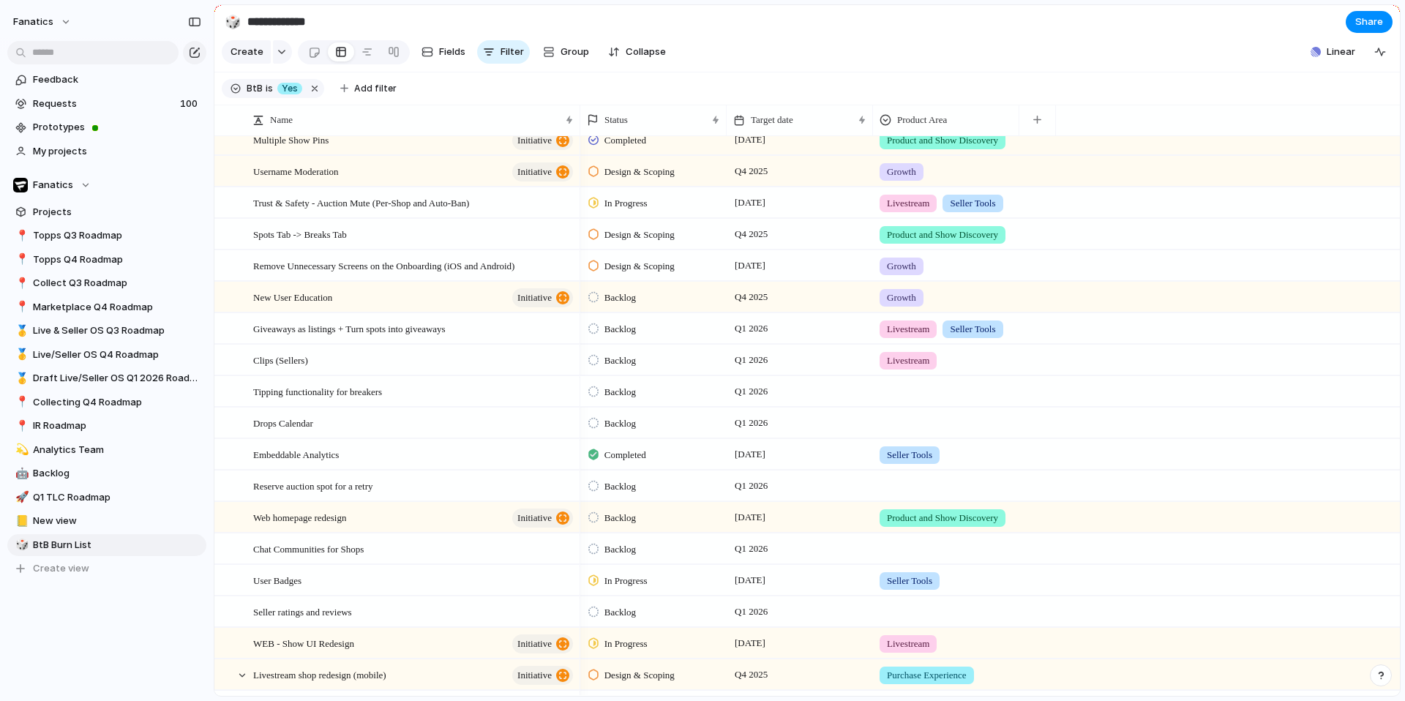
click at [897, 400] on div at bounding box center [946, 389] width 145 height 24
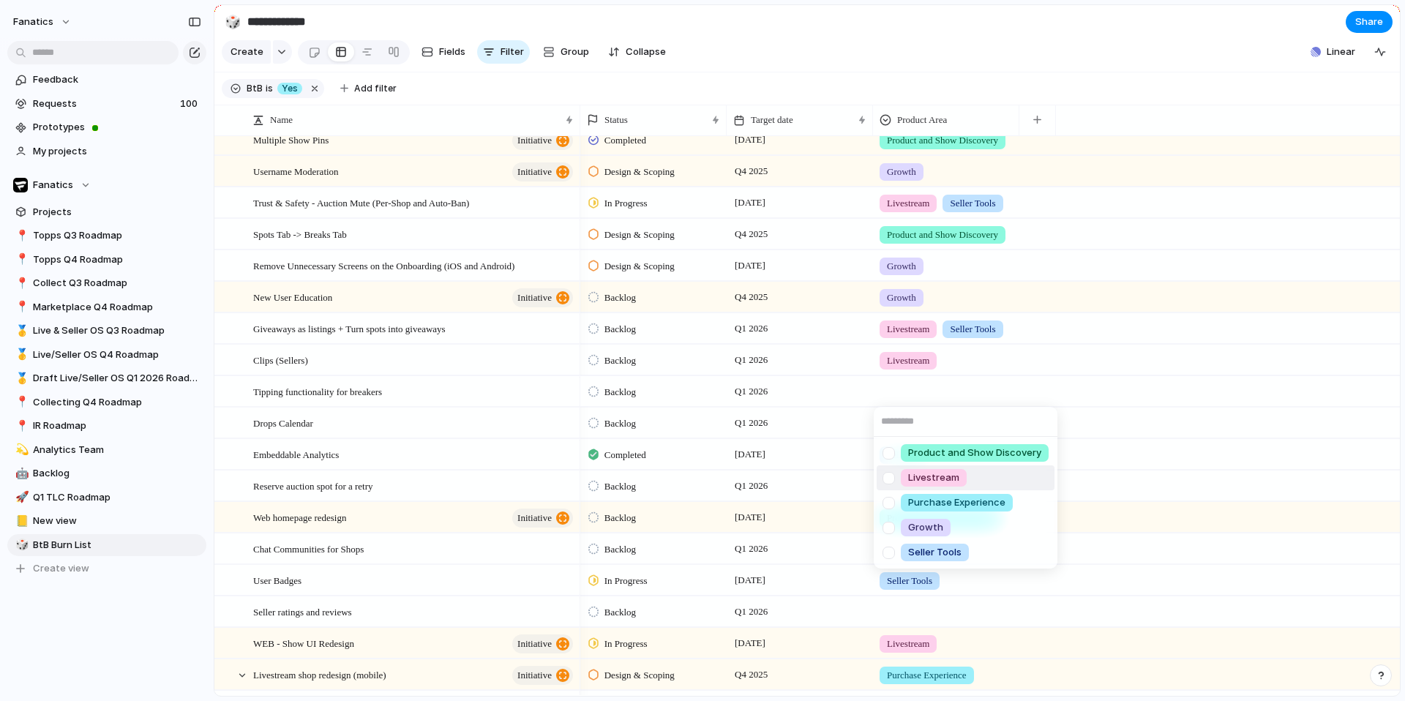
click at [907, 478] on div "Livestream" at bounding box center [934, 478] width 66 height 18
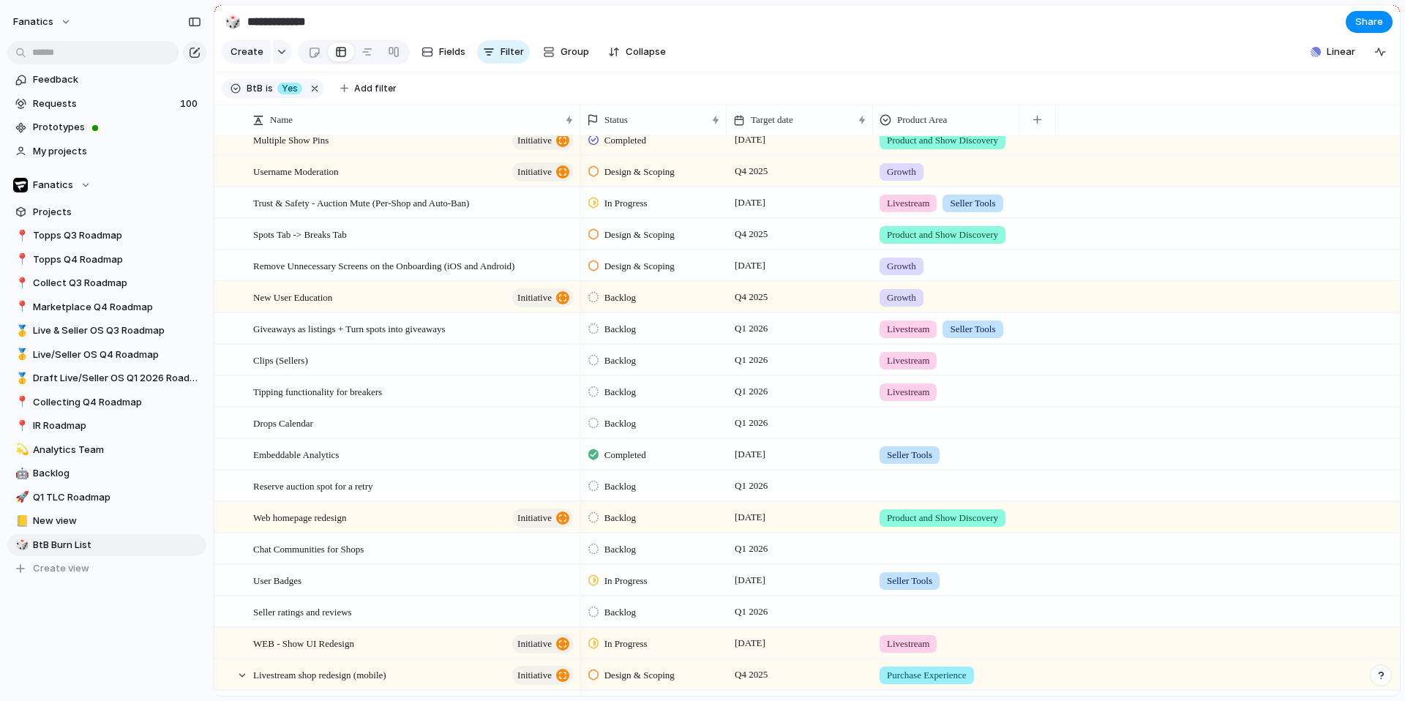
click at [902, 423] on div at bounding box center [946, 420] width 145 height 24
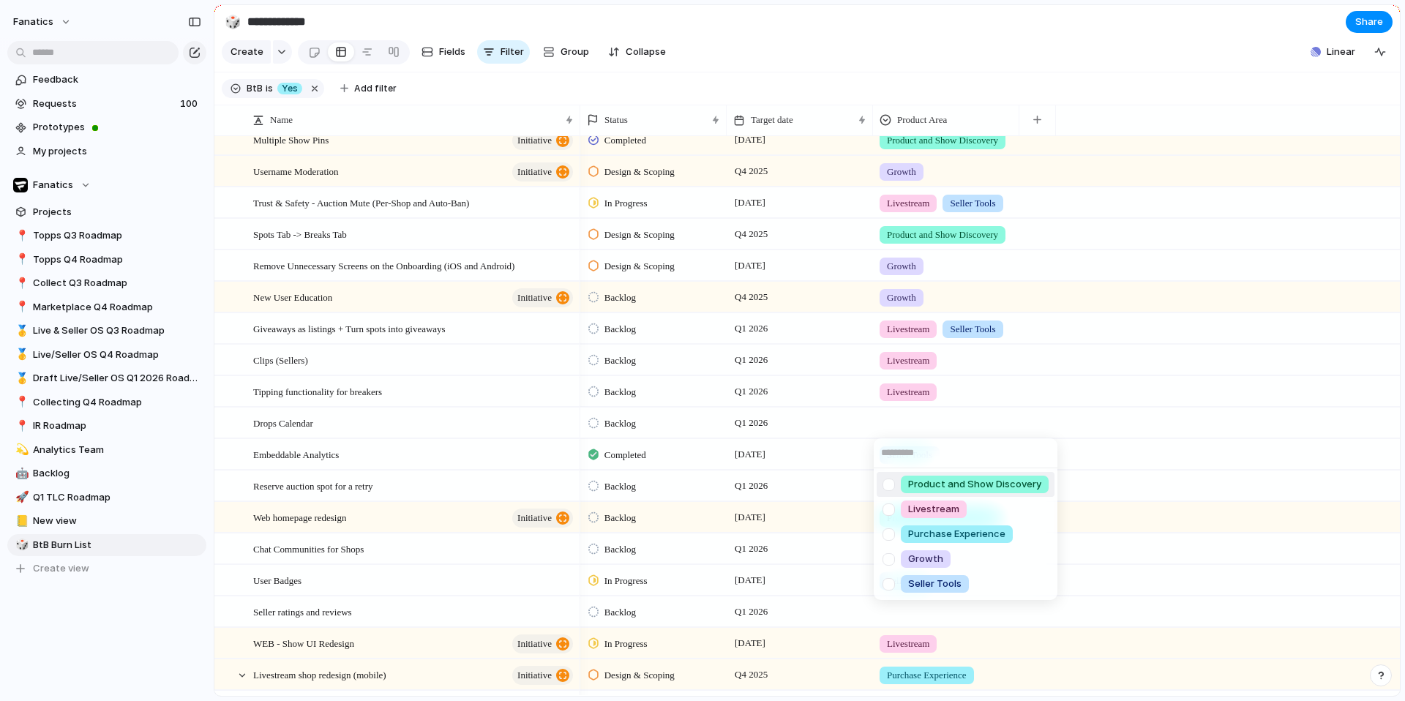
click at [888, 485] on div at bounding box center [889, 485] width 26 height 26
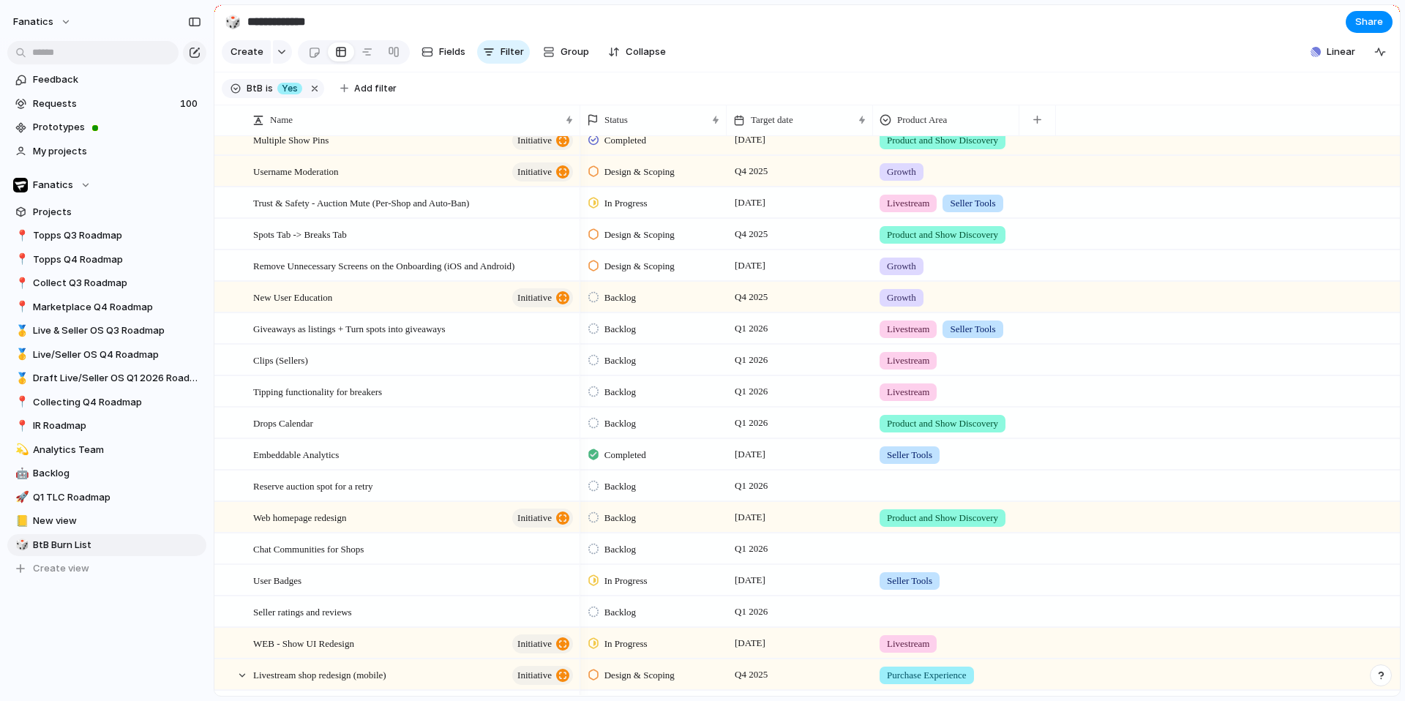
click at [934, 325] on div "Product and Show Discovery Livestream Purchase Experience Growth Seller Tools" at bounding box center [702, 350] width 1405 height 701
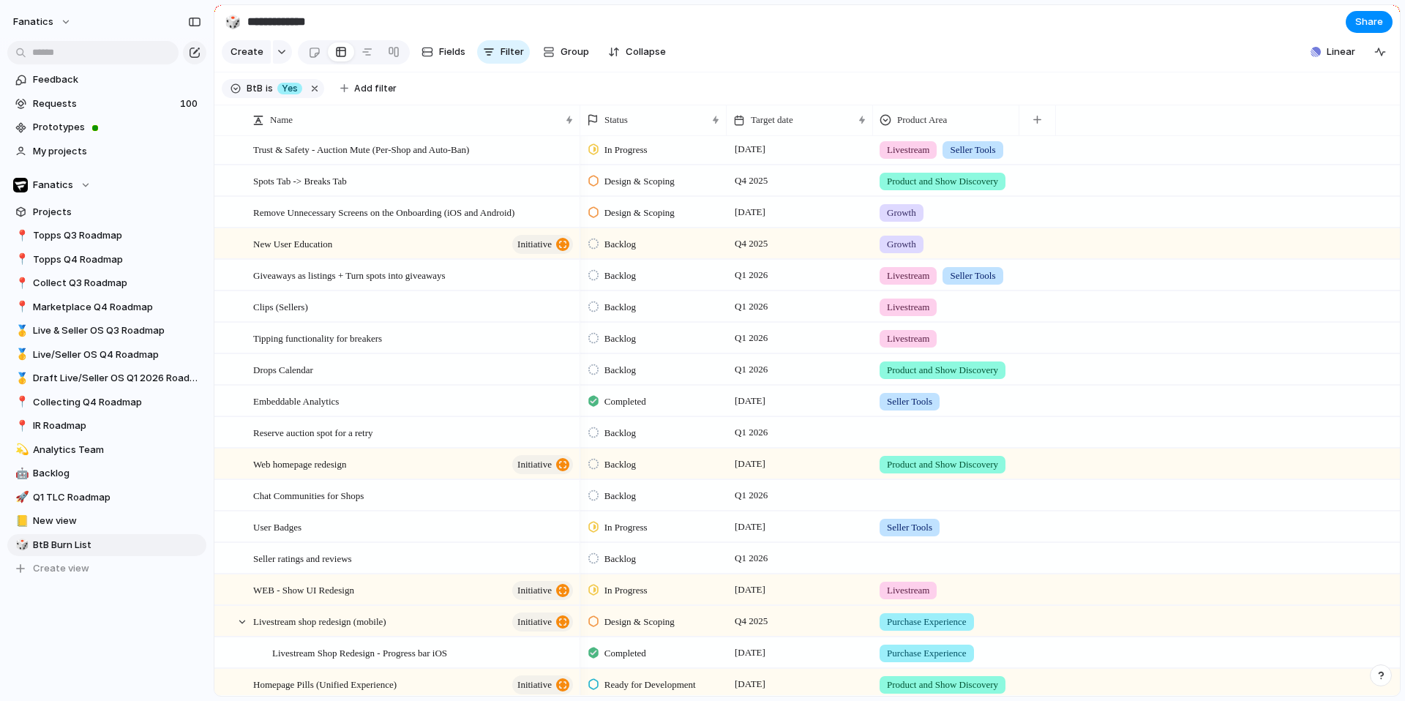
scroll to position [319, 0]
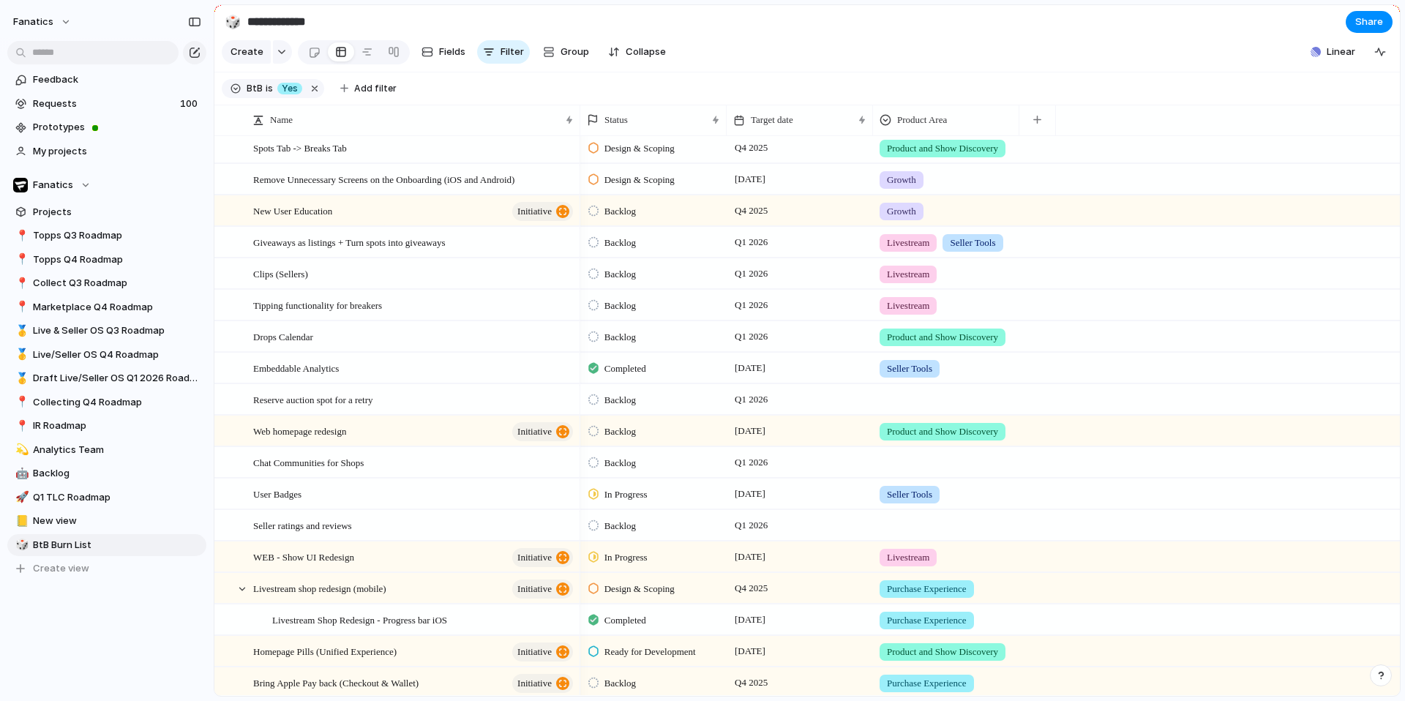
click at [899, 397] on div at bounding box center [946, 397] width 145 height 24
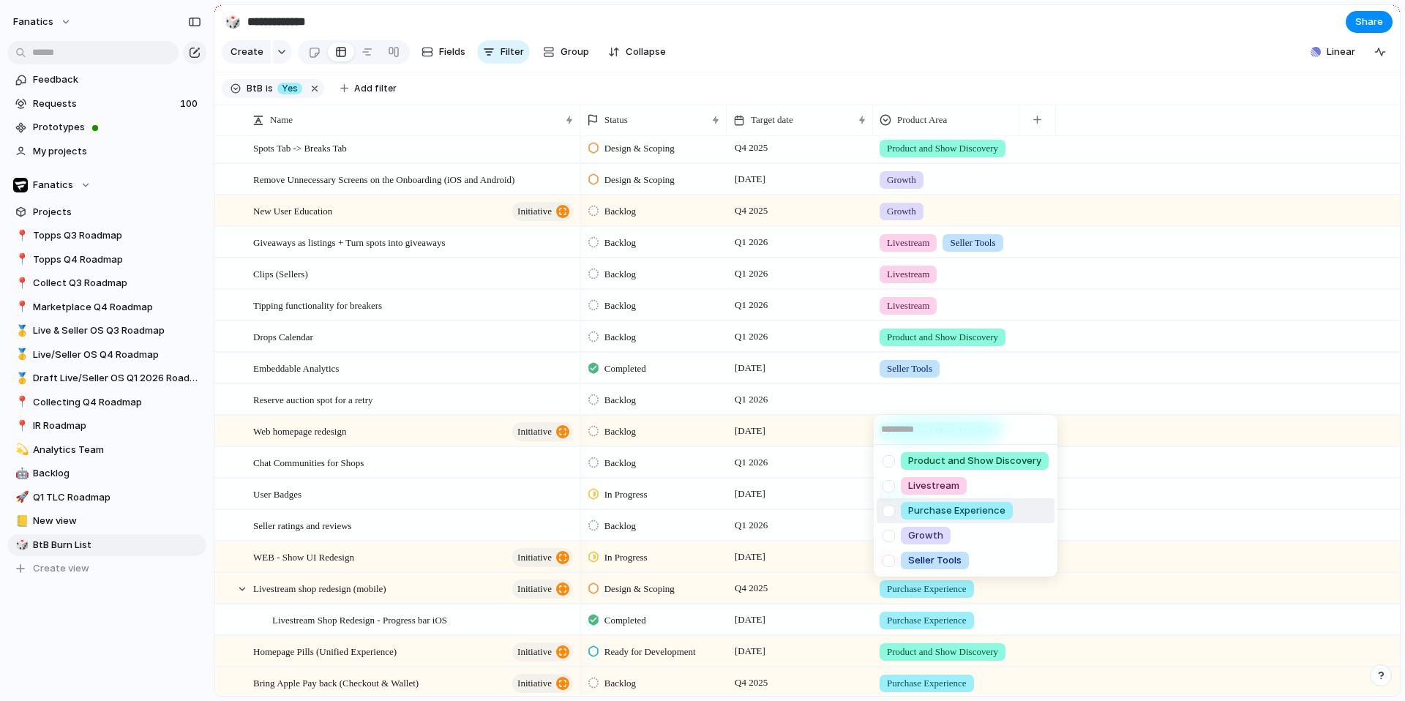
click at [923, 508] on span "Purchase Experience" at bounding box center [956, 511] width 97 height 15
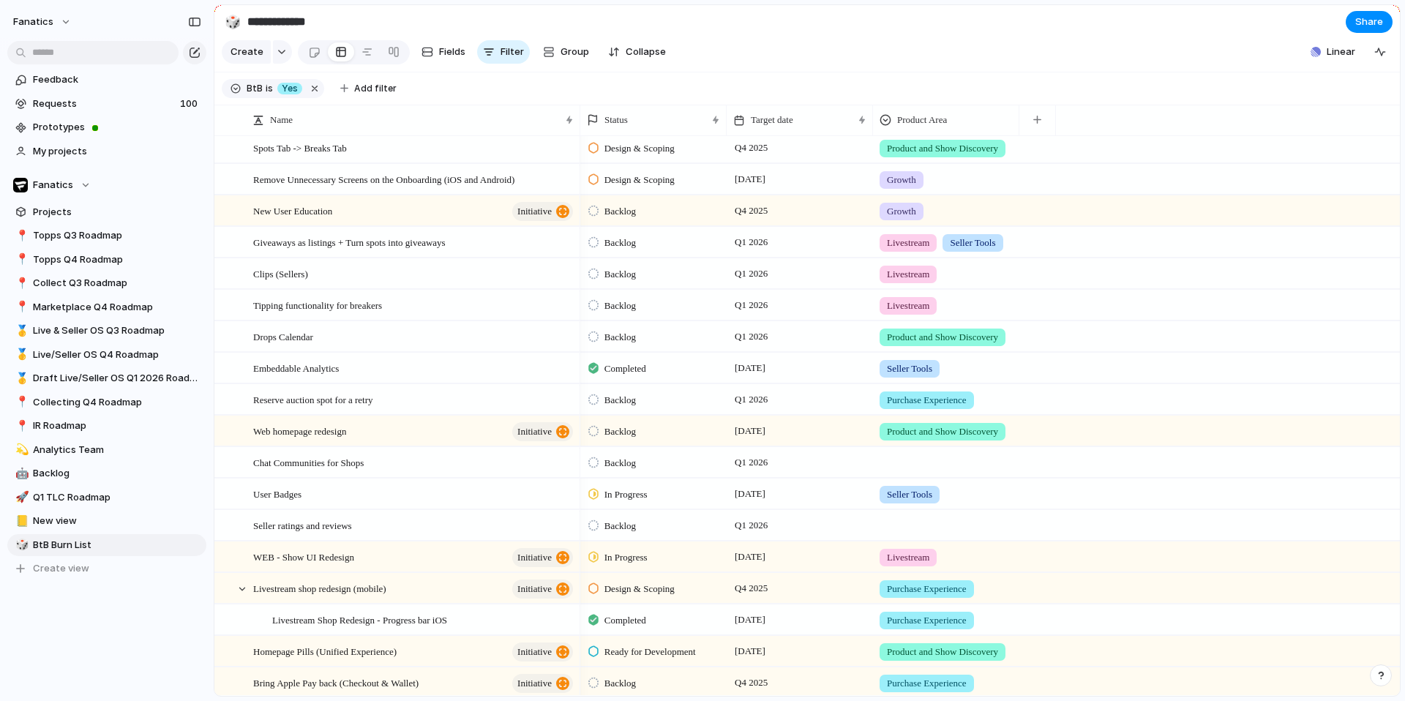
click at [919, 457] on div at bounding box center [946, 460] width 145 height 24
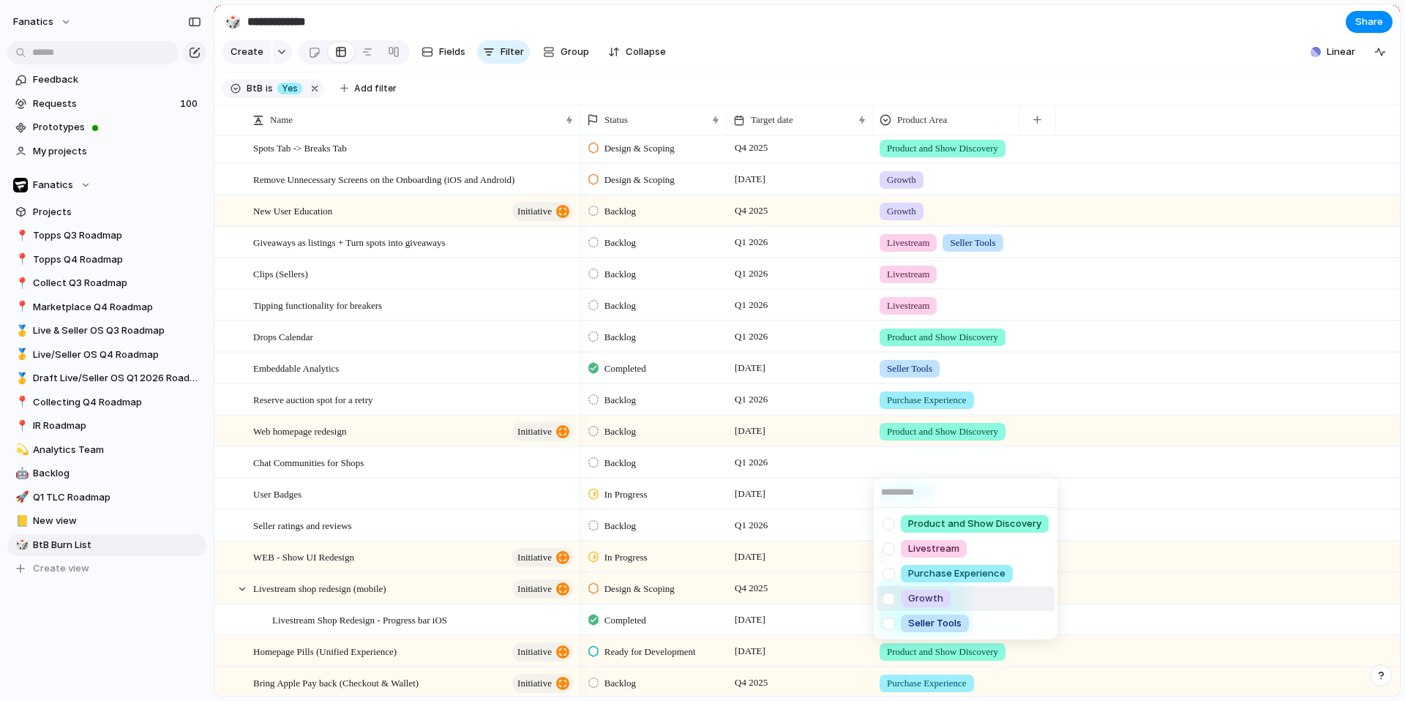
click at [923, 600] on span "Growth" at bounding box center [925, 598] width 35 height 15
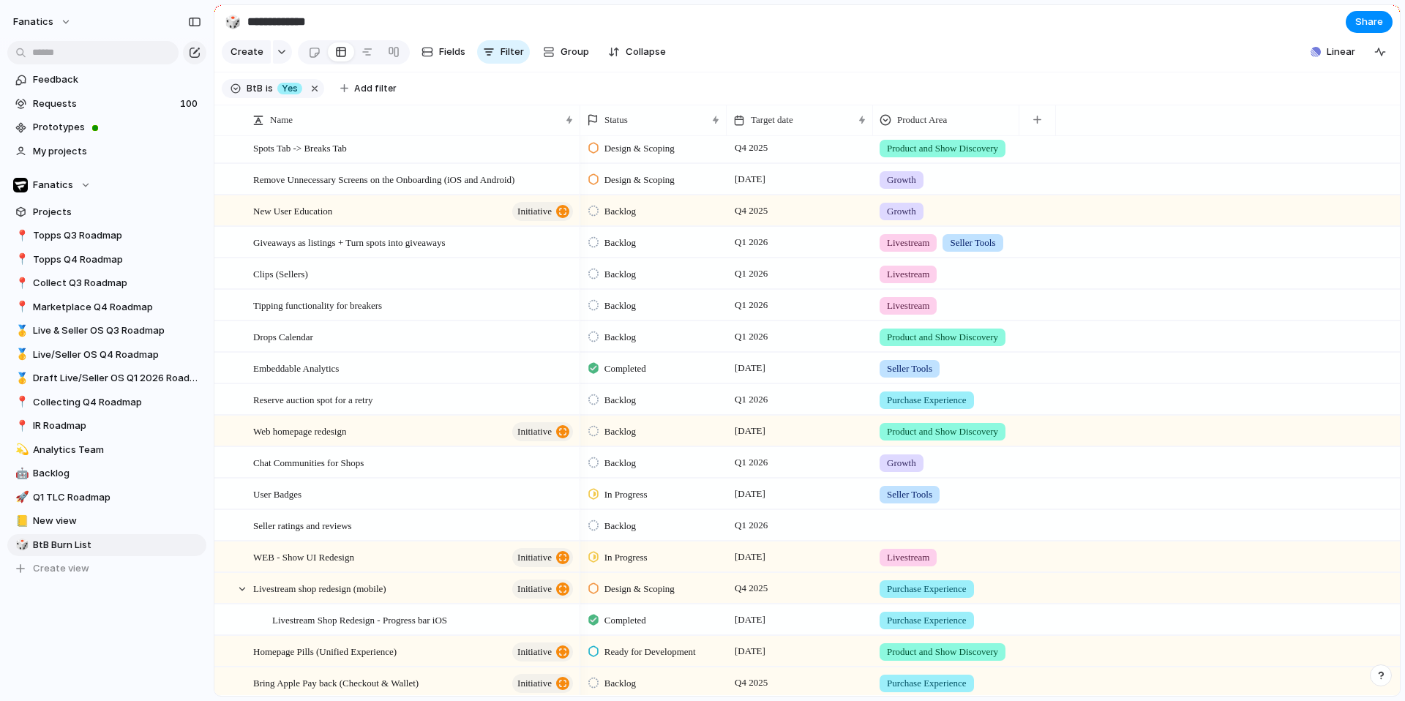
click at [913, 525] on div at bounding box center [946, 523] width 145 height 24
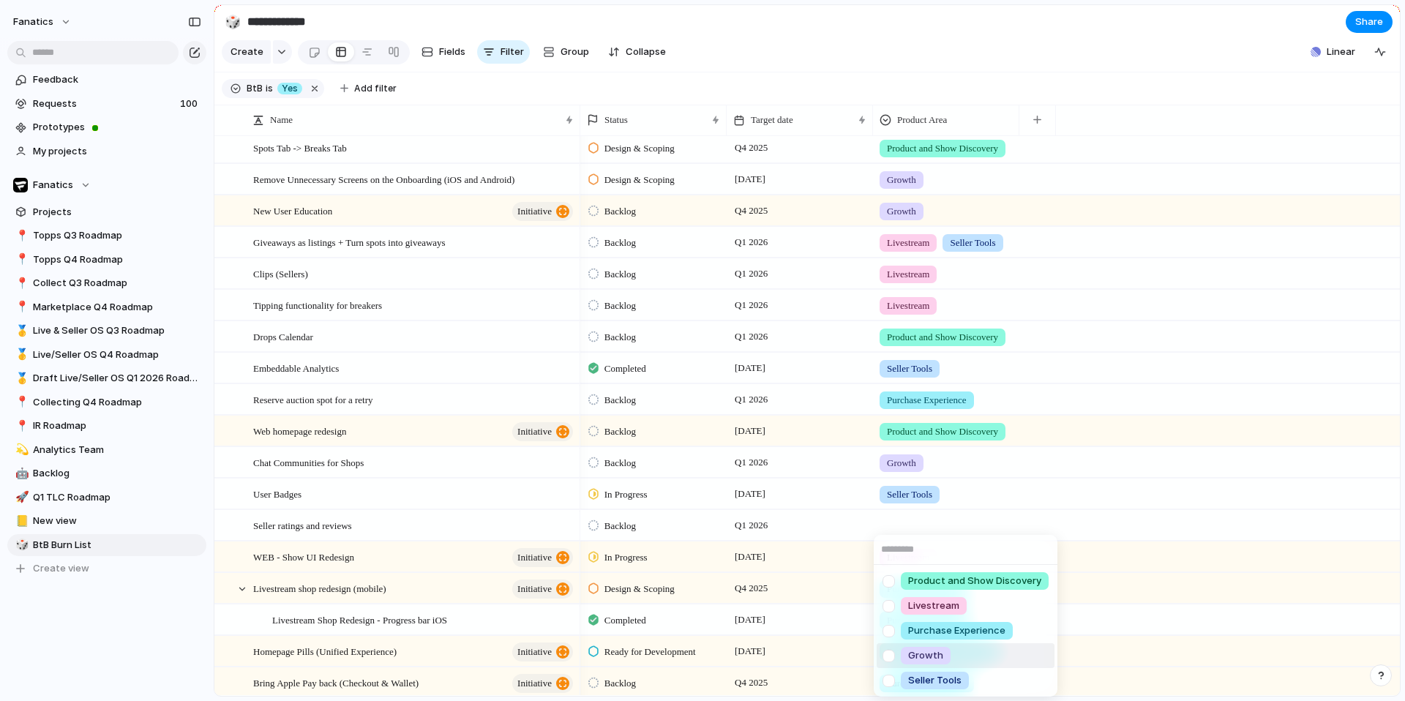
click at [936, 657] on span "Growth" at bounding box center [925, 655] width 35 height 15
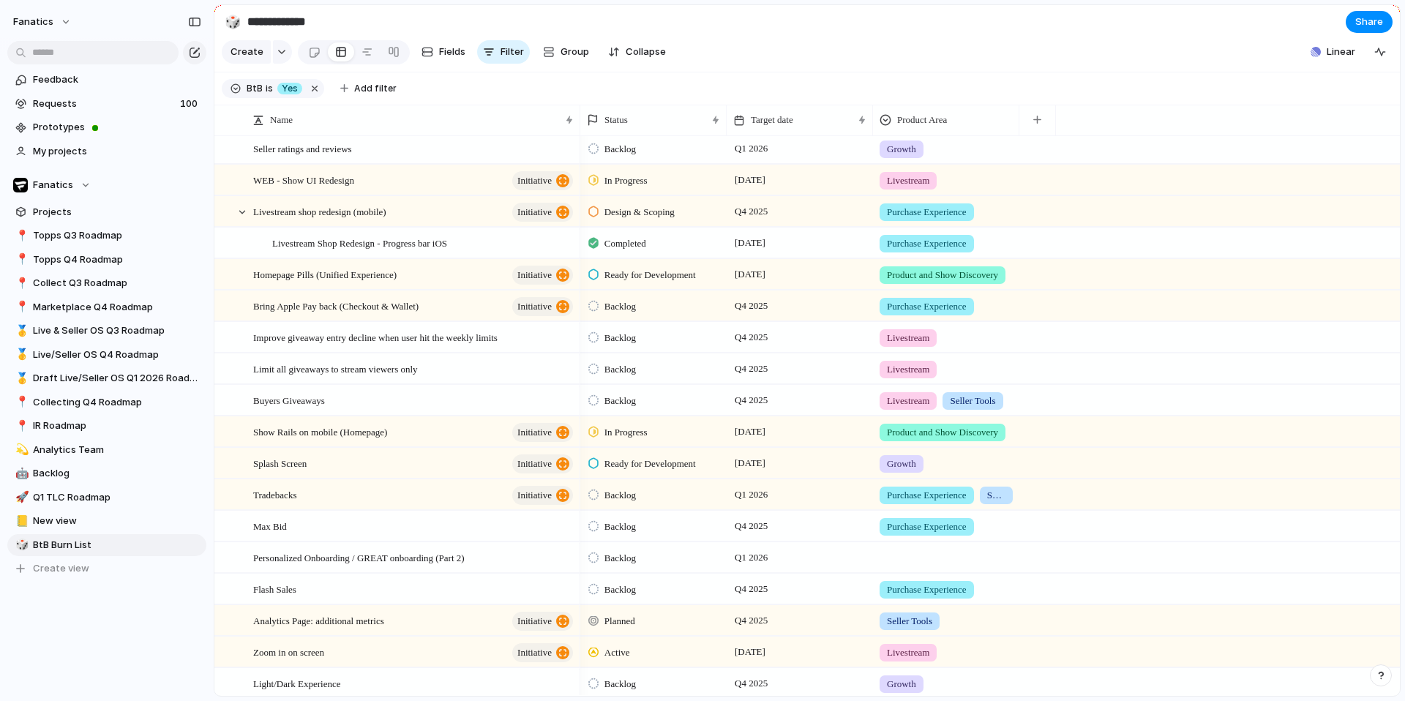
scroll to position [746, 0]
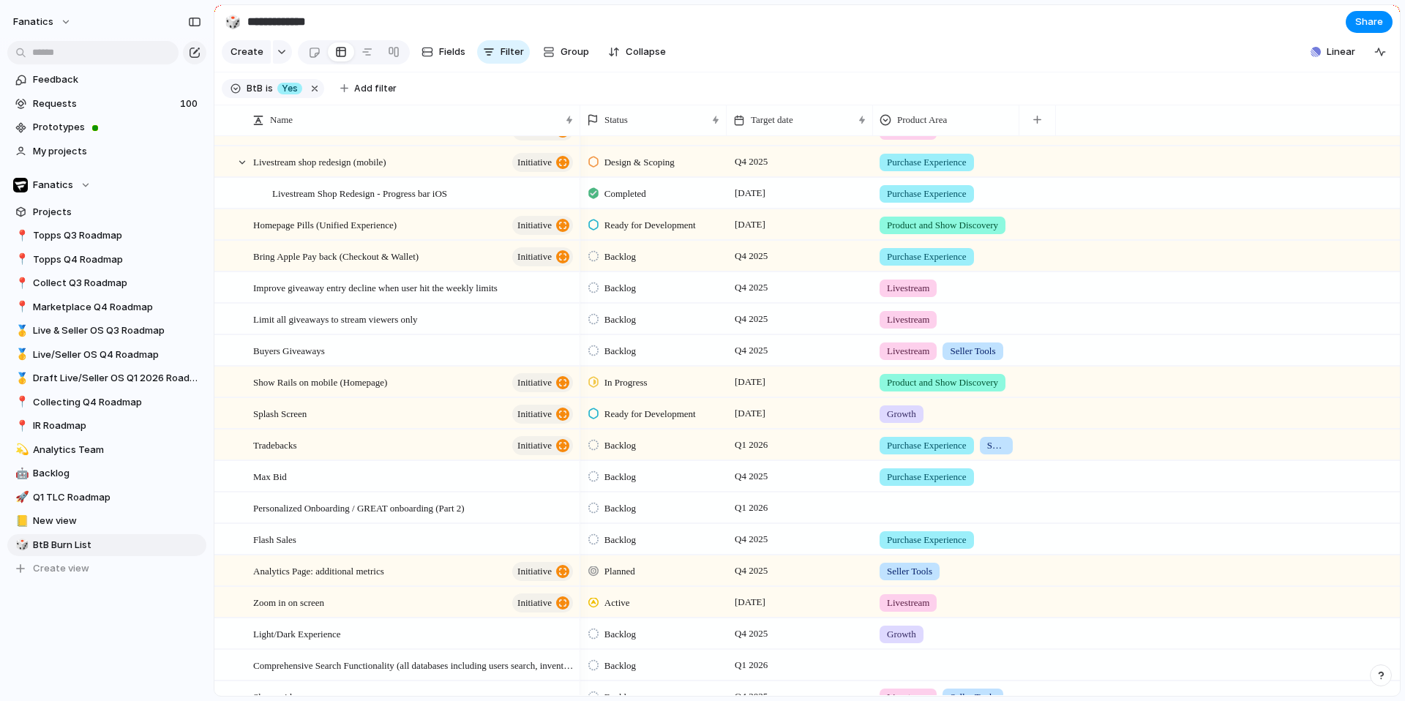
click at [911, 501] on div at bounding box center [946, 505] width 145 height 24
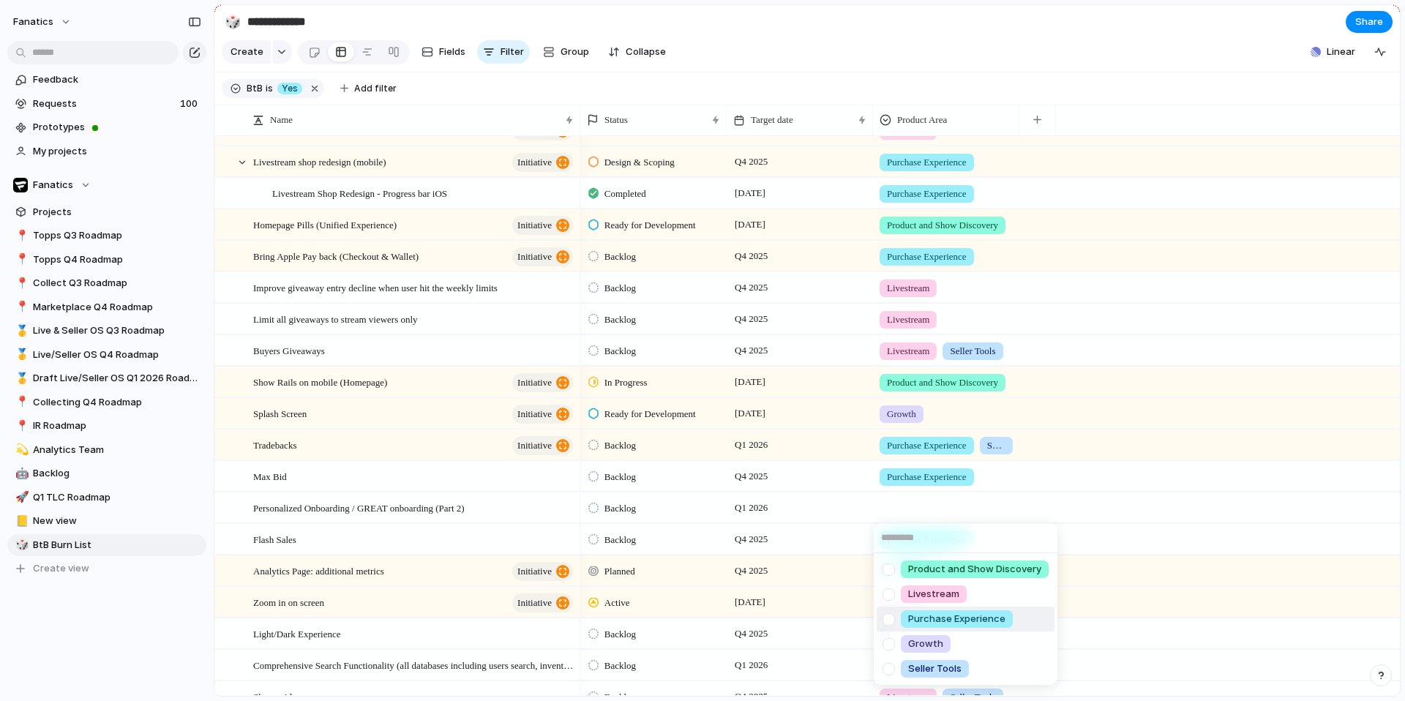
click at [942, 622] on span "Purchase Experience" at bounding box center [956, 619] width 97 height 15
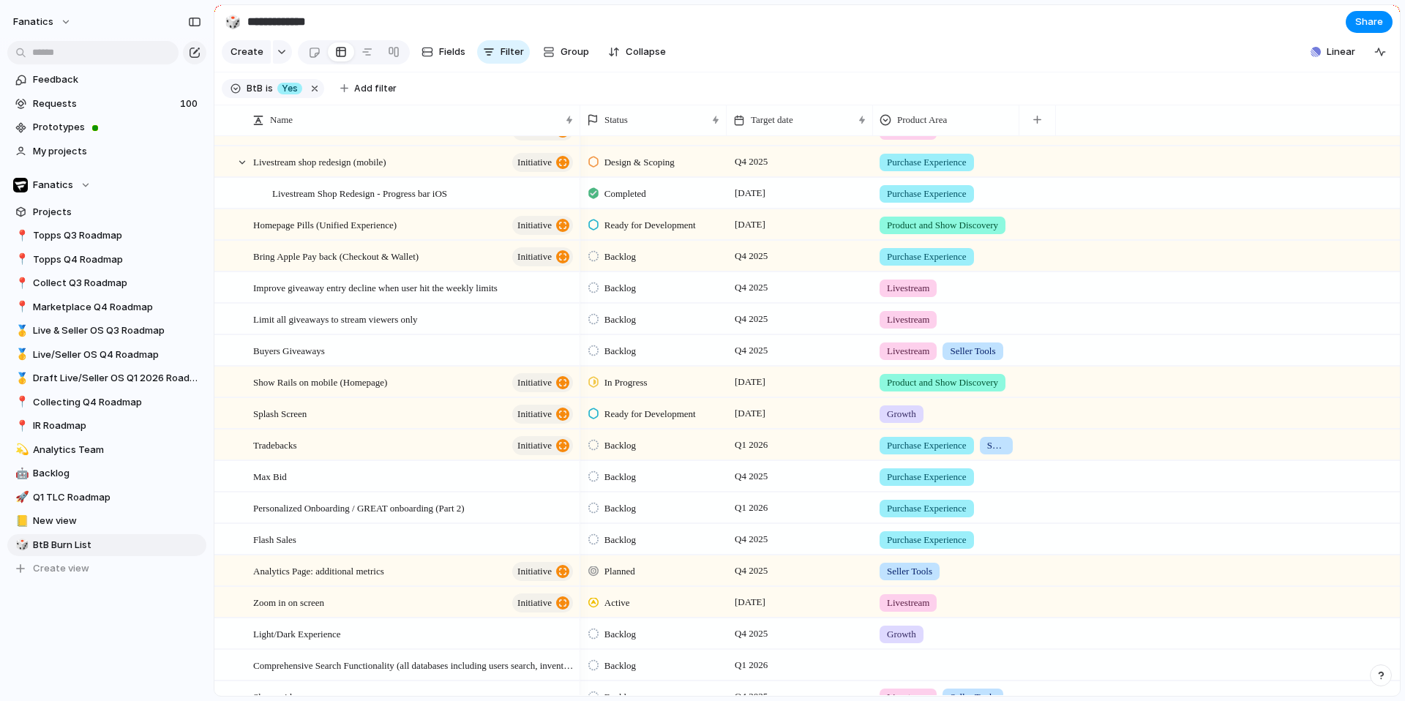
scroll to position [880, 0]
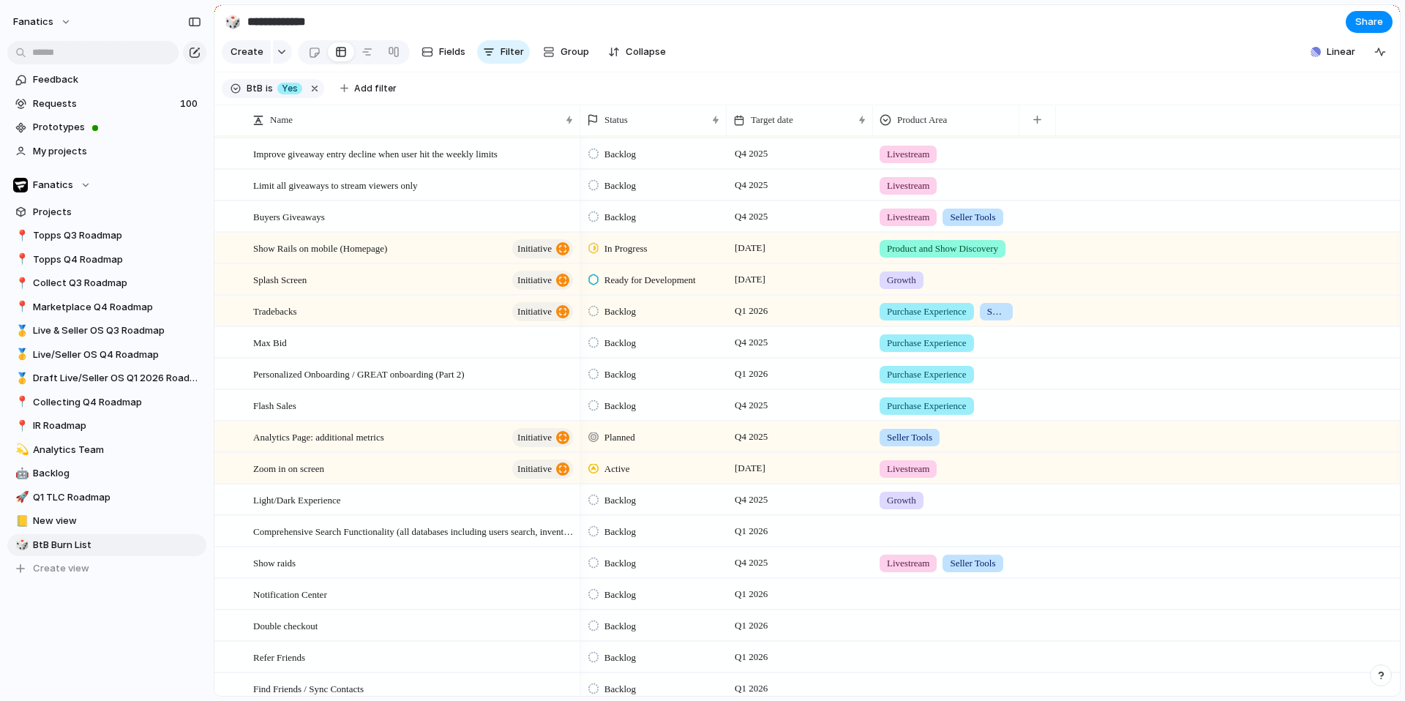
click at [903, 533] on div at bounding box center [946, 529] width 145 height 24
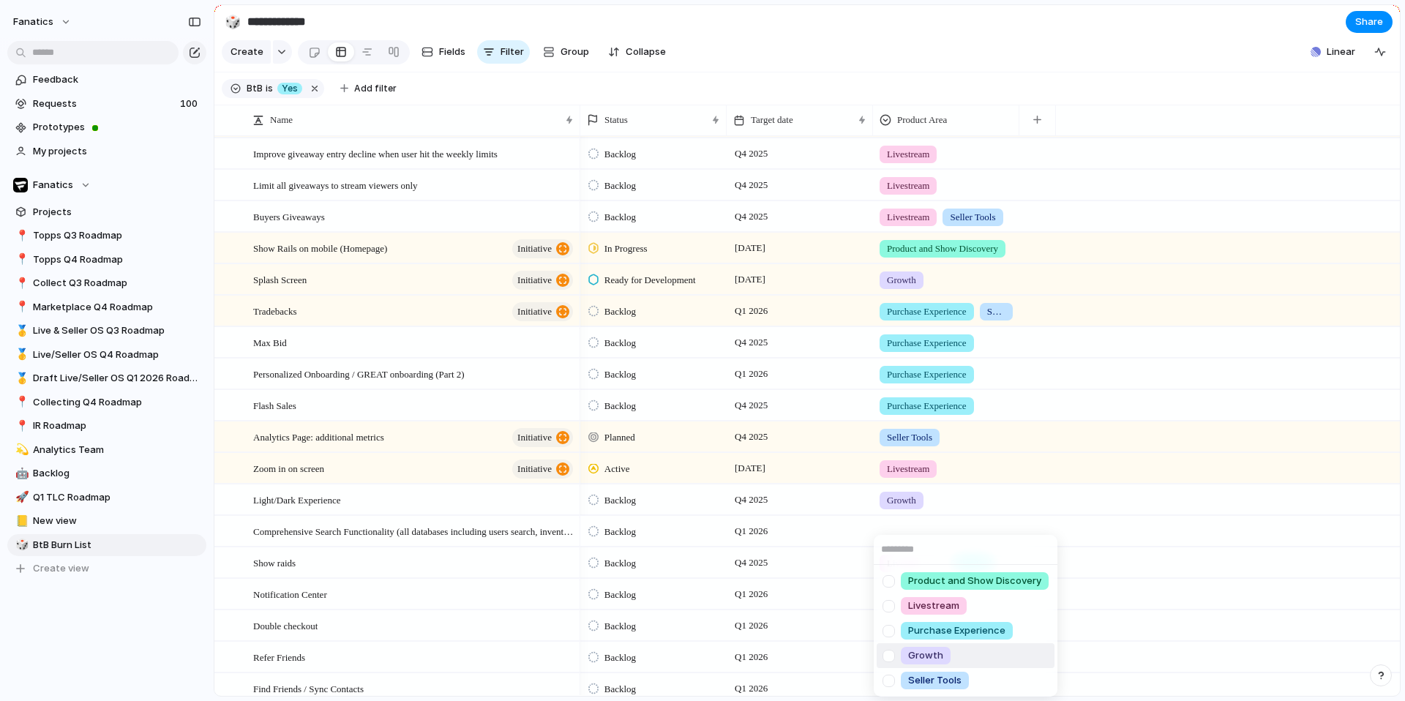
click at [927, 651] on span "Growth" at bounding box center [925, 655] width 35 height 15
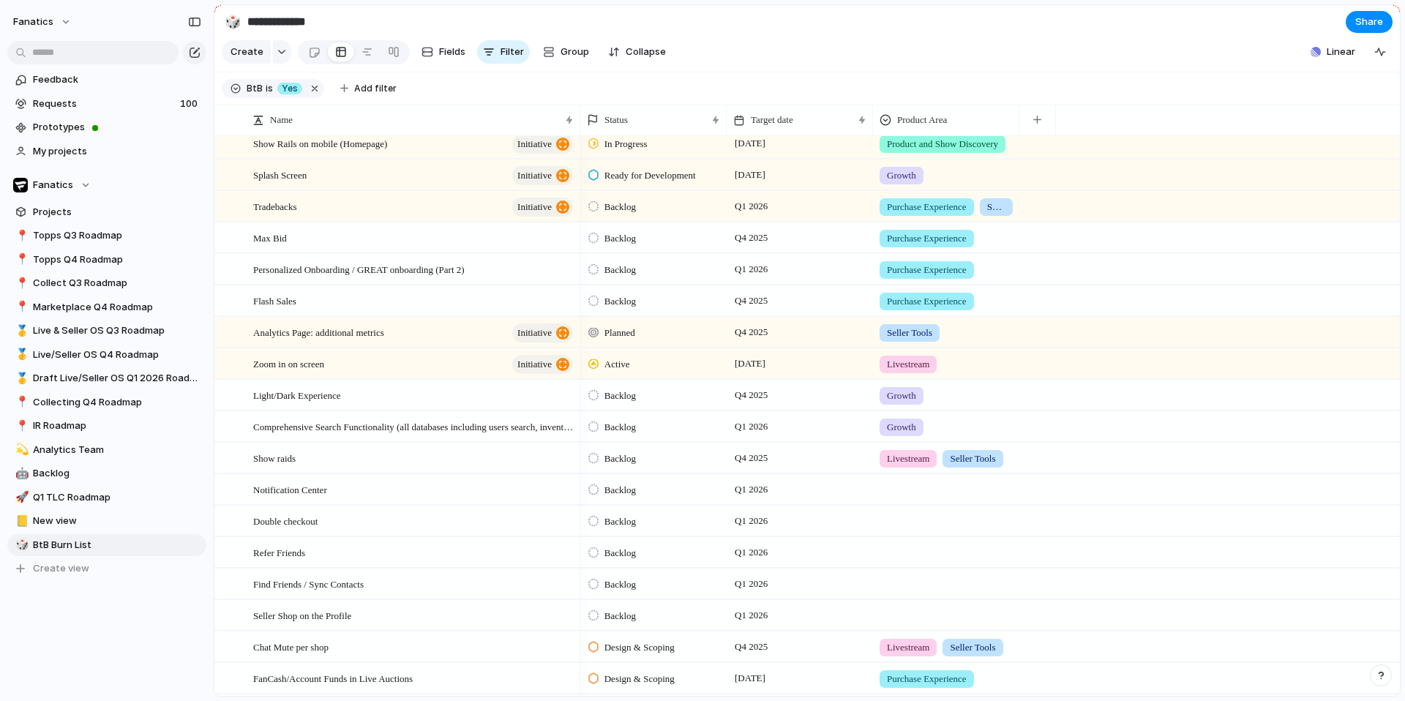
scroll to position [990, 0]
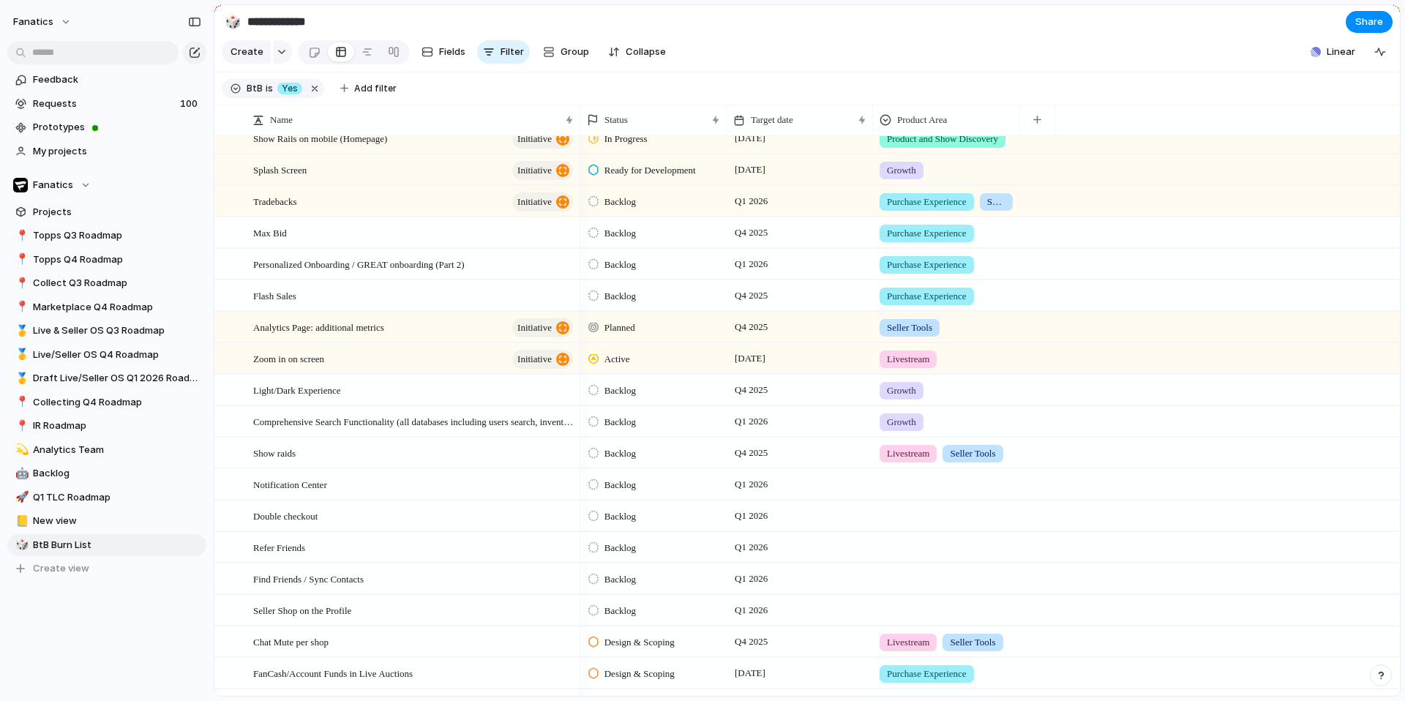
click at [903, 484] on div at bounding box center [946, 482] width 145 height 24
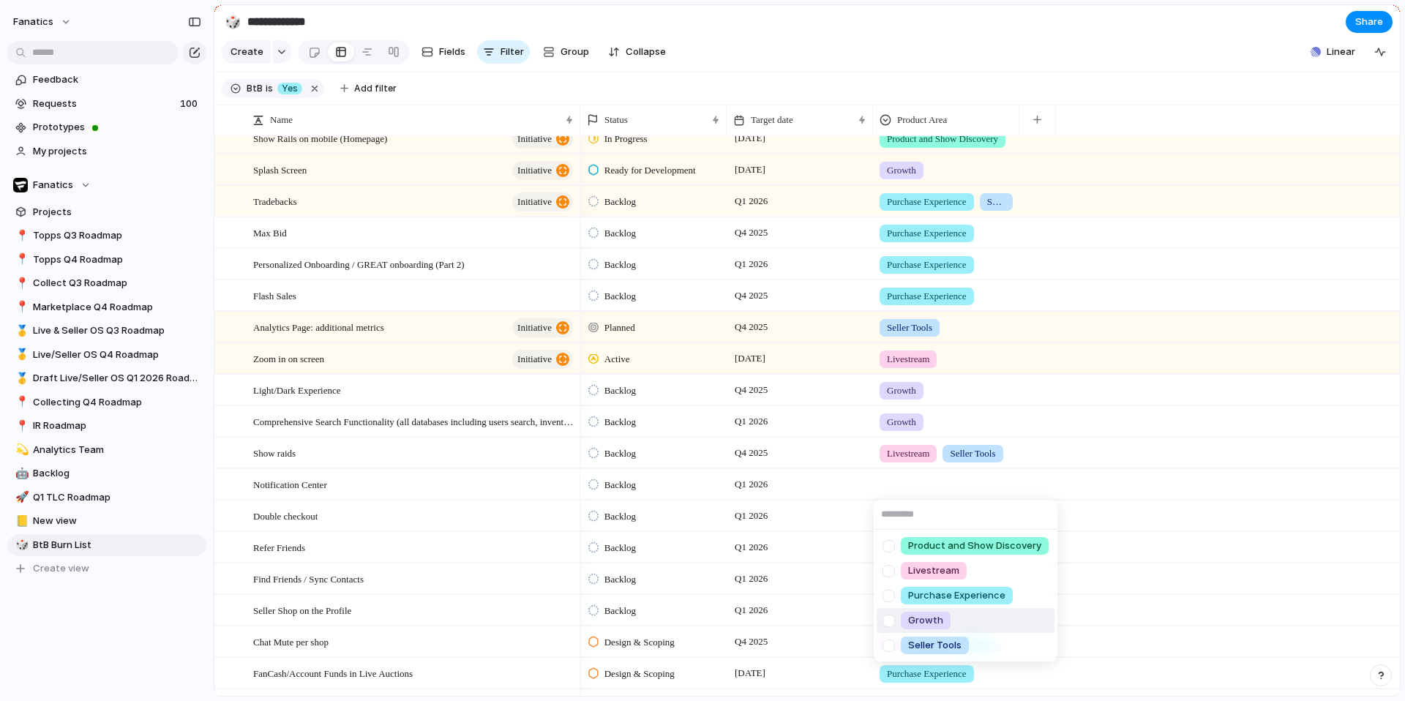
click at [919, 624] on span "Growth" at bounding box center [925, 620] width 35 height 15
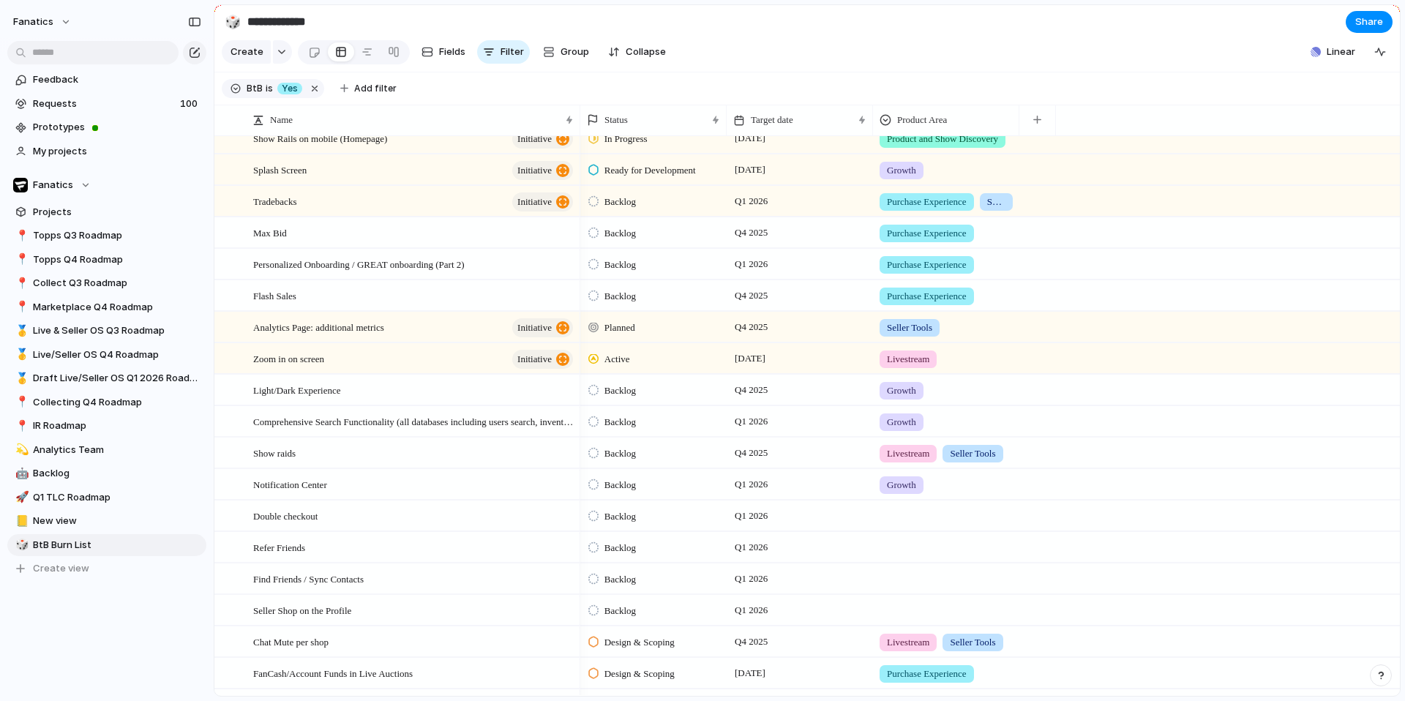
click at [907, 515] on div at bounding box center [946, 513] width 145 height 24
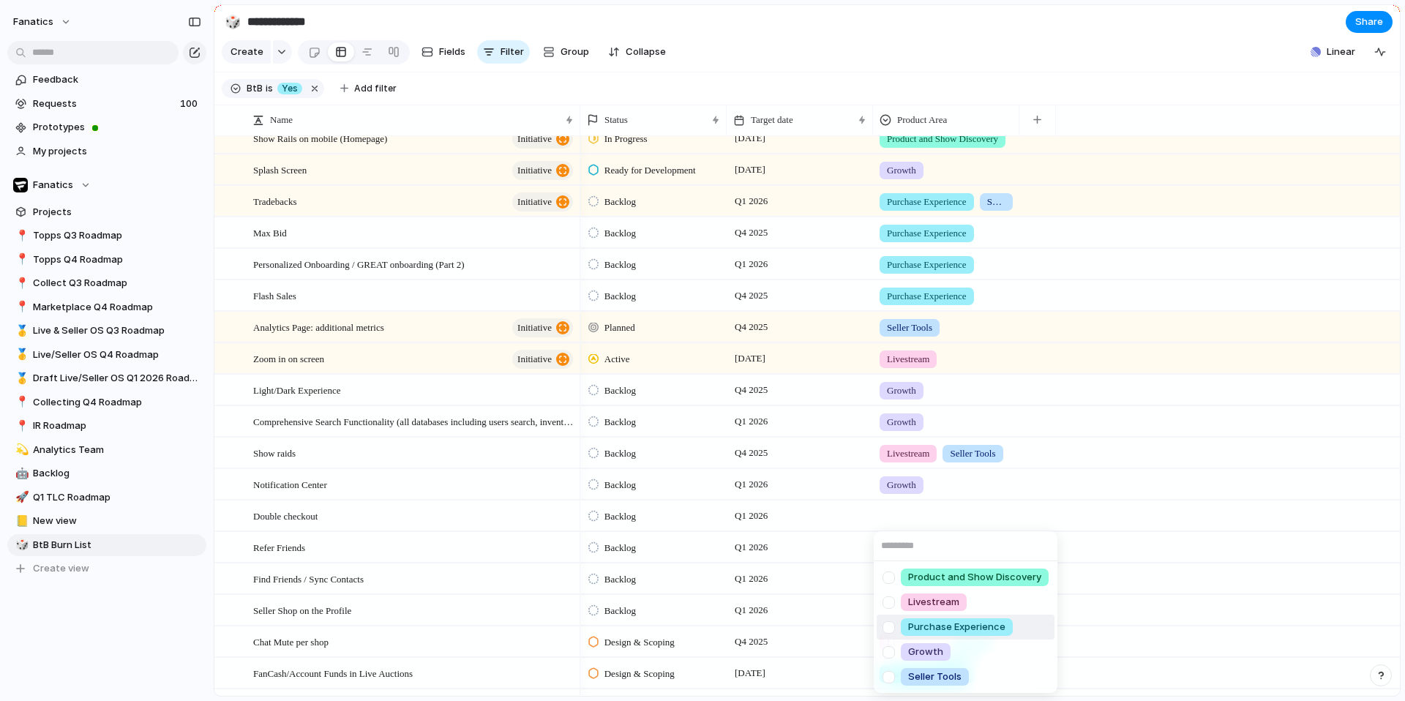
click at [942, 627] on span "Purchase Experience" at bounding box center [956, 627] width 97 height 15
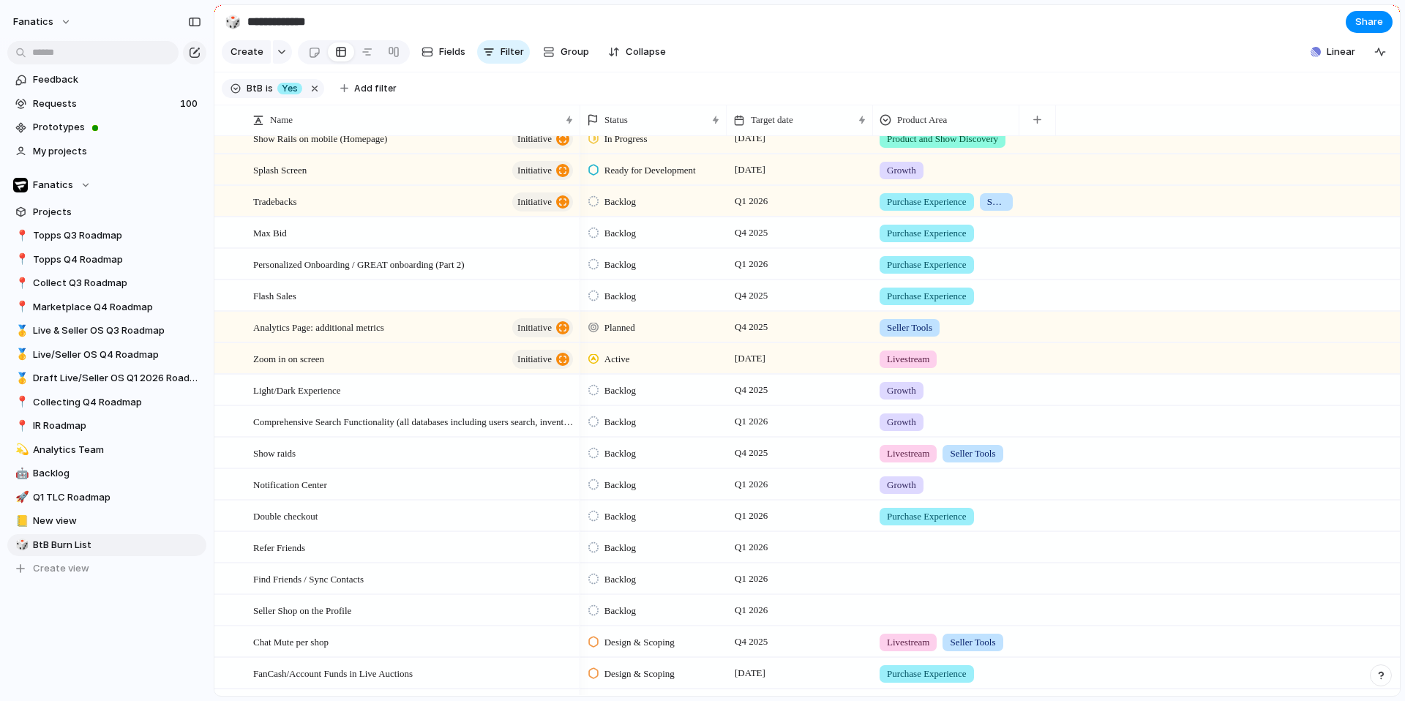
click at [916, 553] on div at bounding box center [946, 545] width 145 height 24
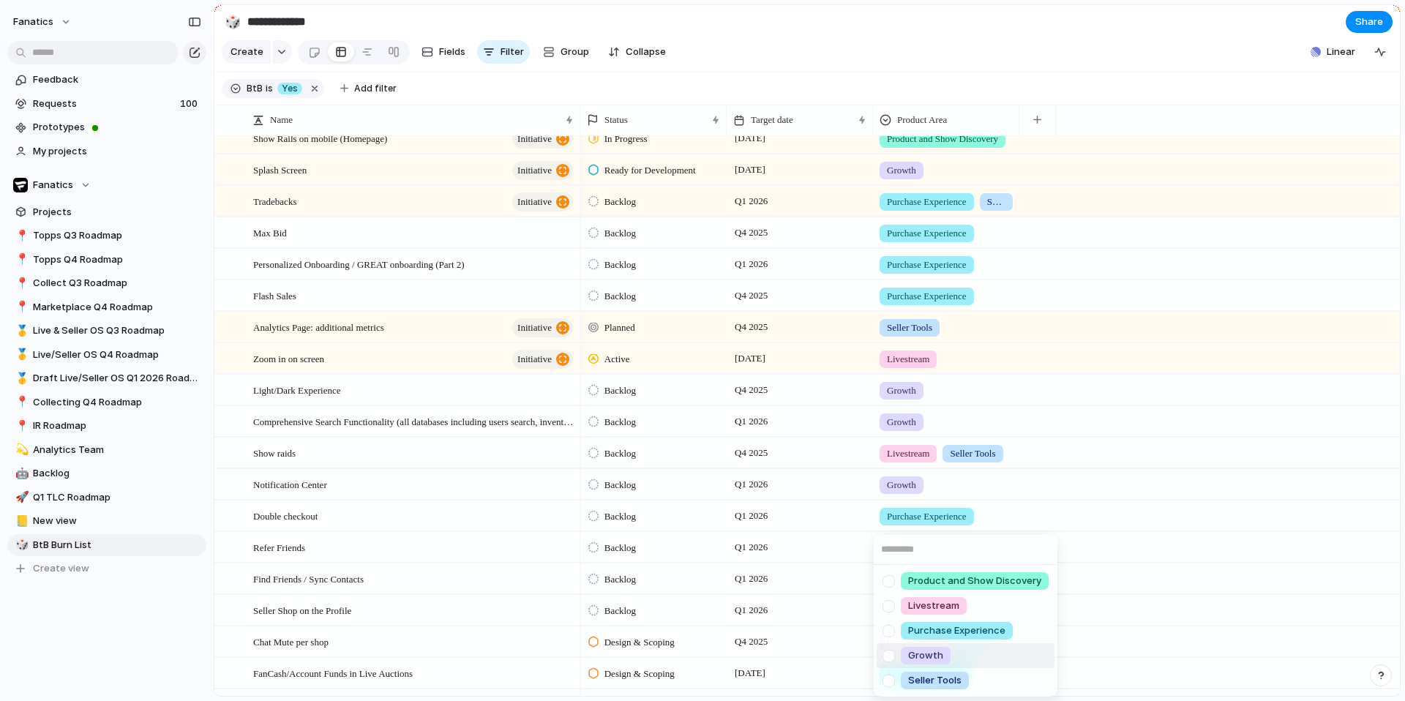
click at [940, 657] on span "Growth" at bounding box center [925, 655] width 35 height 15
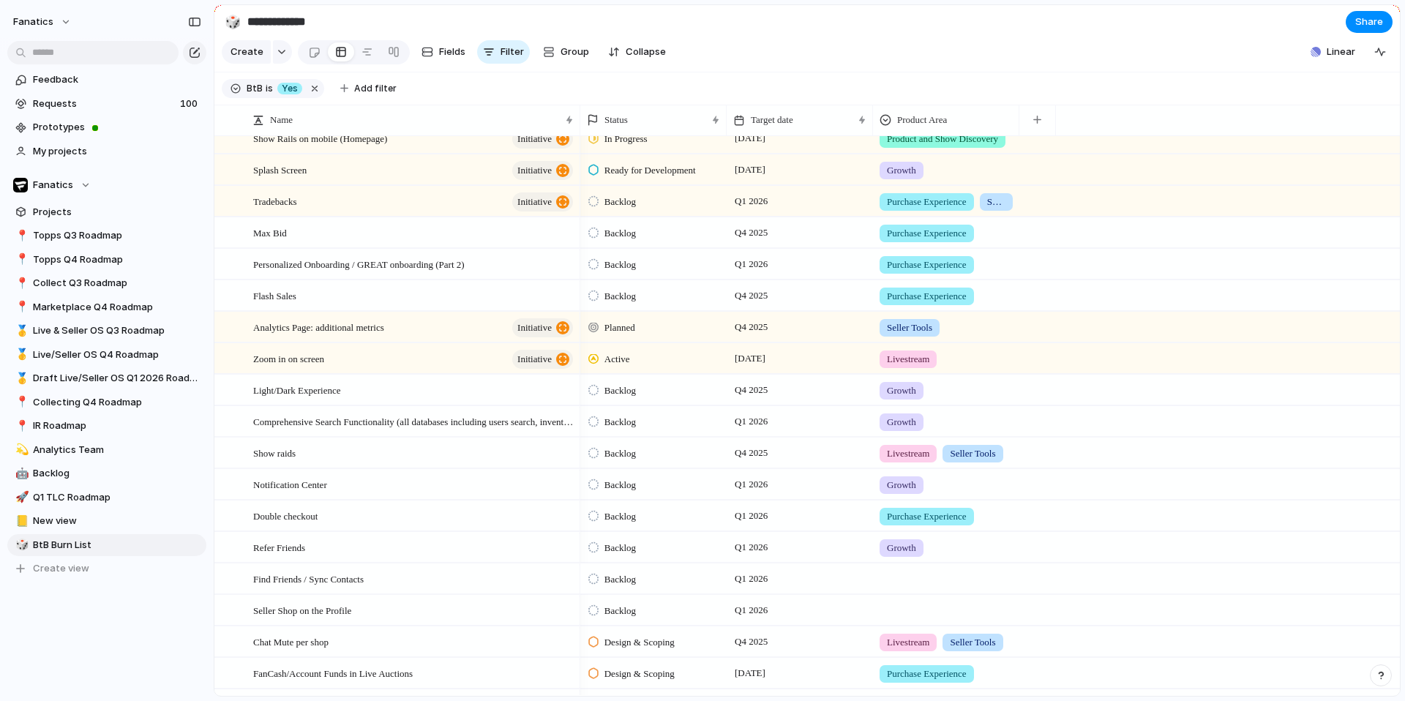
click at [916, 580] on div at bounding box center [946, 576] width 145 height 24
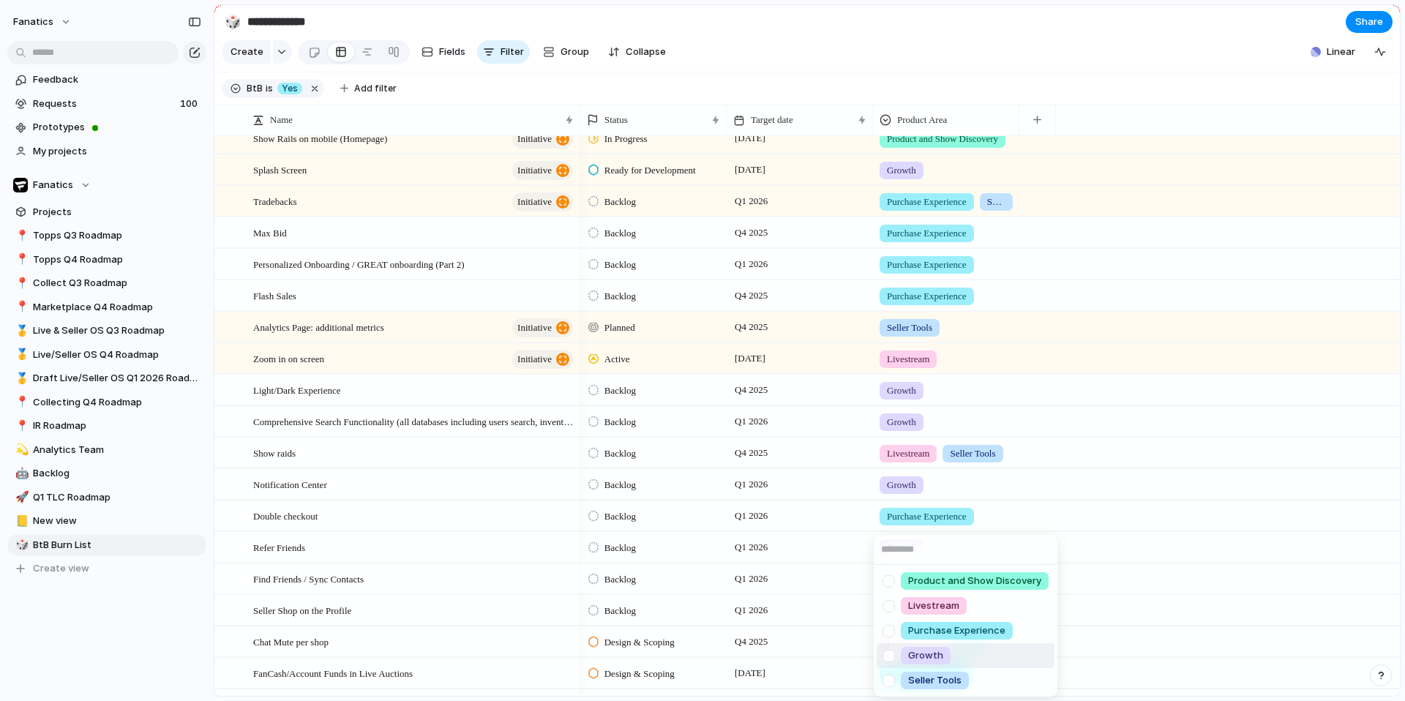
click at [912, 659] on span "Growth" at bounding box center [925, 655] width 35 height 15
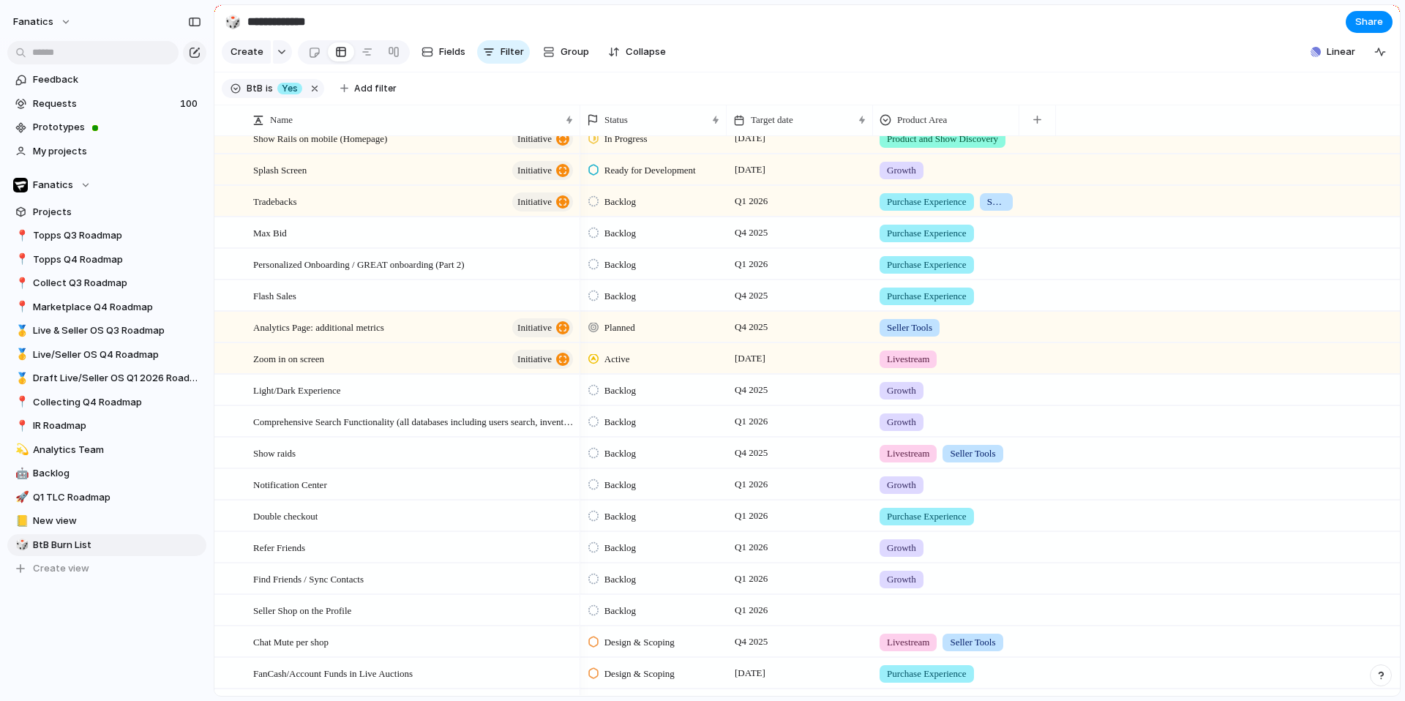
click at [895, 614] on div at bounding box center [946, 608] width 145 height 24
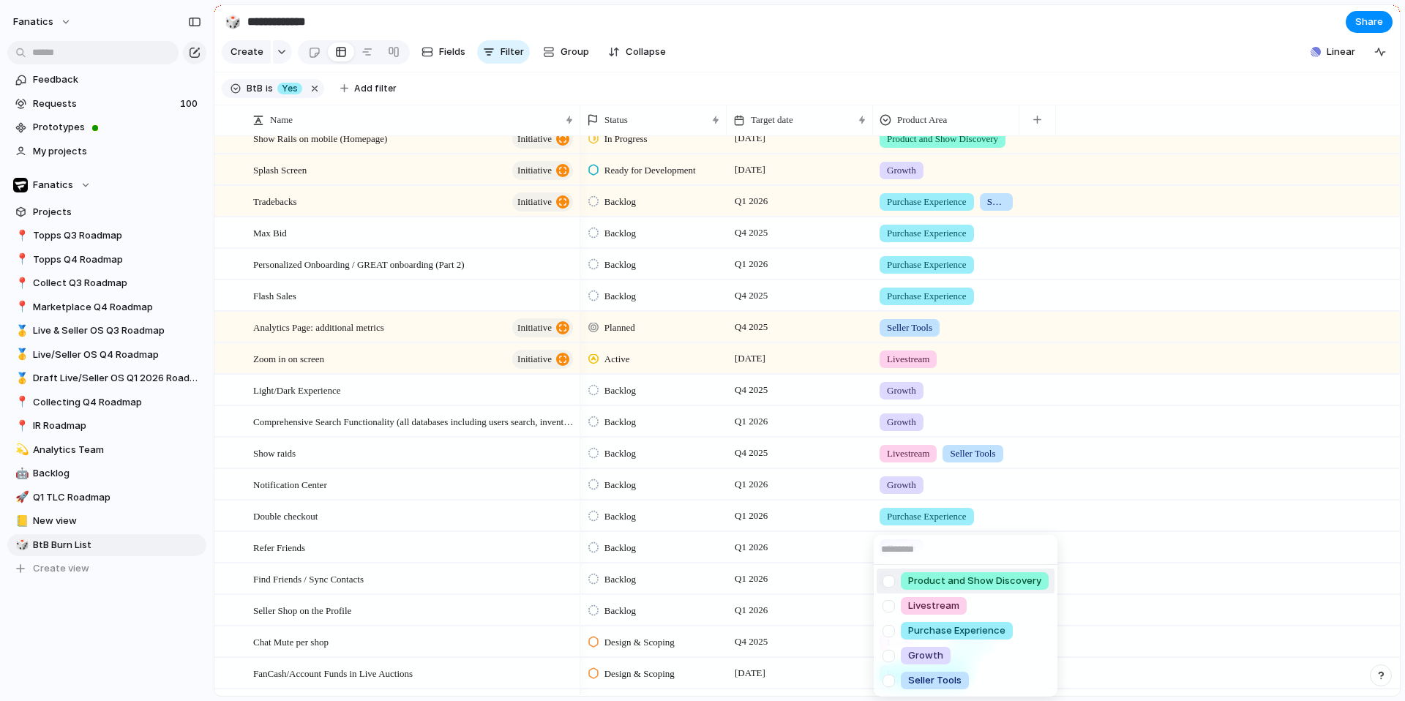
click at [927, 575] on span "Product and Show Discovery" at bounding box center [974, 581] width 133 height 15
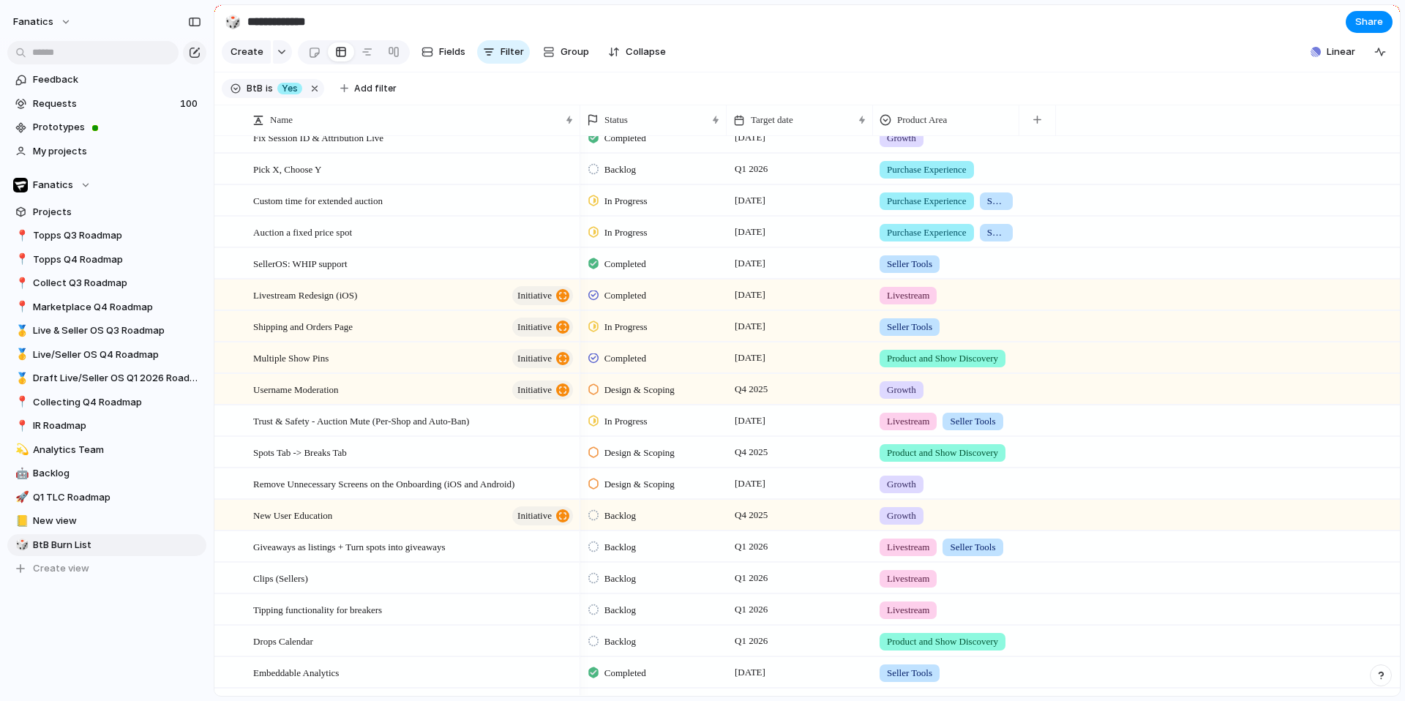
scroll to position [0, 0]
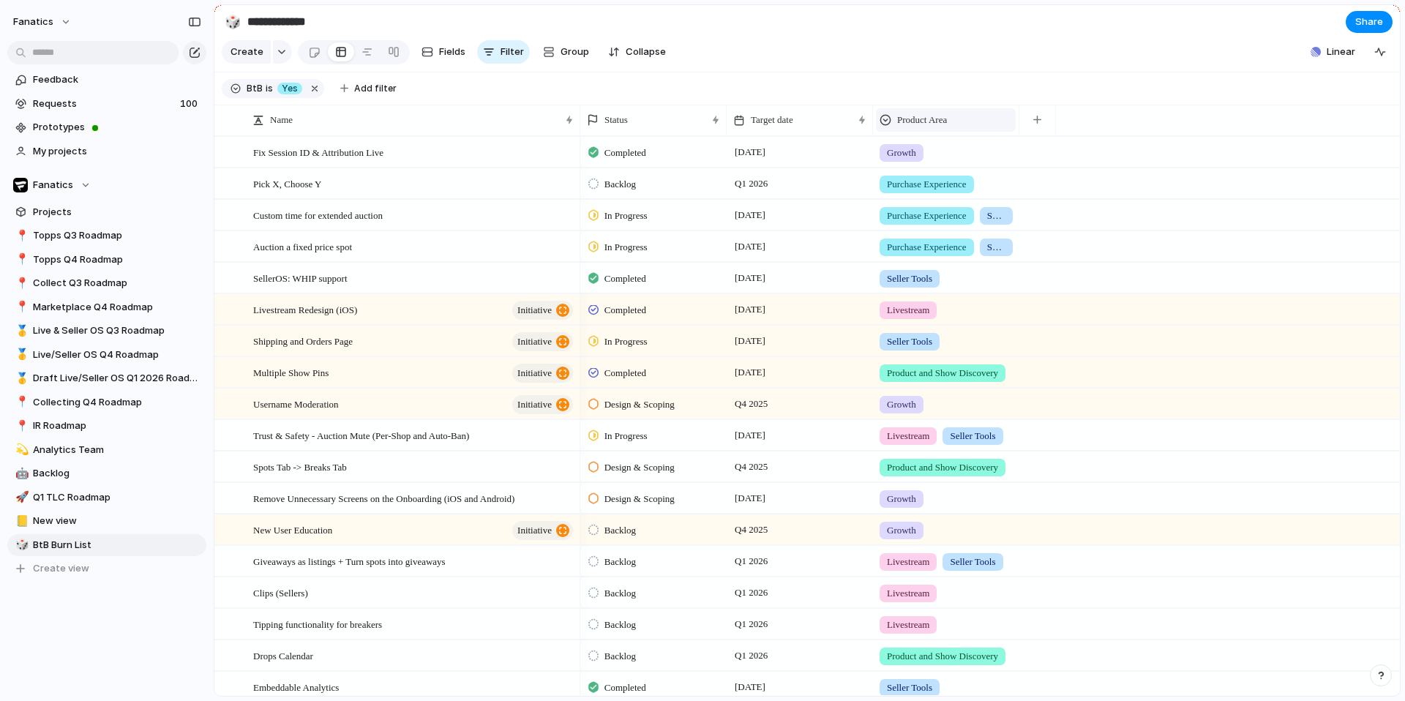
click at [919, 125] on span "Product Area" at bounding box center [922, 120] width 50 height 15
click at [932, 204] on span "Sort ascending" at bounding box center [939, 199] width 71 height 15
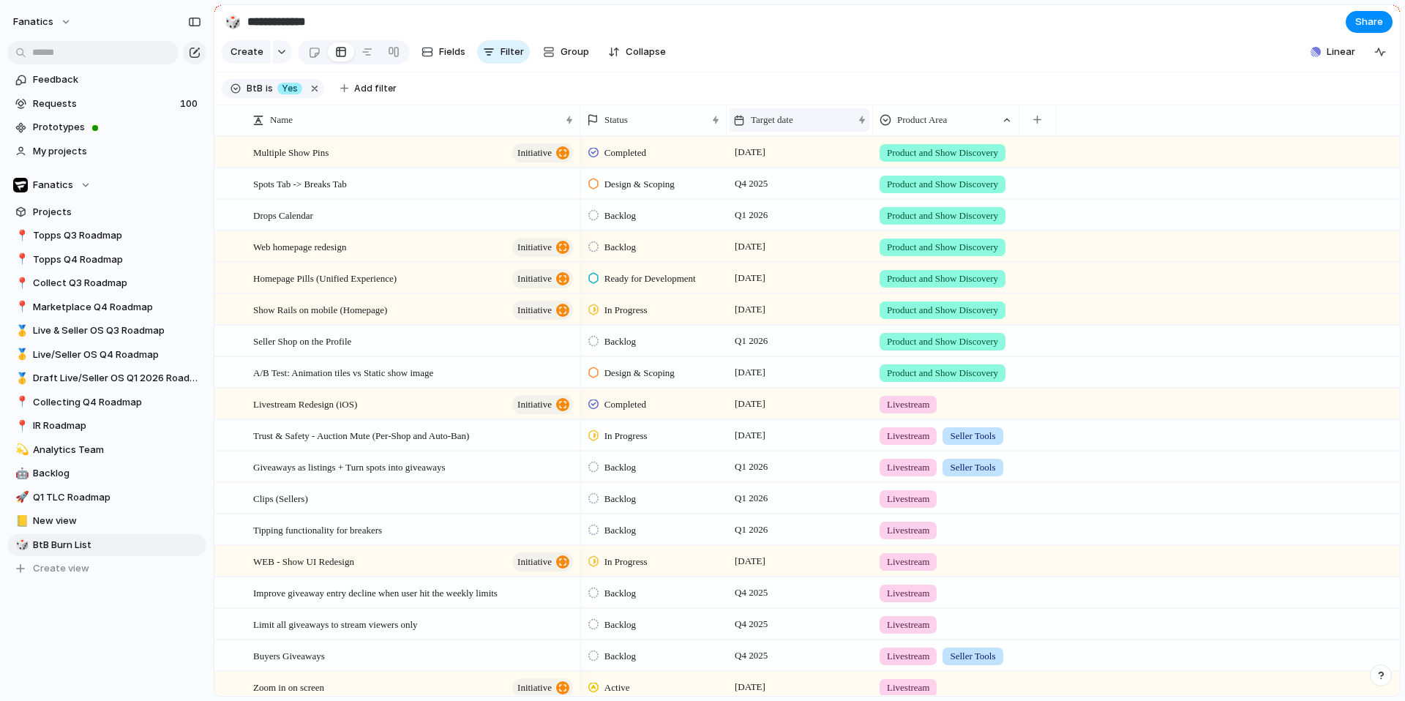
click at [785, 129] on div "Target date" at bounding box center [800, 119] width 140 height 23
click at [788, 203] on span "Sort ascending" at bounding box center [793, 199] width 71 height 15
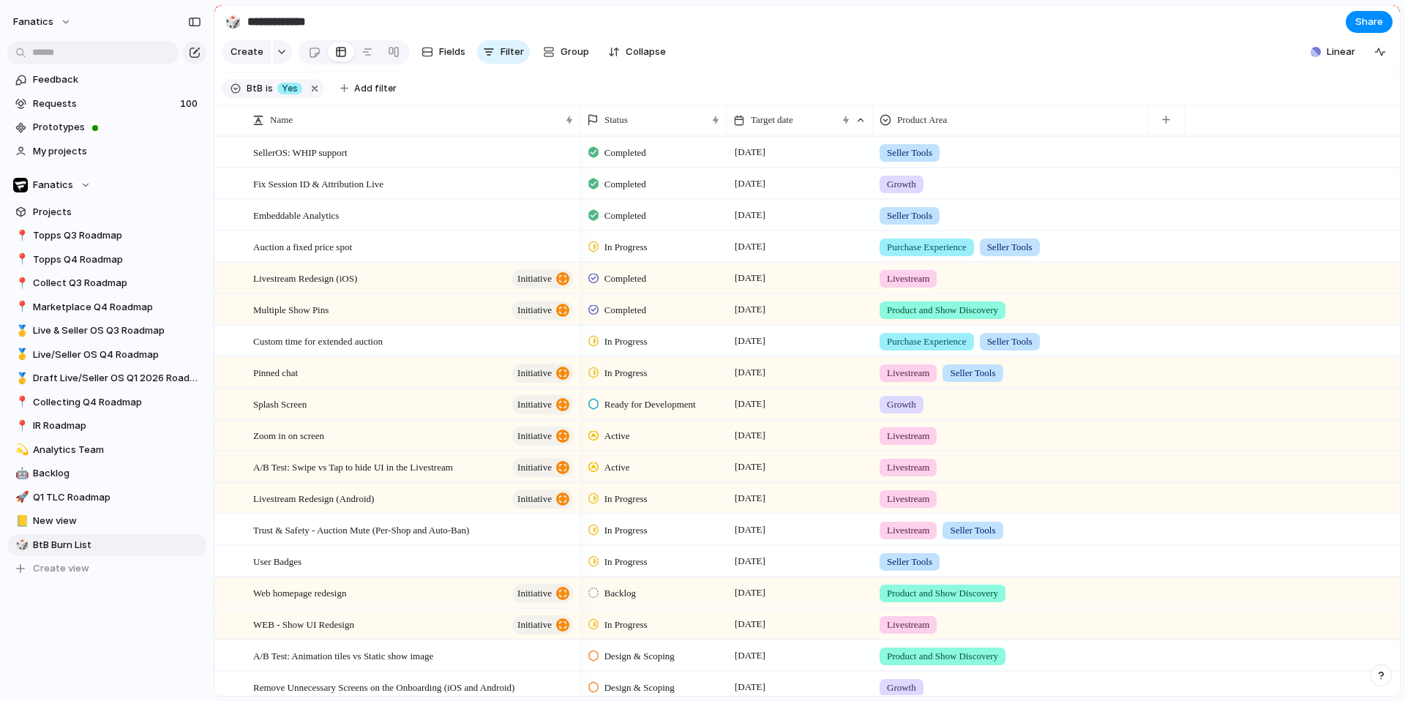
drag, startPoint x: 1018, startPoint y: 122, endPoint x: 1147, endPoint y: 122, distance: 128.8
click at [1147, 122] on div at bounding box center [1147, 120] width 7 height 31
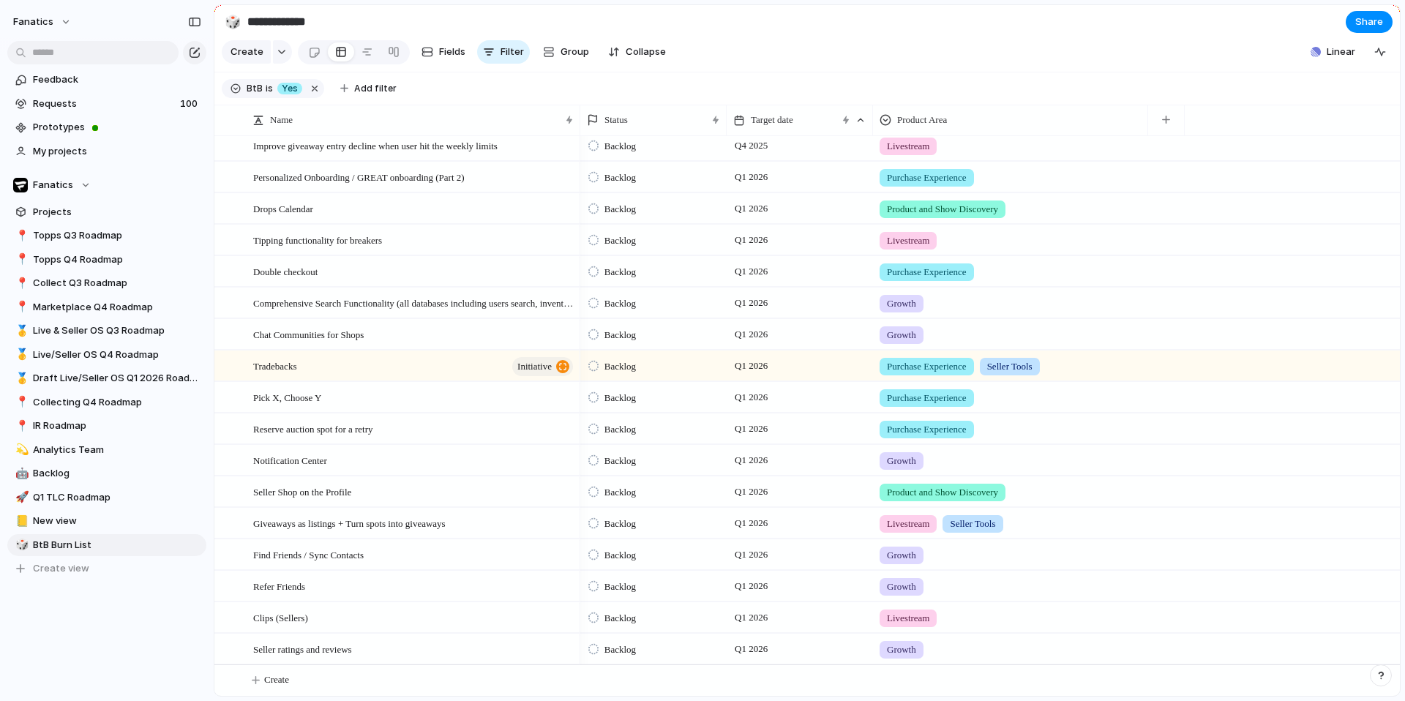
click at [1380, 674] on div "button" at bounding box center [1381, 675] width 10 height 10
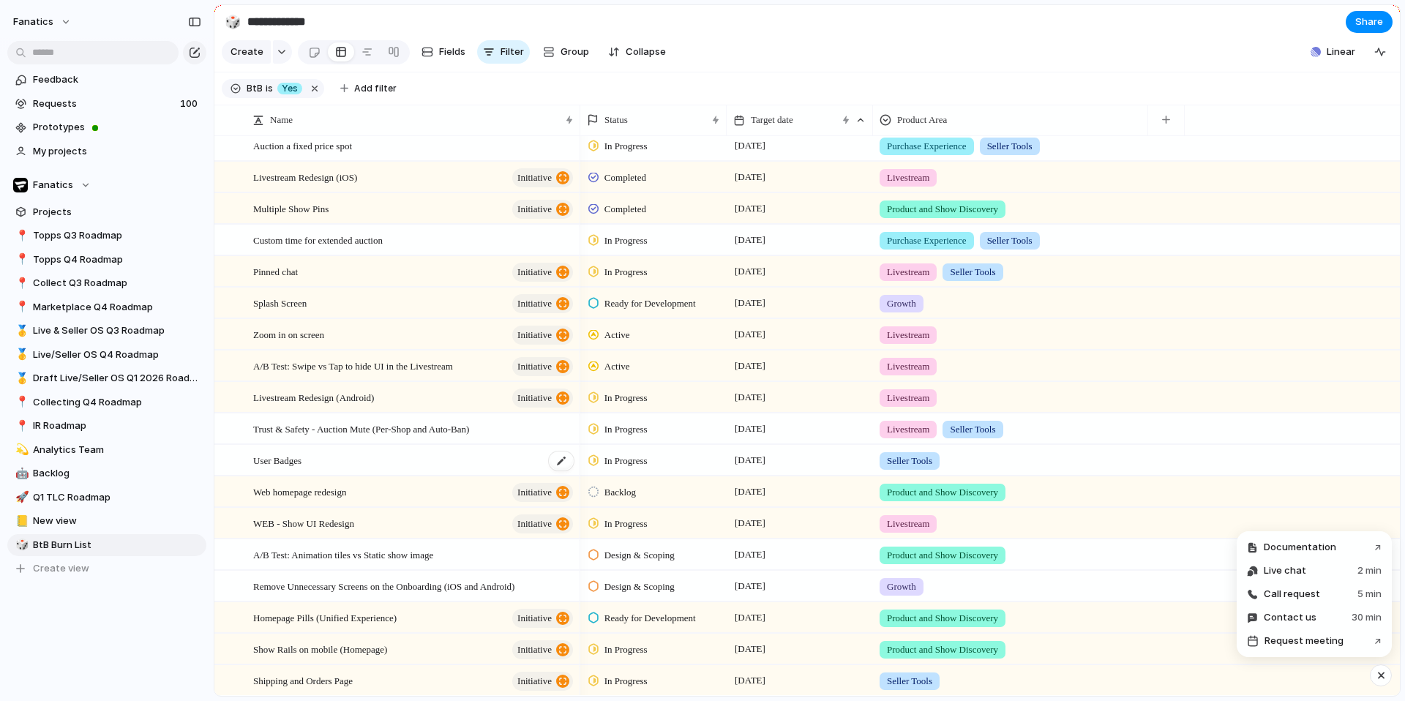
scroll to position [0, 0]
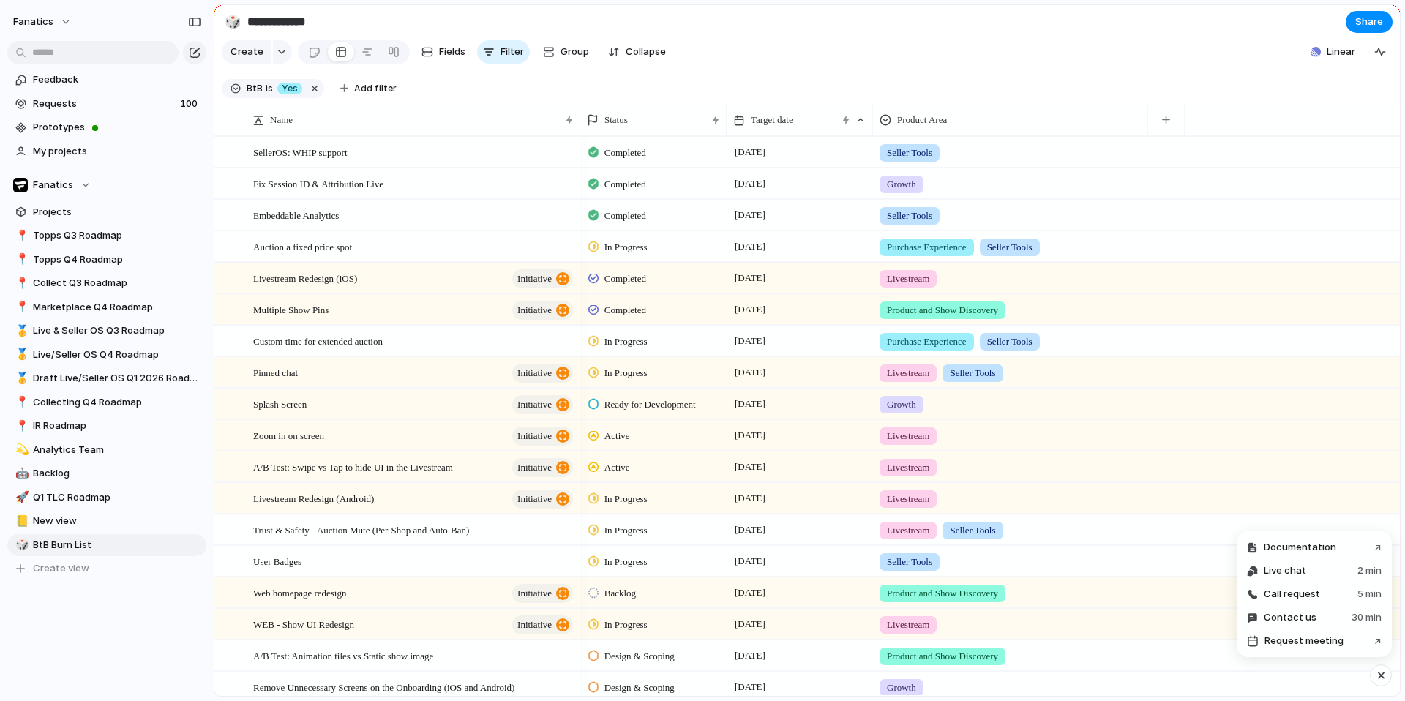
click at [844, 34] on section "**********" at bounding box center [807, 21] width 1186 height 33
click at [1386, 53] on div "button" at bounding box center [1380, 52] width 12 height 12
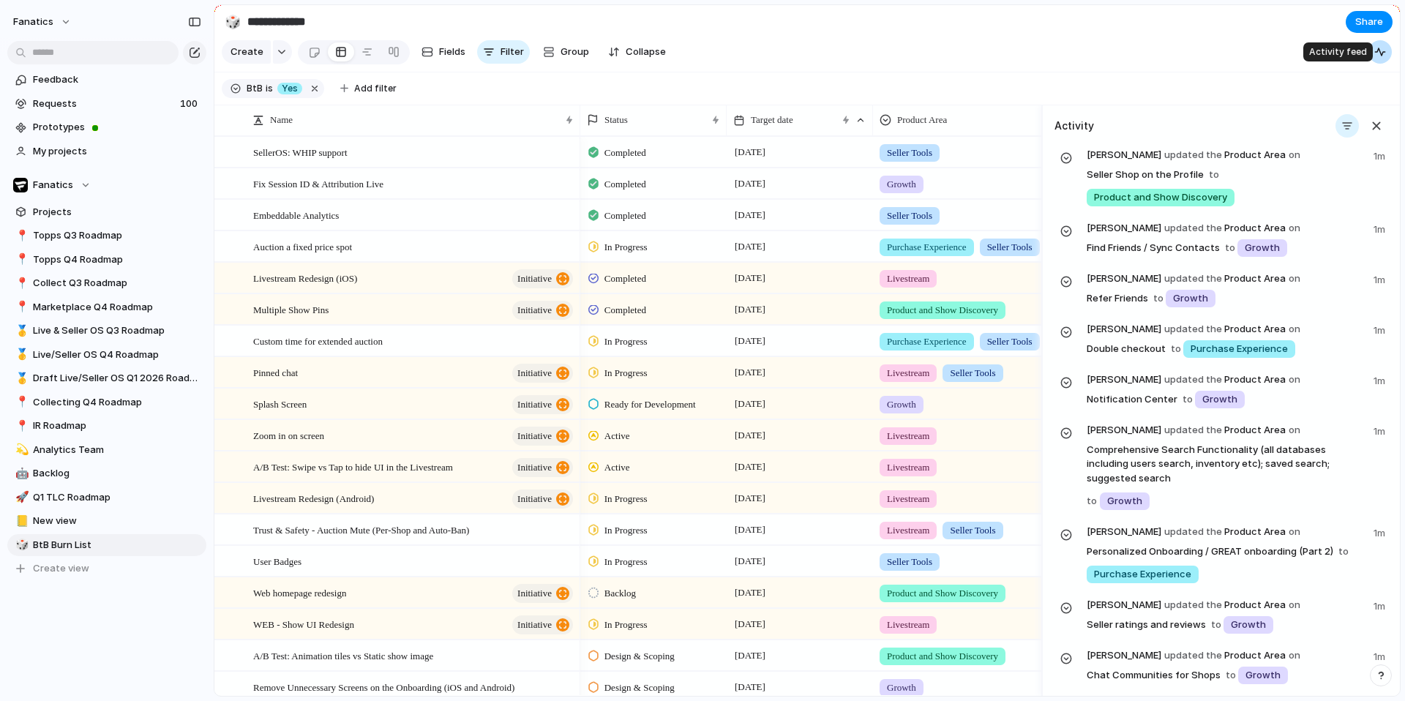
click at [1386, 53] on div "button" at bounding box center [1380, 52] width 12 height 12
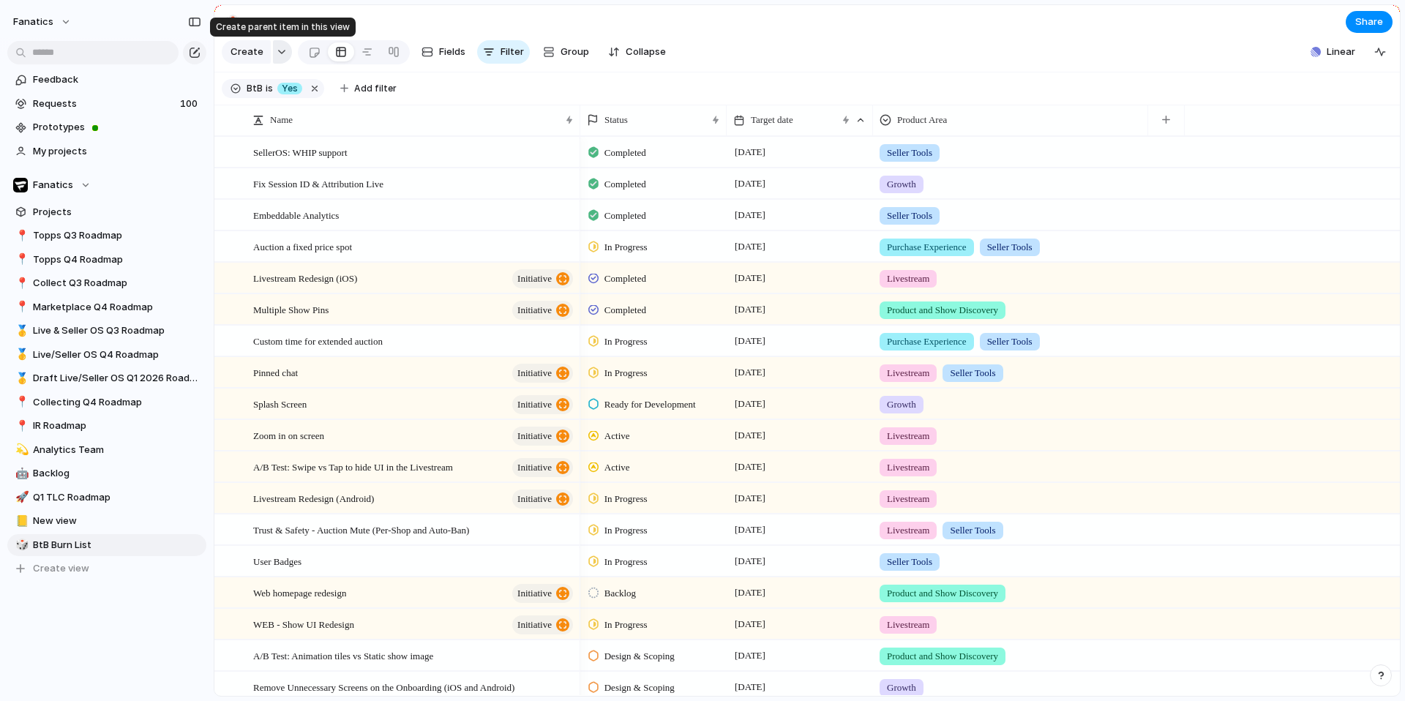
click at [283, 51] on button "button" at bounding box center [282, 51] width 19 height 23
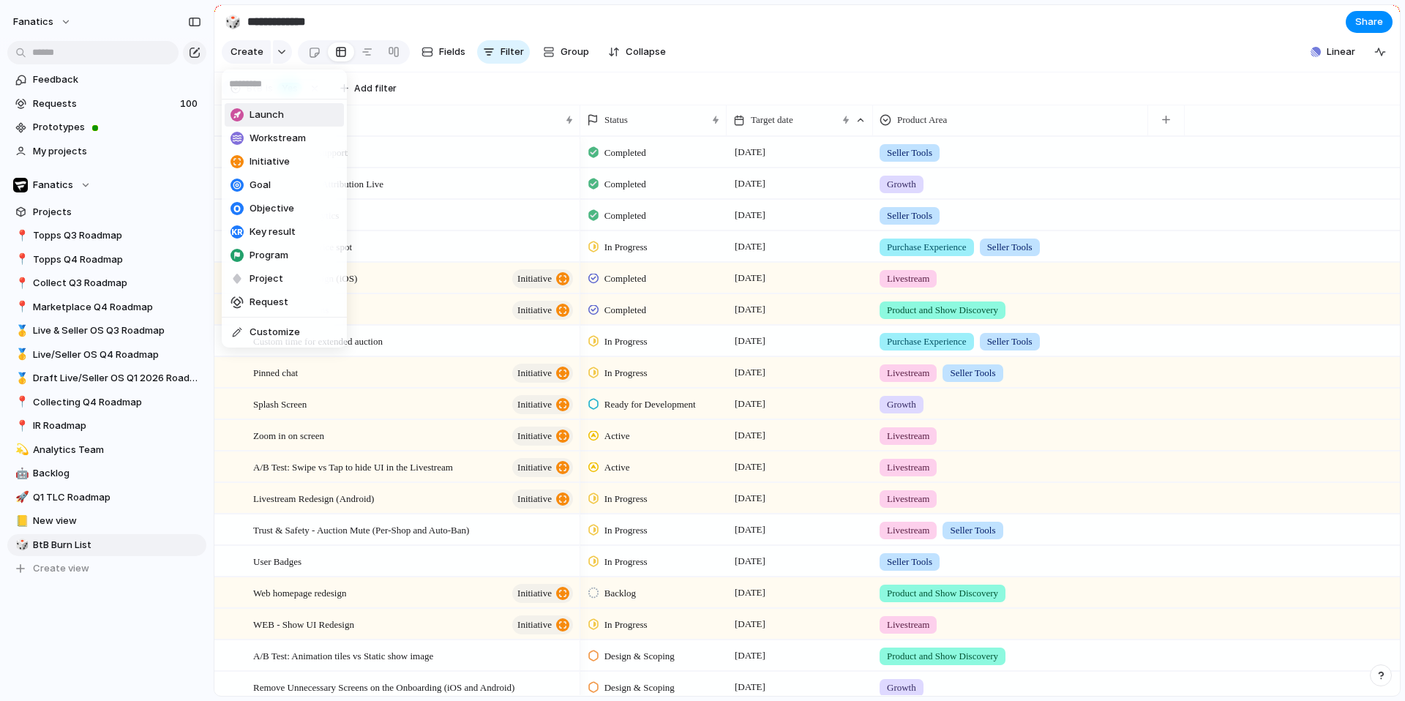
click at [374, 23] on div "Launch Workstream Initiative Goal Objective Key result Program Project Request …" at bounding box center [702, 350] width 1405 height 701
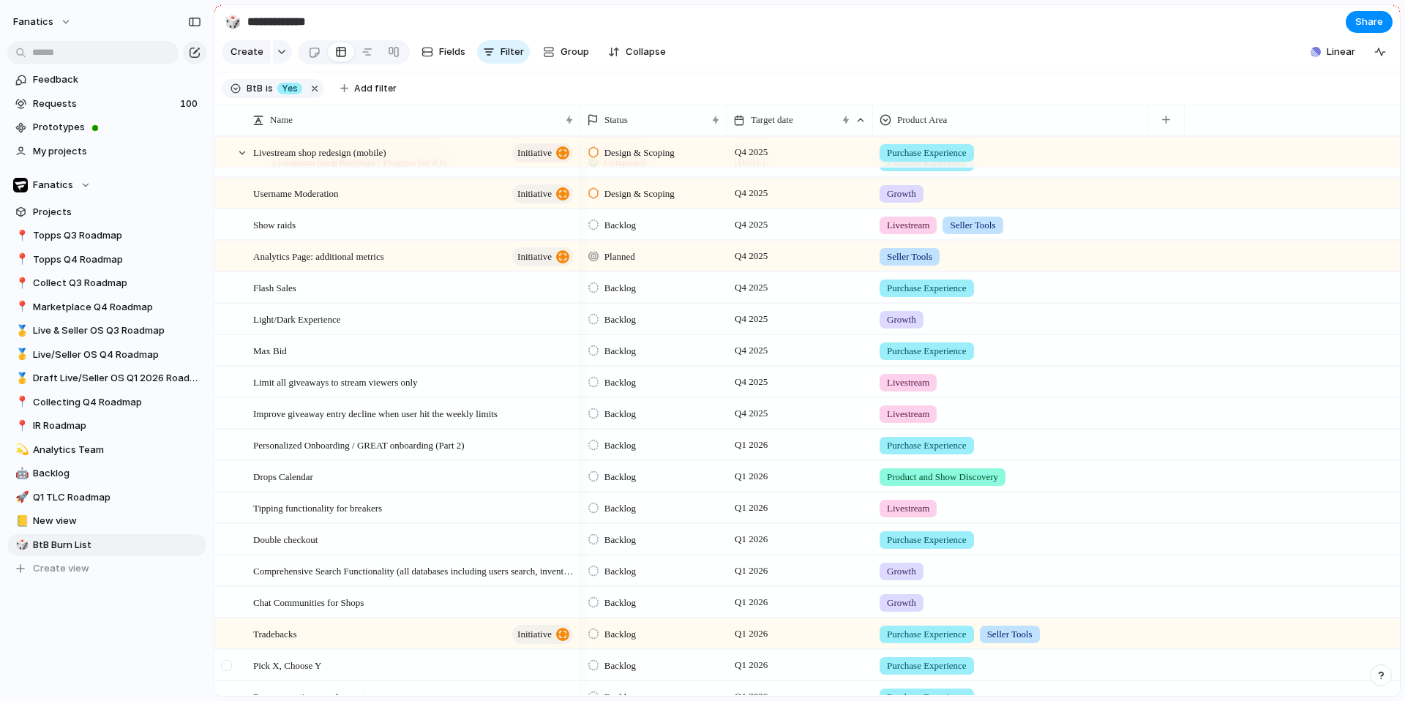
scroll to position [1265, 0]
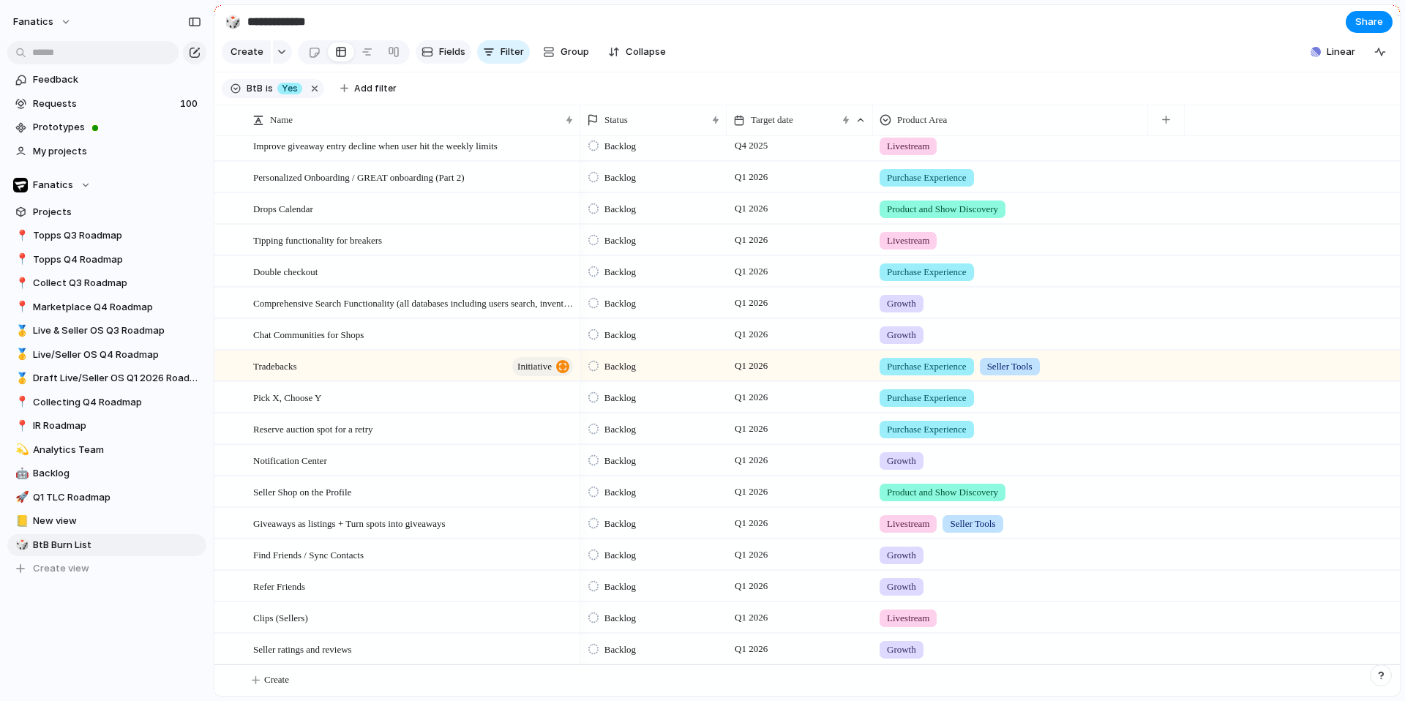
click at [455, 54] on span "Fields" at bounding box center [452, 52] width 26 height 15
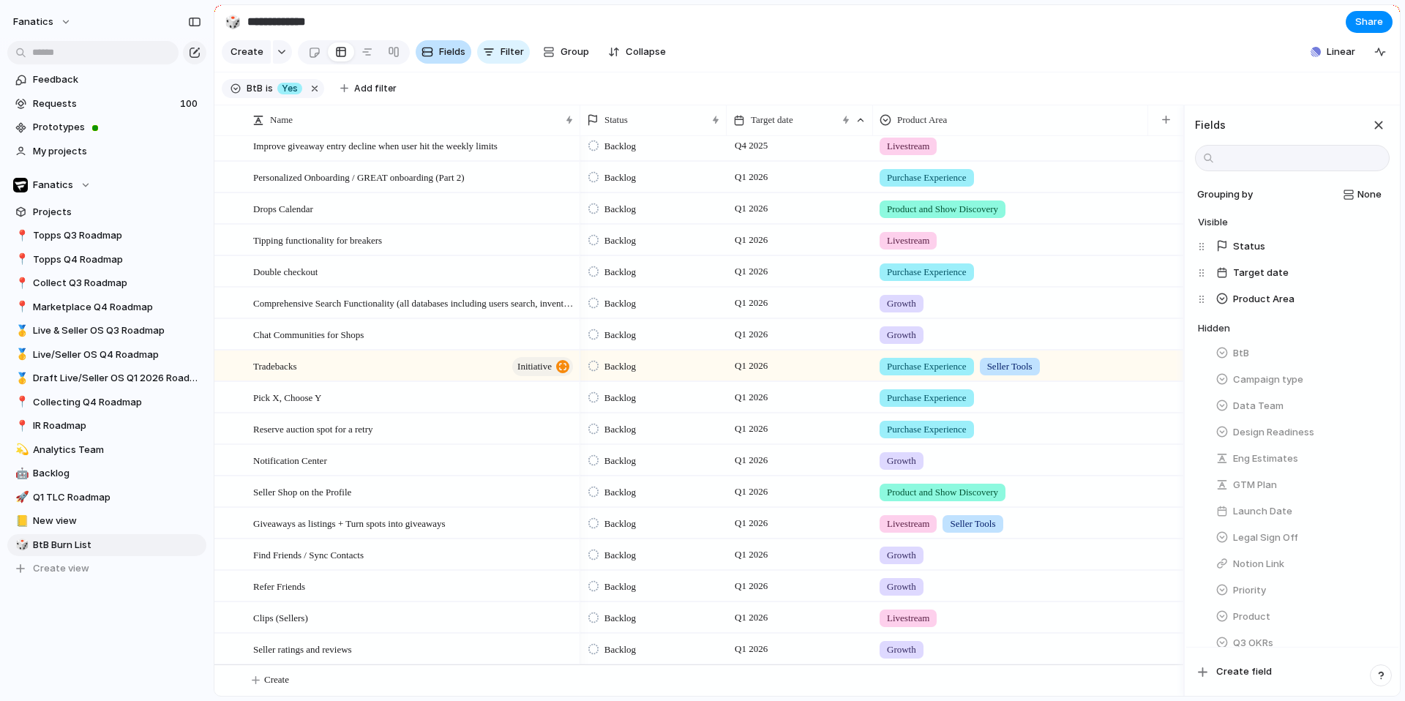
click at [456, 54] on span "Fields" at bounding box center [452, 52] width 26 height 15
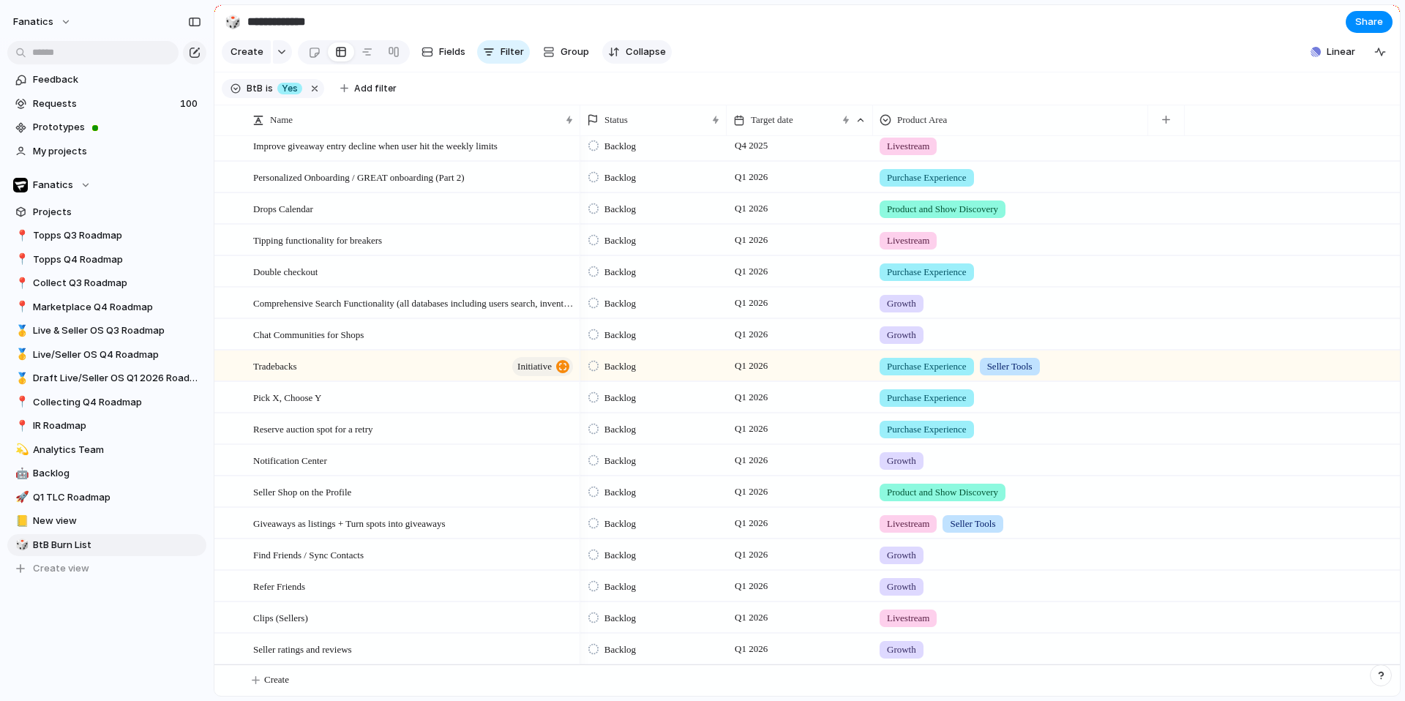
click at [661, 58] on button "Collapse" at bounding box center [637, 51] width 70 height 23
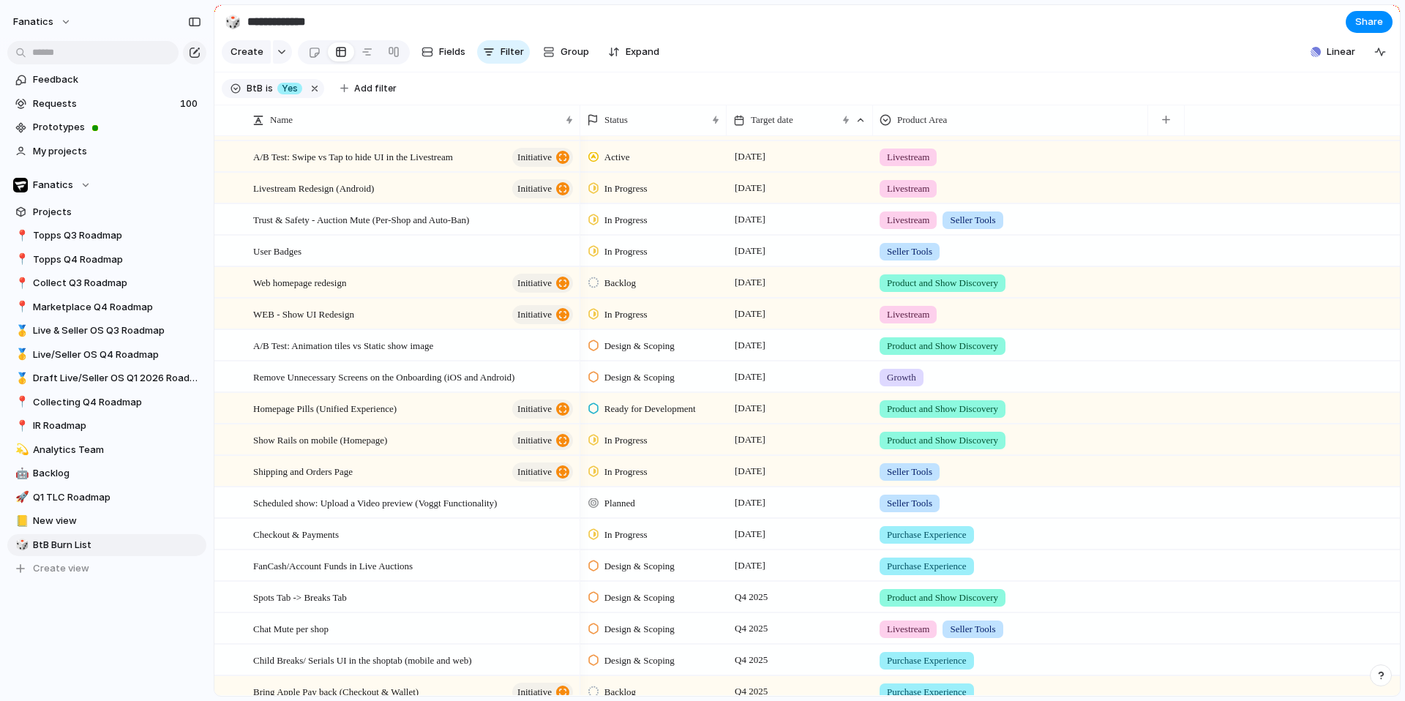
scroll to position [0, 0]
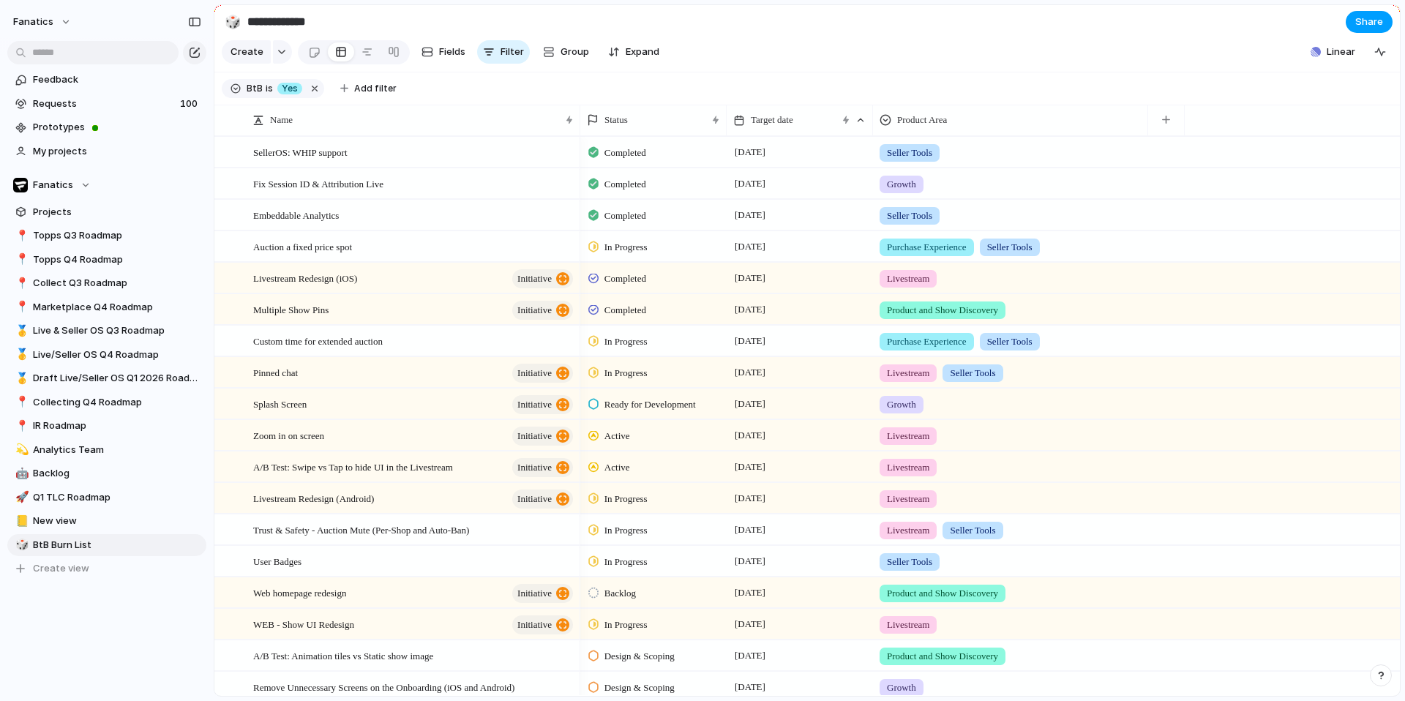
click at [1359, 20] on span "Share" at bounding box center [1369, 22] width 28 height 15
click at [565, 56] on span "Group" at bounding box center [575, 52] width 29 height 15
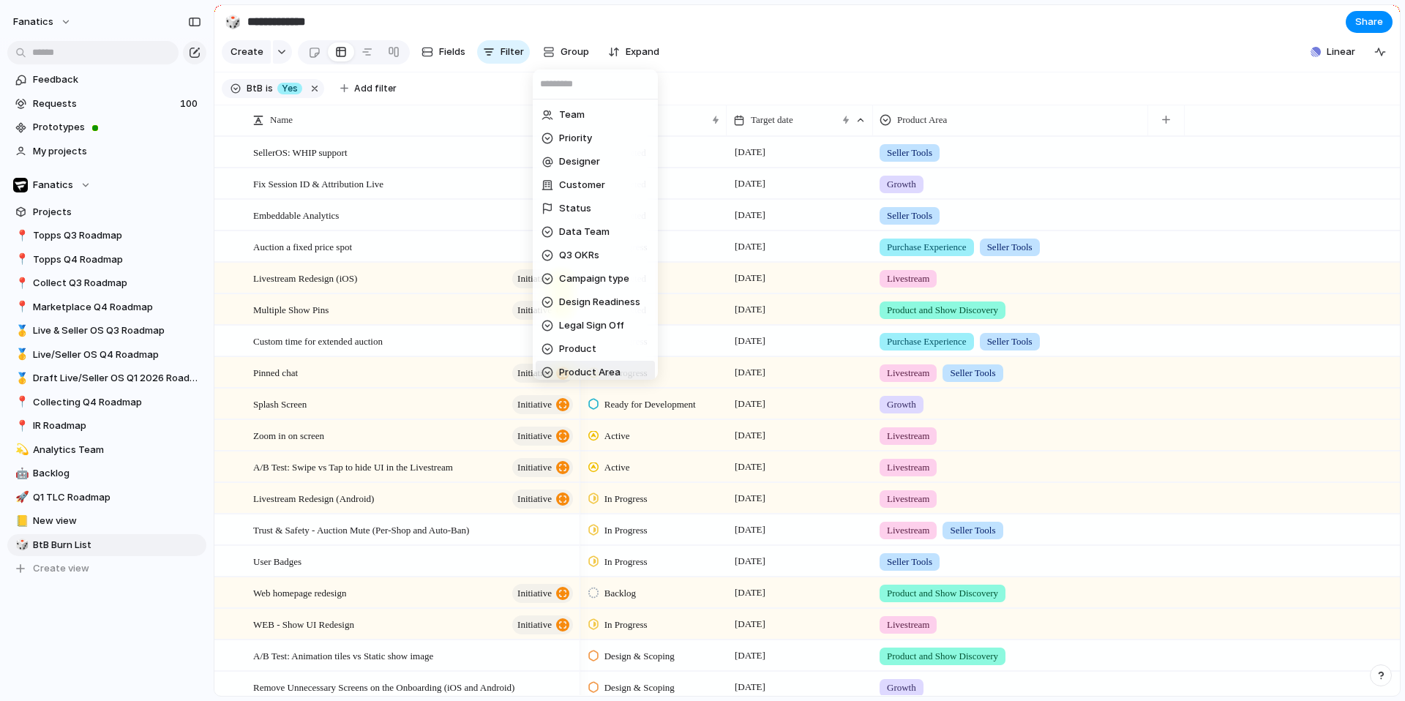
click at [602, 365] on span "Product Area" at bounding box center [589, 372] width 61 height 15
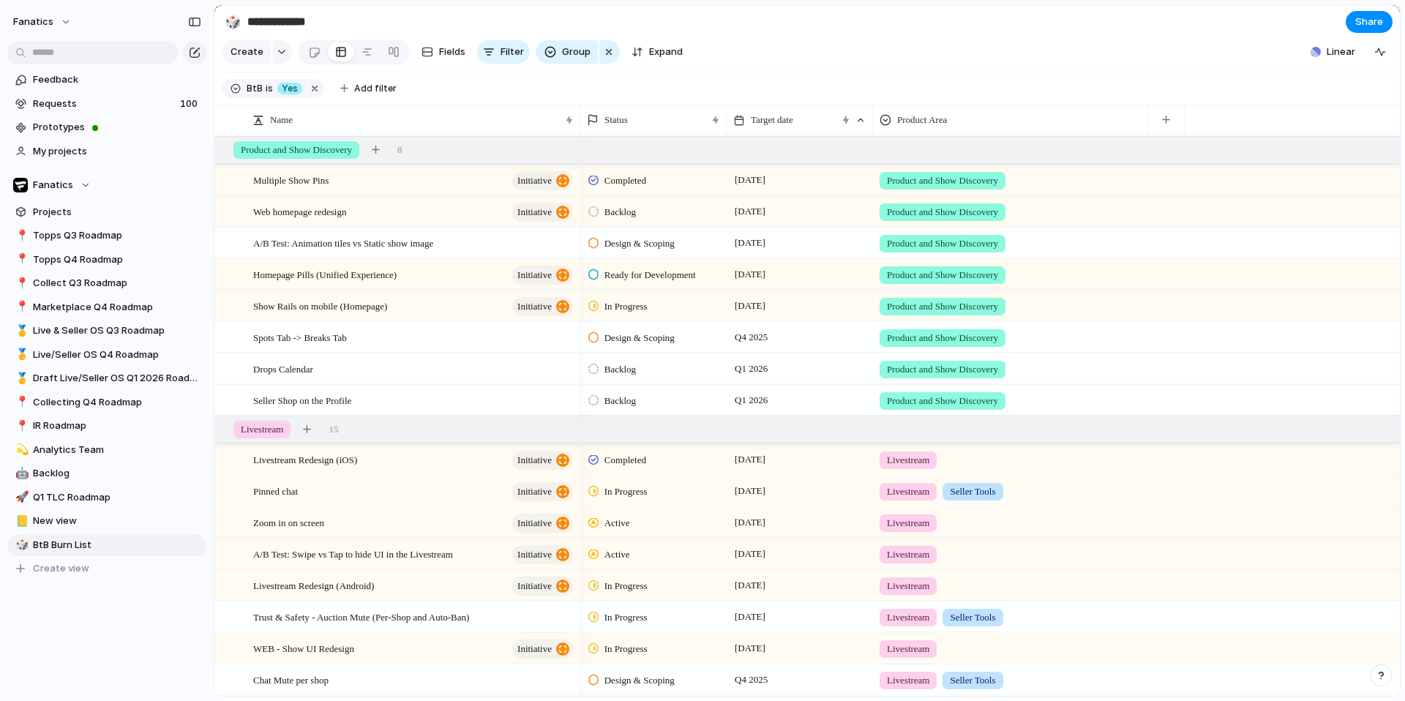
click at [943, 26] on section "**********" at bounding box center [807, 21] width 1186 height 33
click at [629, 214] on span "Backlog" at bounding box center [620, 212] width 31 height 15
click at [631, 302] on span "Active" at bounding box center [620, 299] width 30 height 15
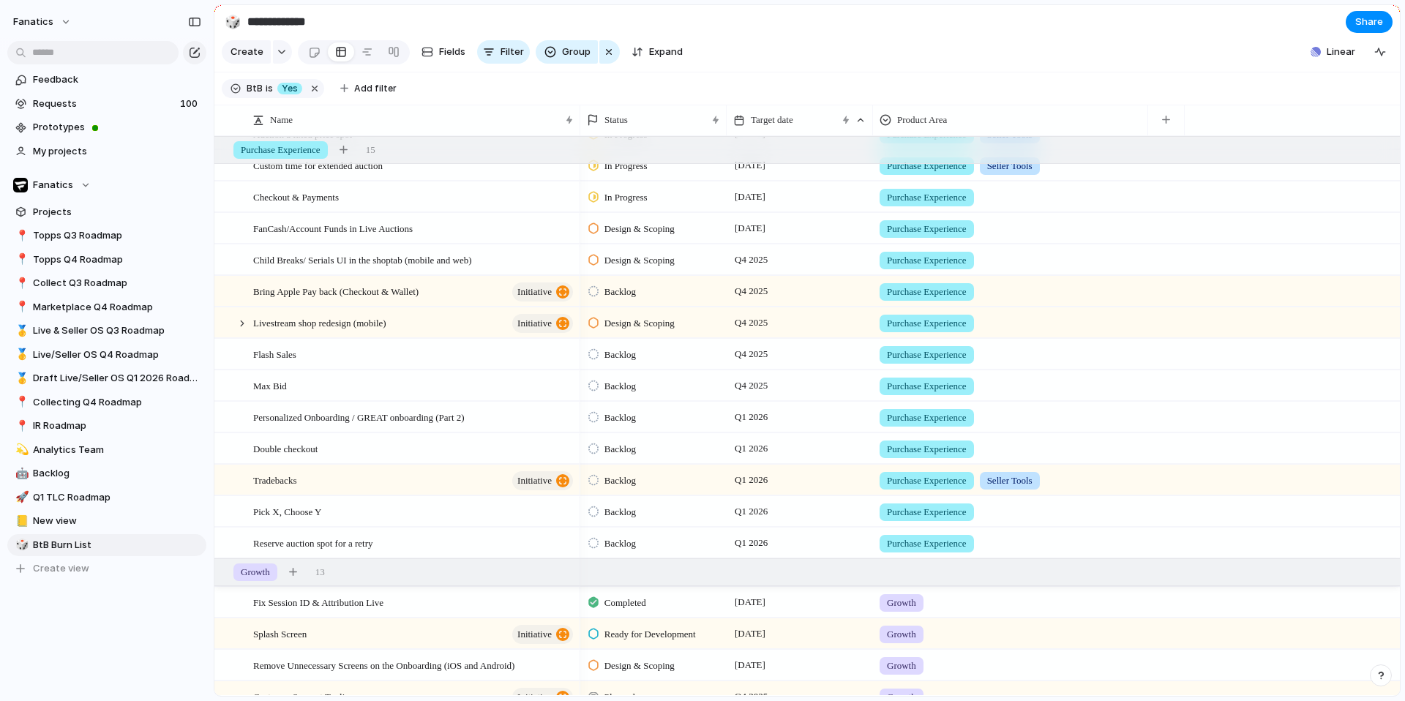
scroll to position [846, 0]
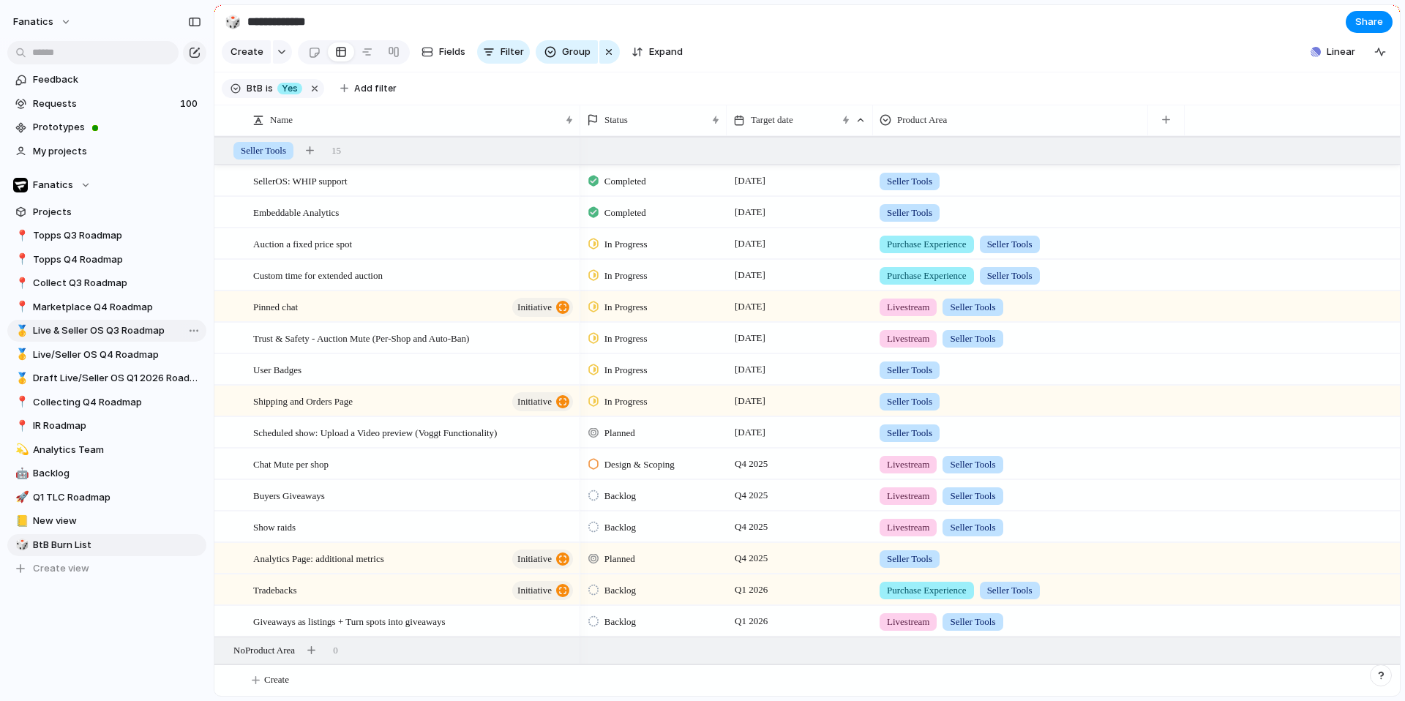
click at [94, 329] on span "Live & Seller OS Q3 Roadmap" at bounding box center [117, 330] width 168 height 15
type input "**********"
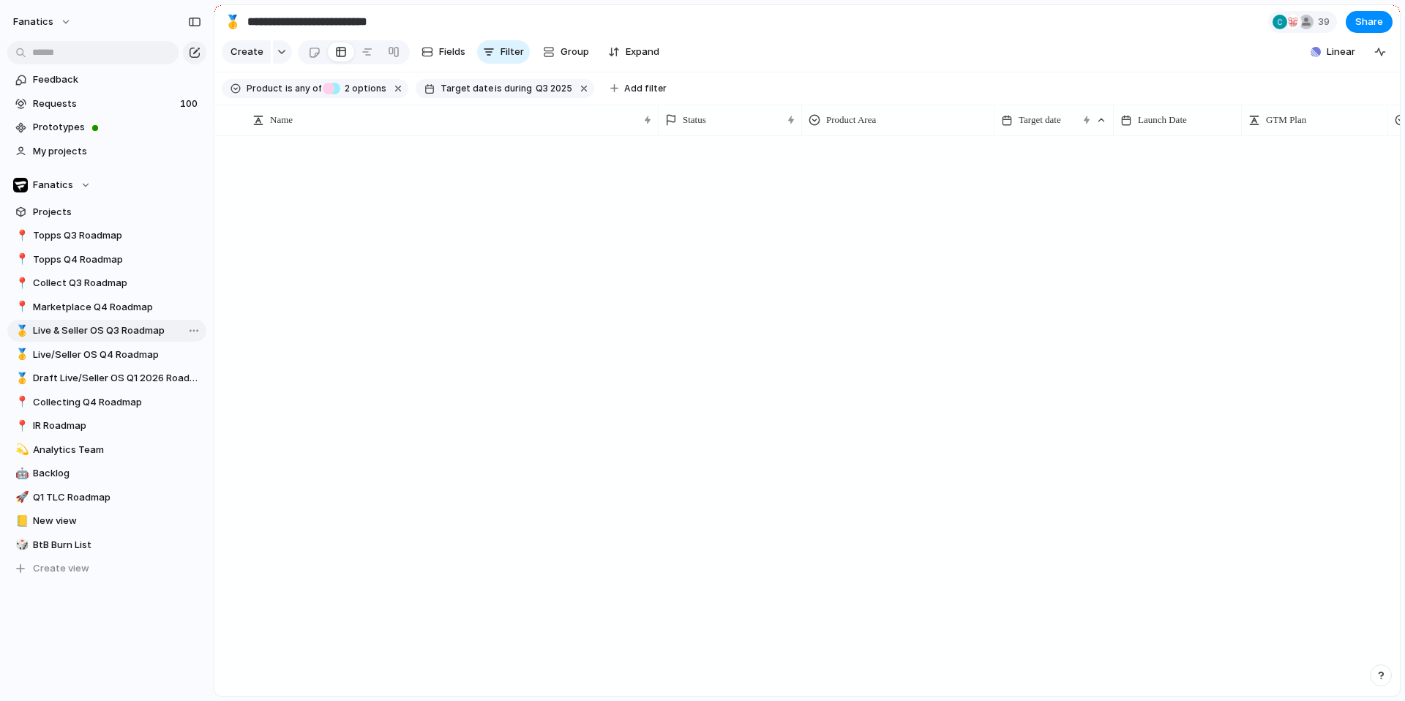
scroll to position [398, 0]
